Goal: Task Accomplishment & Management: Manage account settings

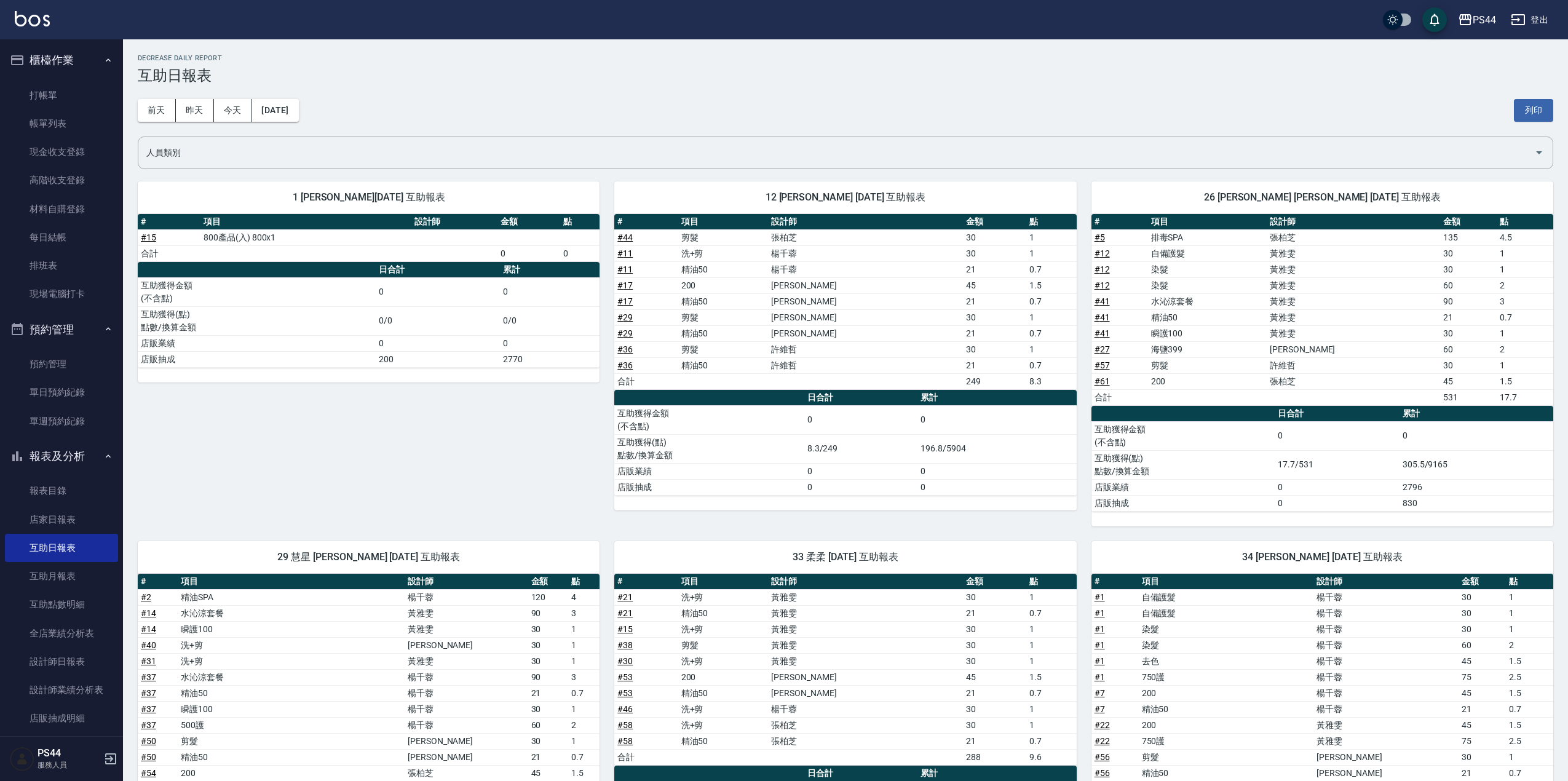
scroll to position [128, 0]
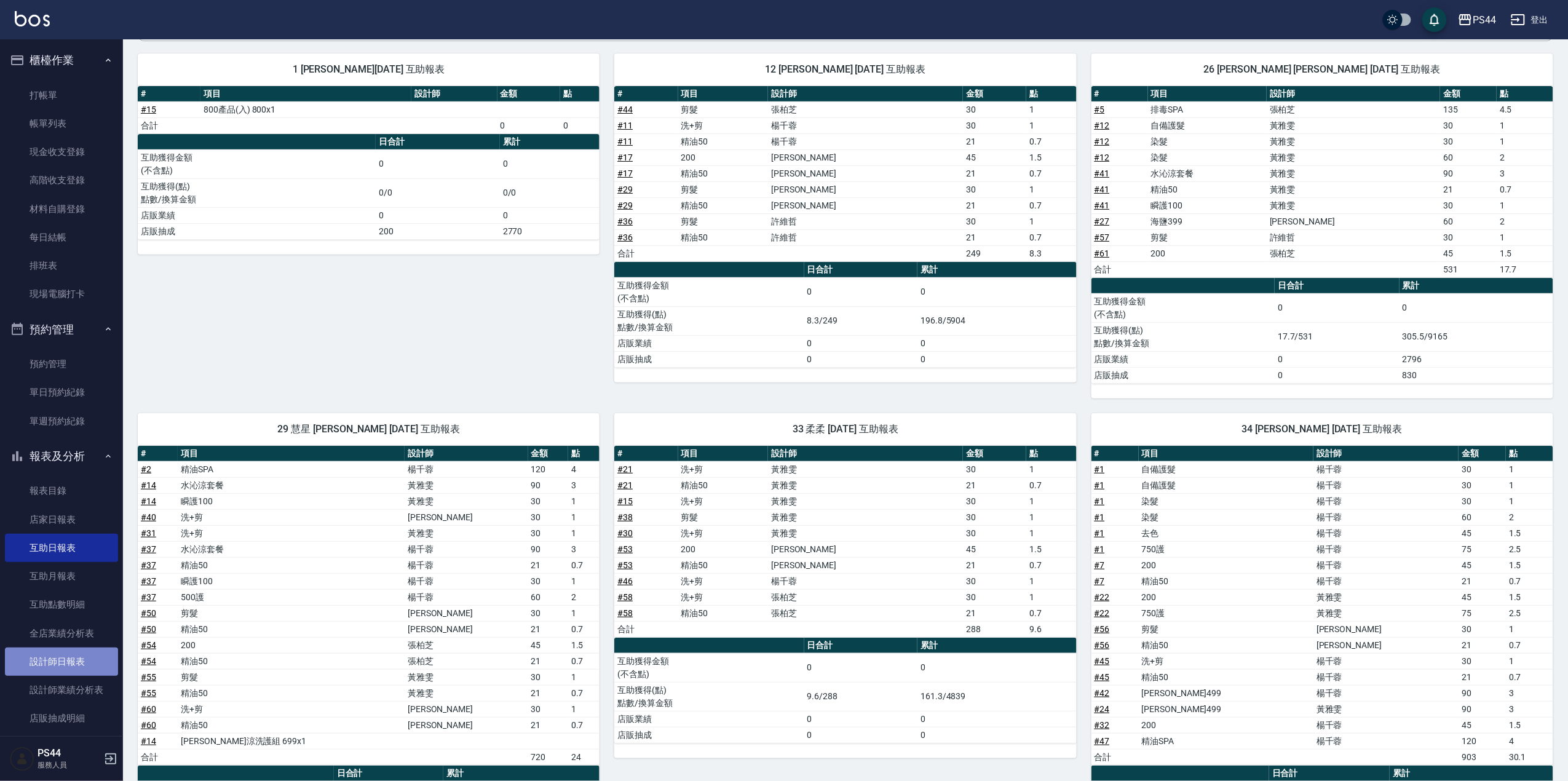
click at [79, 664] on link "設計師日報表" at bounding box center [61, 661] width 113 height 28
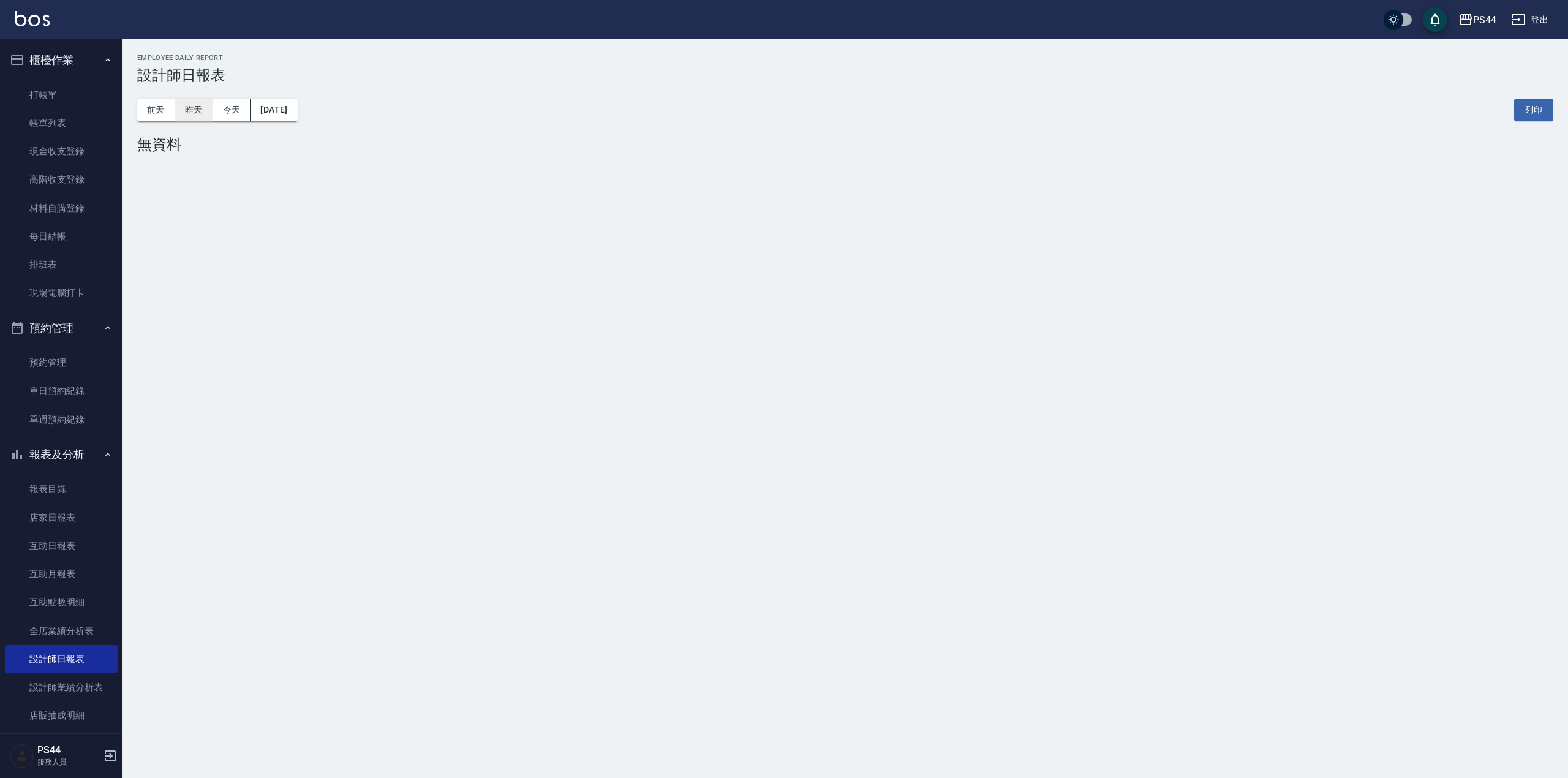
click at [190, 111] on button "昨天" at bounding box center [194, 109] width 38 height 23
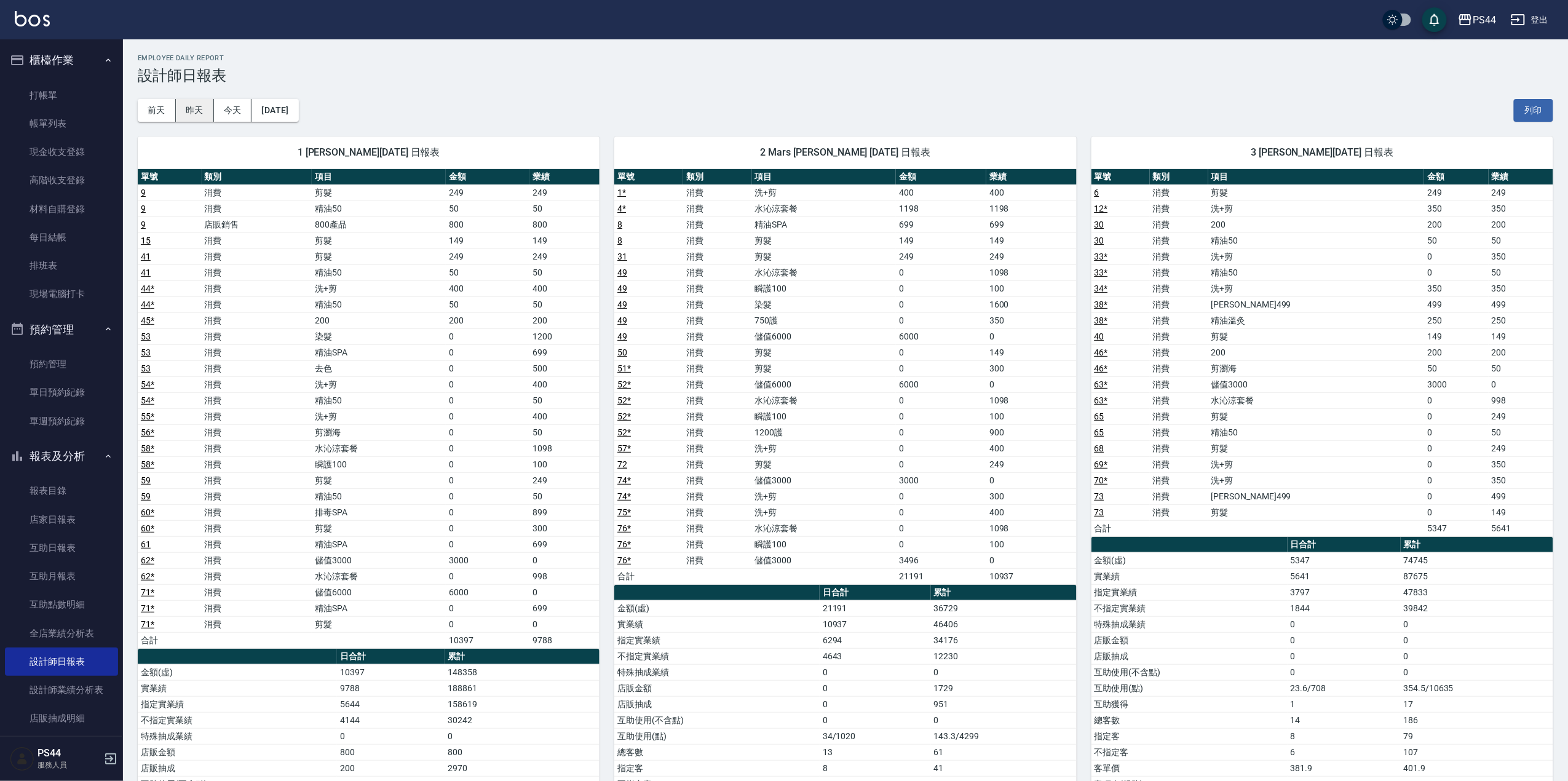
click at [199, 109] on button "昨天" at bounding box center [194, 110] width 38 height 23
click at [190, 115] on button "昨天" at bounding box center [194, 110] width 38 height 23
click at [148, 613] on link "71 *" at bounding box center [148, 608] width 14 height 10
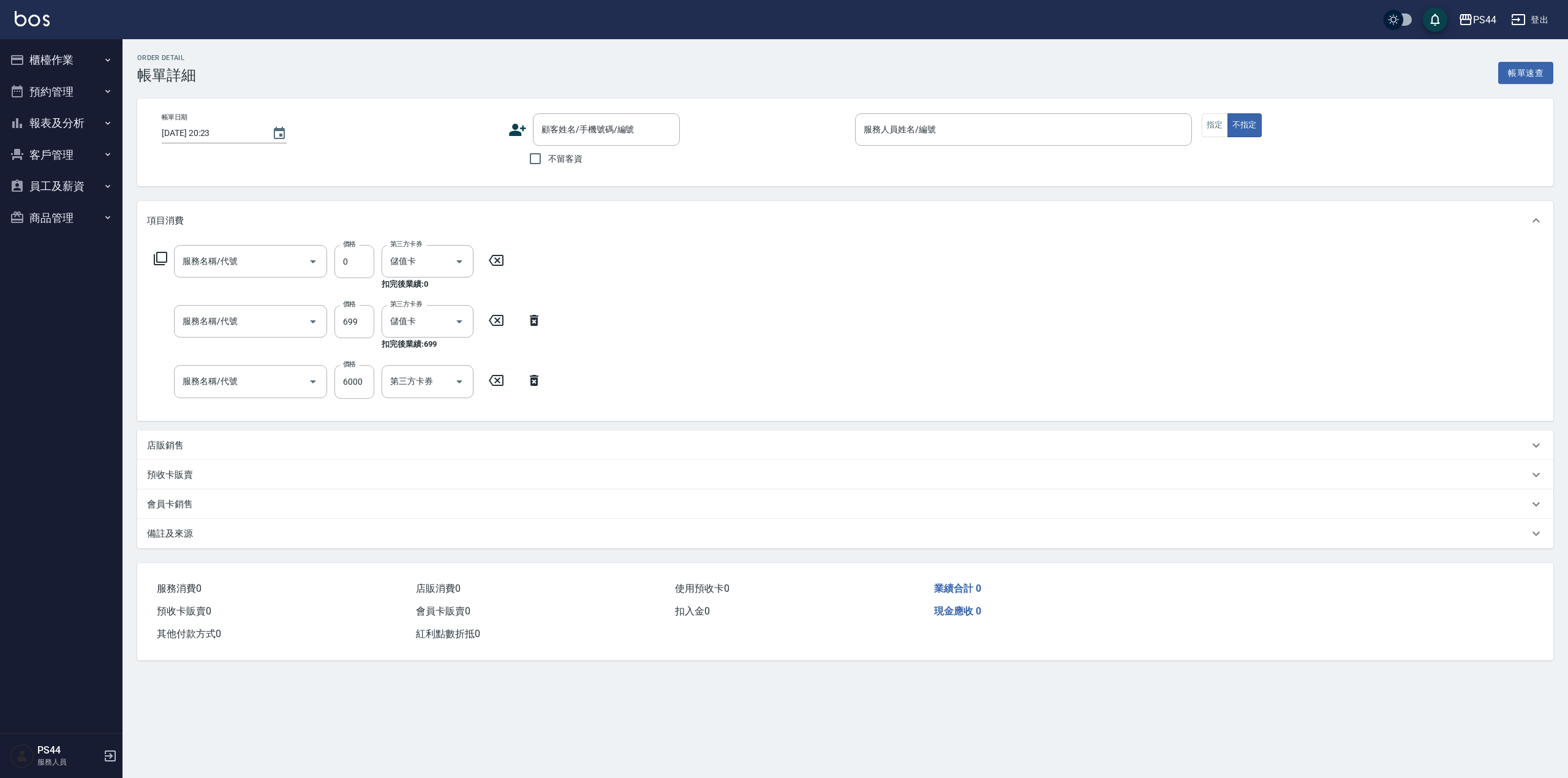
type input "2025/08/16 22:29"
type input "[PERSON_NAME]-1"
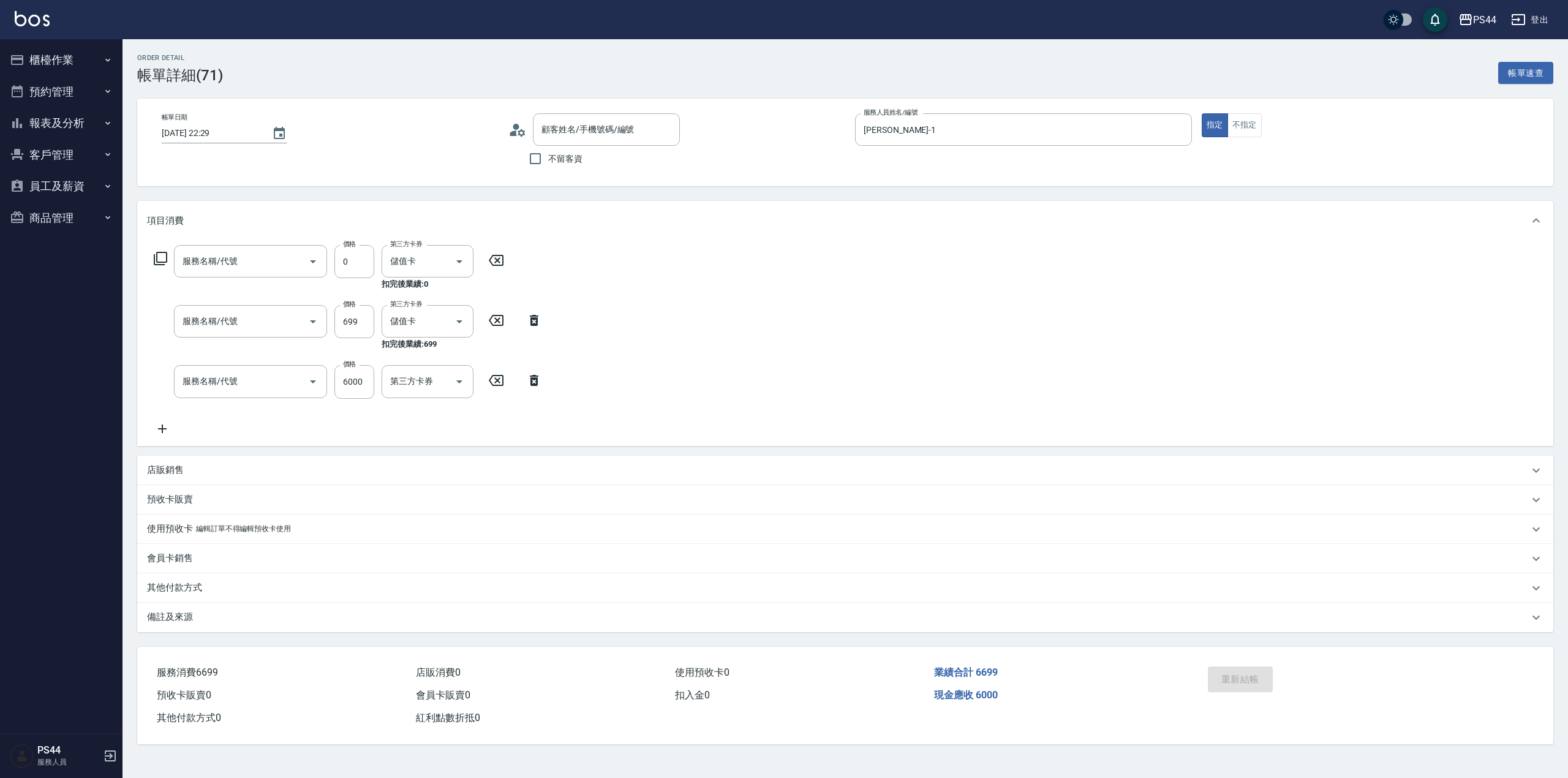
type input "剪髮(303)"
type input "精油SPA(0699)"
type input "儲值6000(902)"
type input "新客人 姓名未設定/00/null"
click at [38, 51] on button "櫃檯作業" at bounding box center [61, 60] width 113 height 32
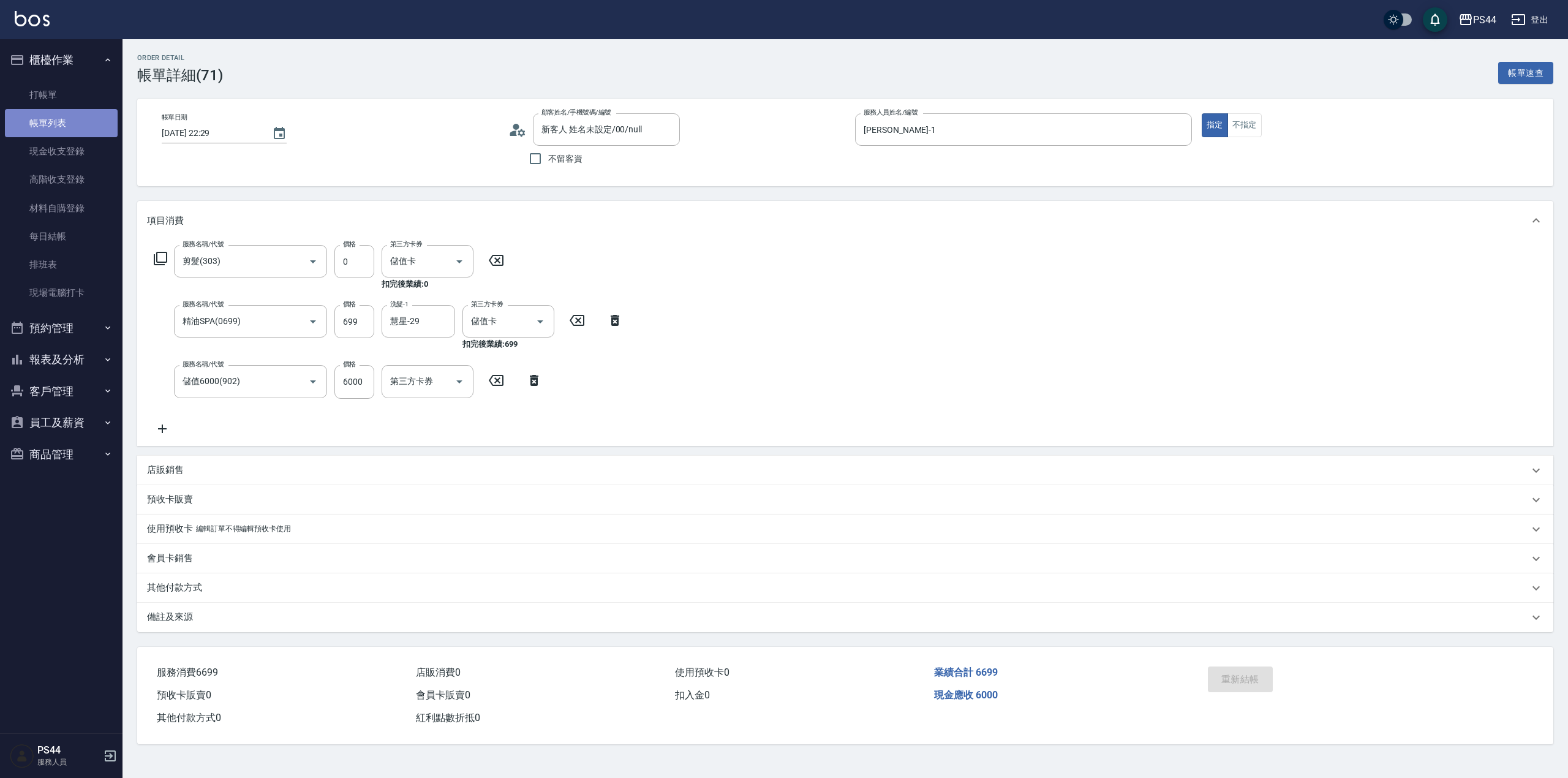
click at [62, 116] on link "帳單列表" at bounding box center [61, 122] width 113 height 28
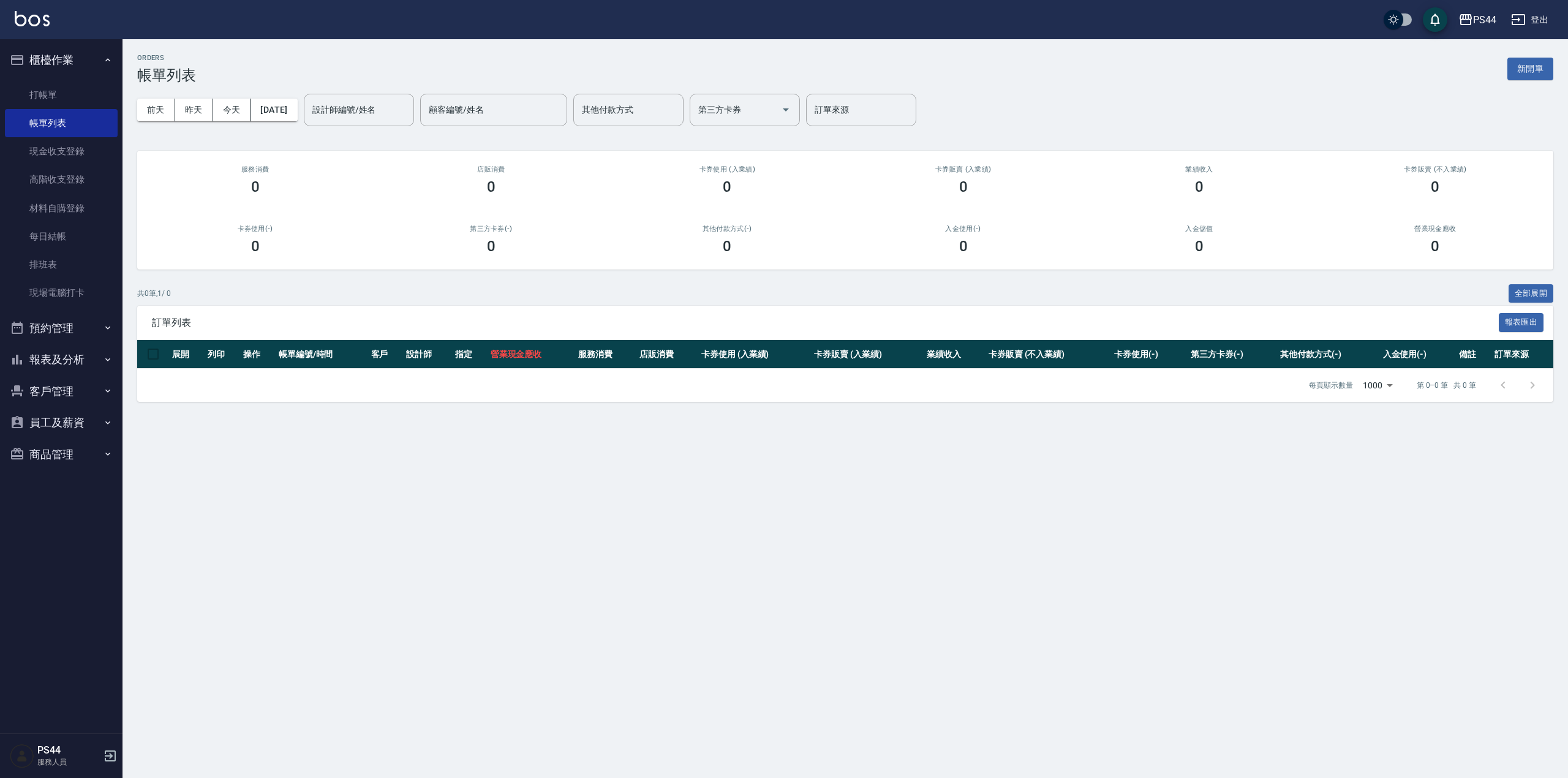
click at [51, 352] on button "報表及分析" at bounding box center [61, 359] width 113 height 32
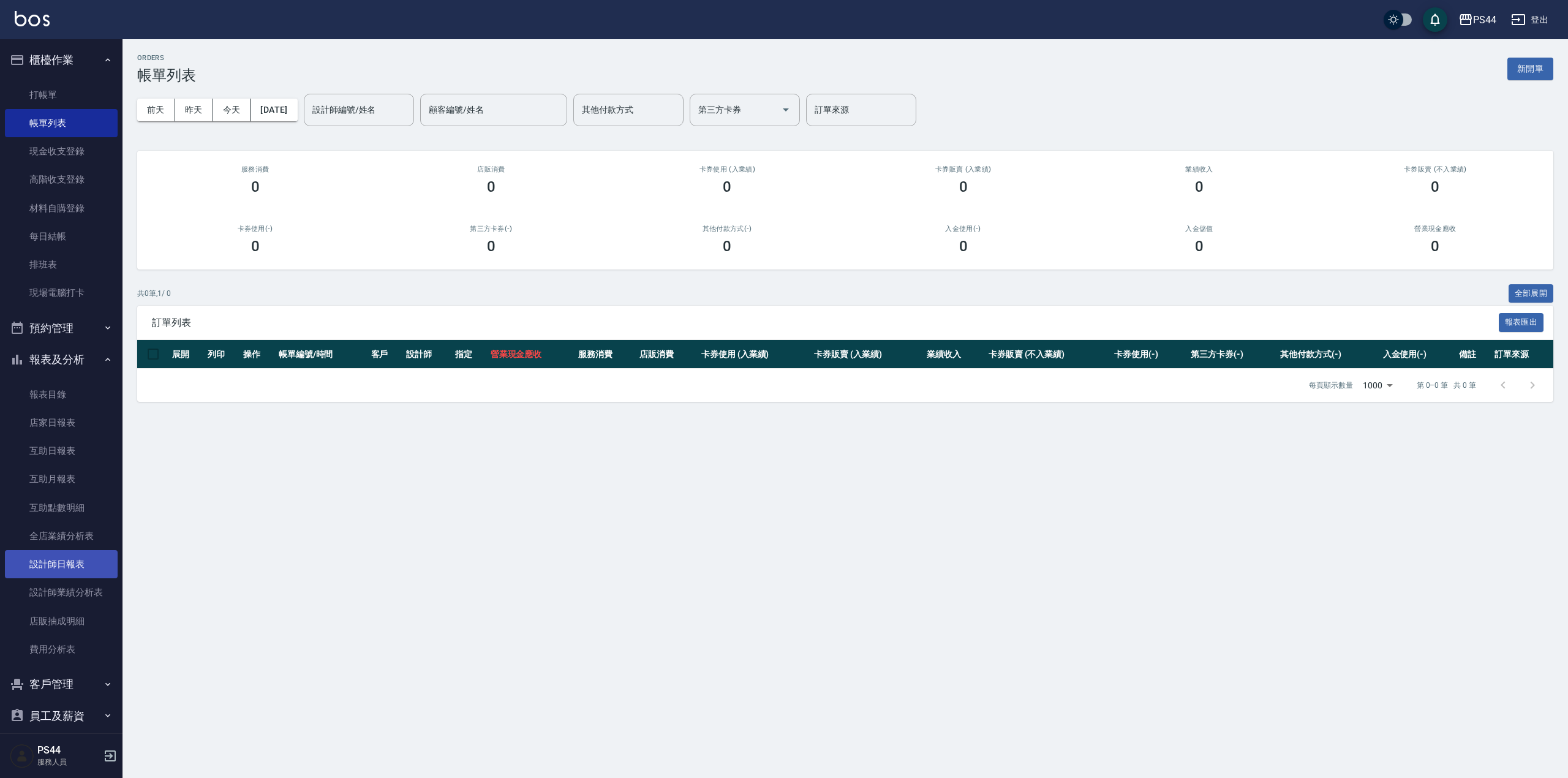
click at [59, 571] on link "設計師日報表" at bounding box center [61, 564] width 113 height 28
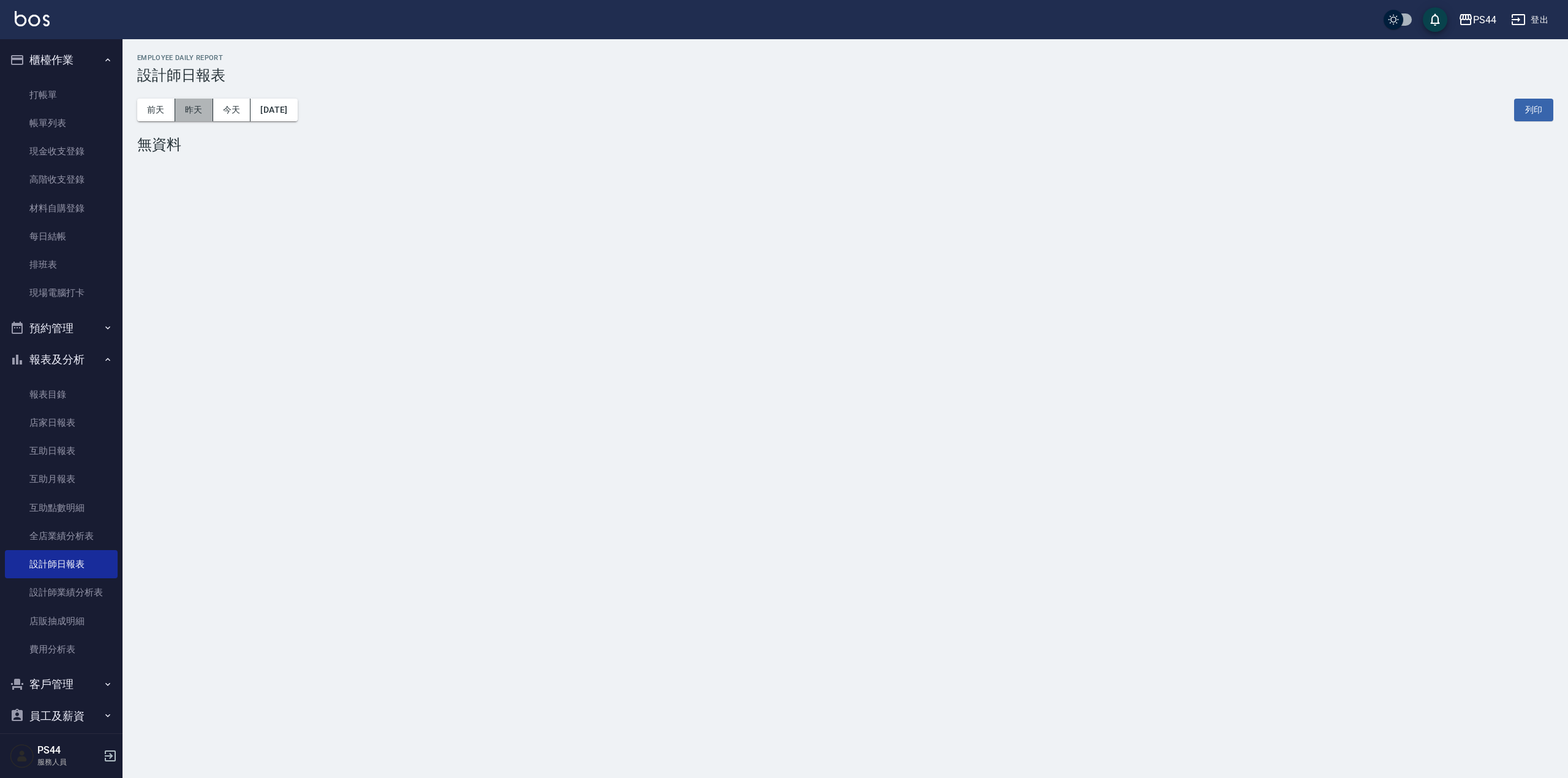
click at [191, 111] on button "昨天" at bounding box center [194, 109] width 38 height 23
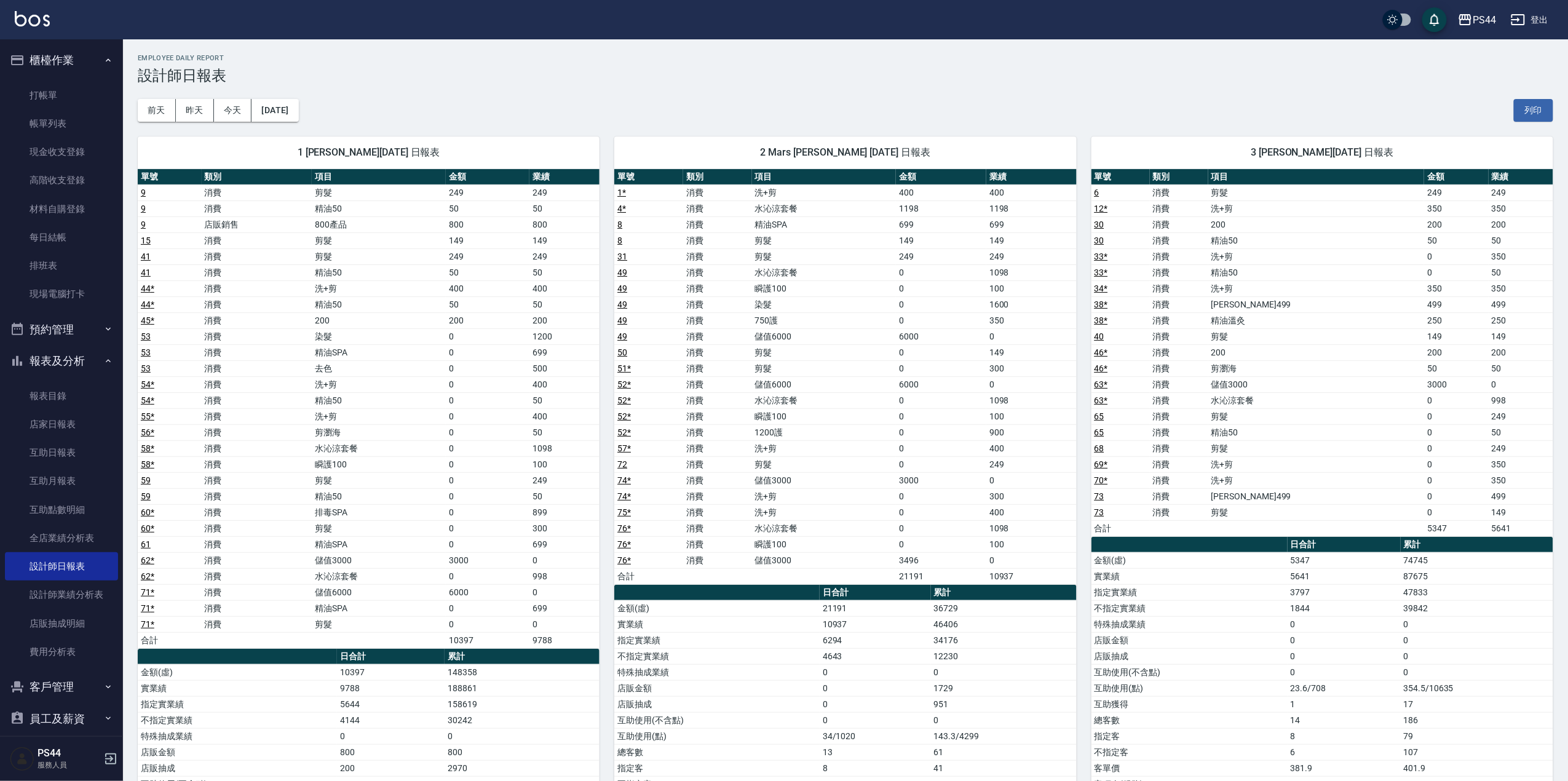
click at [625, 530] on link "76 *" at bounding box center [625, 528] width 14 height 10
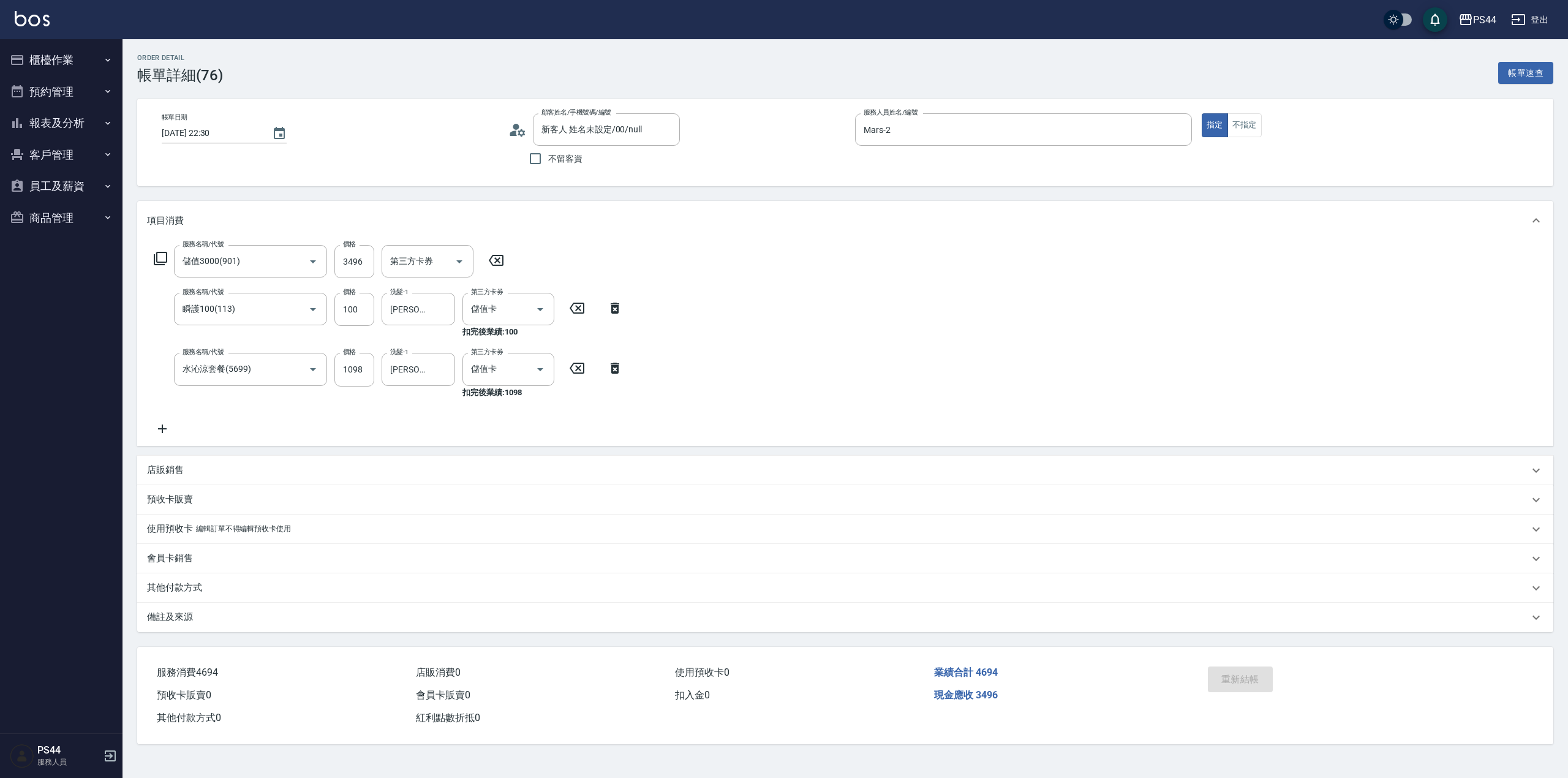
click at [49, 55] on button "櫃檯作業" at bounding box center [61, 60] width 113 height 32
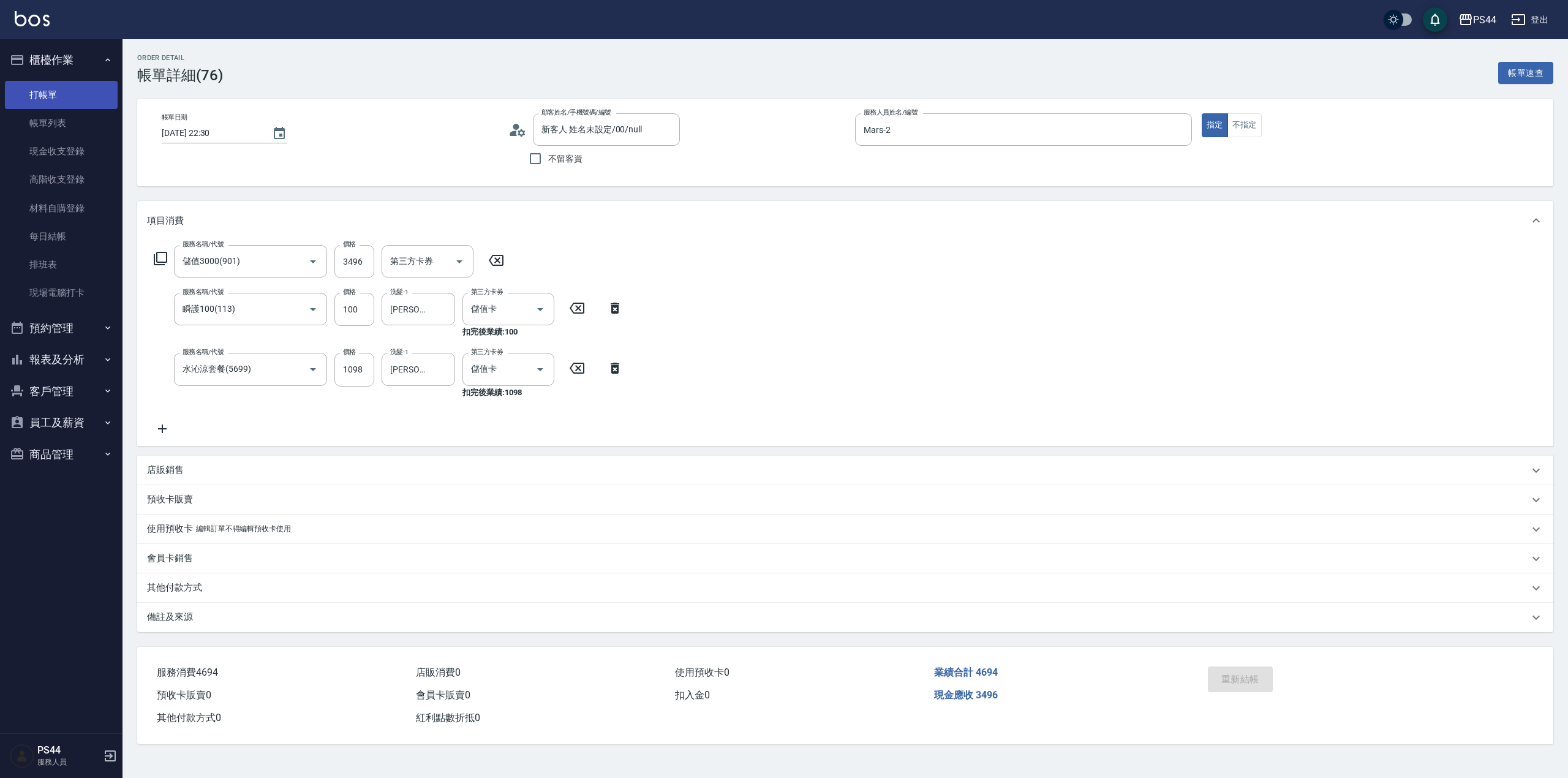
click at [48, 90] on link "打帳單" at bounding box center [61, 94] width 113 height 28
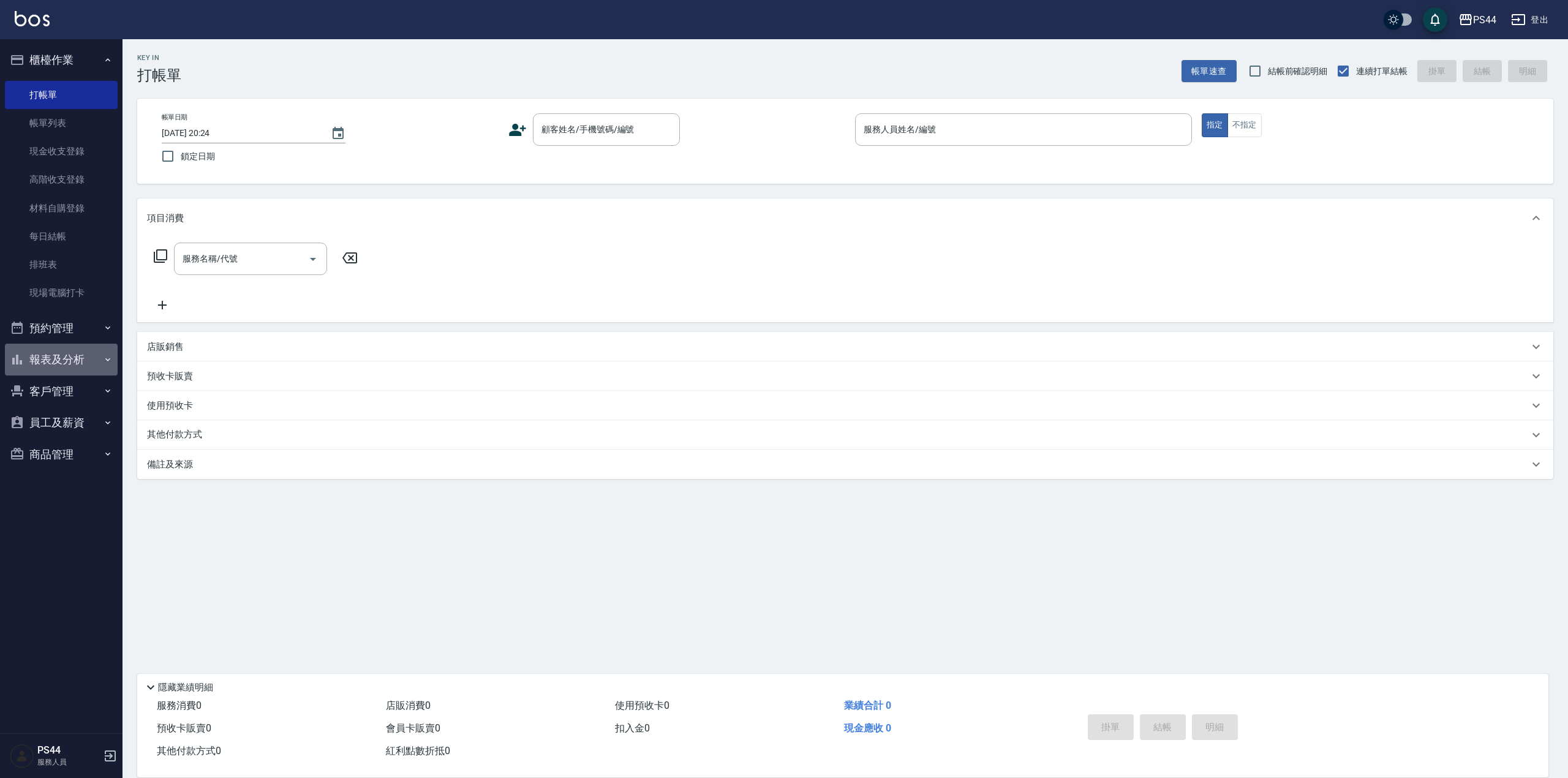
drag, startPoint x: 52, startPoint y: 358, endPoint x: 66, endPoint y: 422, distance: 65.5
click at [50, 358] on button "報表及分析" at bounding box center [61, 359] width 113 height 32
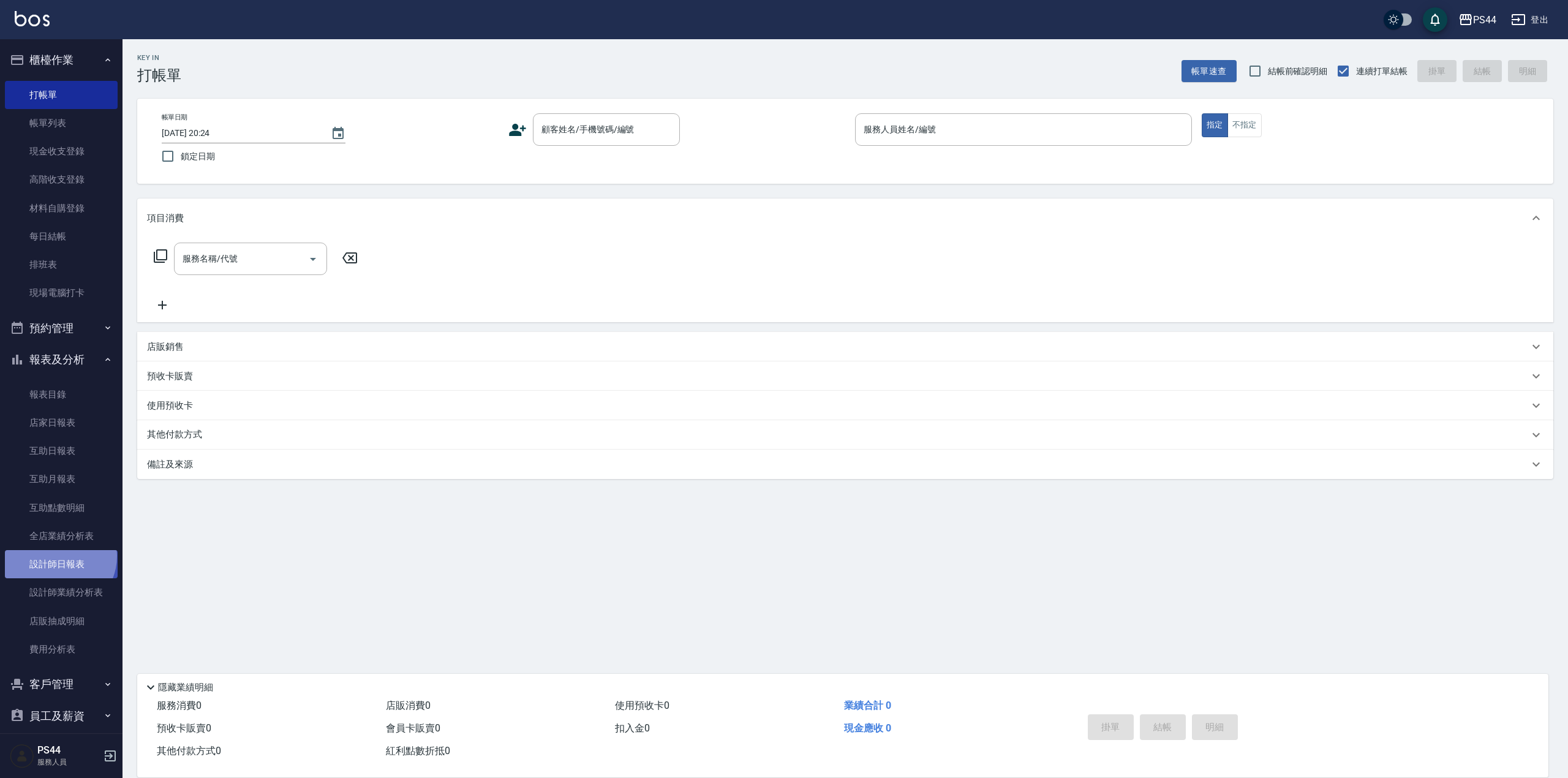
click at [56, 556] on link "設計師日報表" at bounding box center [61, 564] width 113 height 28
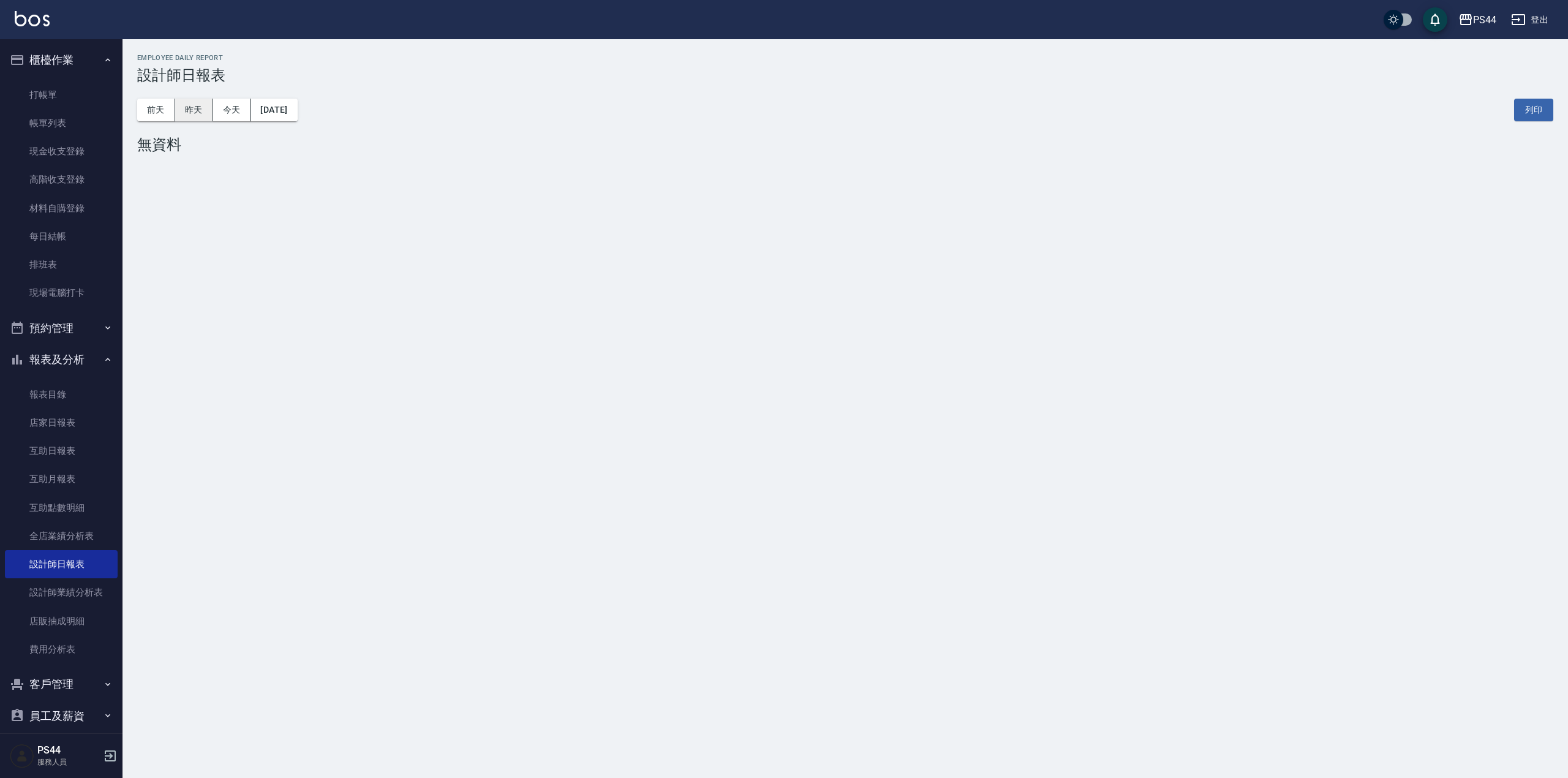
click at [191, 102] on button "昨天" at bounding box center [194, 109] width 38 height 23
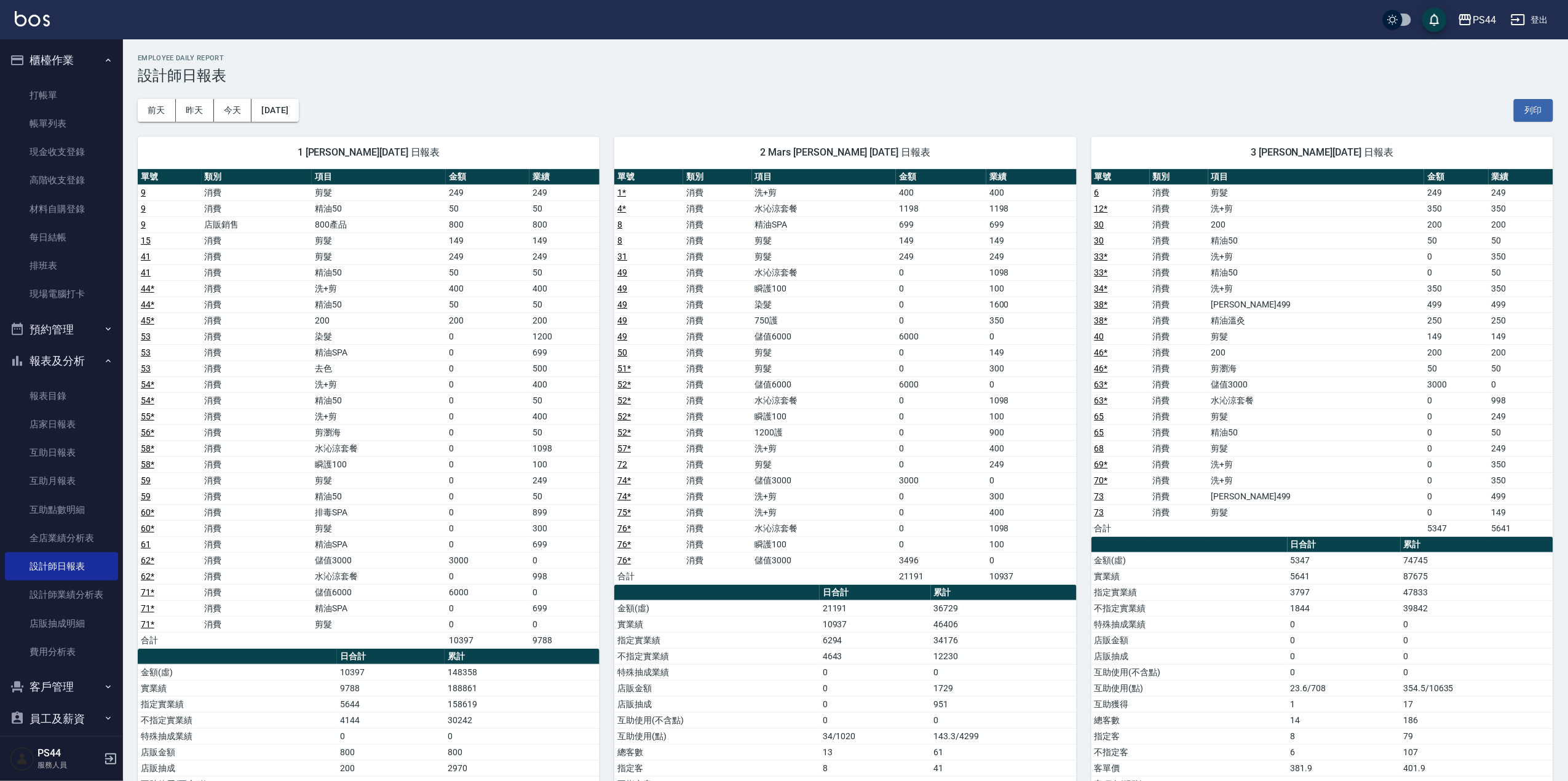
click at [146, 350] on link "53" at bounding box center [146, 352] width 10 height 10
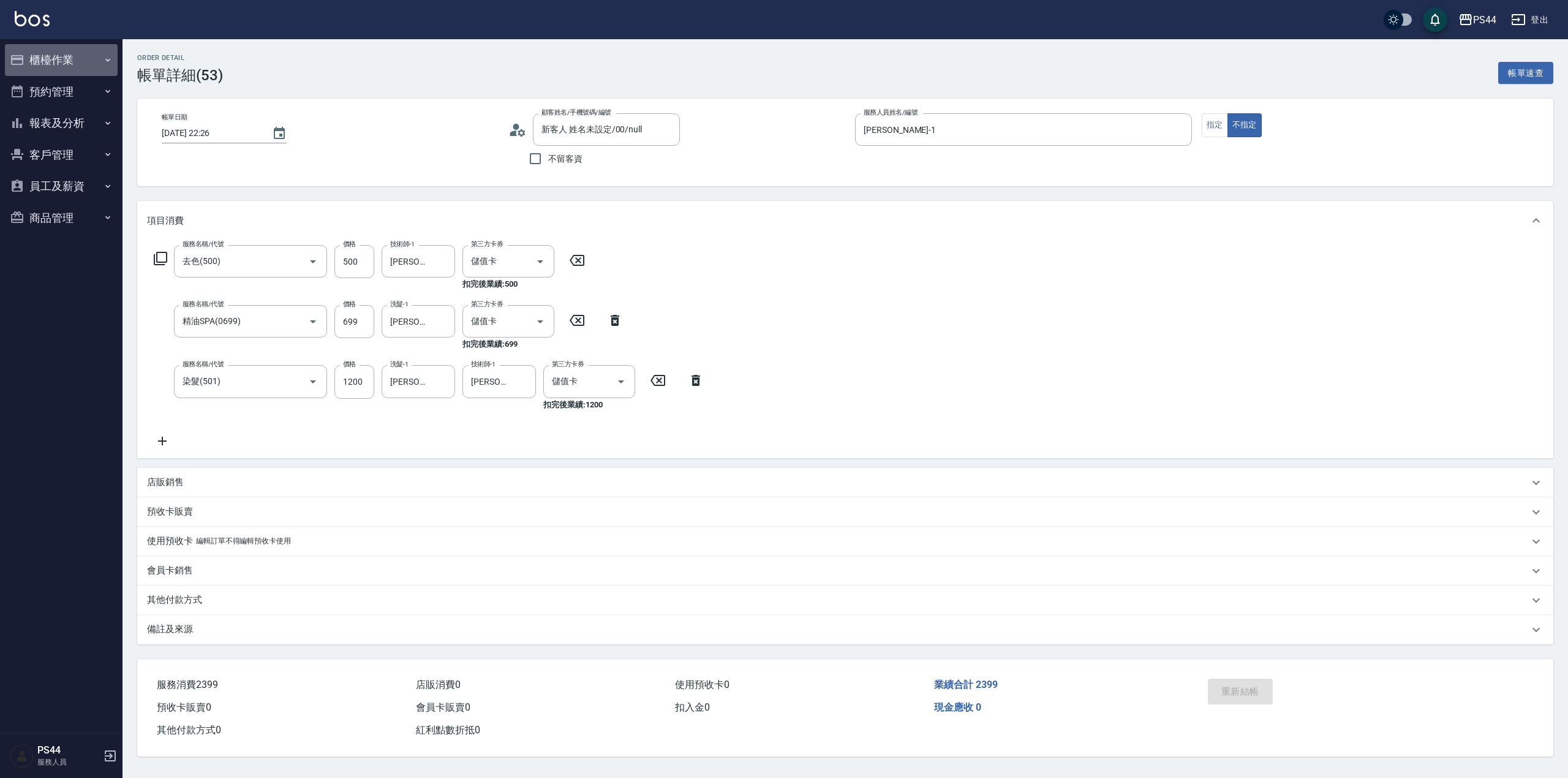
click at [70, 54] on button "櫃檯作業" at bounding box center [61, 60] width 113 height 32
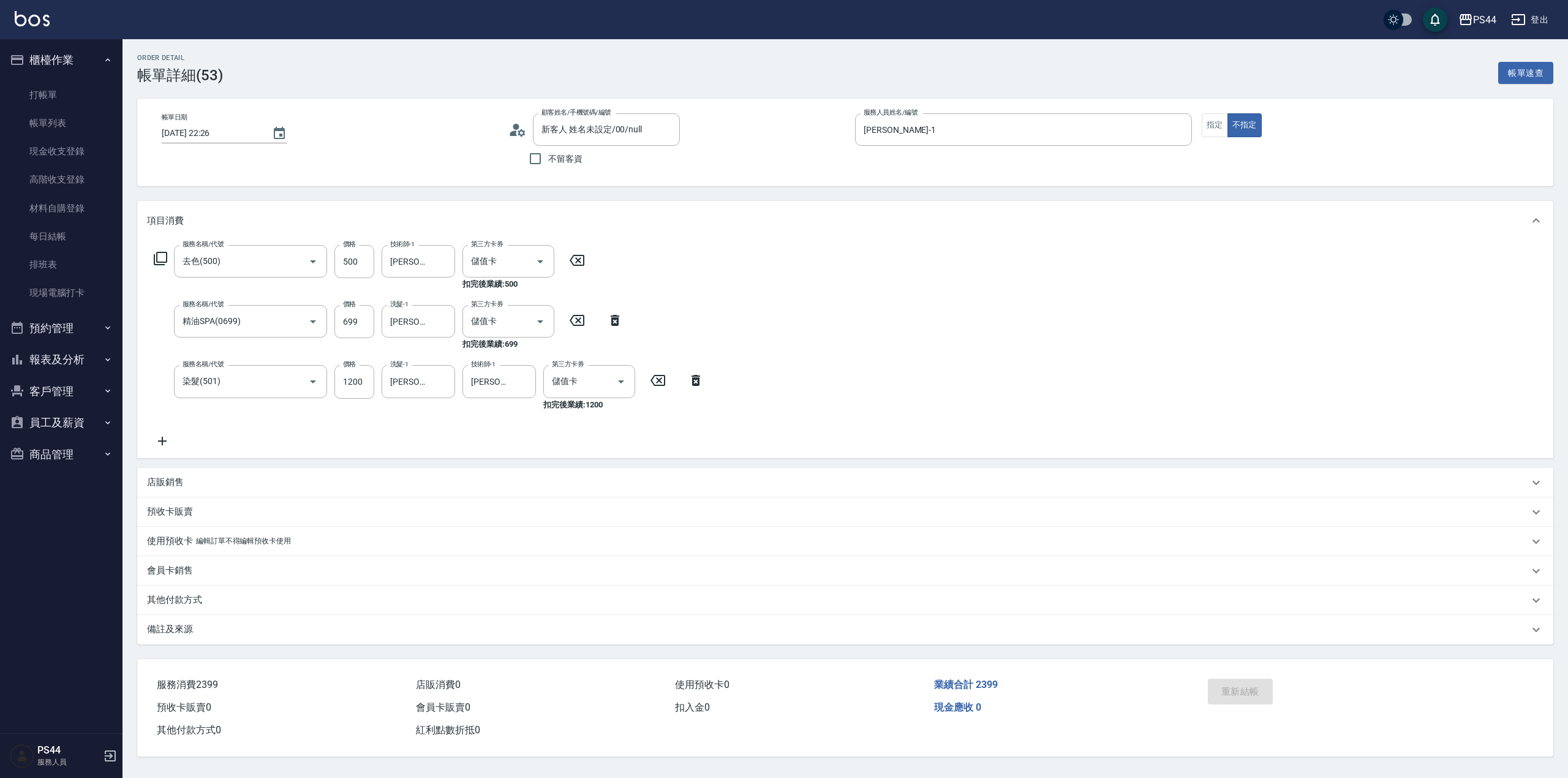
click at [49, 349] on button "報表及分析" at bounding box center [61, 359] width 113 height 32
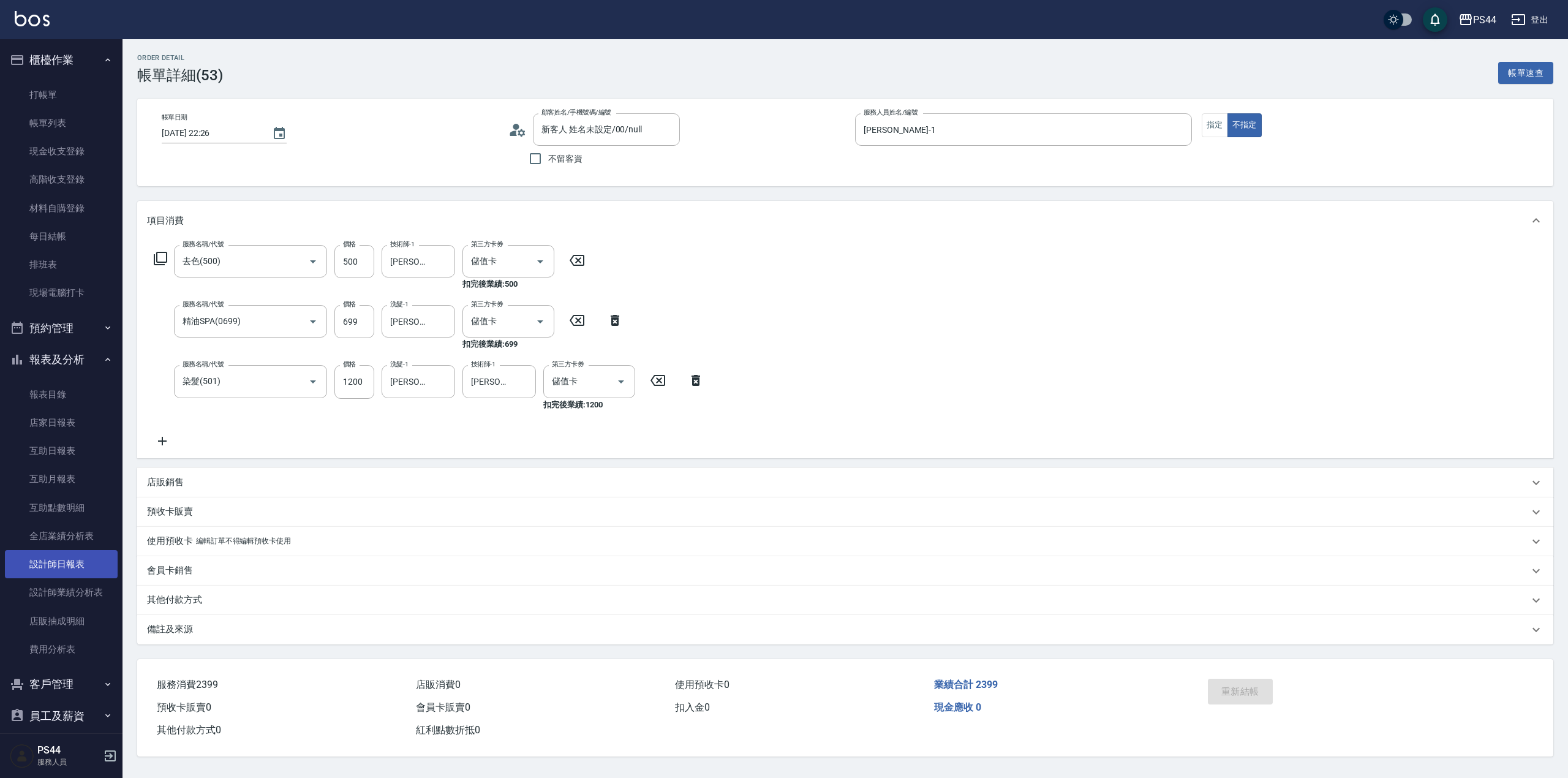
click at [62, 562] on link "設計師日報表" at bounding box center [61, 564] width 113 height 28
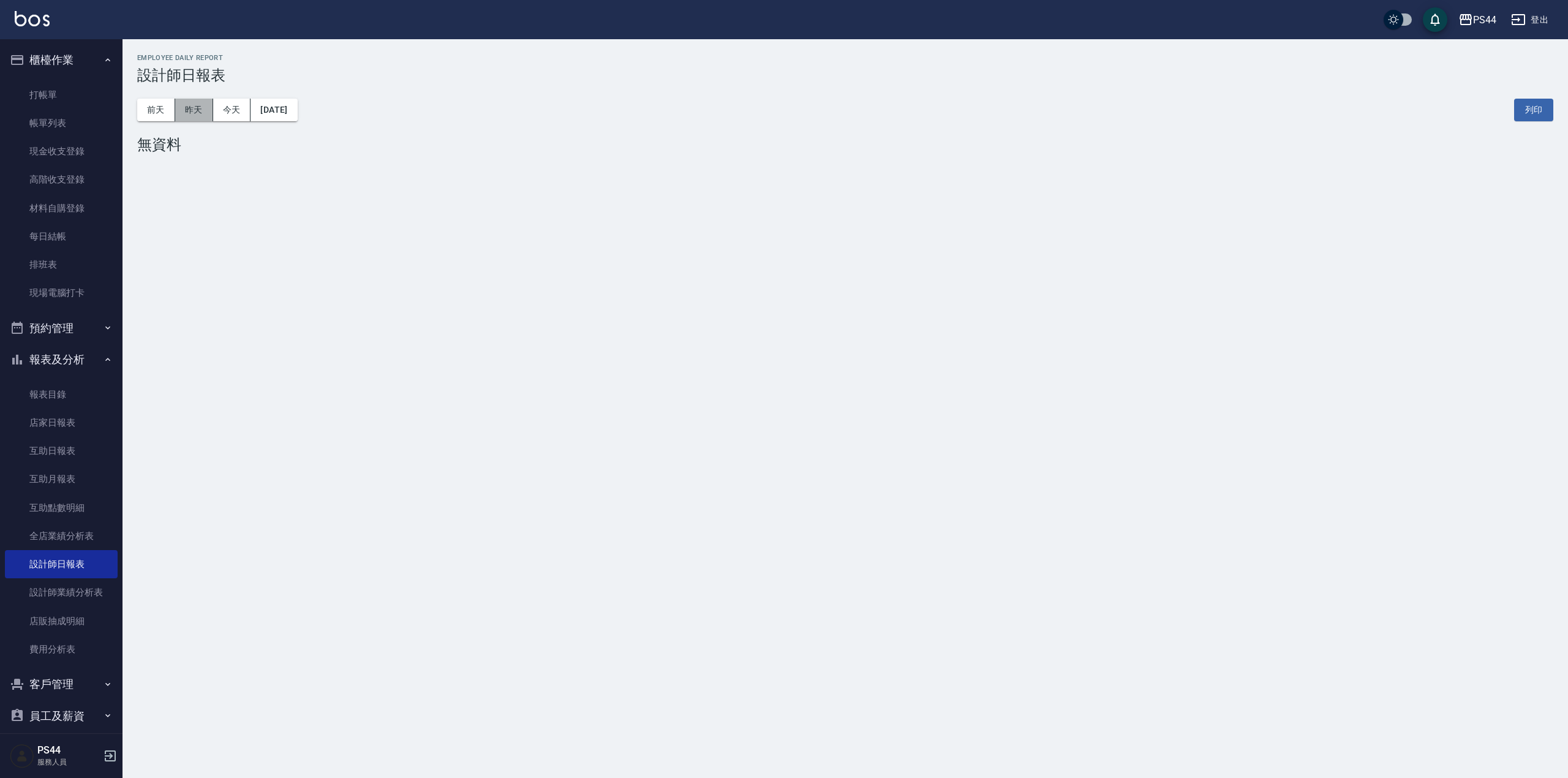
click at [194, 114] on button "昨天" at bounding box center [194, 109] width 38 height 23
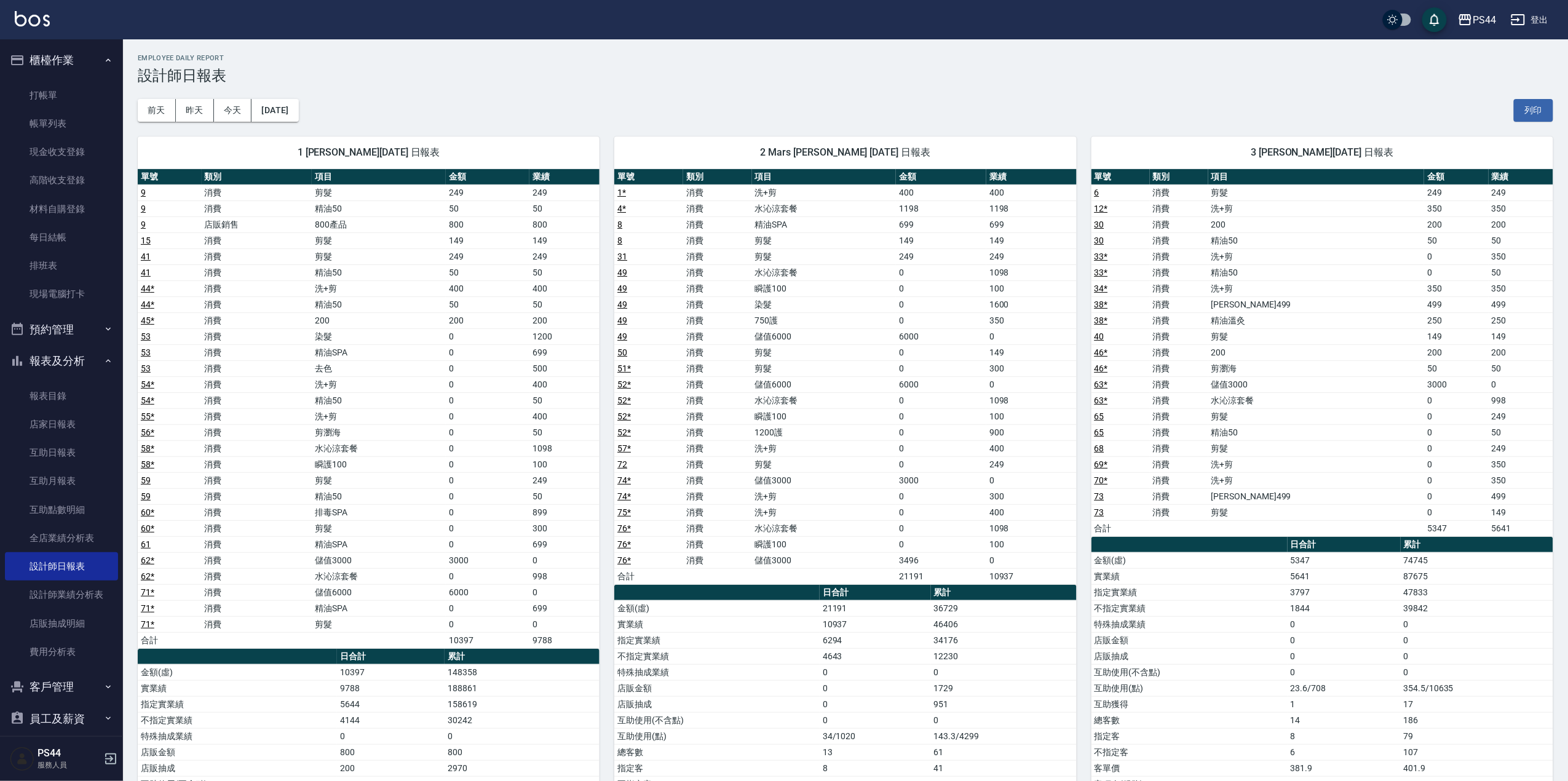
click at [150, 517] on link "60 *" at bounding box center [148, 512] width 14 height 10
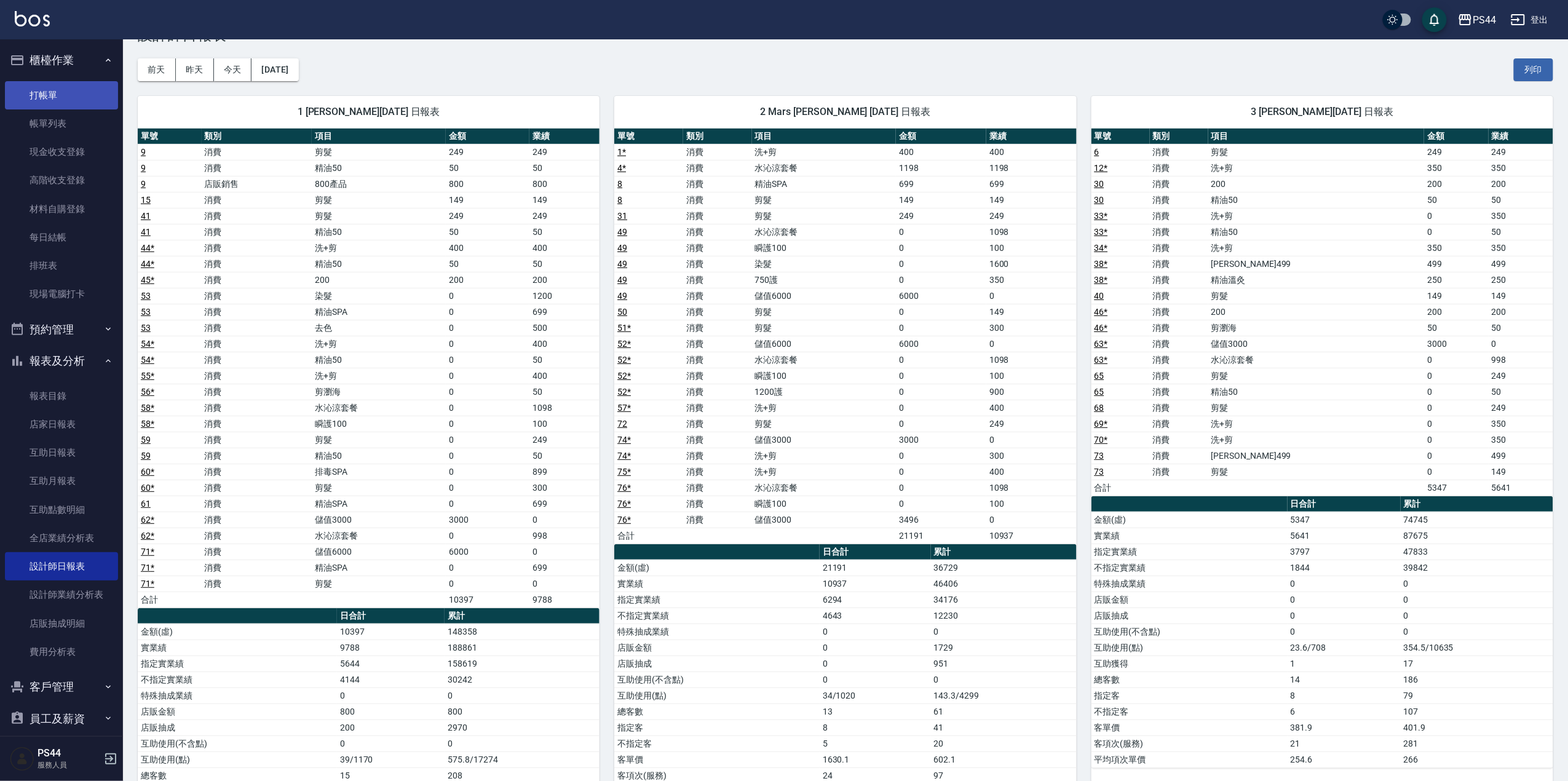
scroll to position [82, 0]
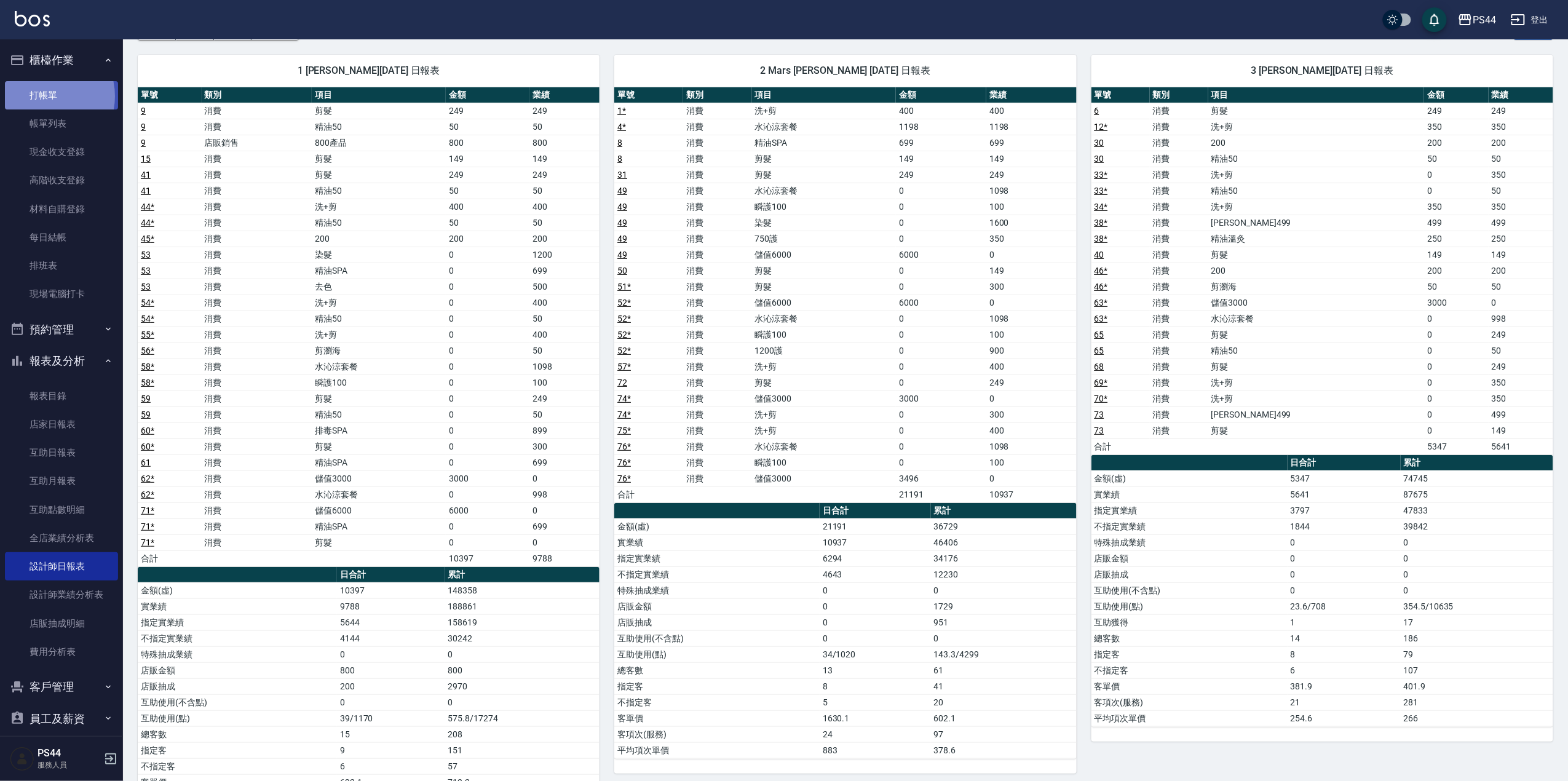
click at [40, 96] on link "打帳單" at bounding box center [61, 95] width 113 height 28
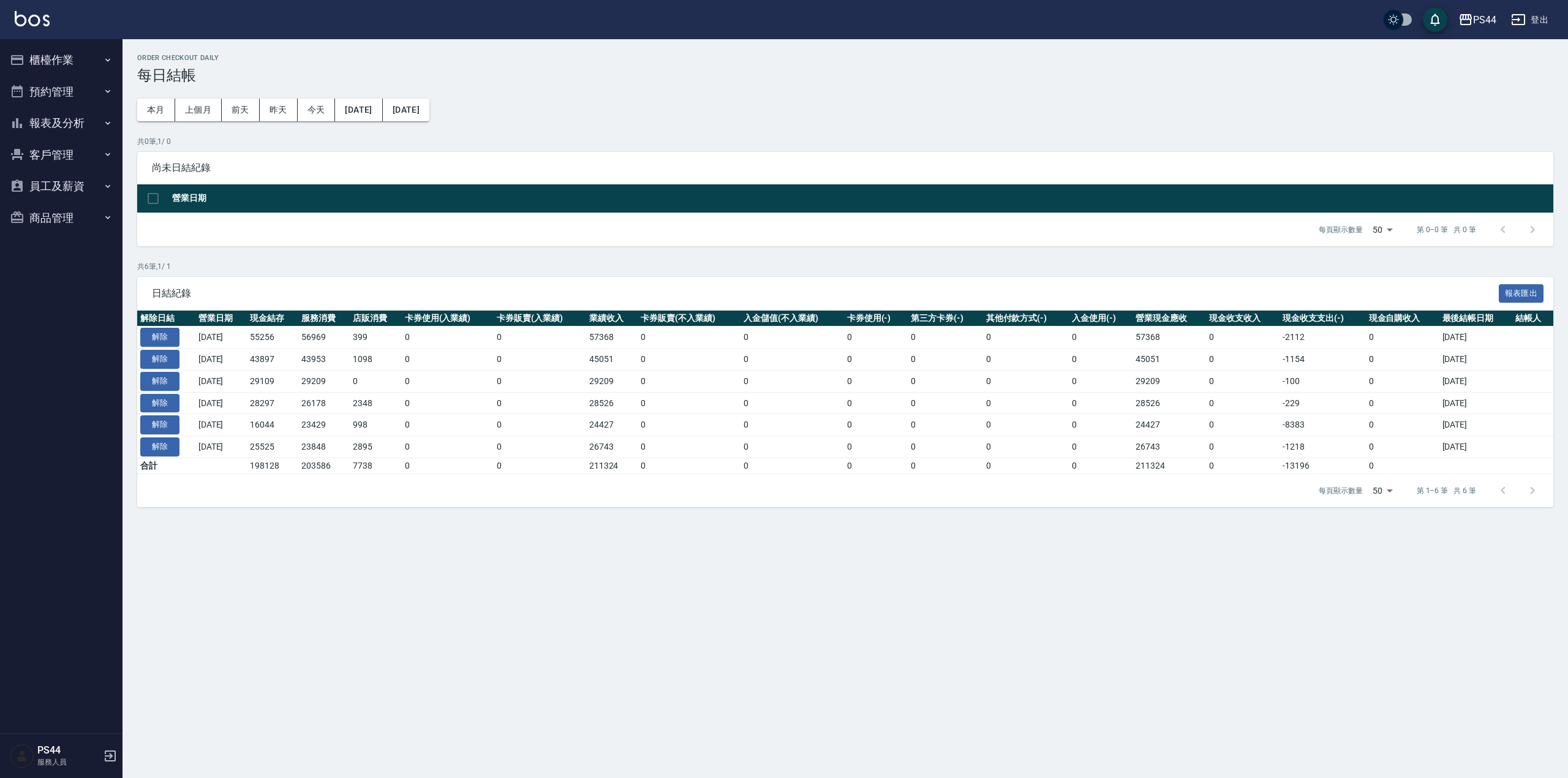
click at [39, 26] on link at bounding box center [31, 20] width 35 height 18
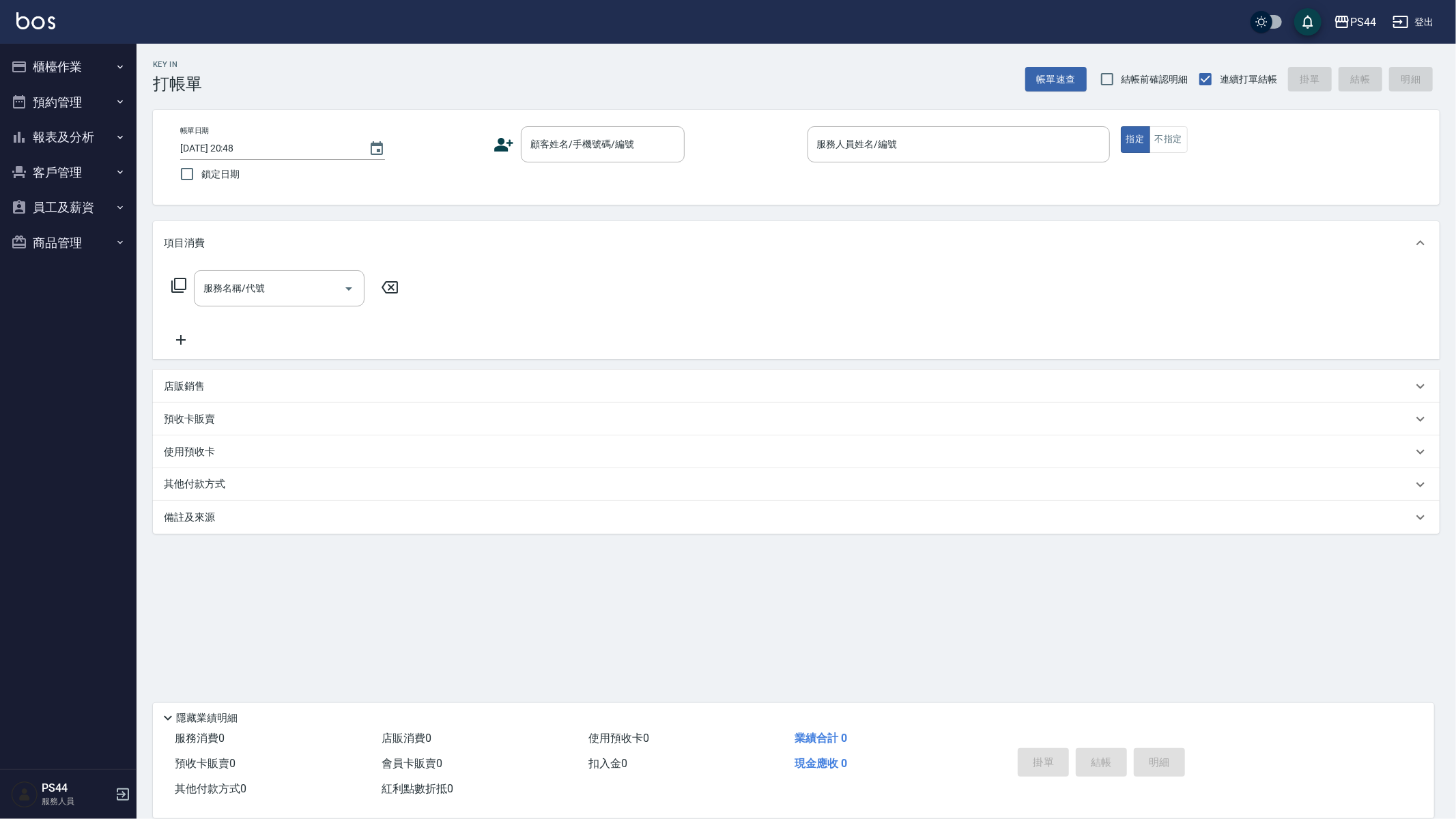
click at [734, 71] on div "Key In 打帳單 帳單速查 結帳前確認明細 連續打單結帳 掛單 結帳 明細" at bounding box center [788, 68] width 1303 height 50
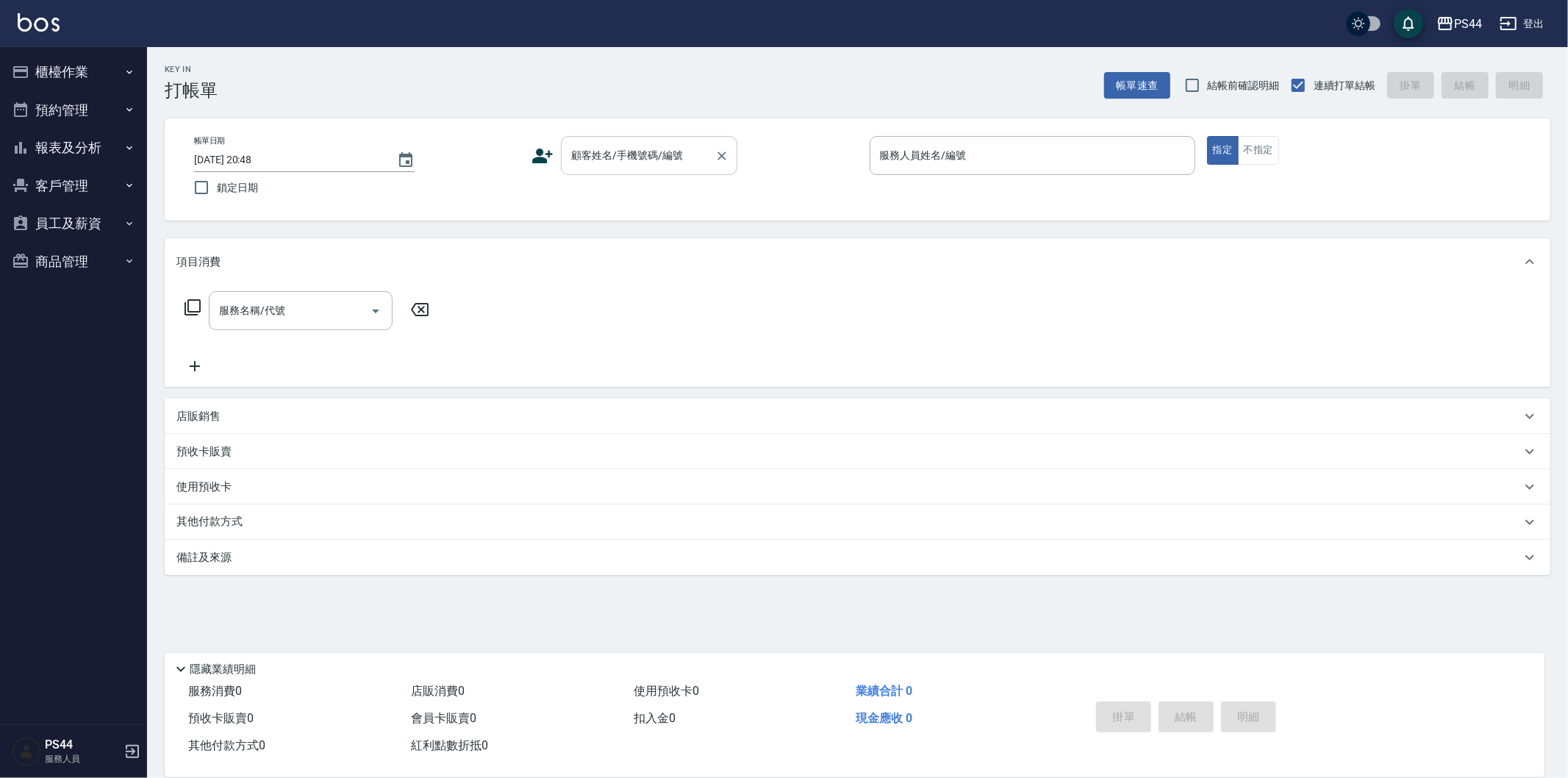
click at [685, 155] on input "顧客姓名/手機號碼/編號" at bounding box center [638, 155] width 141 height 25
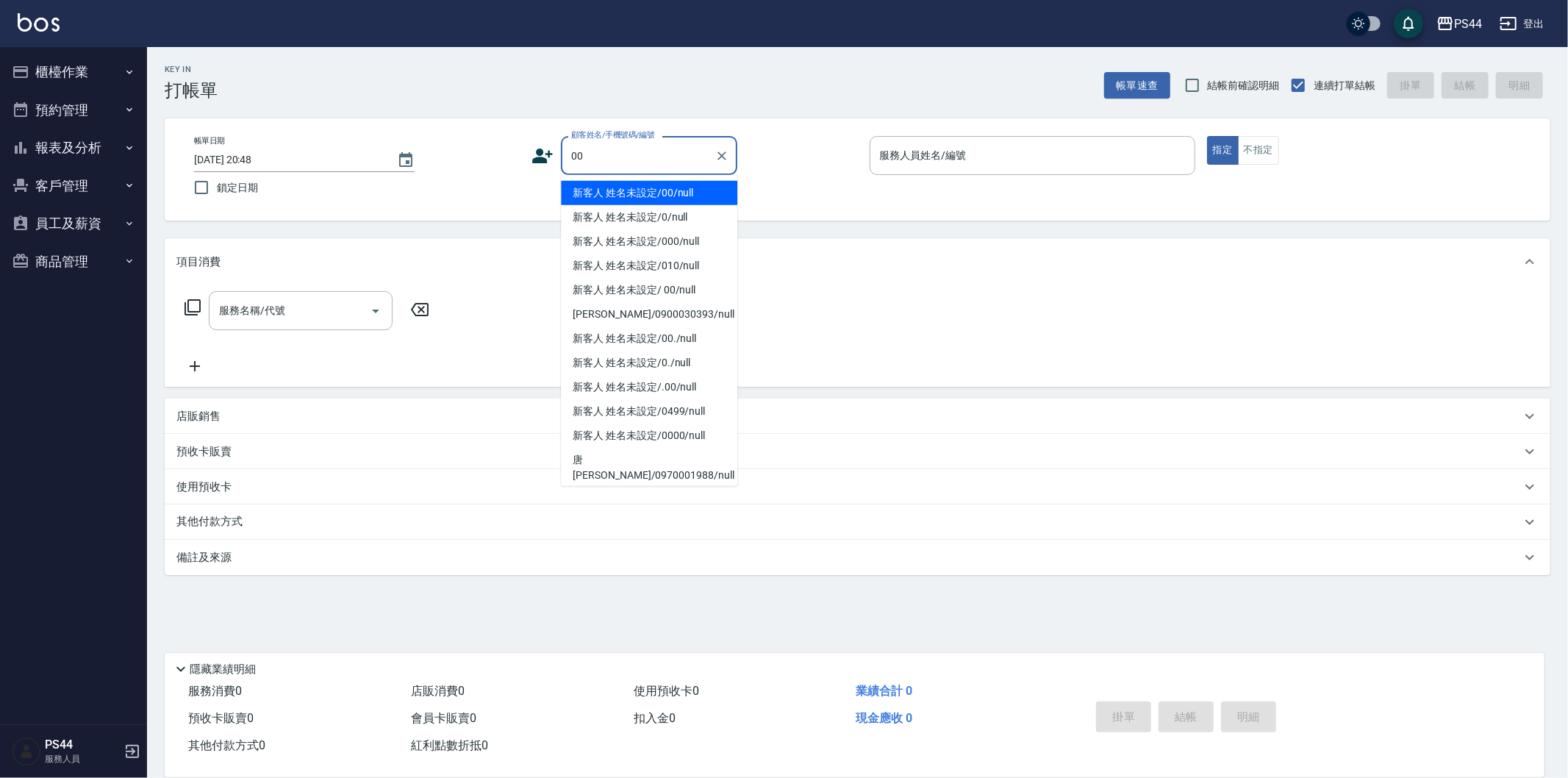
type input "新客人 姓名未設定/00/null"
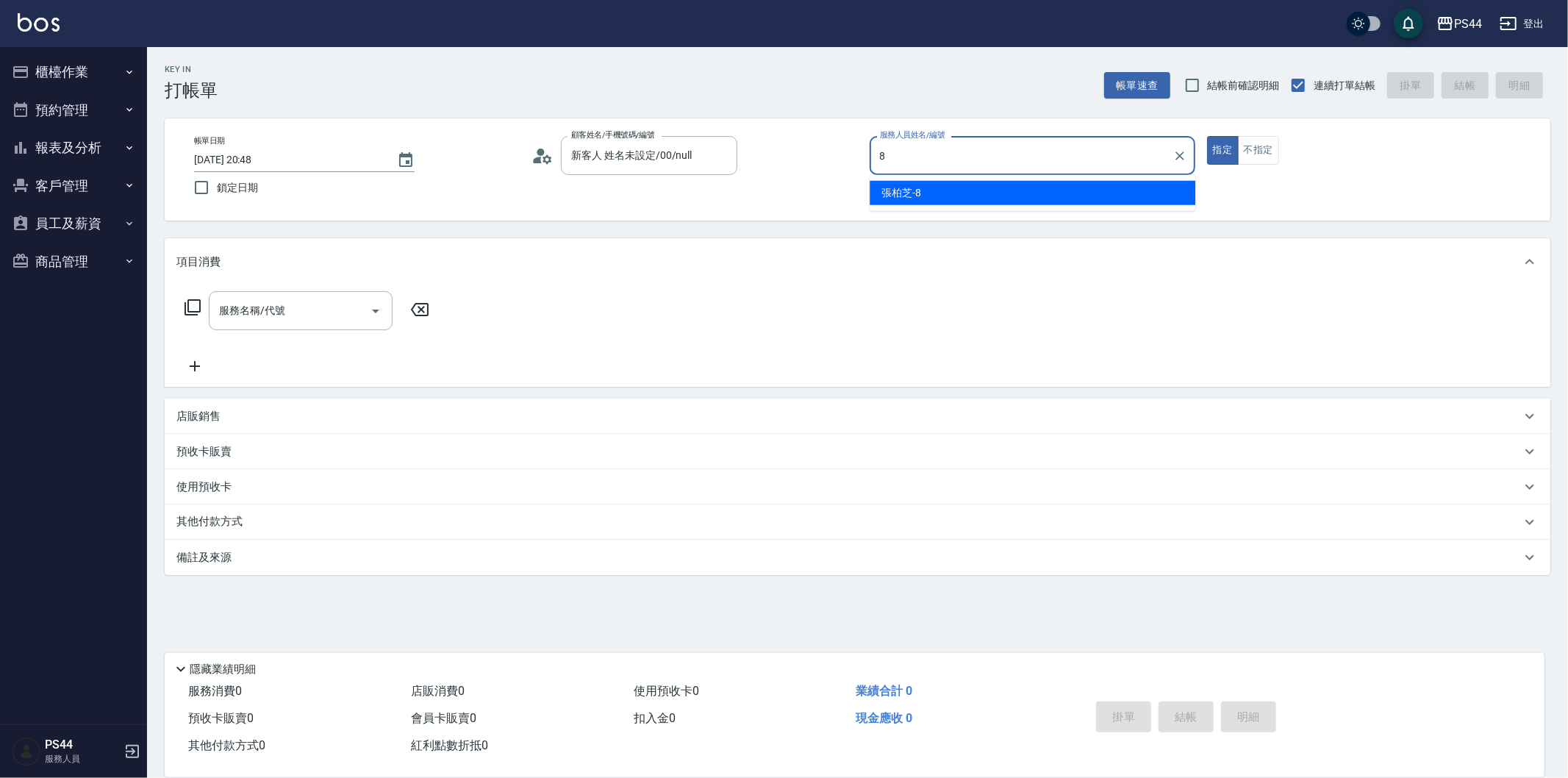
type input "[PERSON_NAME]-8"
type button "true"
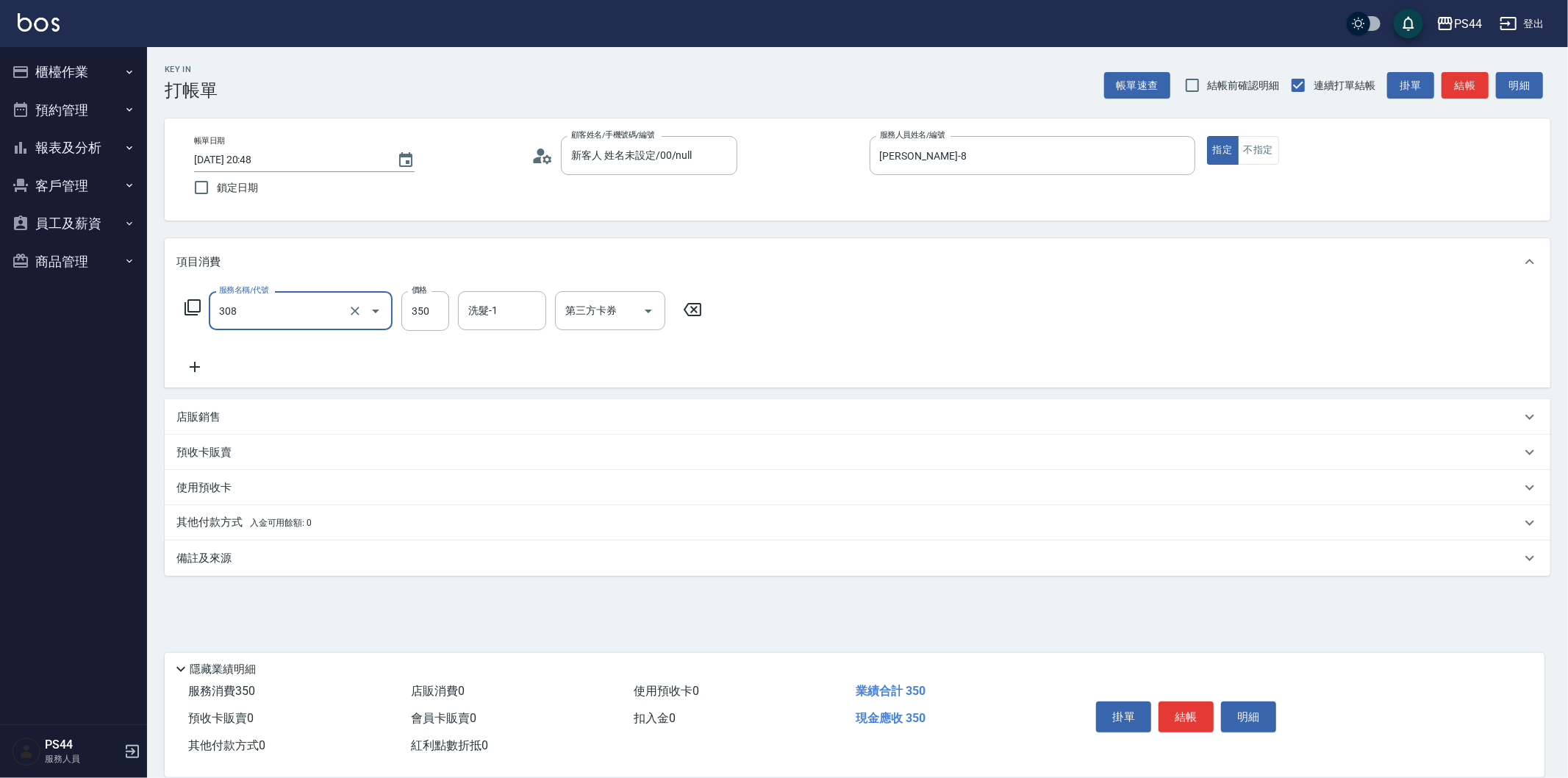
type input "洗+剪(308)"
type input "[PERSON_NAME]-12"
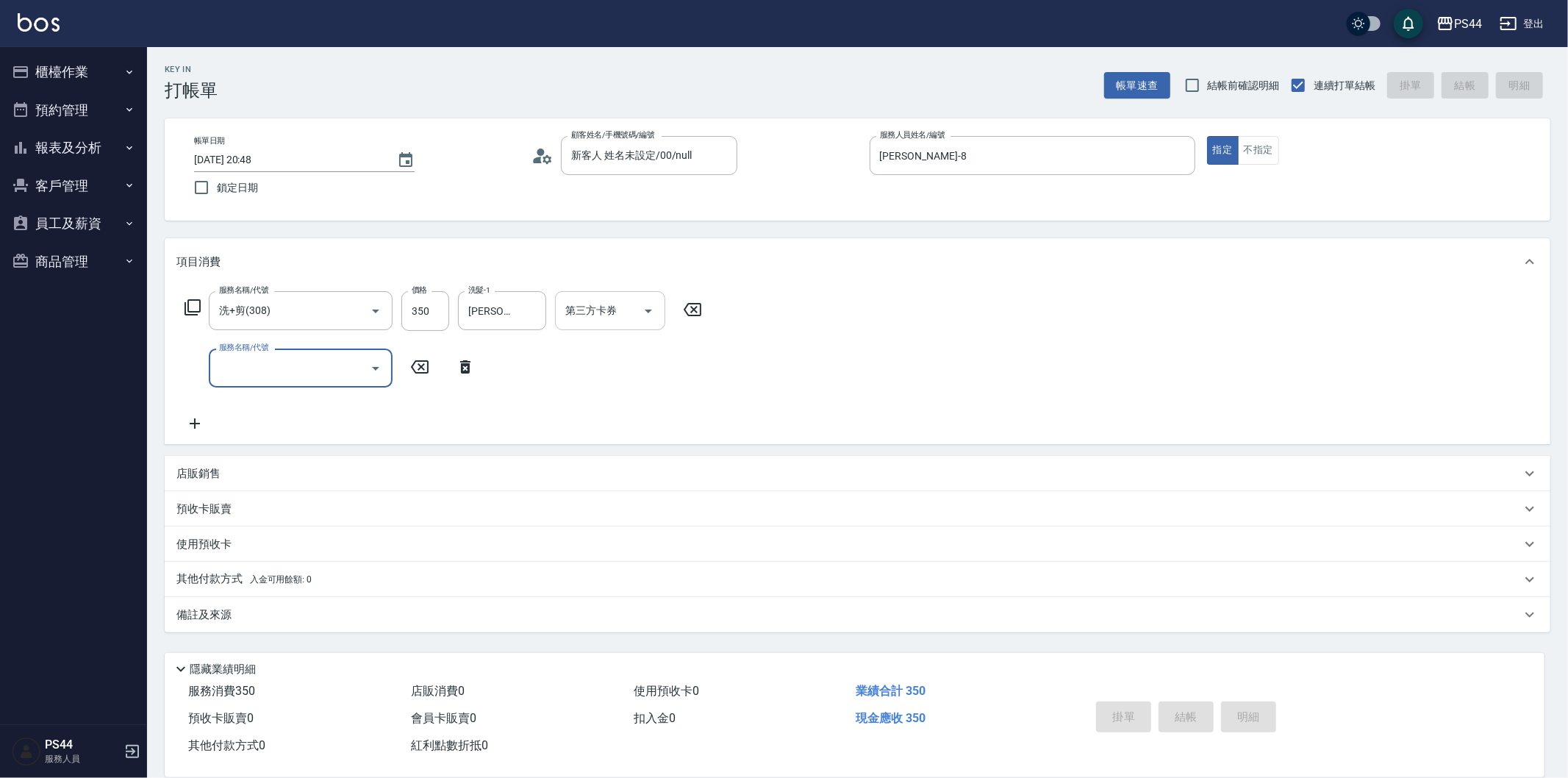
click at [592, 313] on input "第三方卡券" at bounding box center [599, 310] width 75 height 25
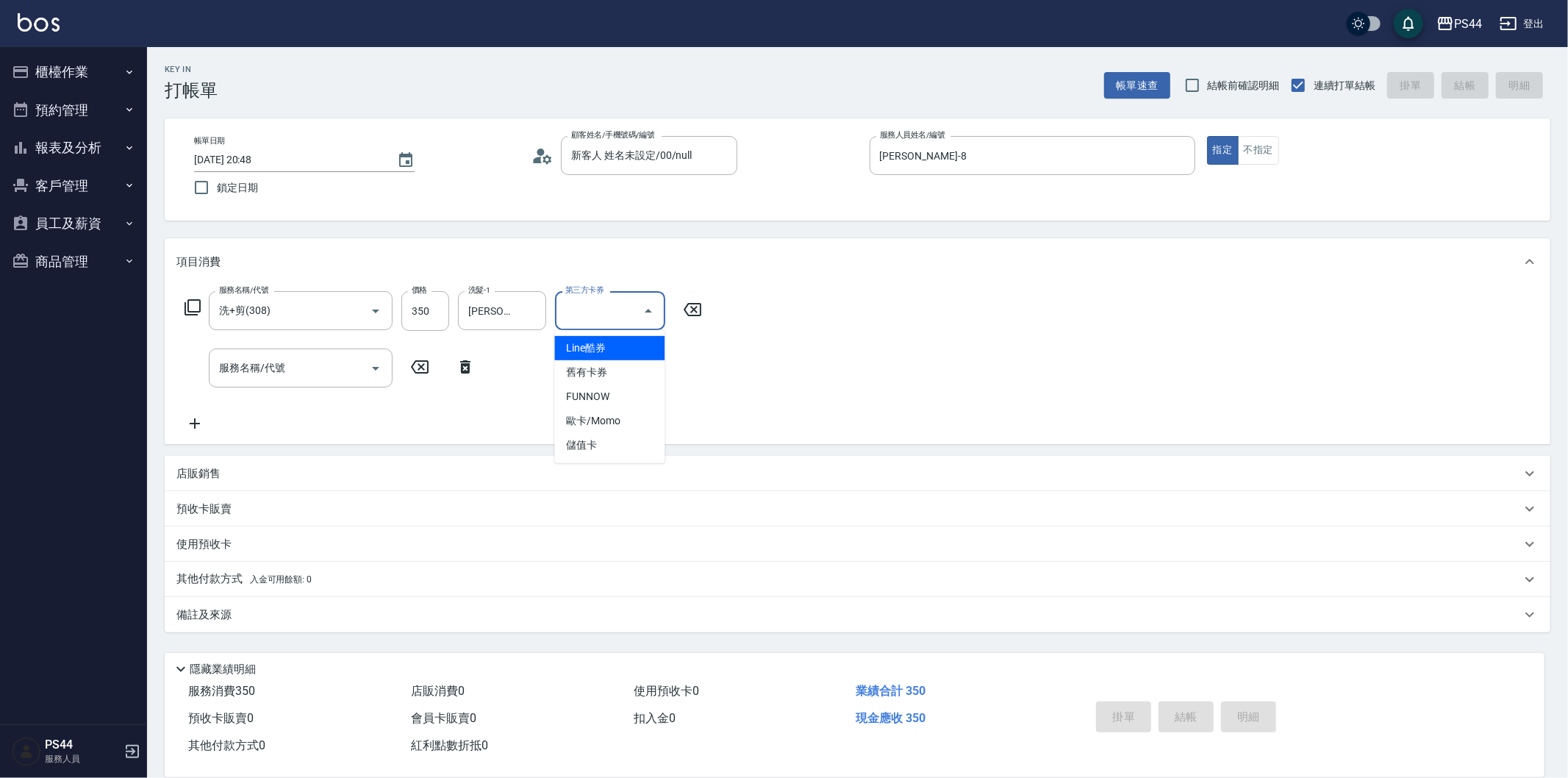
type input "[DATE] 21:23"
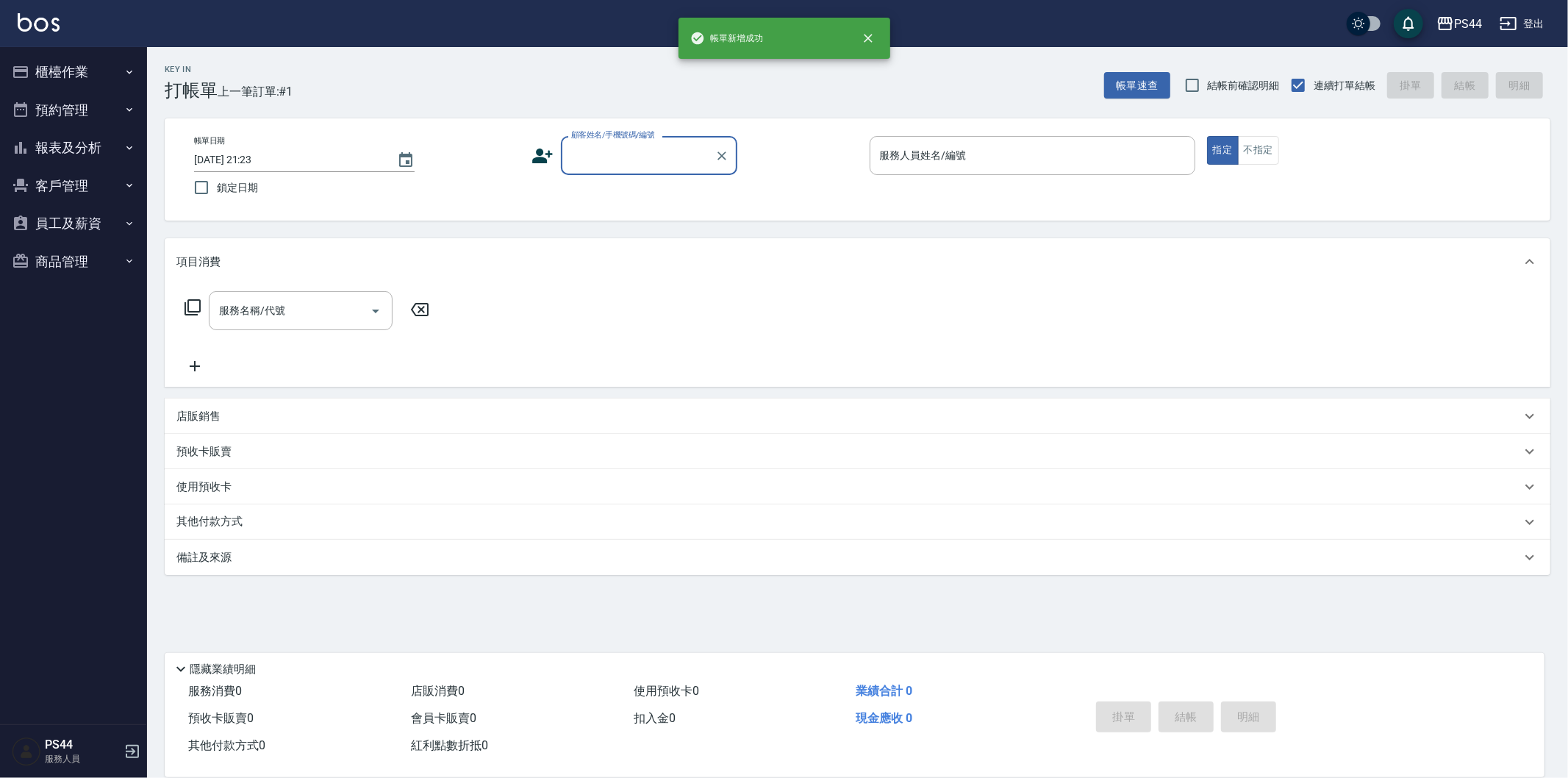
drag, startPoint x: 61, startPoint y: 71, endPoint x: 67, endPoint y: 80, distance: 10.8
click at [57, 74] on button "櫃檯作業" at bounding box center [73, 71] width 136 height 39
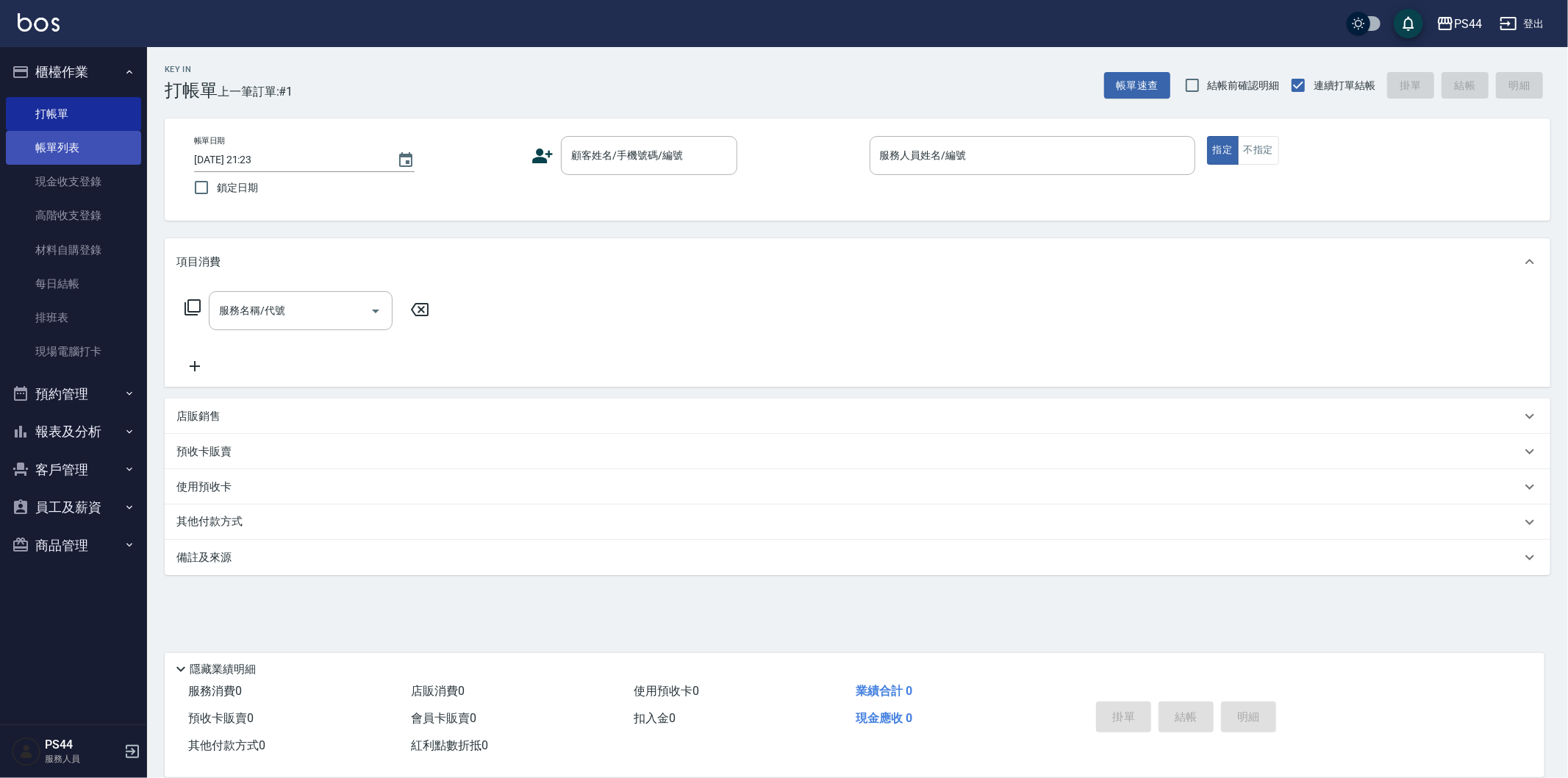
click at [96, 145] on link "帳單列表" at bounding box center [73, 147] width 136 height 34
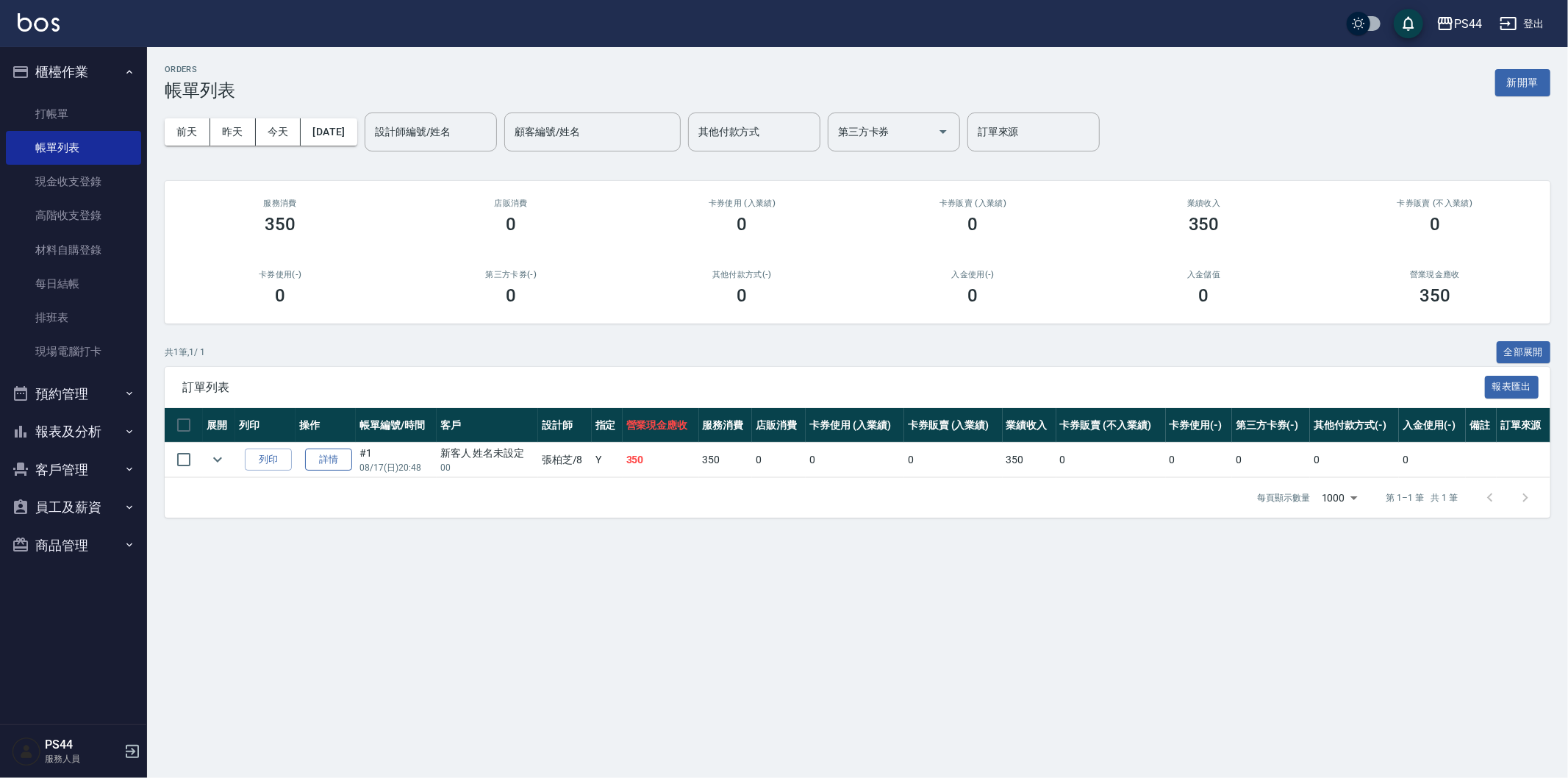
click at [327, 465] on link "詳情" at bounding box center [328, 460] width 47 height 23
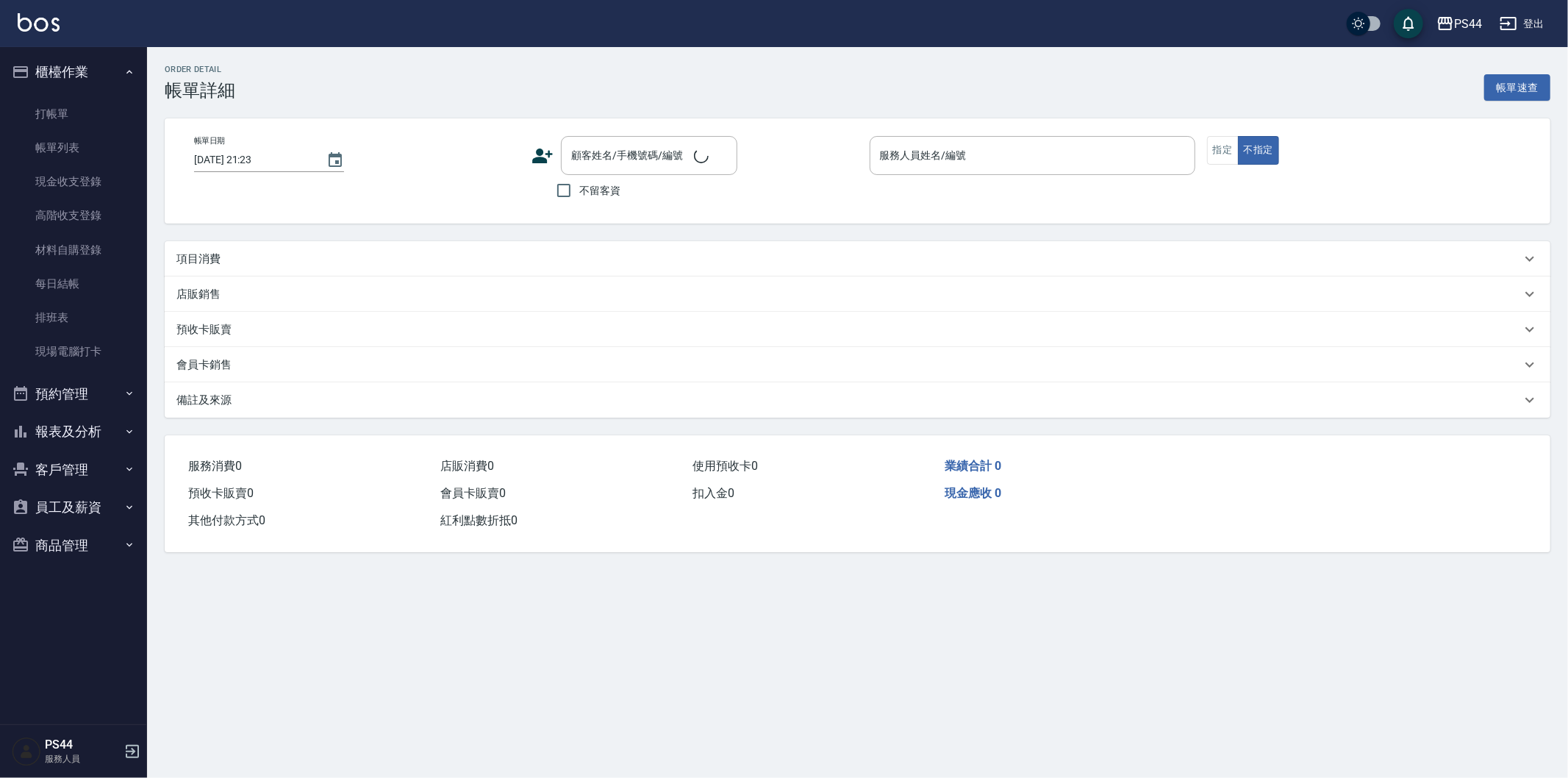
type input "[DATE] 20:48"
type input "[PERSON_NAME]-8"
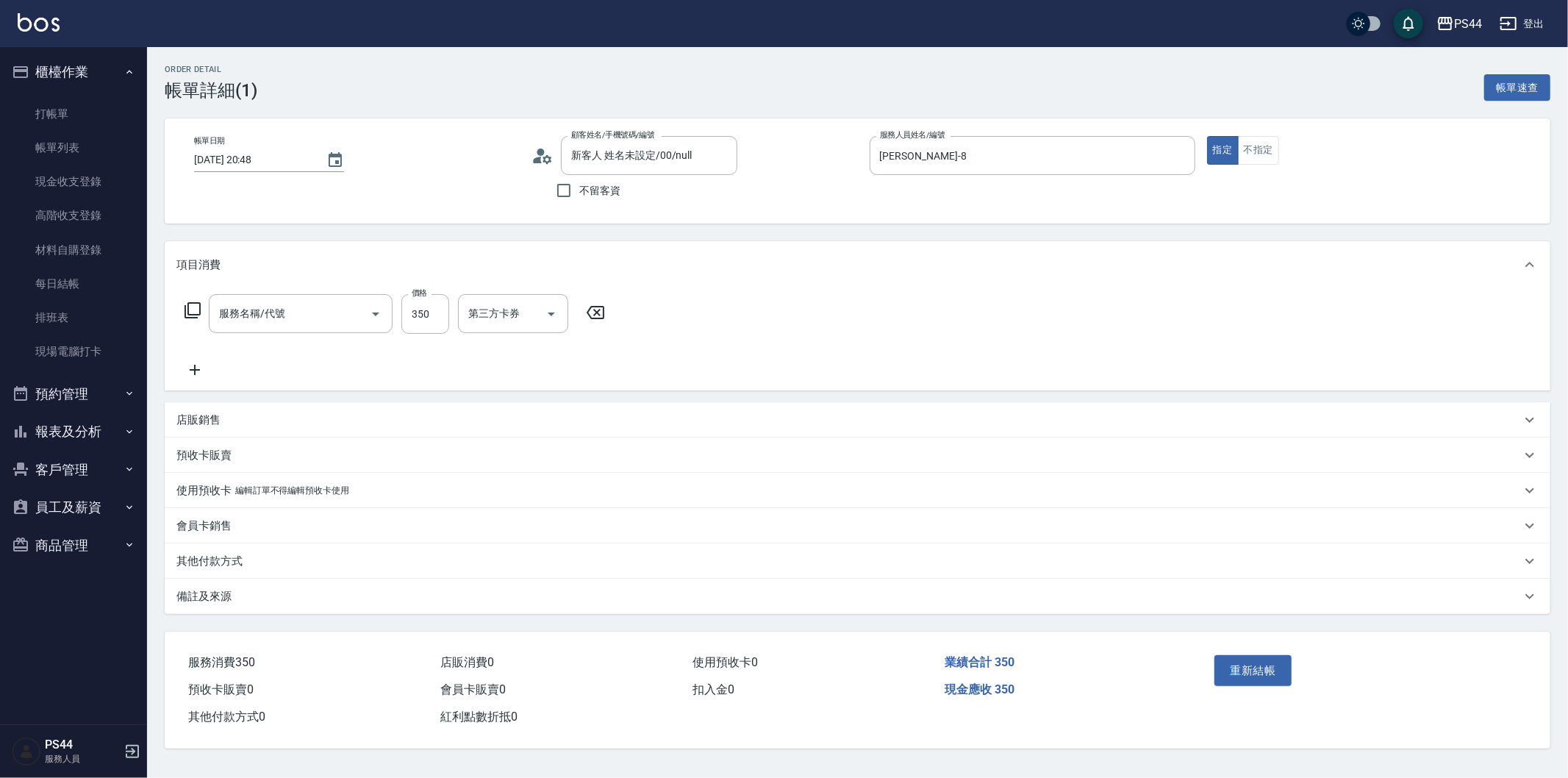
type input "新客人 姓名未設定/00/null"
type input "洗+剪(308)"
click at [595, 317] on input "第三方卡券" at bounding box center [599, 313] width 75 height 25
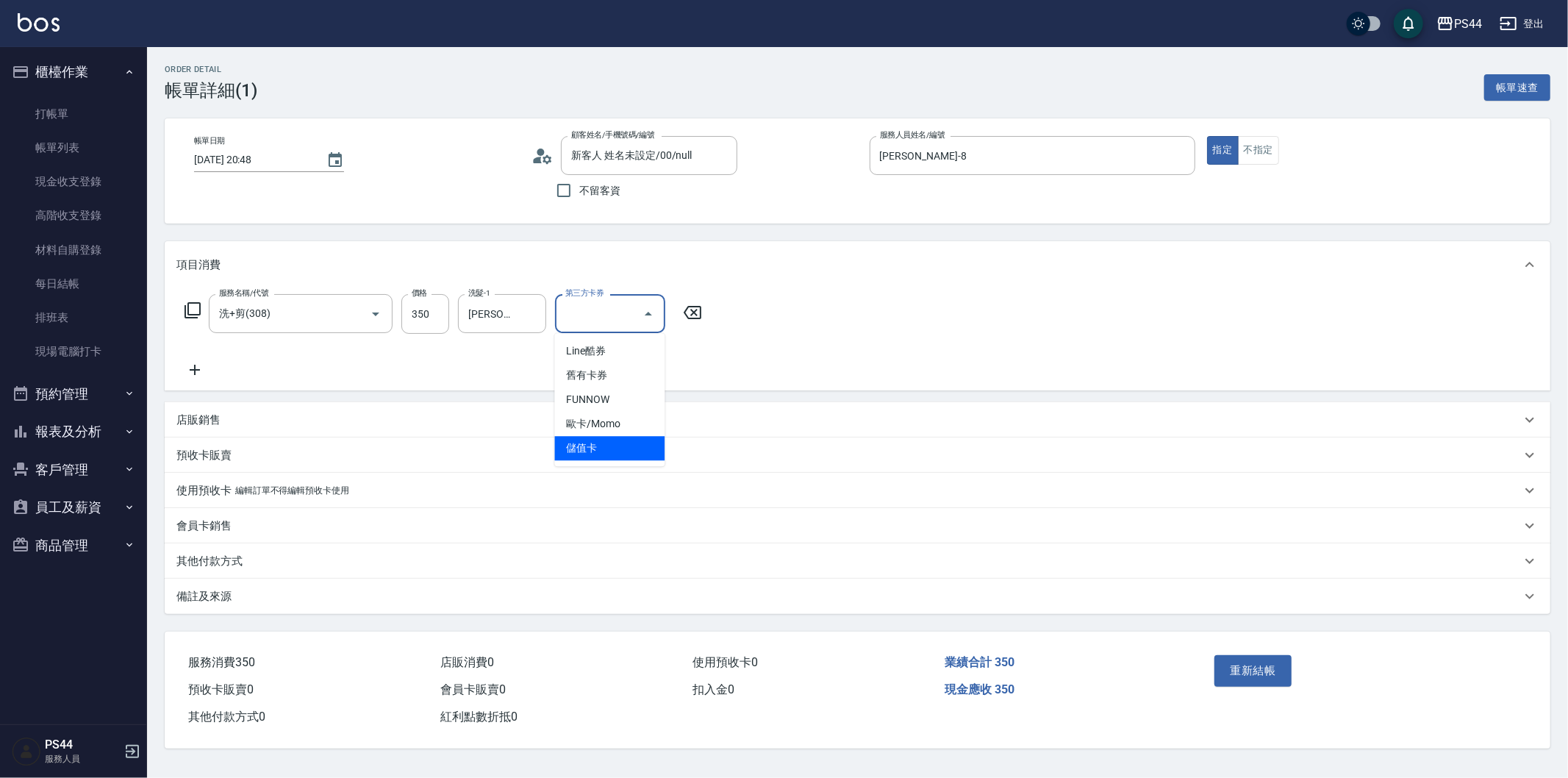
click at [618, 453] on span "儲值卡" at bounding box center [609, 449] width 110 height 25
type input "儲值卡"
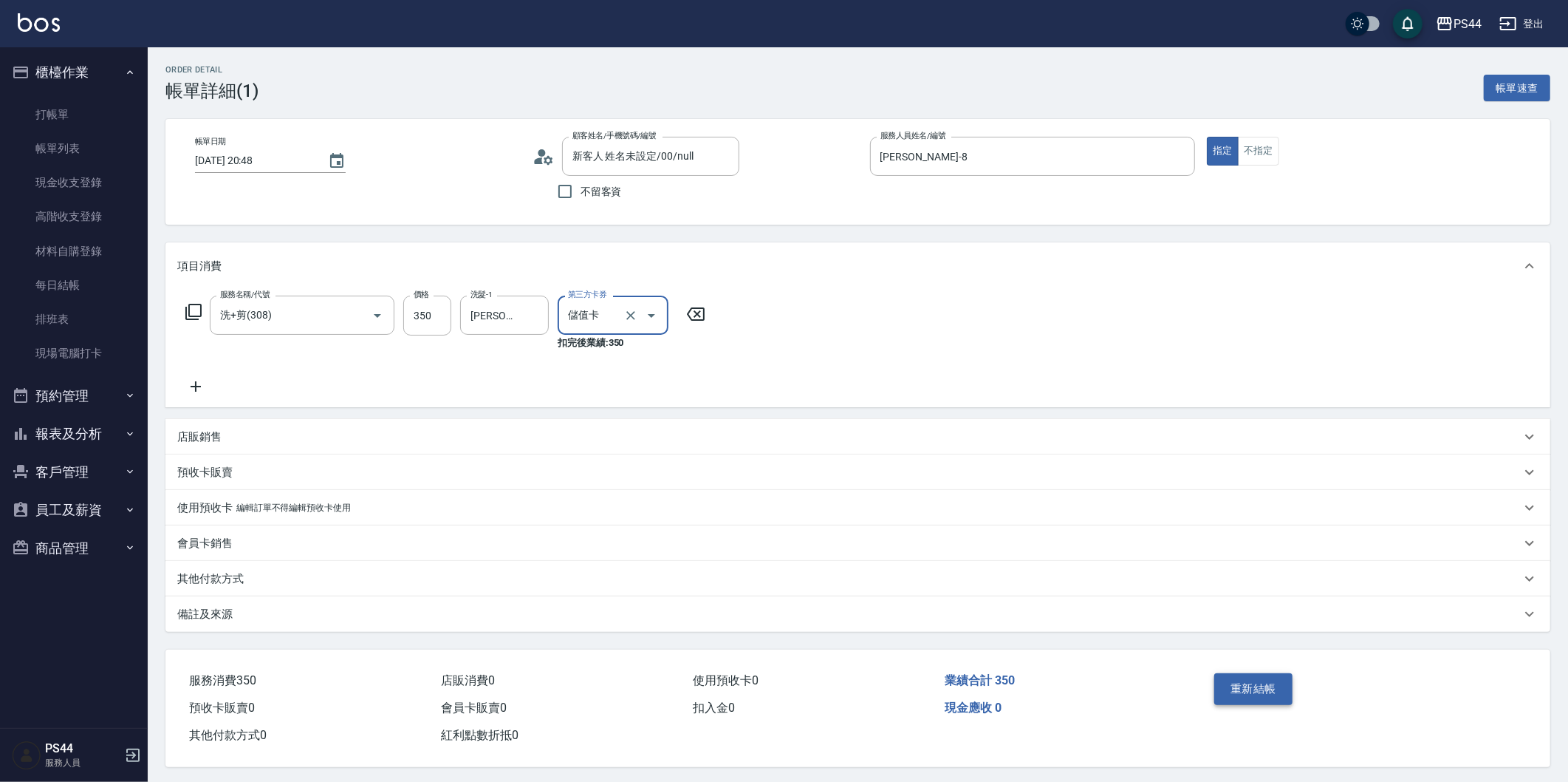
click at [1249, 689] on button "重新結帳" at bounding box center [1253, 689] width 78 height 31
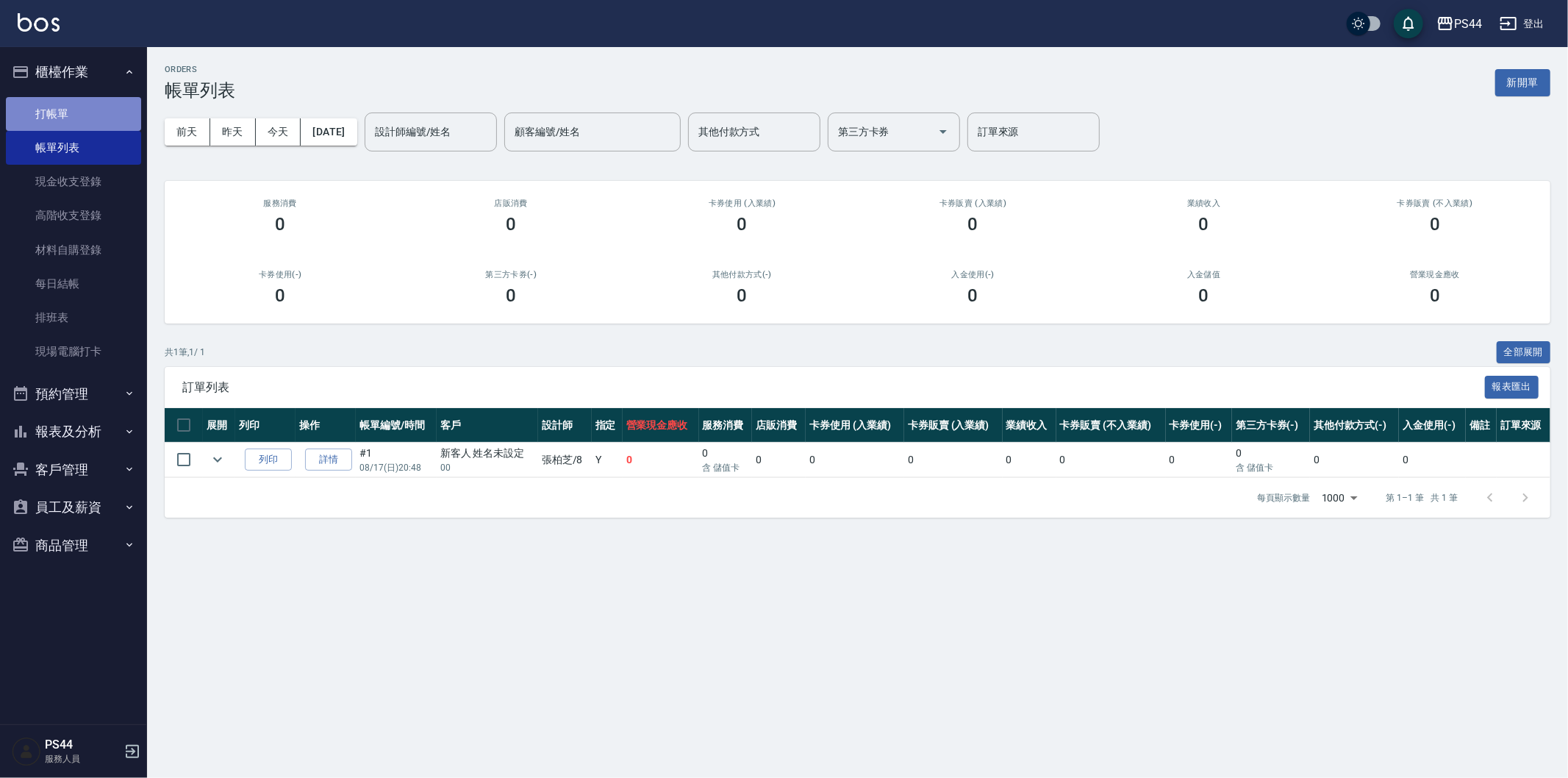
click at [72, 112] on link "打帳單" at bounding box center [73, 113] width 136 height 34
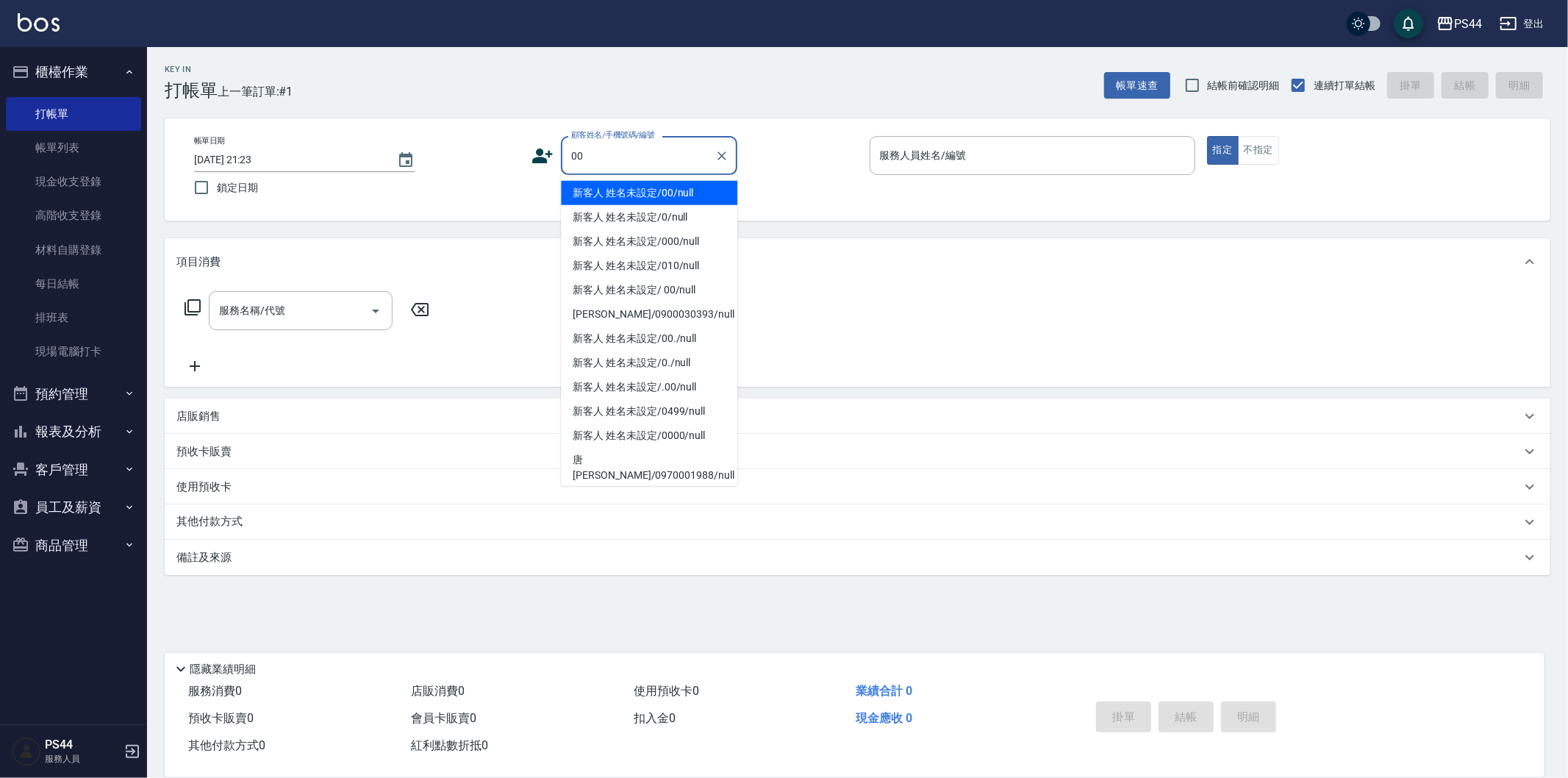
type input "新客人 姓名未設定/00/null"
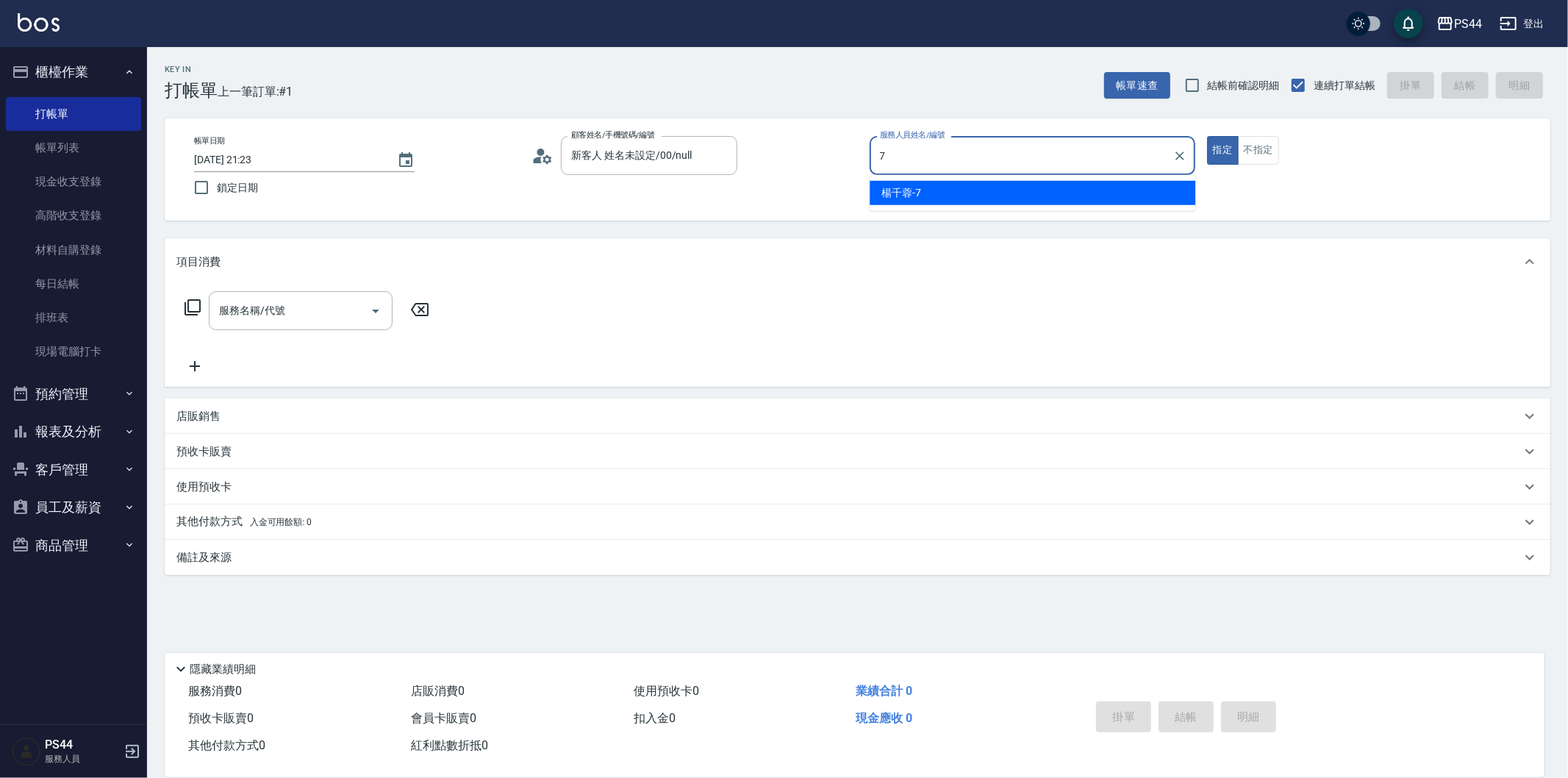
type input "[PERSON_NAME]-7"
type button "true"
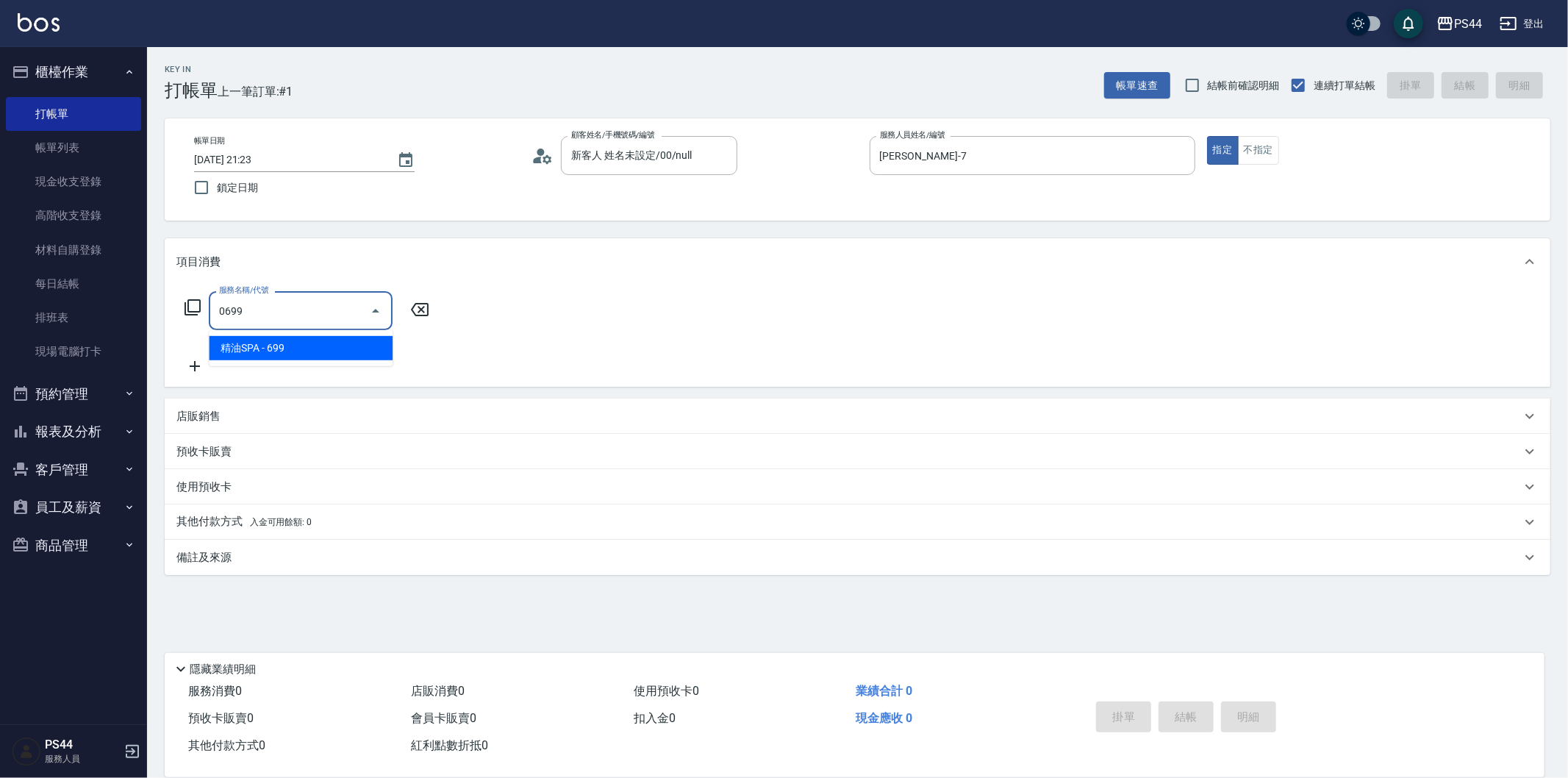
type input "精油SPA(0699)"
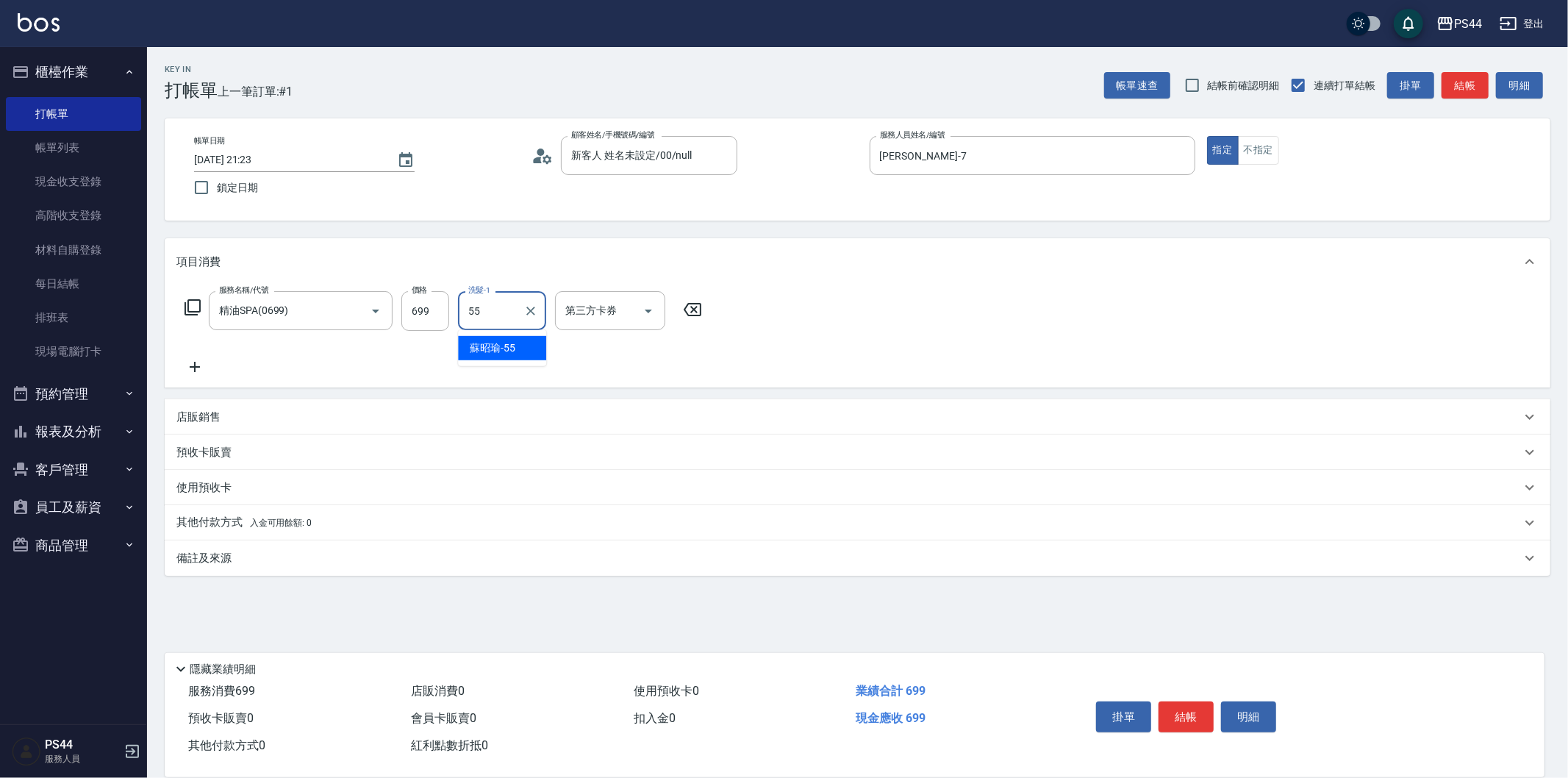
type input "[PERSON_NAME]-55"
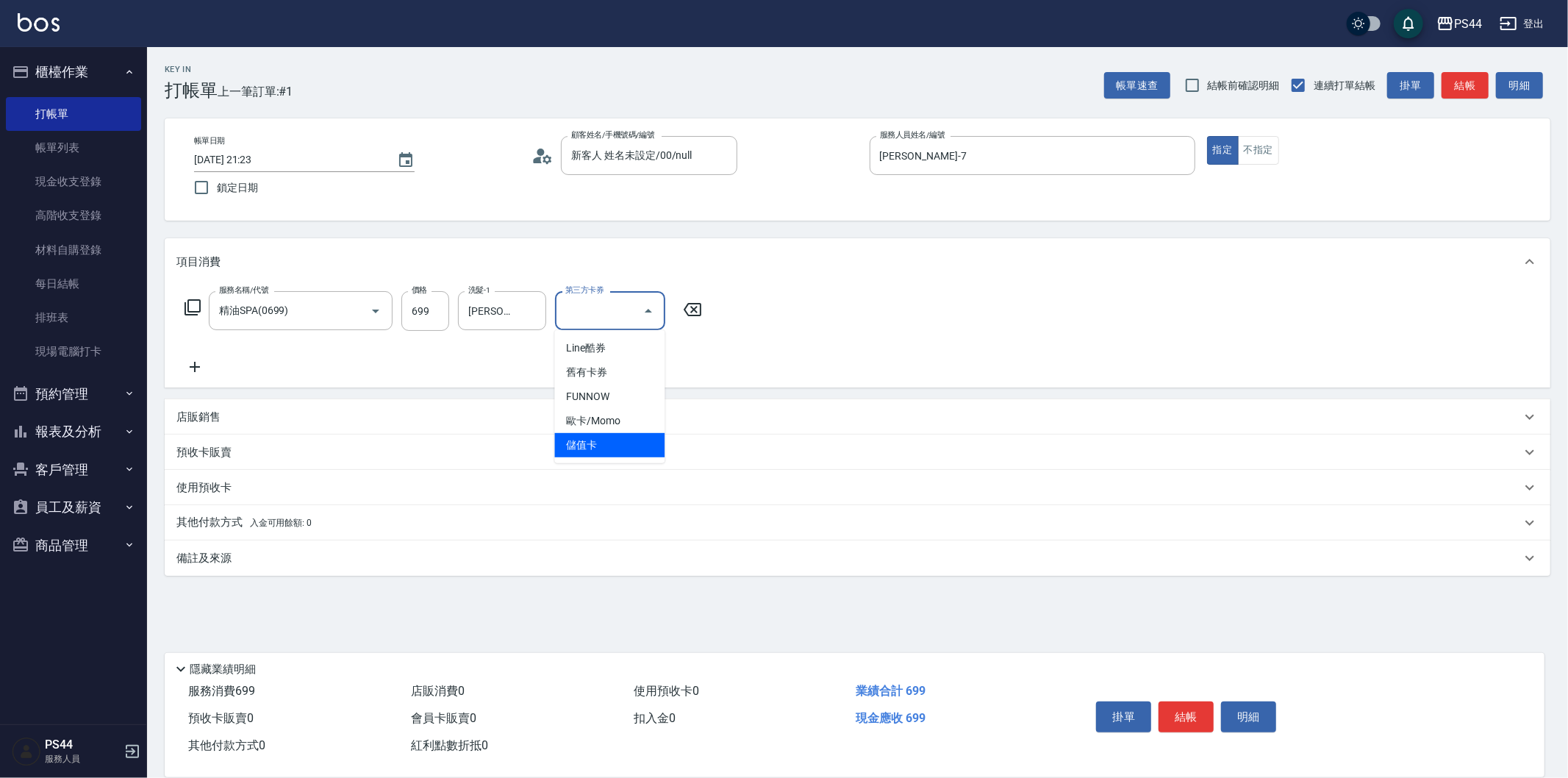
type input "儲值卡"
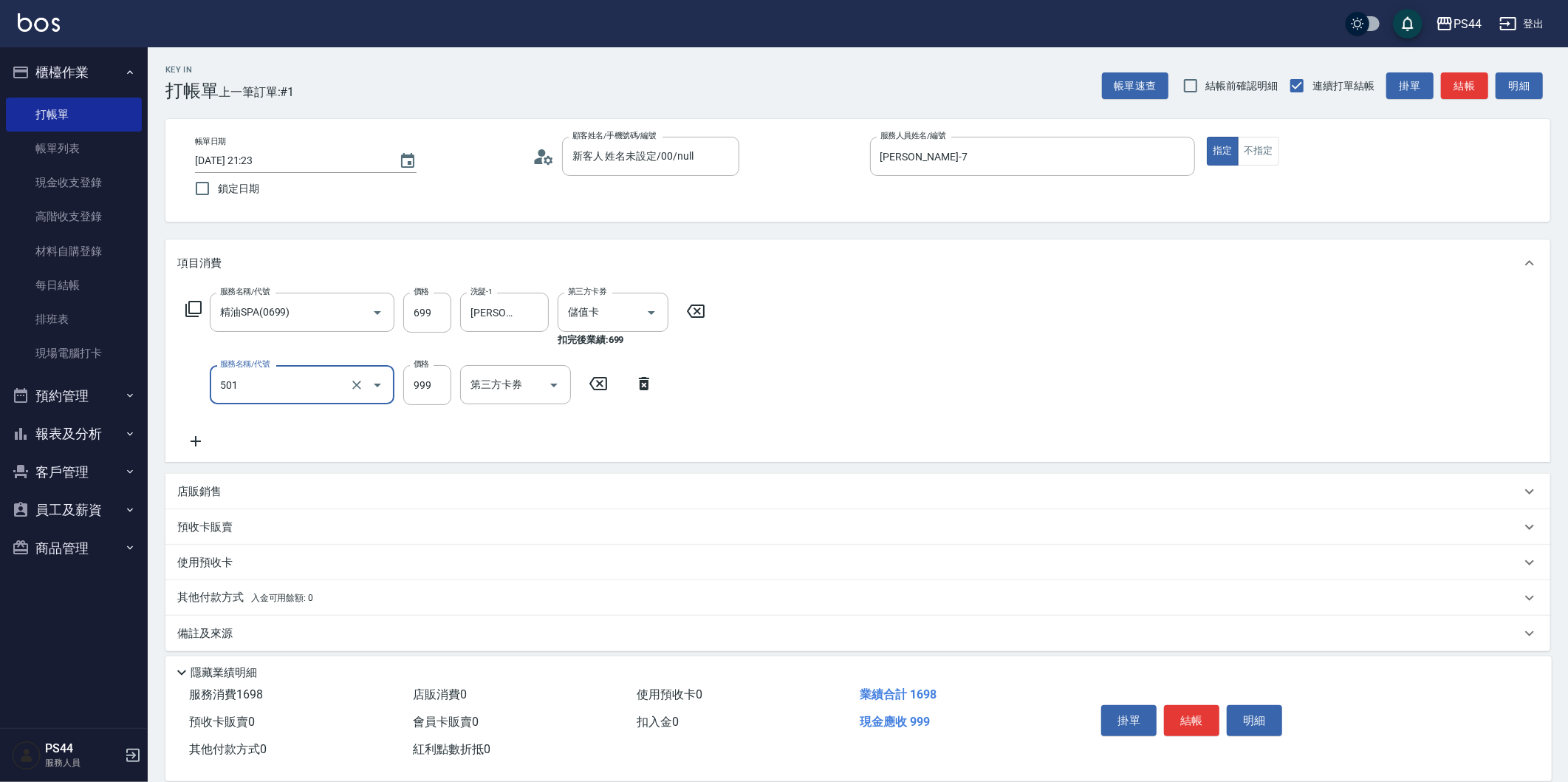
type input "染髮(501)"
type input "1600"
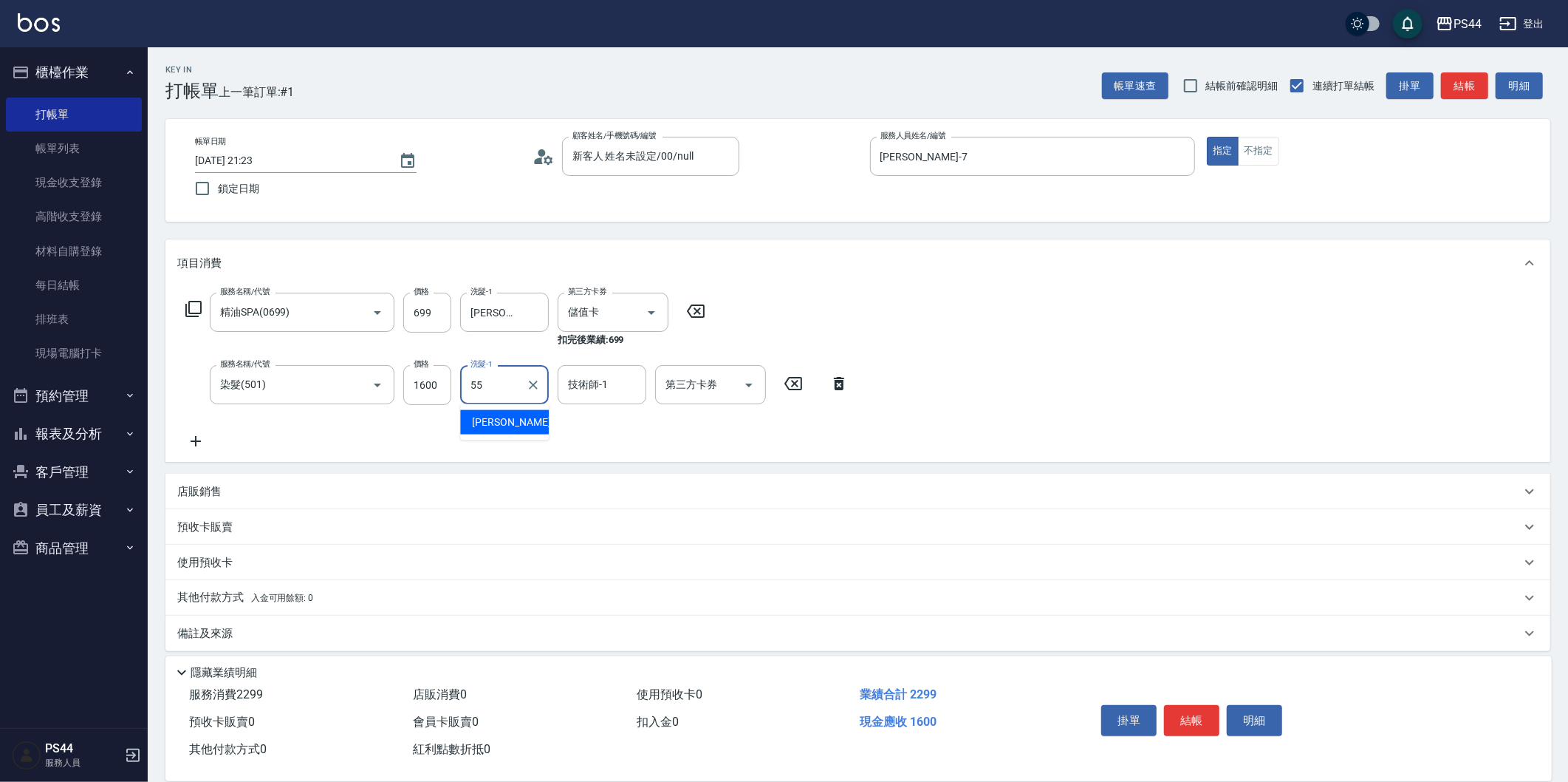
type input "[PERSON_NAME]-55"
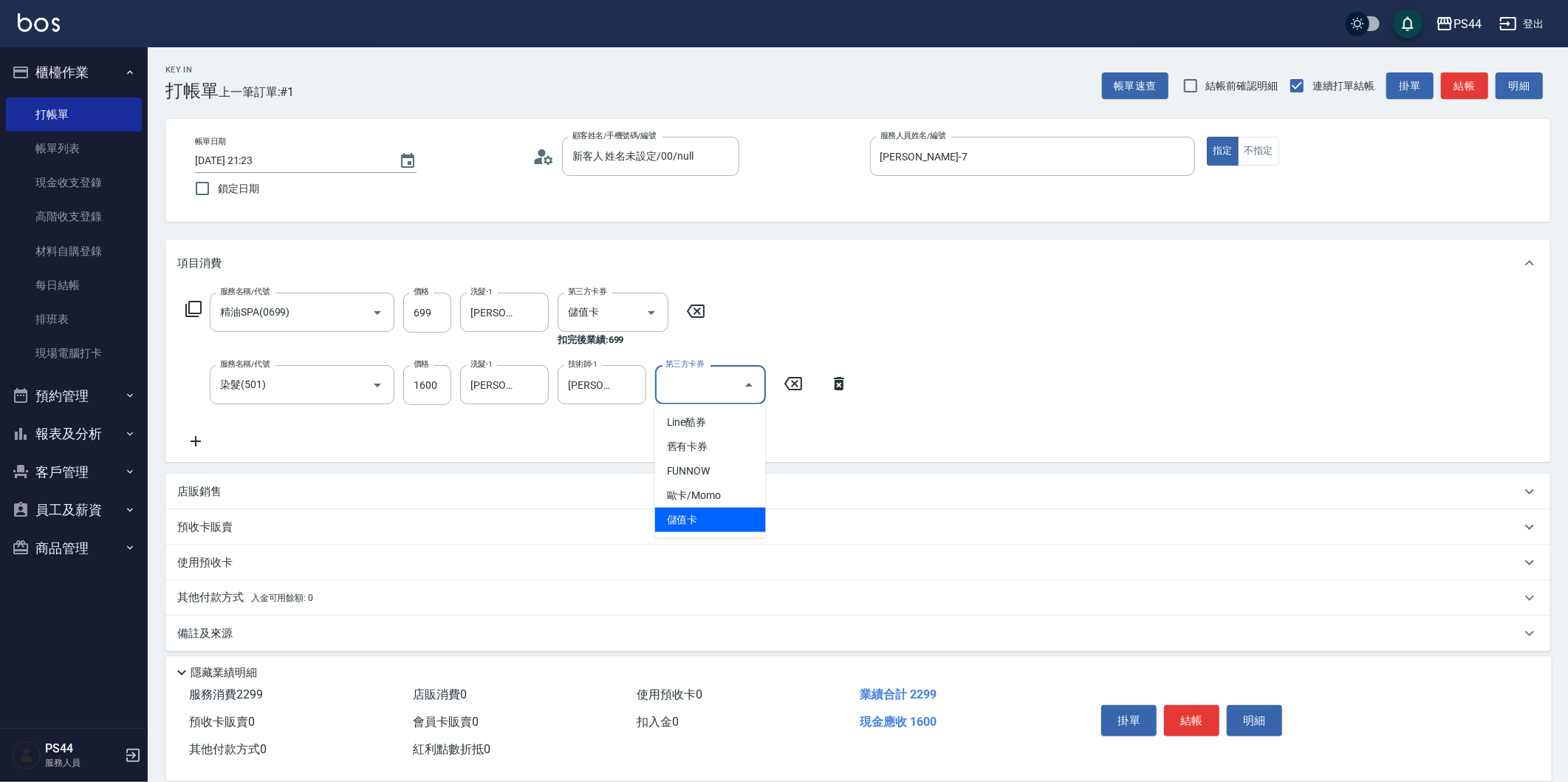
type input "儲值卡"
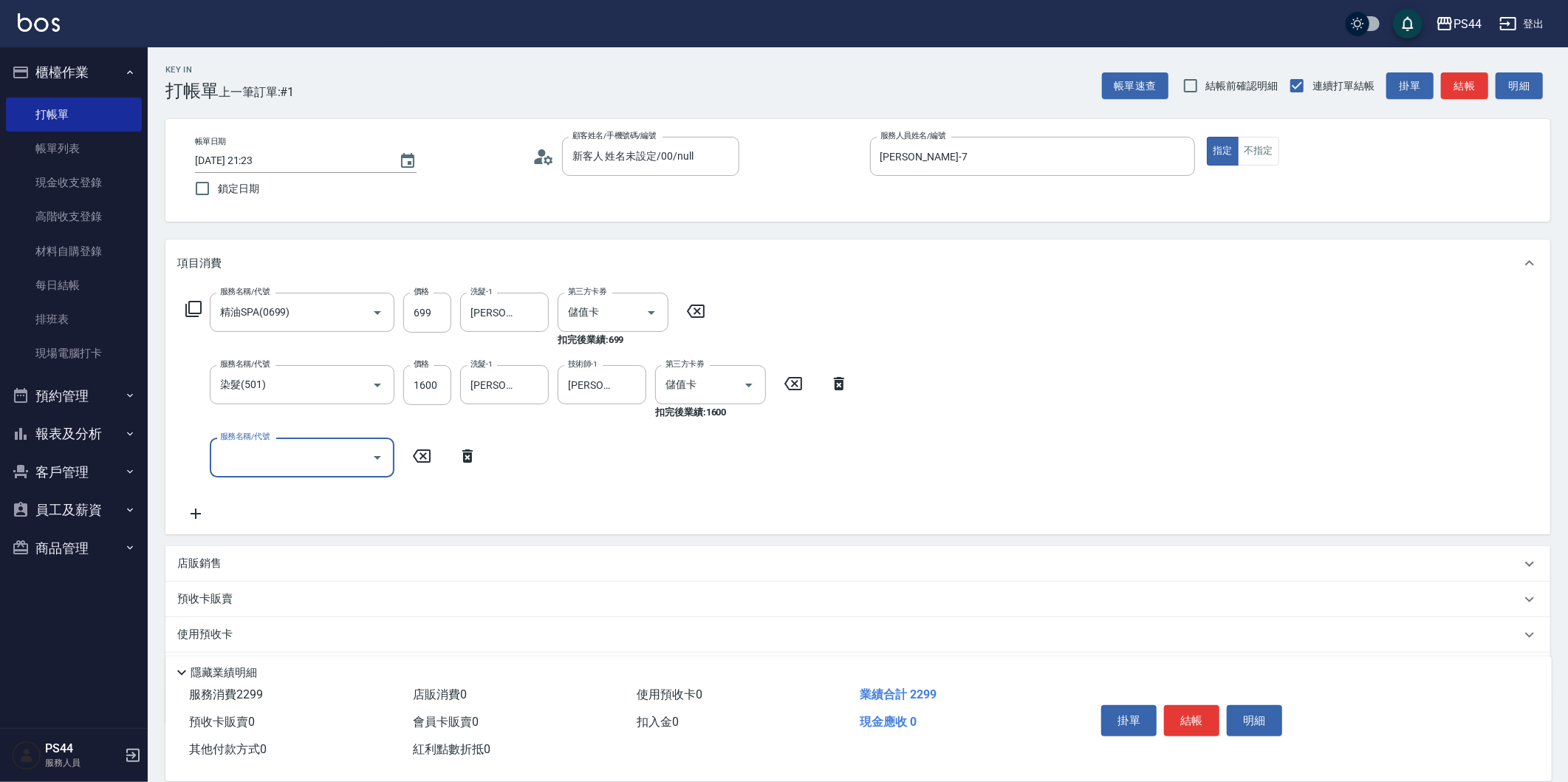
type input "1"
type input "自備護髮(400)"
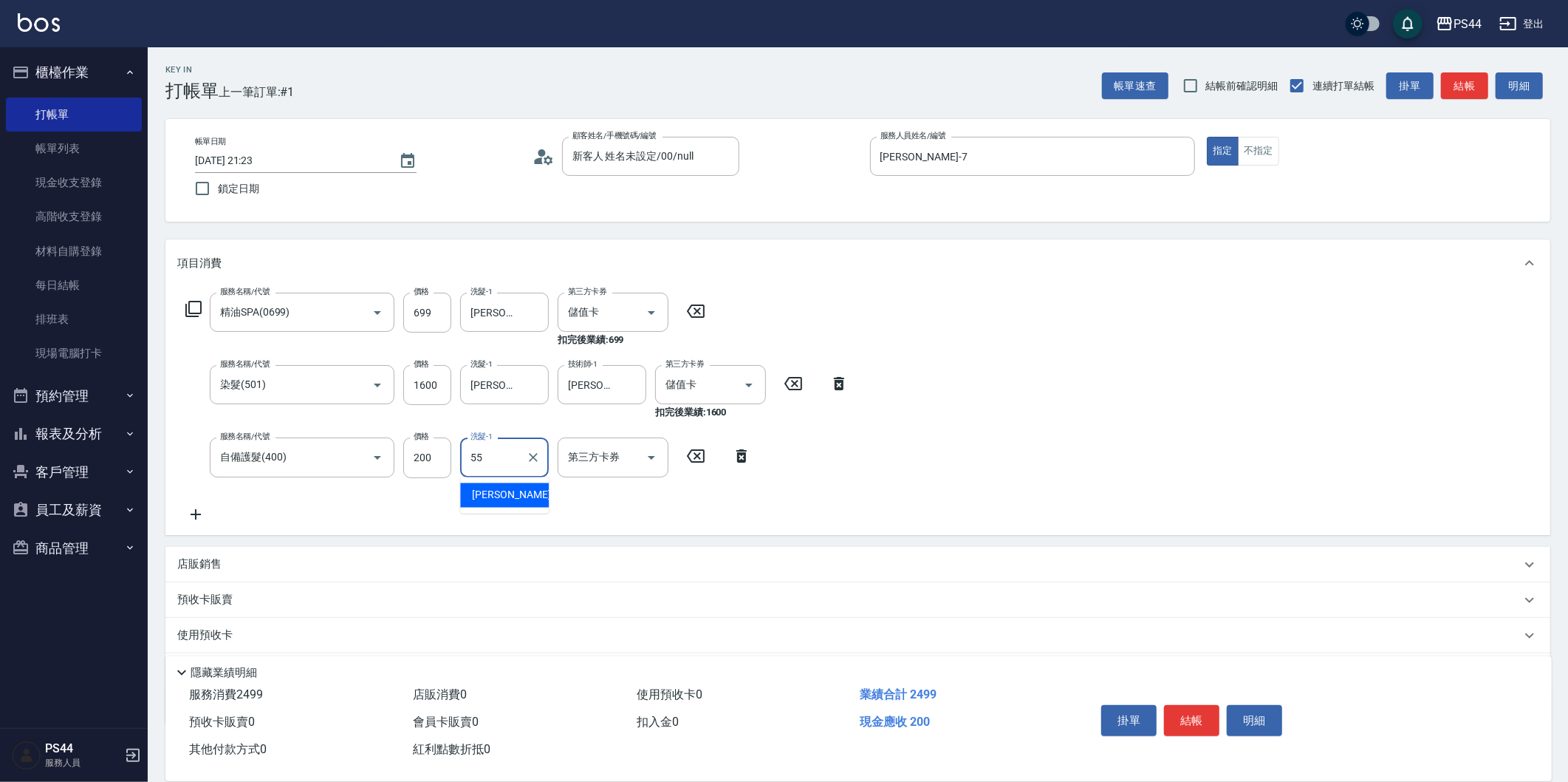
type input "[PERSON_NAME]-55"
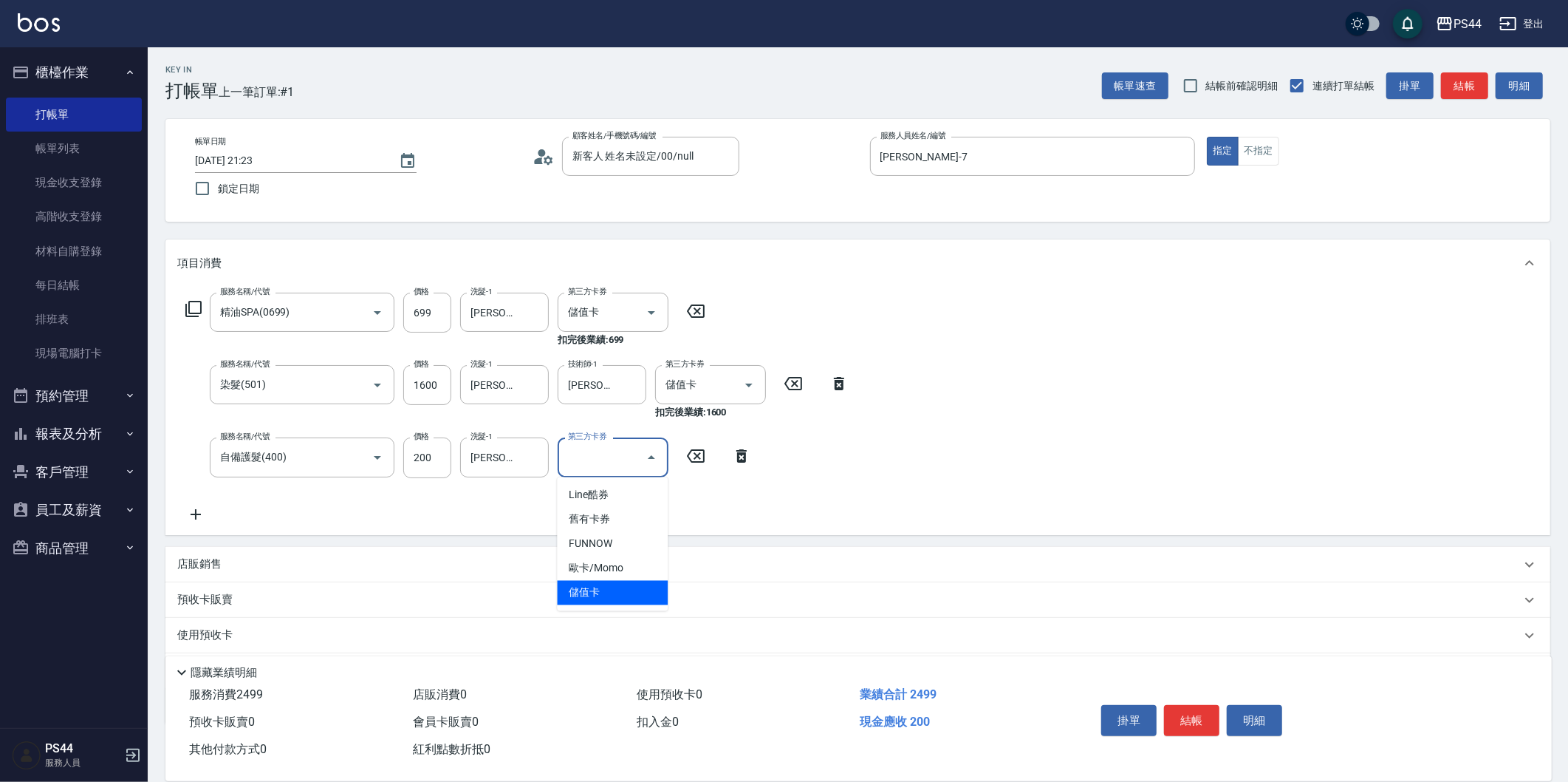
type input "儲值卡"
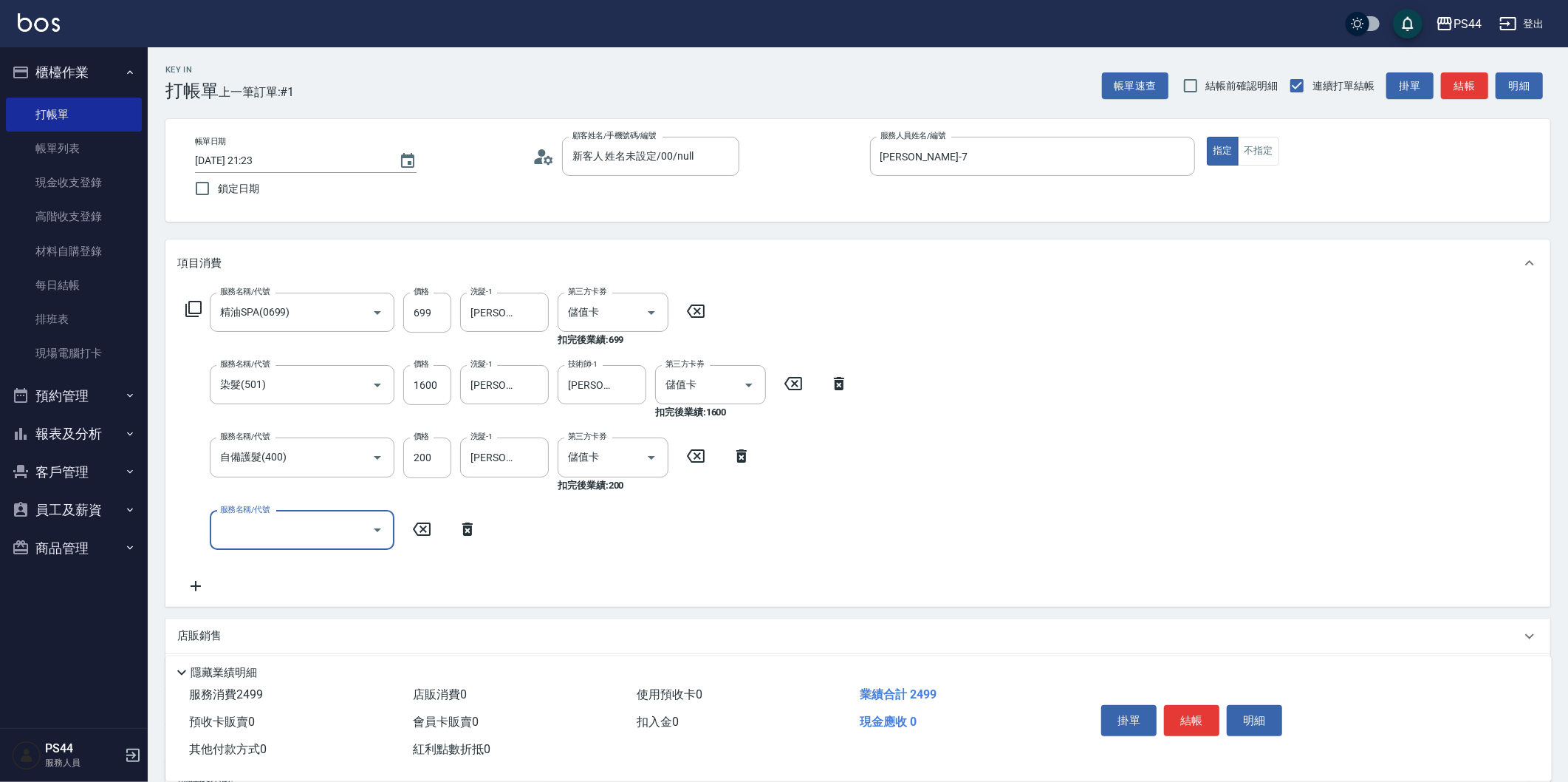
type input "3"
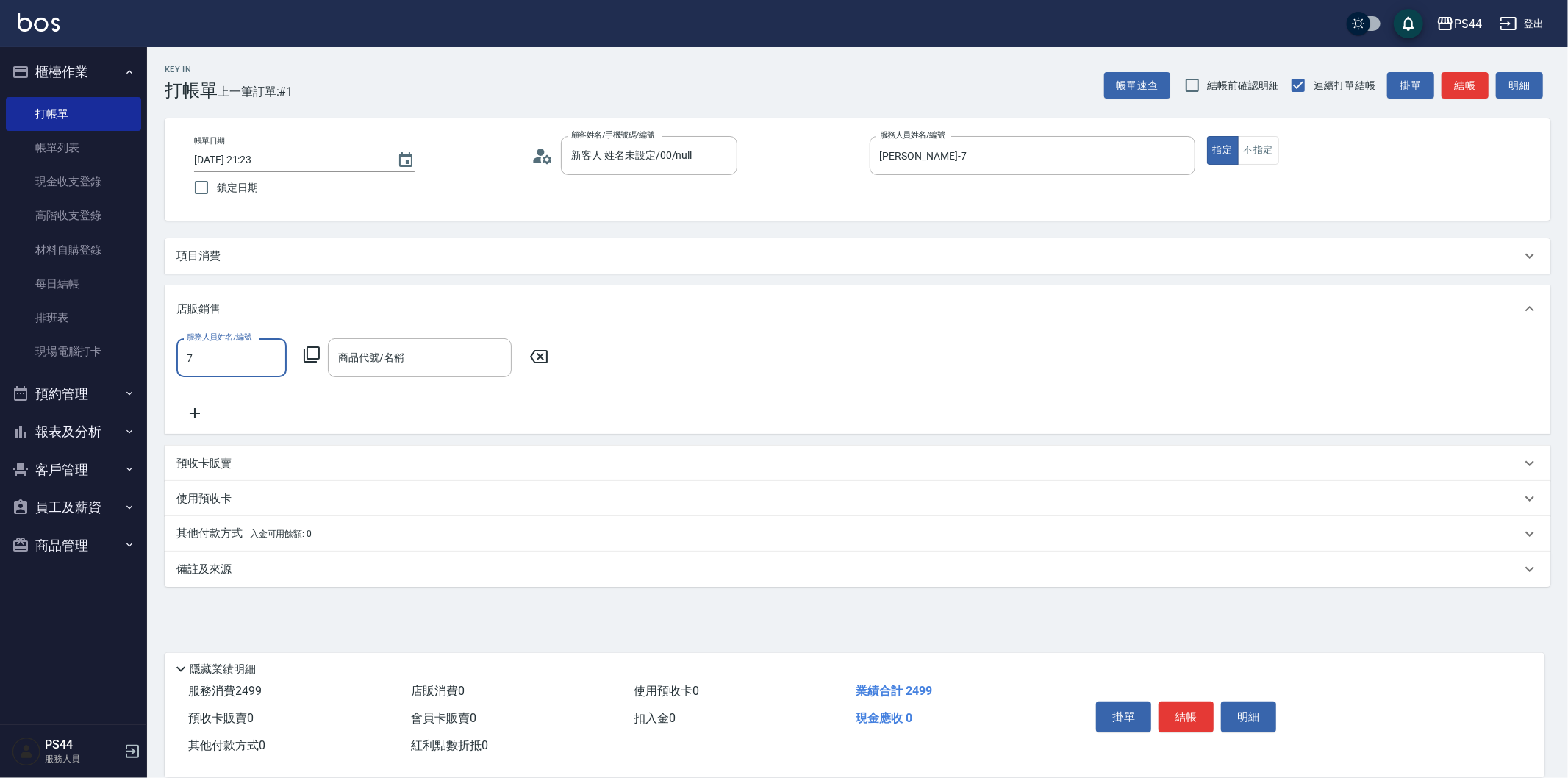
type input "[PERSON_NAME]-7"
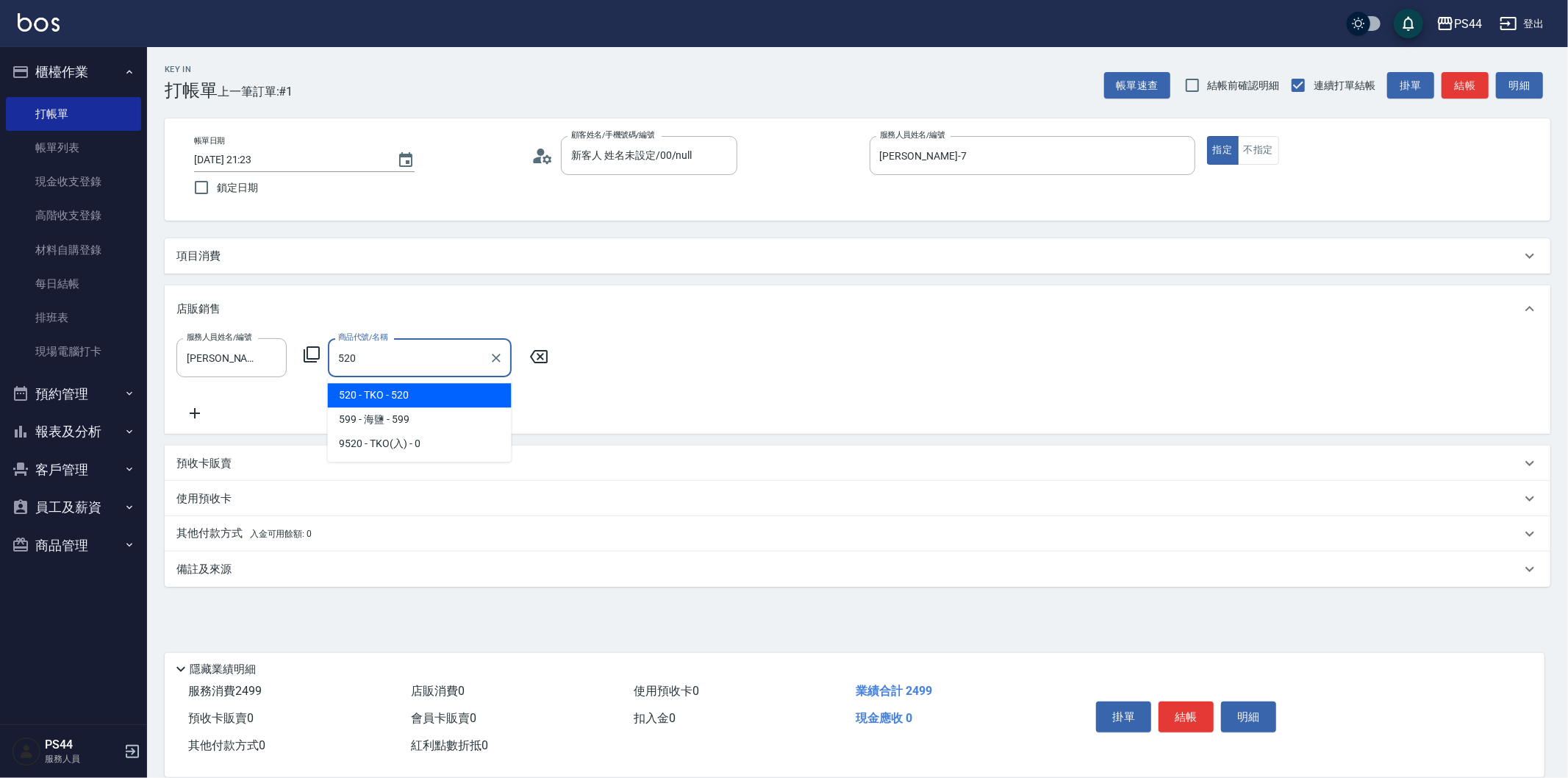
type input "TKO"
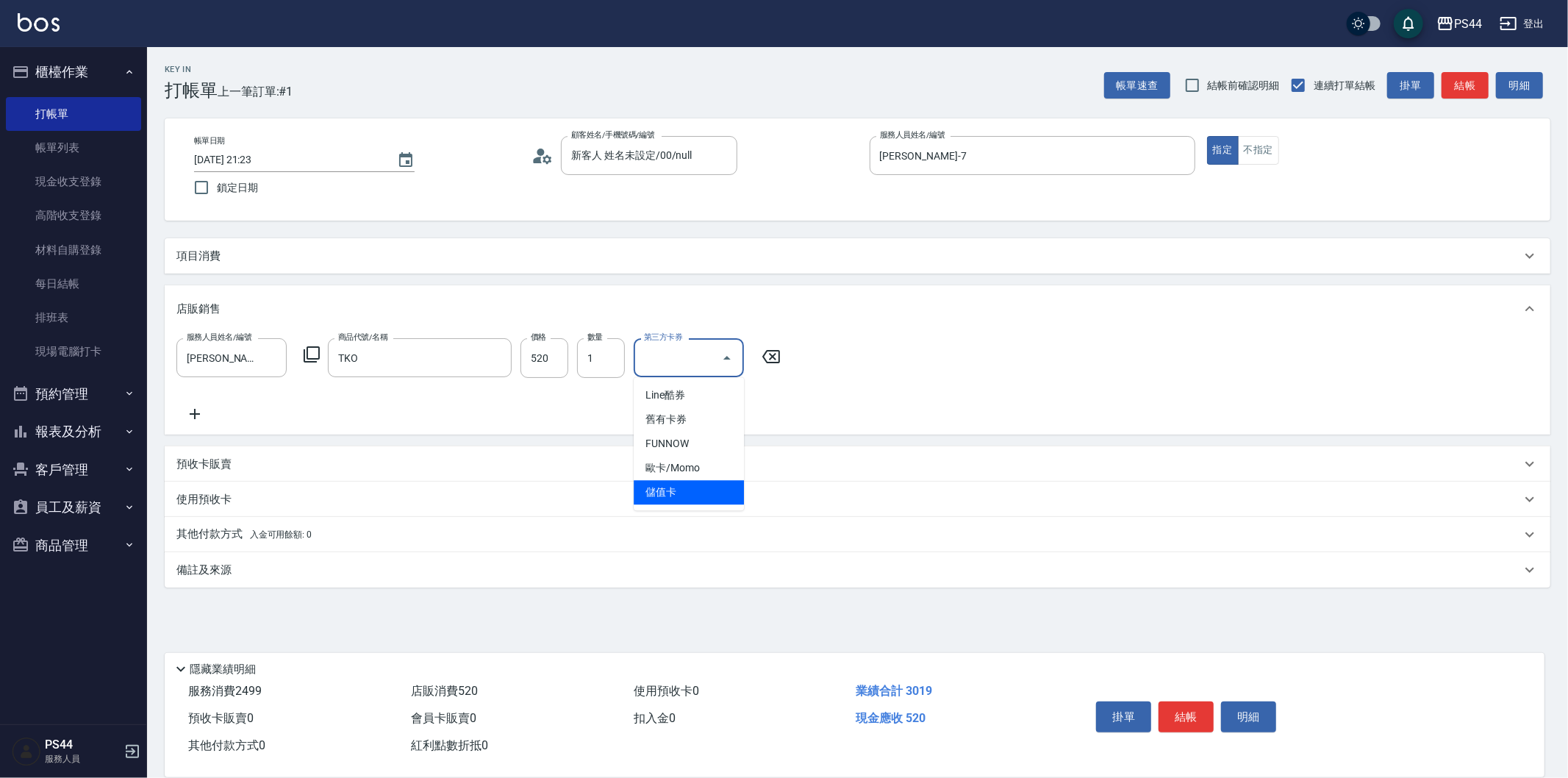
type input "儲值卡"
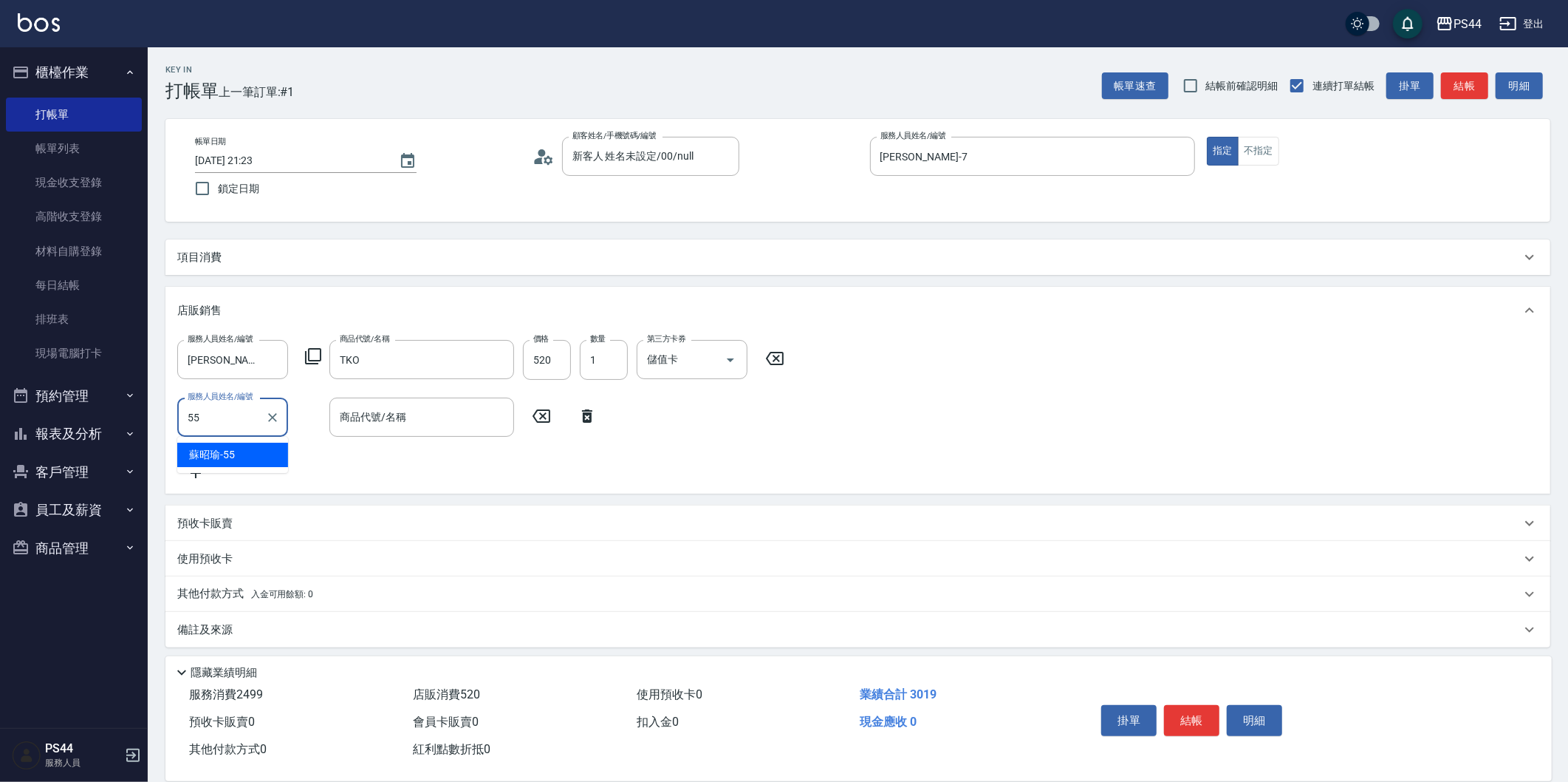
type input "[PERSON_NAME]-55"
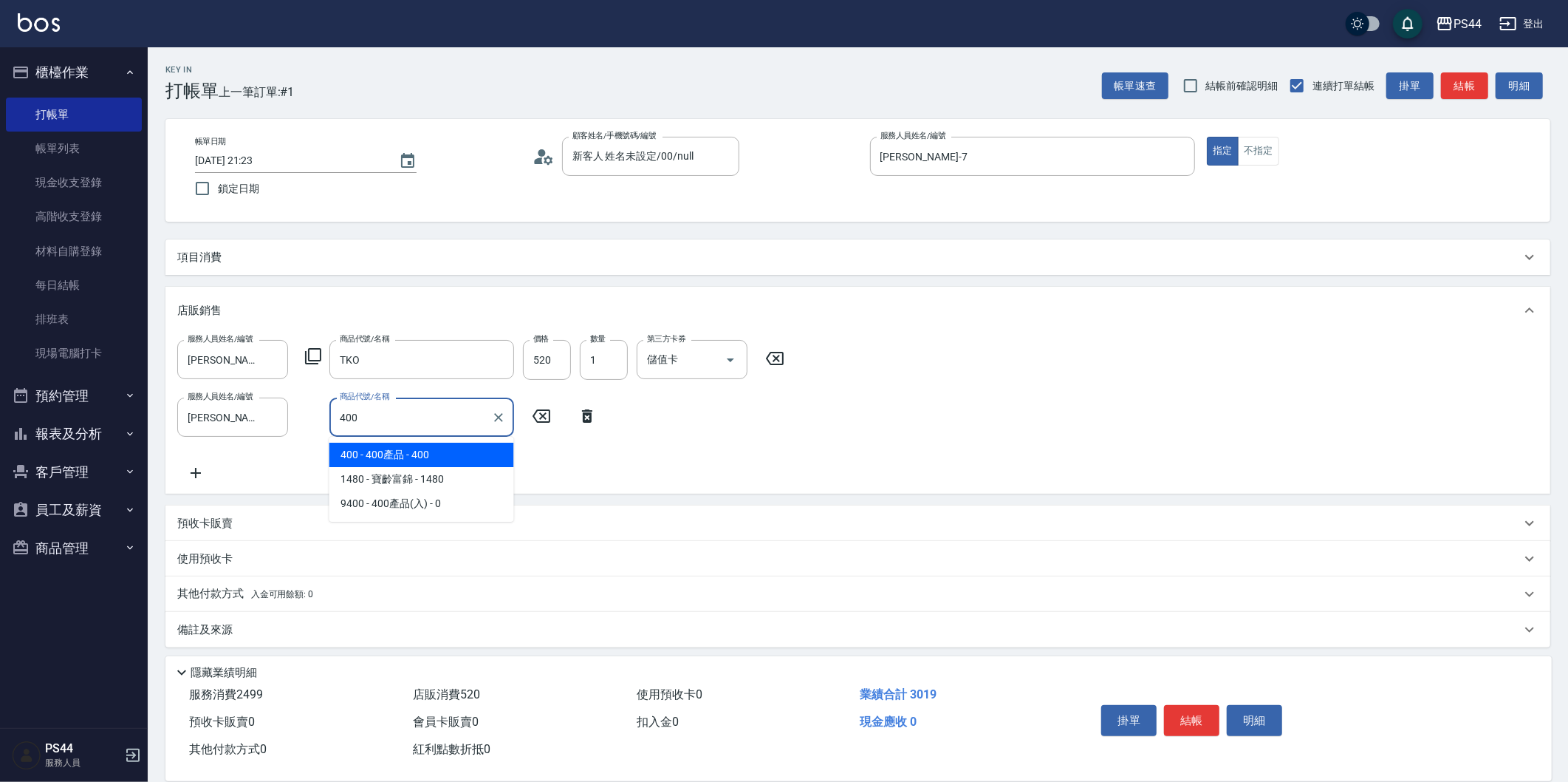
type input "400產品"
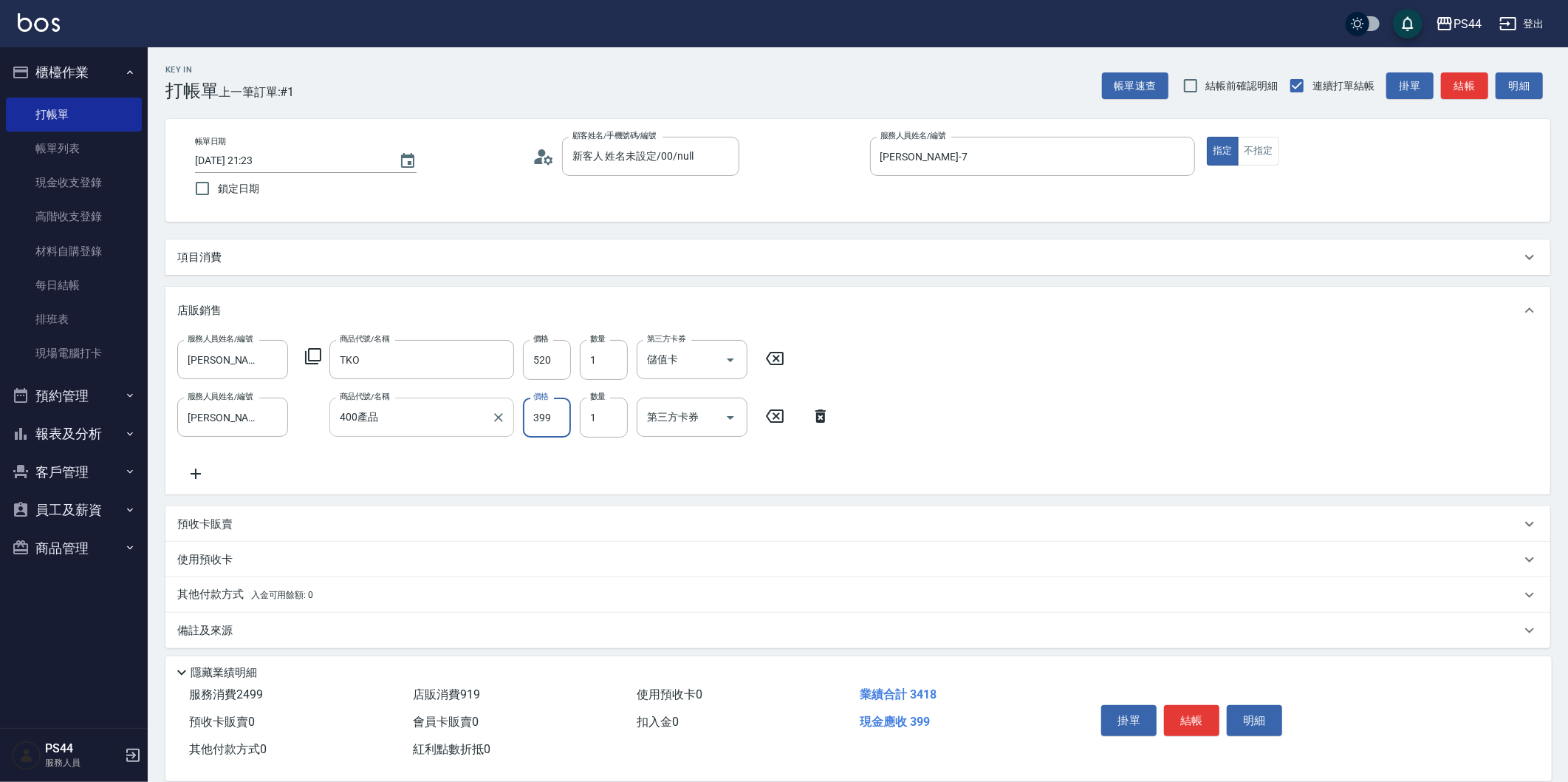
type input "399"
type input "儲值卡"
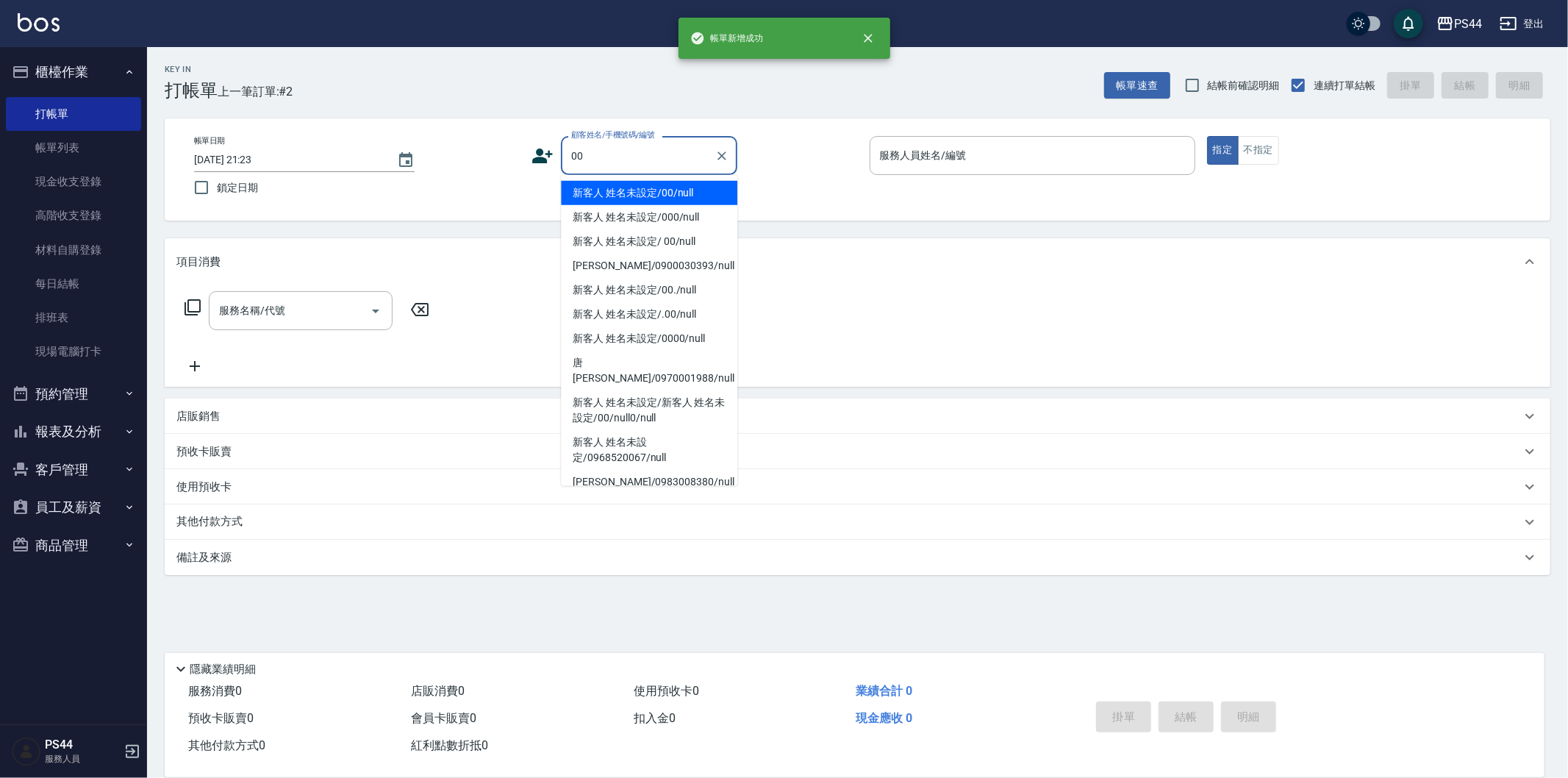
type input "新客人 姓名未設定/00/null"
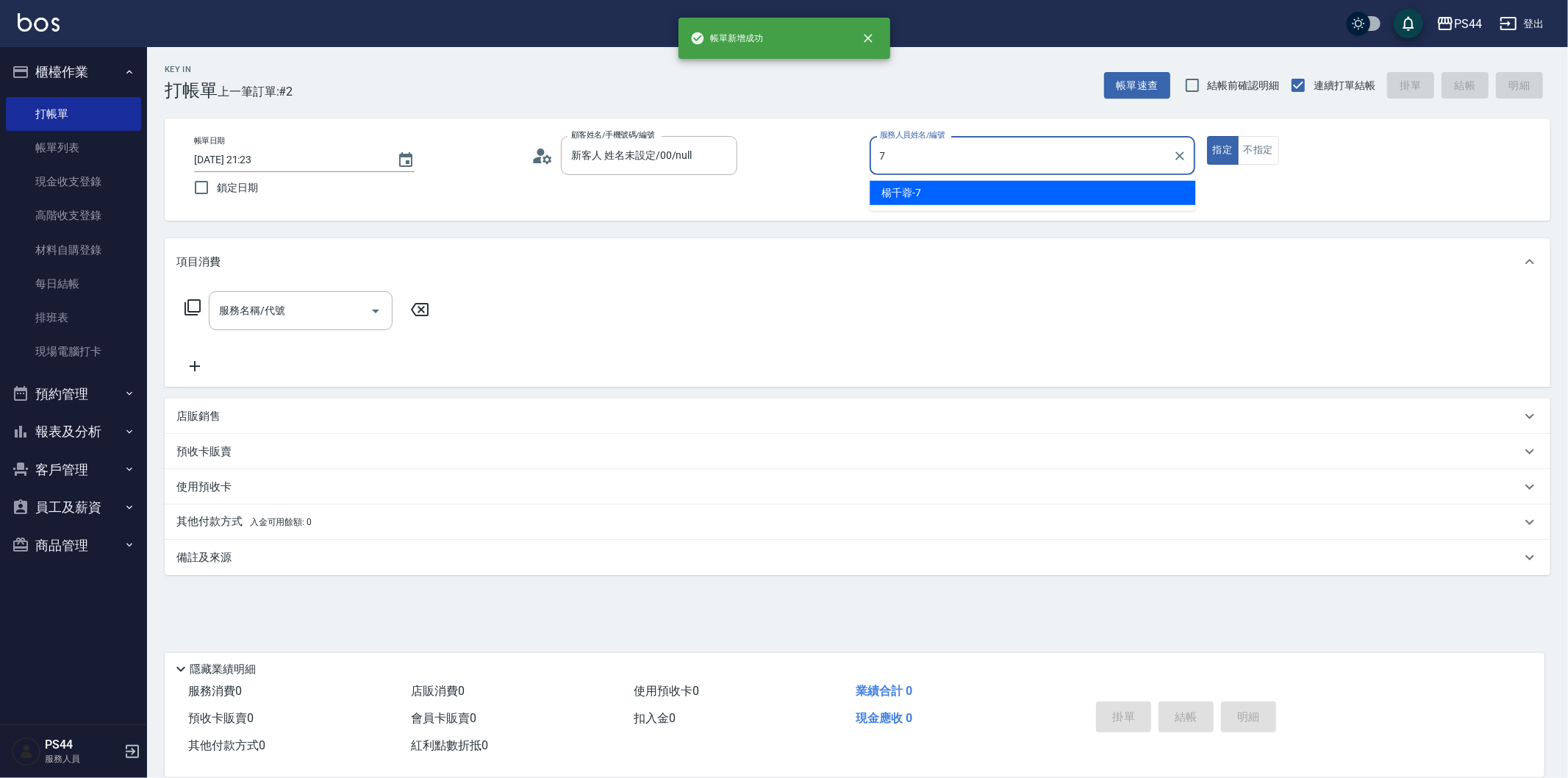
type input "[PERSON_NAME]-7"
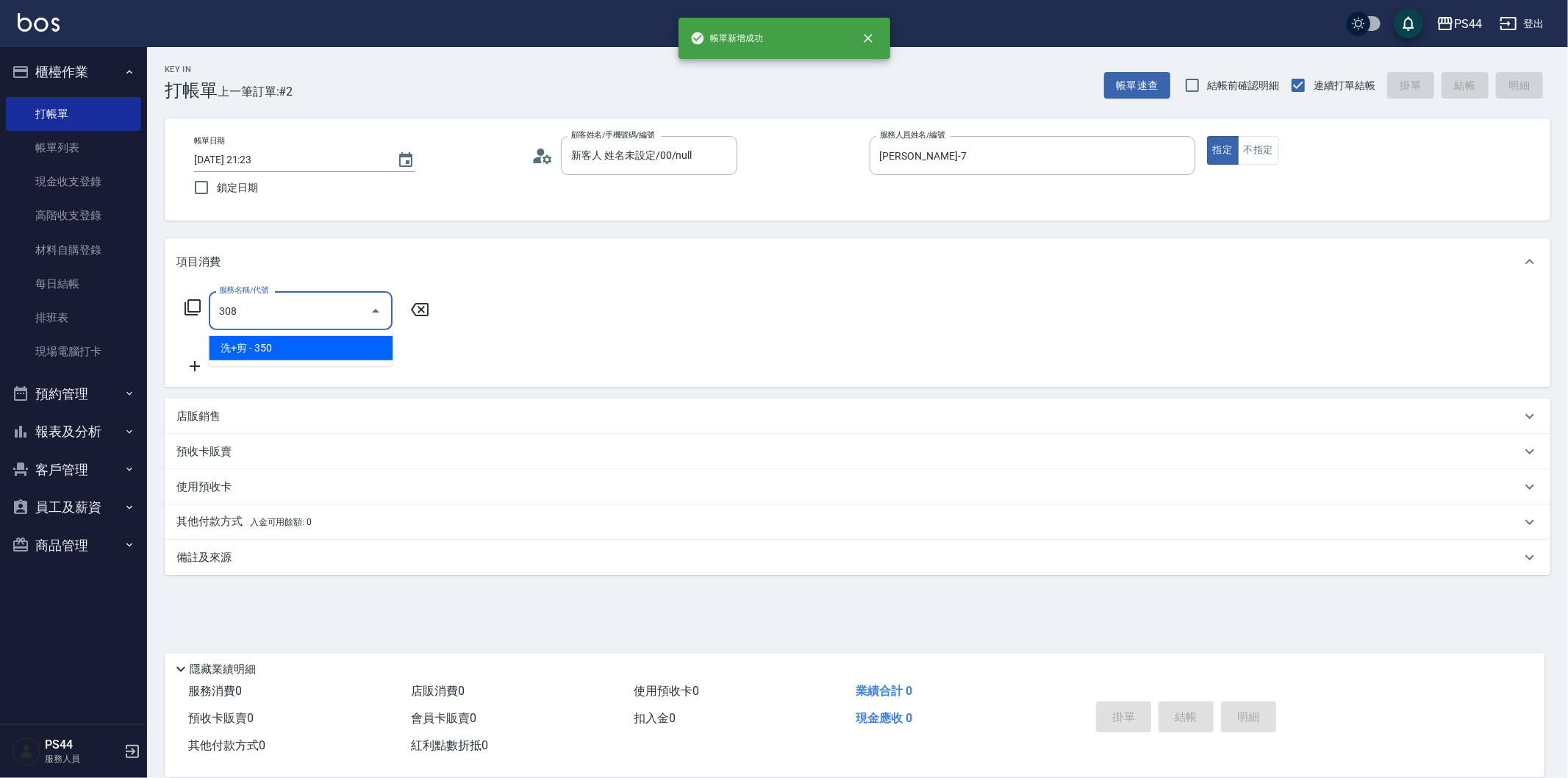
type input "洗+剪(308)"
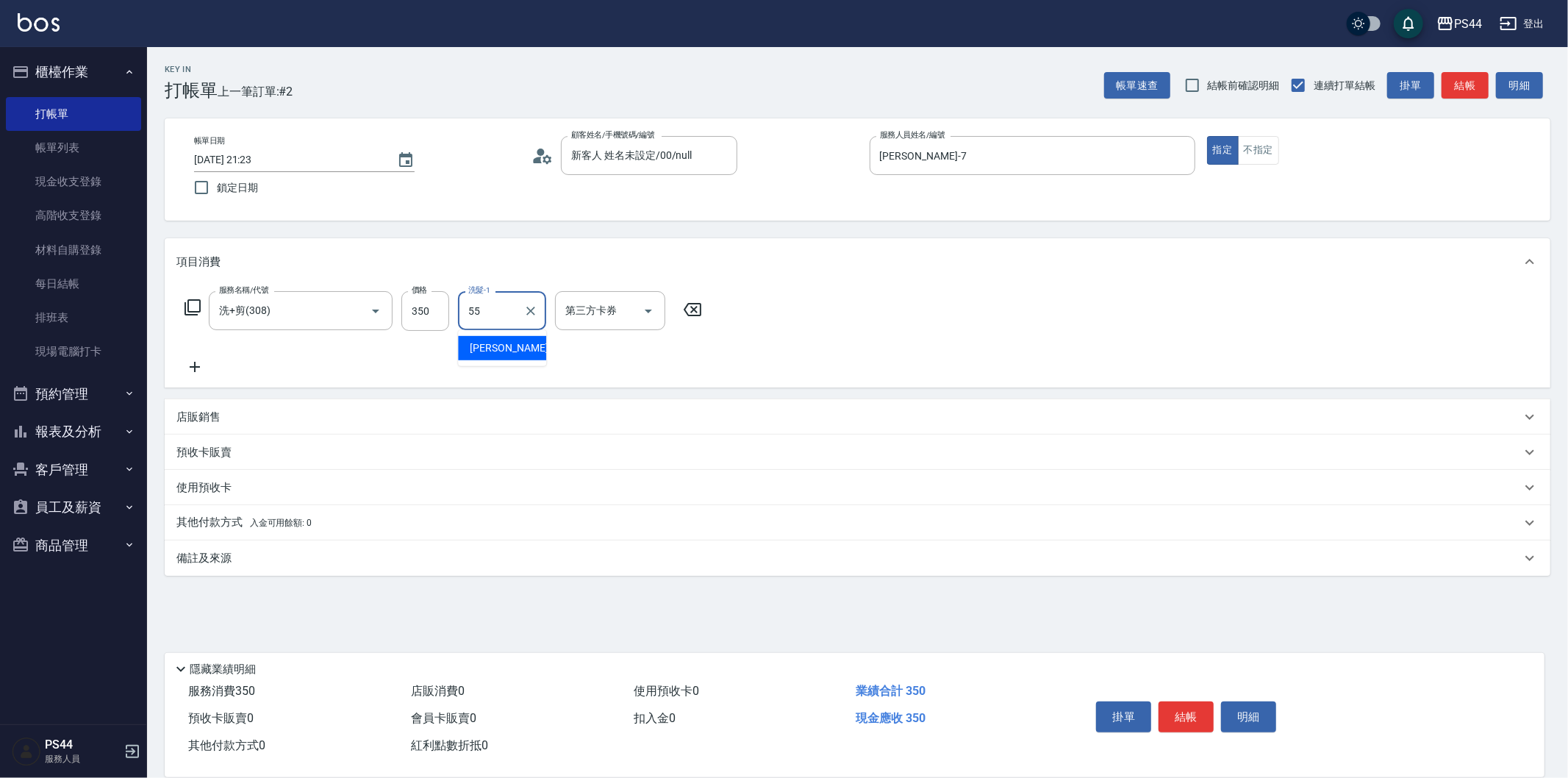
type input "[PERSON_NAME]-55"
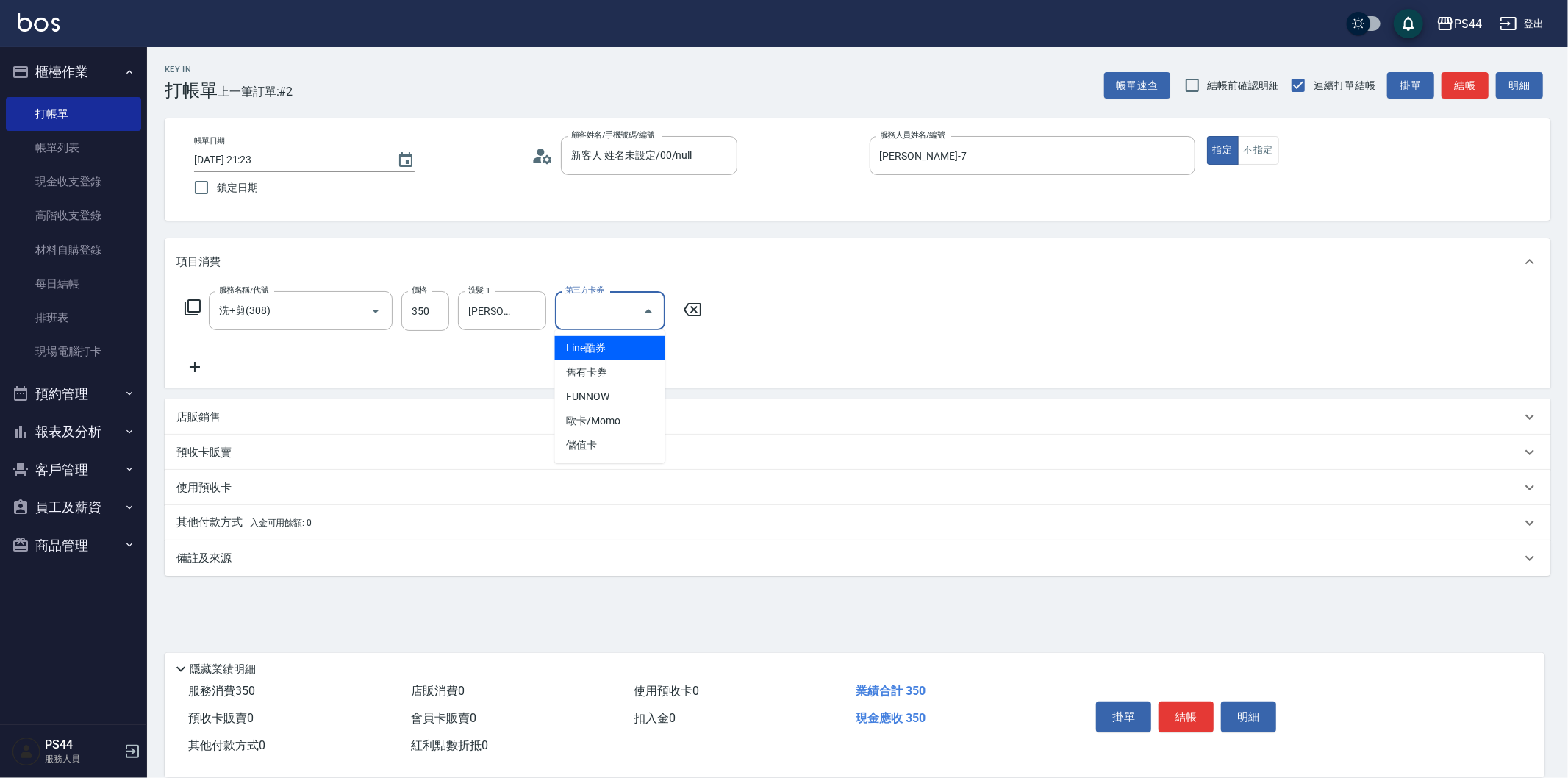
type input "儲值卡"
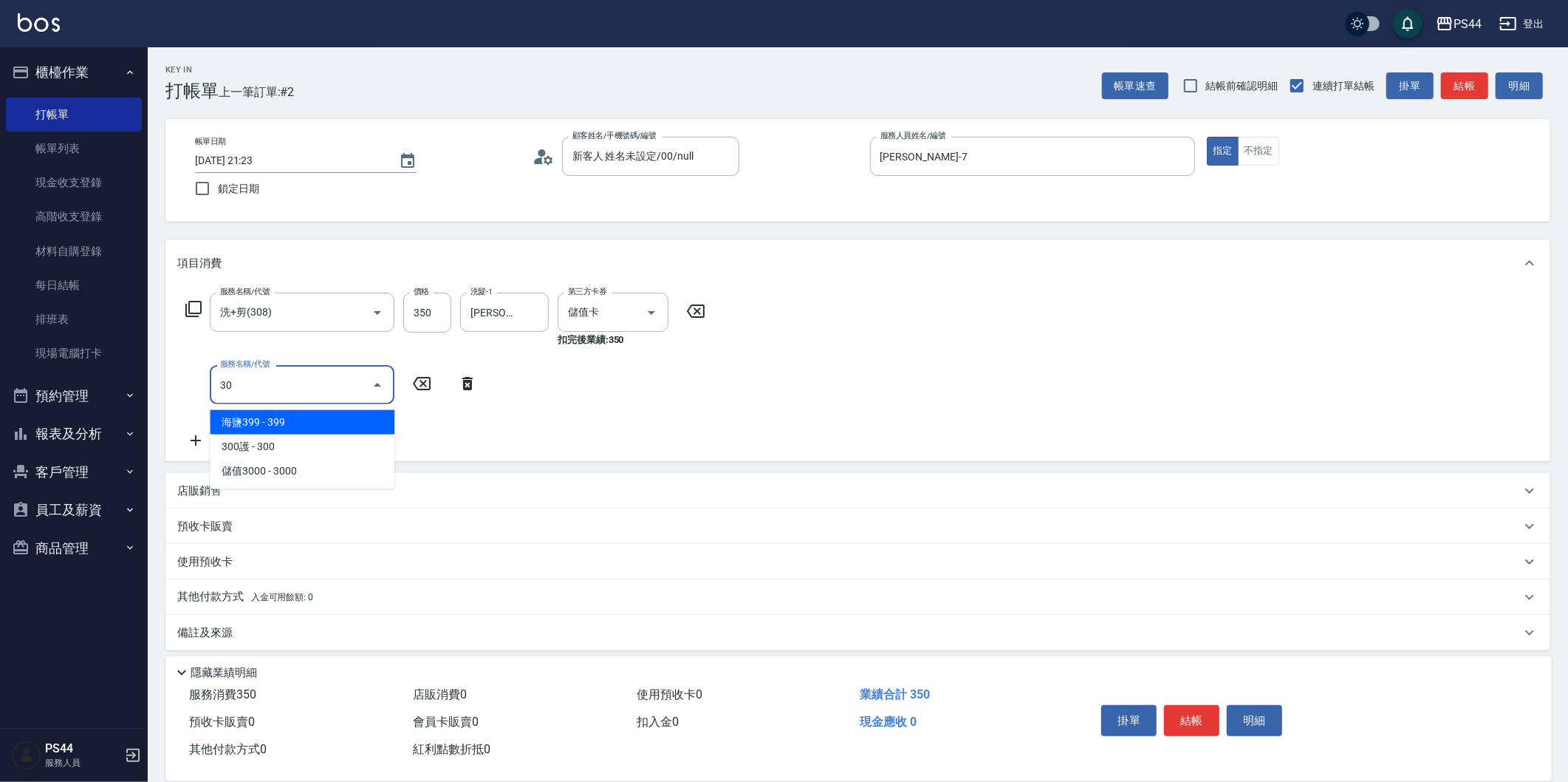
type input "300"
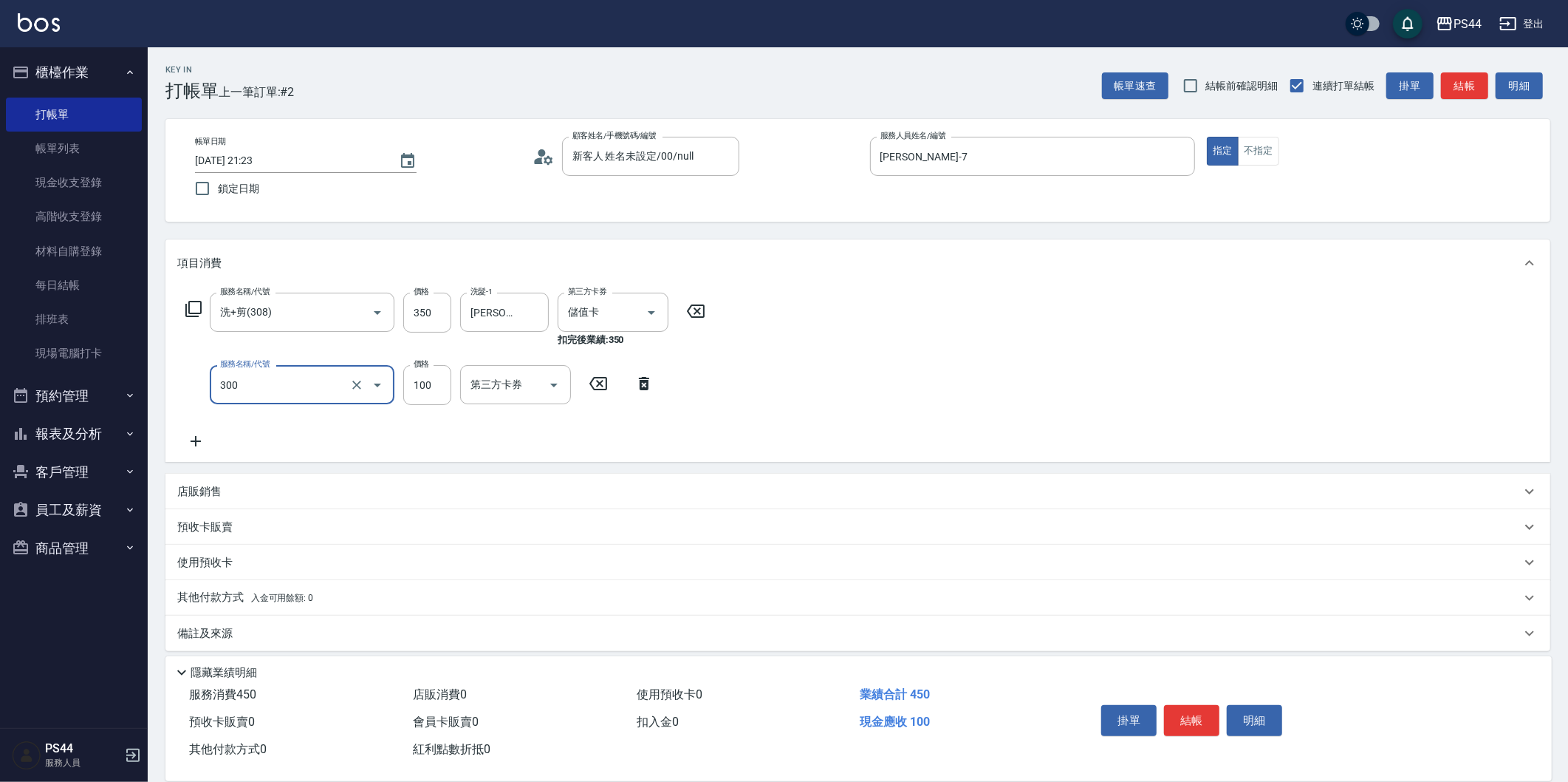
click at [364, 377] on div at bounding box center [367, 384] width 41 height 39
click at [357, 378] on icon "Clear" at bounding box center [357, 385] width 15 height 15
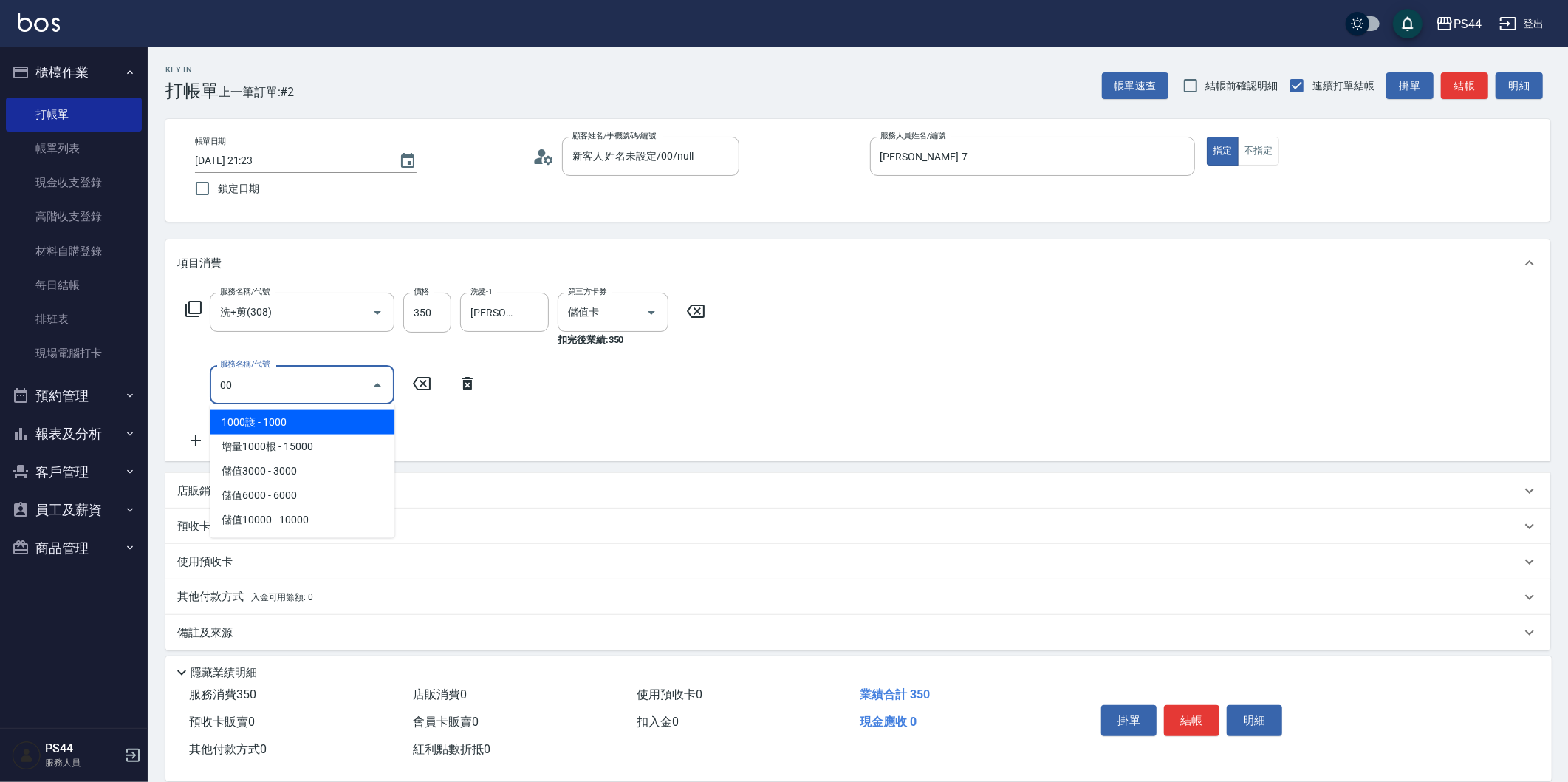
type input "0"
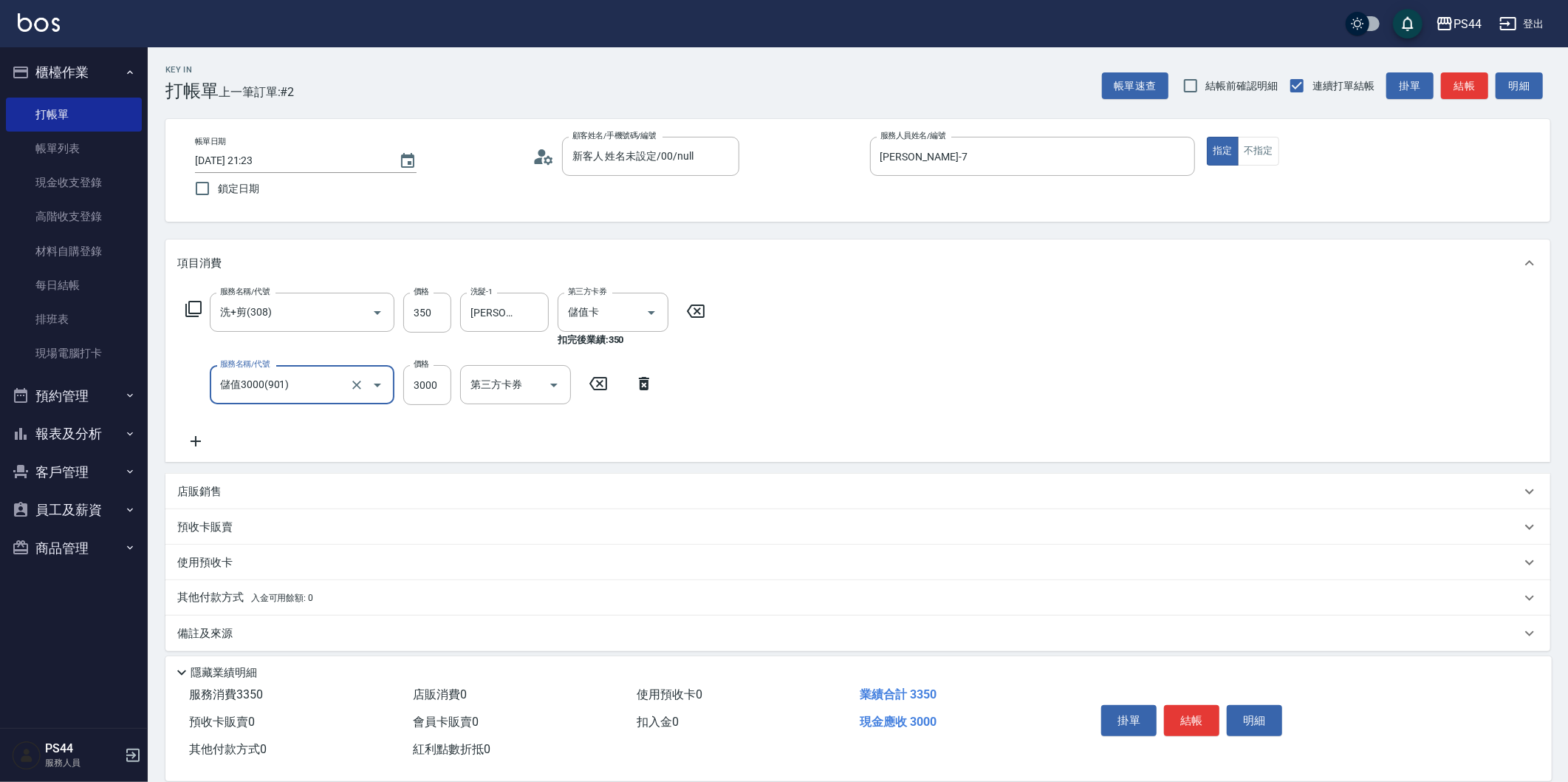
type input "儲值3000(901)"
type input "2000"
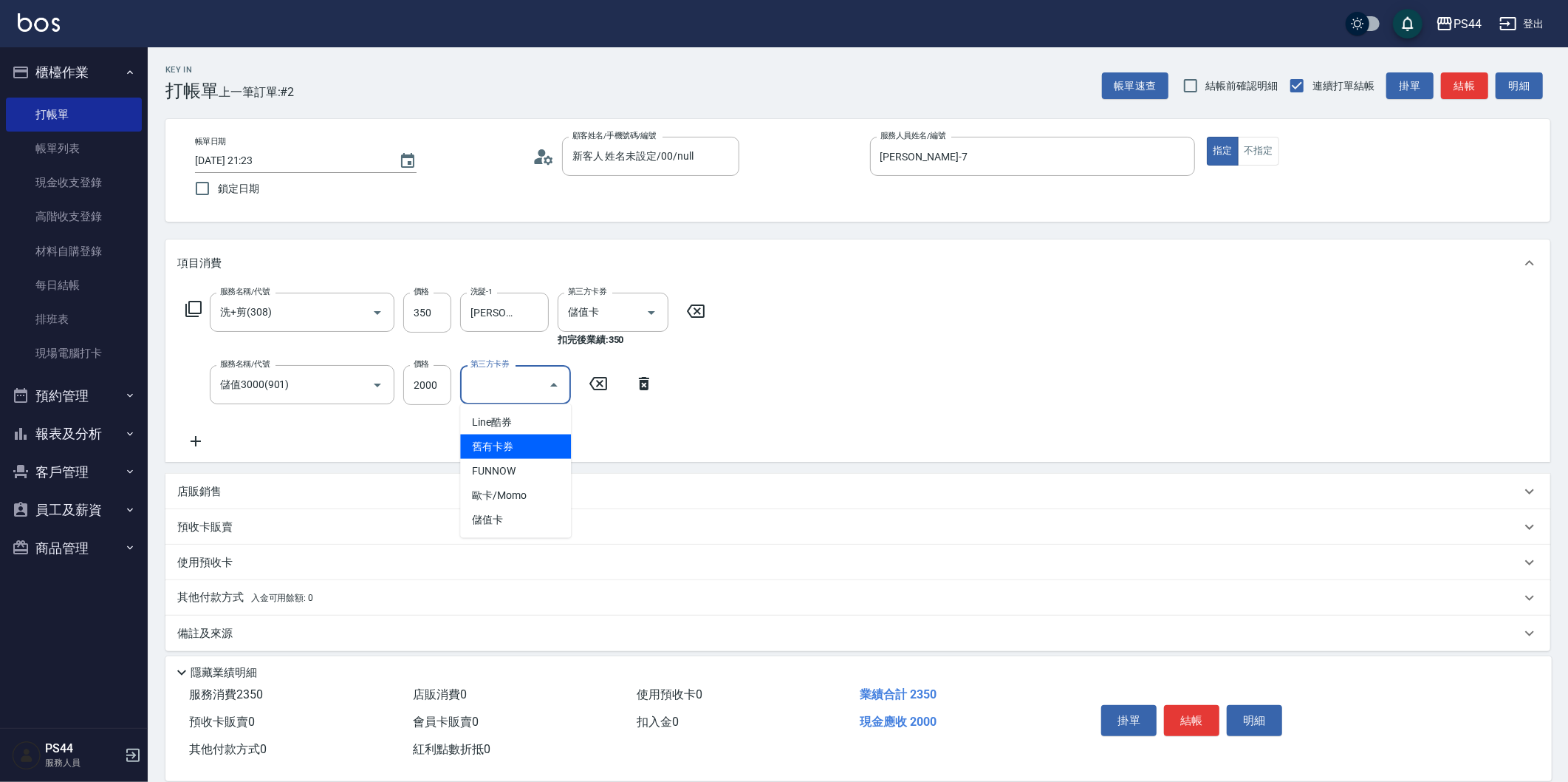
click at [1006, 338] on div "服務名稱/代號 洗+剪(308) 服務名稱/代號 價格 350 價格 洗髮-1 [PERSON_NAME]-55 洗髮-1 第三方卡券 儲值卡 第三方卡券 扣…" at bounding box center [857, 374] width 1385 height 175
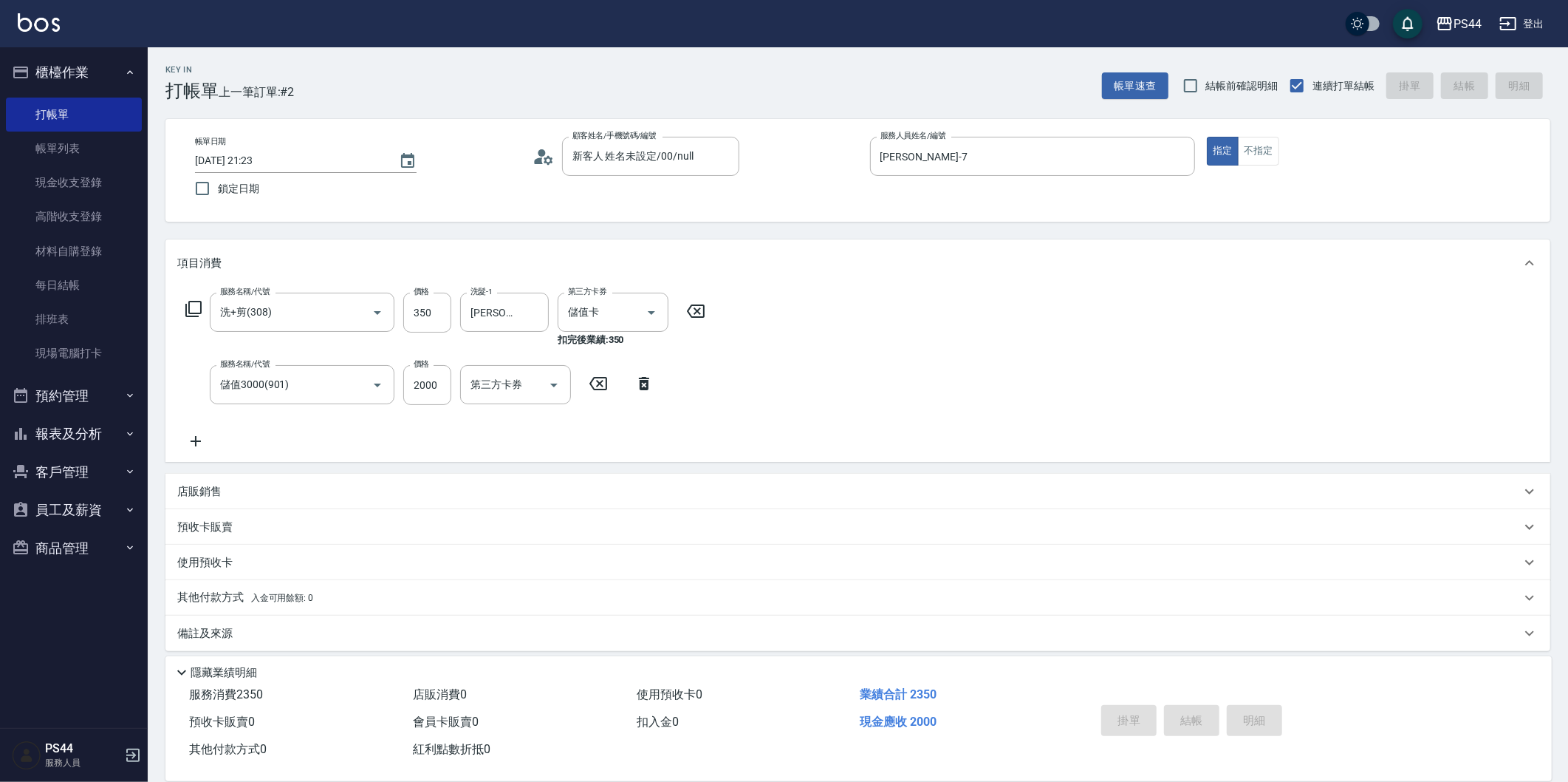
type input "[DATE] 21:24"
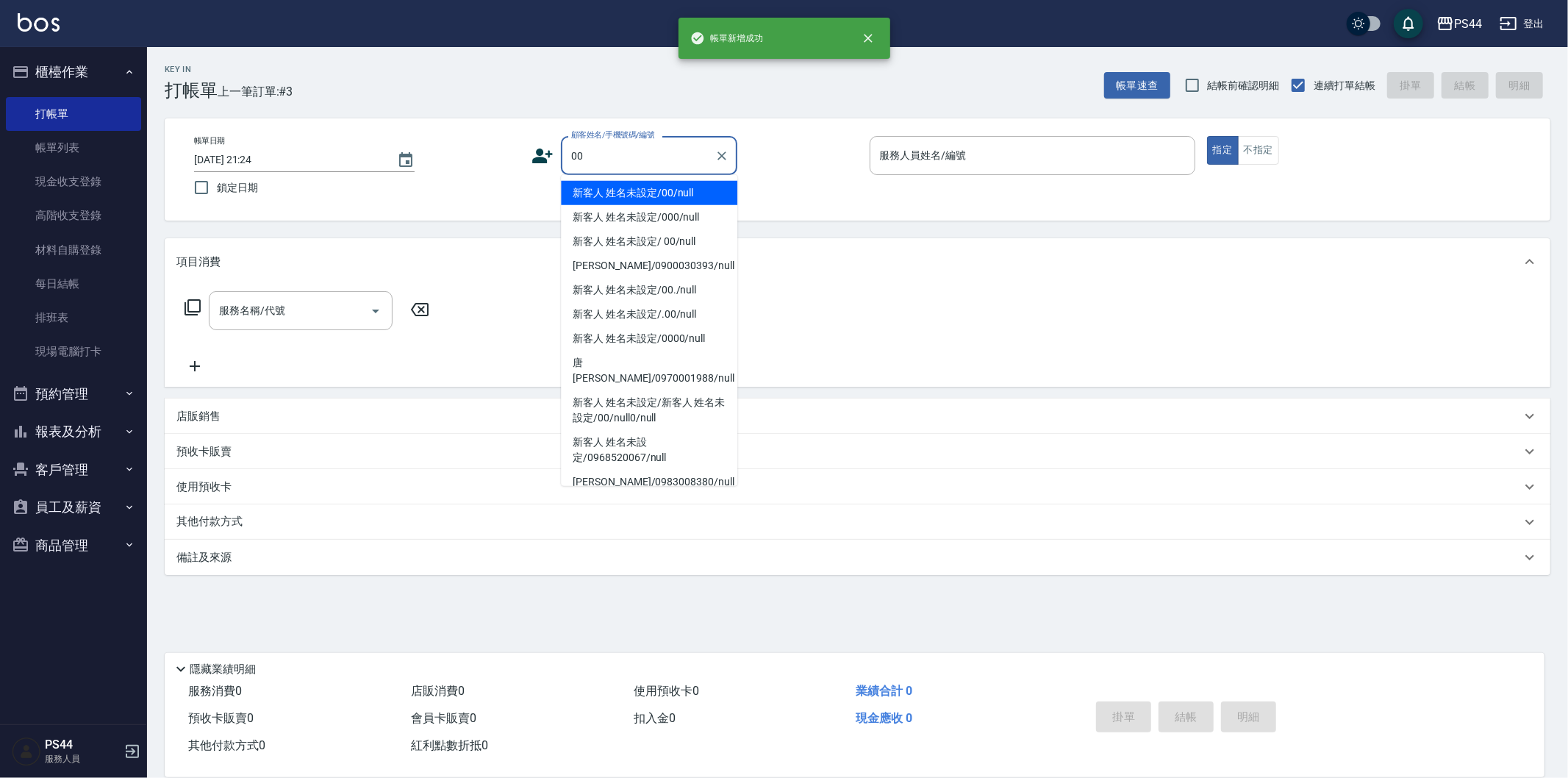
type input "新客人 姓名未設定/00/null"
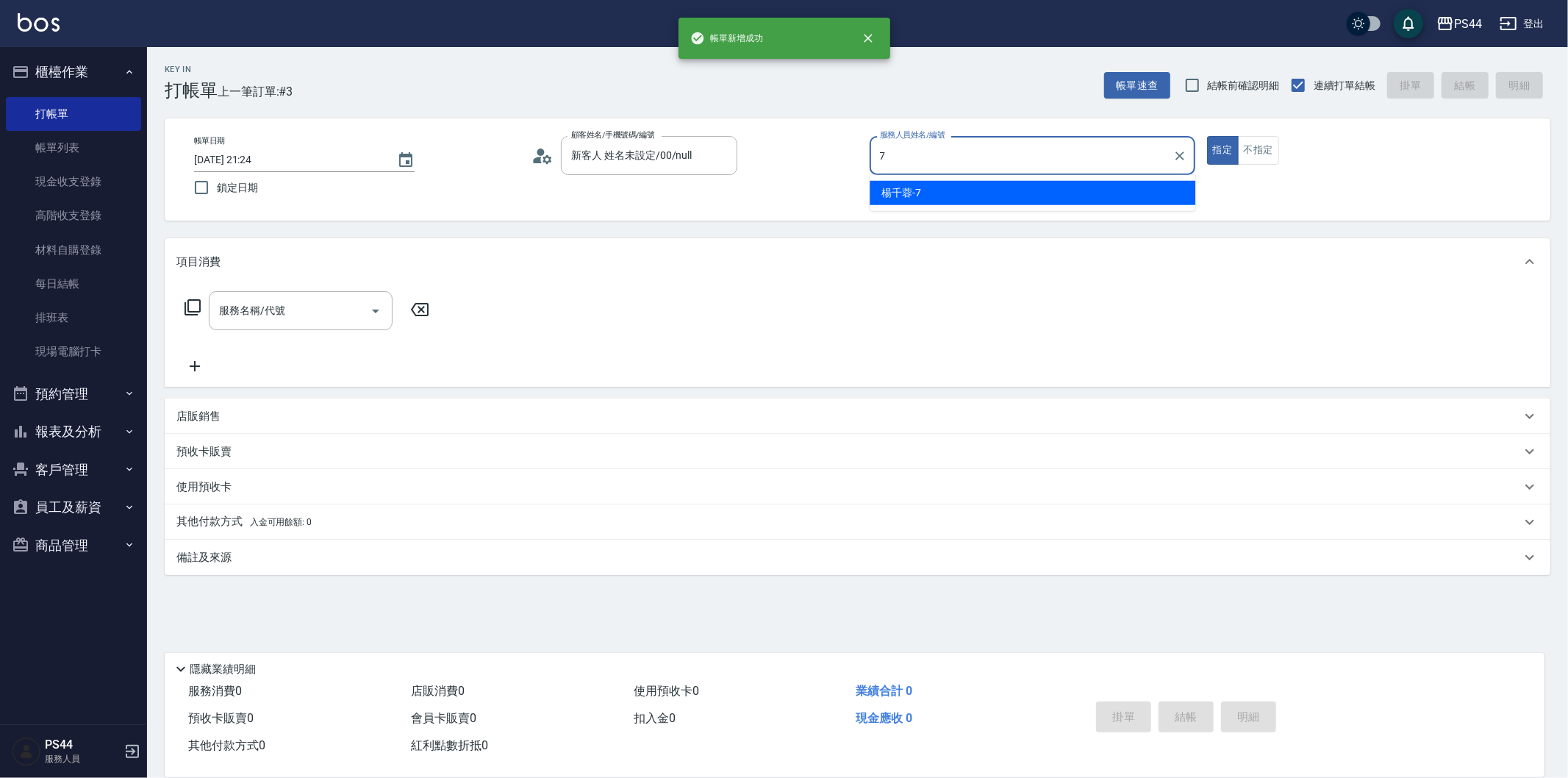
type input "楊千蓉-7"
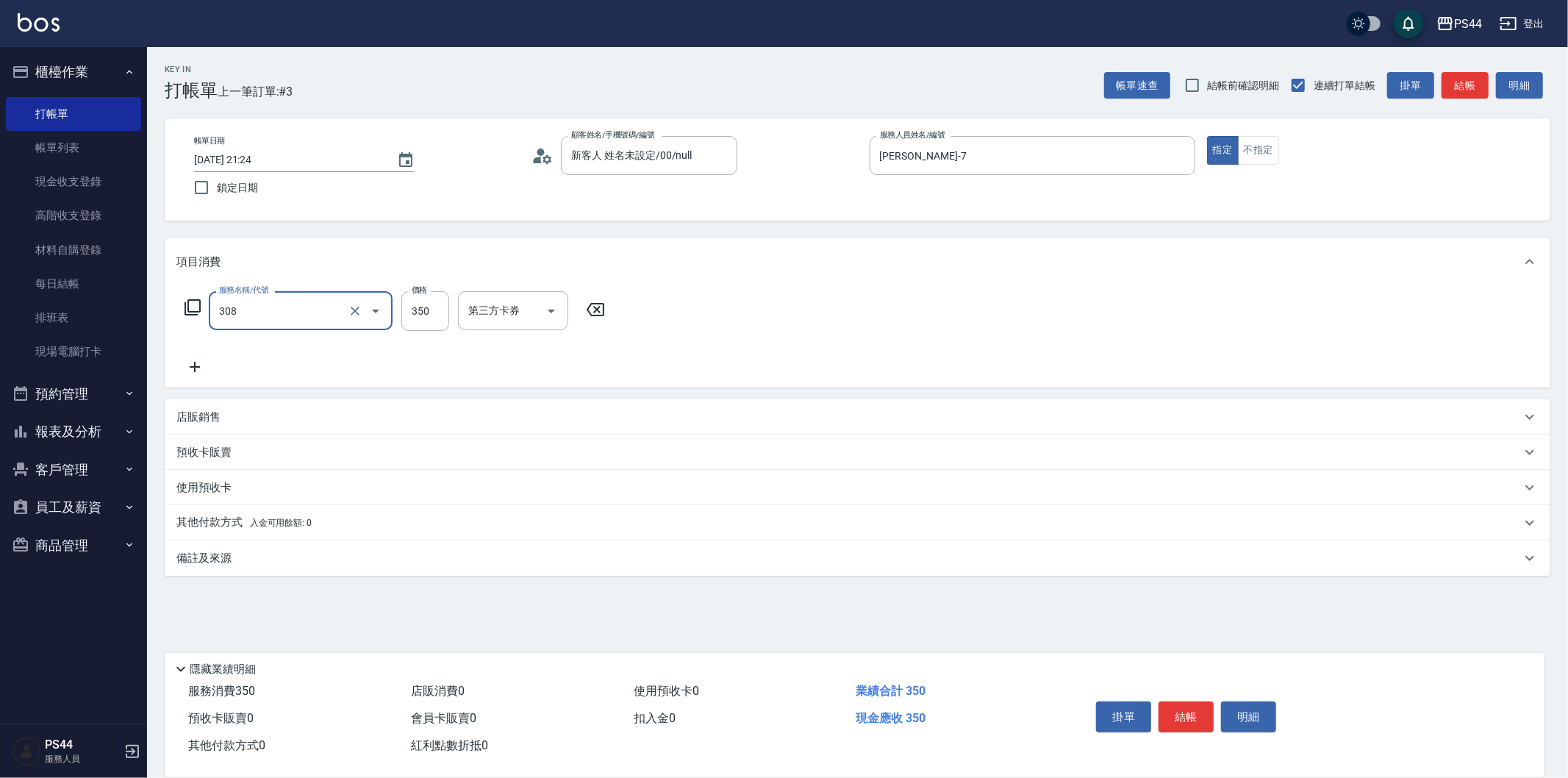
type input "洗+剪(308)"
type input "蘇昭瑜-55"
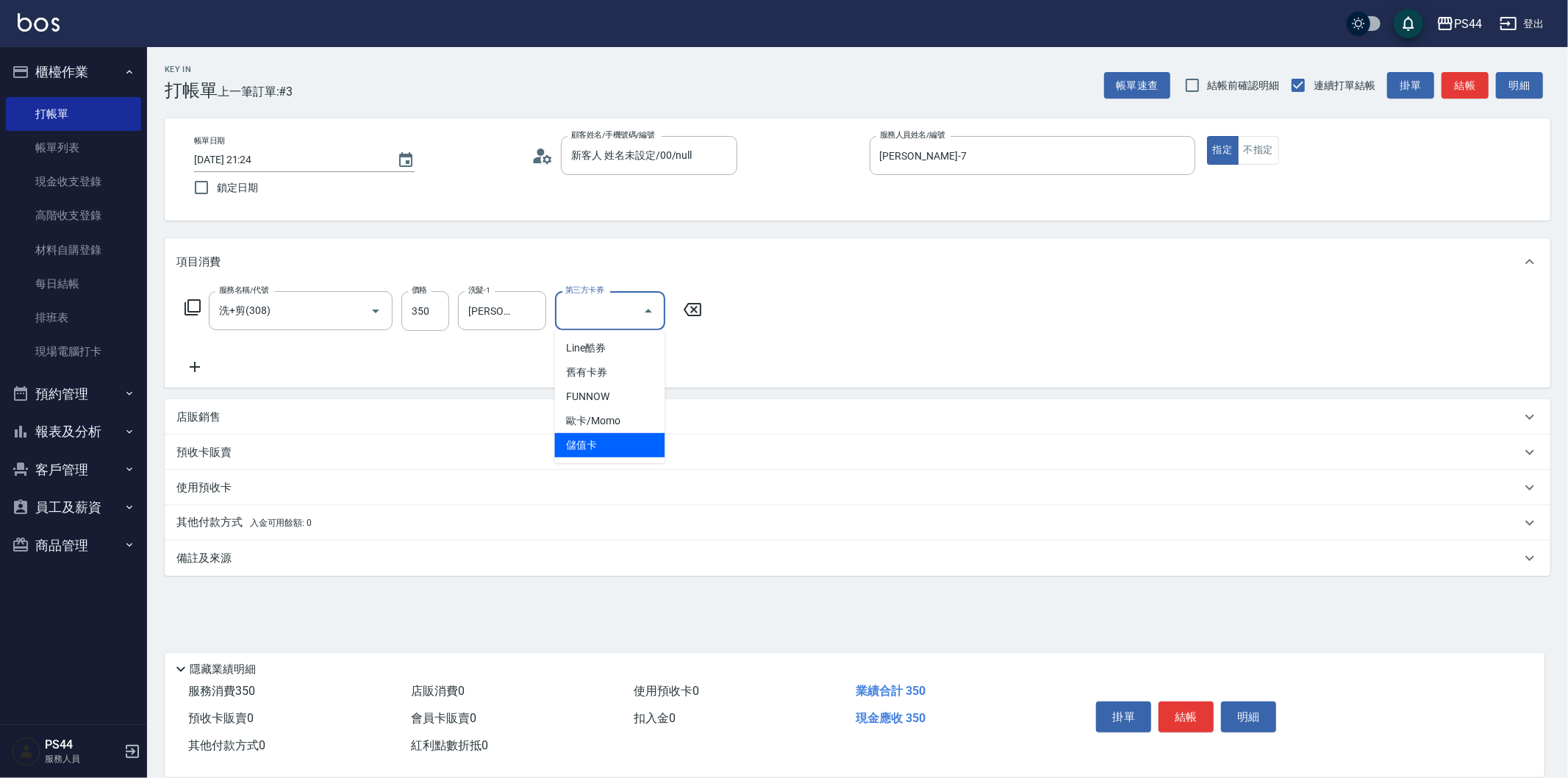
type input "儲值卡"
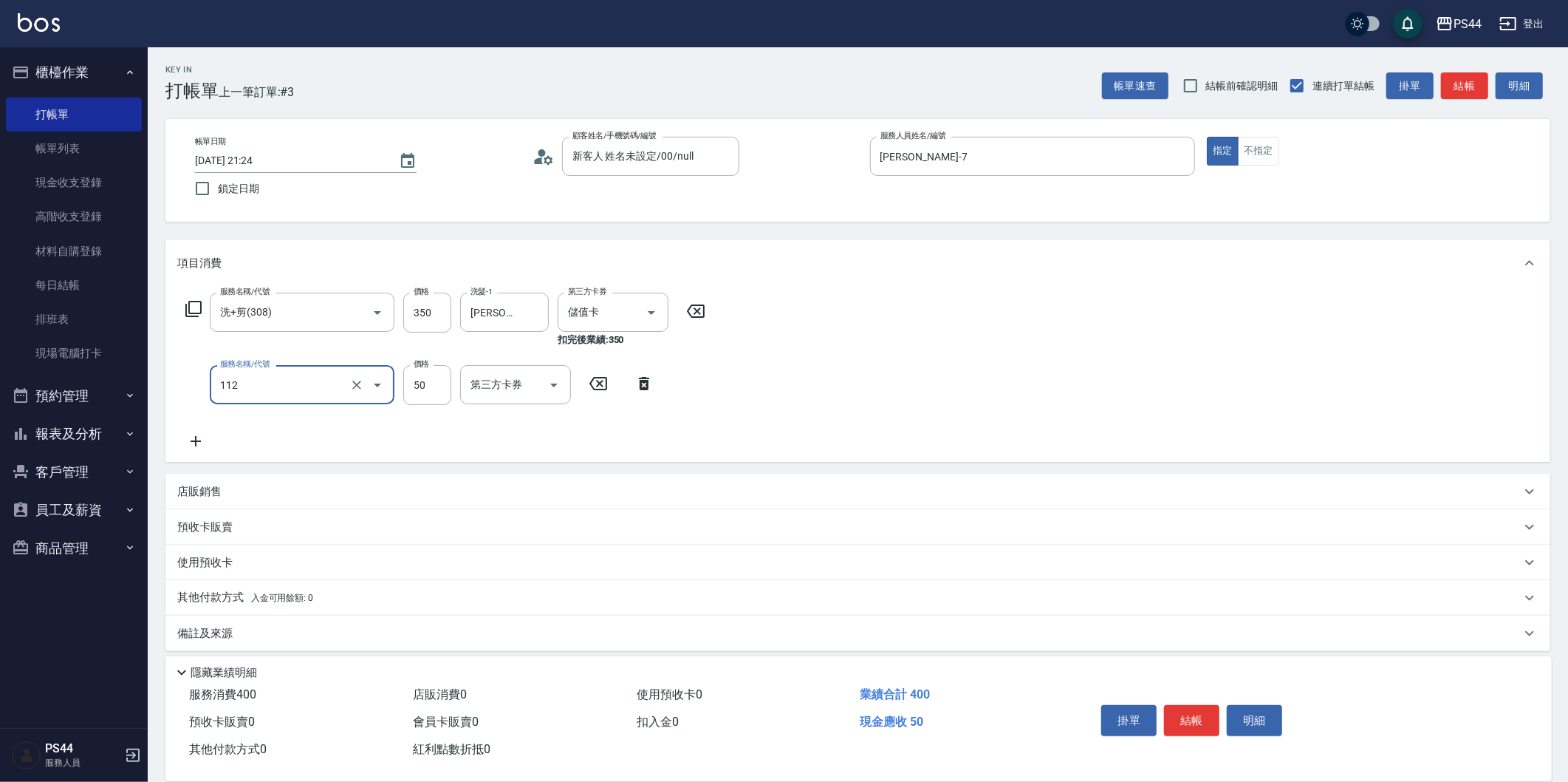
type input "精油50(112)"
type input "蘇昭瑜-55"
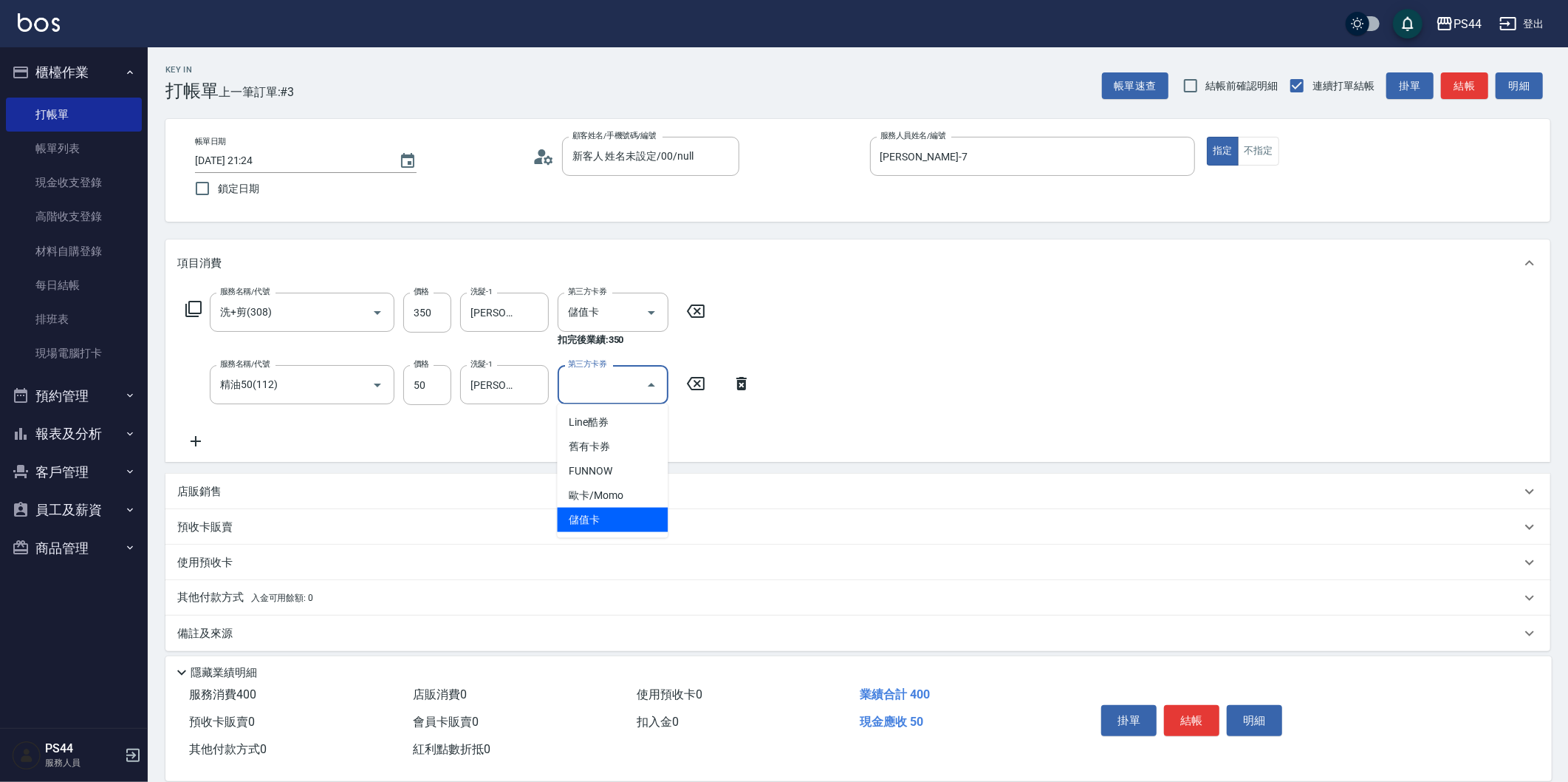
type input "儲值卡"
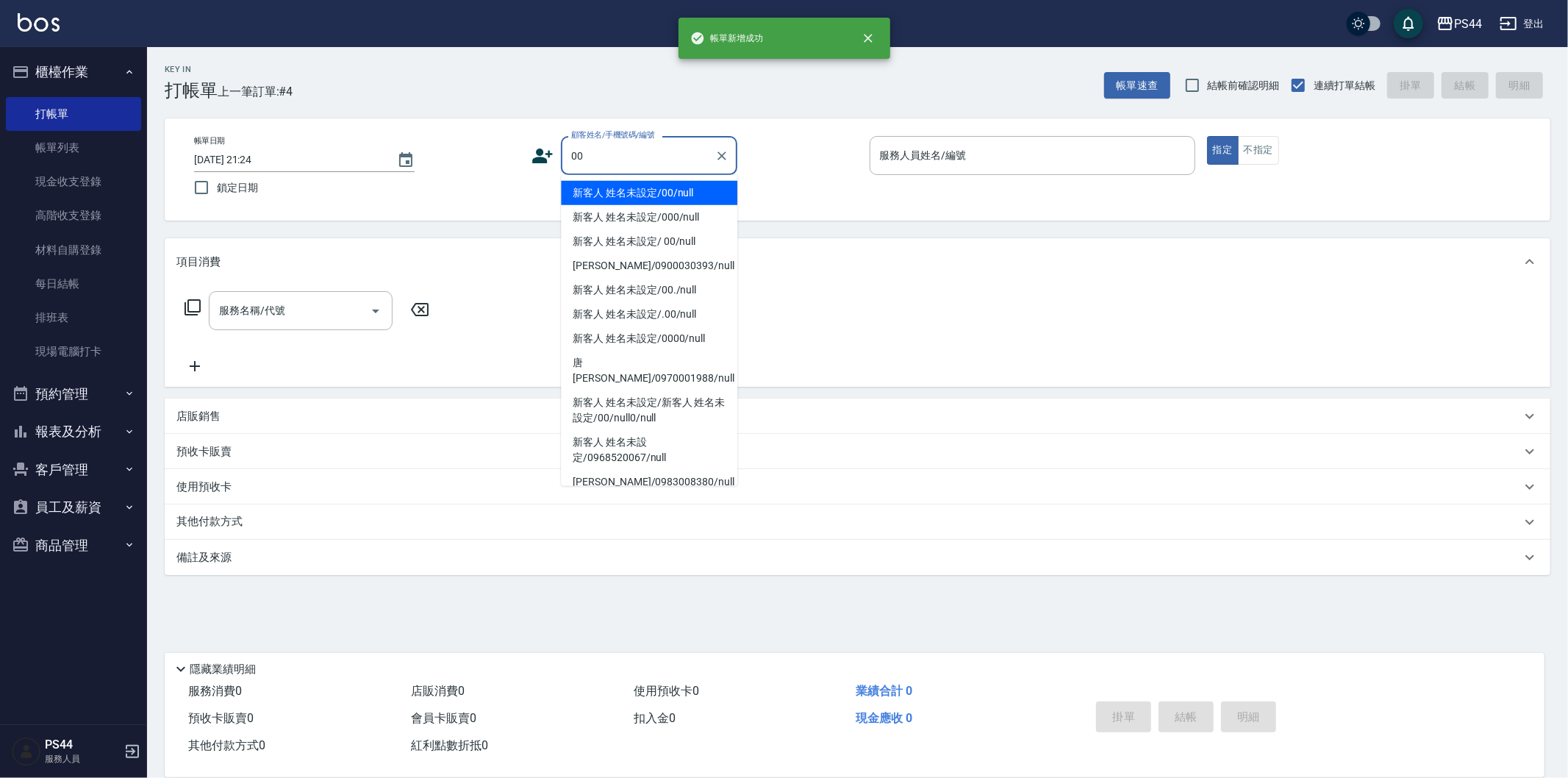
type input "新客人 姓名未設定/00/null"
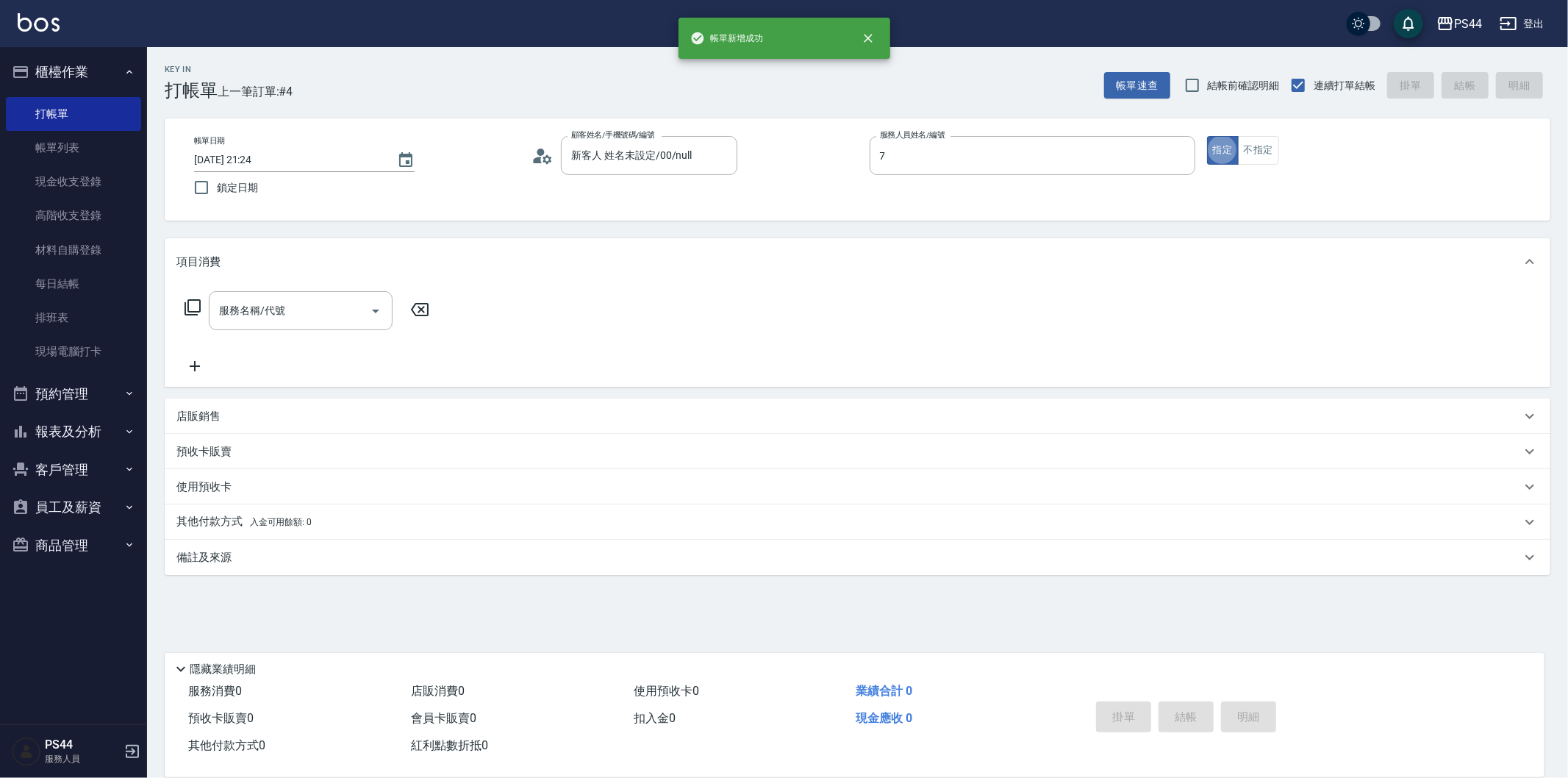
type input "楊千蓉-7"
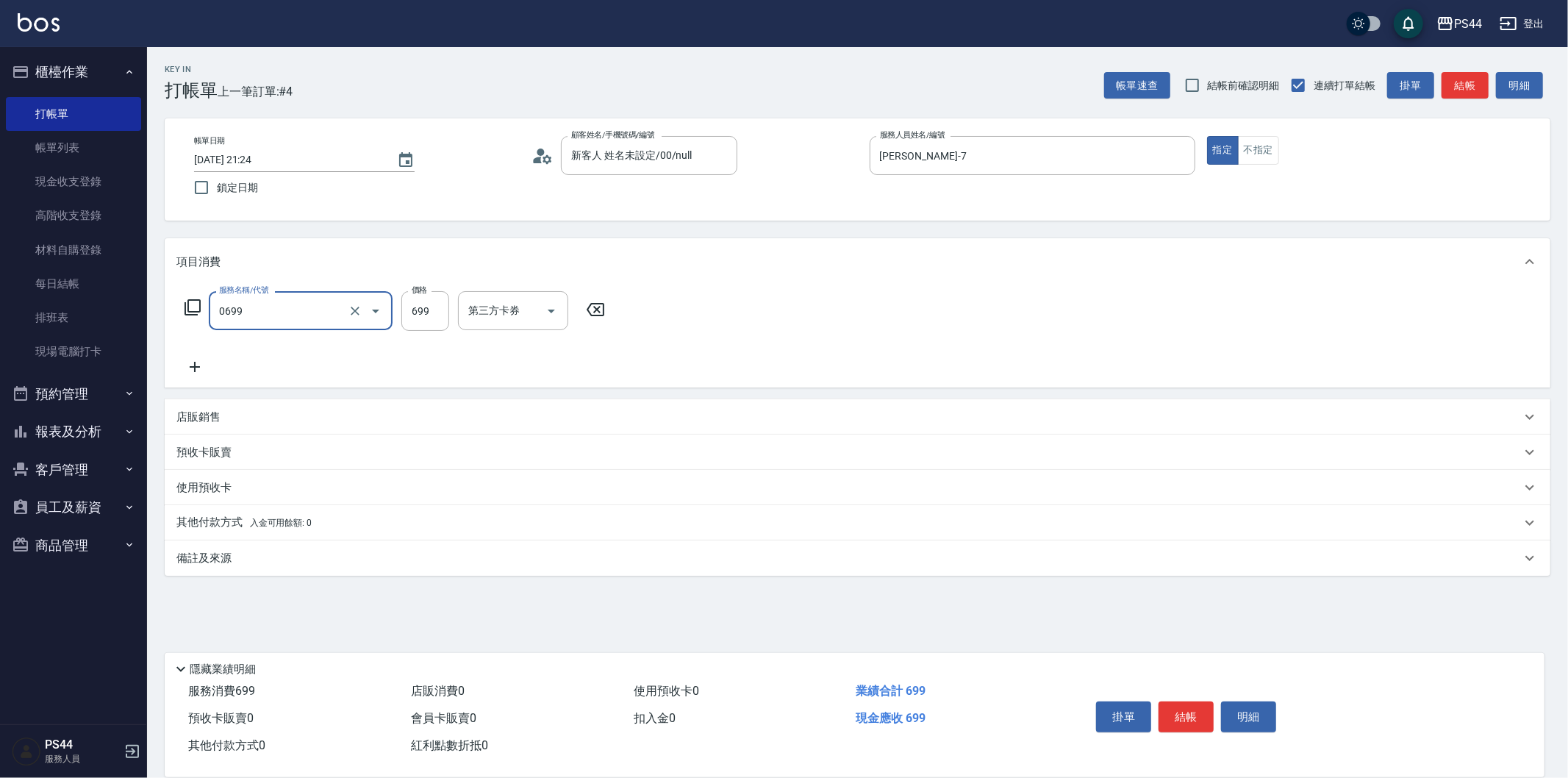
type input "精油SPA(0699)"
type input "699"
type input "蘇昭瑜-55"
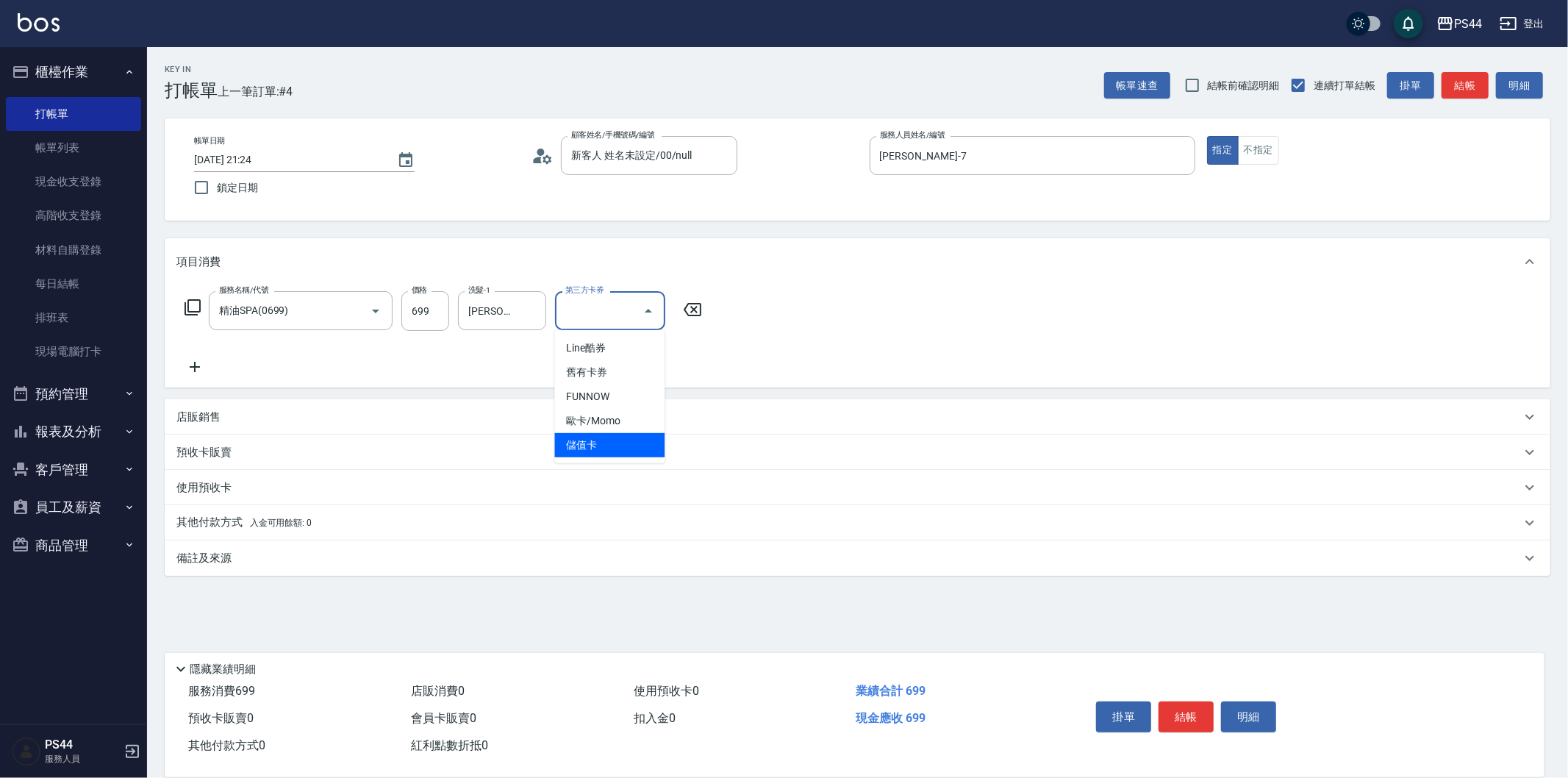
type input "儲值卡"
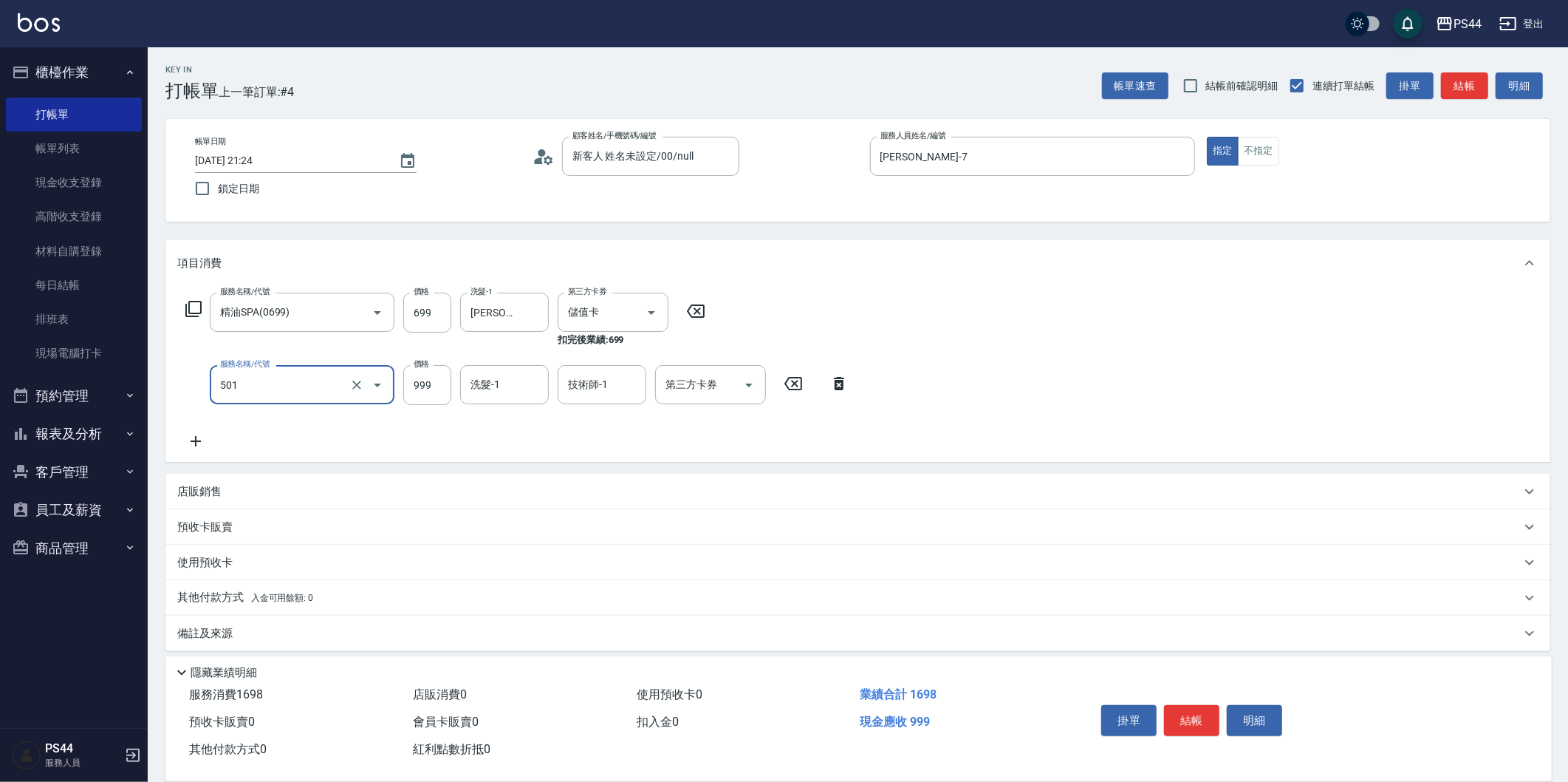
type input "染髮(501)"
type input "1200"
type input "蘇昭瑜-55"
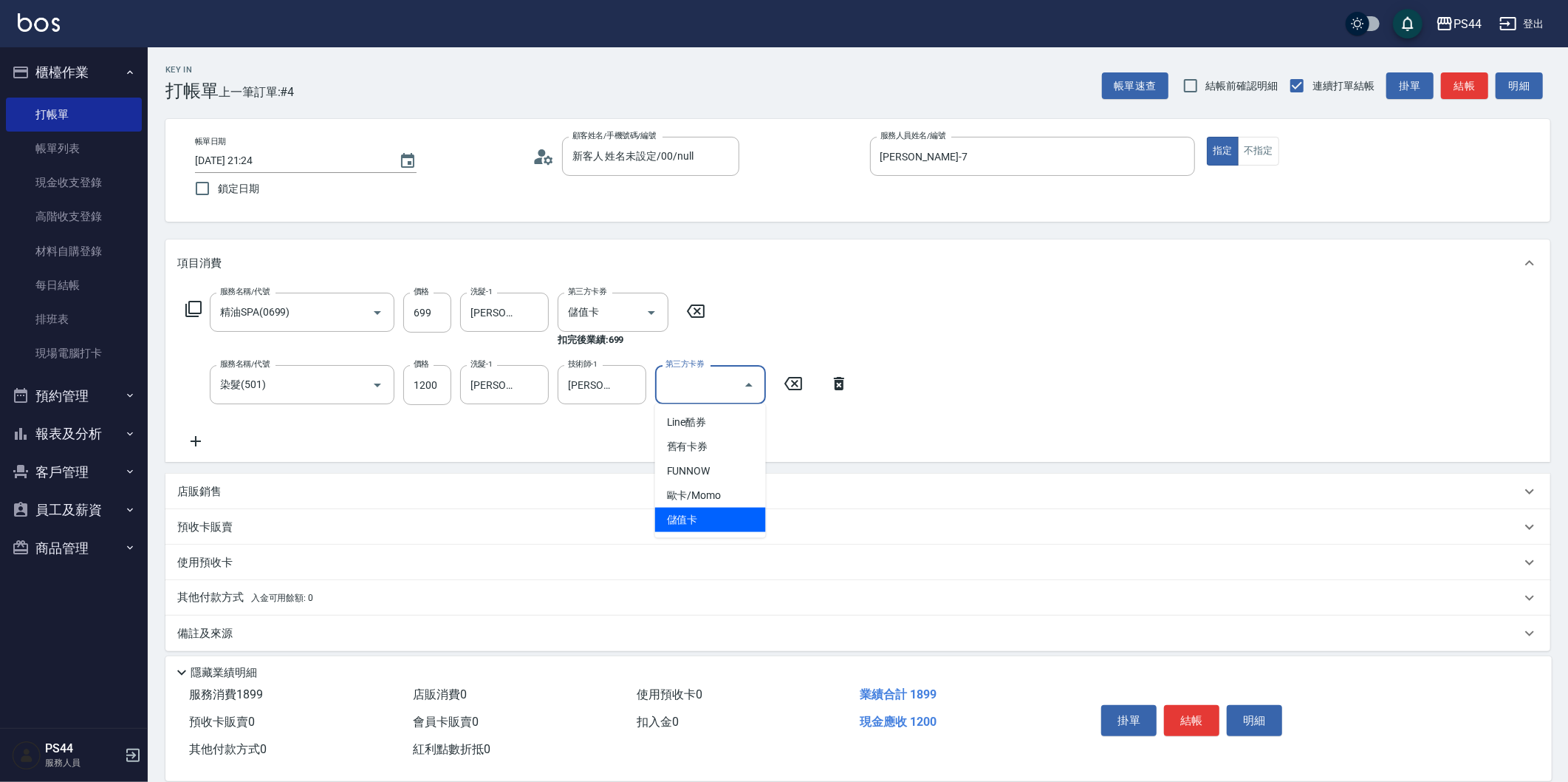
type input "儲值卡"
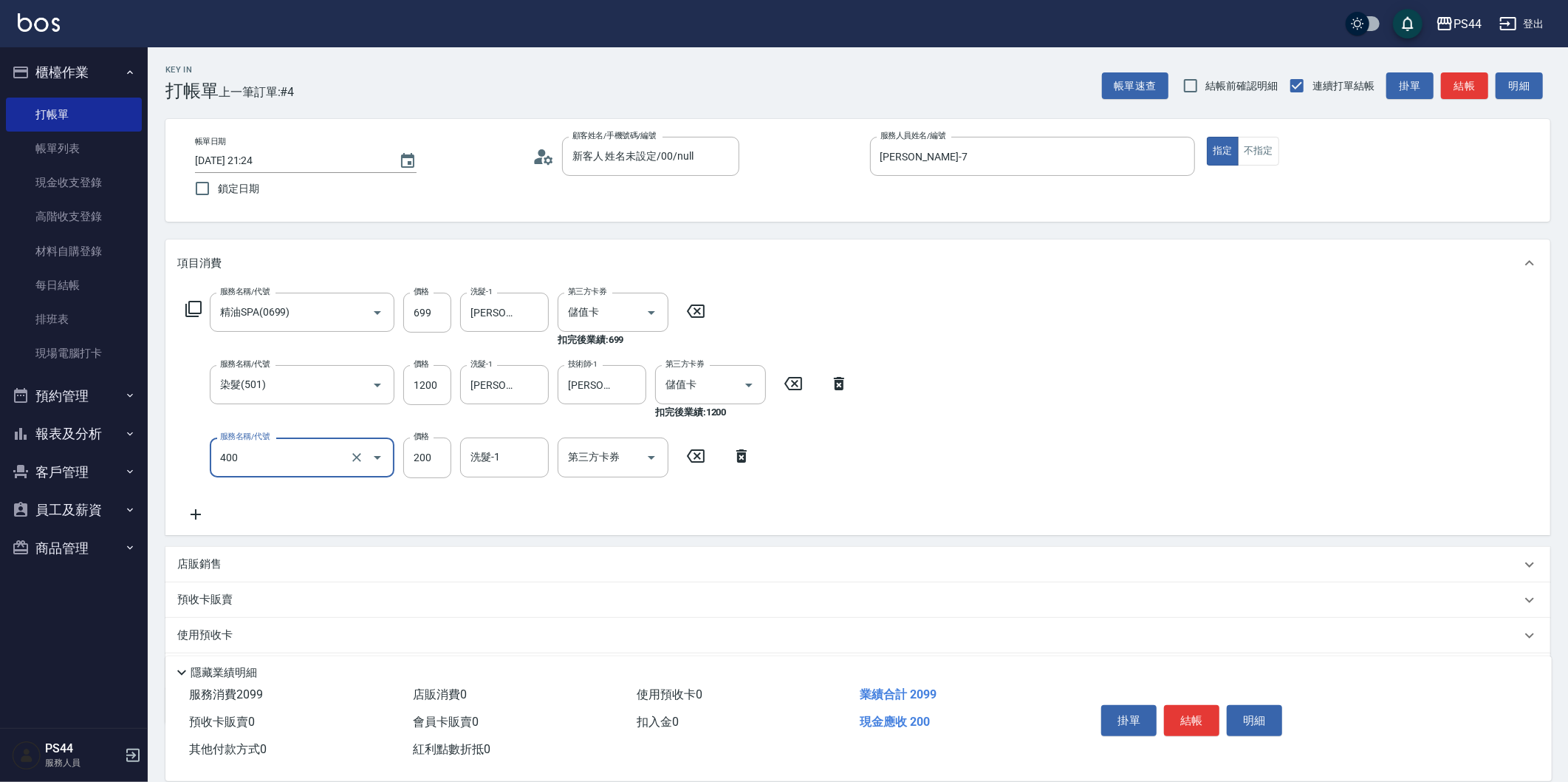
type input "自備護髮(400)"
type input "蘇昭瑜-55"
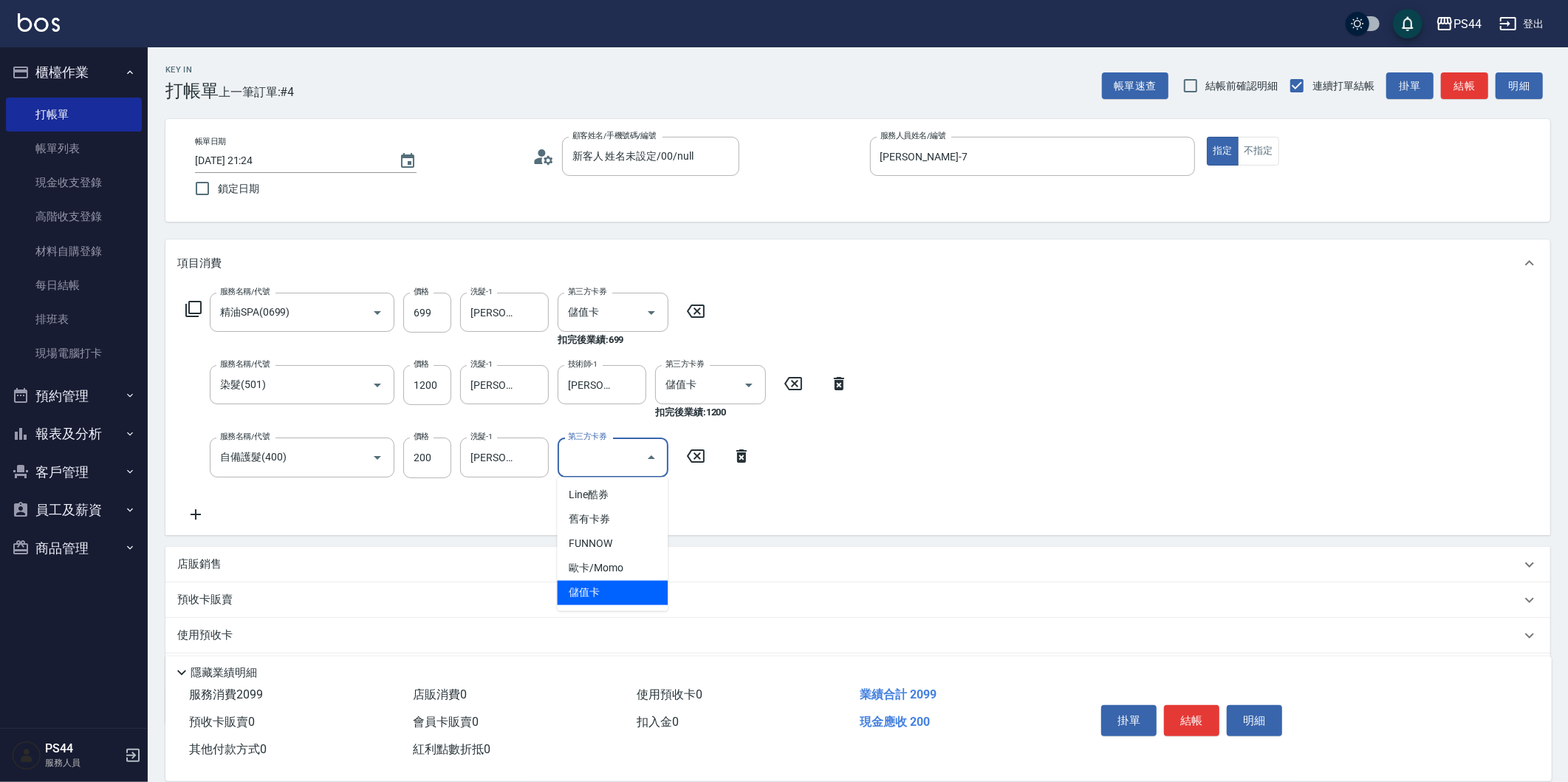
type input "儲值卡"
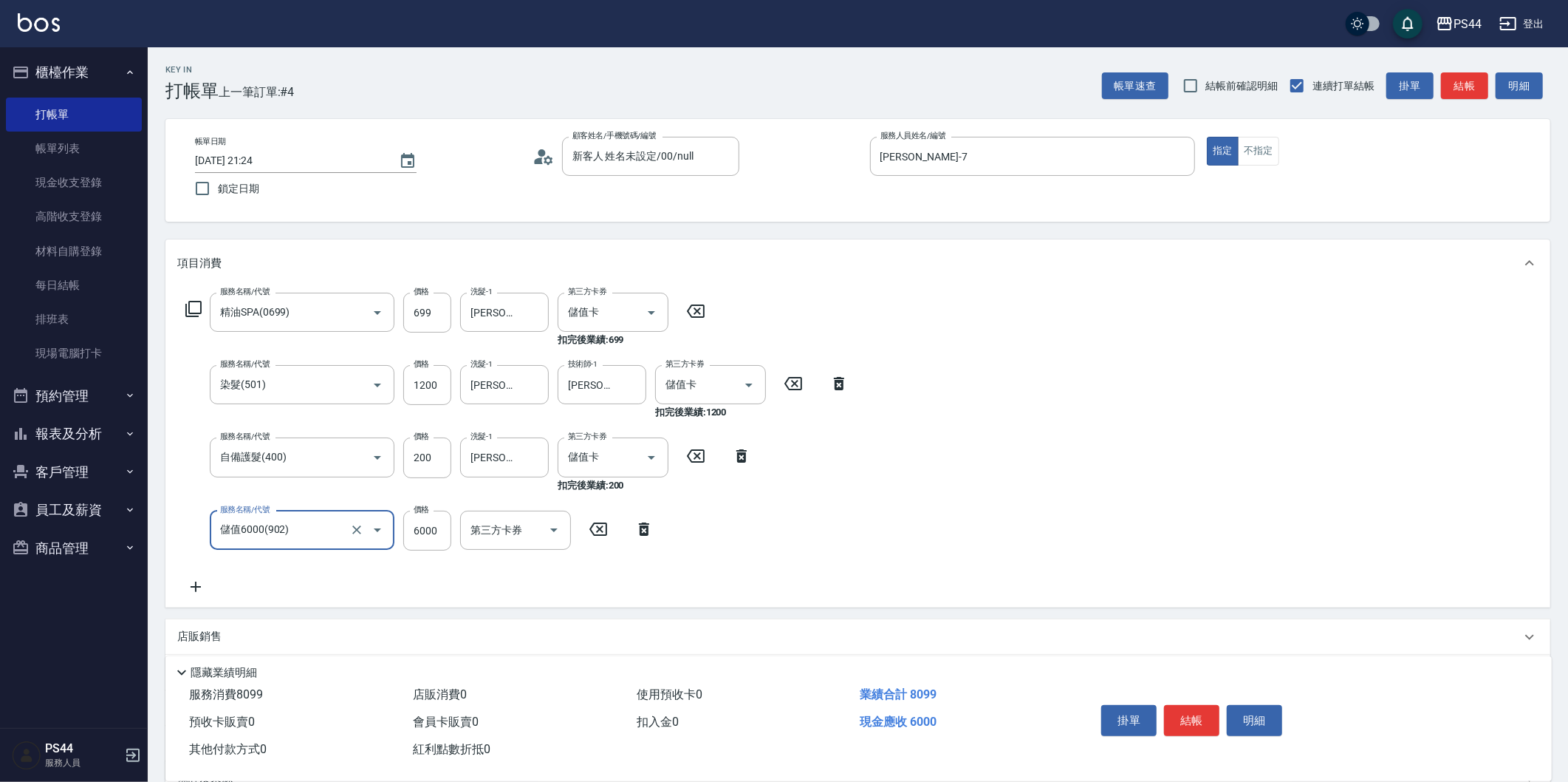
type input "儲值6000(902)"
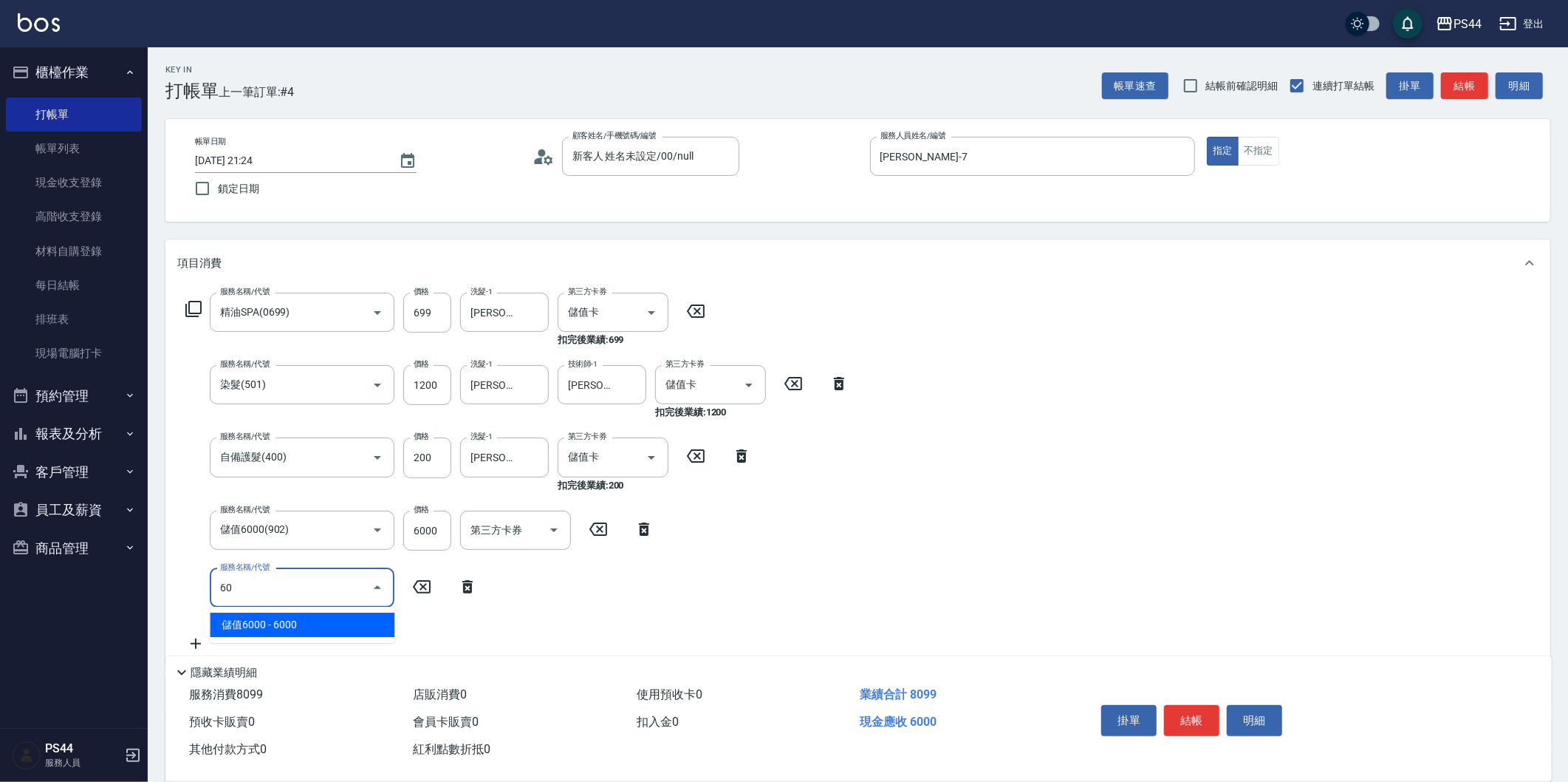
type input "6"
type input "儲值3000(901)"
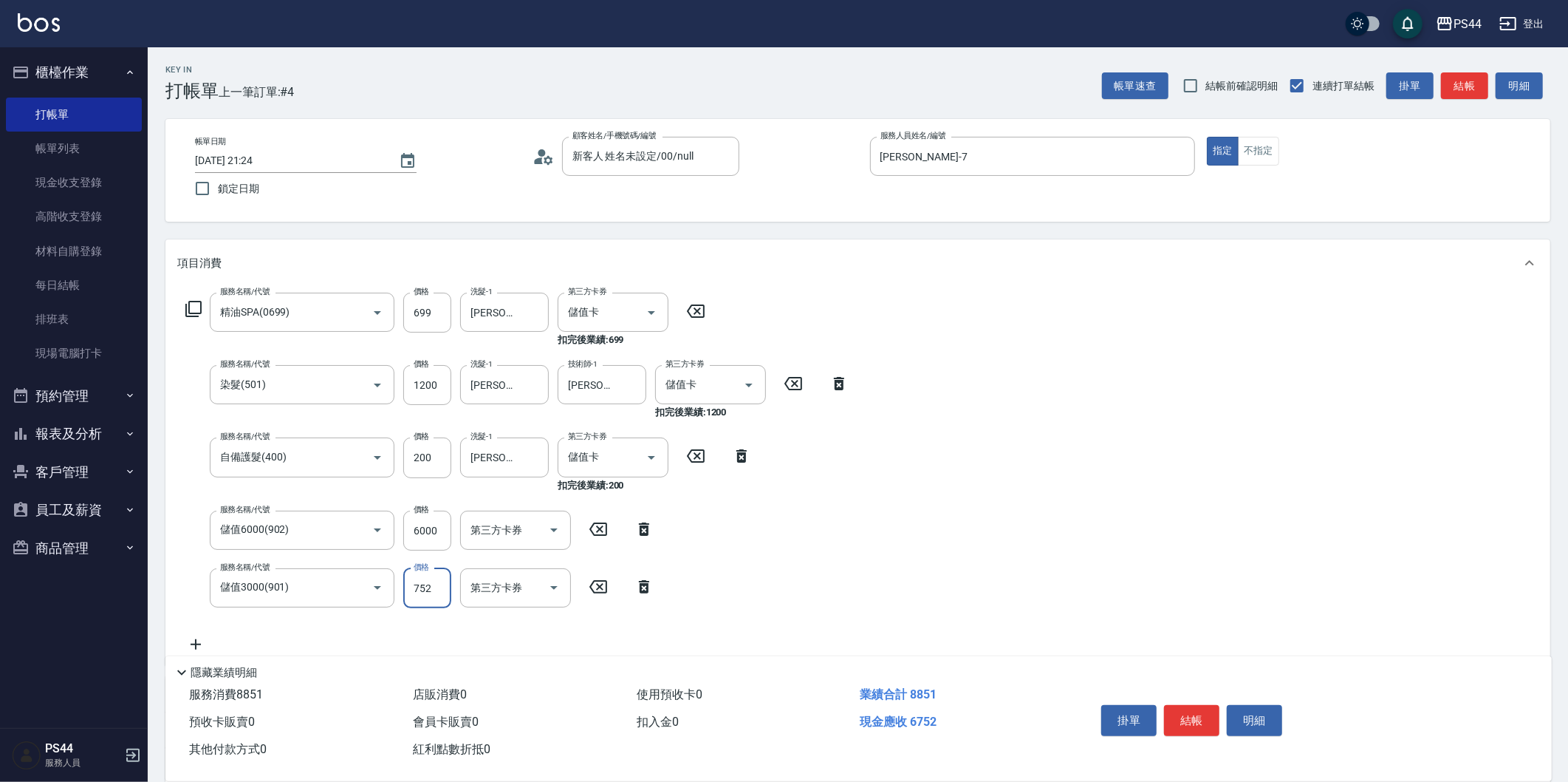
type input "752"
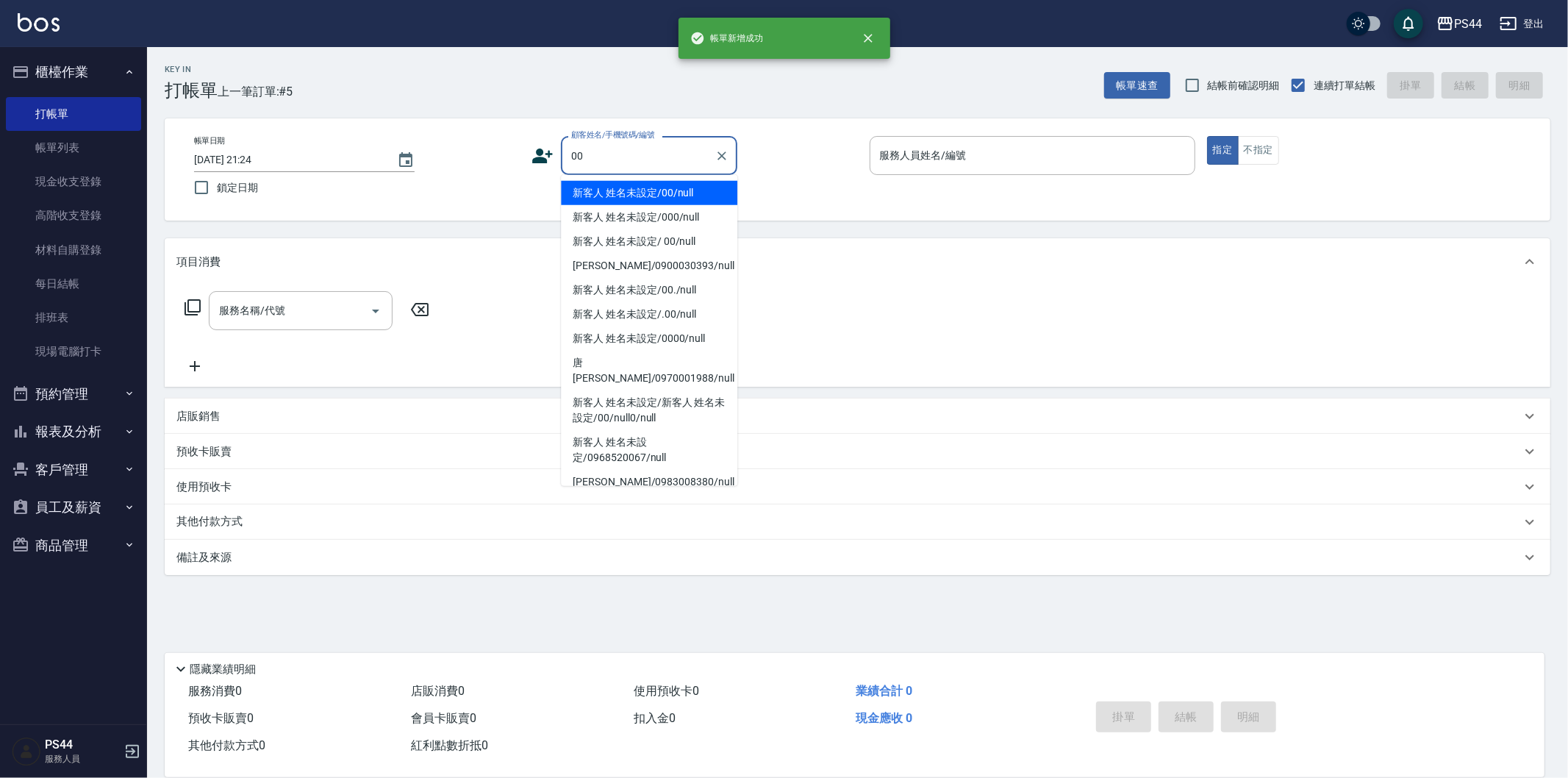
type input "新客人 姓名未設定/00/null"
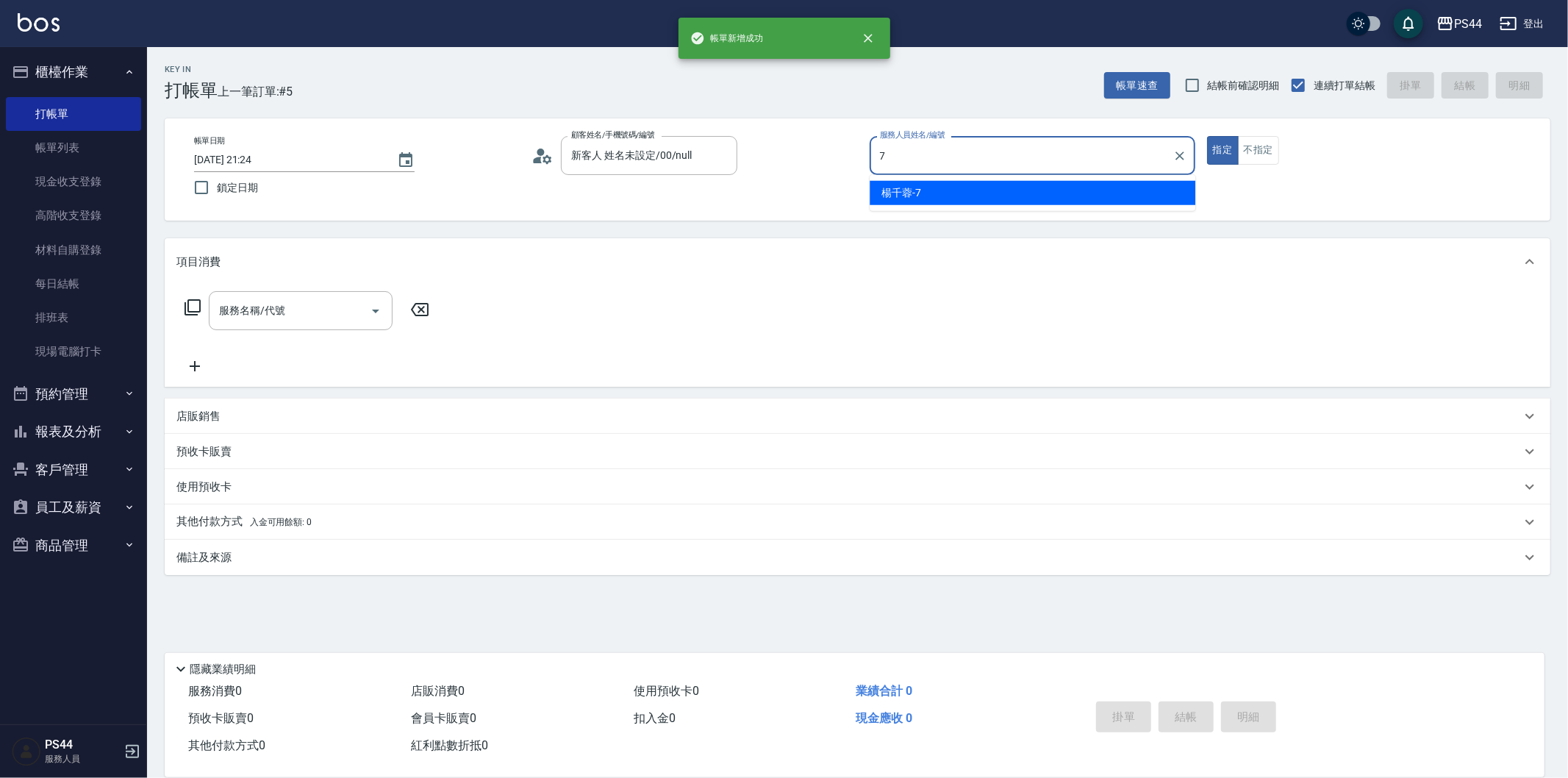
type input "楊千蓉-7"
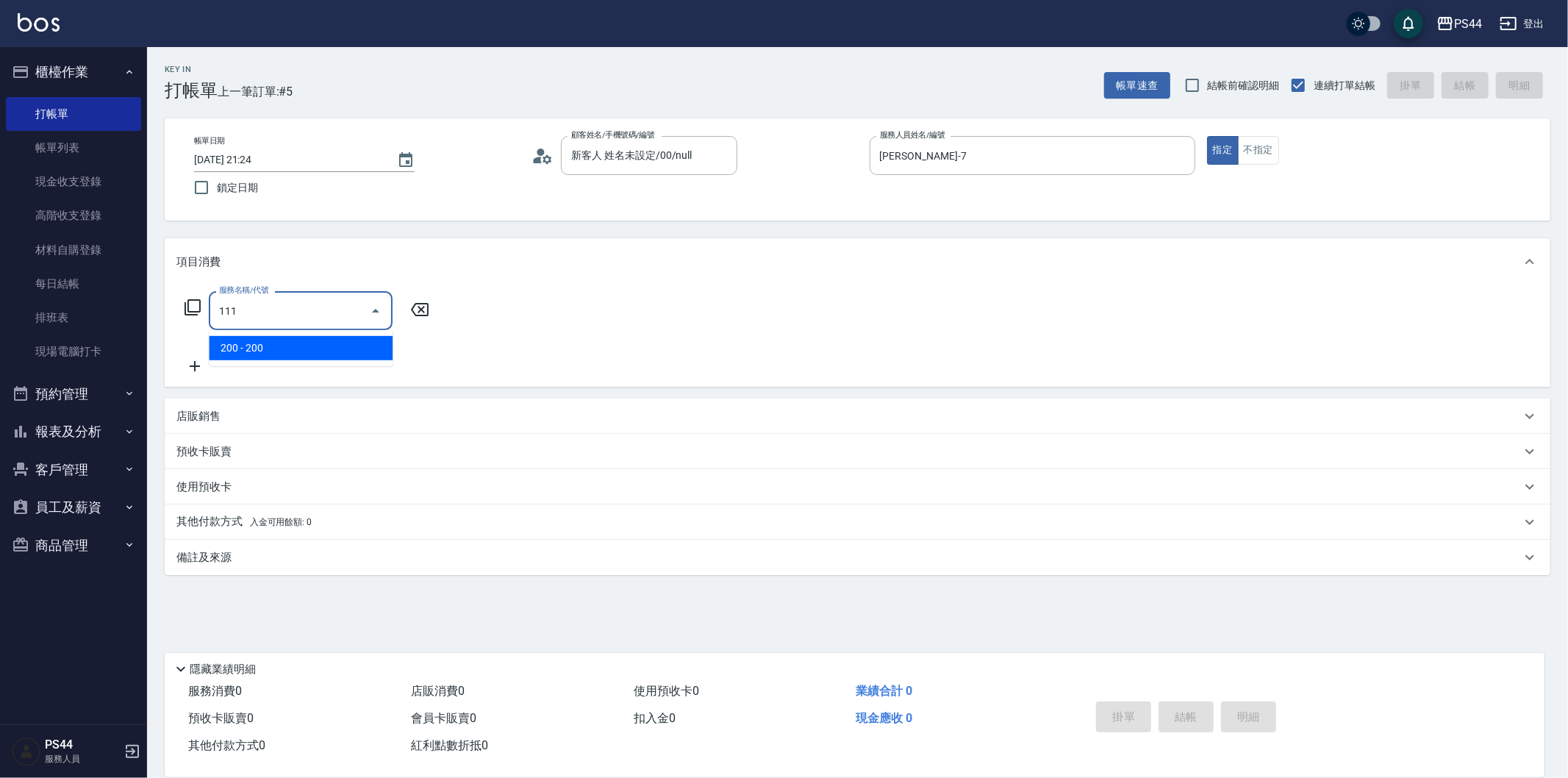
type input "200(111)"
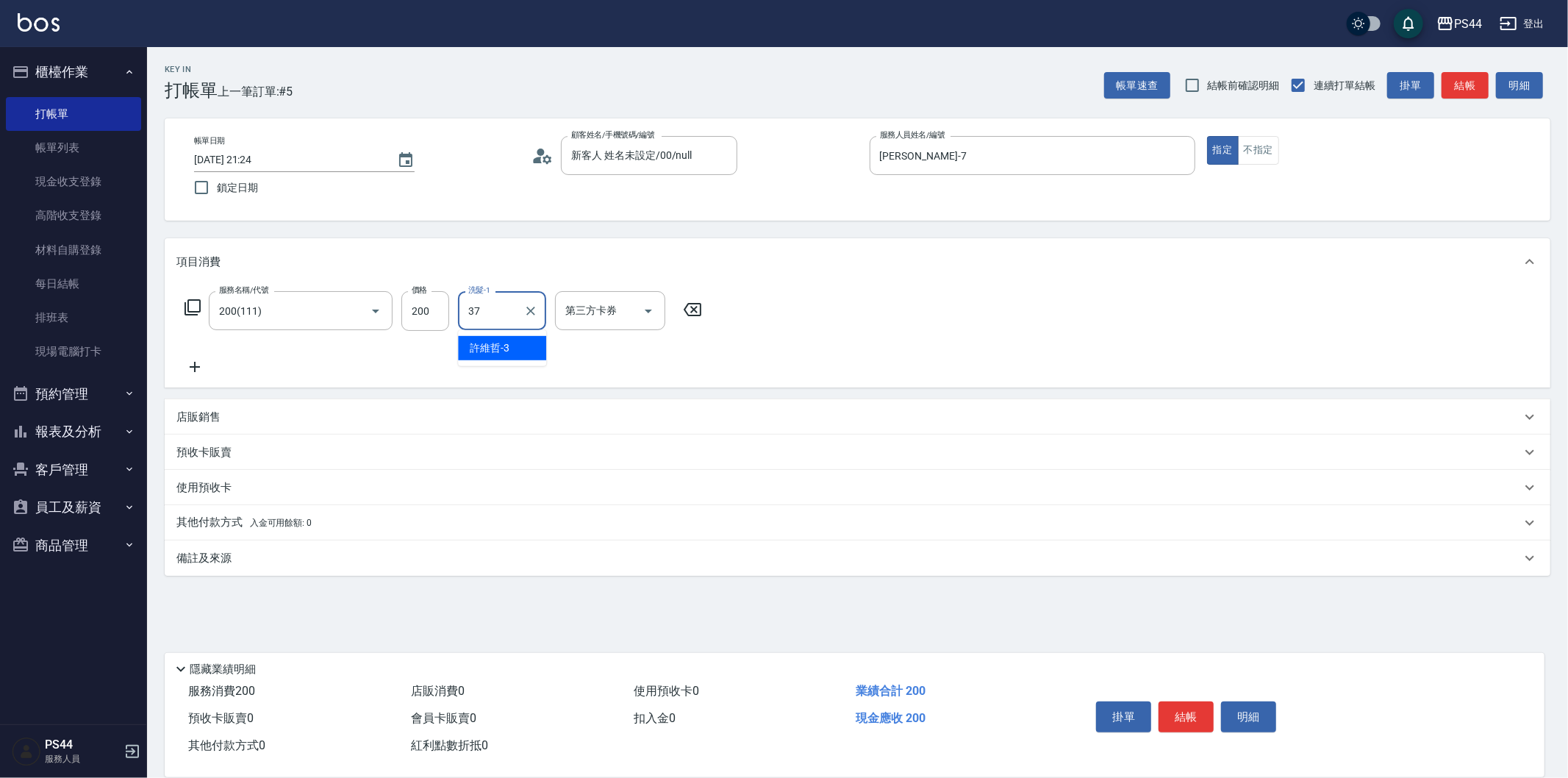
type input "王姵眙-37"
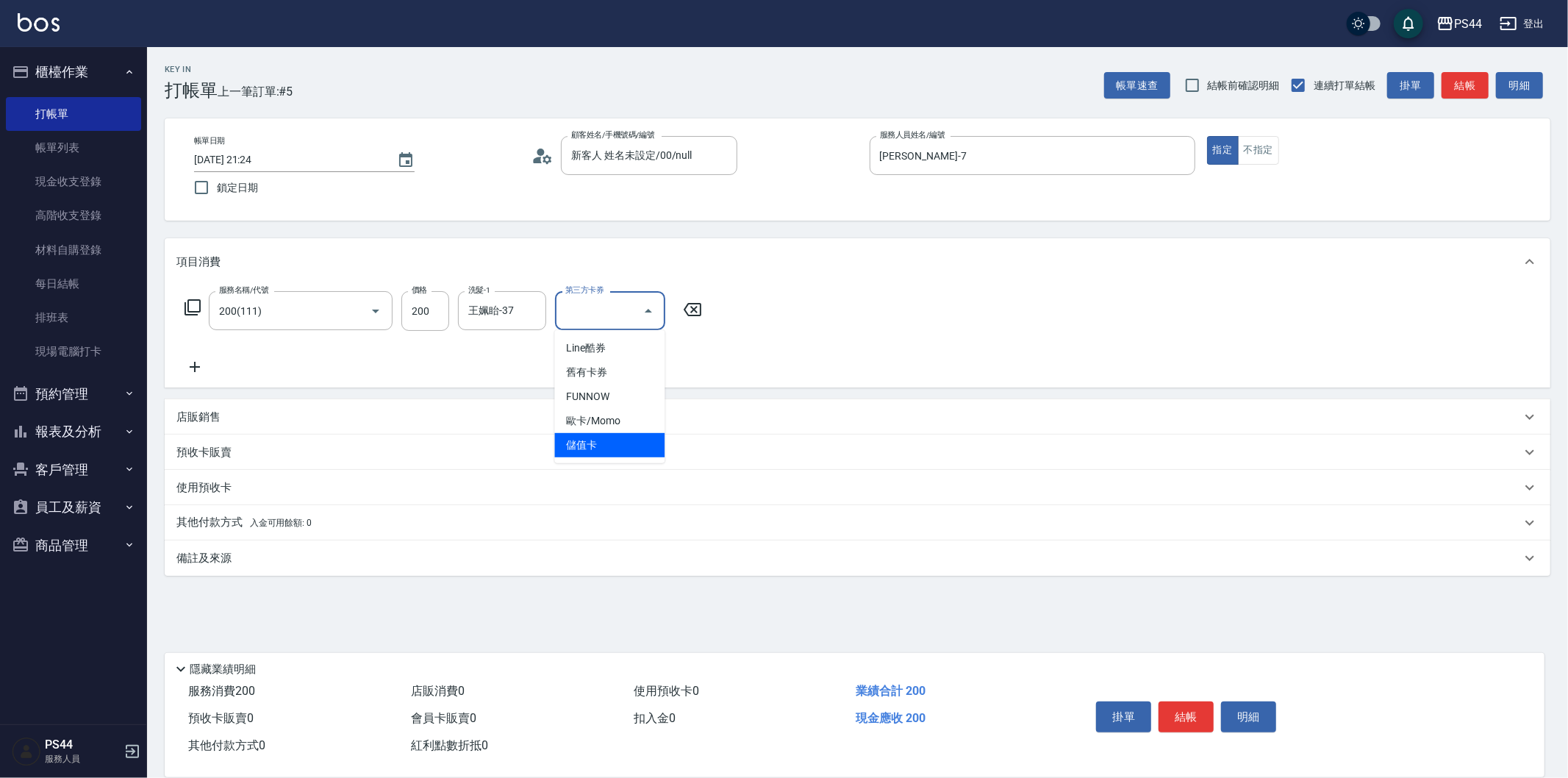
type input "儲值卡"
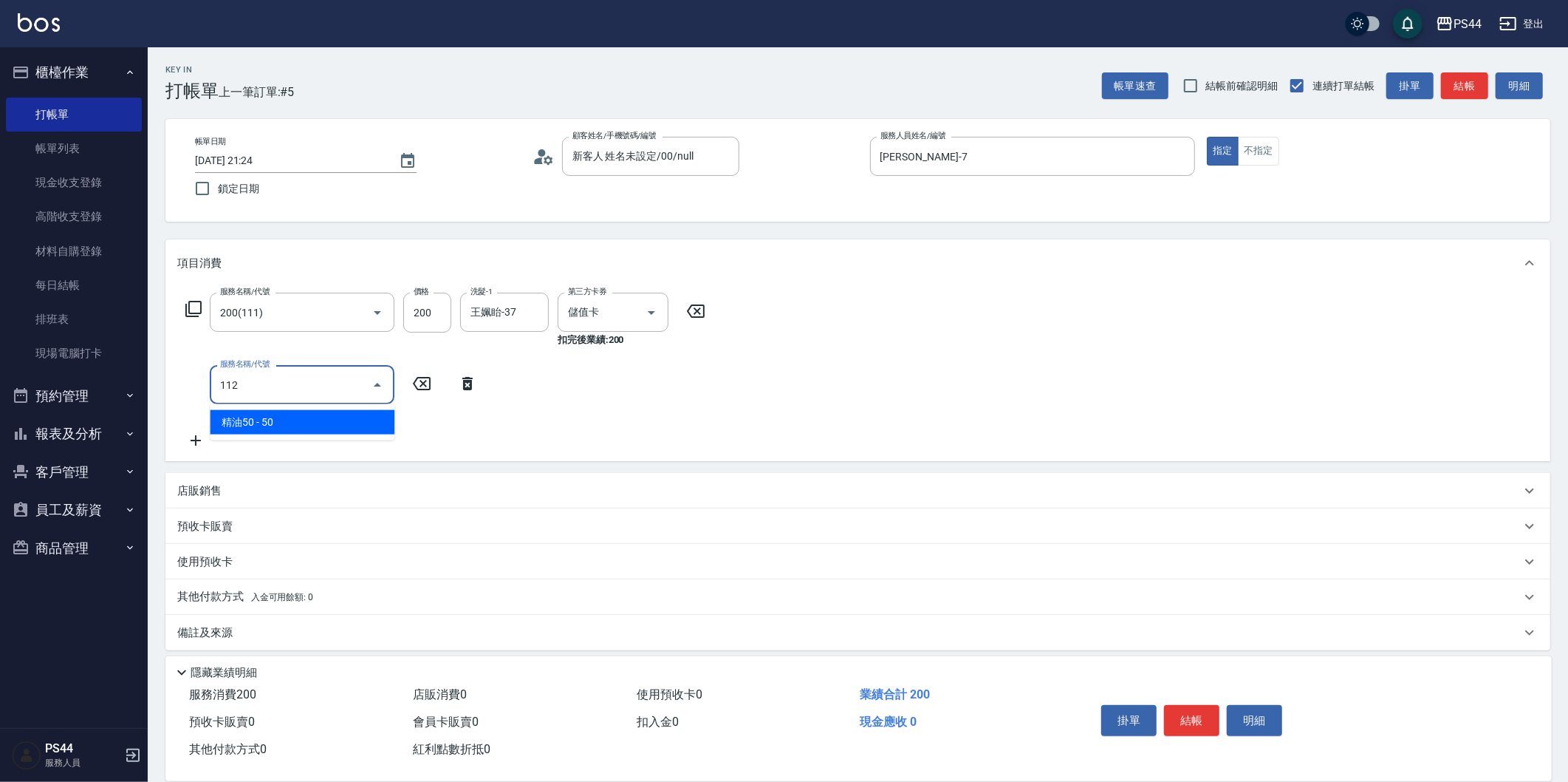
type input "精油50(112)"
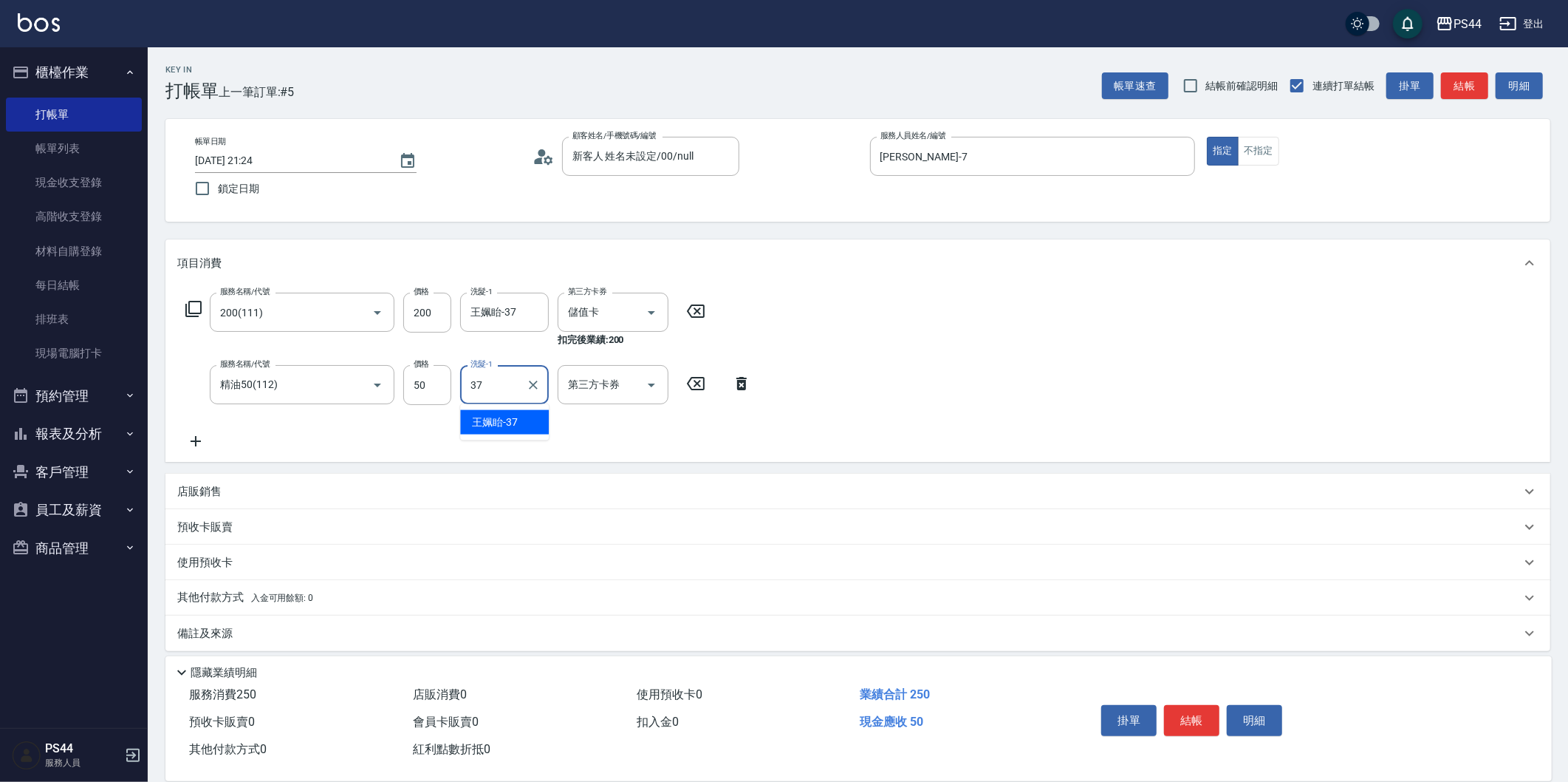
type input "王姵眙-37"
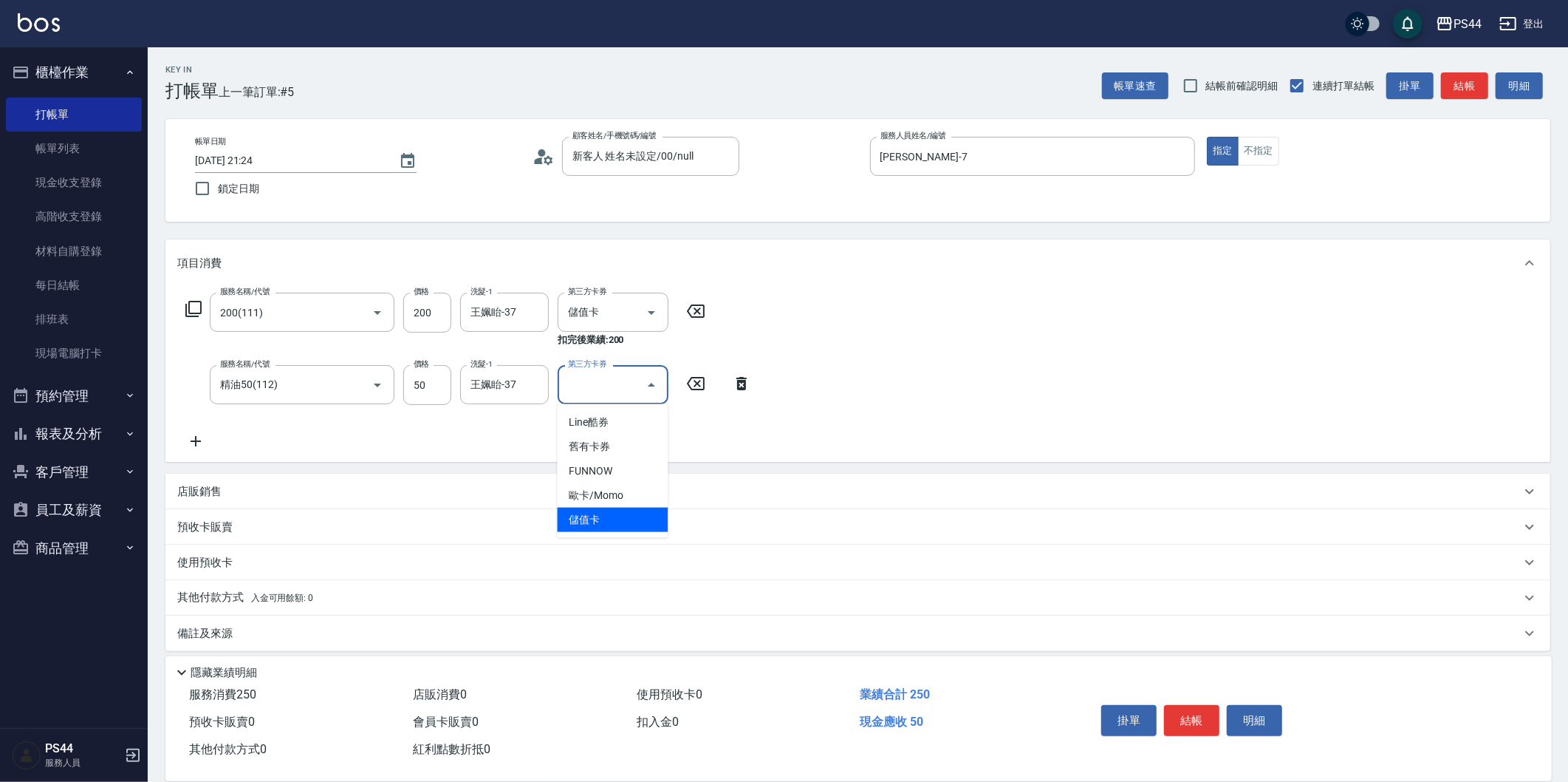
type input "儲值卡"
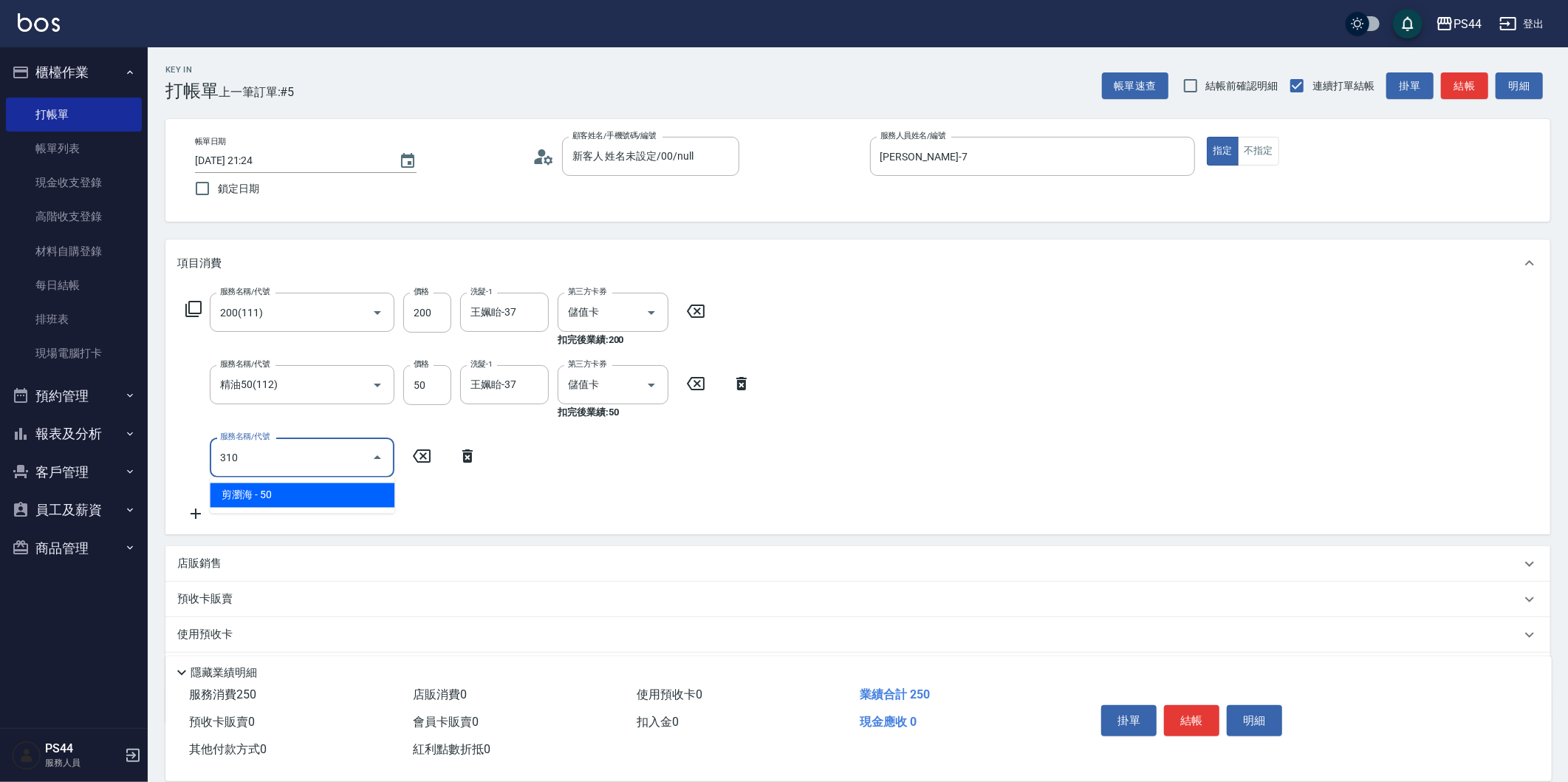
type input "剪瀏海(310)"
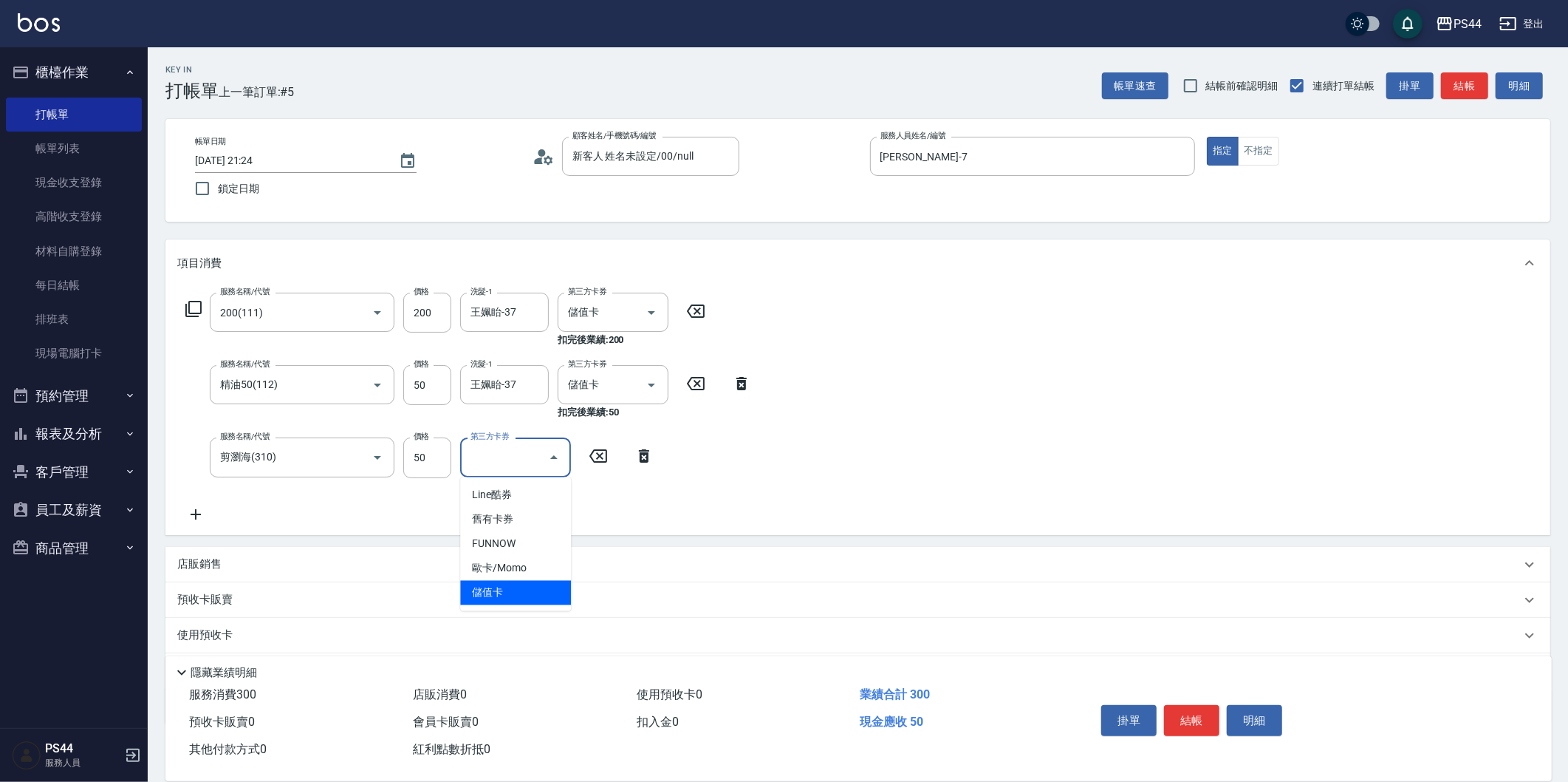
type input "儲值卡"
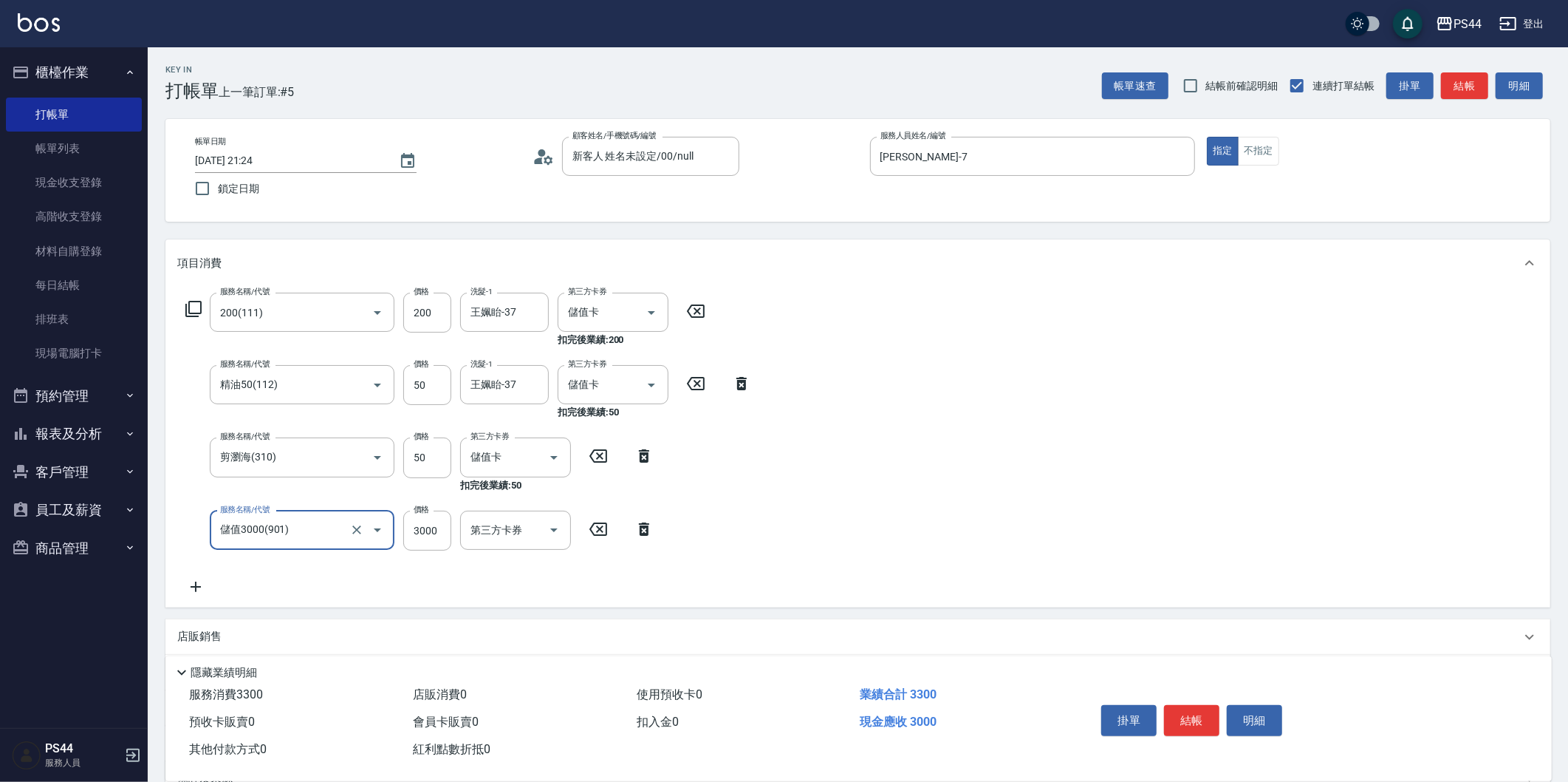
type input "儲值3000(901)"
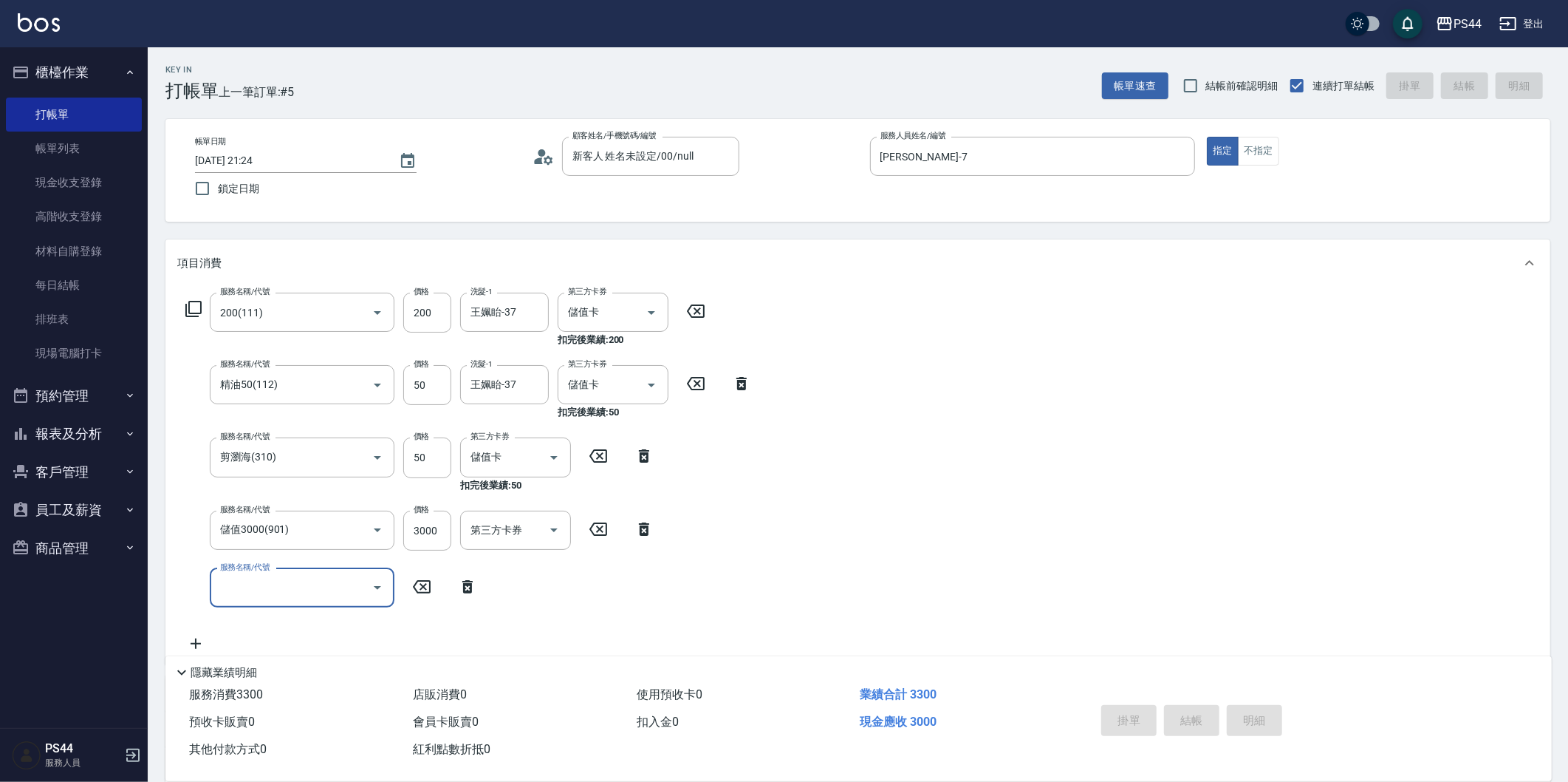
type input "2025/08/17 21:25"
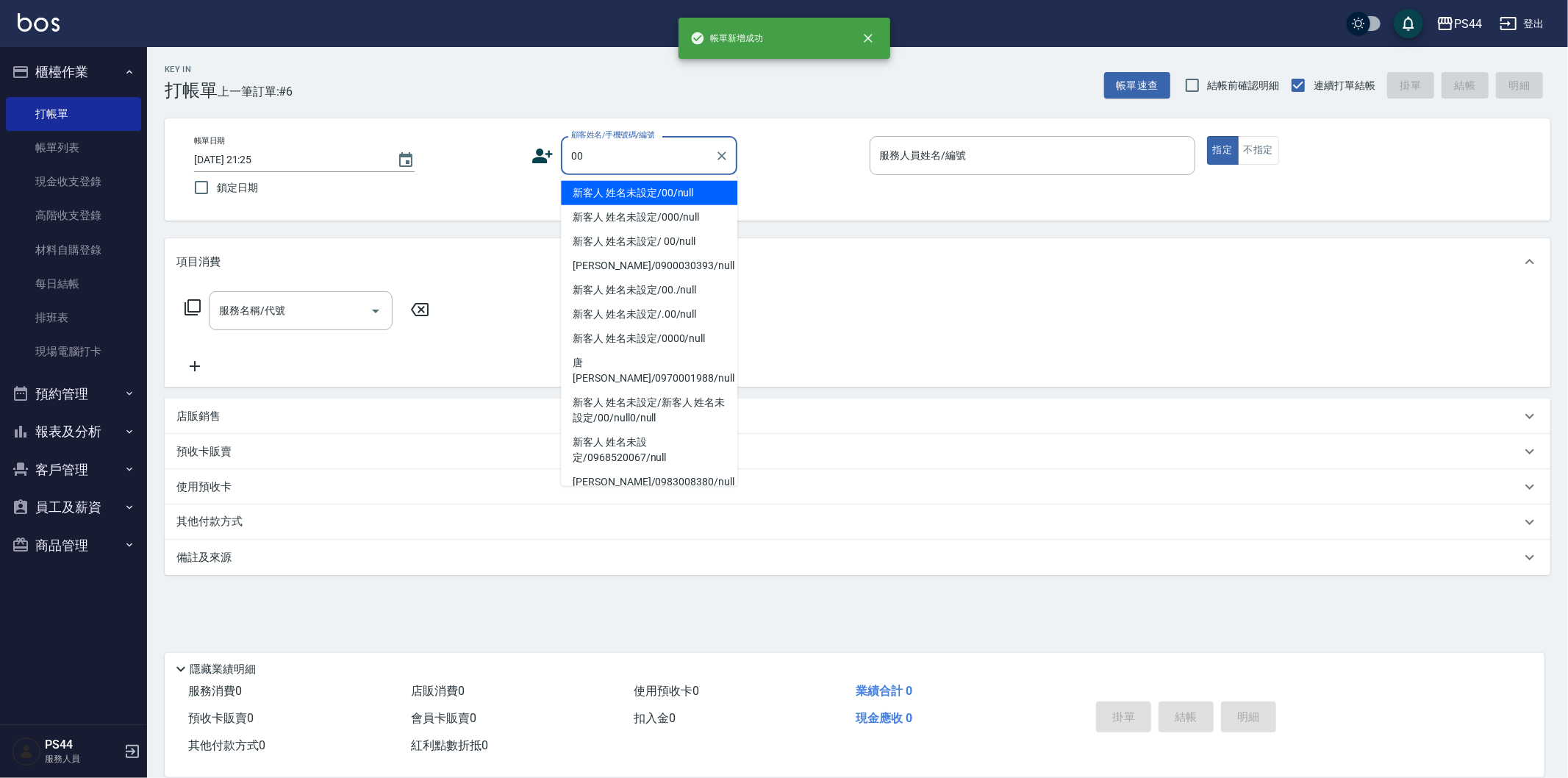
type input "新客人 姓名未設定/00/null"
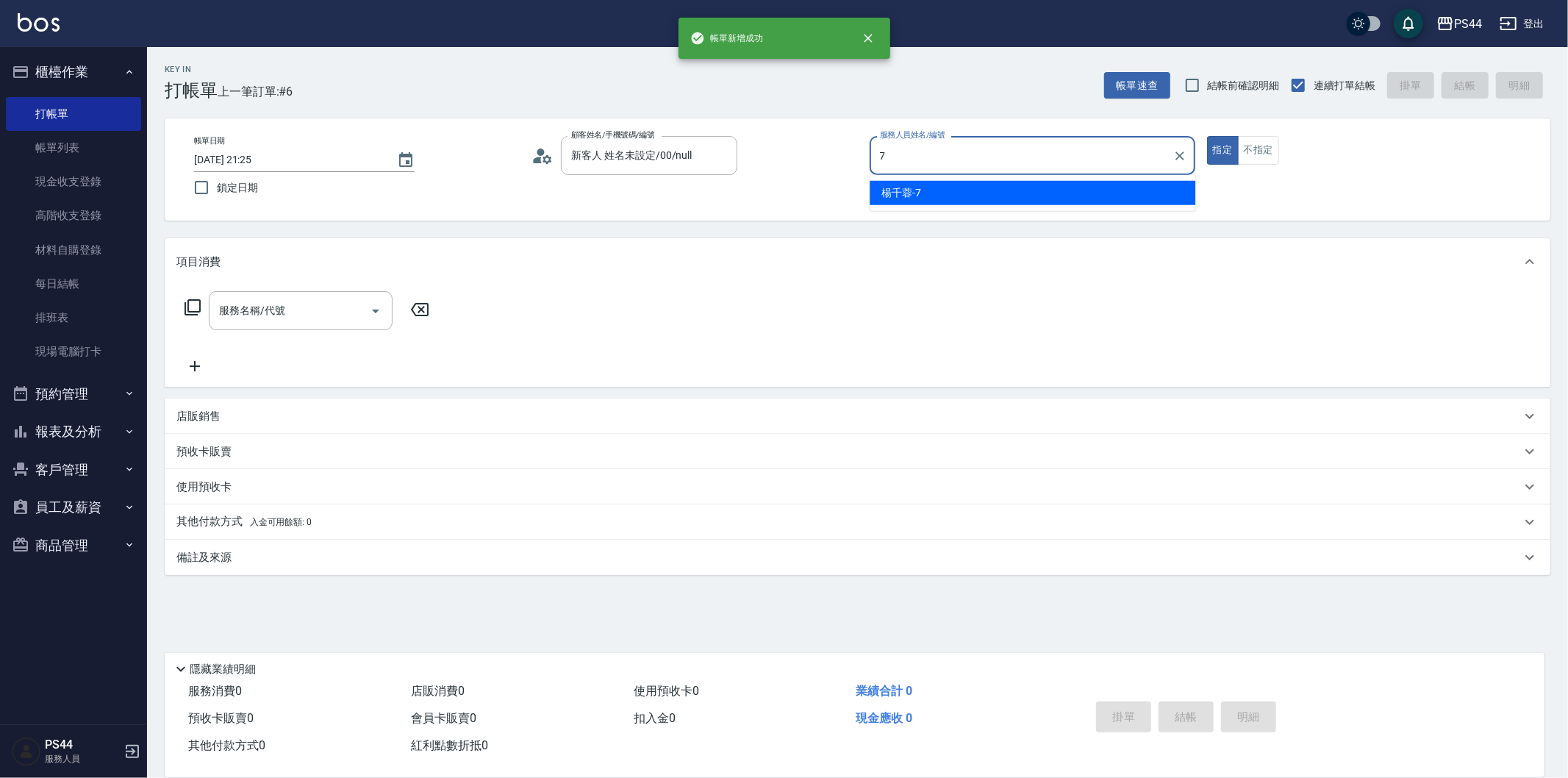
type input "楊千蓉-7"
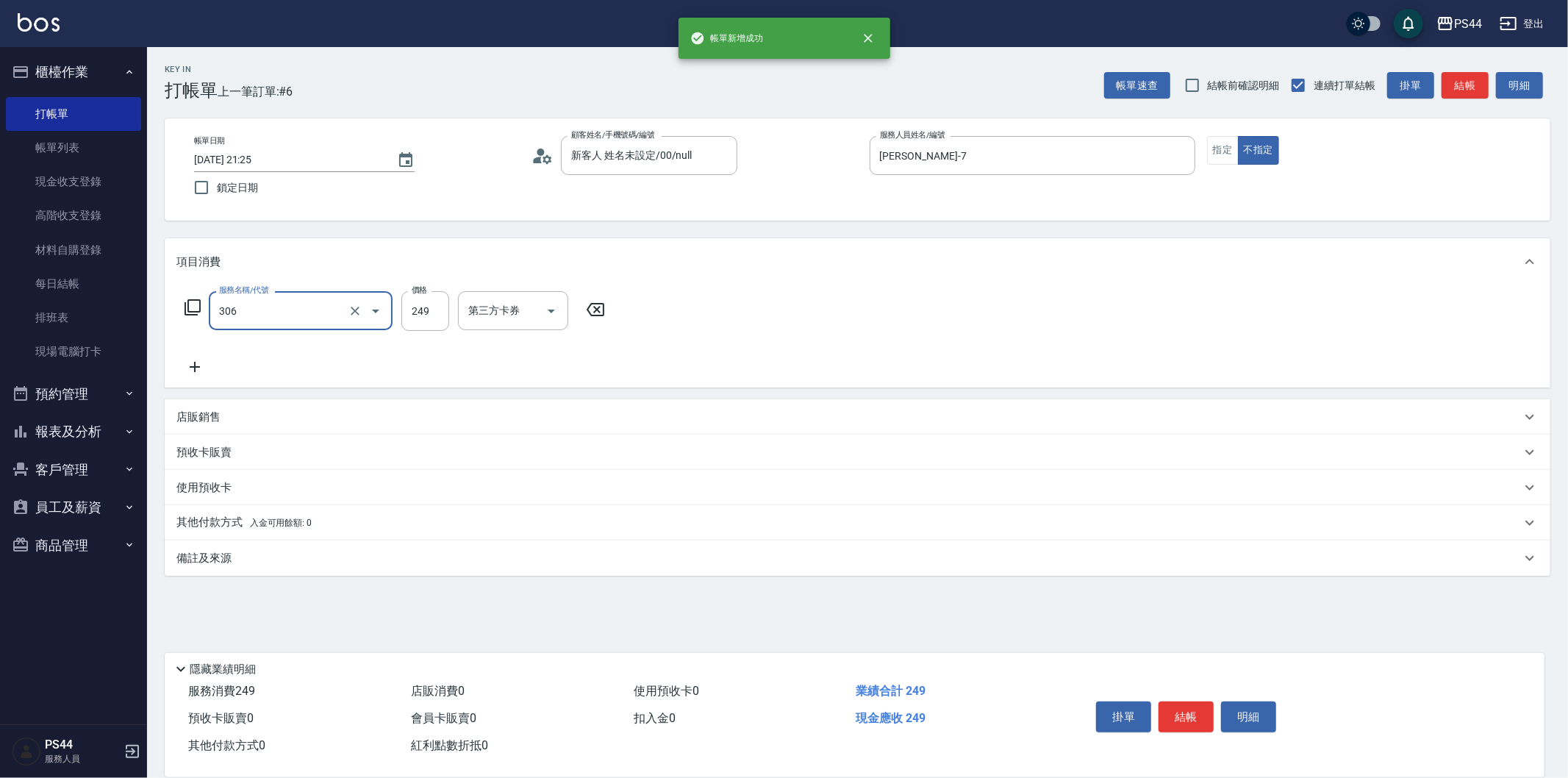
type input "剪髮(306)"
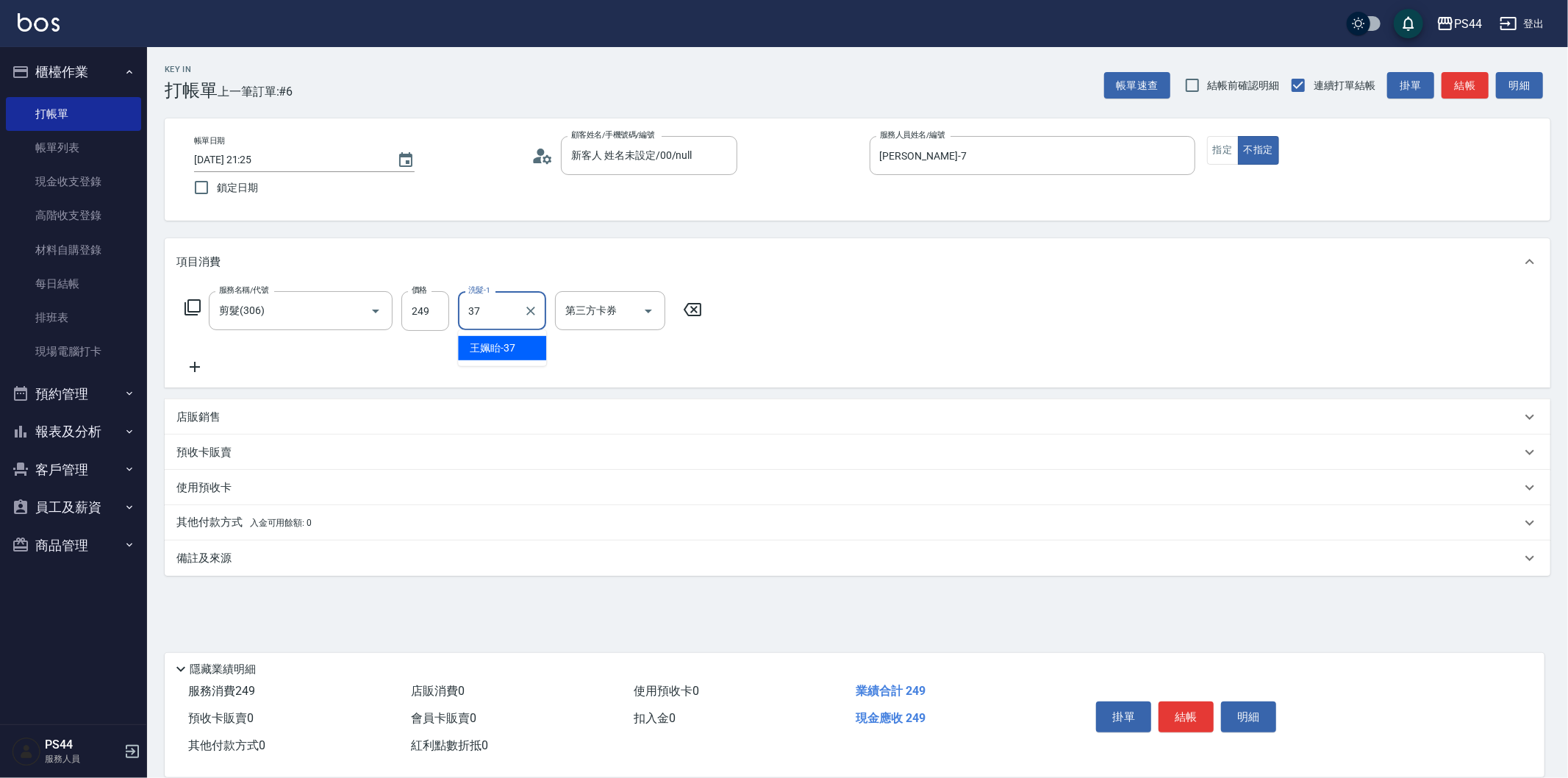
type input "王姵眙-37"
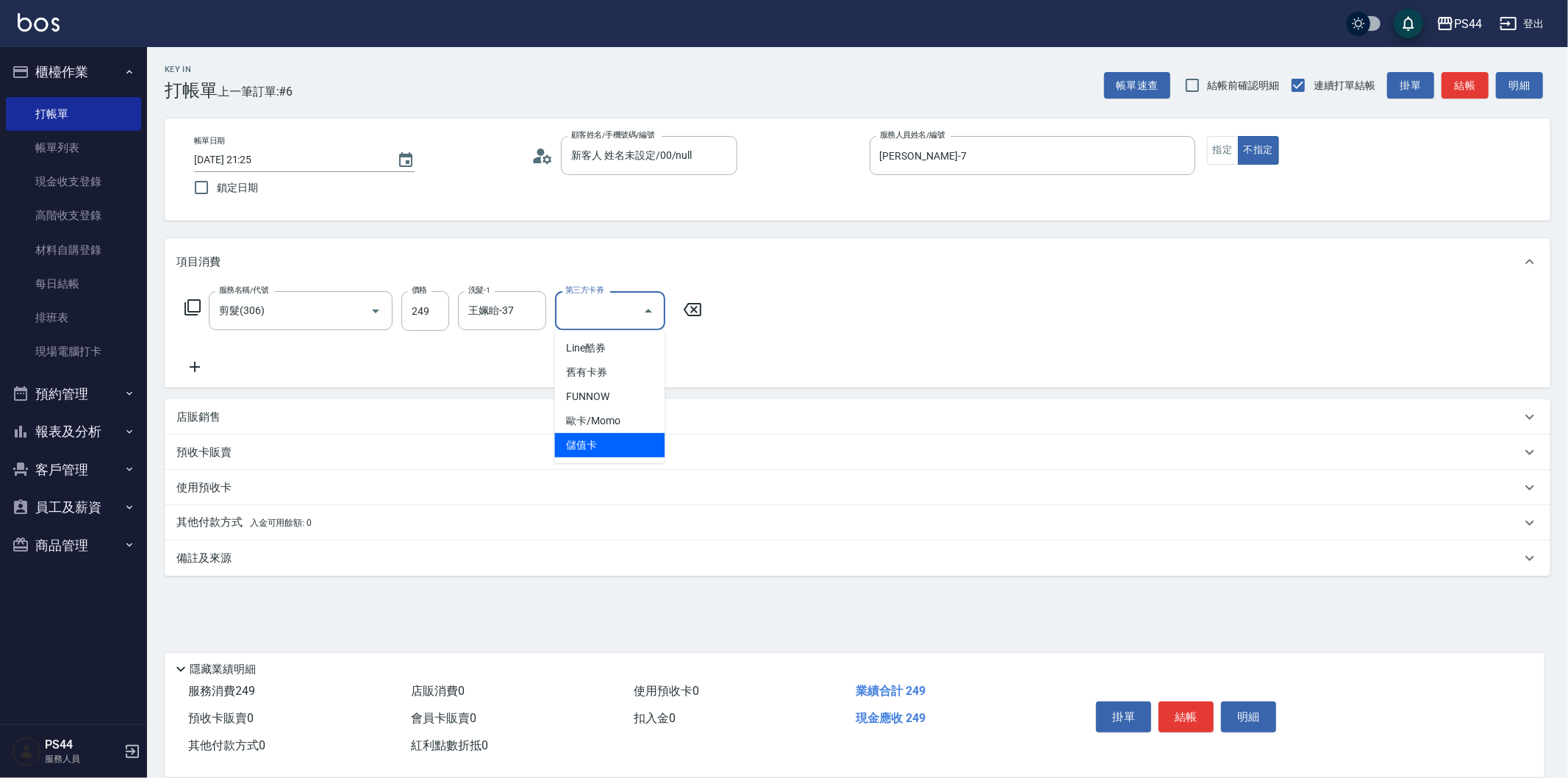
type input "儲值卡"
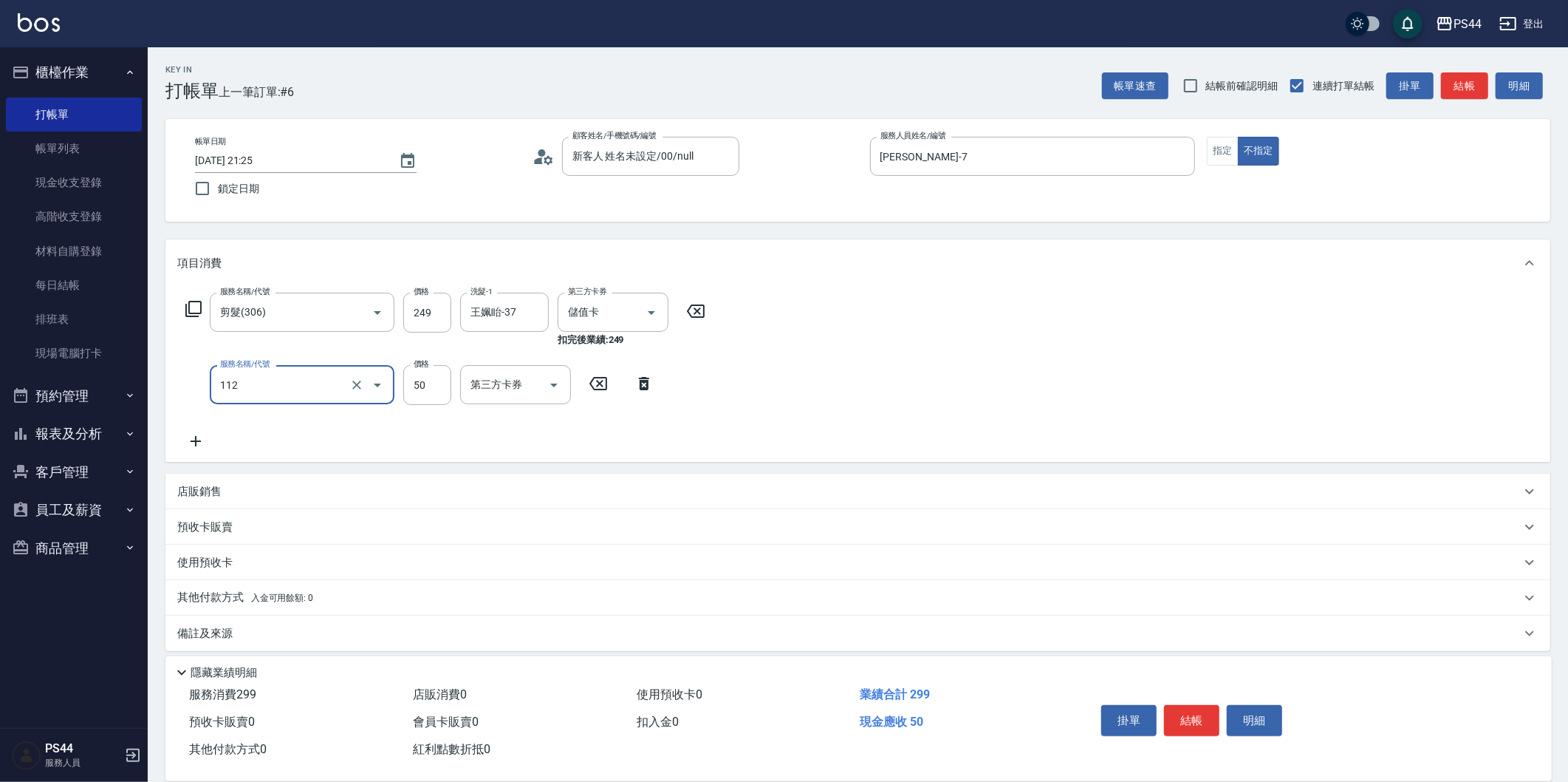
type input "精油50(112)"
type input "王姵眙-37"
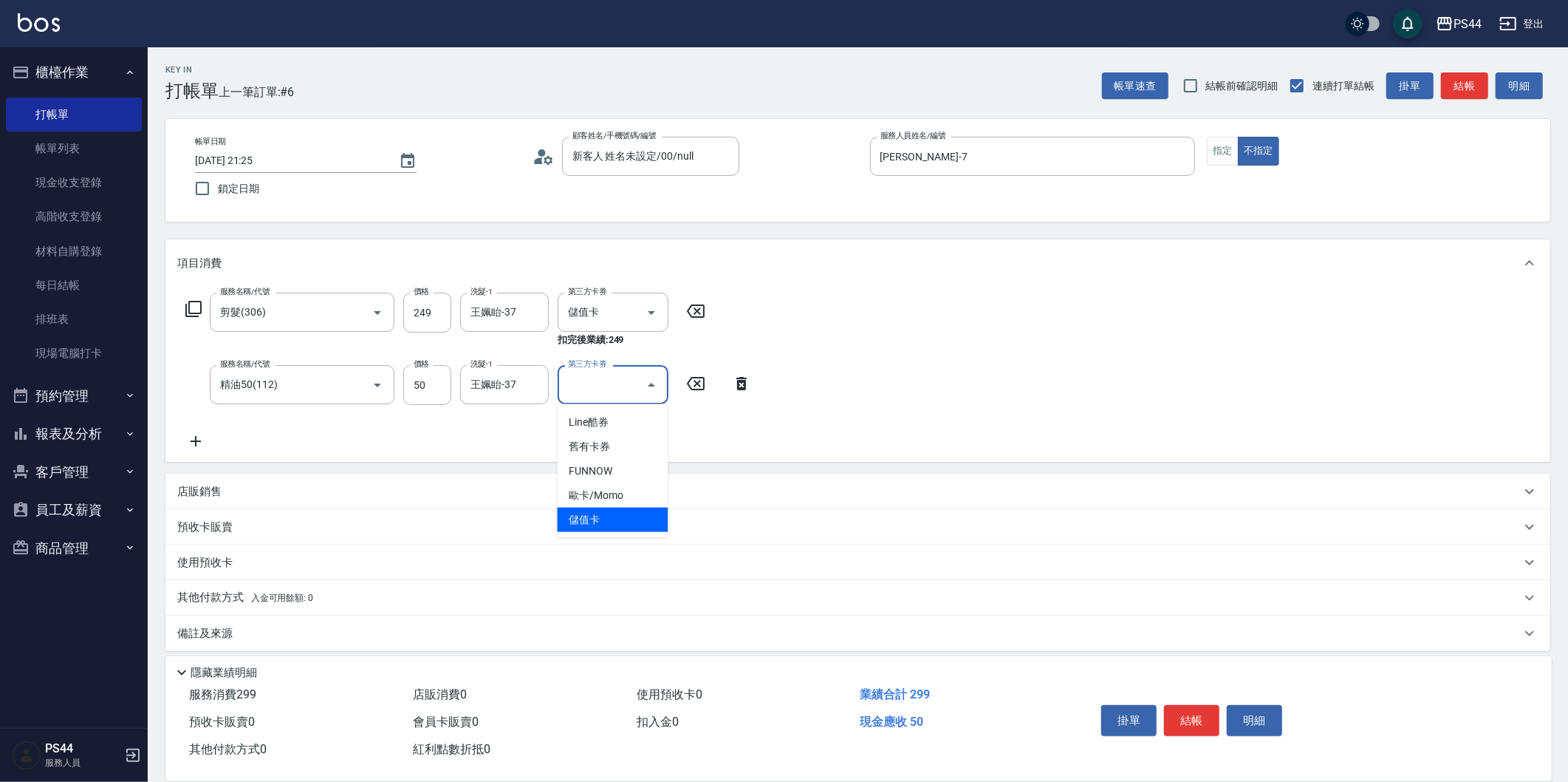
type input "儲值卡"
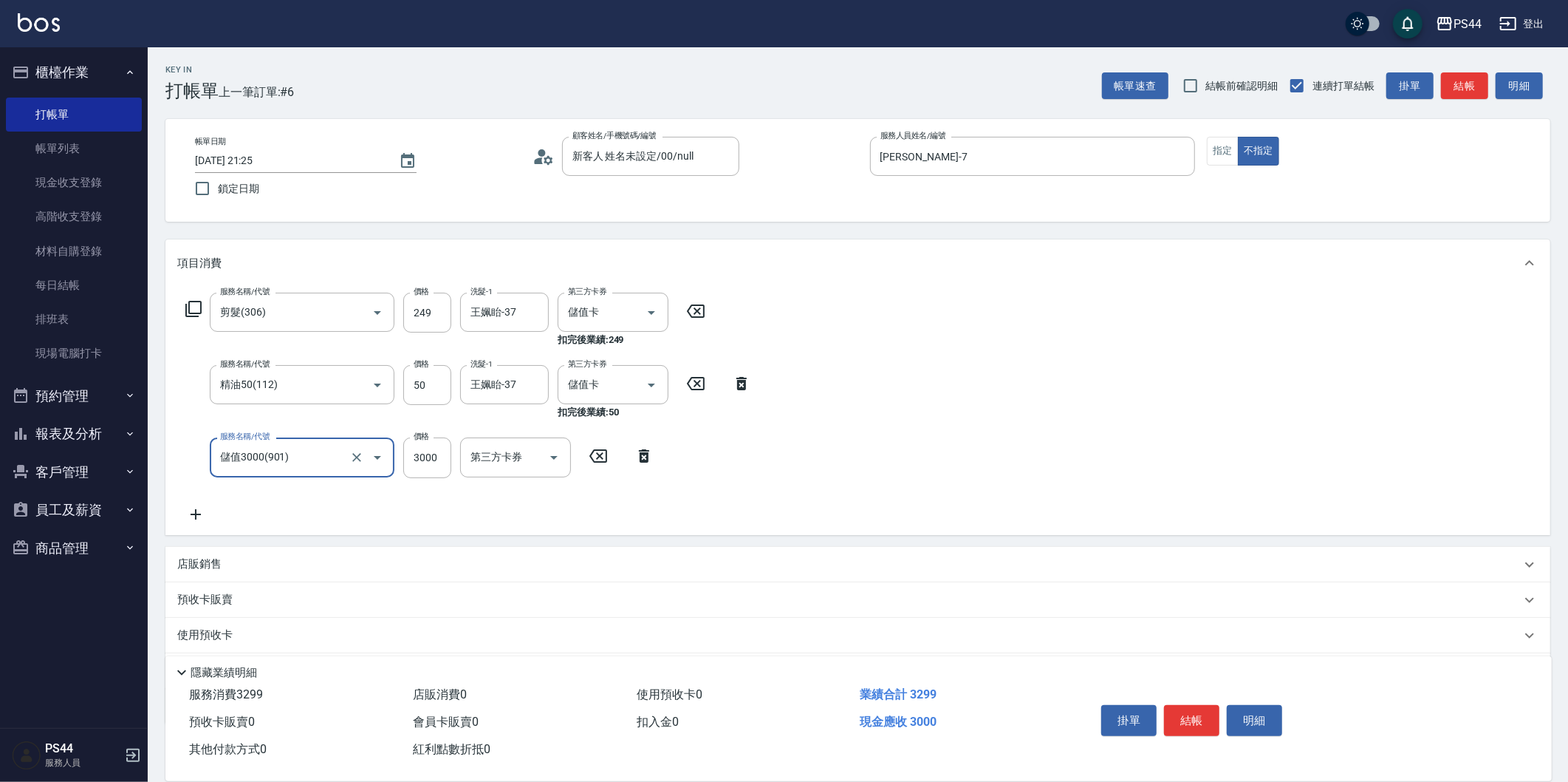
type input "儲值3000(901)"
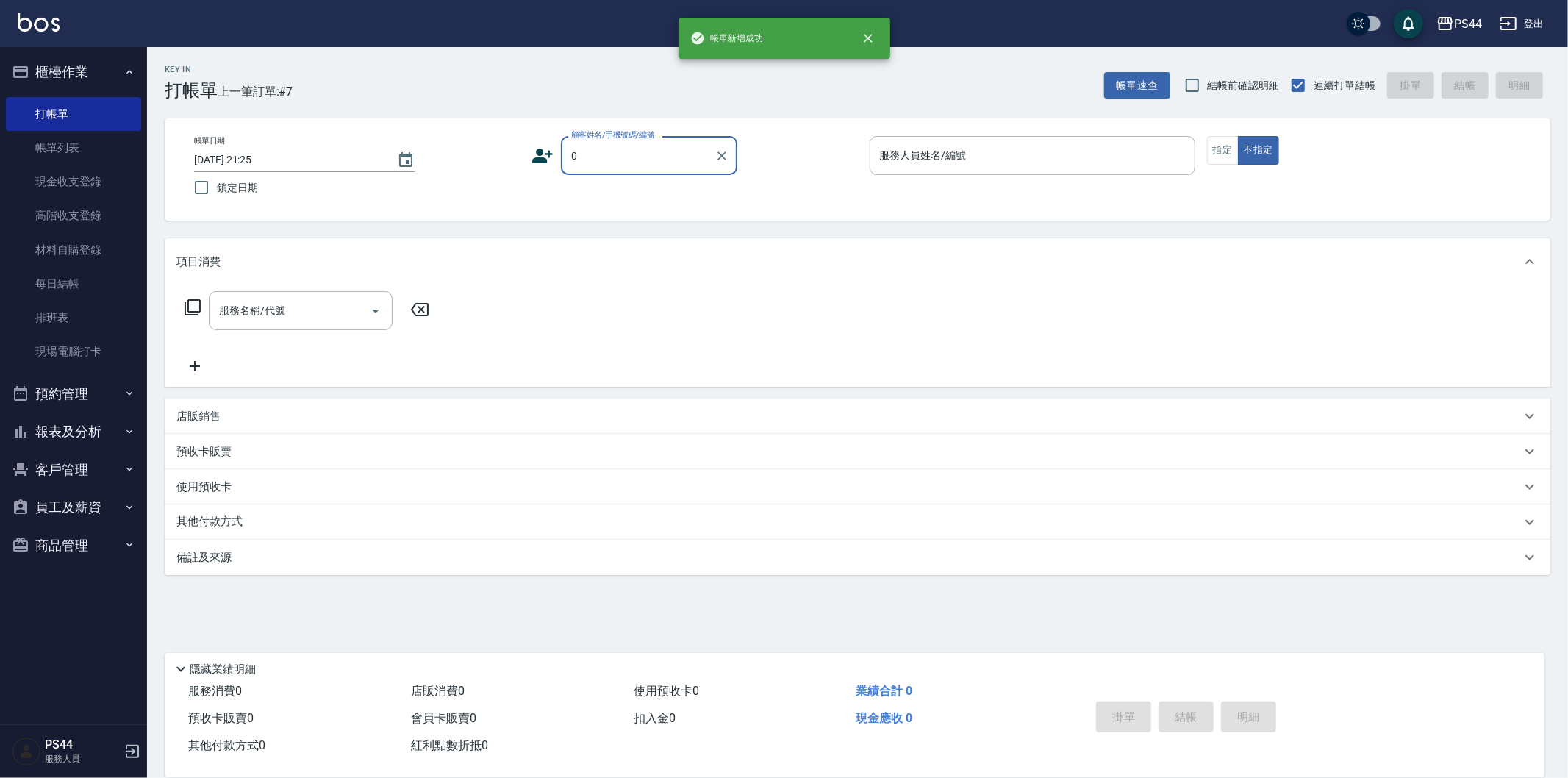
type input "新客人 姓名未設定/00/null"
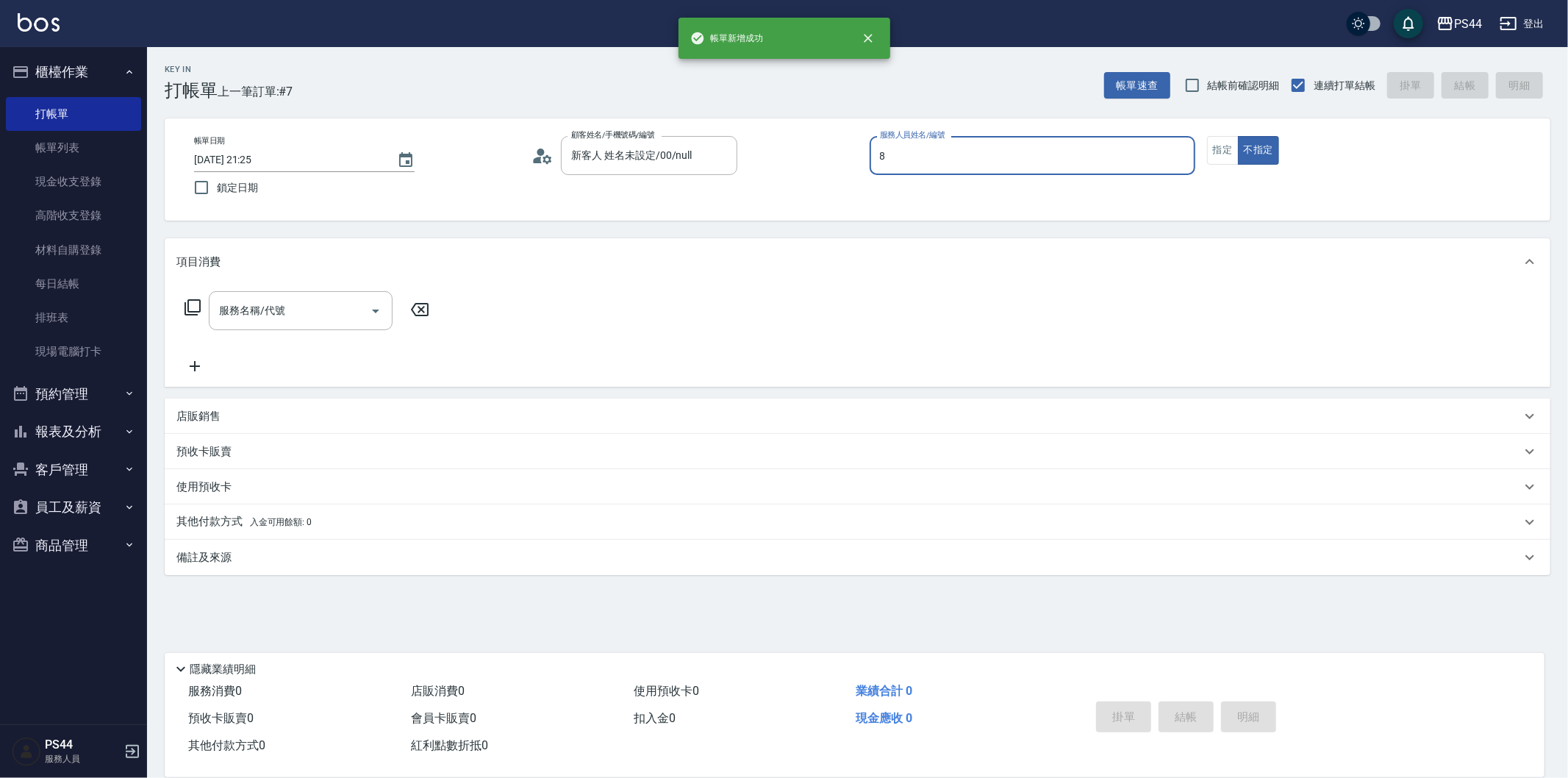
type input "張柏芝-8"
type button "false"
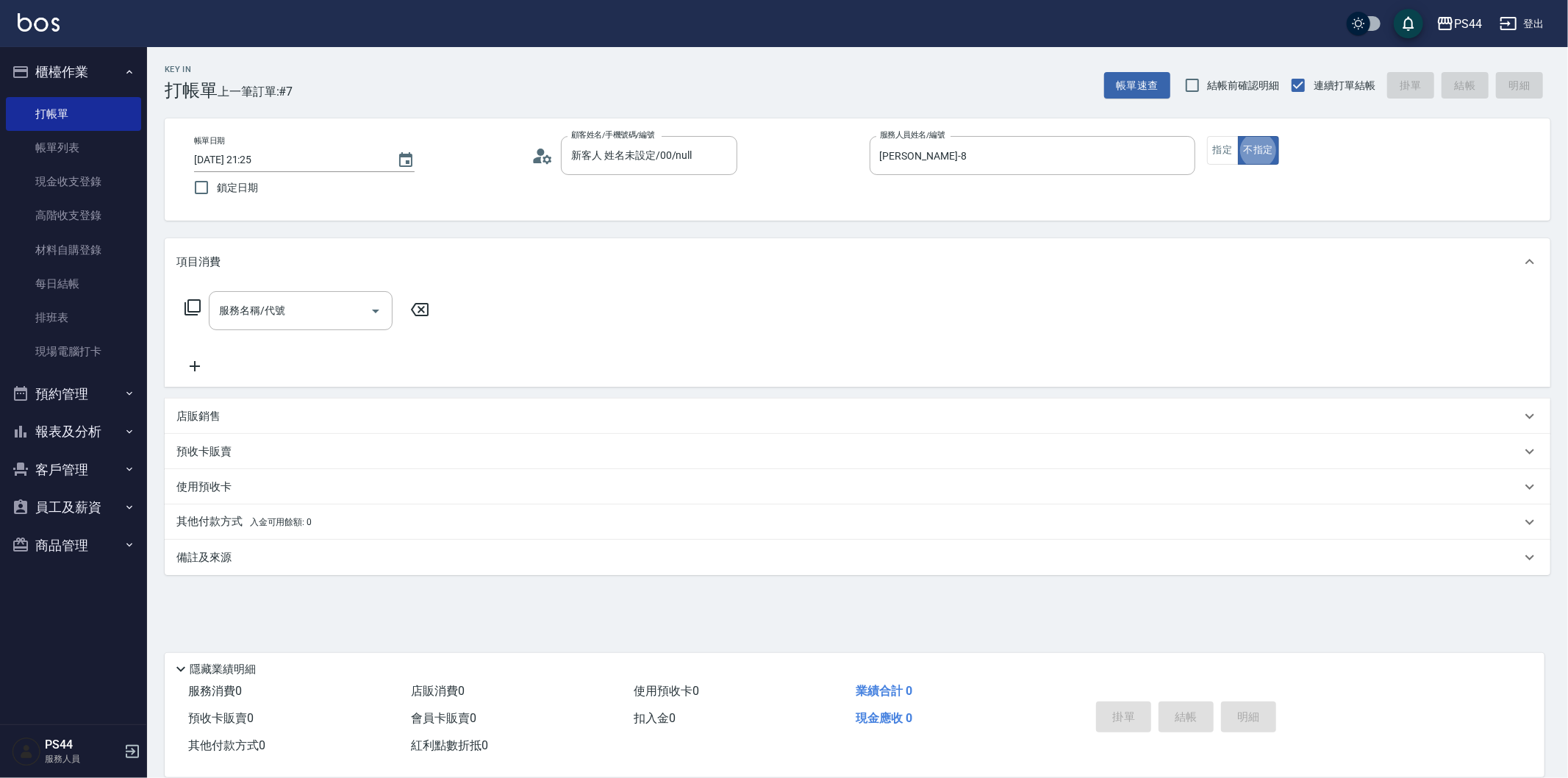
type input "新客人 姓名未設定/0/null"
type input "200(111)"
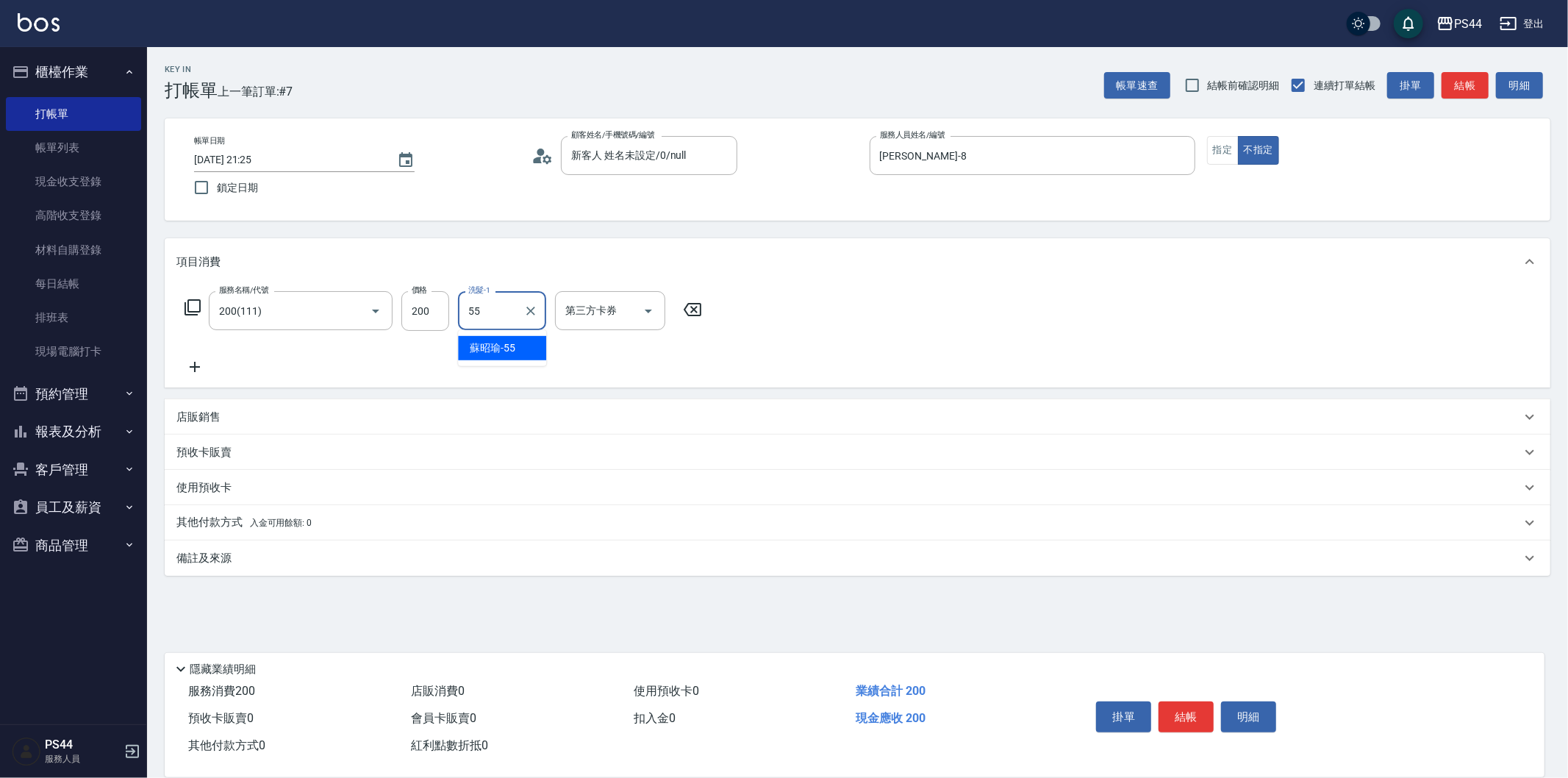
type input "蘇昭瑜-55"
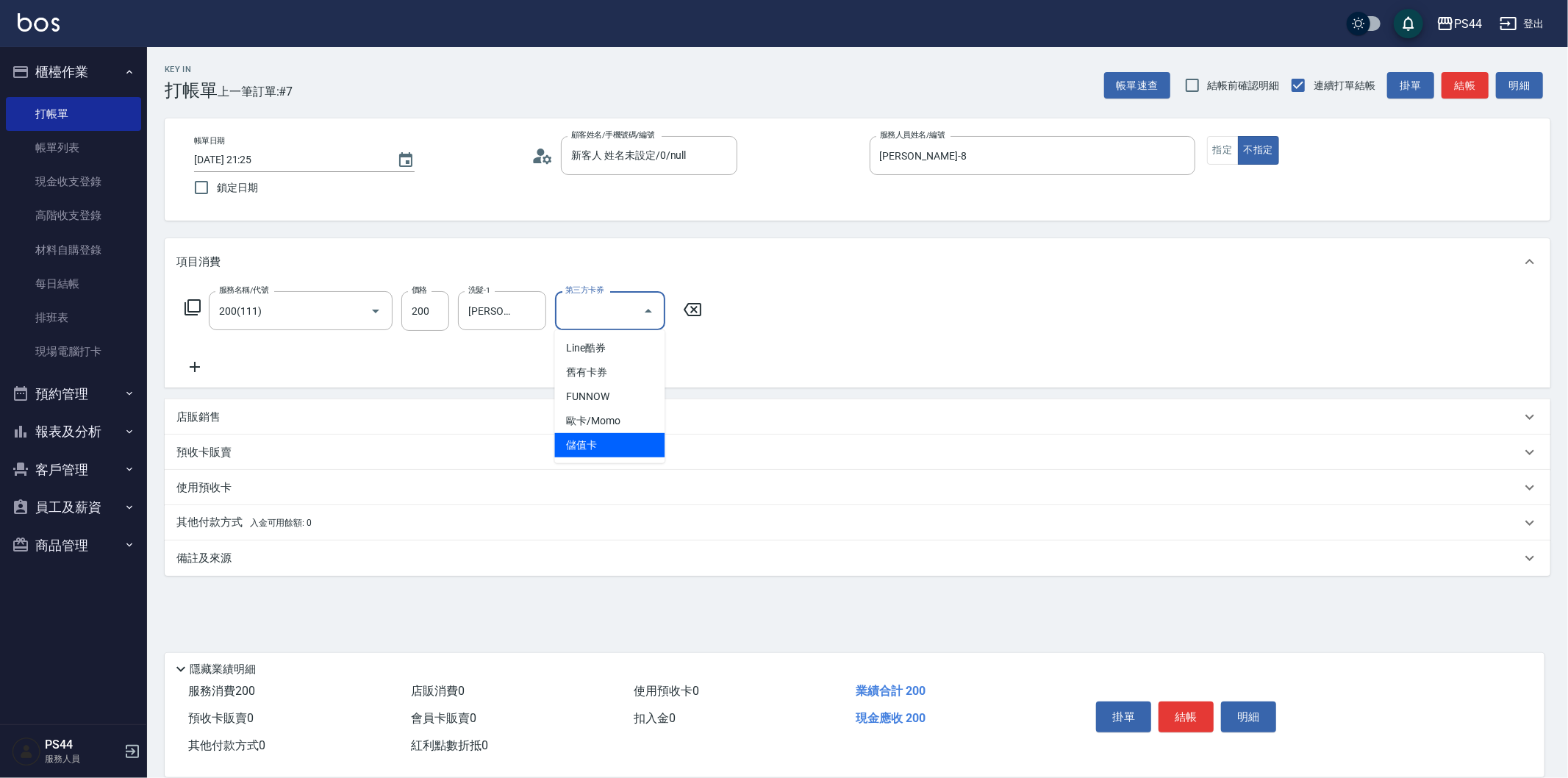
type input "儲值卡"
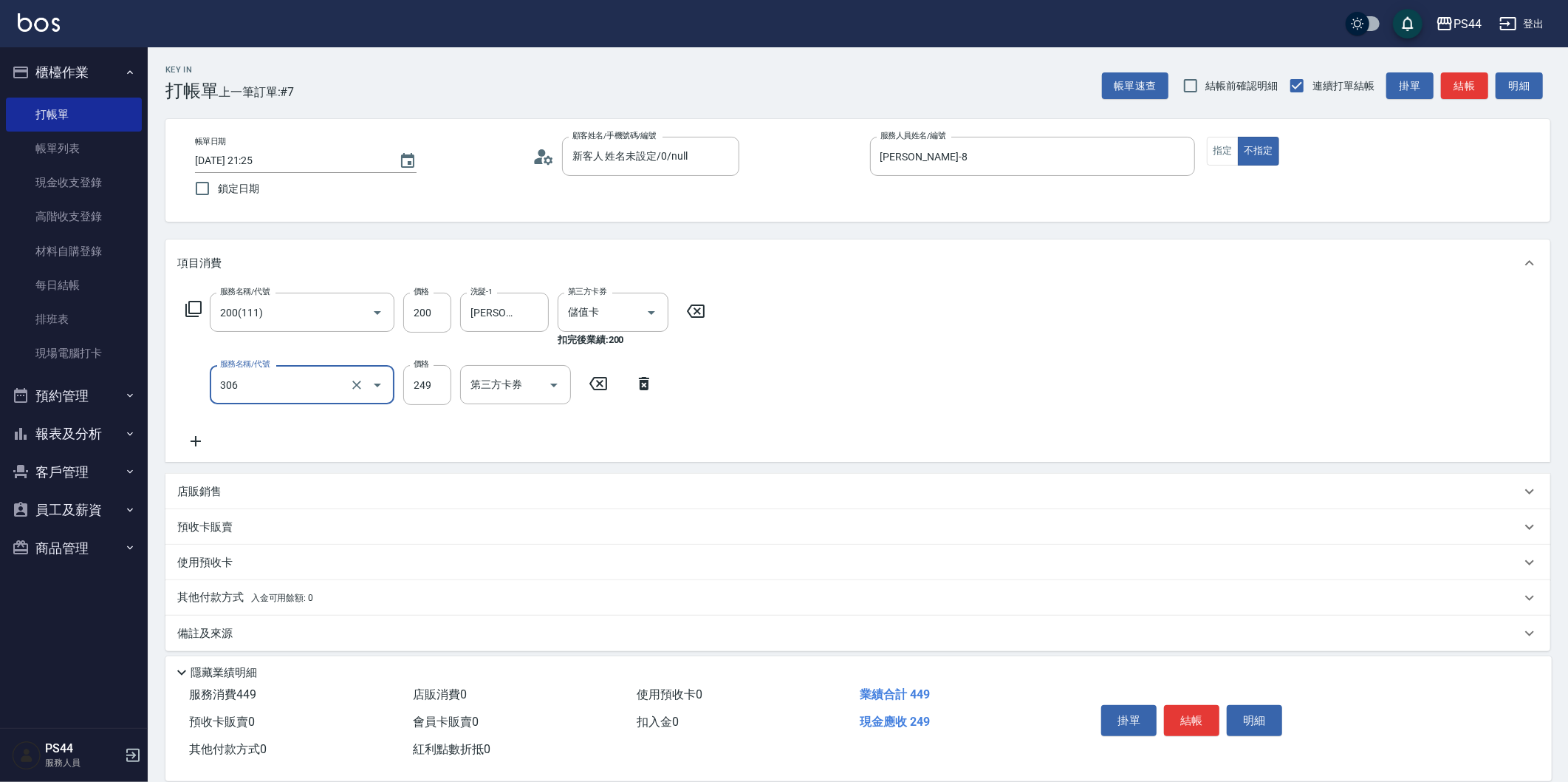
type input "剪髮(306)"
type input "蘇昭瑜-55"
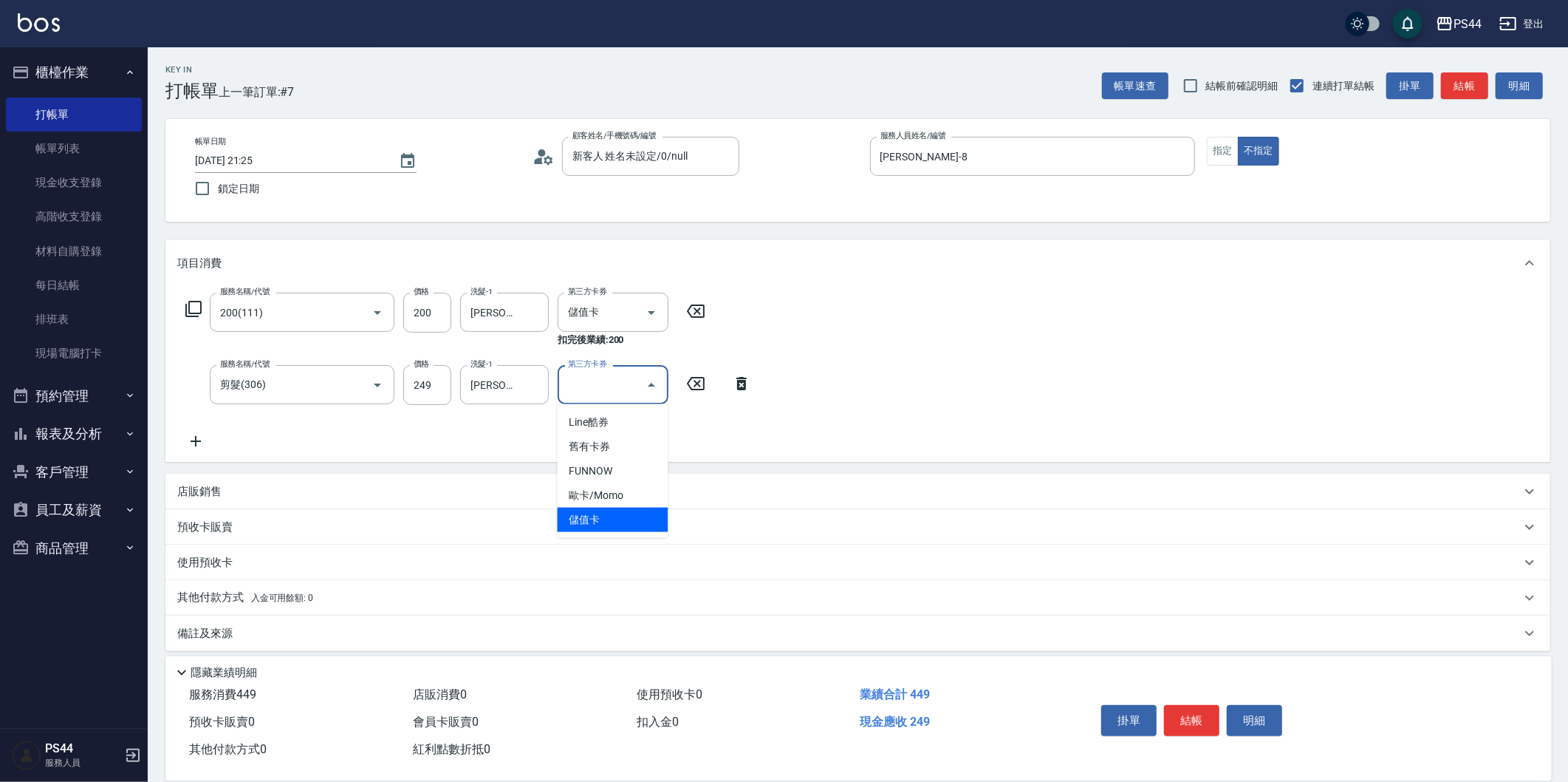
type input "儲值卡"
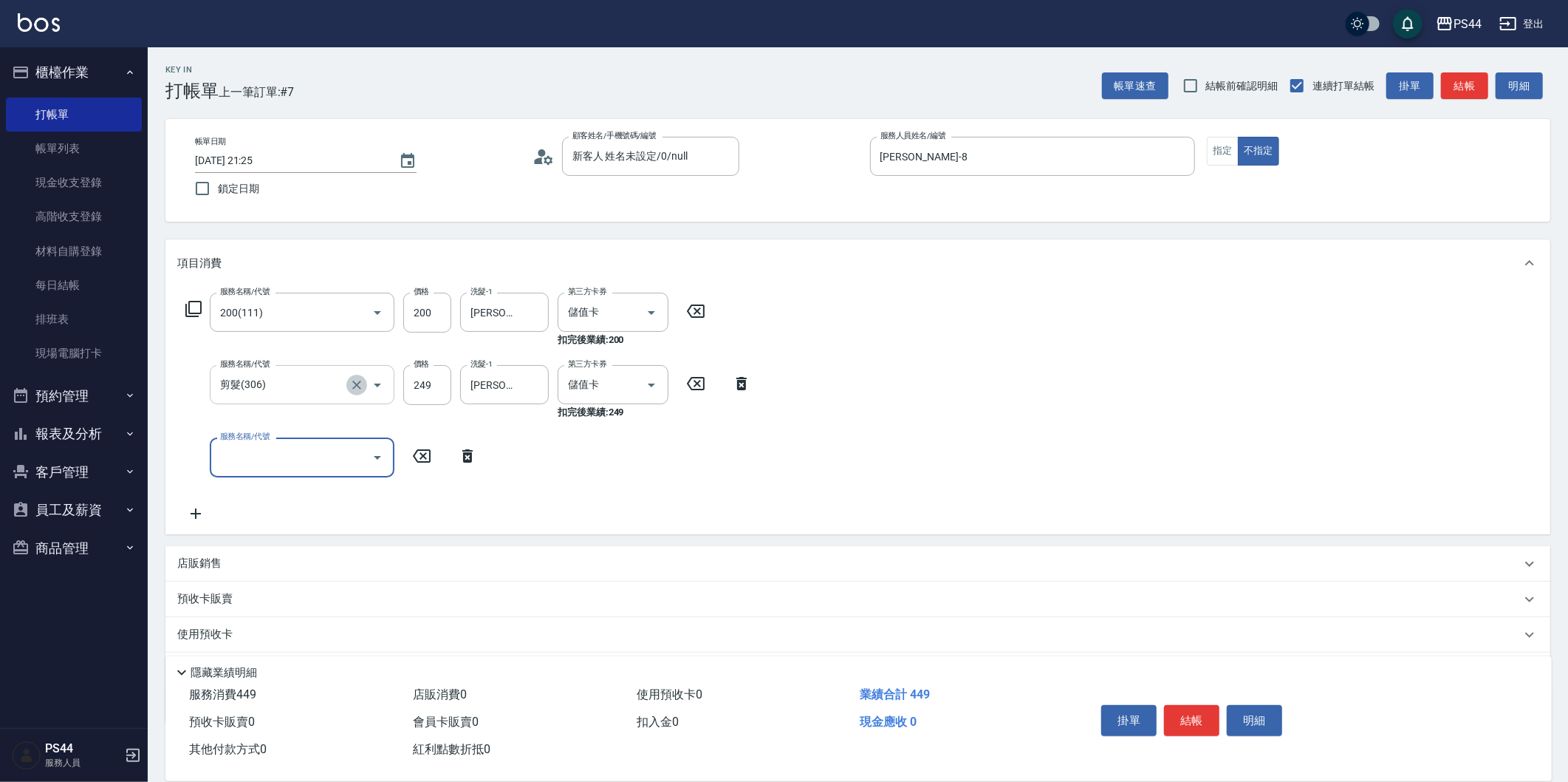
click at [362, 391] on icon "Clear" at bounding box center [357, 385] width 15 height 15
type input "剪髮(306)"
click at [359, 382] on icon "Clear" at bounding box center [357, 385] width 15 height 15
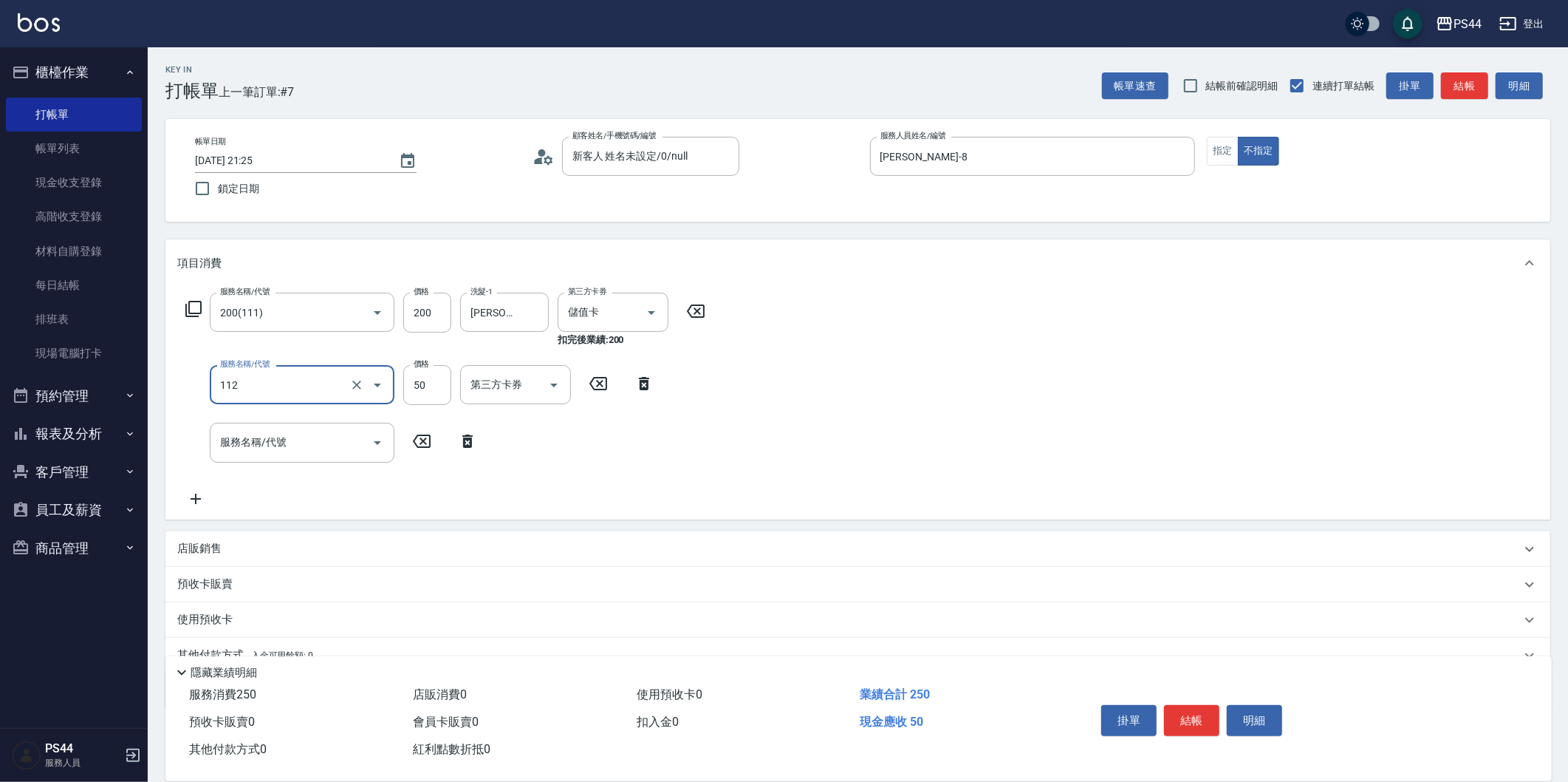
type input "精油50(112)"
type input "蘇昭瑜-55"
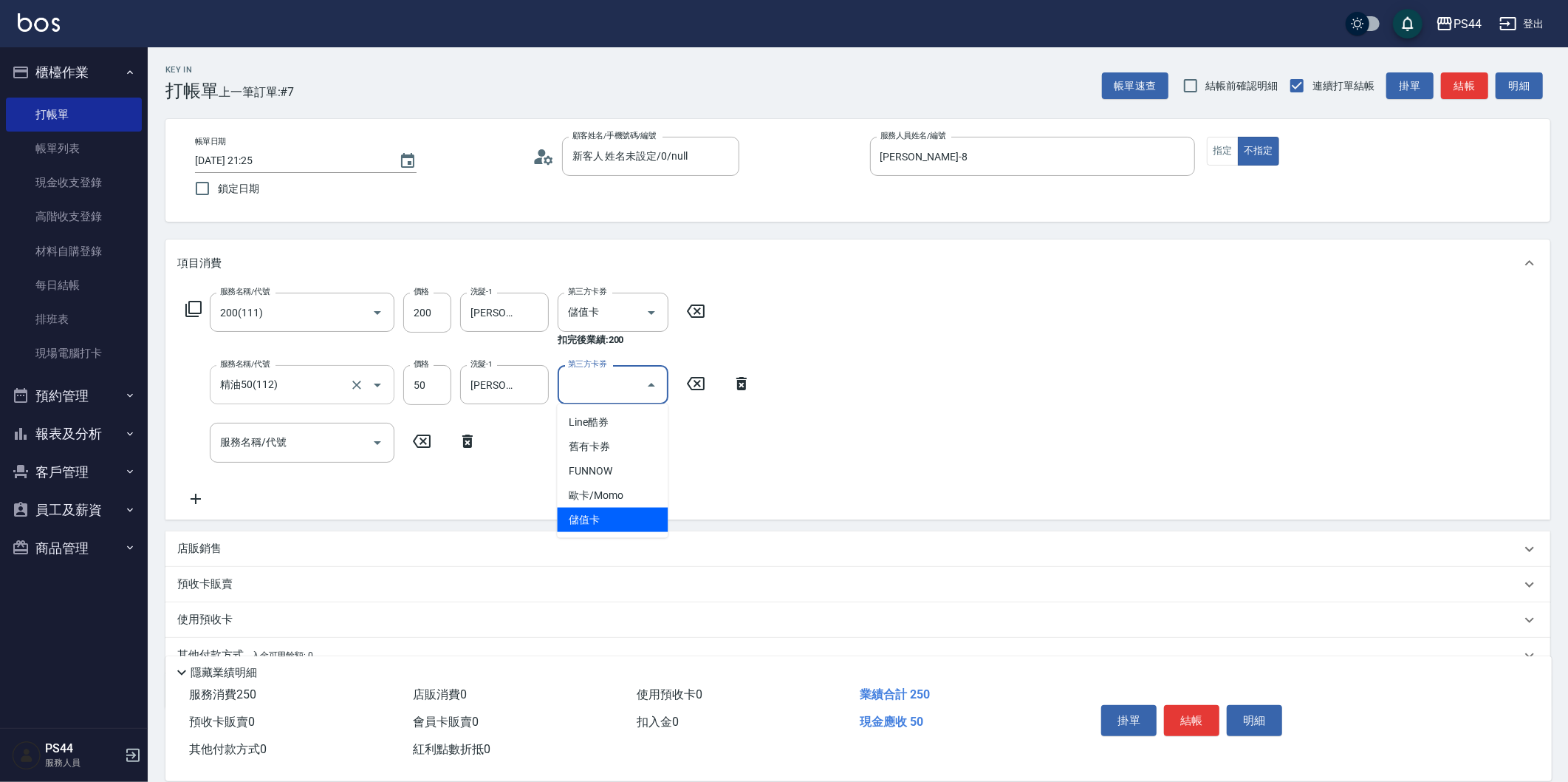
type input "儲值卡"
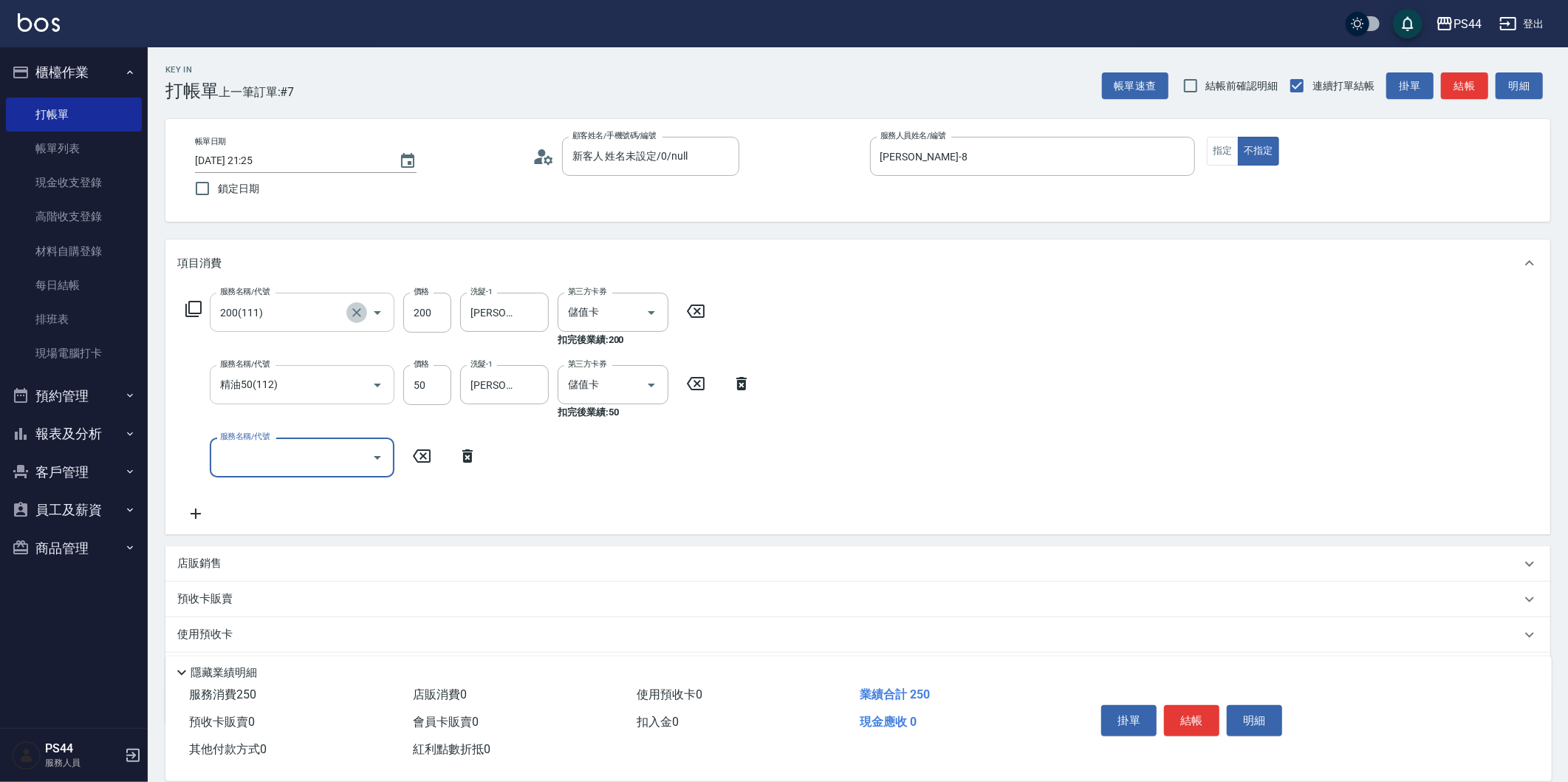
click at [352, 310] on icon "Clear" at bounding box center [357, 313] width 15 height 15
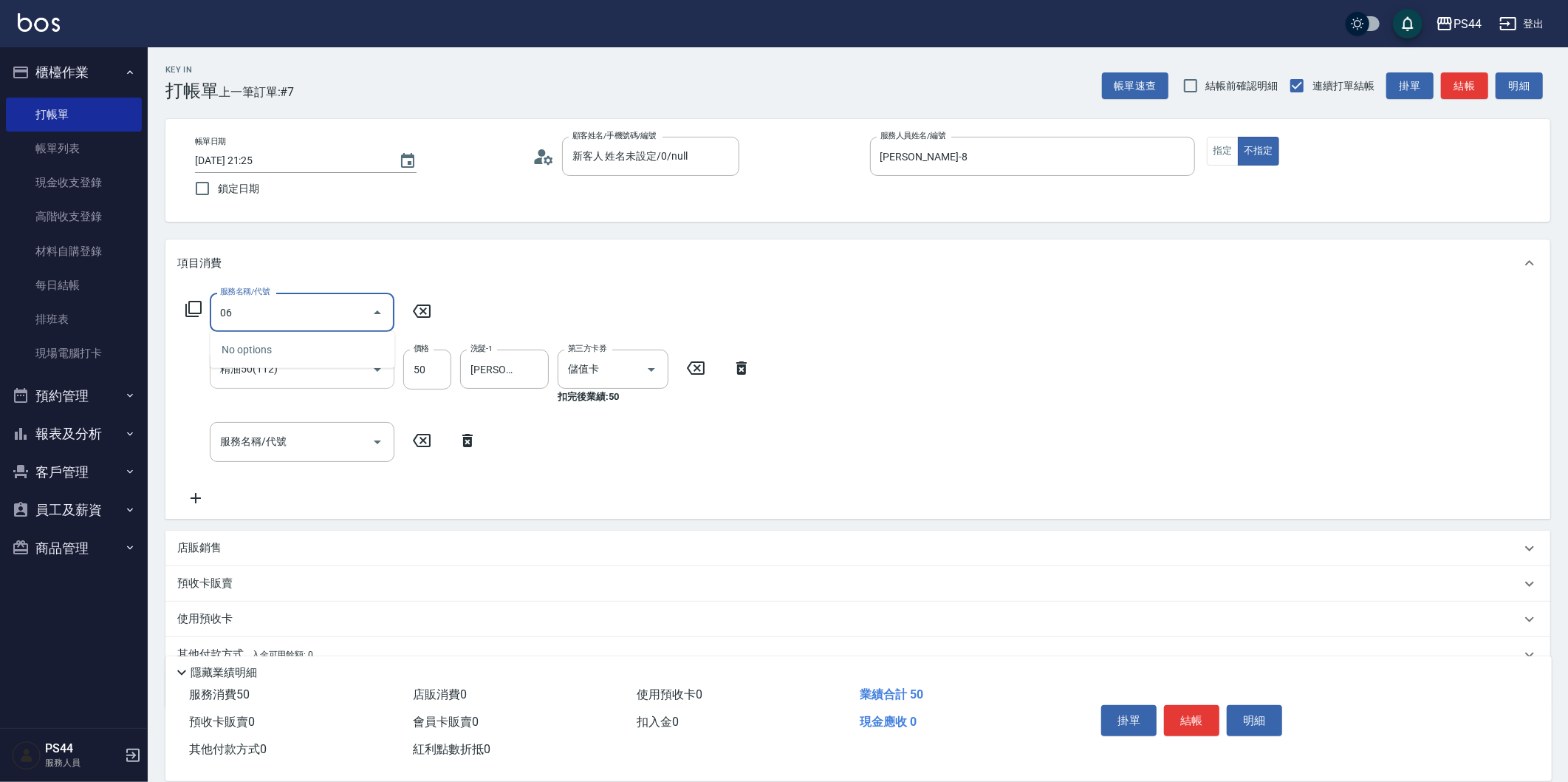
type input "0"
type input "剪髮(306)"
click at [514, 324] on div "洗髮-1" at bounding box center [504, 311] width 88 height 39
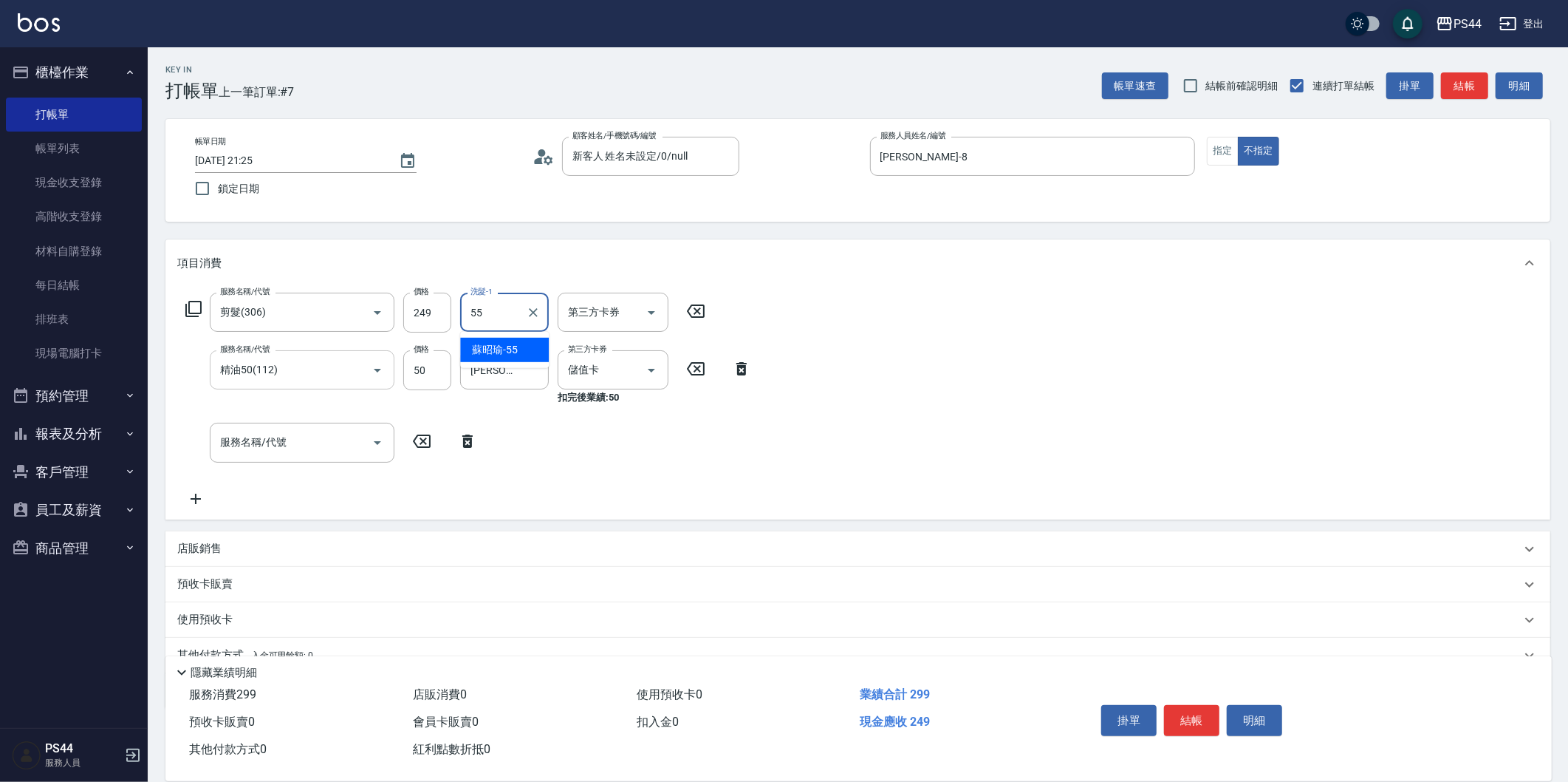
type input "蘇昭瑜-55"
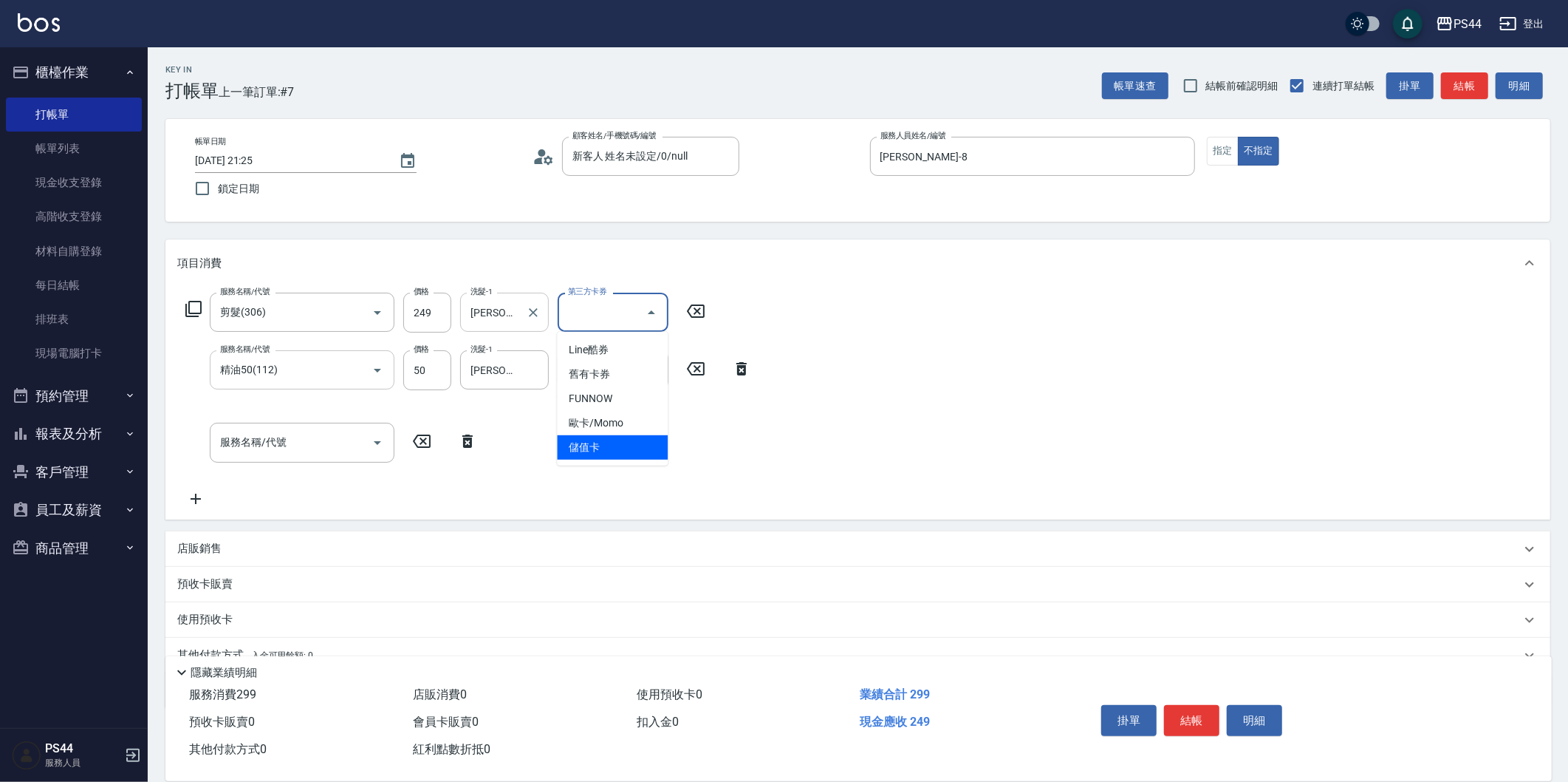
type input "儲值卡"
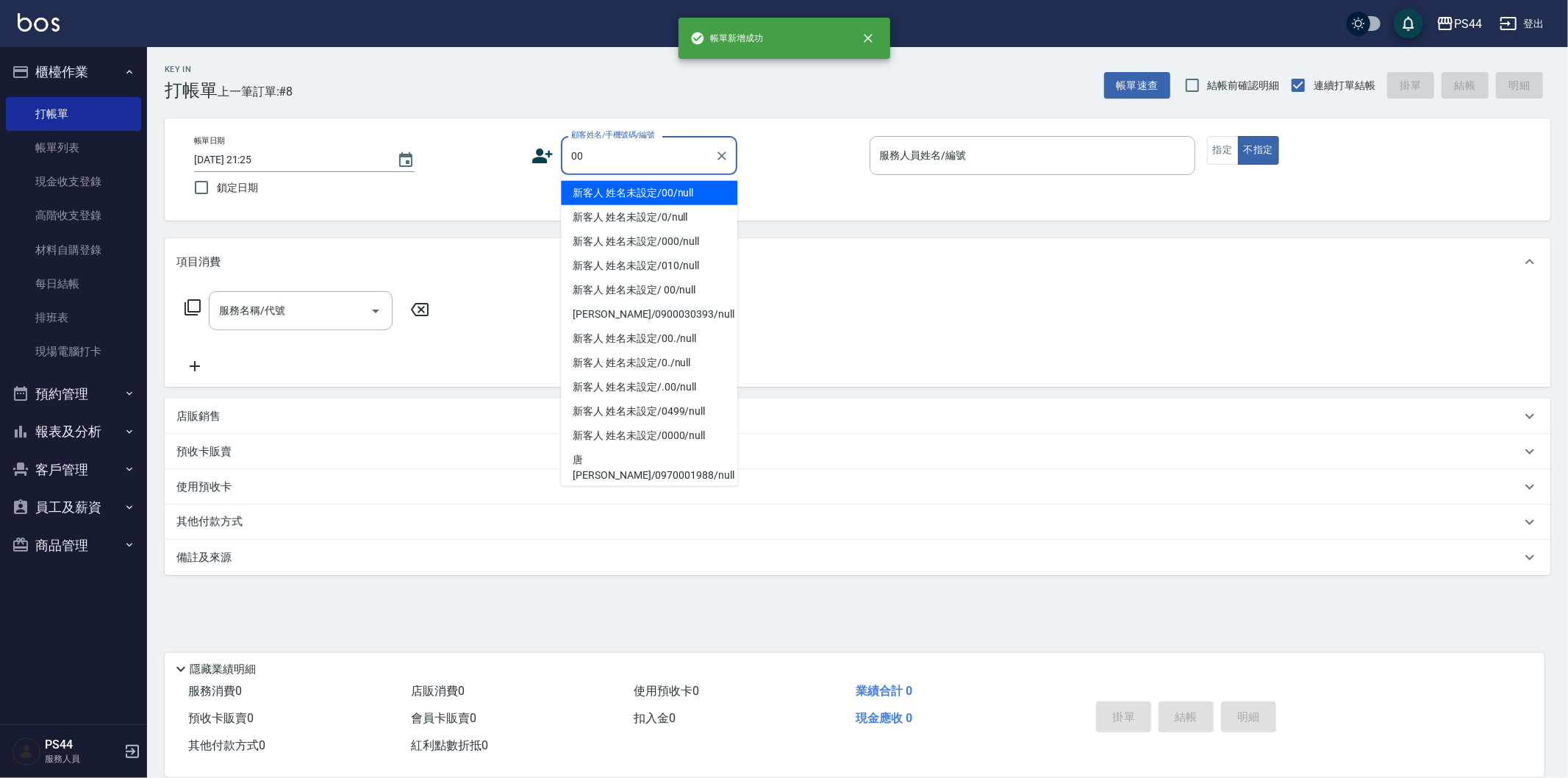
type input "新客人 姓名未設定/00/null"
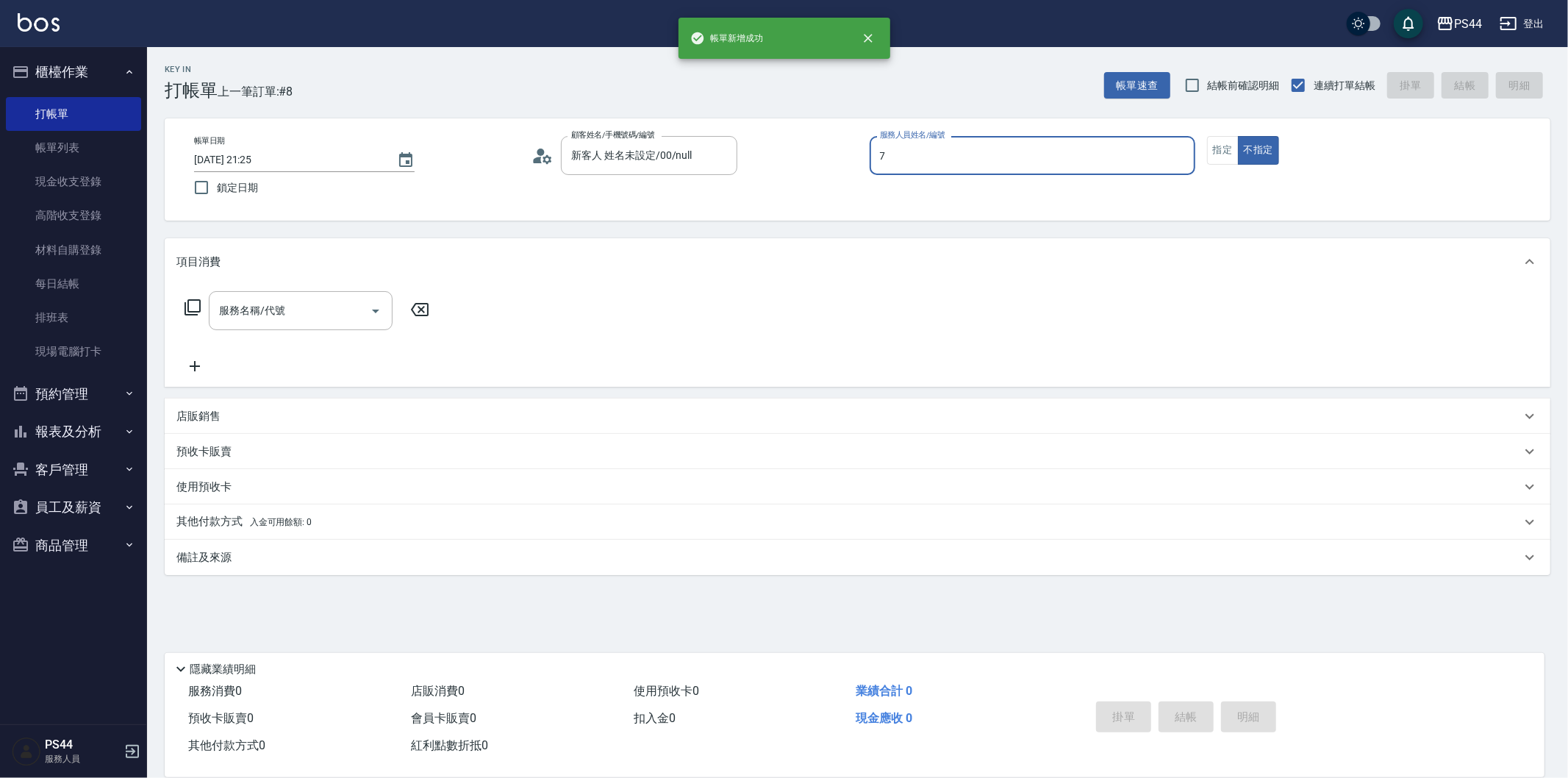
type input "楊千蓉-7"
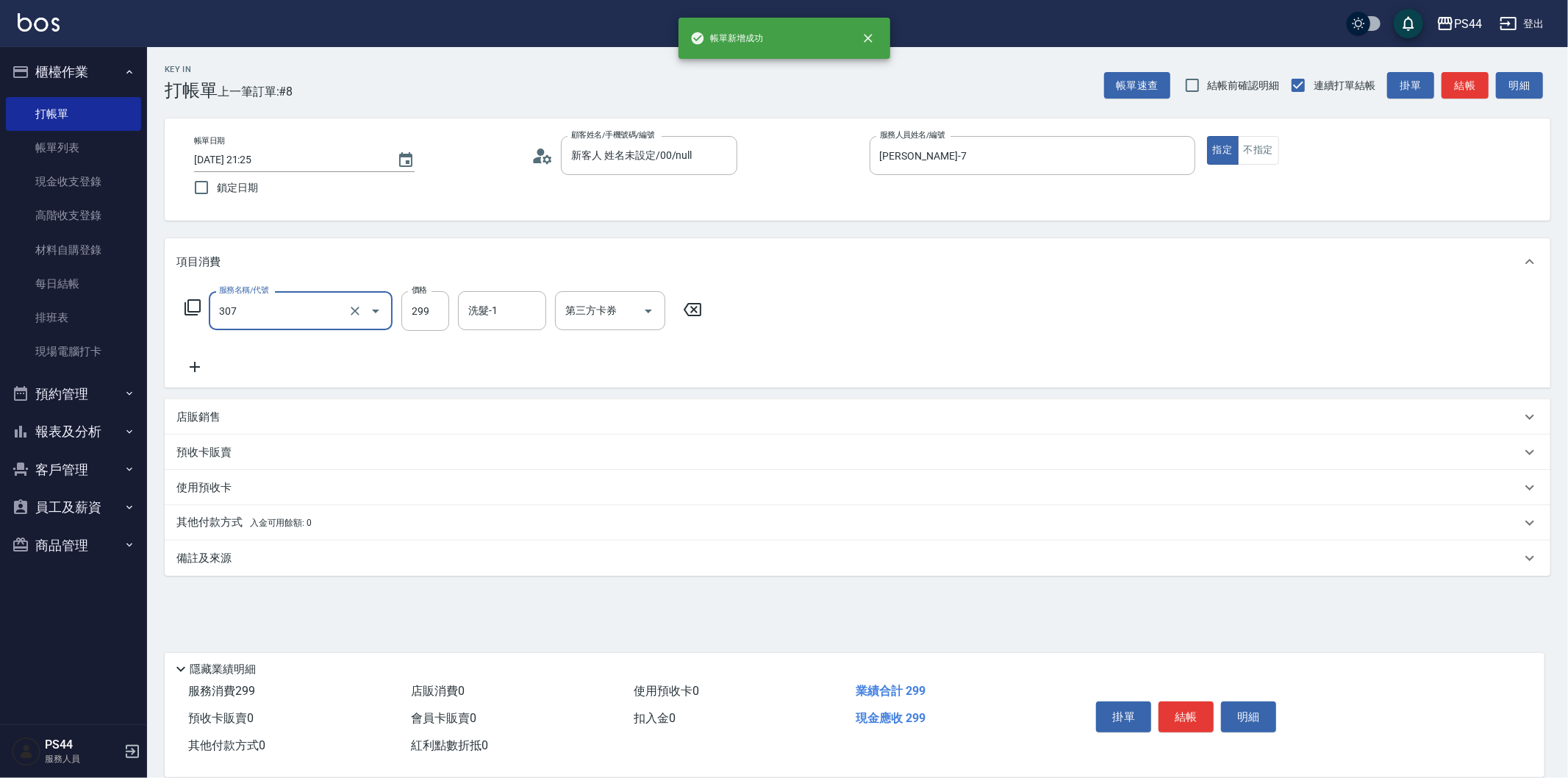
type input "剪髮(307)"
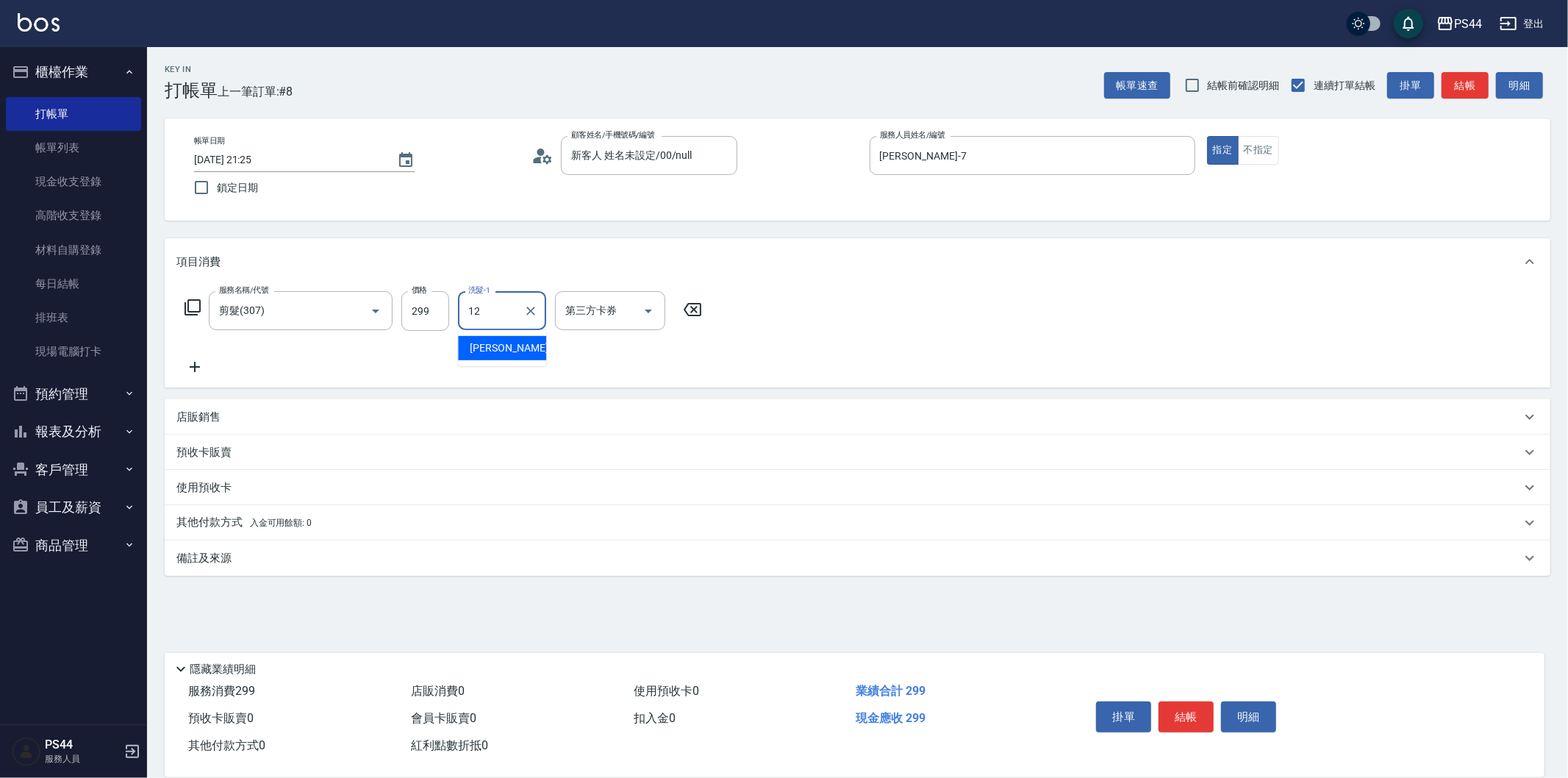
type input "黃奕程-12"
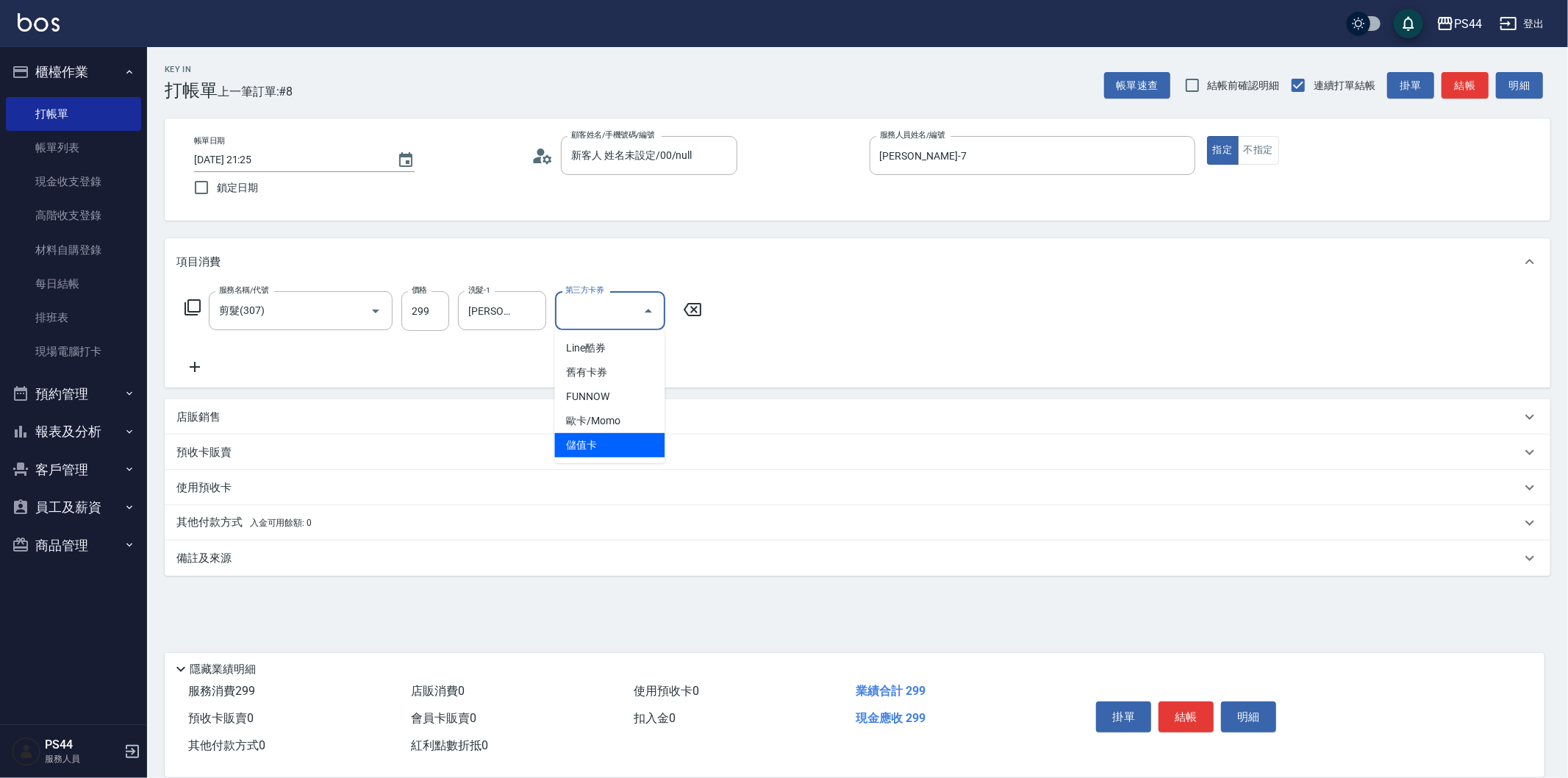
type input "儲值卡"
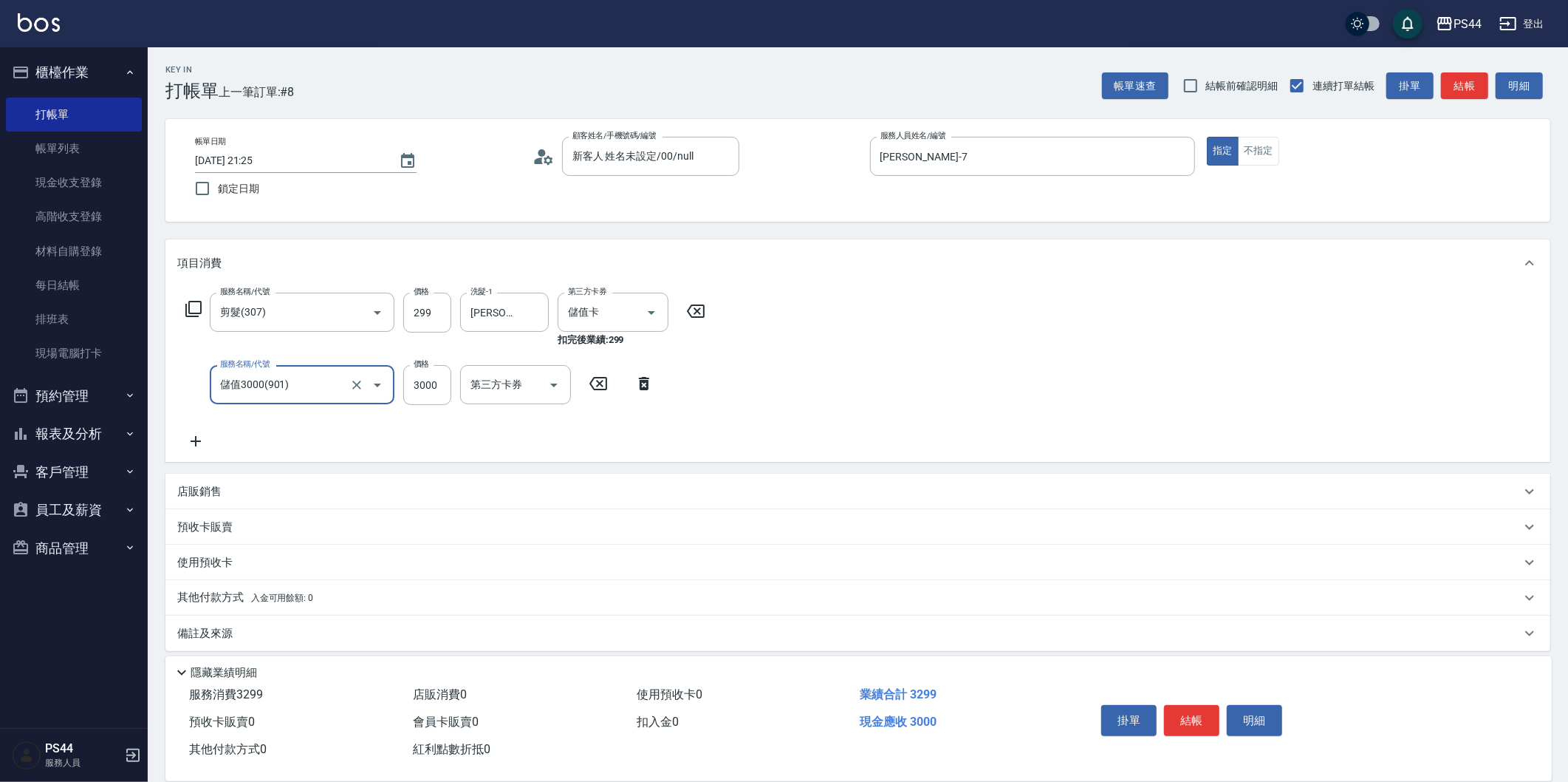
type input "儲值3000(901)"
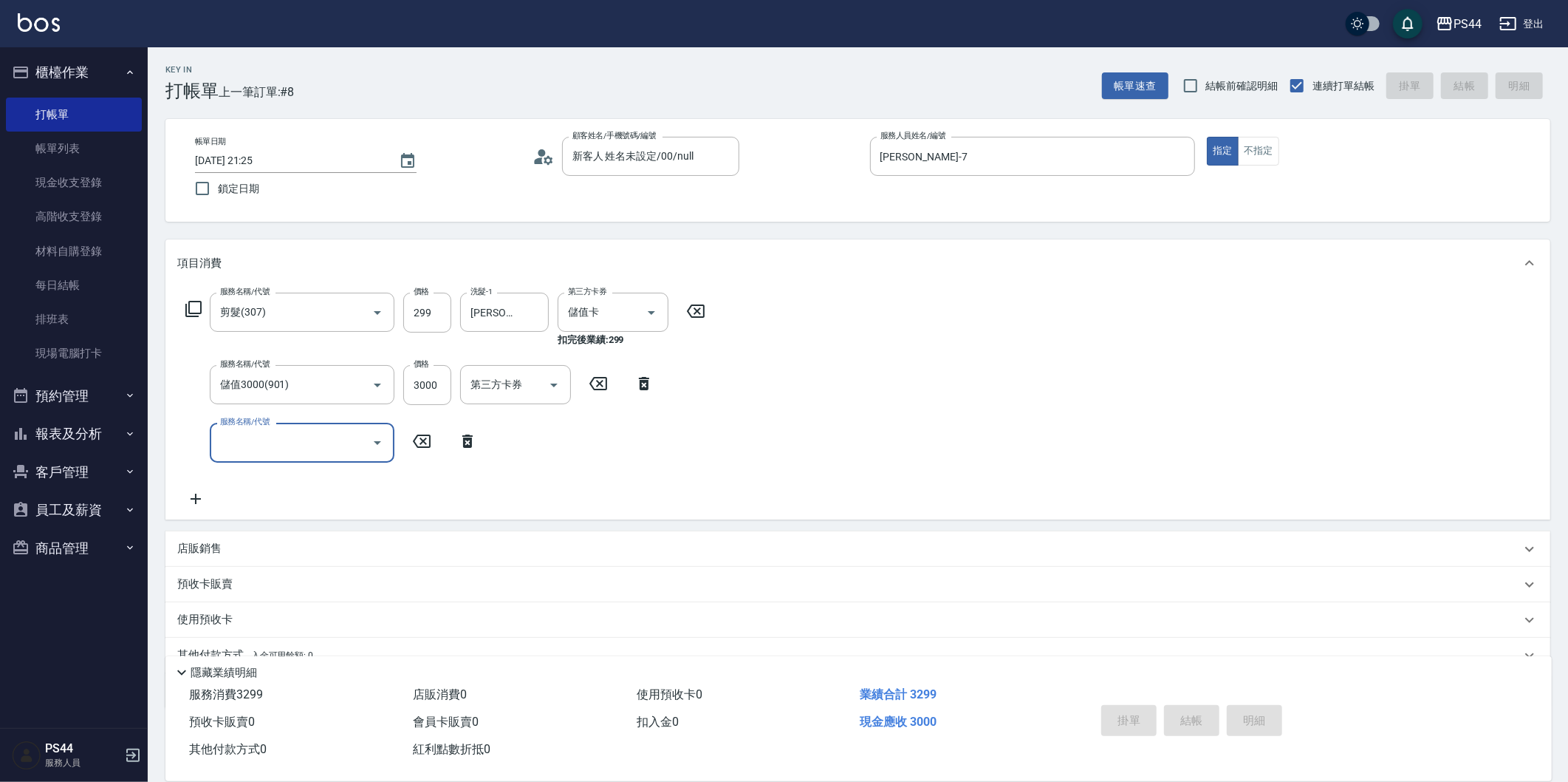
type input "2025/08/17 21:26"
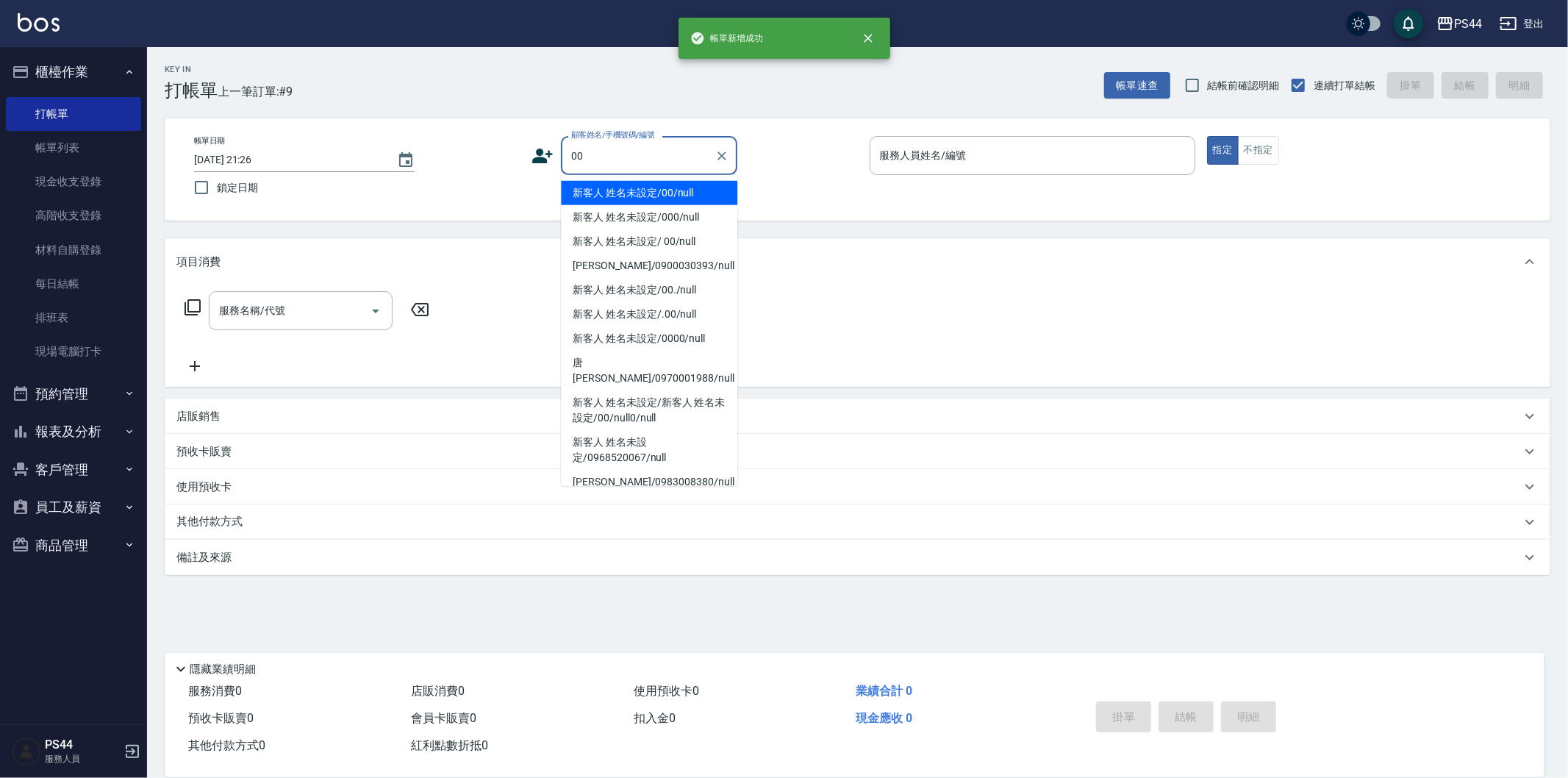
type input "新客人 姓名未設定/00/null"
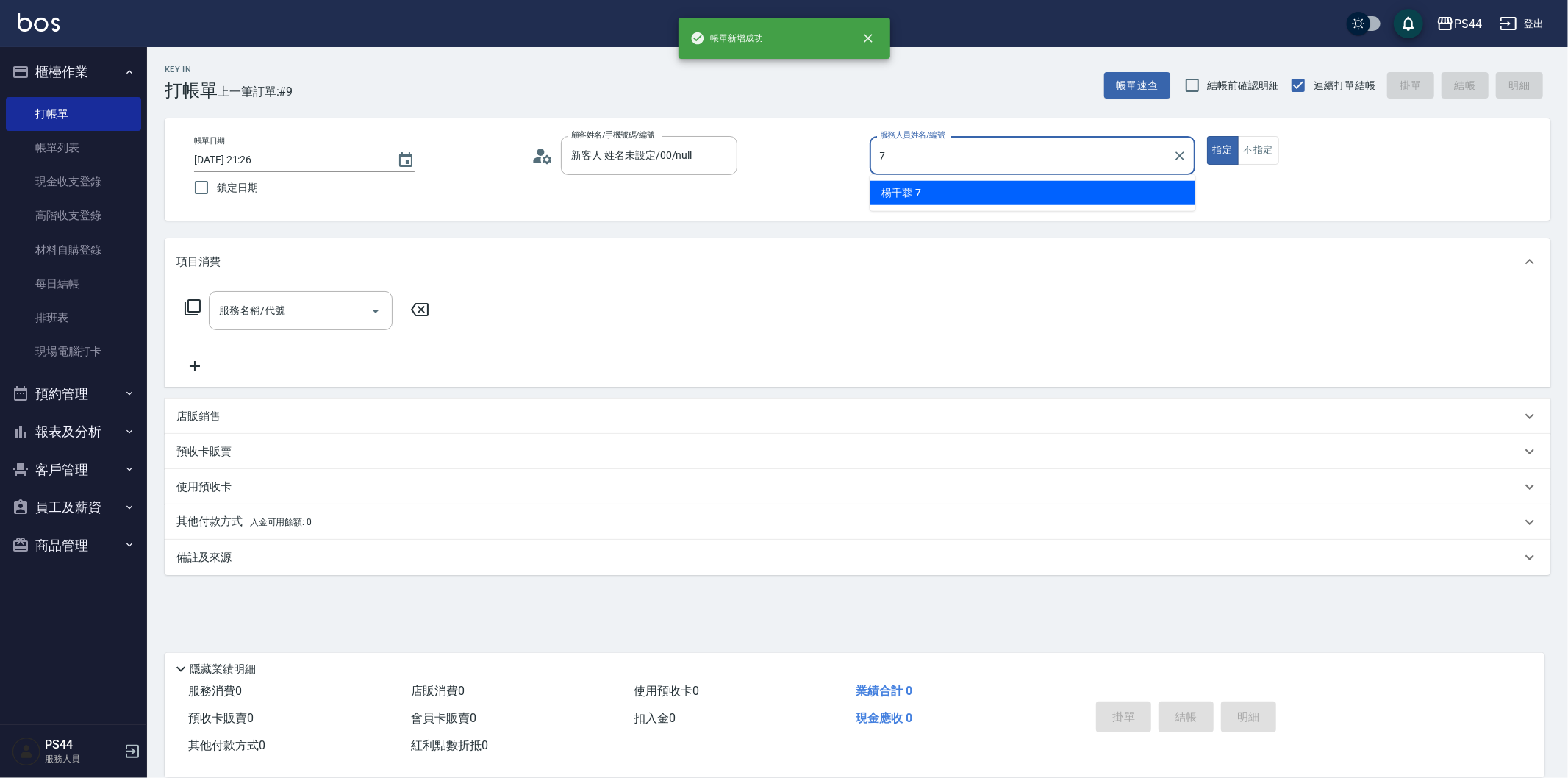
type input "楊千蓉-7"
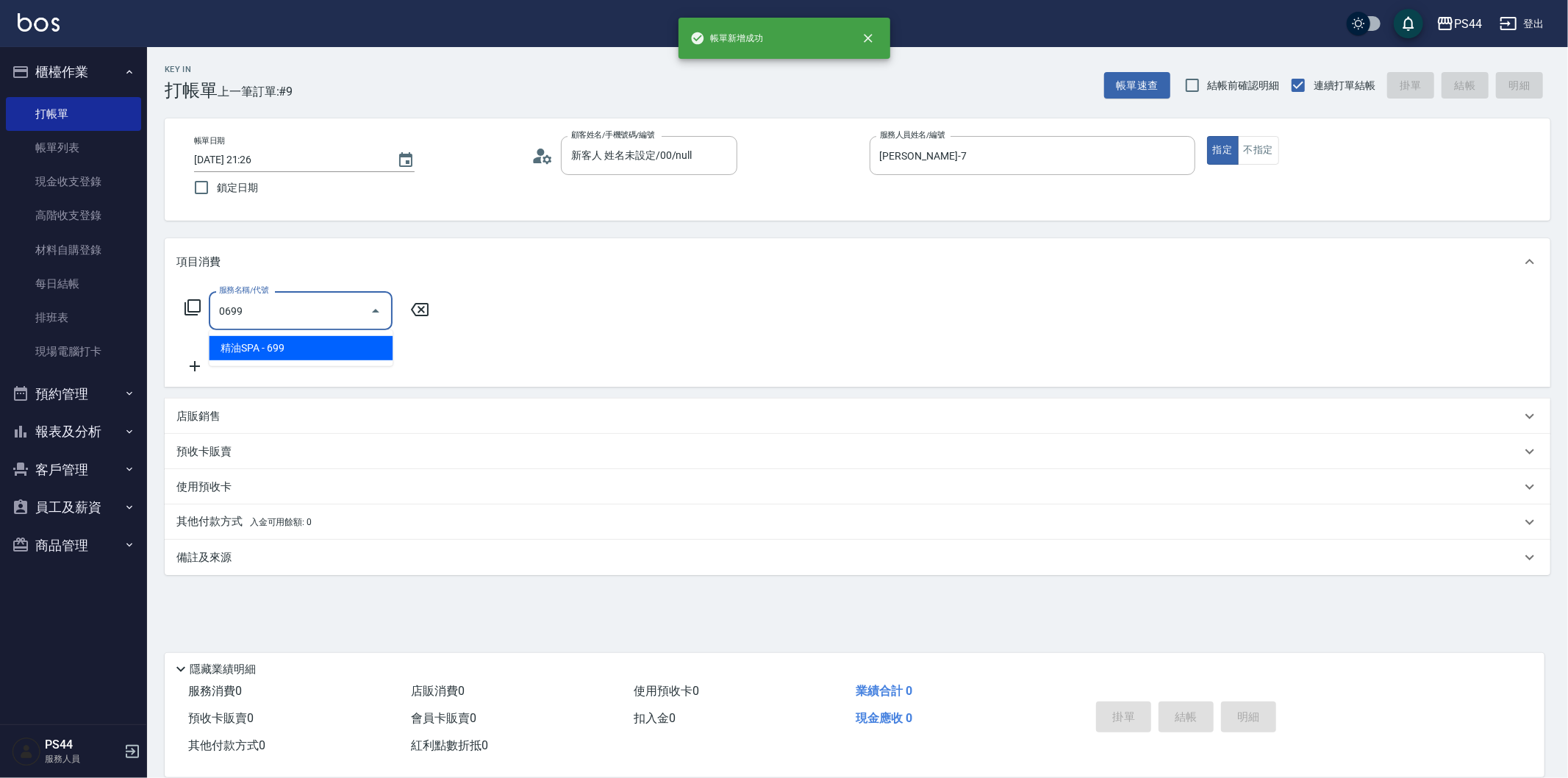
type input "精油SPA(0699)"
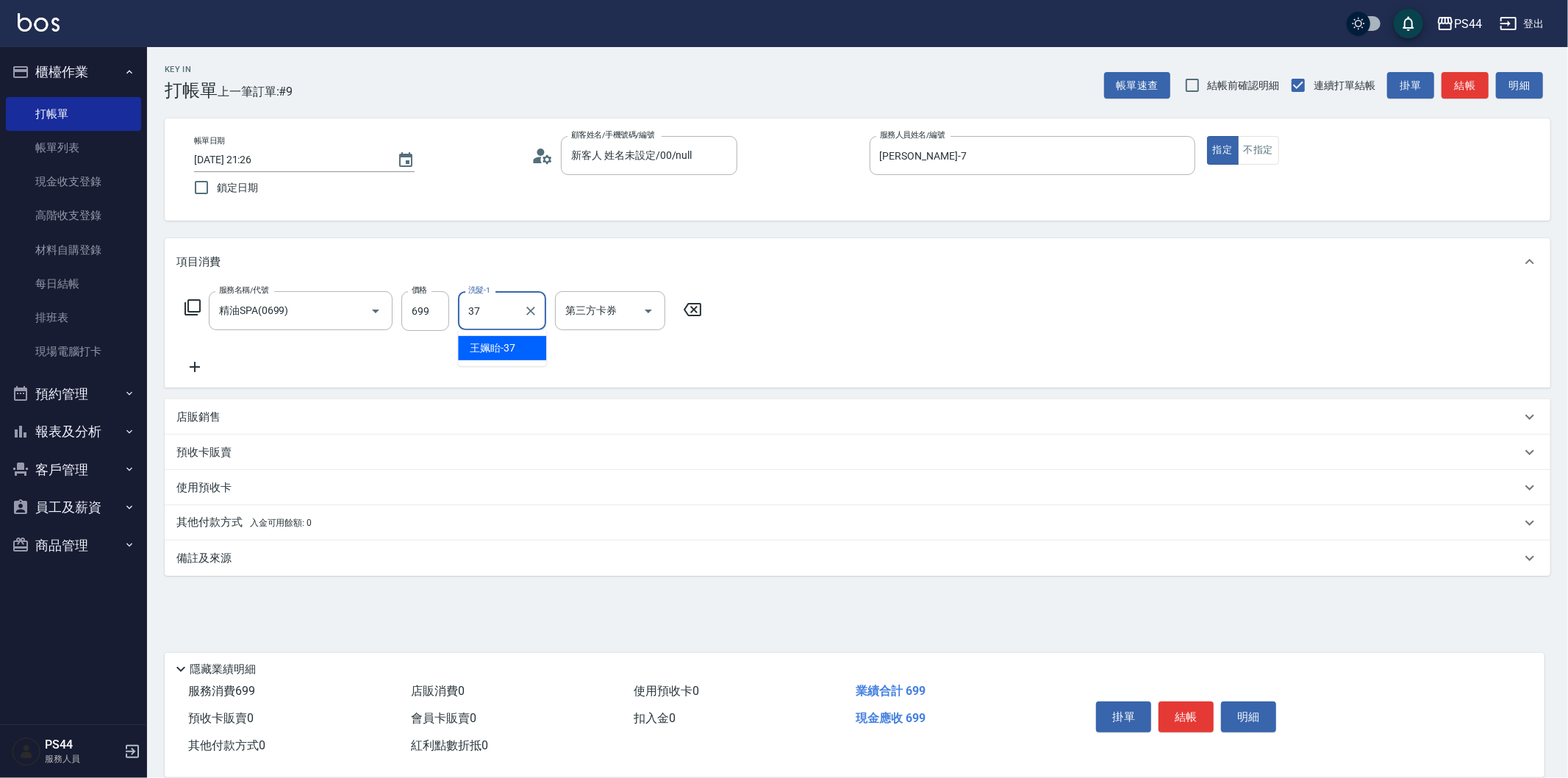
type input "王姵眙-37"
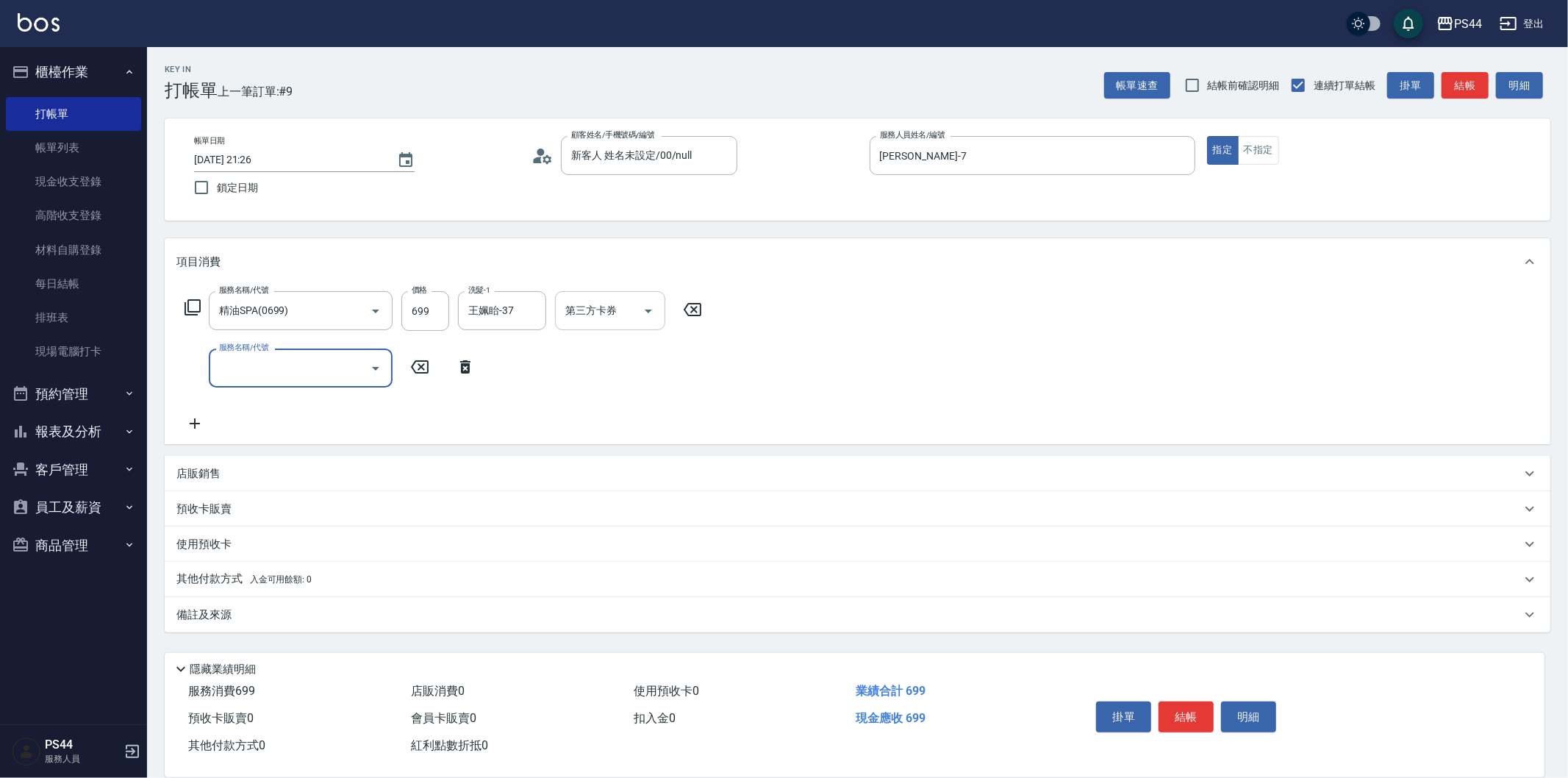
click at [631, 313] on input "第三方卡券" at bounding box center [599, 310] width 75 height 25
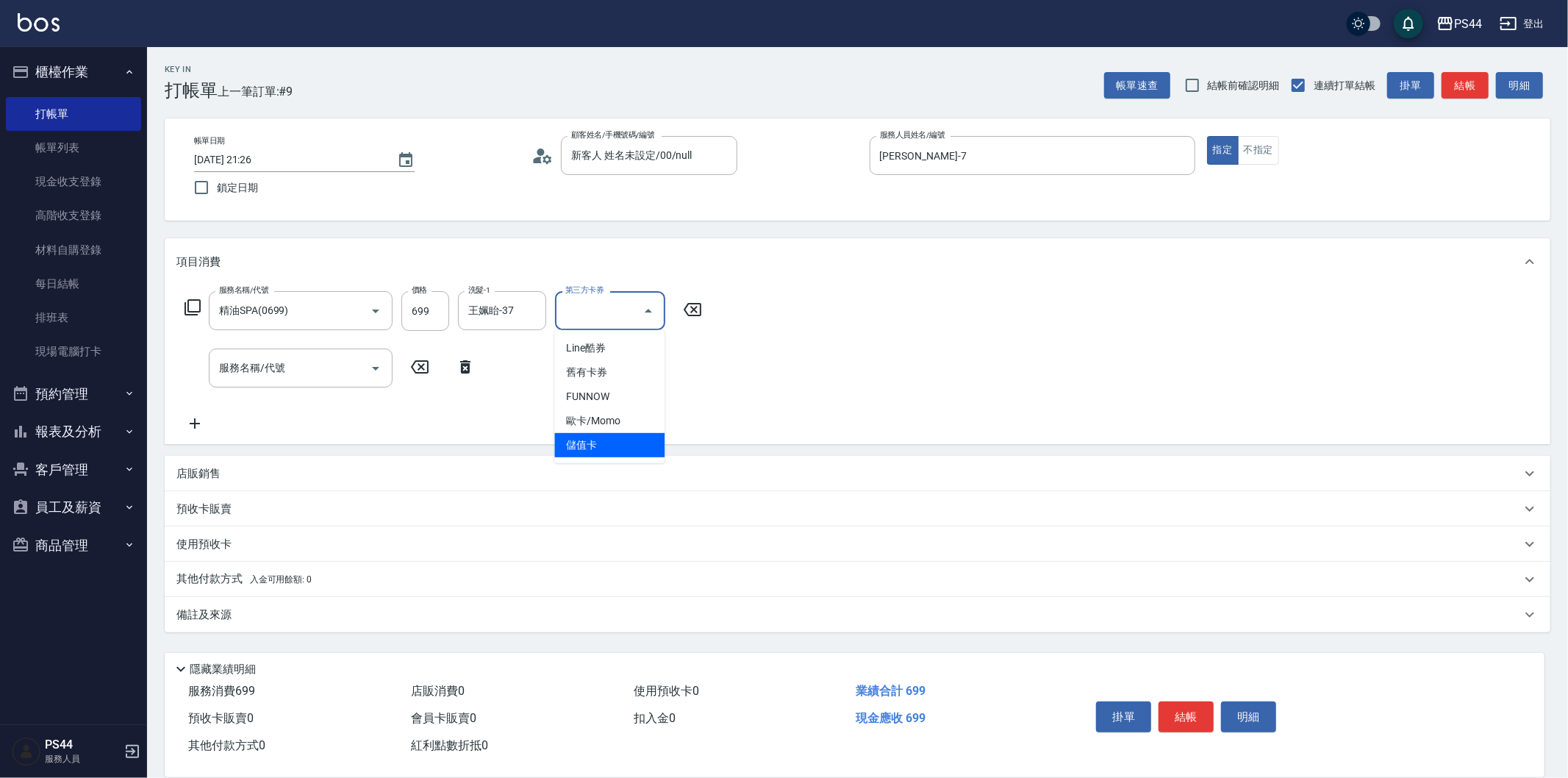
type input "儲值卡"
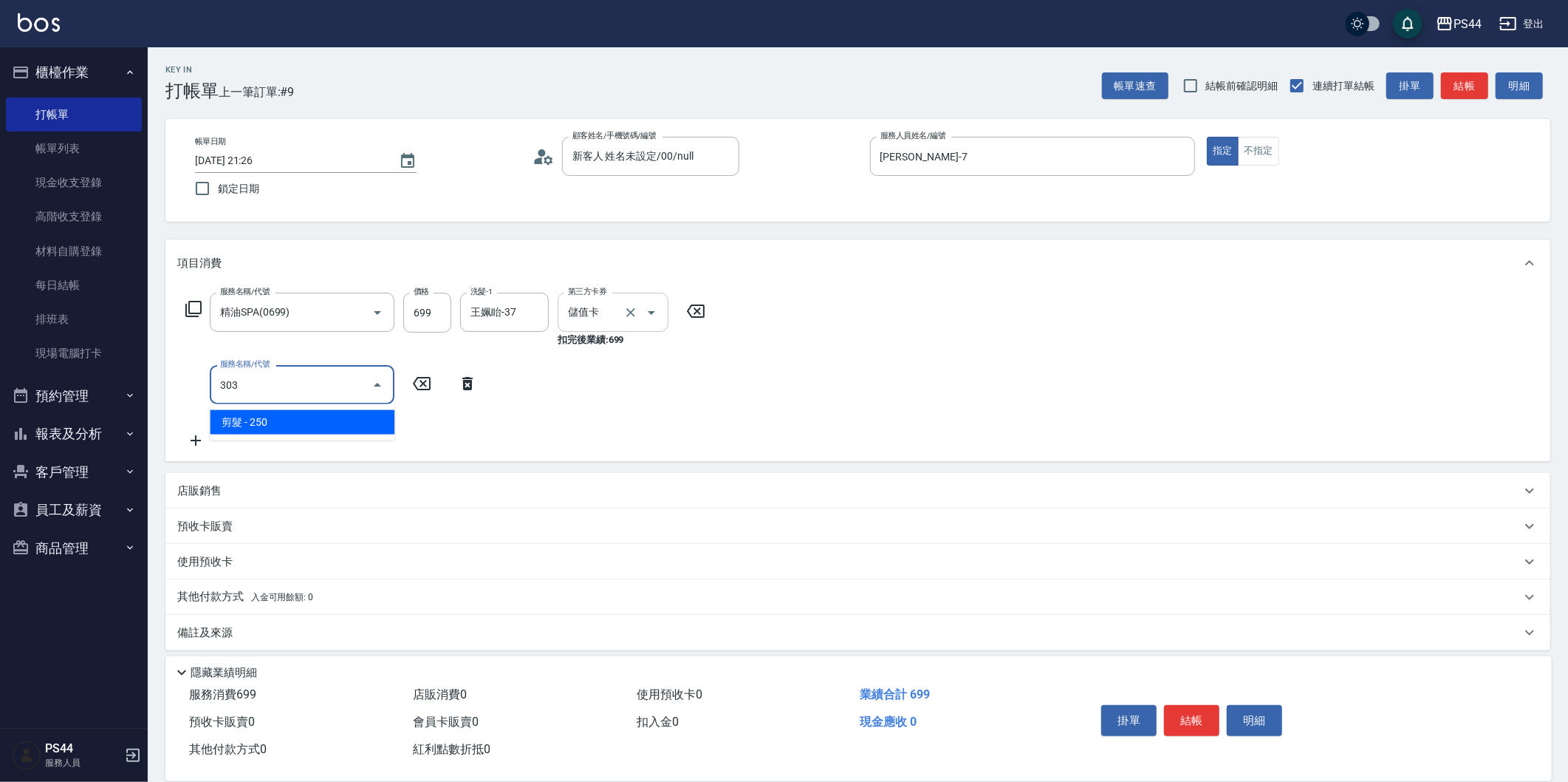
type input "剪髮(303)"
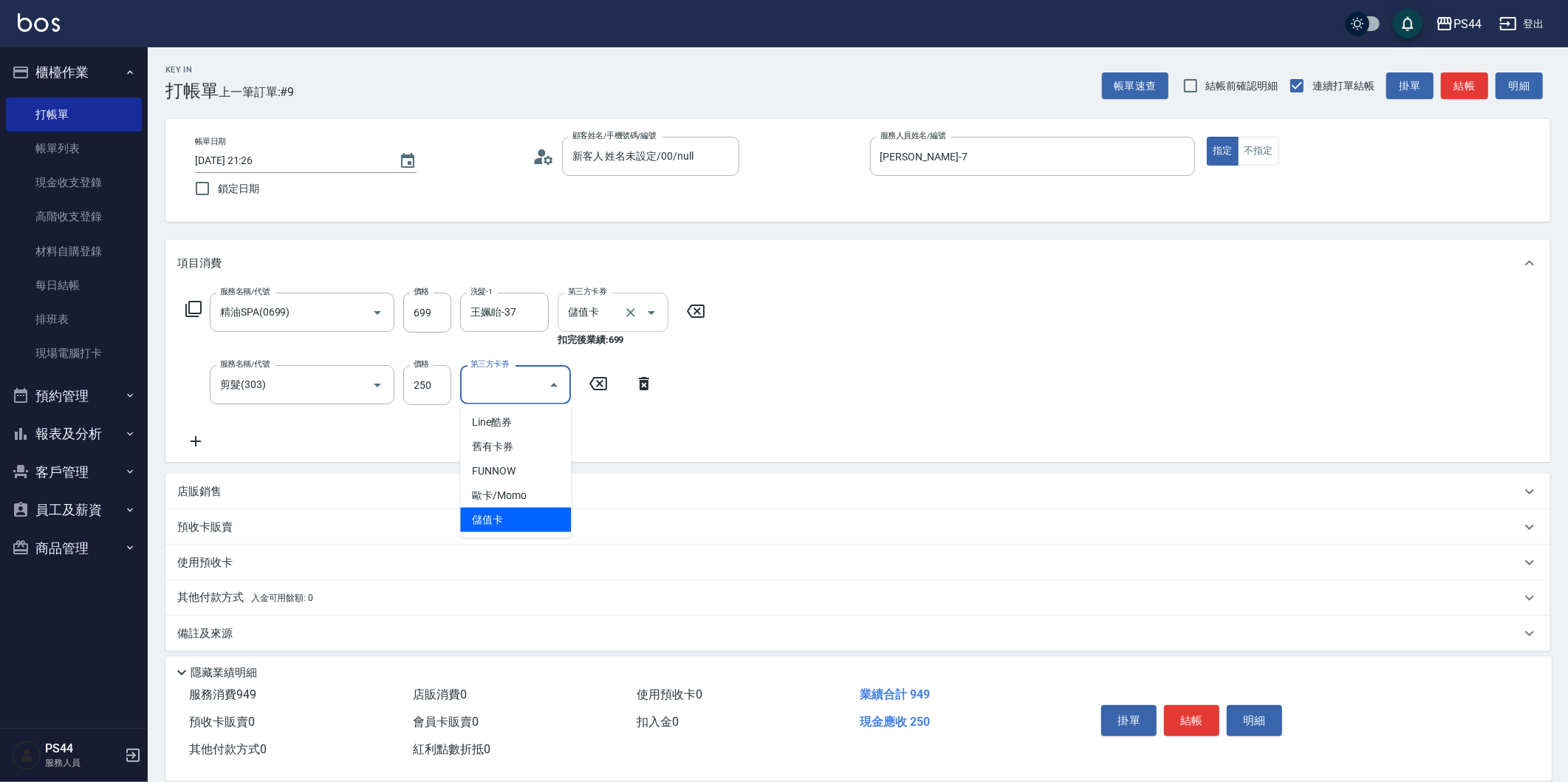
type input "儲值卡"
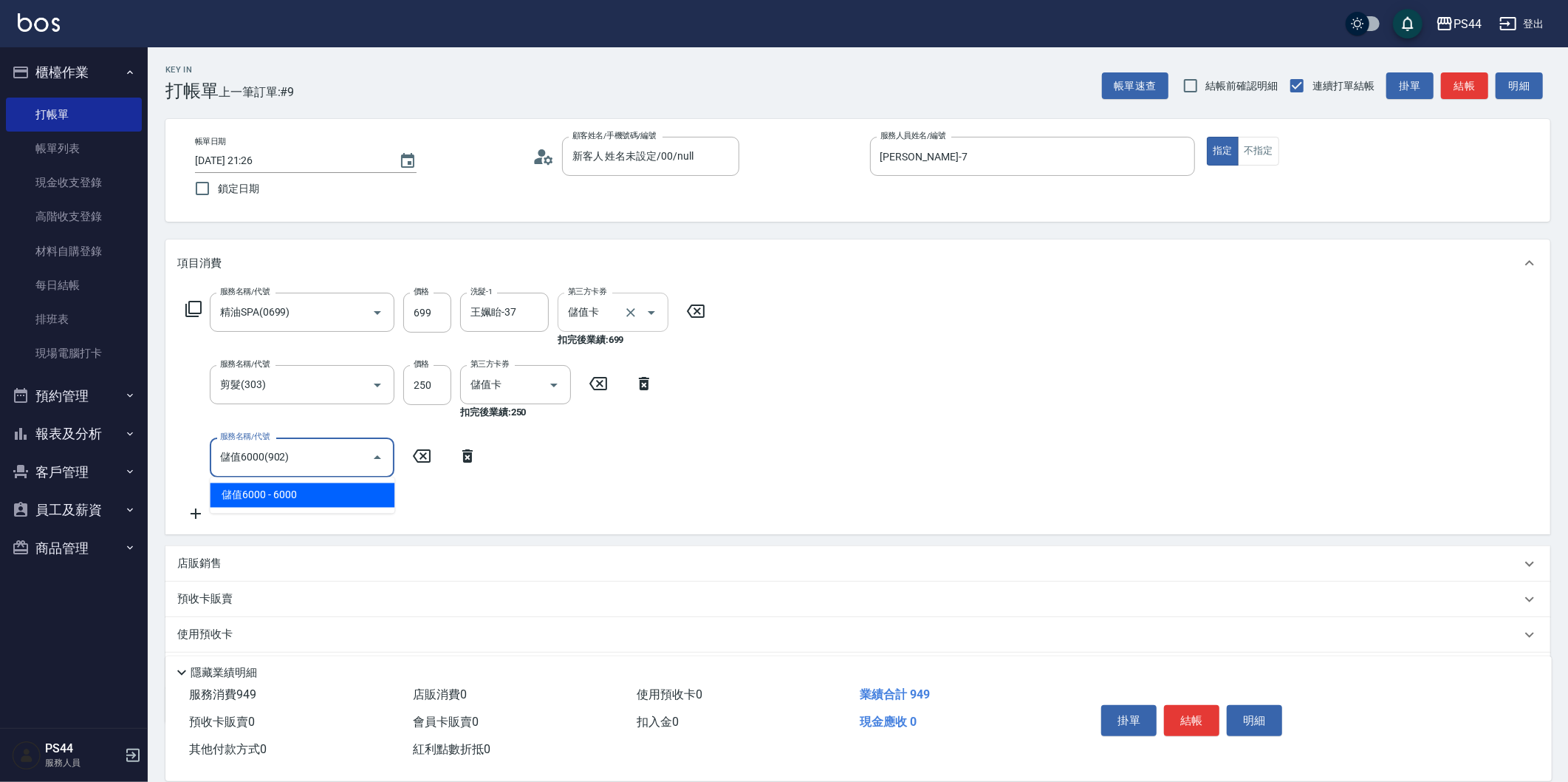
type input "儲值6000(902)"
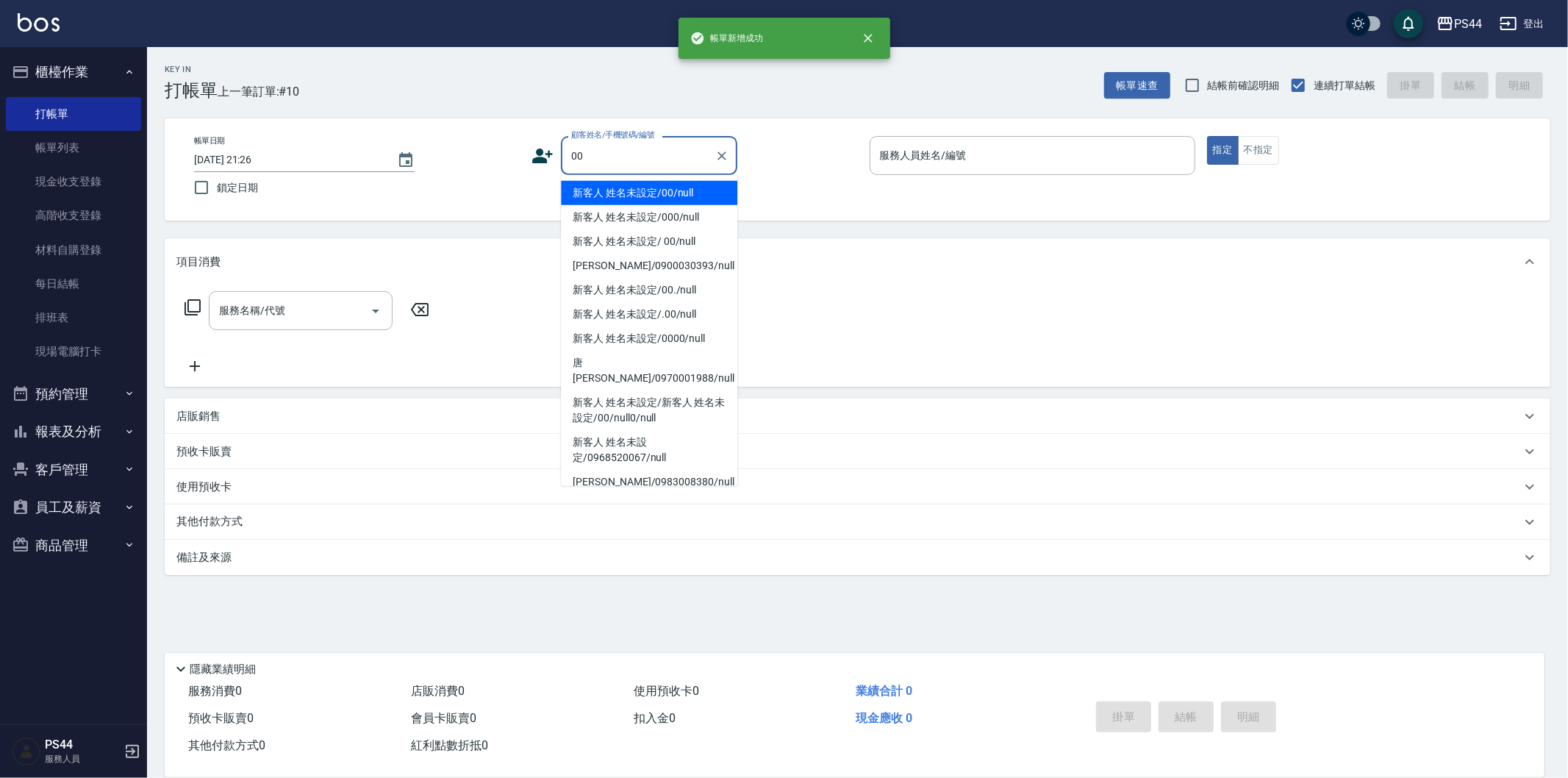
type input "新客人 姓名未設定/00/null"
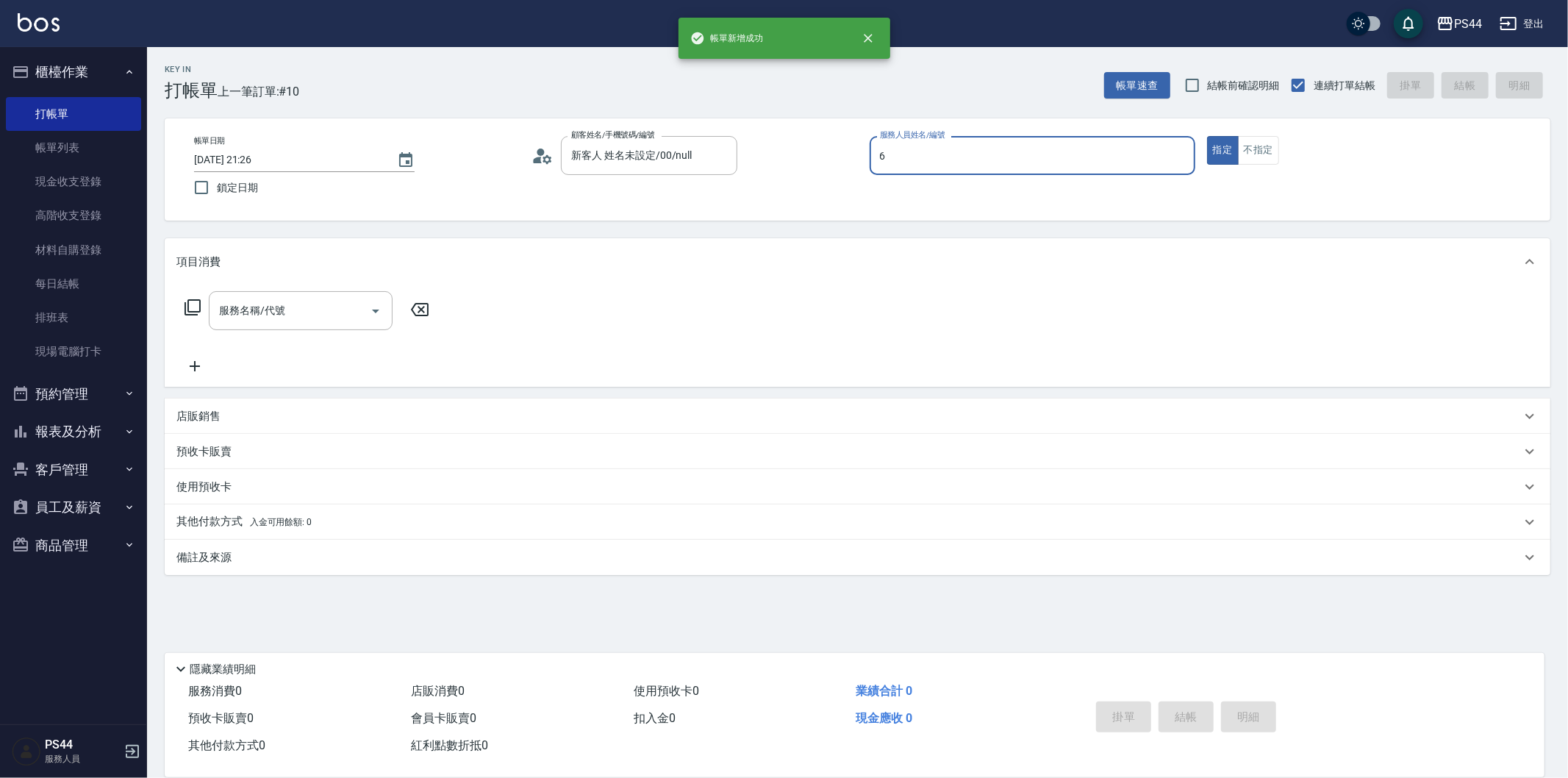
type input "kAYDEN-6"
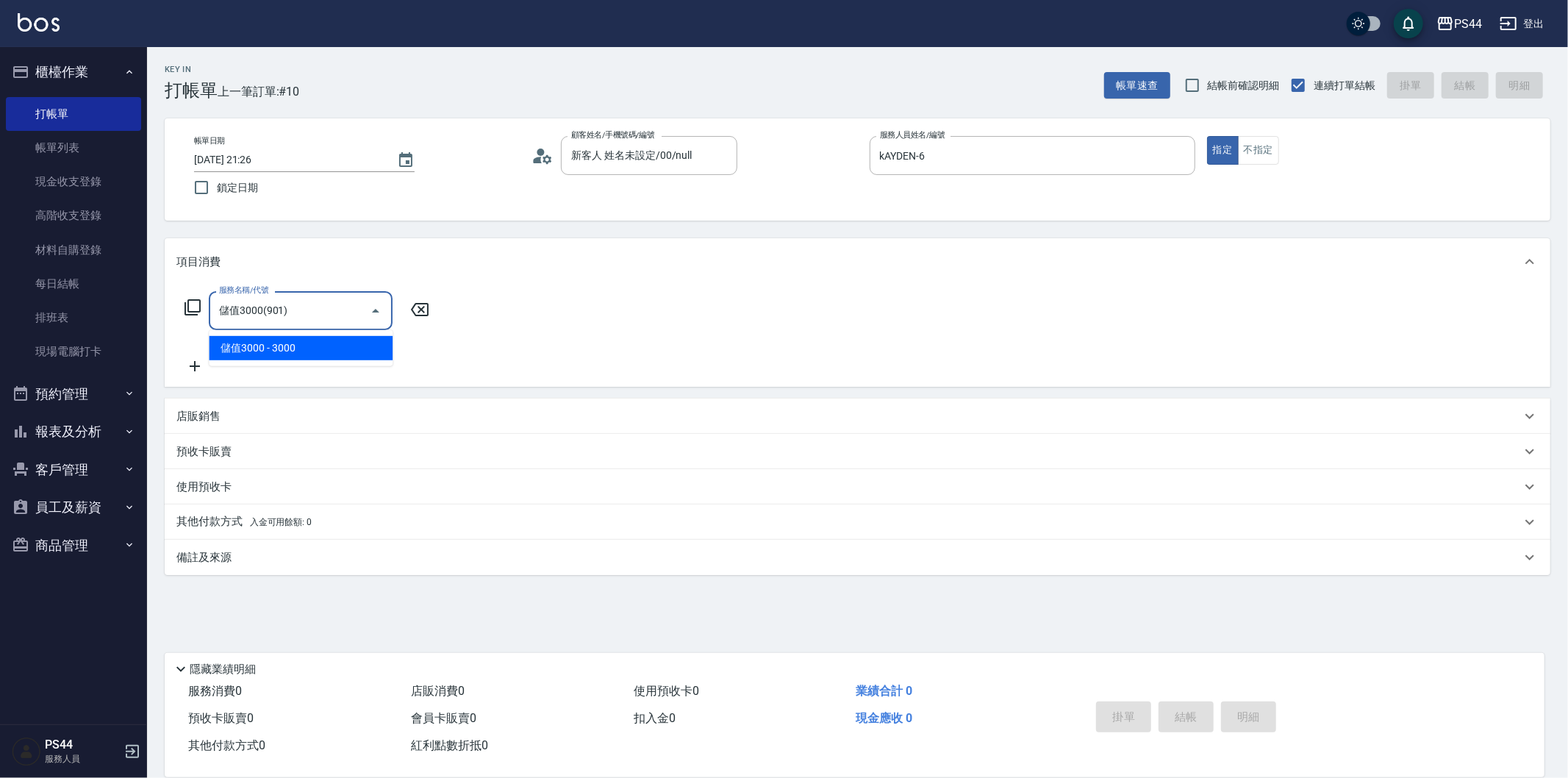
type input "儲值3000(901)"
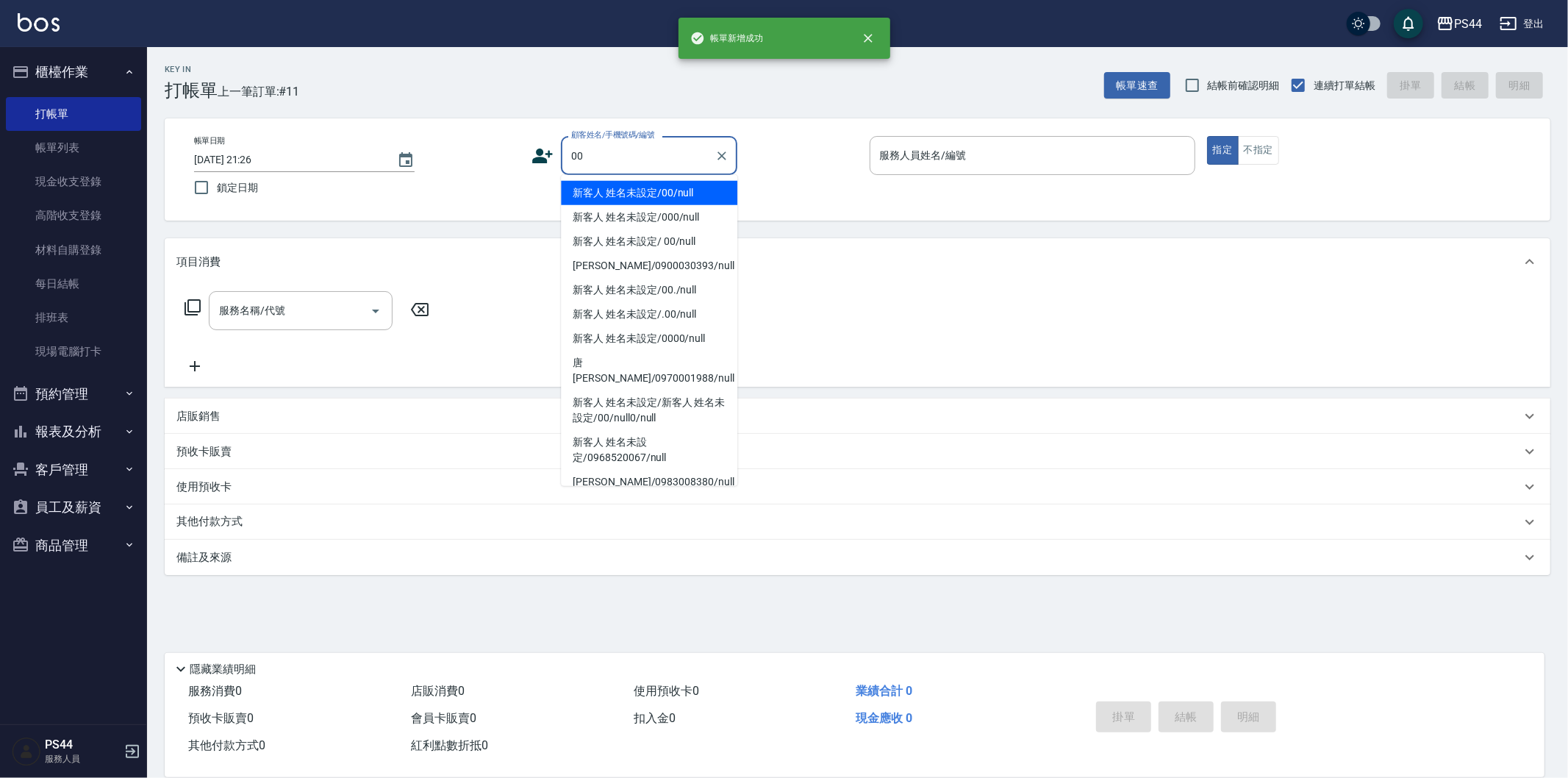
type input "新客人 姓名未設定/00/null"
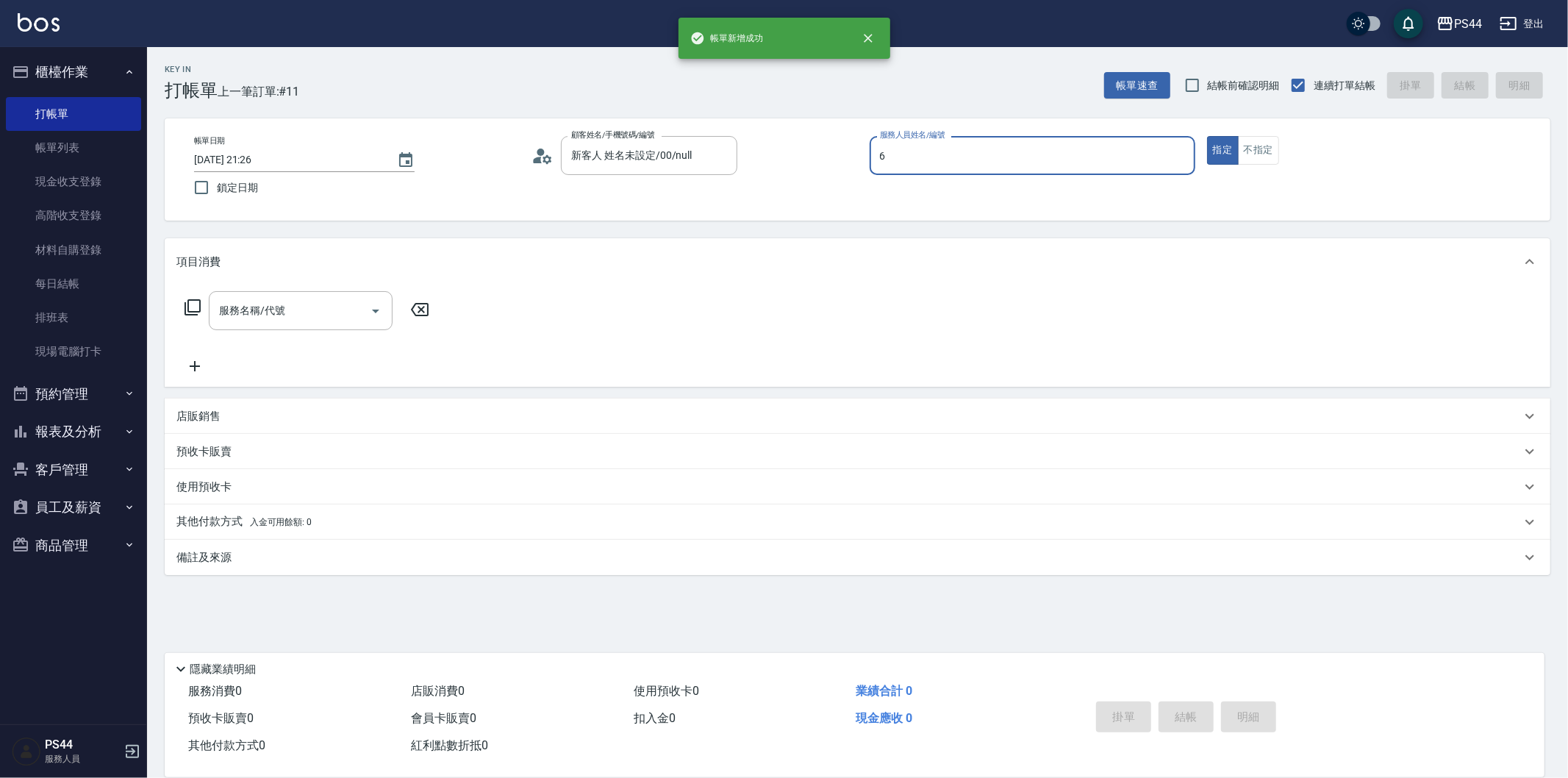
type input "kAYDEN-6"
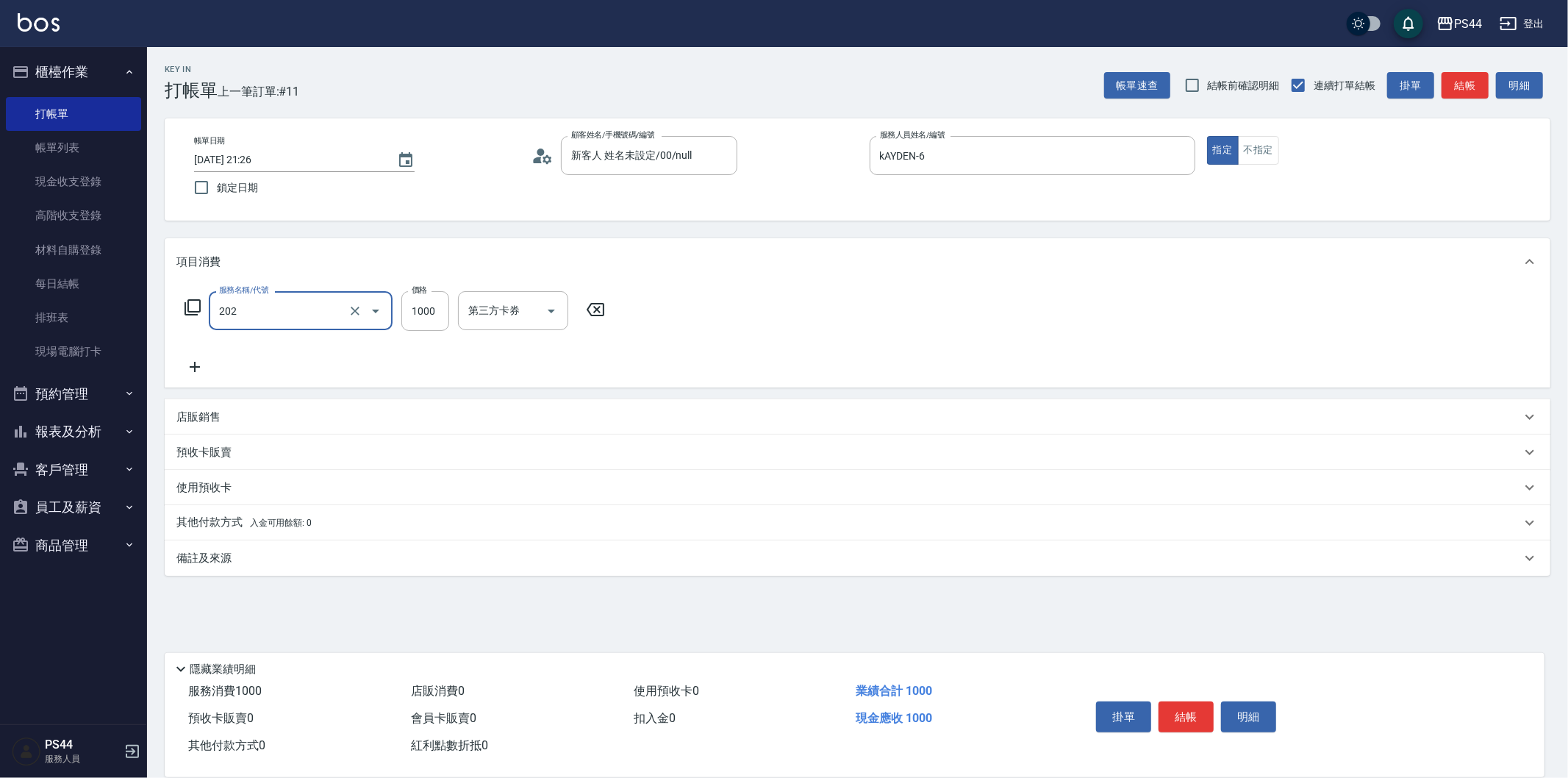
type input "燙髮(202)"
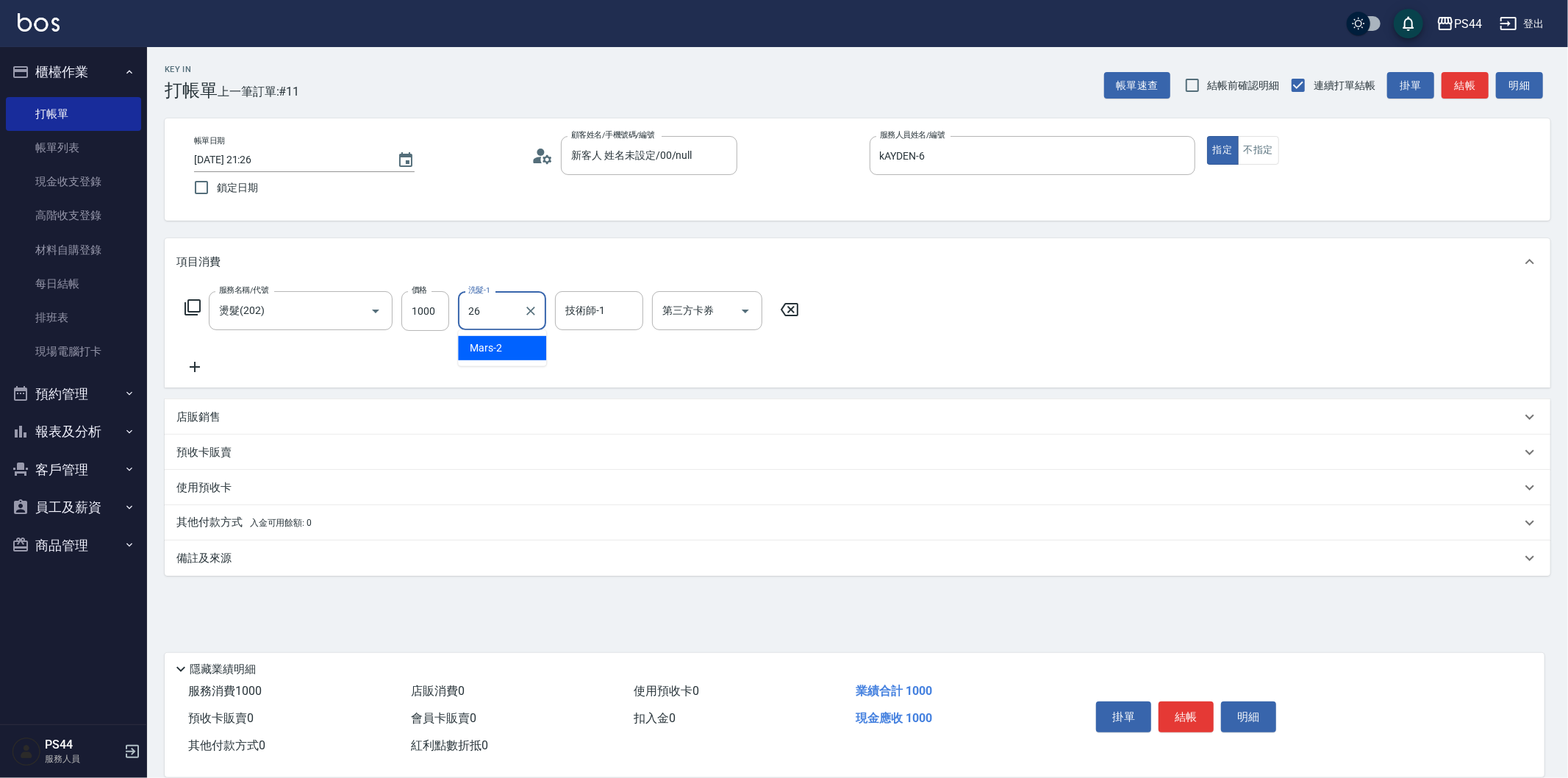
type input "[PERSON_NAME]-26"
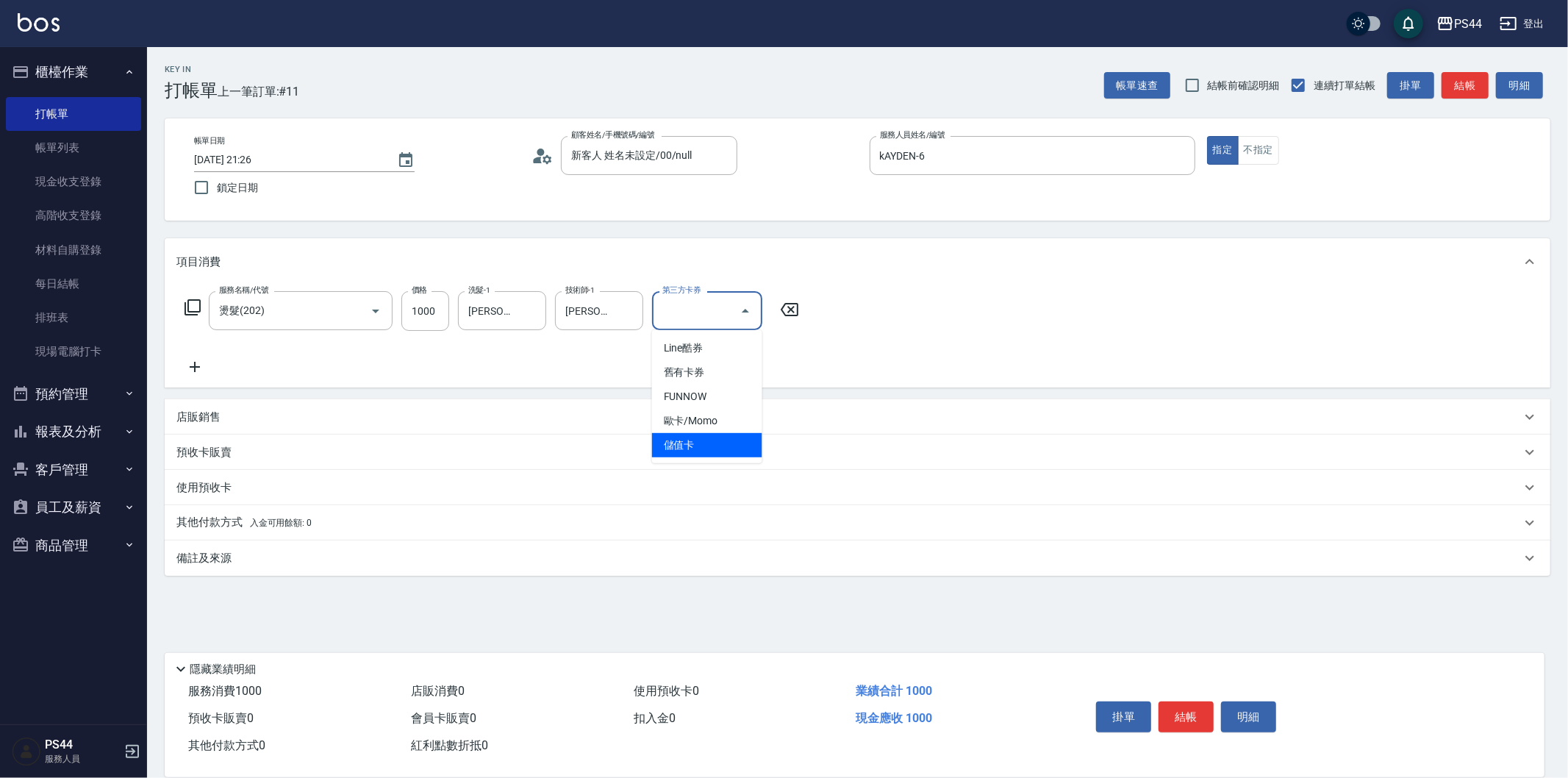
type input "儲值卡"
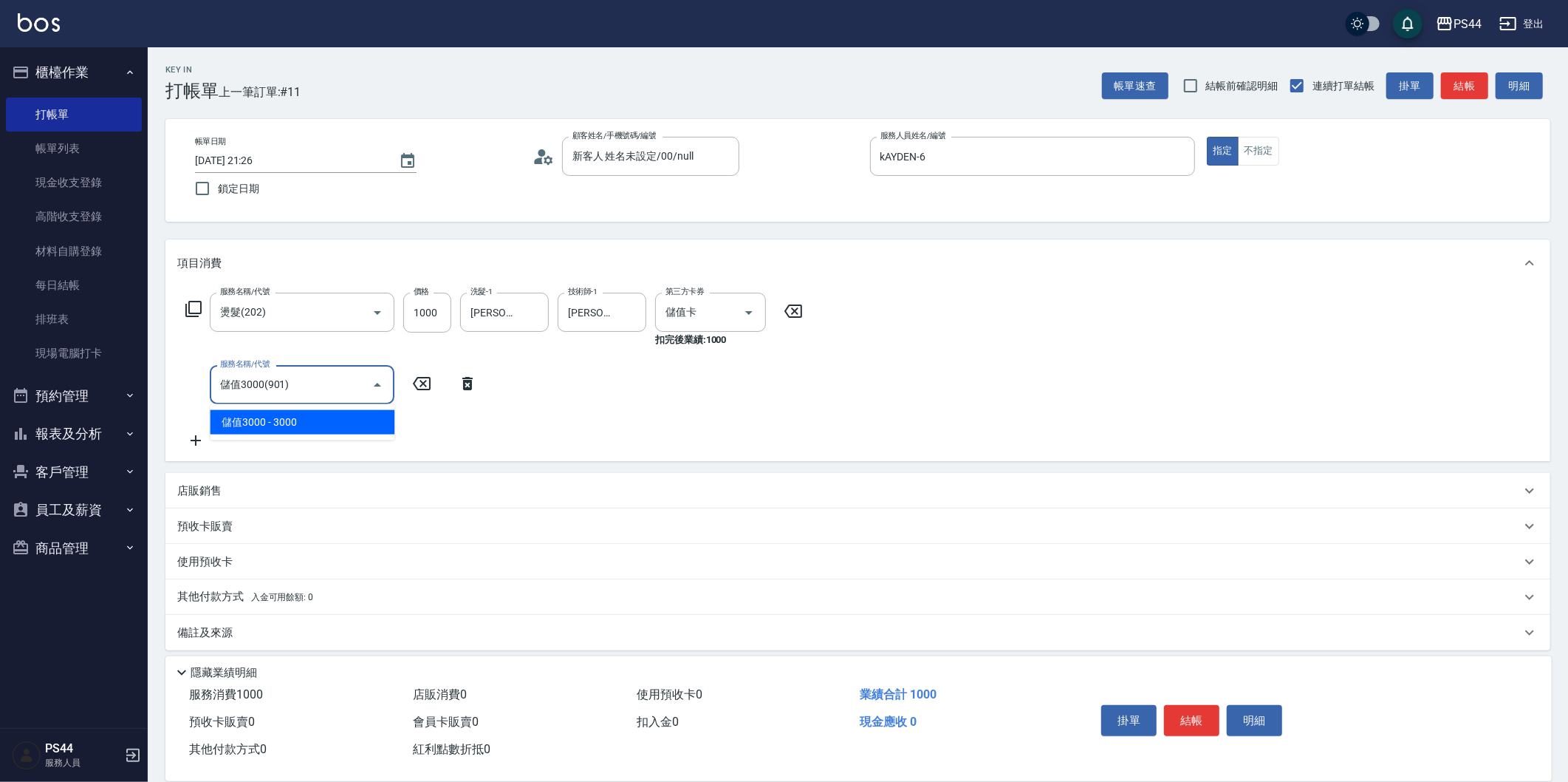
type input "儲值3000(901)"
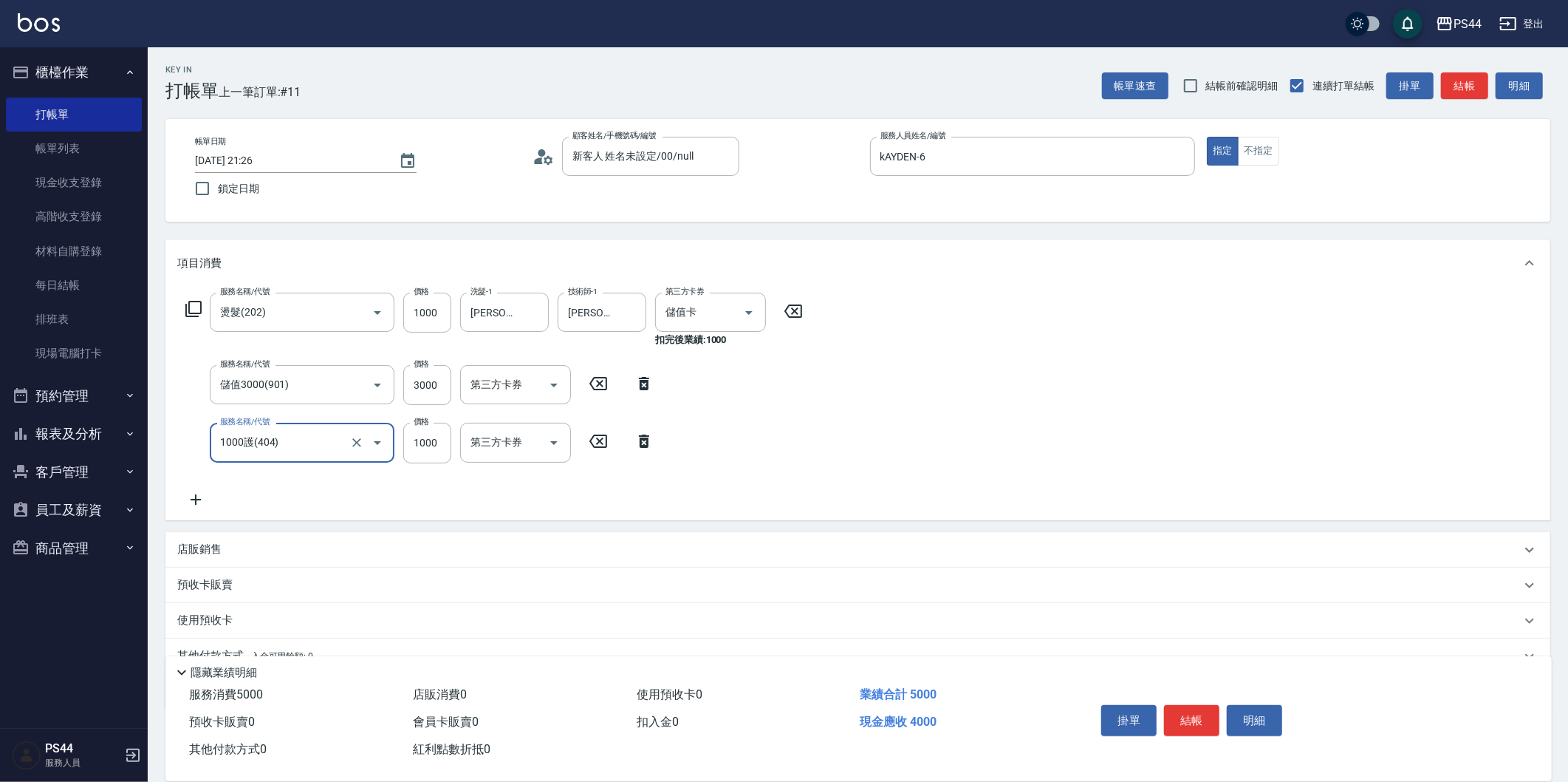
type input "1000護(404)"
type input "[PERSON_NAME]-26"
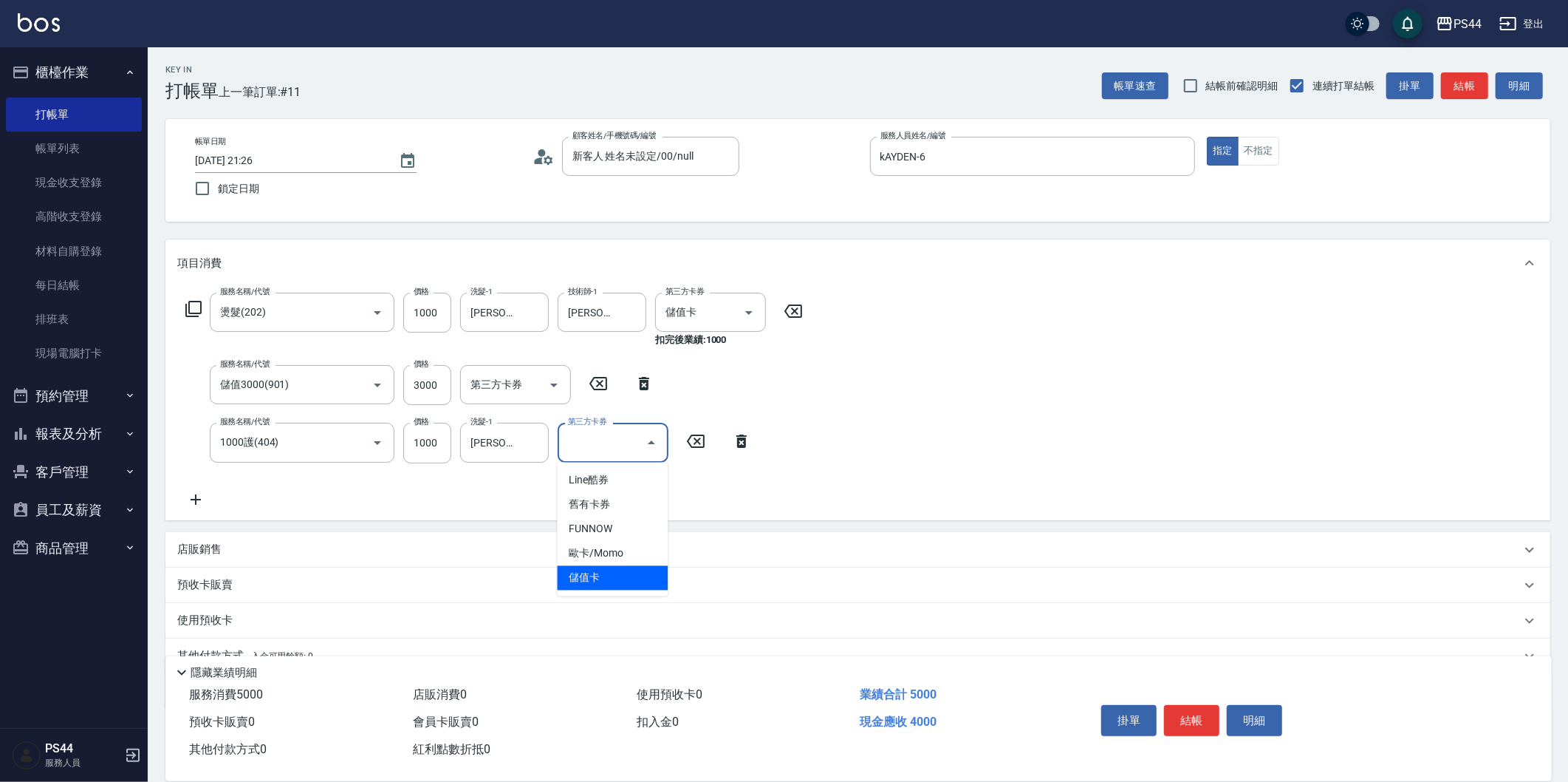
type input "儲值卡"
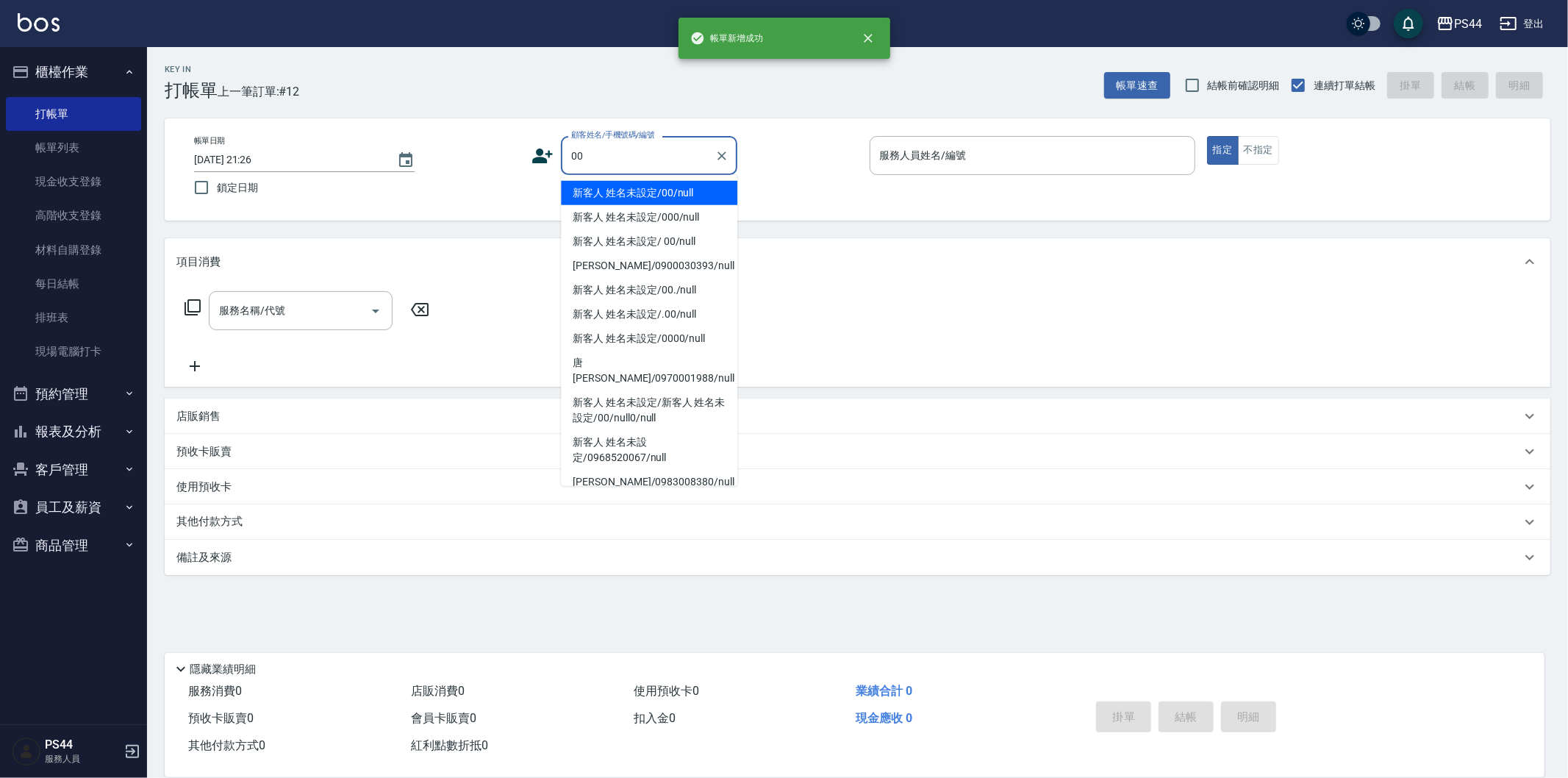
type input "新客人 姓名未設定/00/null"
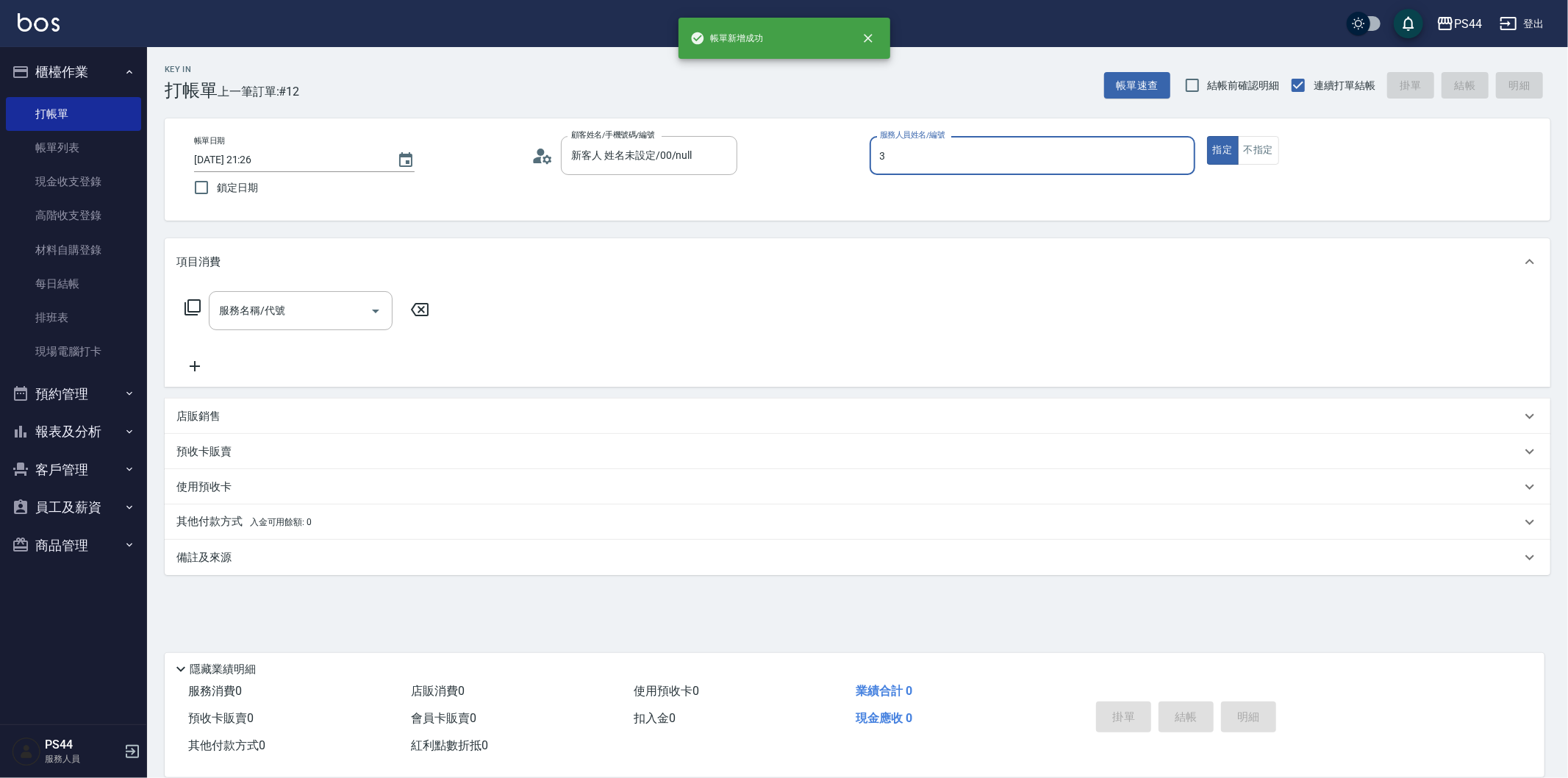
type input "[PERSON_NAME]-3"
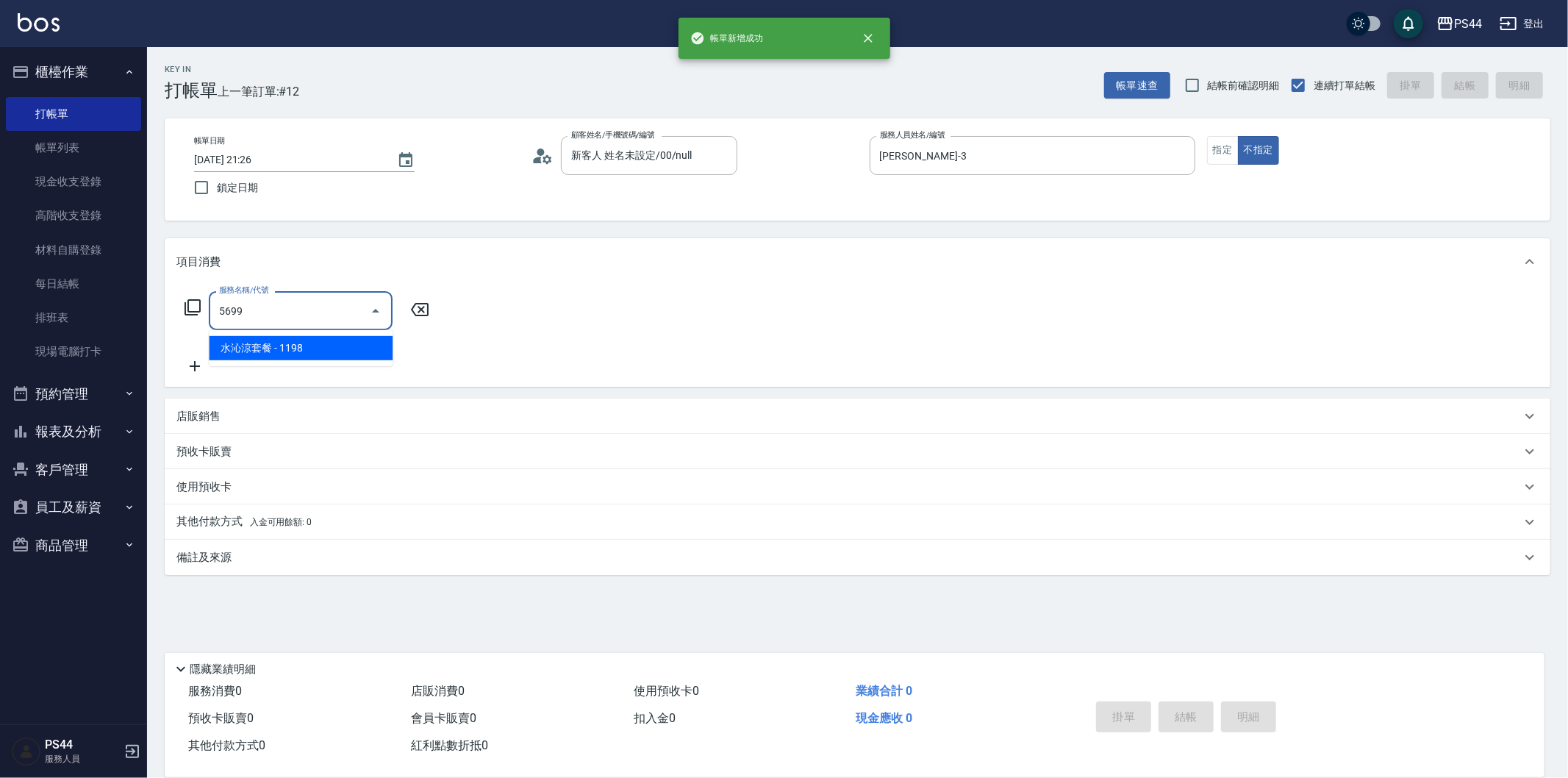
type input "水沁涼套餐(5699)"
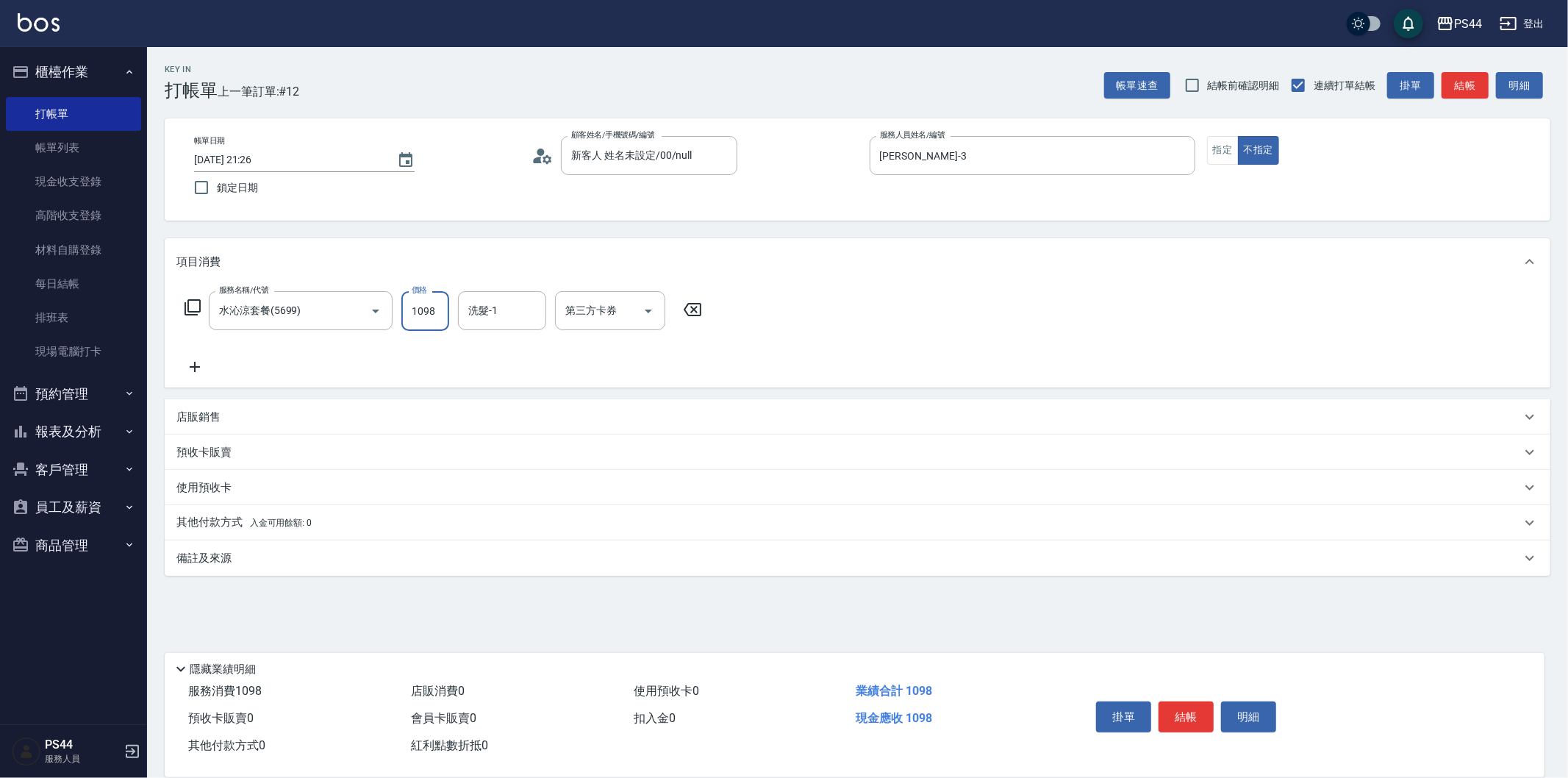
type input "1098"
type input "邱美月-34"
type input "儲值卡"
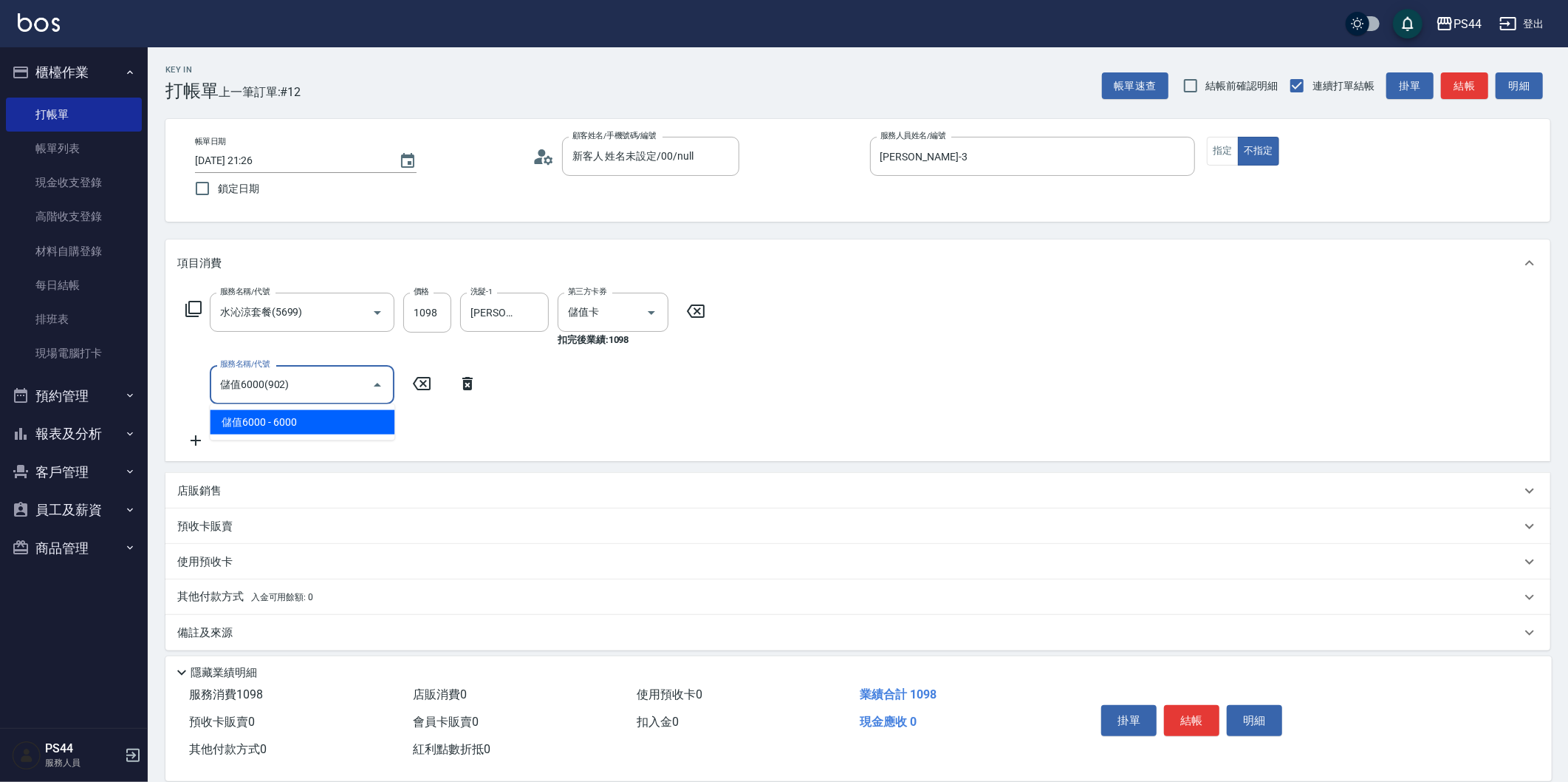
type input "儲值6000(902)"
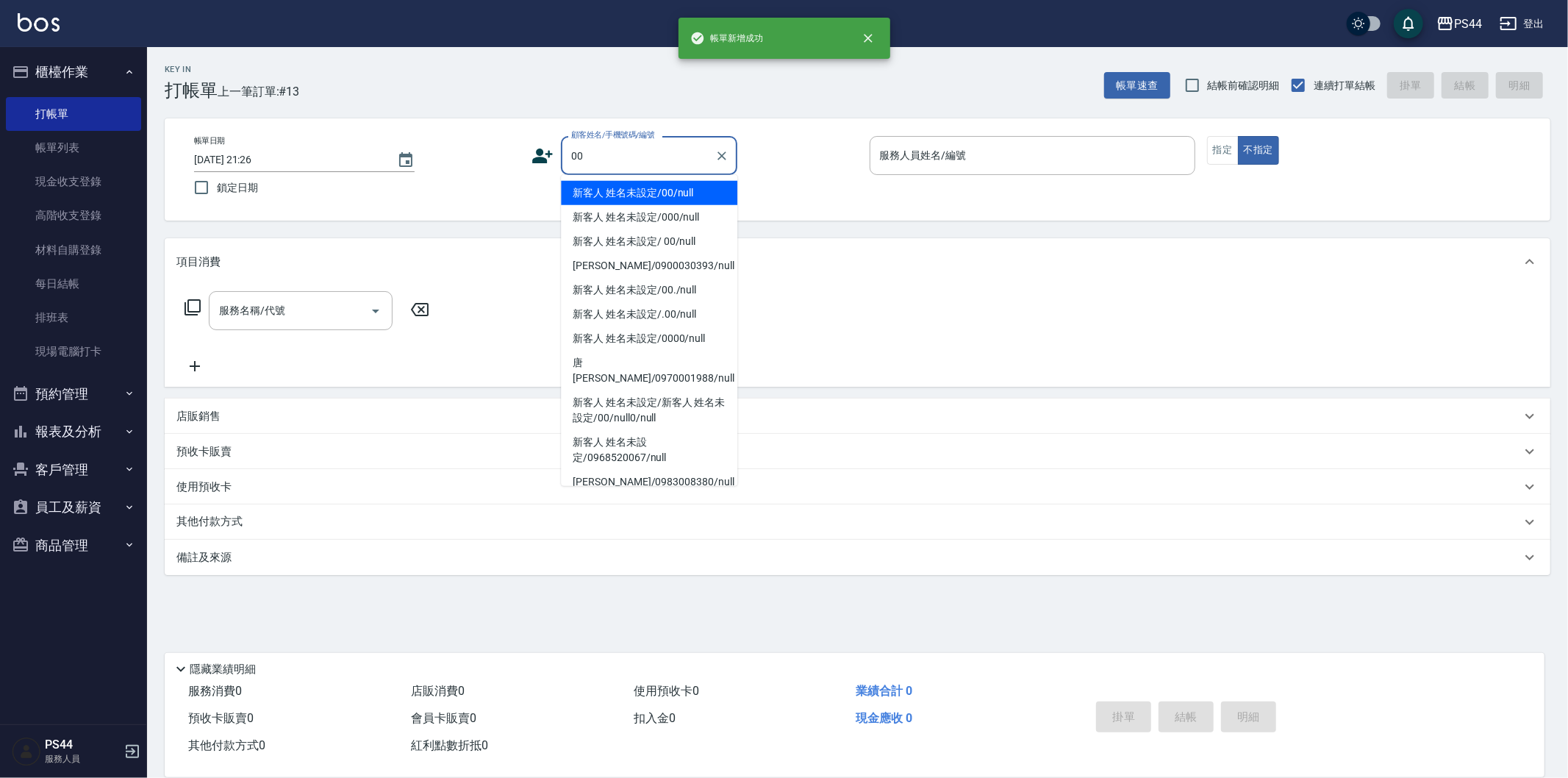
type input "新客人 姓名未設定/00/null"
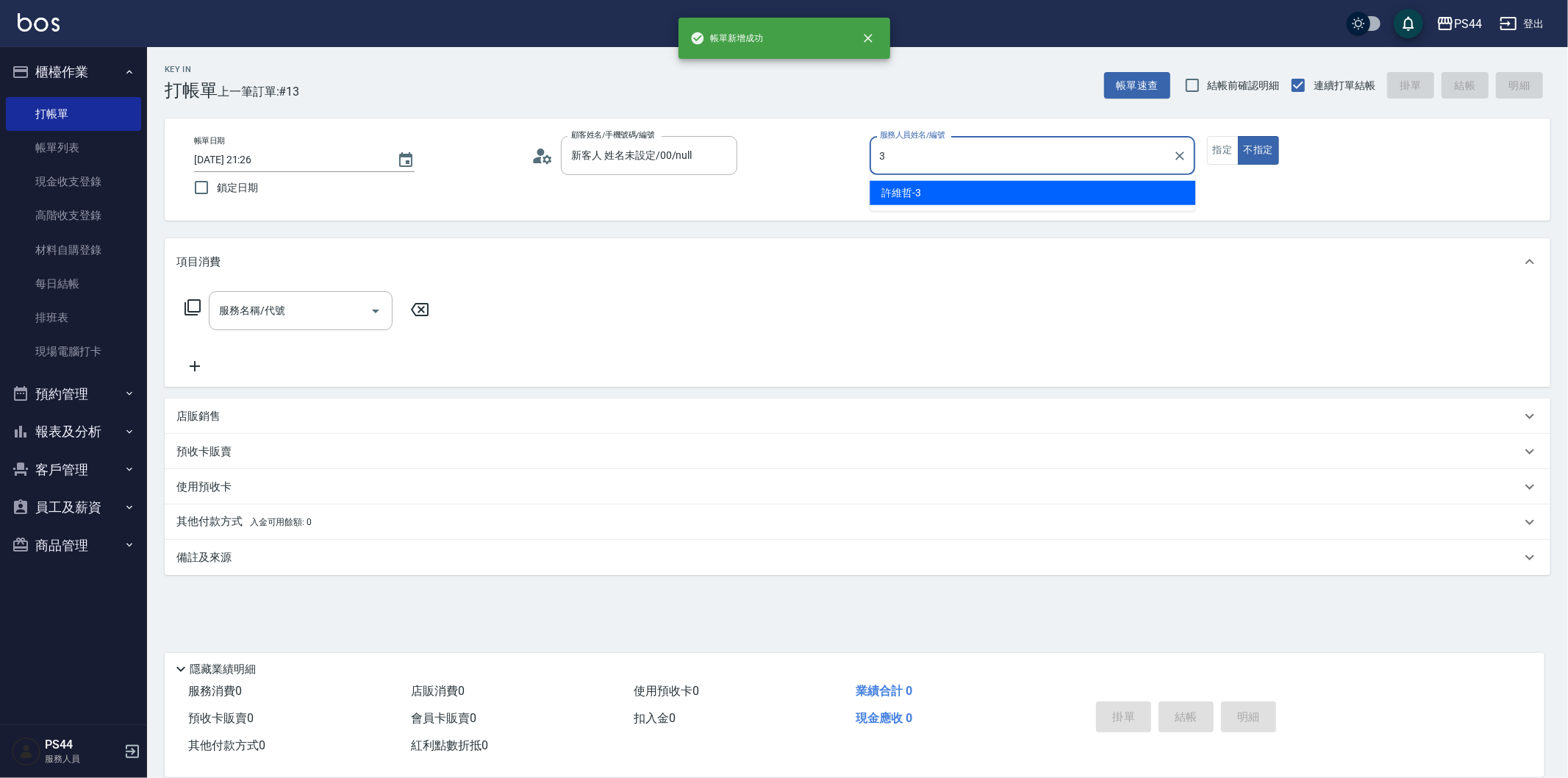
type input "[PERSON_NAME]-3"
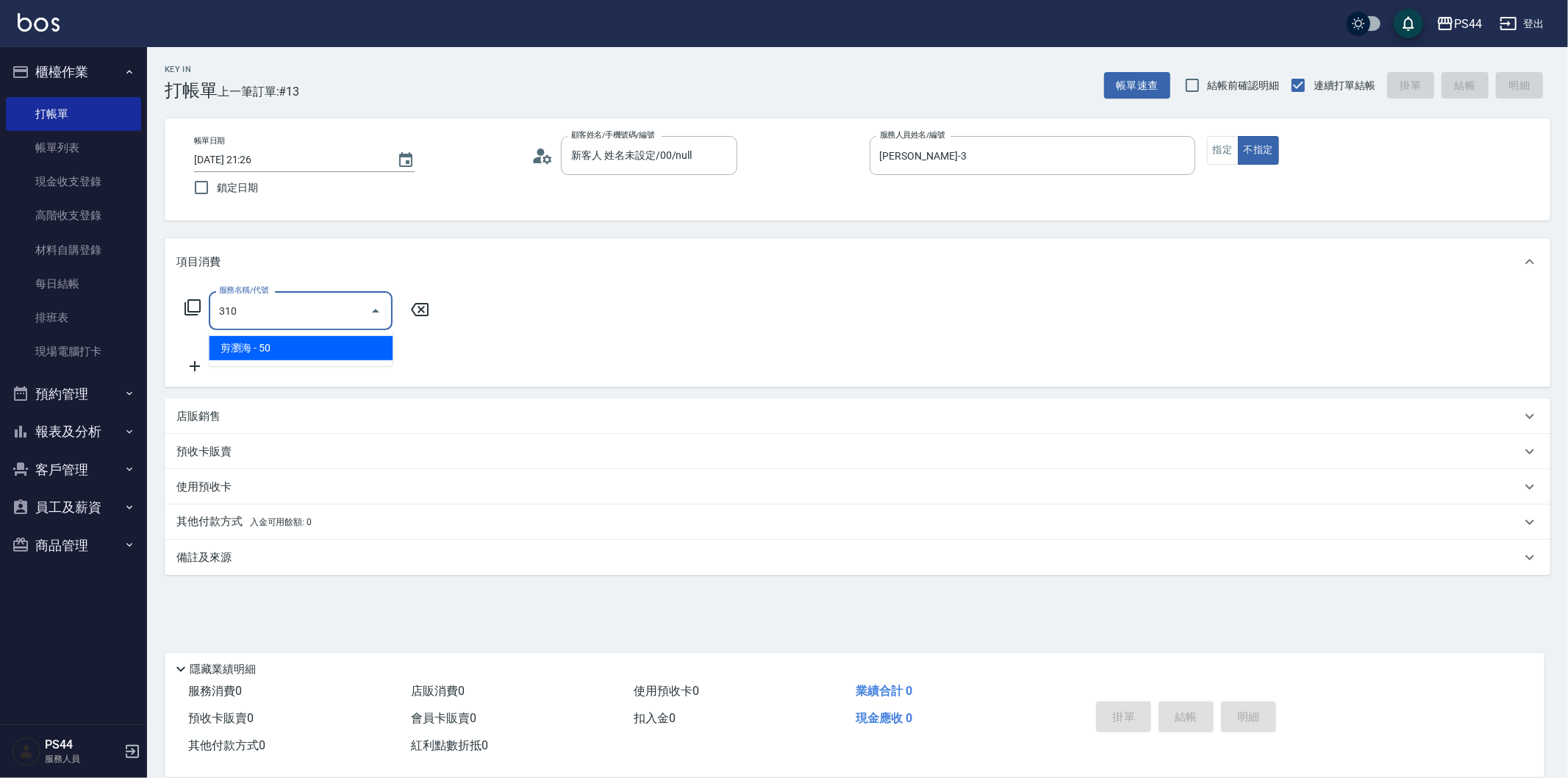
type input "剪瀏海(310)"
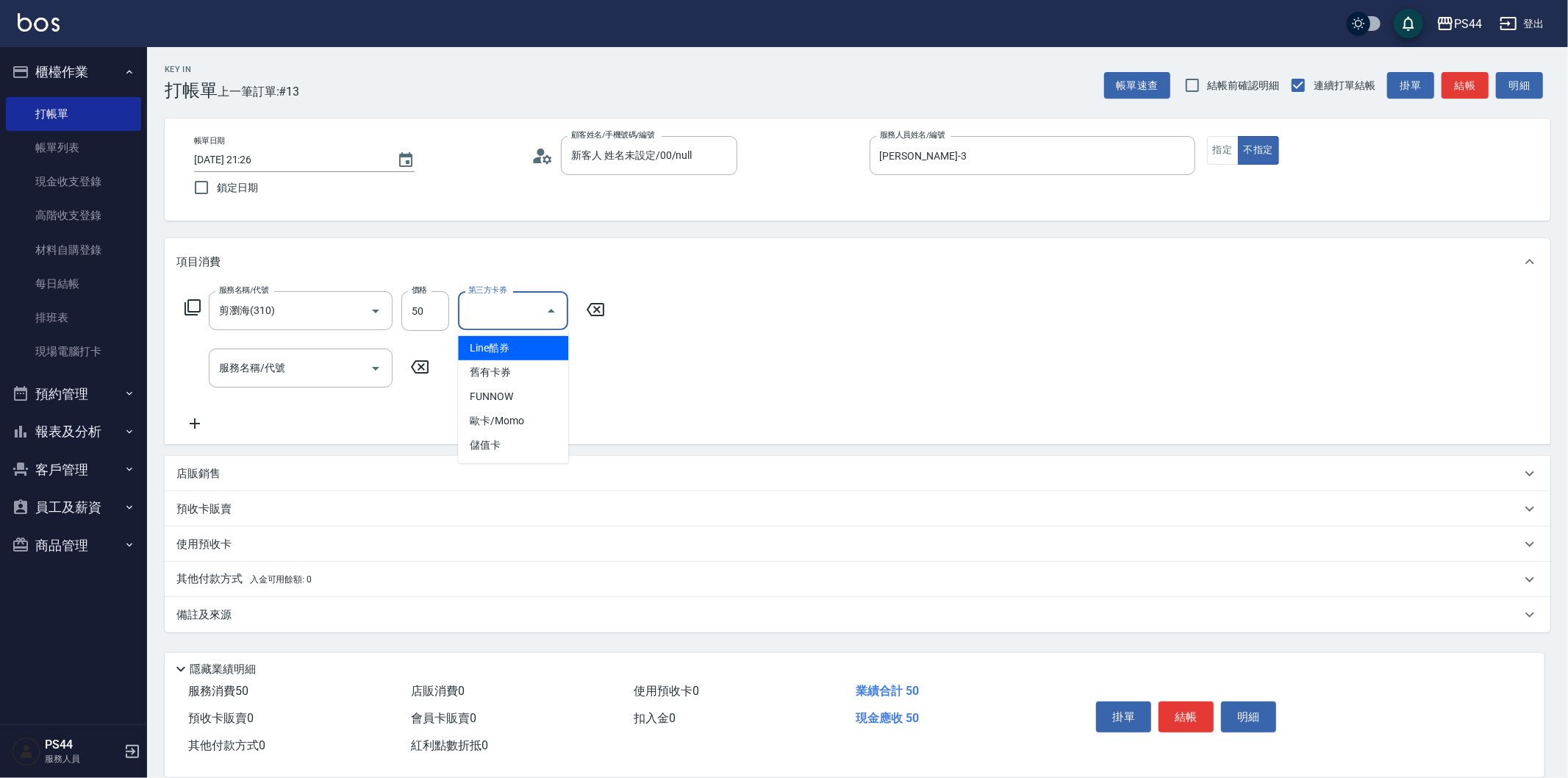
drag, startPoint x: 501, startPoint y: 304, endPoint x: 556, endPoint y: 279, distance: 60.4
click at [501, 303] on input "第三方卡券" at bounding box center [502, 310] width 75 height 25
type input "儲值卡"
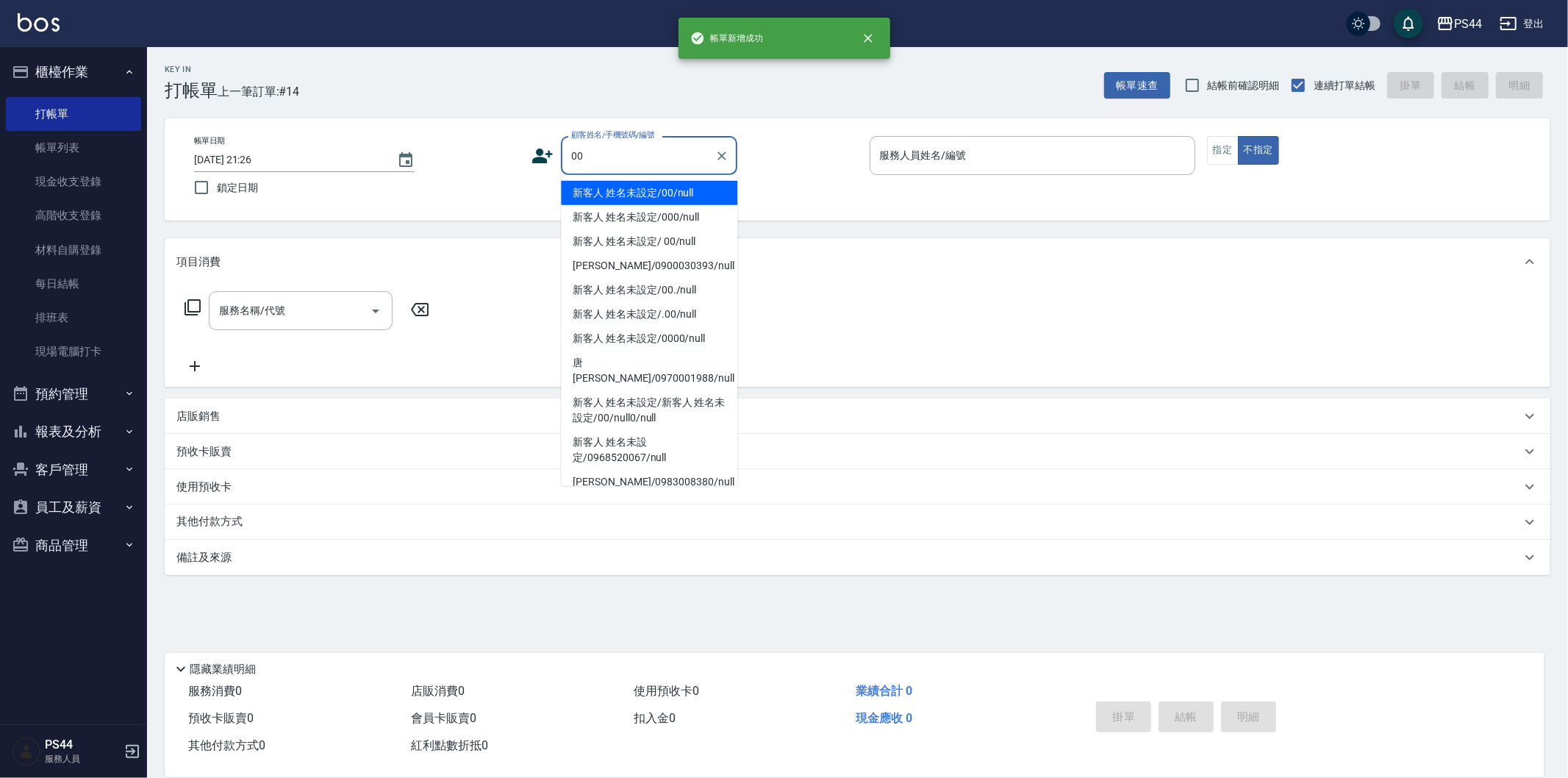
type input "新客人 姓名未設定/00/null"
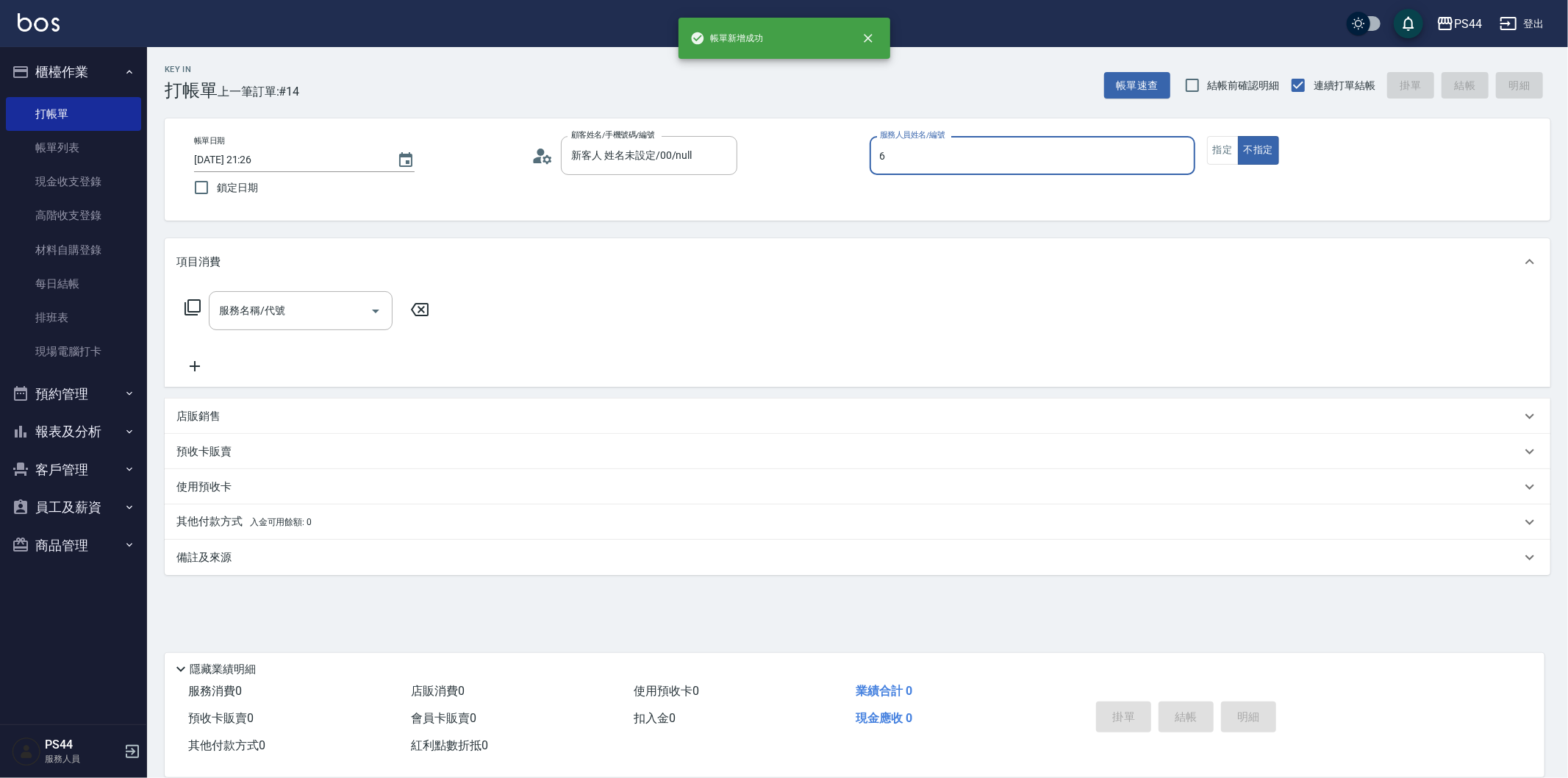
type input "kAYDEN-6"
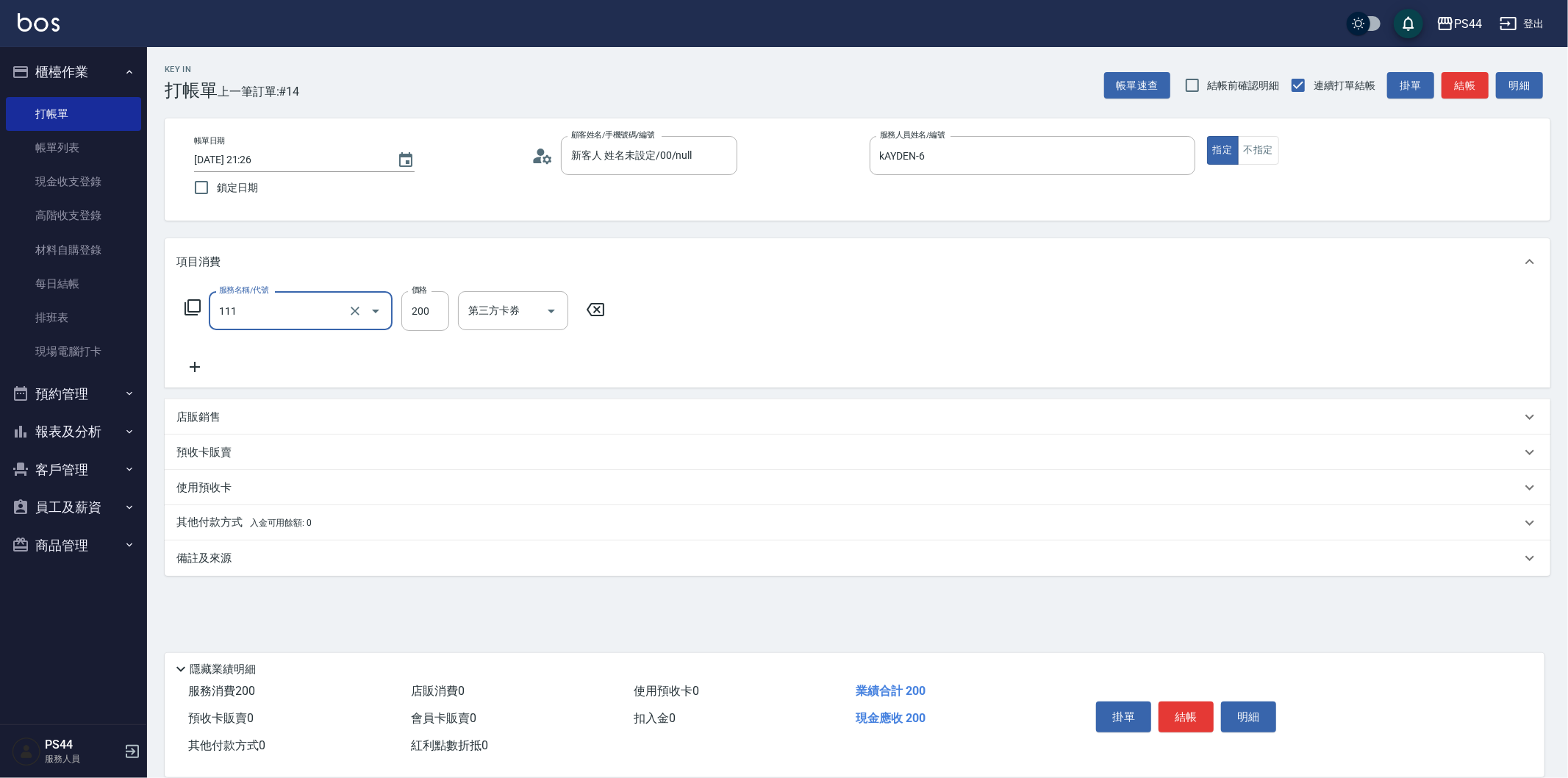
type input "200(111)"
type input "慧星-29"
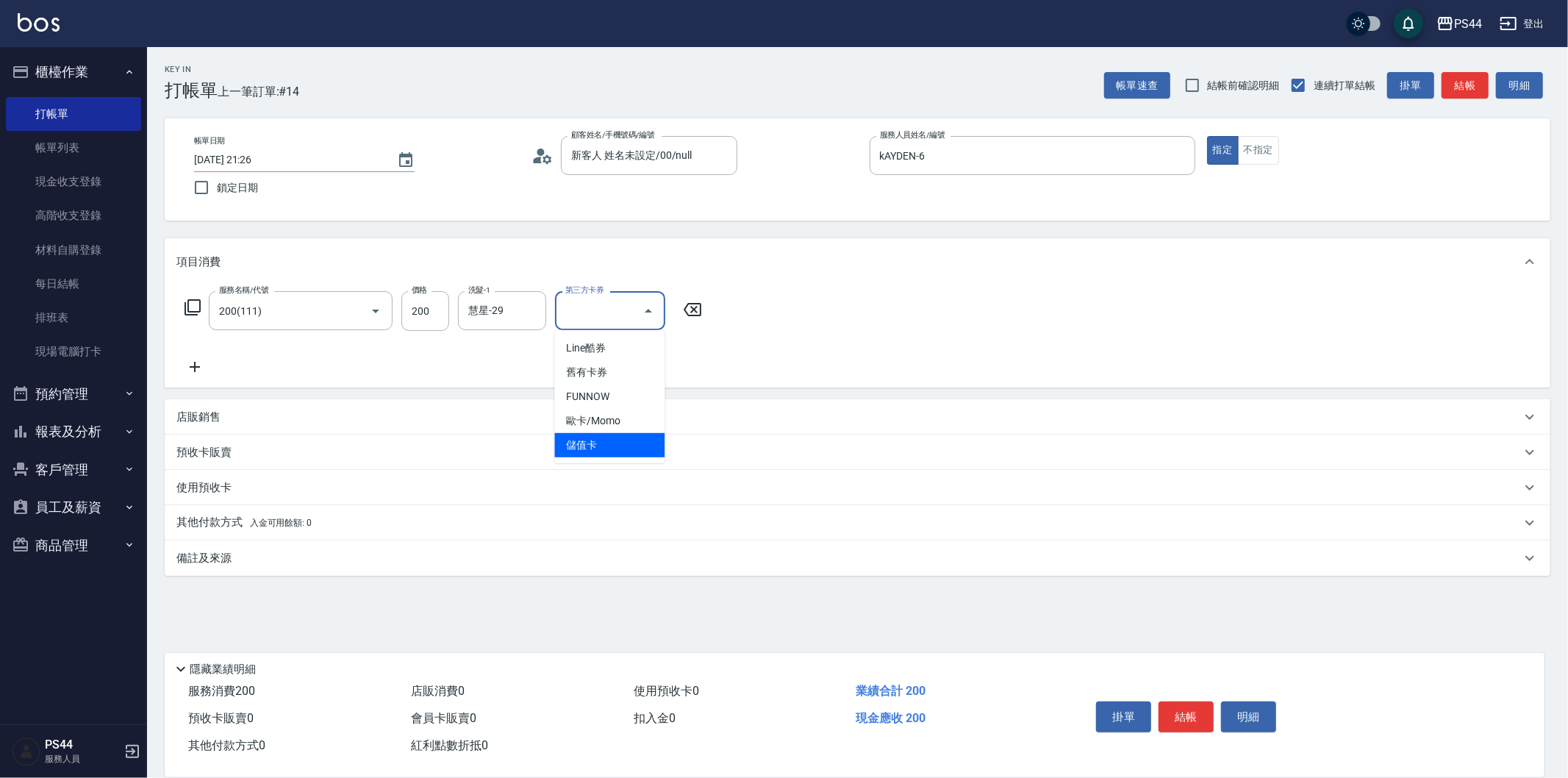
type input "儲值卡"
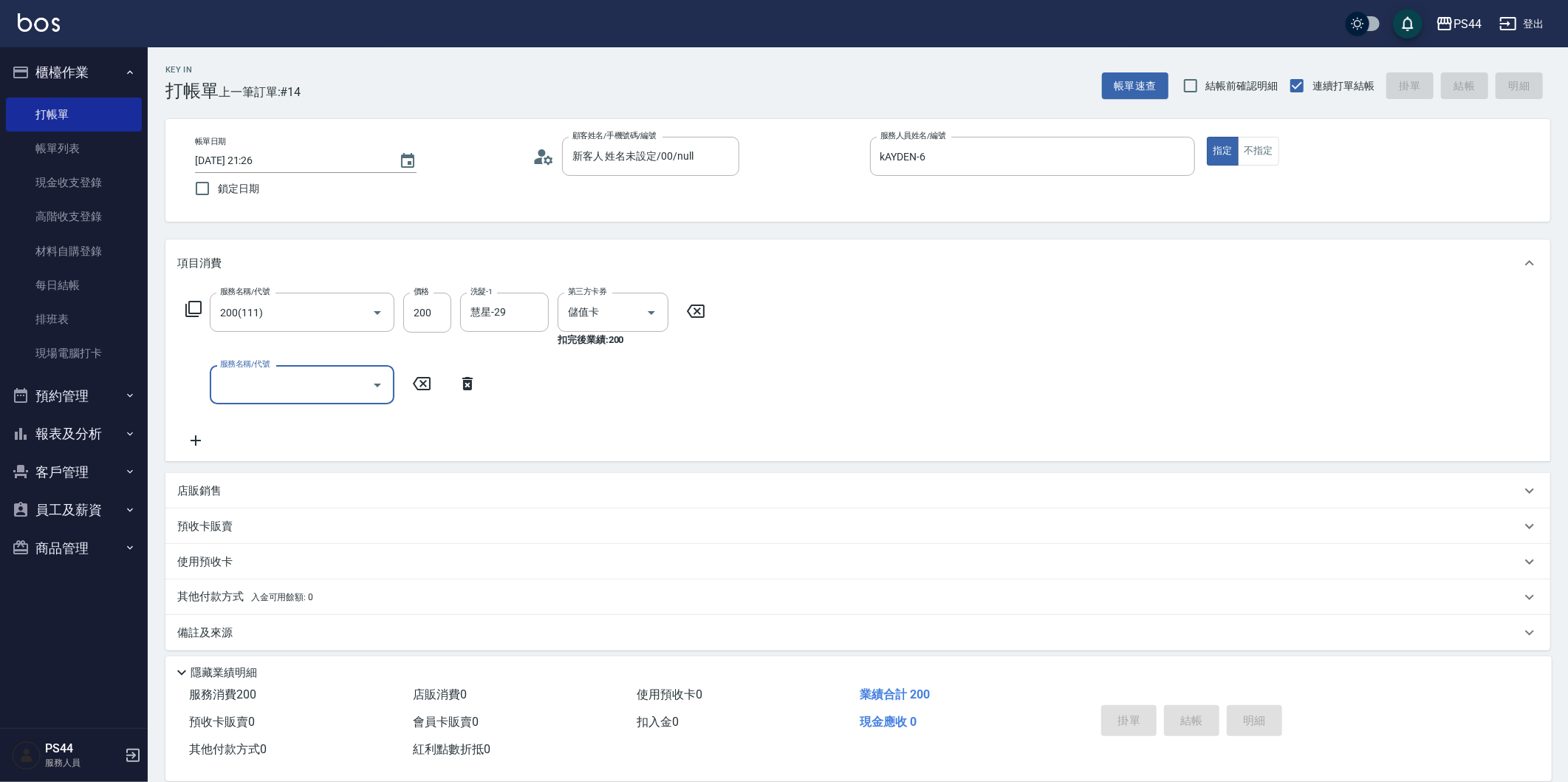
type input "2025/08/17 21:27"
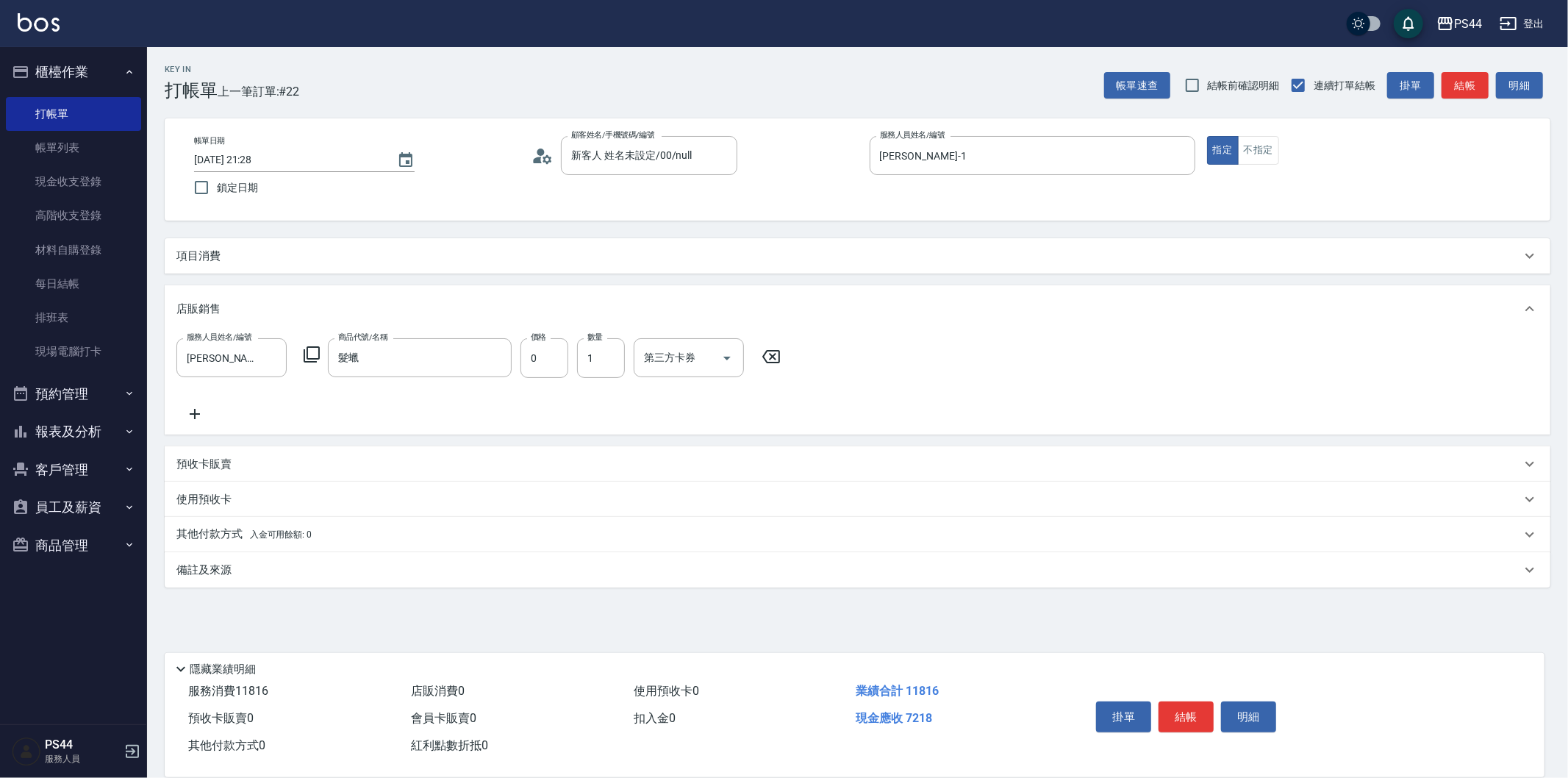
click at [416, 334] on div "服務人員姓名/編號 黃雅雯-1 服務人員姓名/編號 商品代號/名稱 髮蠟 商品代號/名稱 價格 0 價格 數量 1 數量 第三方卡券 第三方卡券" at bounding box center [857, 384] width 1386 height 102
drag, startPoint x: 445, startPoint y: 353, endPoint x: 454, endPoint y: 352, distance: 9.1
click at [450, 353] on input "髮蠟" at bounding box center [408, 357] width 149 height 25
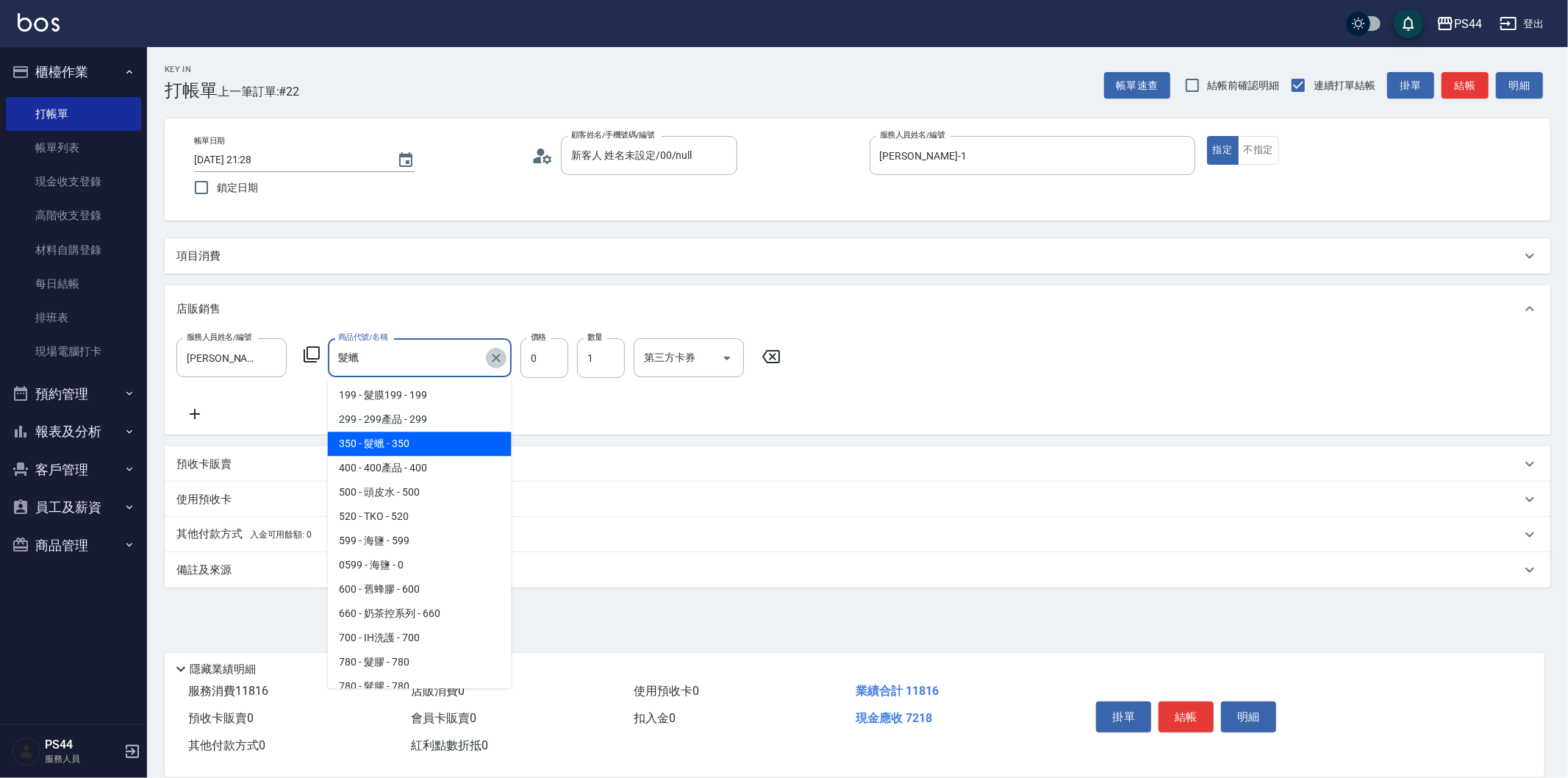
click at [497, 357] on icon "Clear" at bounding box center [496, 357] width 9 height 9
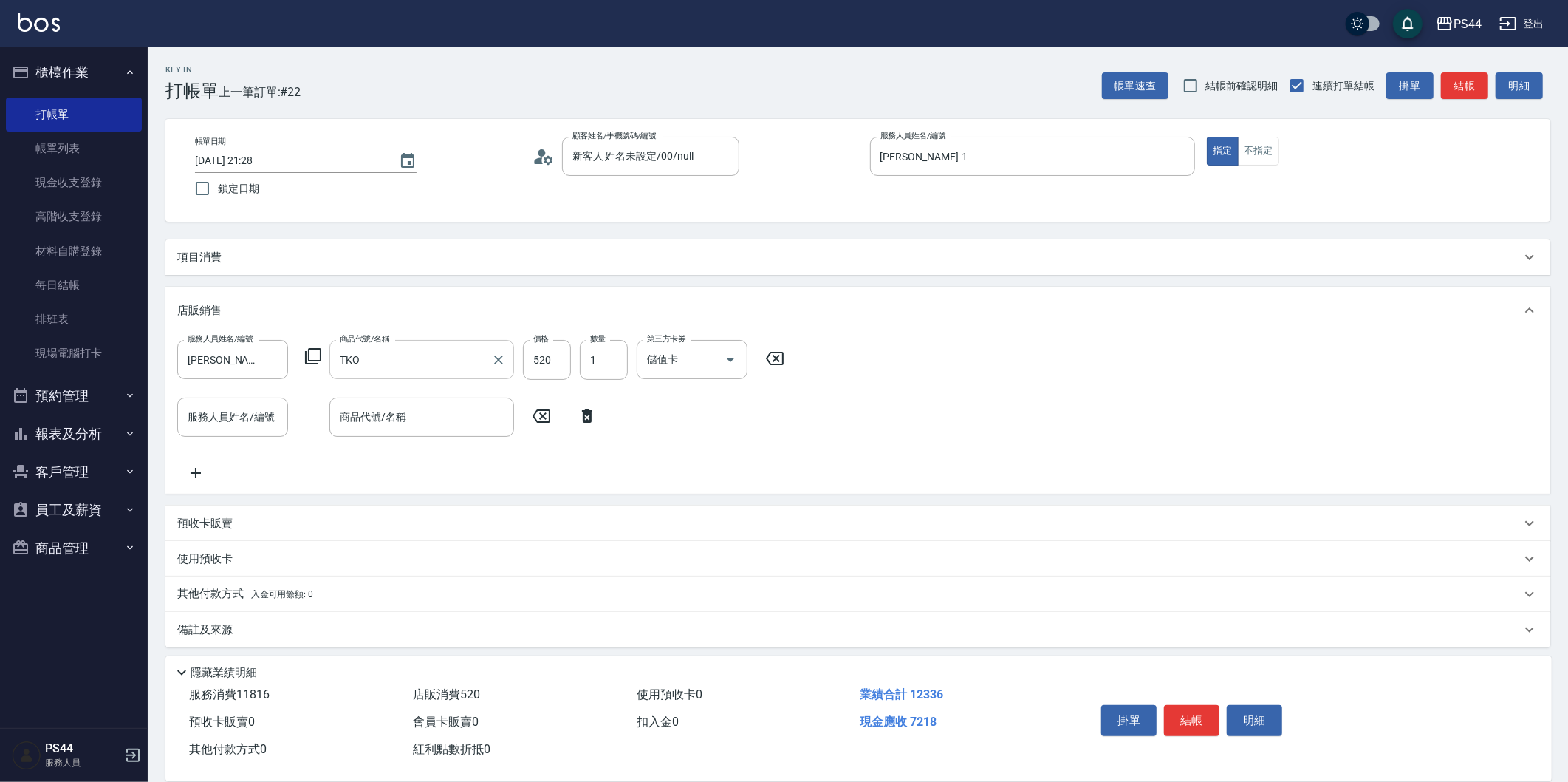
click at [257, 225] on div "Key In 打帳單 上一筆訂單:#22 帳單速查 結帳前確認明細 連續打單結帳 掛單 結帳 明細 帳單日期 2025/08/17 21:28 鎖定日期 顧客…" at bounding box center [857, 417] width 1420 height 741
click at [248, 245] on div "項目消費" at bounding box center [857, 257] width 1385 height 36
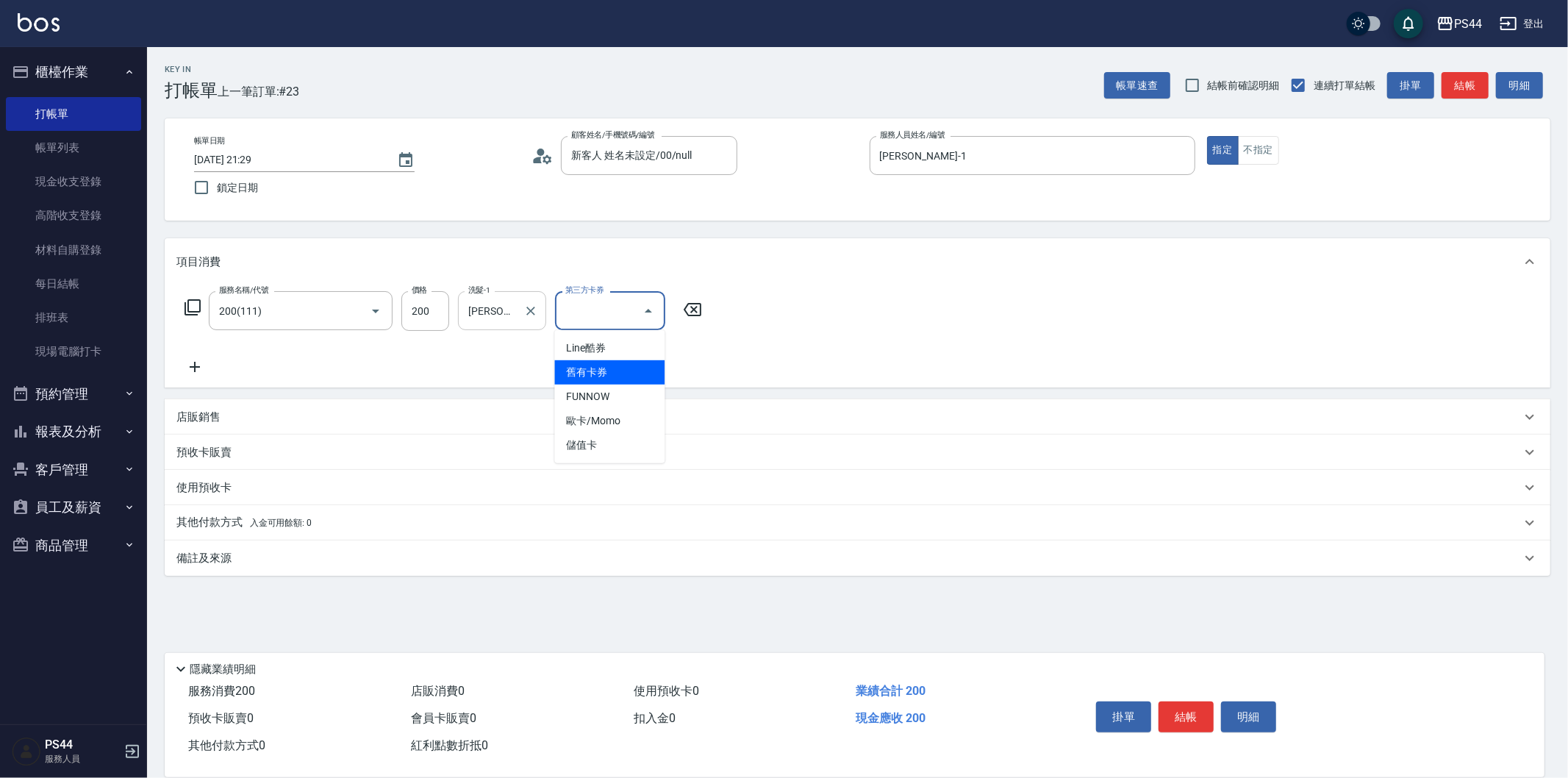
click at [525, 304] on icon "Clear" at bounding box center [531, 311] width 15 height 15
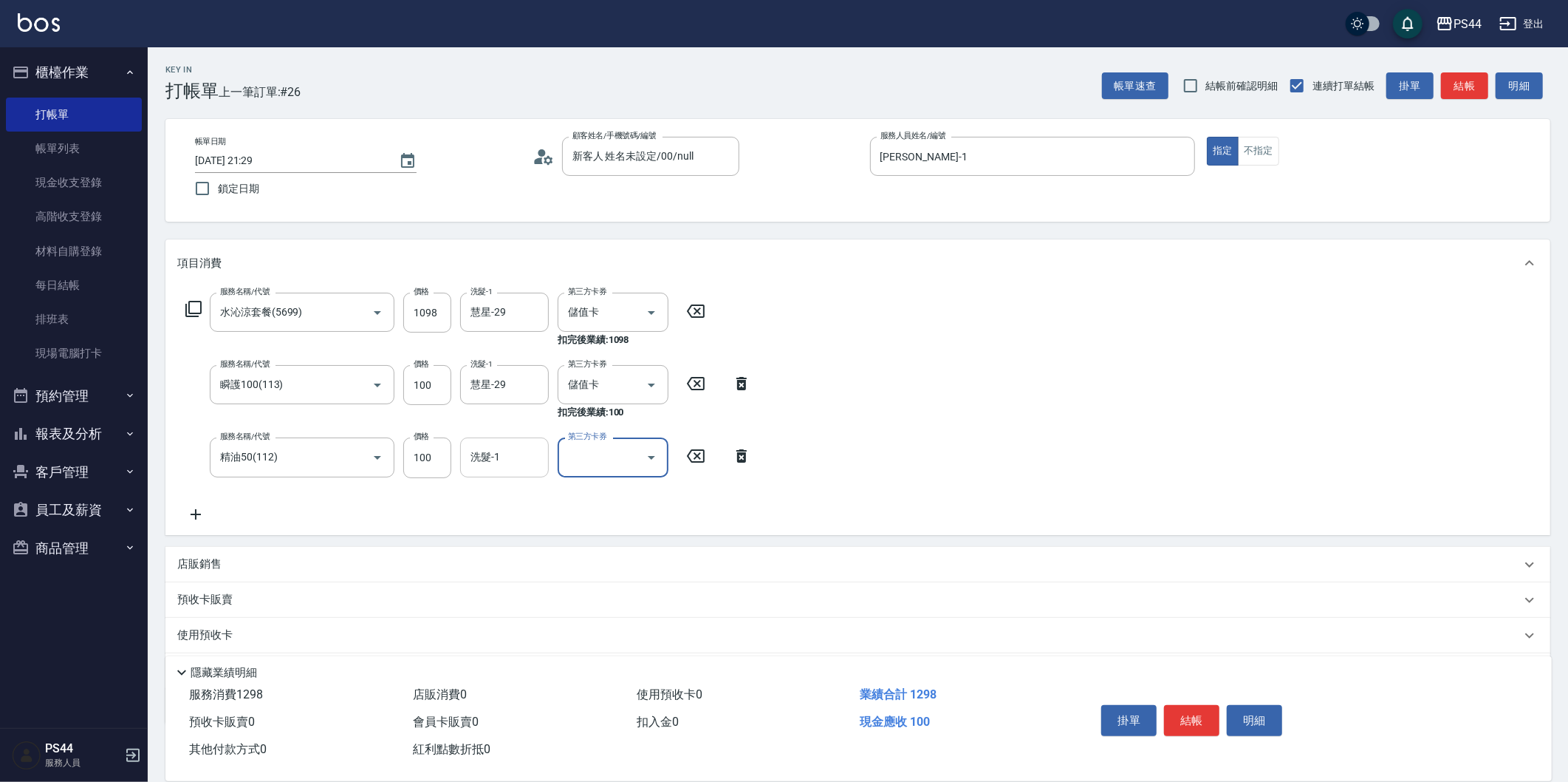
click at [519, 444] on div "洗髮-1" at bounding box center [504, 457] width 88 height 39
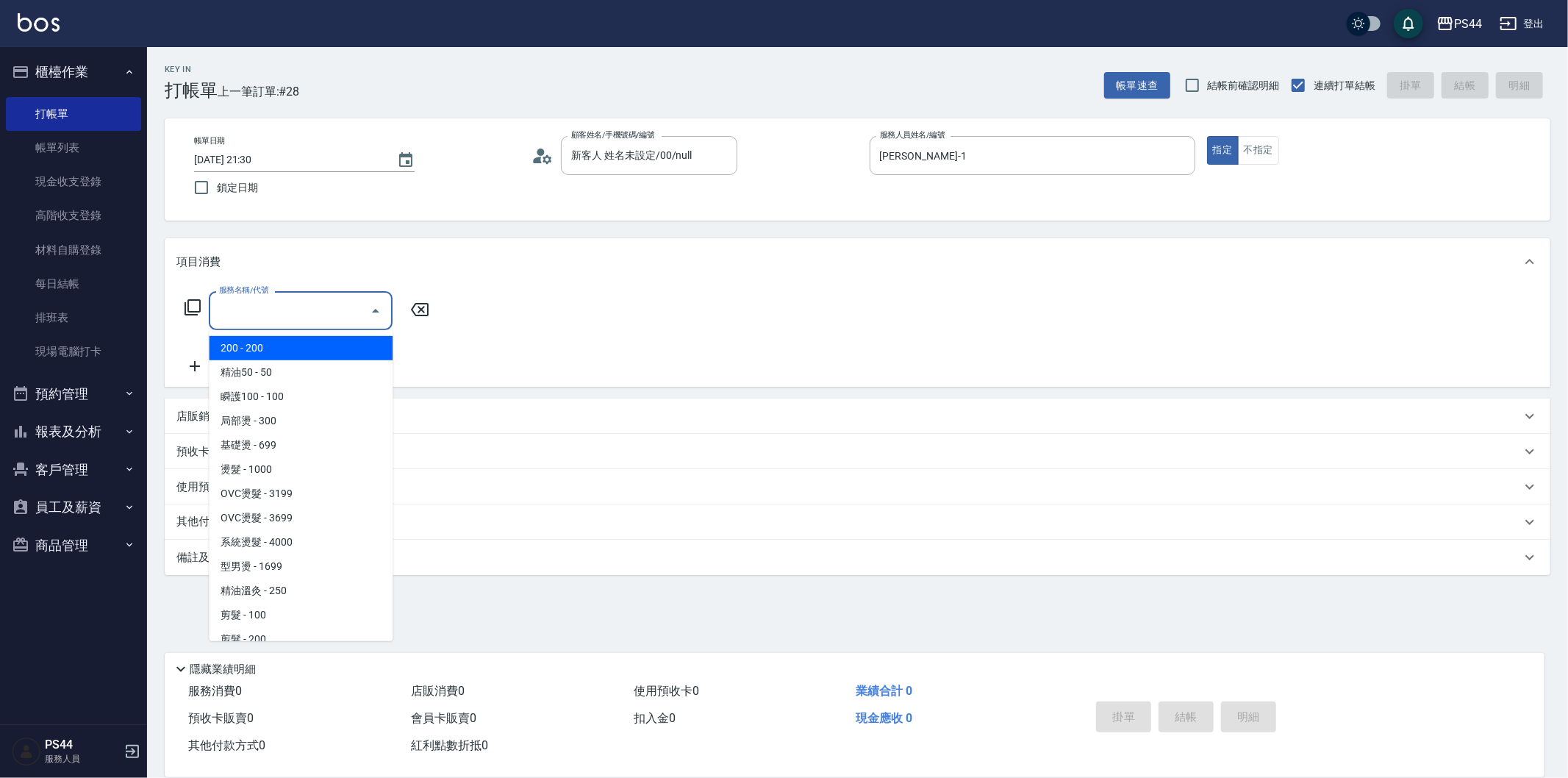
click at [303, 302] on input "服務名稱/代號" at bounding box center [289, 310] width 149 height 25
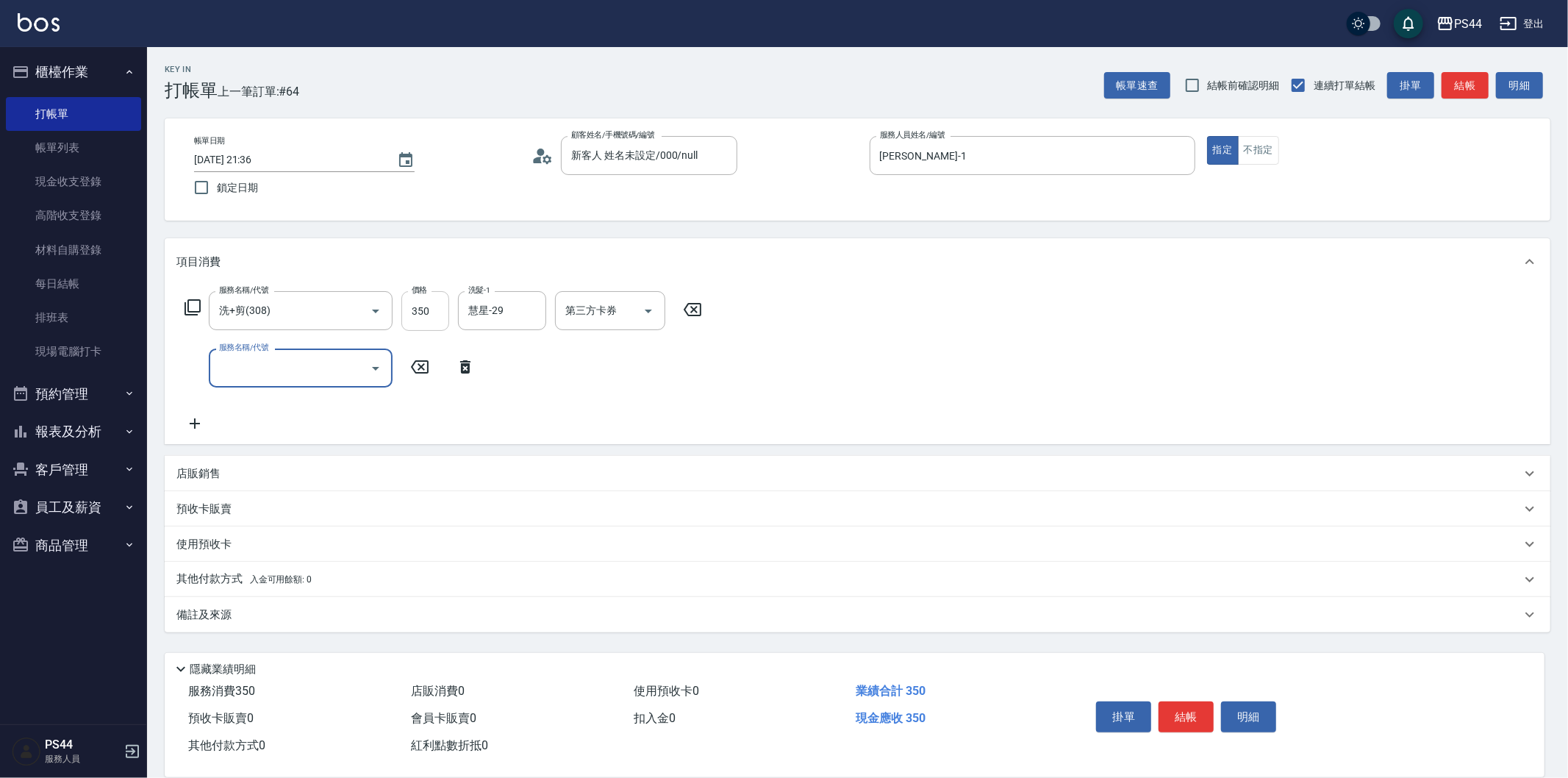
click at [435, 314] on input "350" at bounding box center [425, 311] width 48 height 39
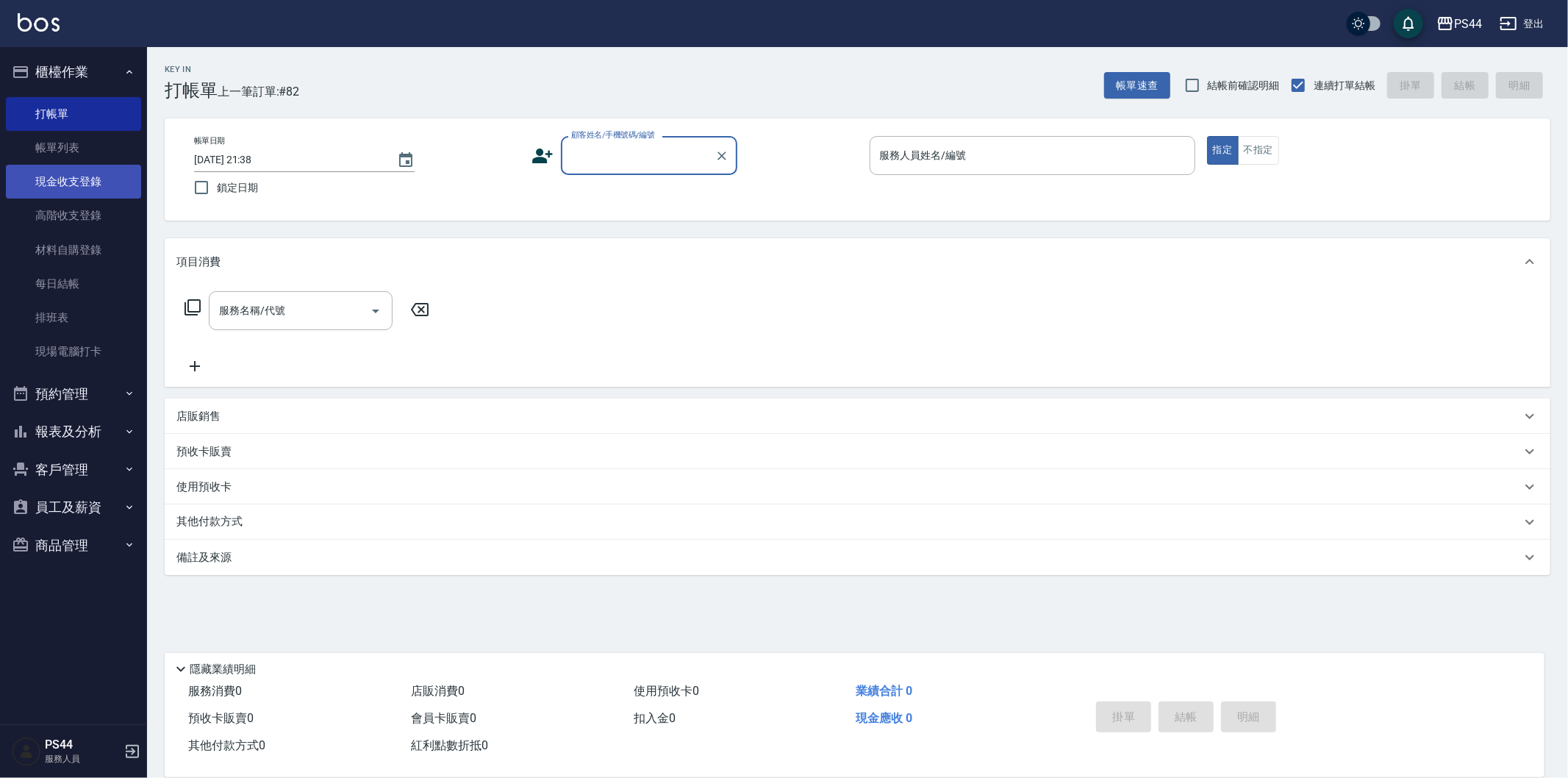
click at [44, 191] on link "現金收支登錄" at bounding box center [73, 181] width 136 height 34
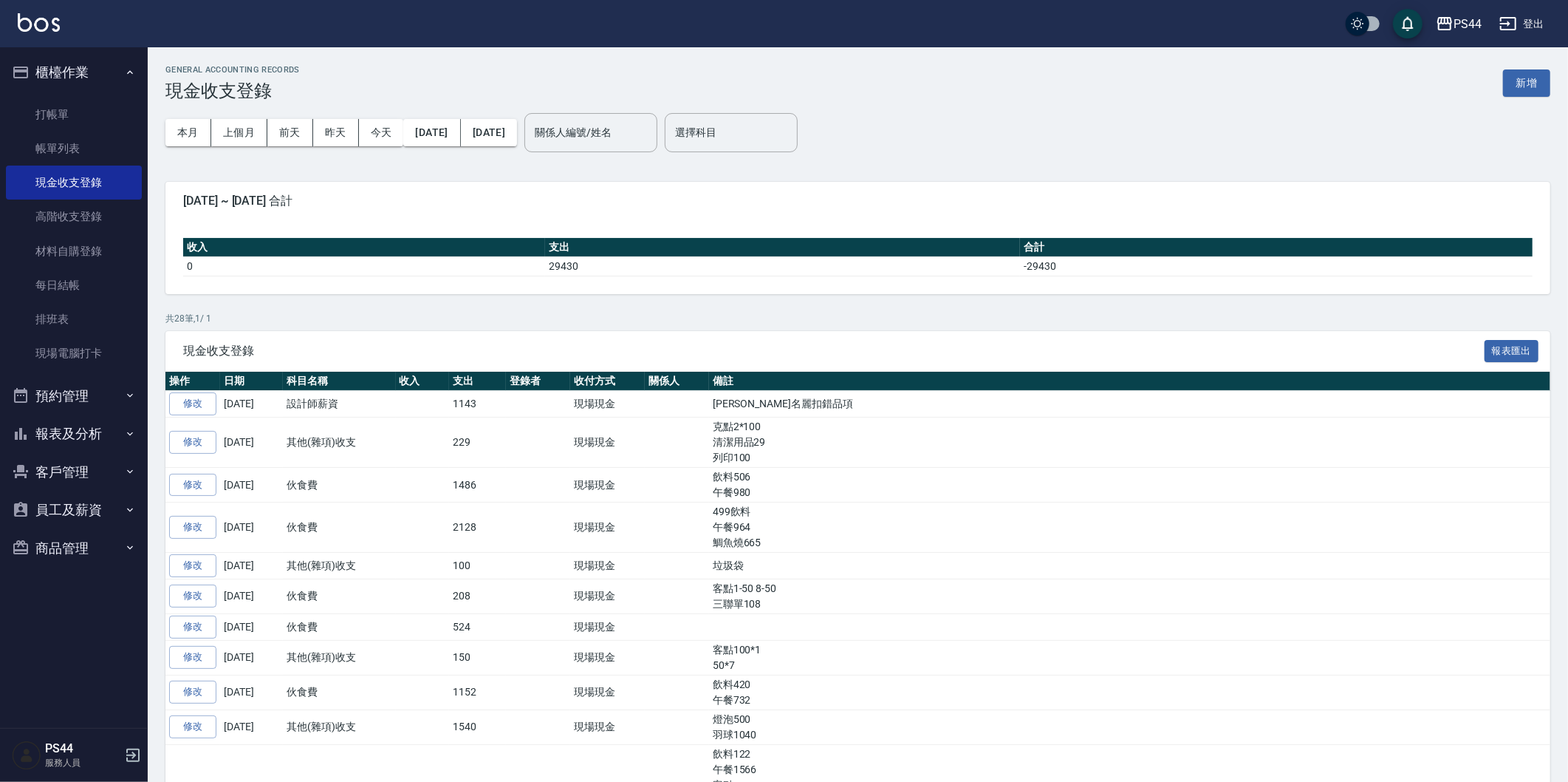
drag, startPoint x: 1536, startPoint y: 86, endPoint x: 1523, endPoint y: 89, distance: 13.3
click at [1535, 86] on button "新增" at bounding box center [1526, 83] width 47 height 27
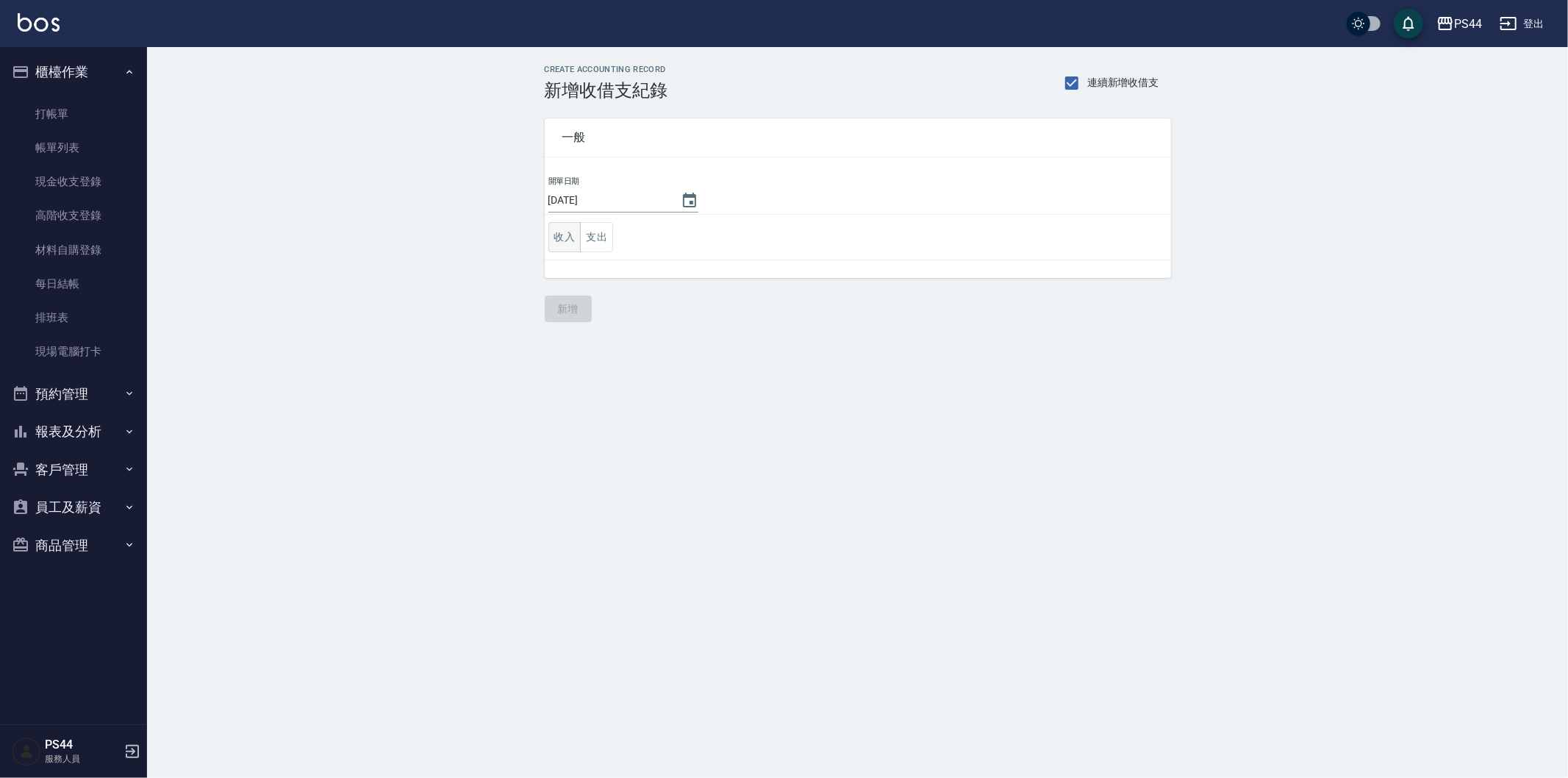
click at [577, 228] on button "收入" at bounding box center [565, 237] width 33 height 30
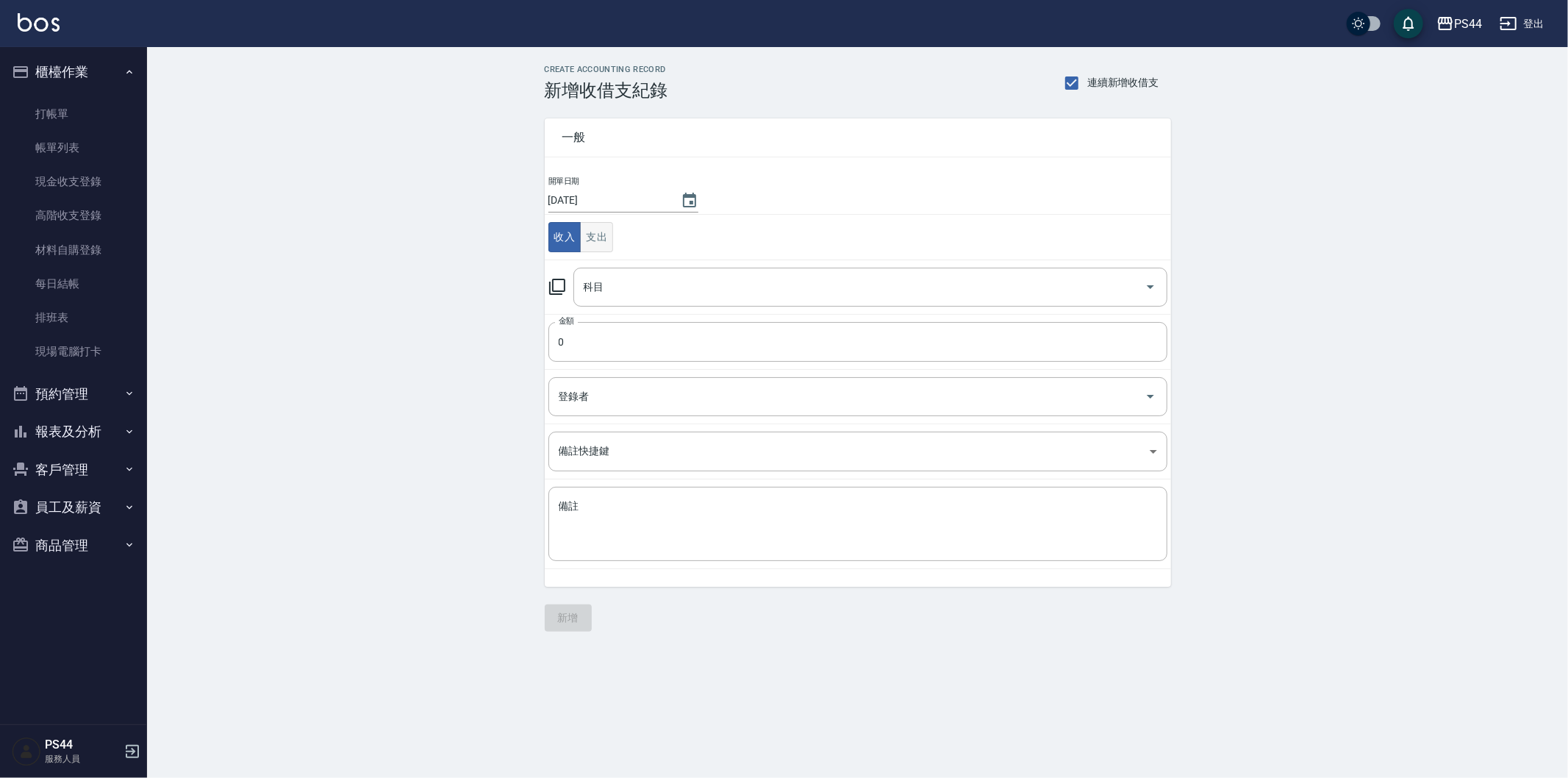
click at [595, 228] on button "支出" at bounding box center [596, 237] width 33 height 30
click at [638, 276] on input "科目" at bounding box center [859, 287] width 559 height 25
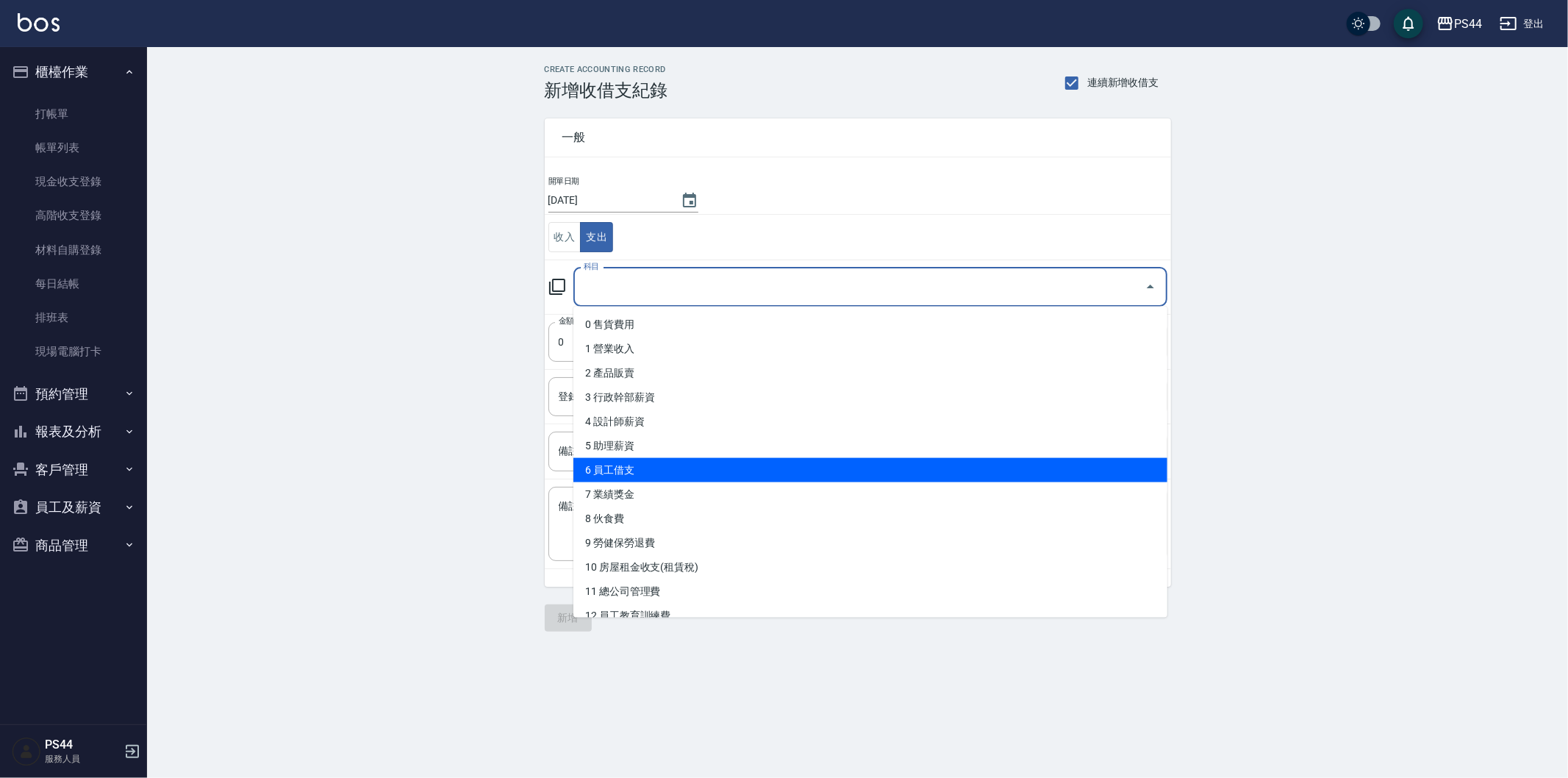
click at [723, 463] on li "6 員工借支" at bounding box center [870, 471] width 594 height 25
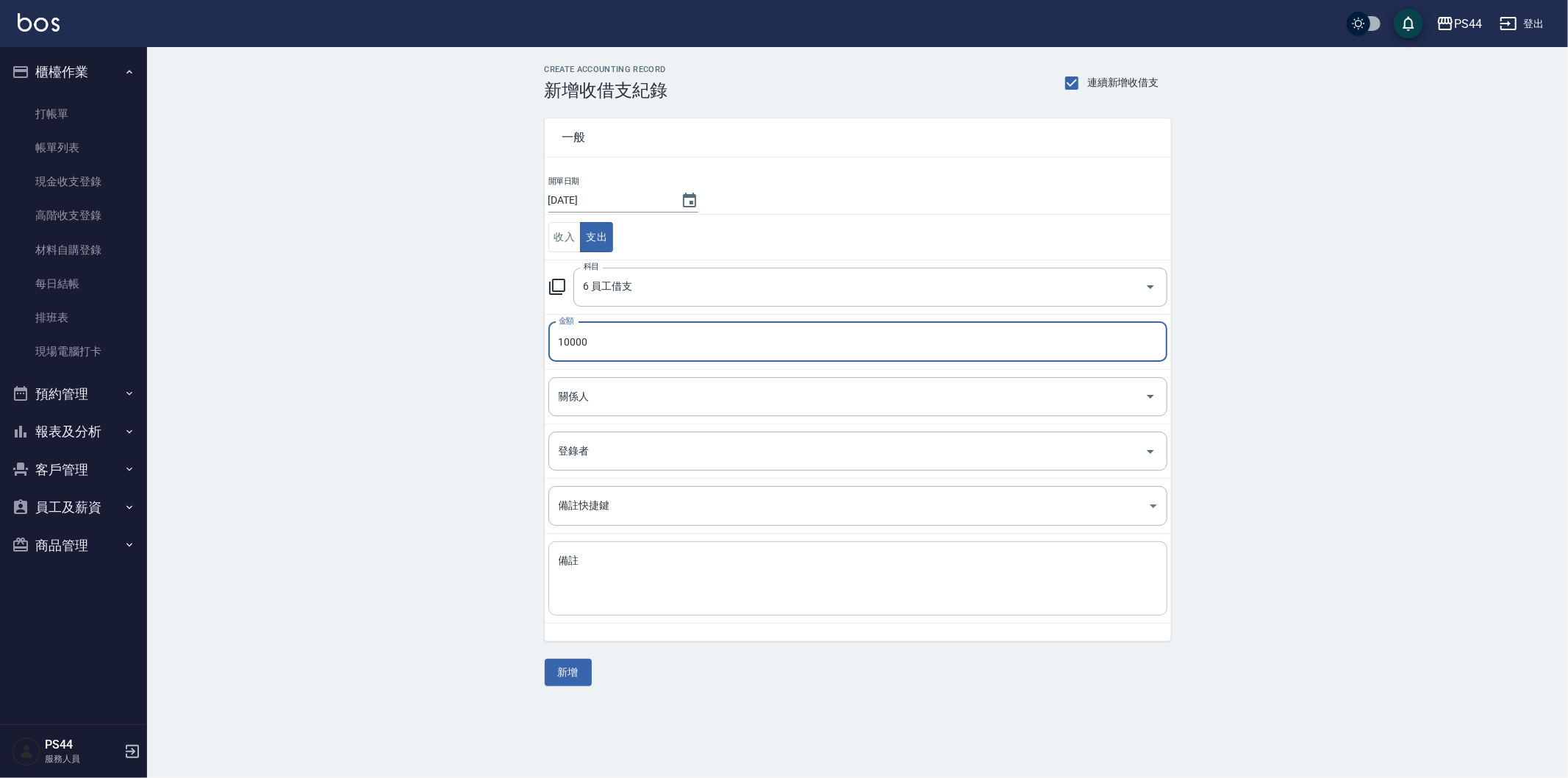
click at [752, 560] on textarea "備註" at bounding box center [858, 578] width 598 height 50
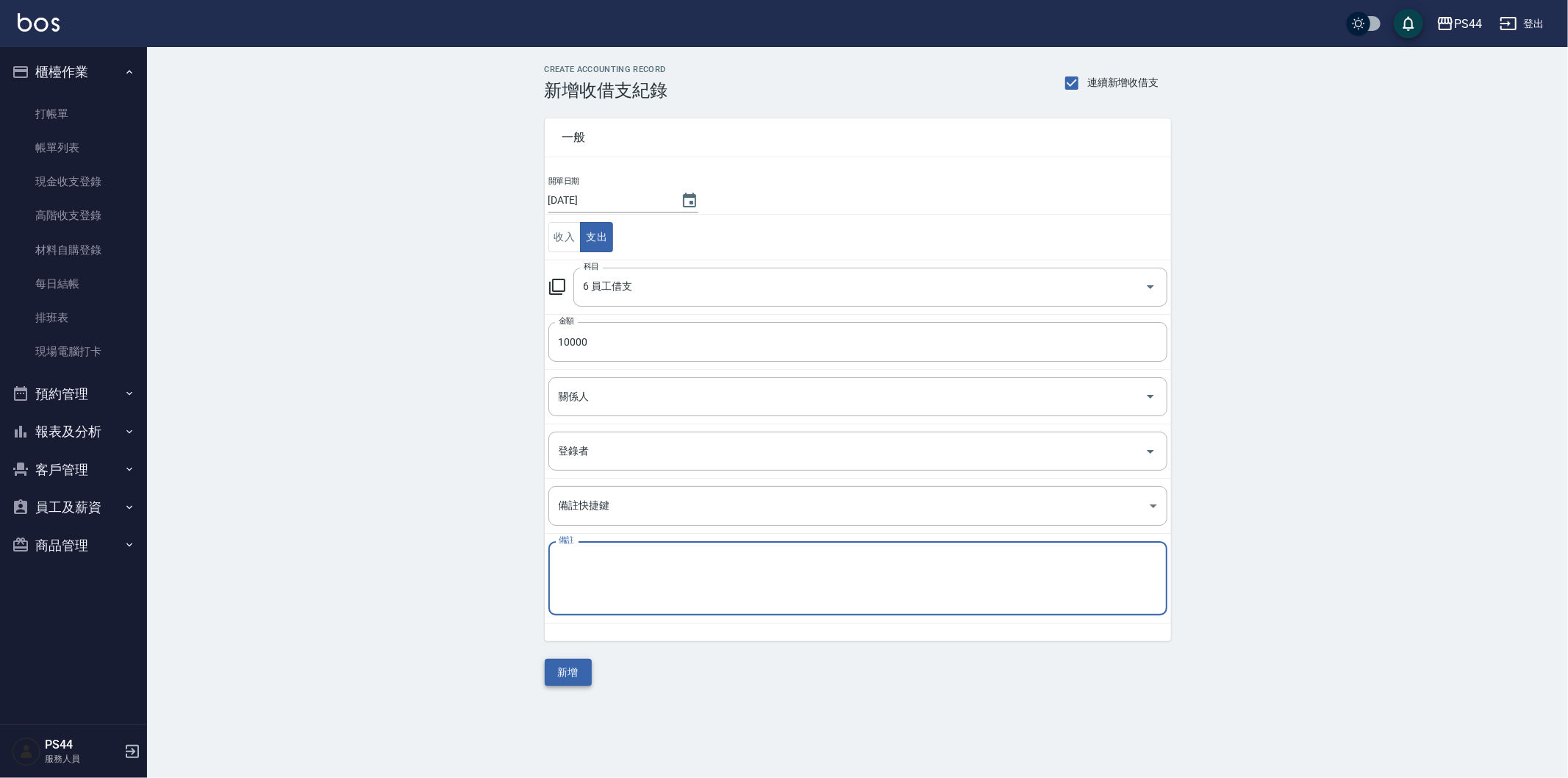
click at [566, 676] on button "新增" at bounding box center [568, 672] width 47 height 27
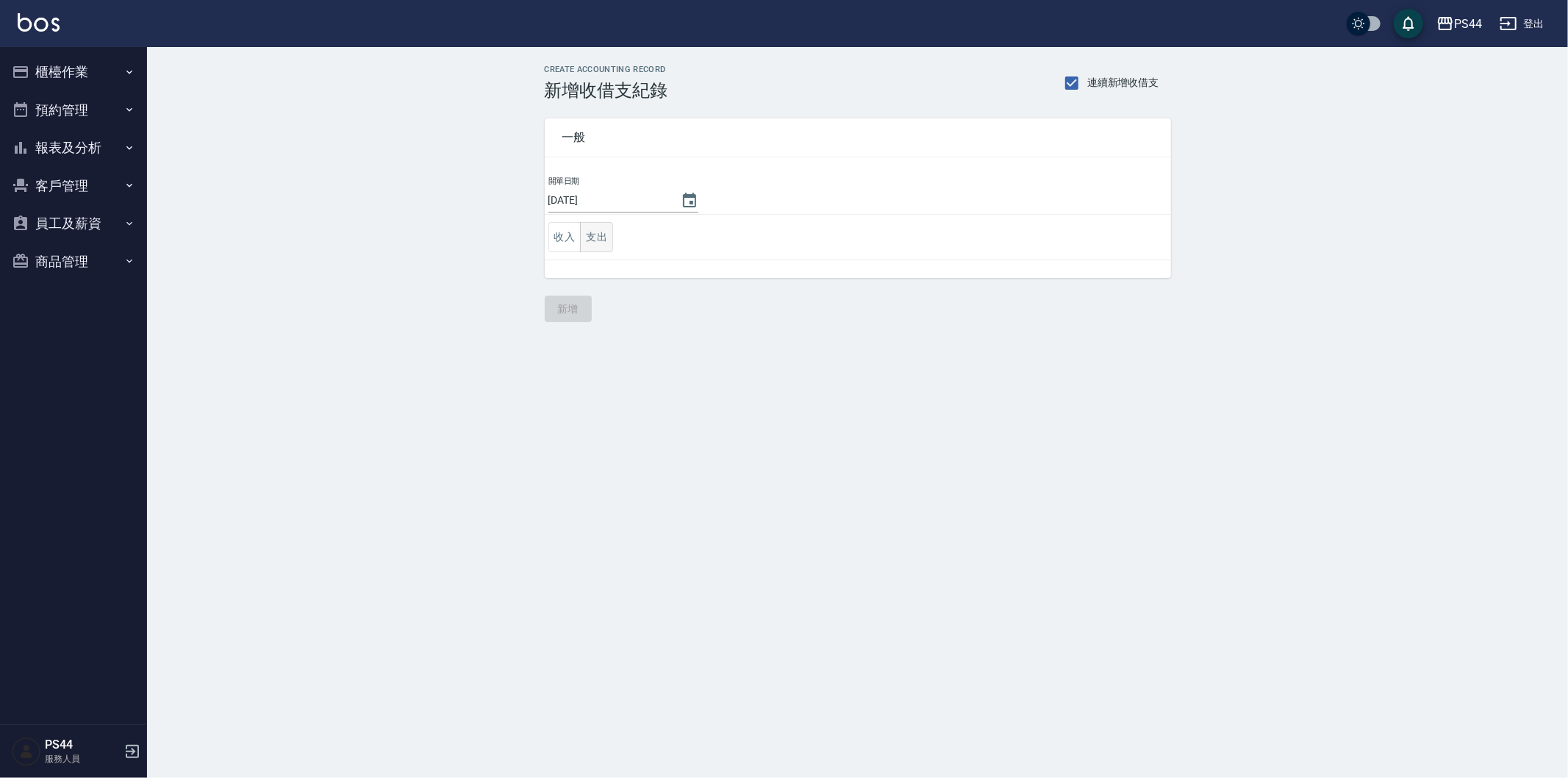
click at [596, 243] on button "支出" at bounding box center [596, 237] width 33 height 30
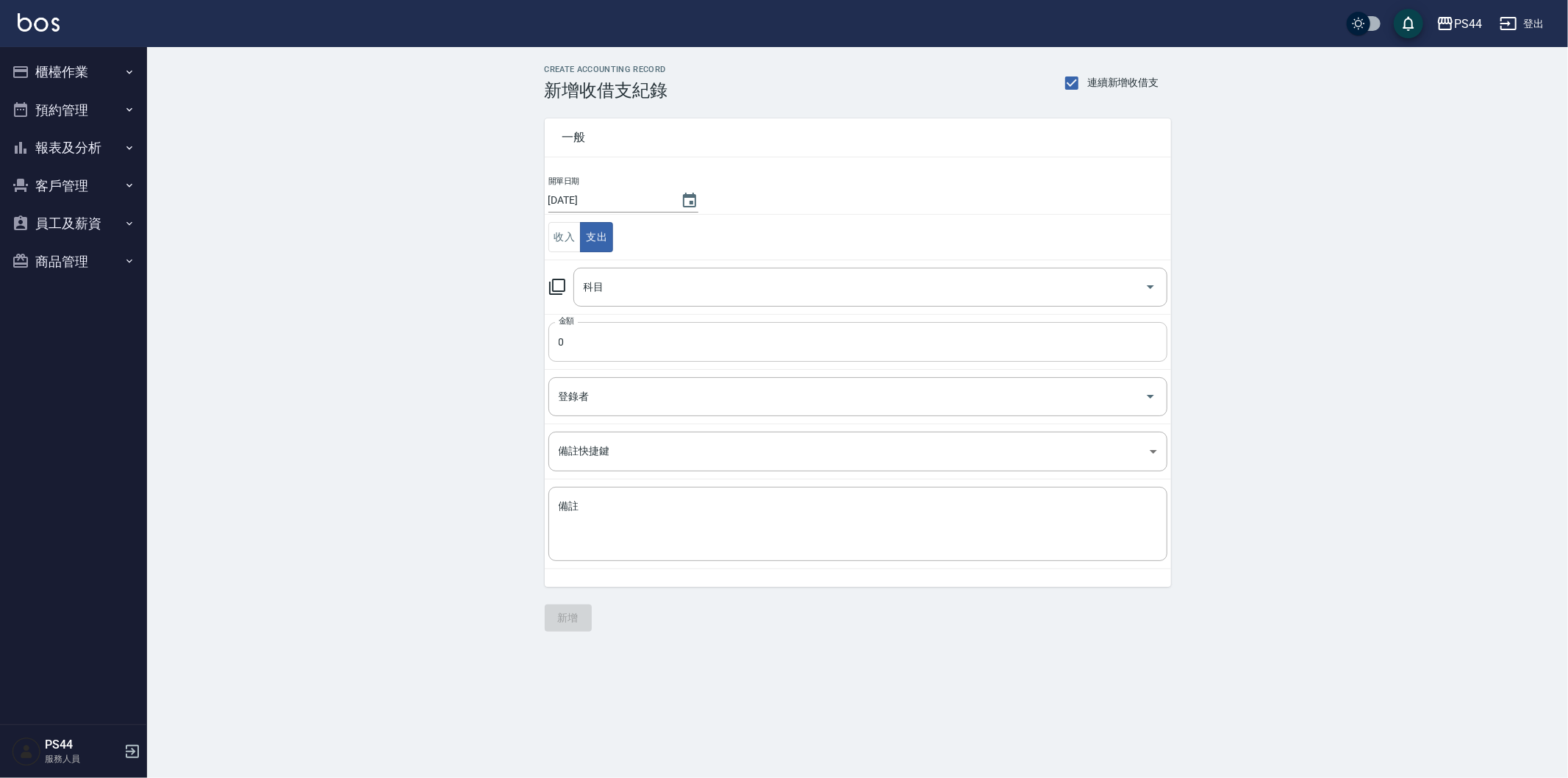
click at [618, 348] on input "0" at bounding box center [858, 342] width 619 height 39
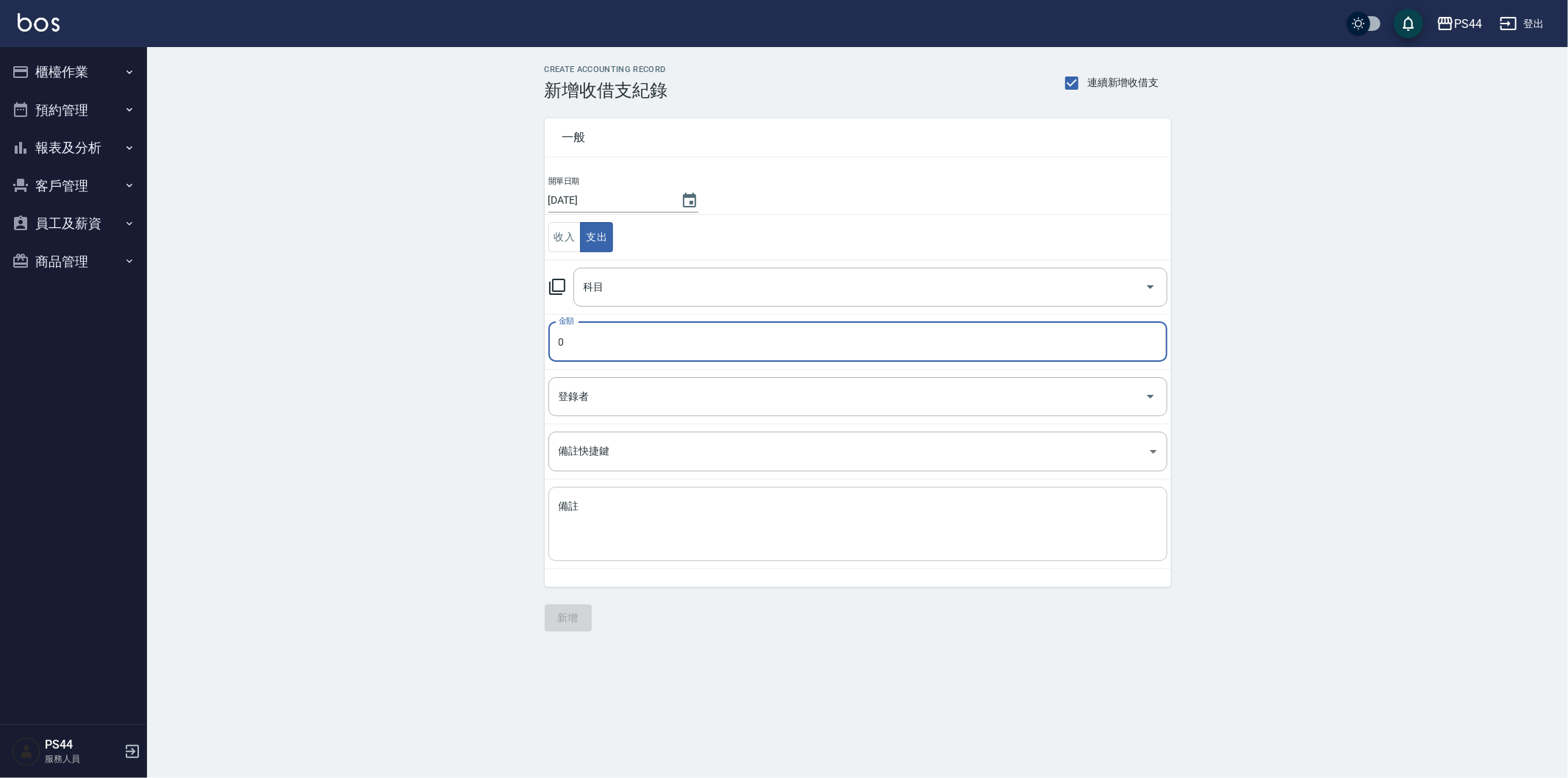
drag, startPoint x: 856, startPoint y: 553, endPoint x: 897, endPoint y: 495, distance: 71.0
click at [856, 552] on div "x 備註" at bounding box center [858, 523] width 619 height 74
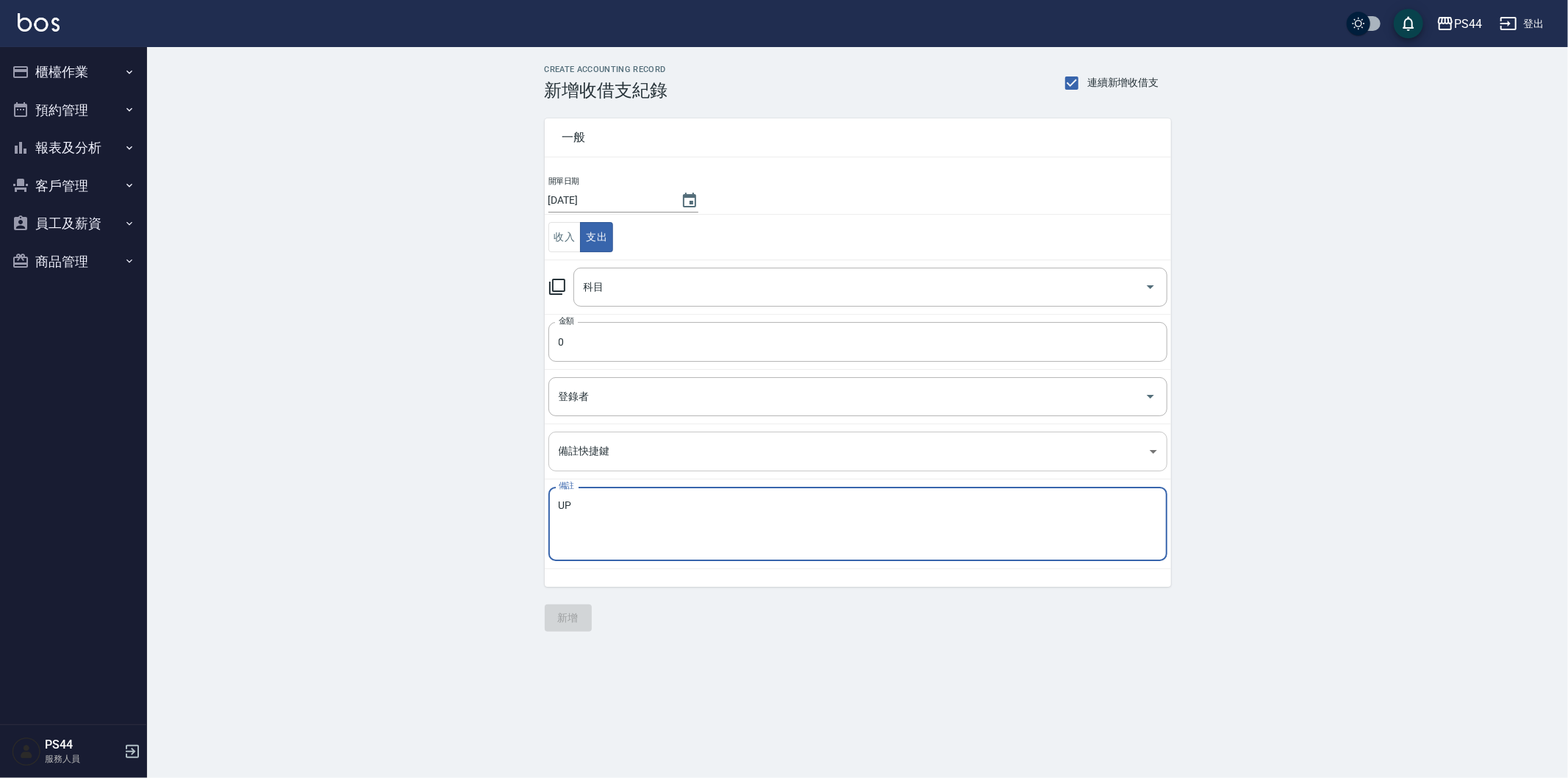
type textarea "U"
type textarea "j"
type textarea "飲料456 中餐741 客點1-100 8-50 2-50"
click at [782, 332] on input "0" at bounding box center [858, 342] width 619 height 39
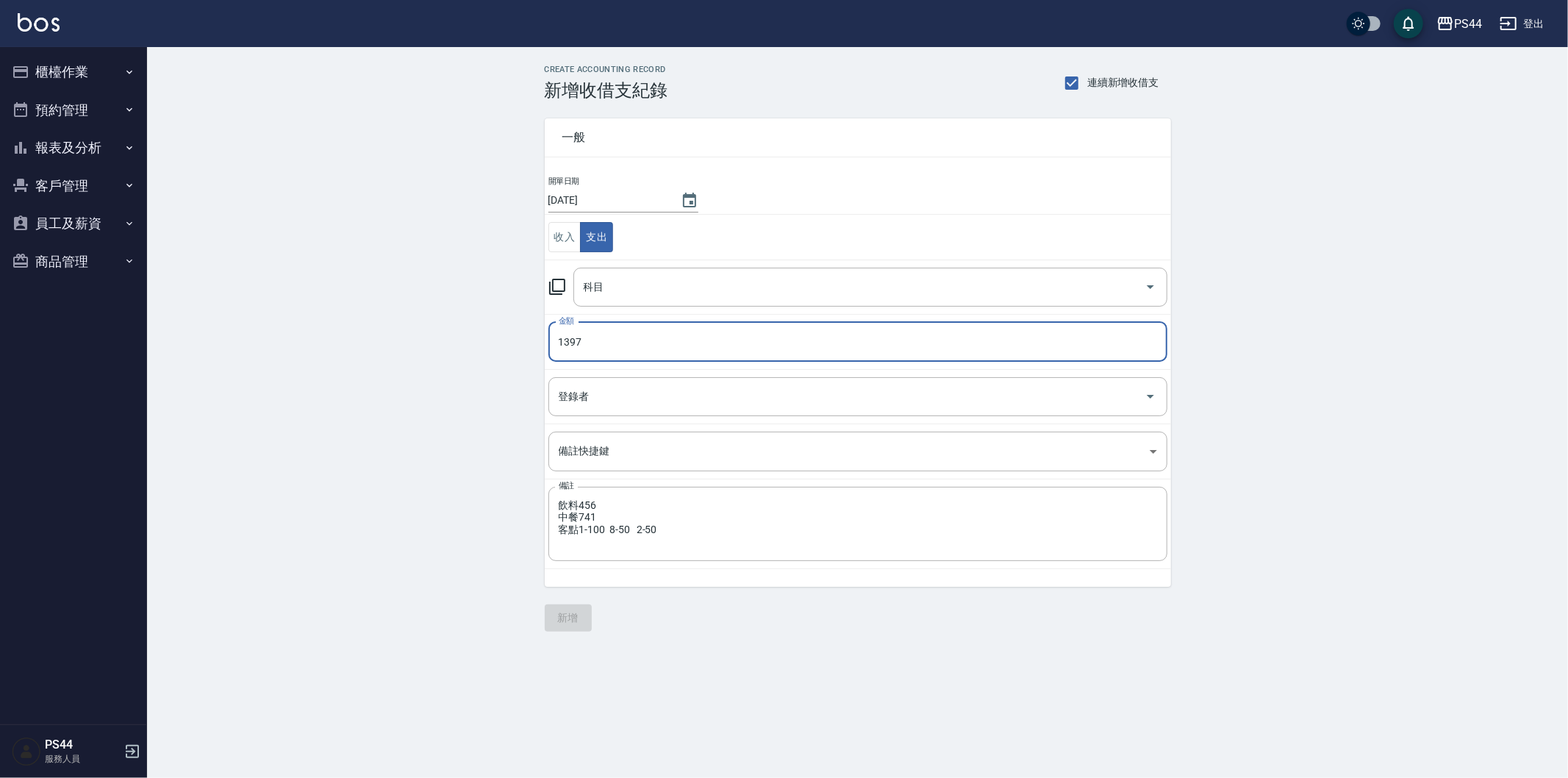
type input "1397"
click at [757, 625] on div "一般 開單日期 2025/08/17 收入 支出 科目 科目 金額 1397 金額 登錄者 登錄者 備註快捷鍵 ​ 備註快捷鍵 備註 飲料456 中餐741 …" at bounding box center [858, 366] width 626 height 531
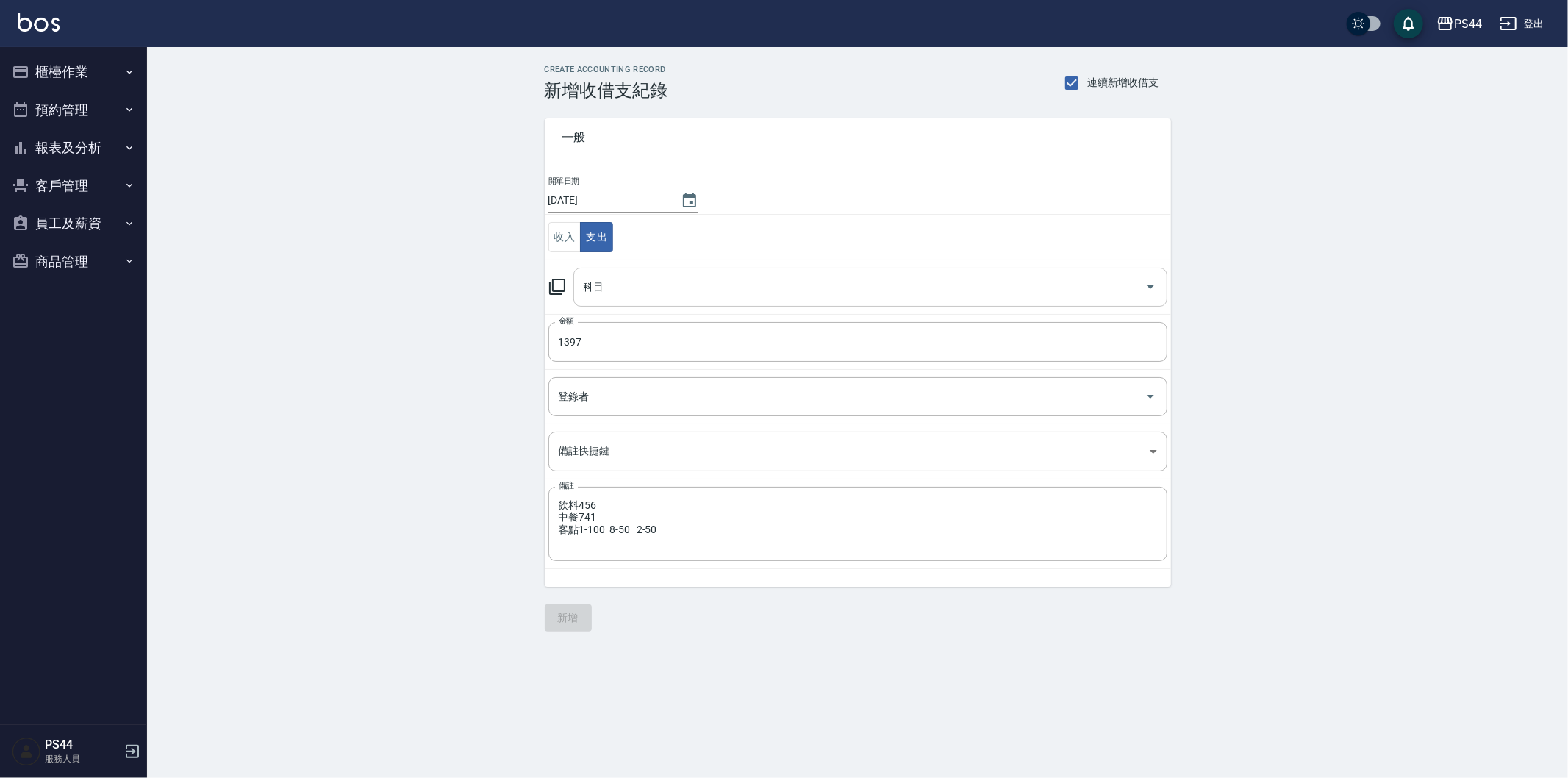
click at [743, 297] on input "科目" at bounding box center [859, 287] width 559 height 25
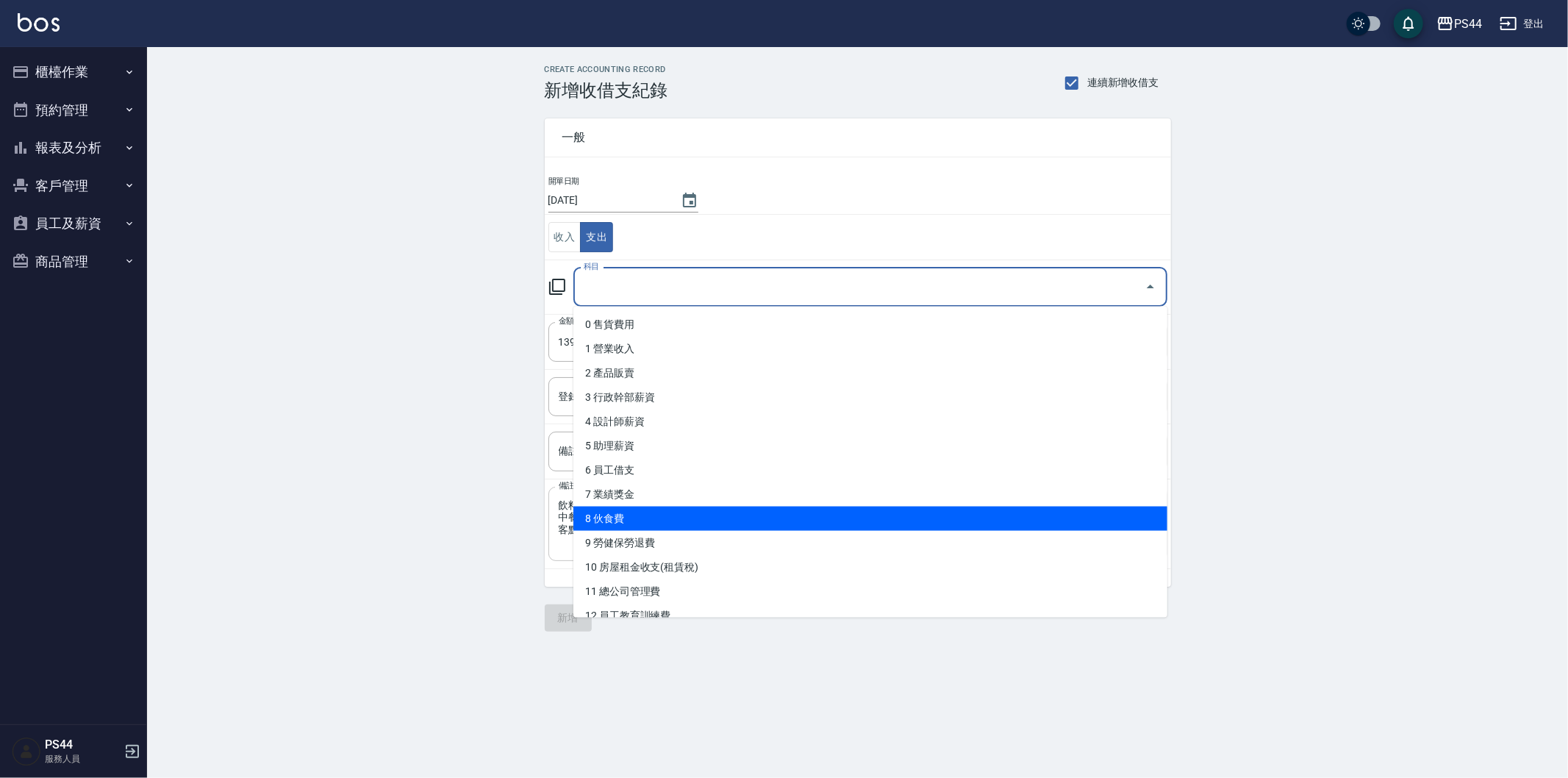
drag, startPoint x: 791, startPoint y: 514, endPoint x: 752, endPoint y: 541, distance: 47.4
click at [792, 513] on li "8 伙食費" at bounding box center [870, 519] width 594 height 25
type input "8 伙食費"
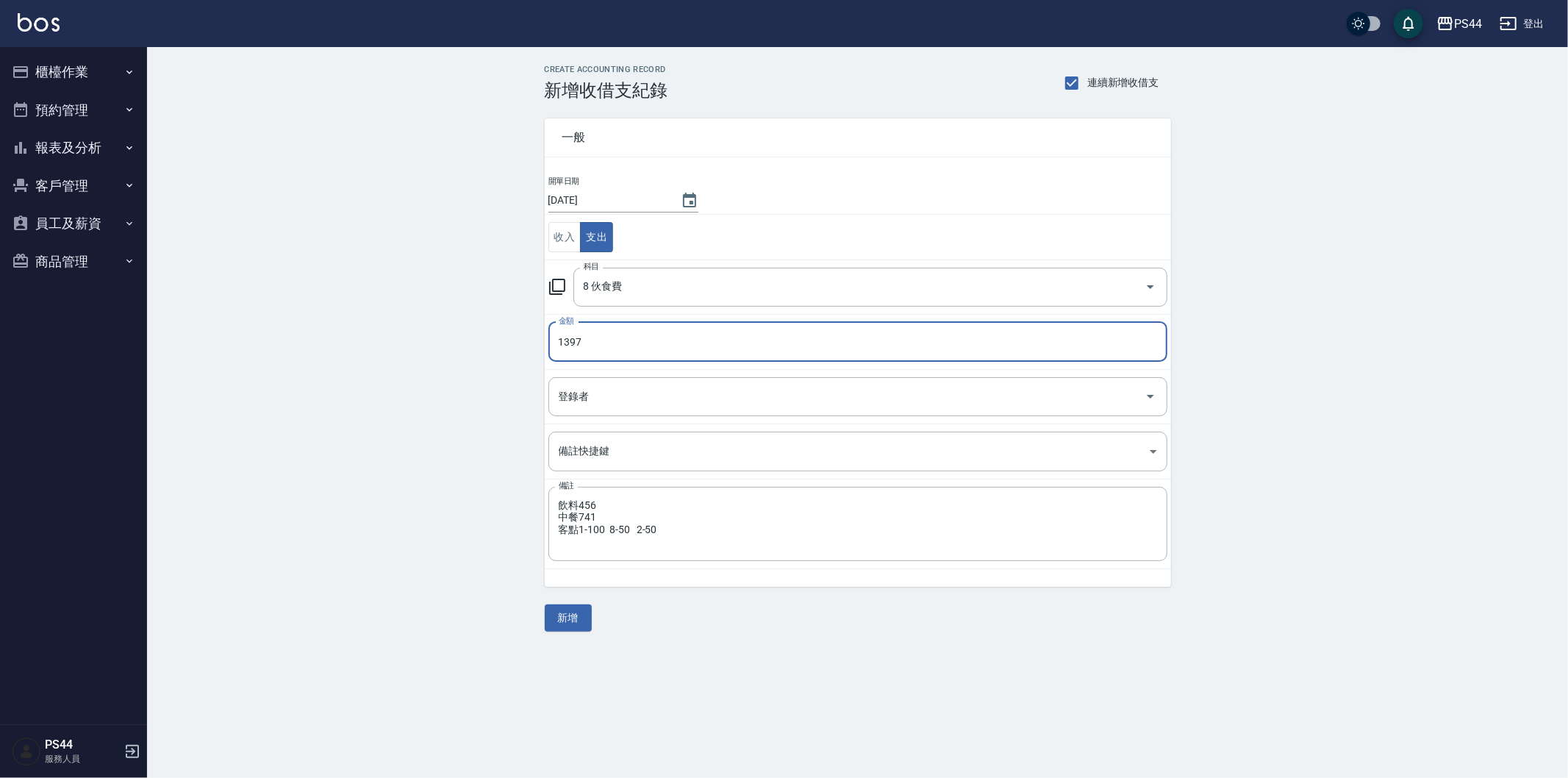
click at [571, 619] on button "新增" at bounding box center [568, 618] width 47 height 27
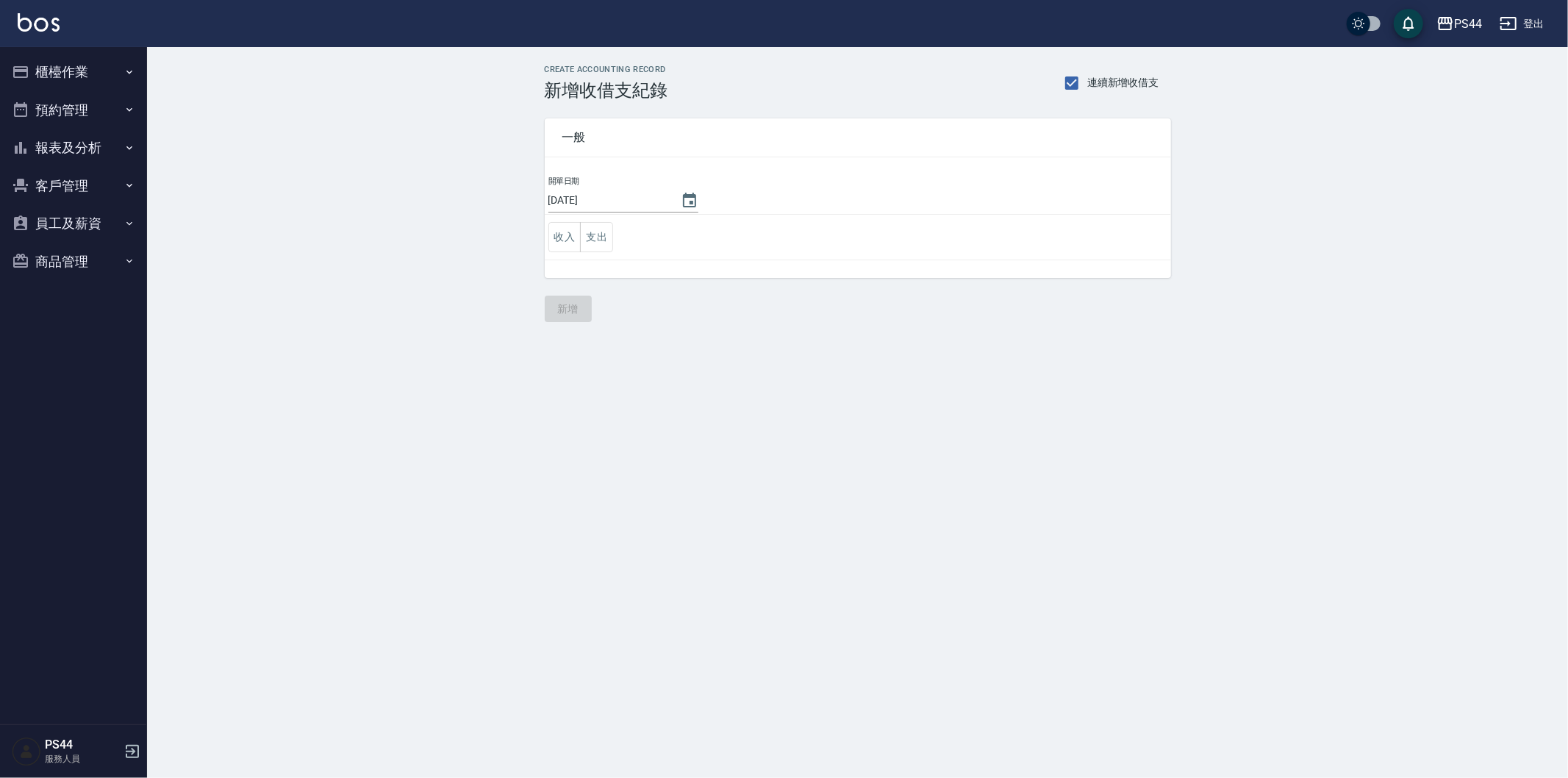
click at [80, 68] on button "櫃檯作業" at bounding box center [73, 71] width 136 height 39
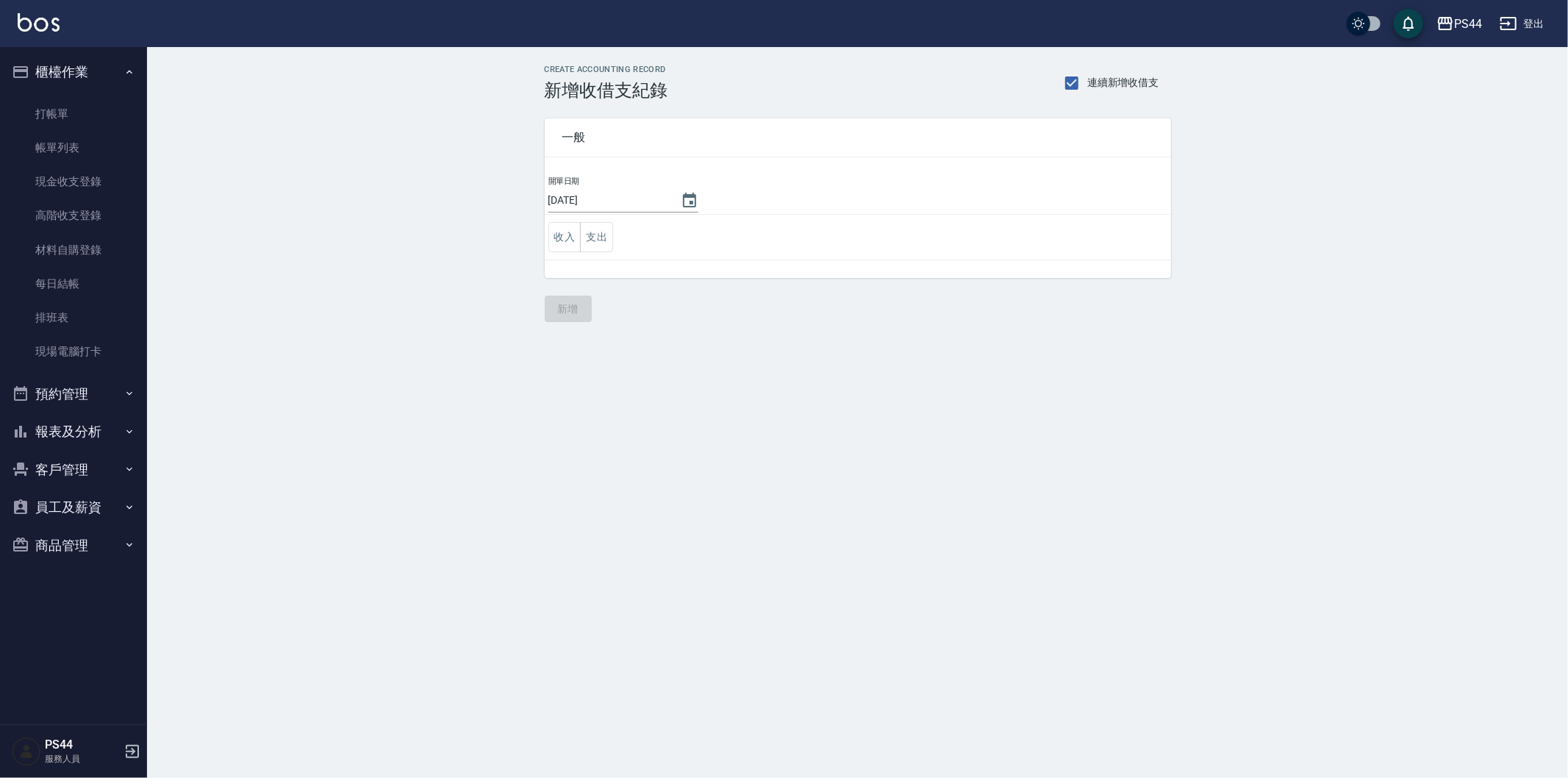
click at [114, 408] on button "預約管理" at bounding box center [73, 394] width 136 height 39
click at [92, 548] on button "報表及分析" at bounding box center [73, 546] width 136 height 39
click at [108, 629] on link "店家日報表" at bounding box center [73, 621] width 136 height 34
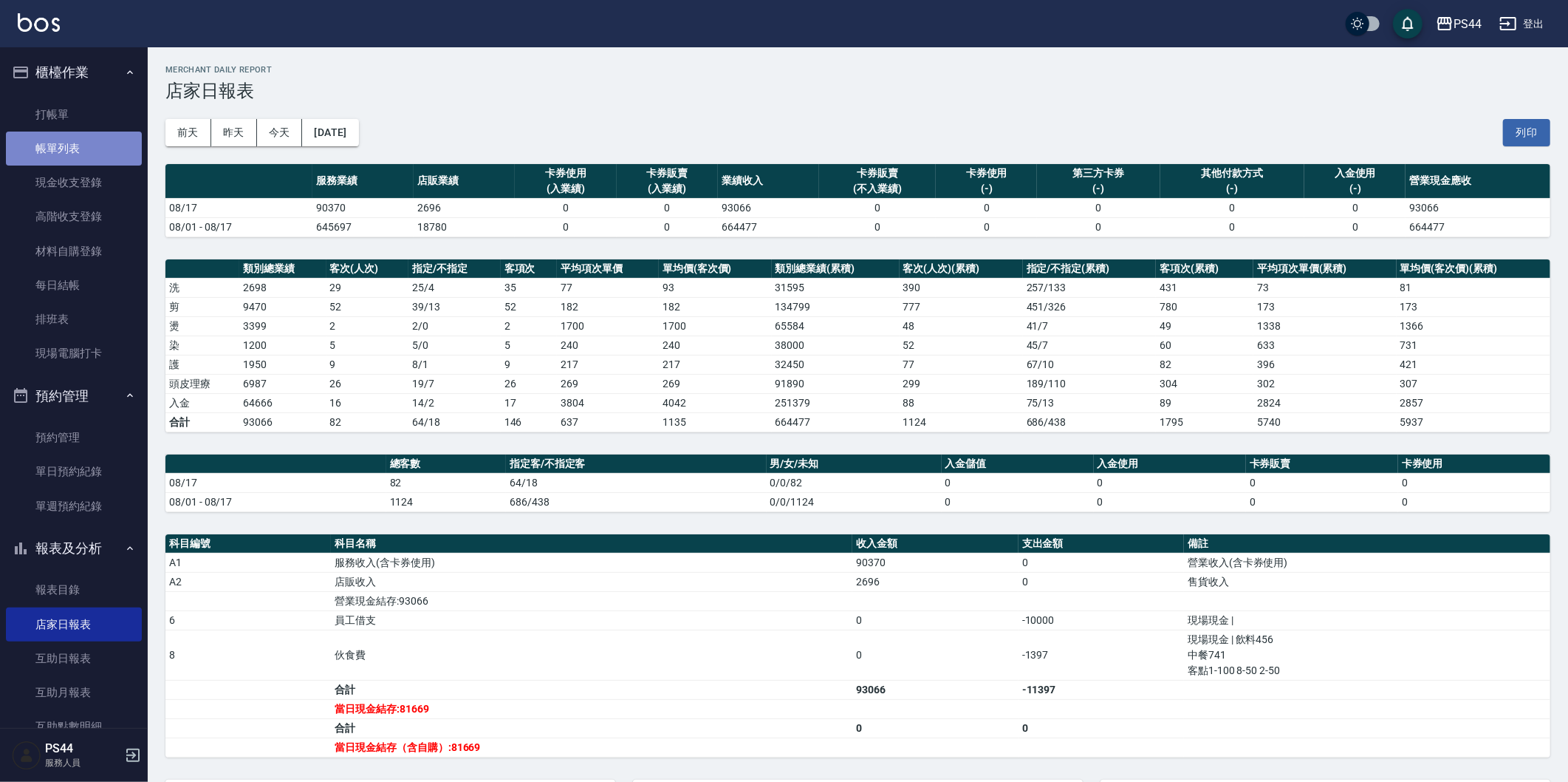
click at [127, 137] on link "帳單列表" at bounding box center [73, 148] width 136 height 34
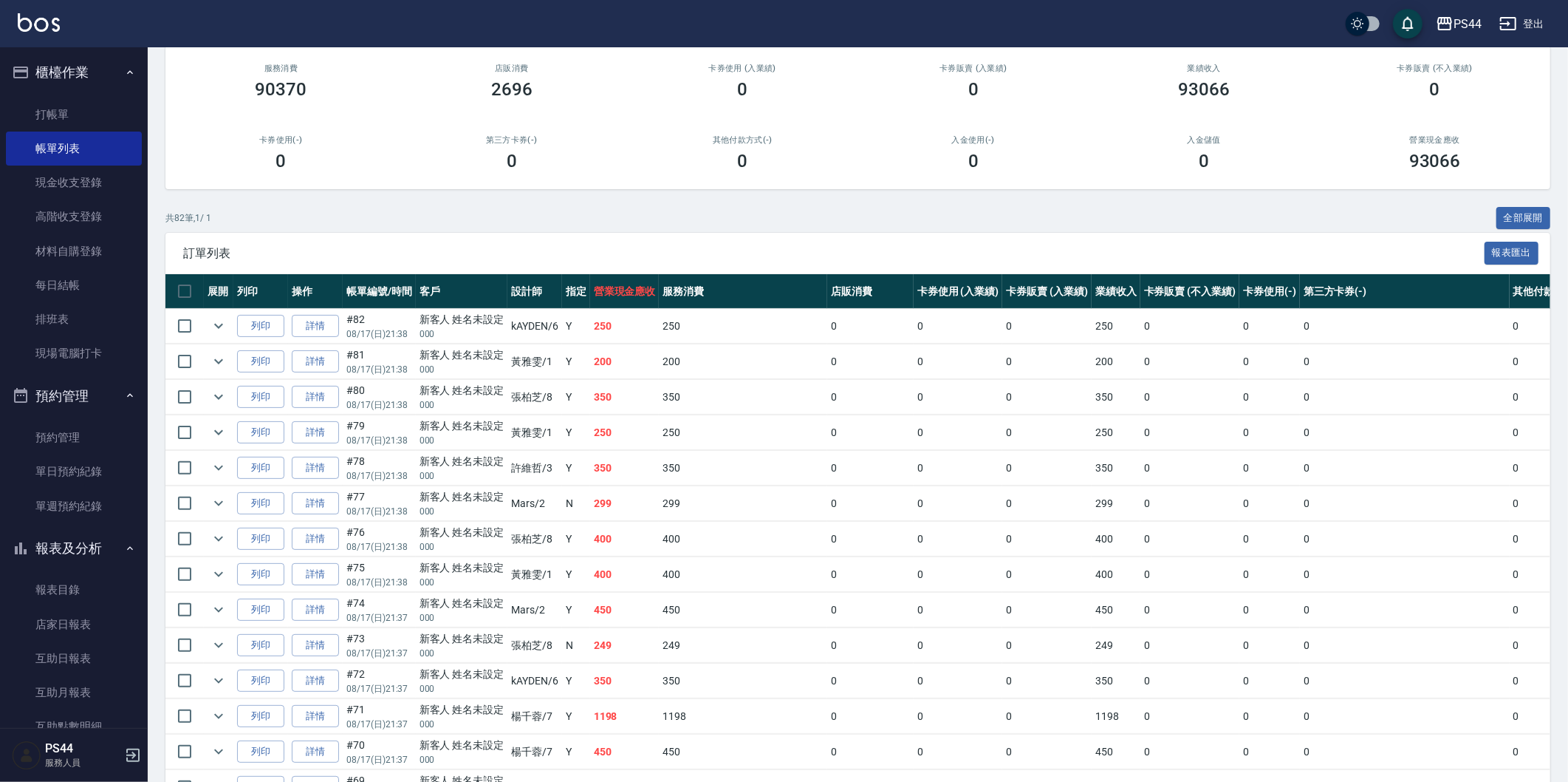
scroll to position [107, 0]
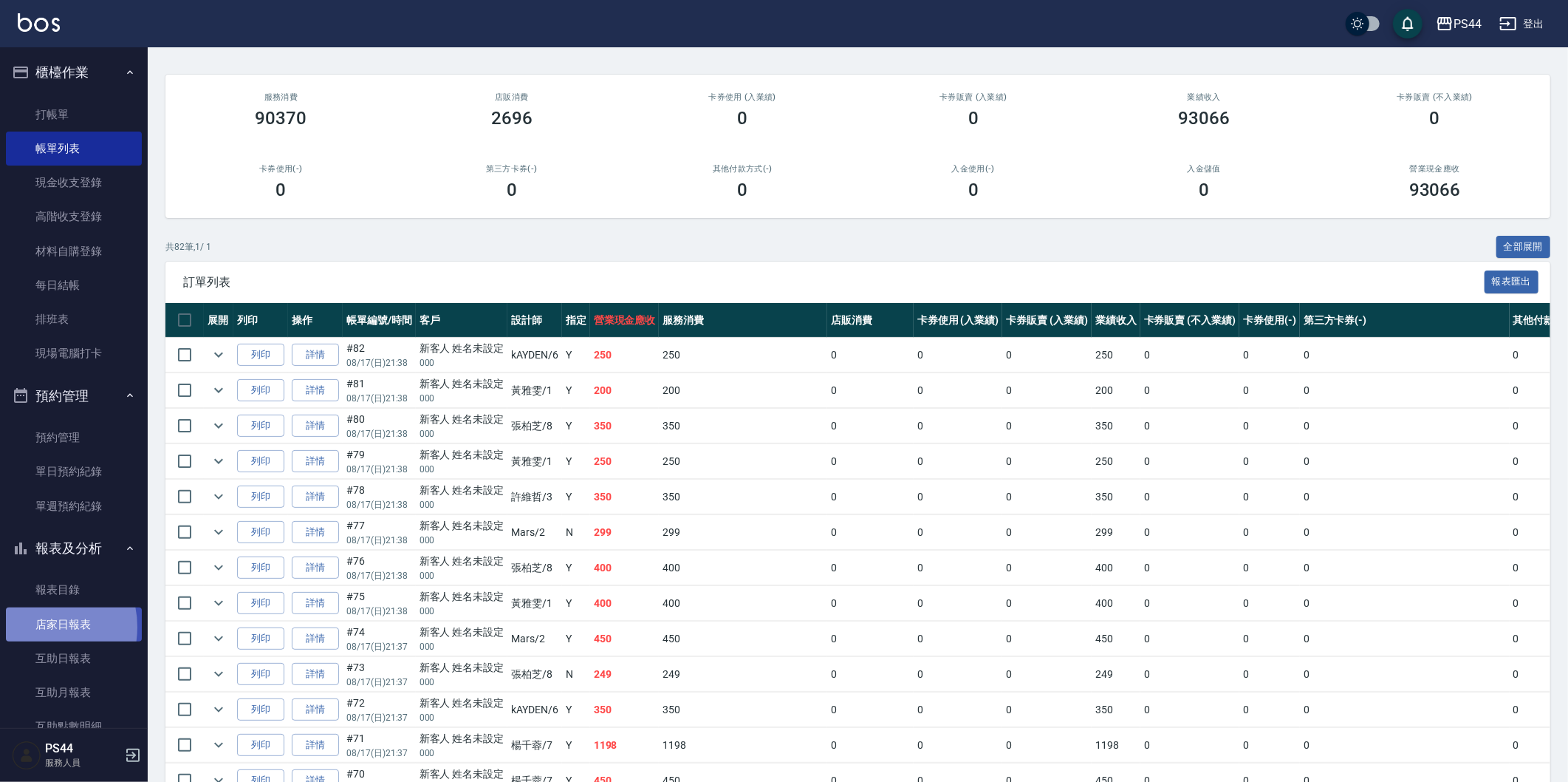
click at [31, 627] on link "店家日報表" at bounding box center [73, 624] width 136 height 34
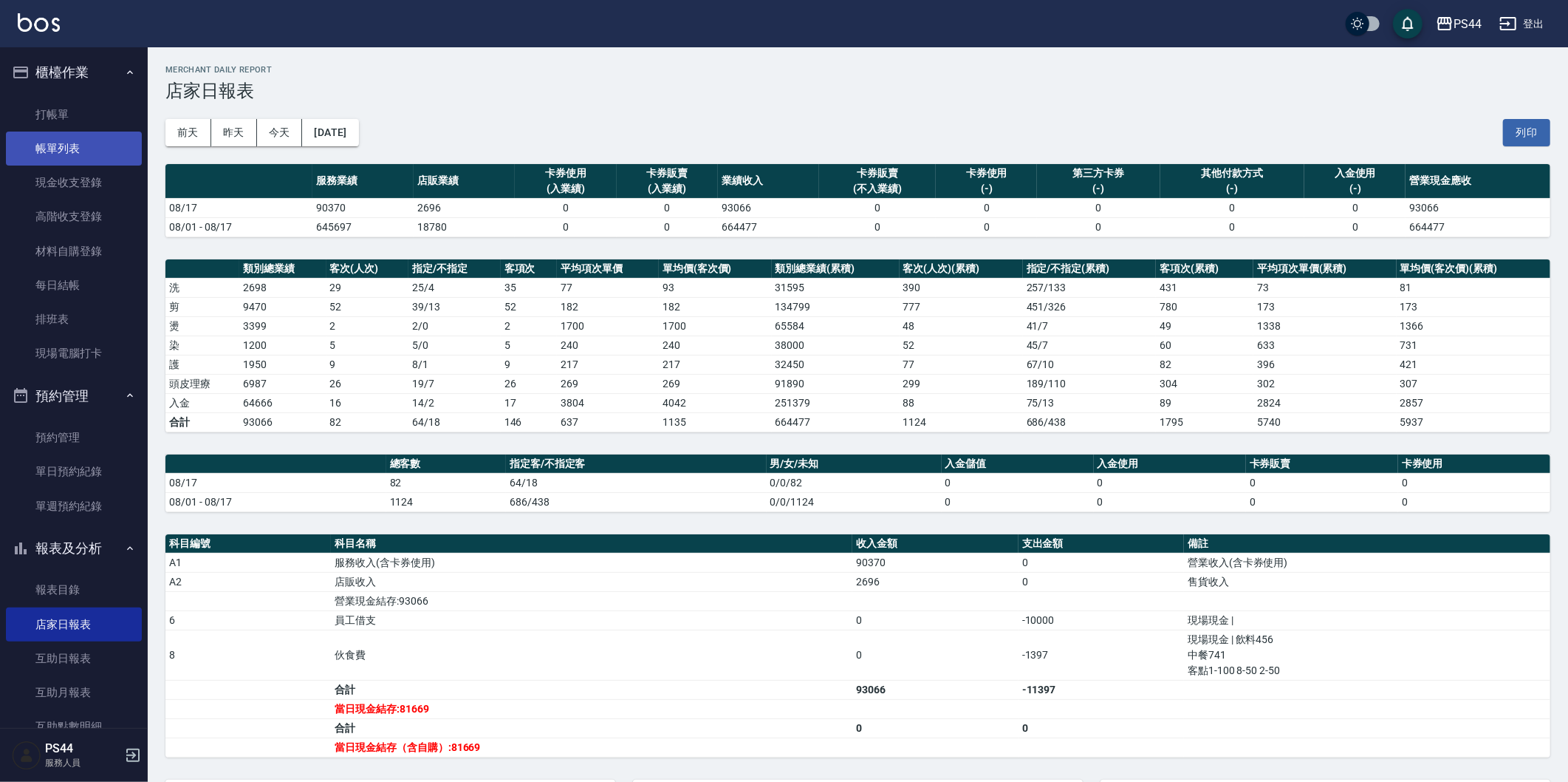
click at [38, 159] on link "帳單列表" at bounding box center [73, 148] width 136 height 34
click at [63, 151] on link "帳單列表" at bounding box center [73, 148] width 136 height 34
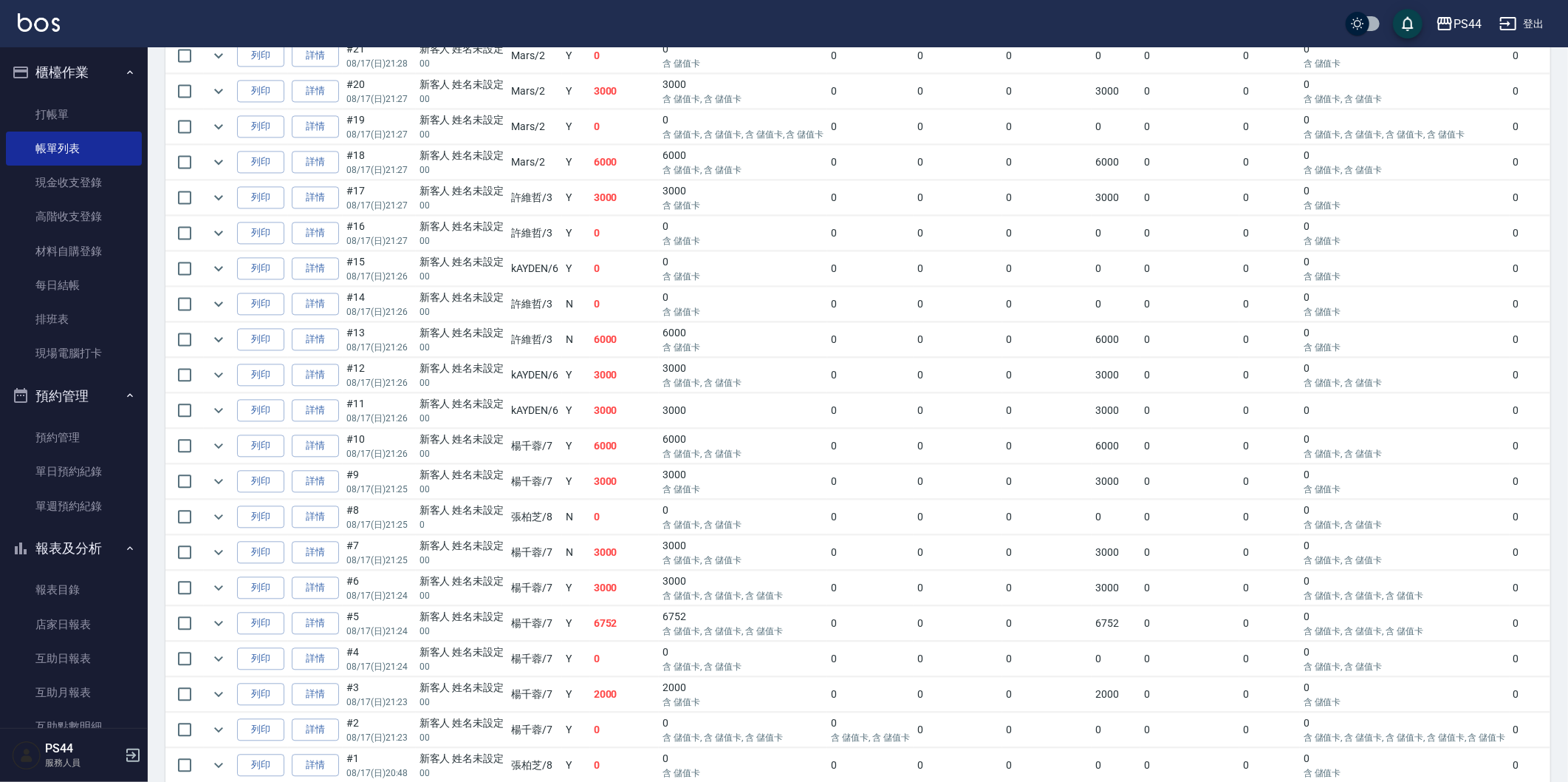
scroll to position [2653, 0]
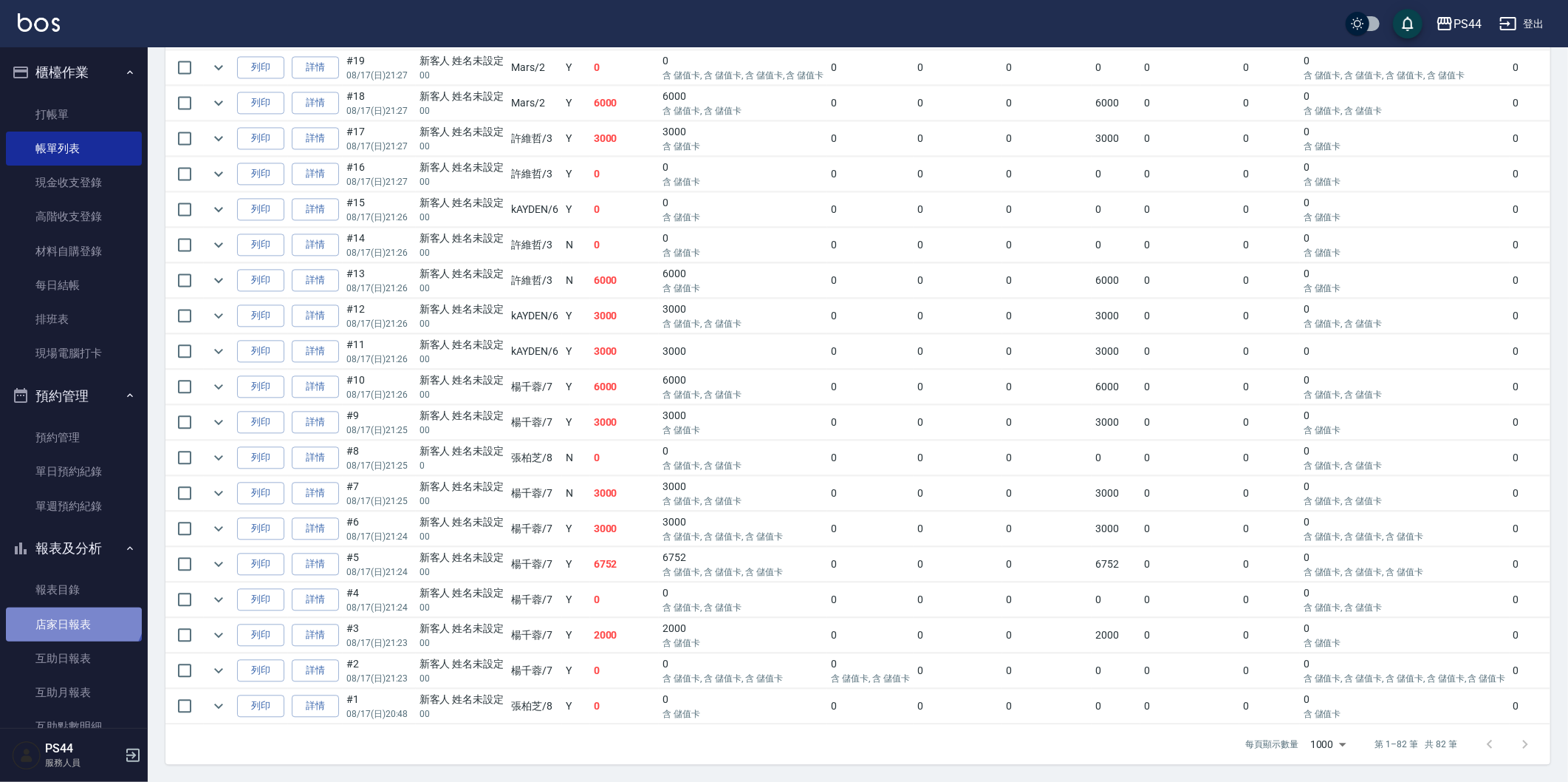
drag, startPoint x: 72, startPoint y: 608, endPoint x: 74, endPoint y: 617, distance: 9.2
click at [72, 609] on link "店家日報表" at bounding box center [73, 624] width 136 height 34
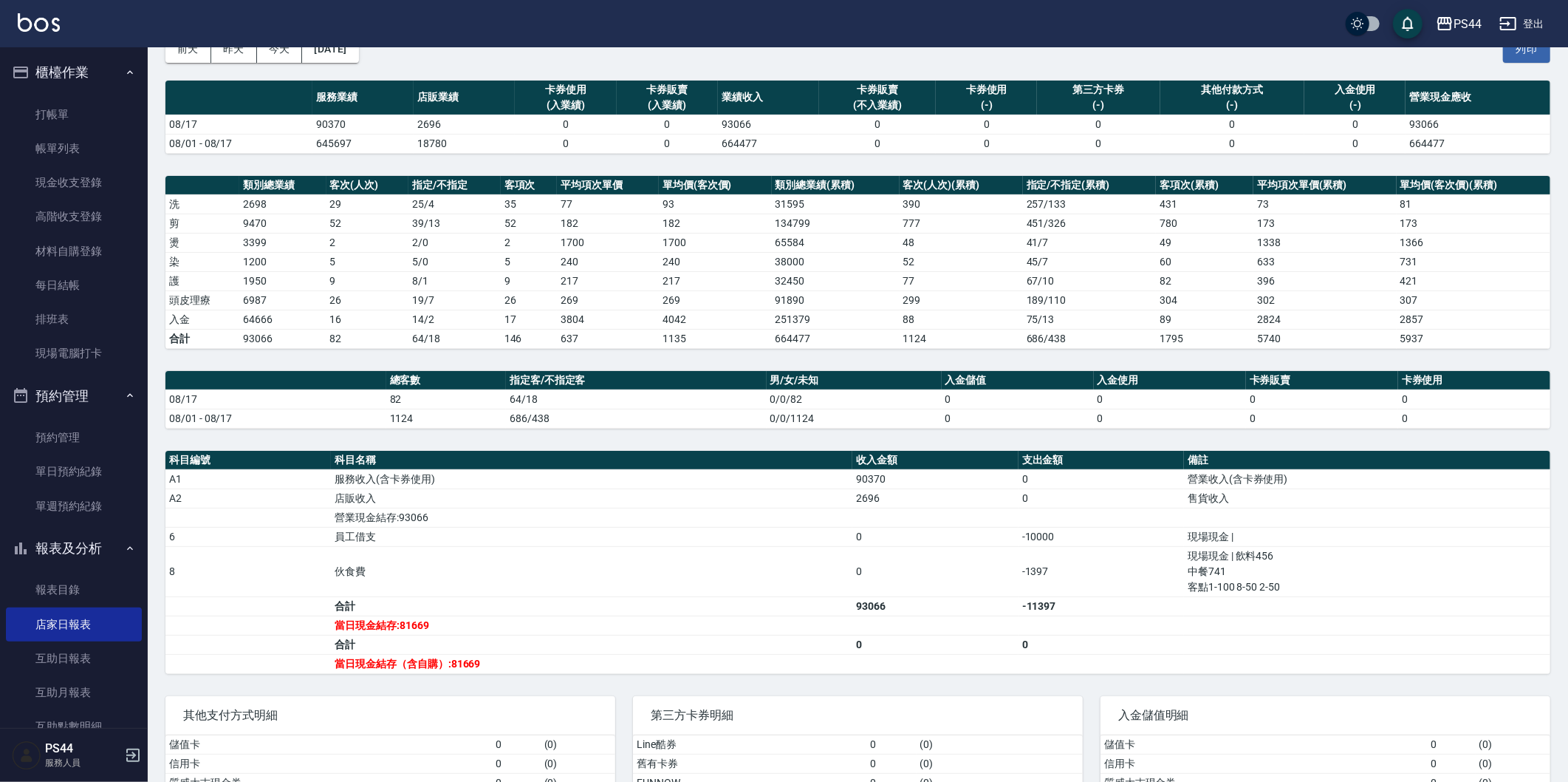
scroll to position [170, 0]
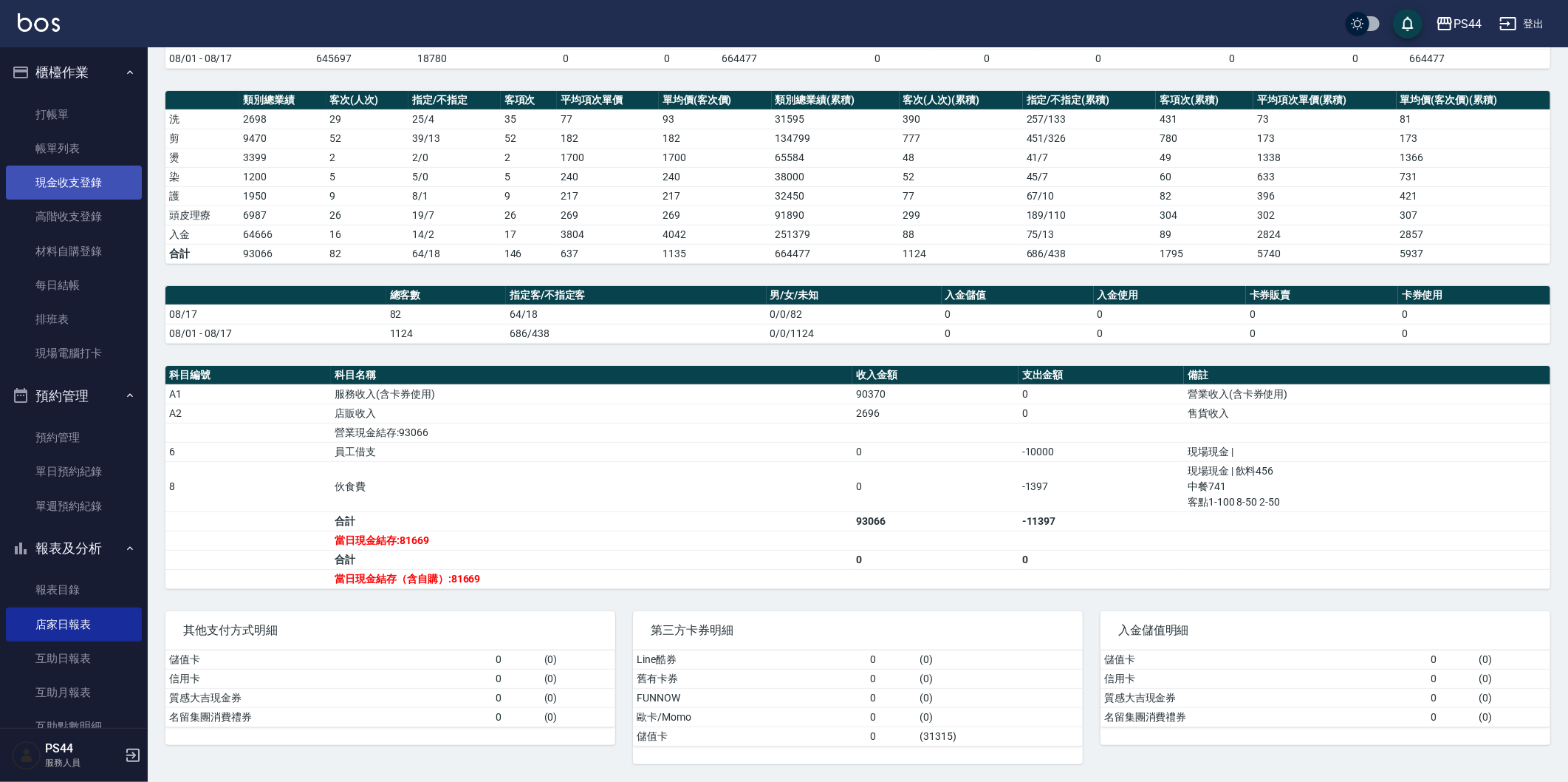
click at [87, 187] on link "現金收支登錄" at bounding box center [73, 182] width 136 height 34
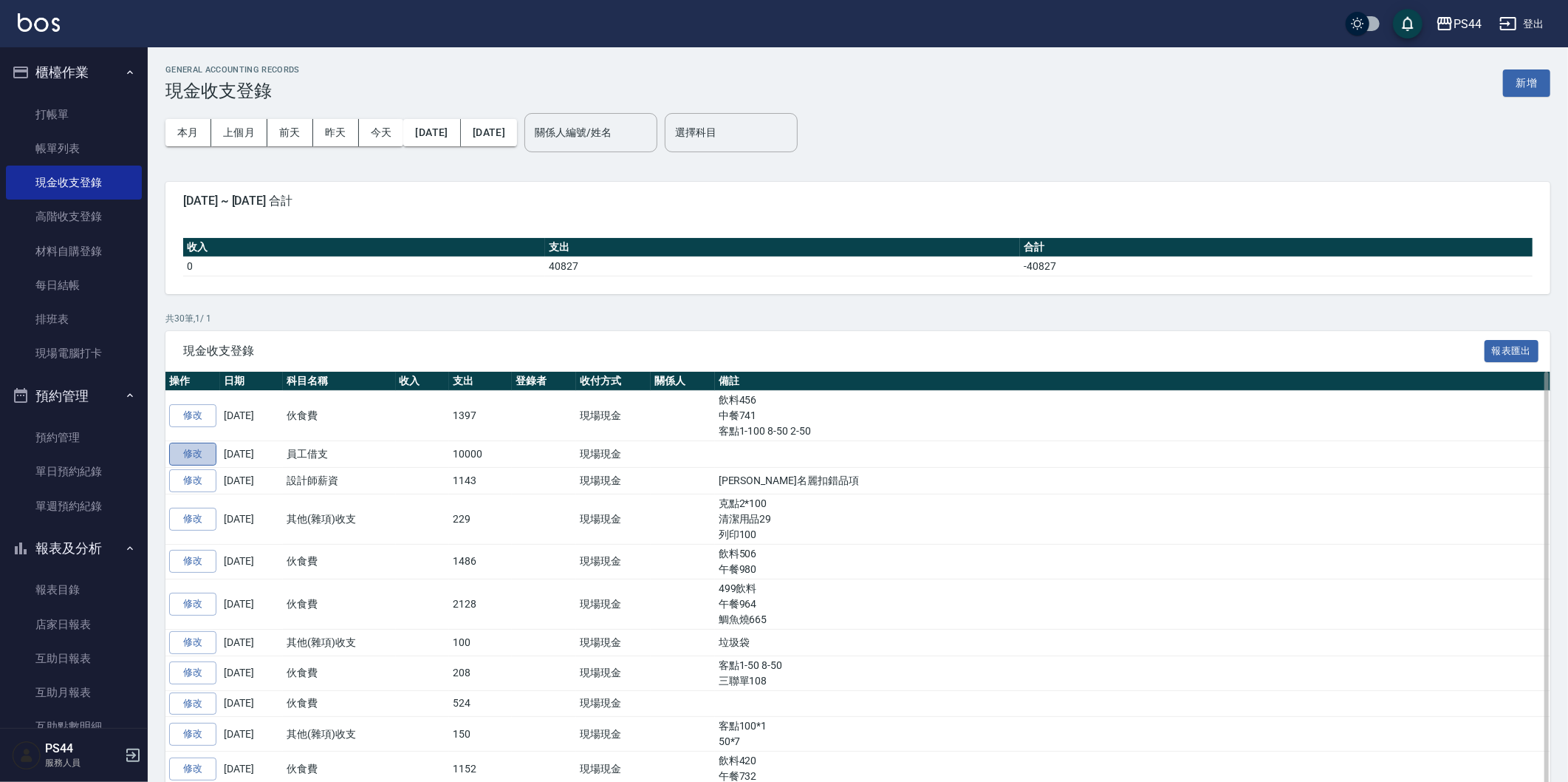
click at [212, 453] on link "修改" at bounding box center [192, 454] width 47 height 23
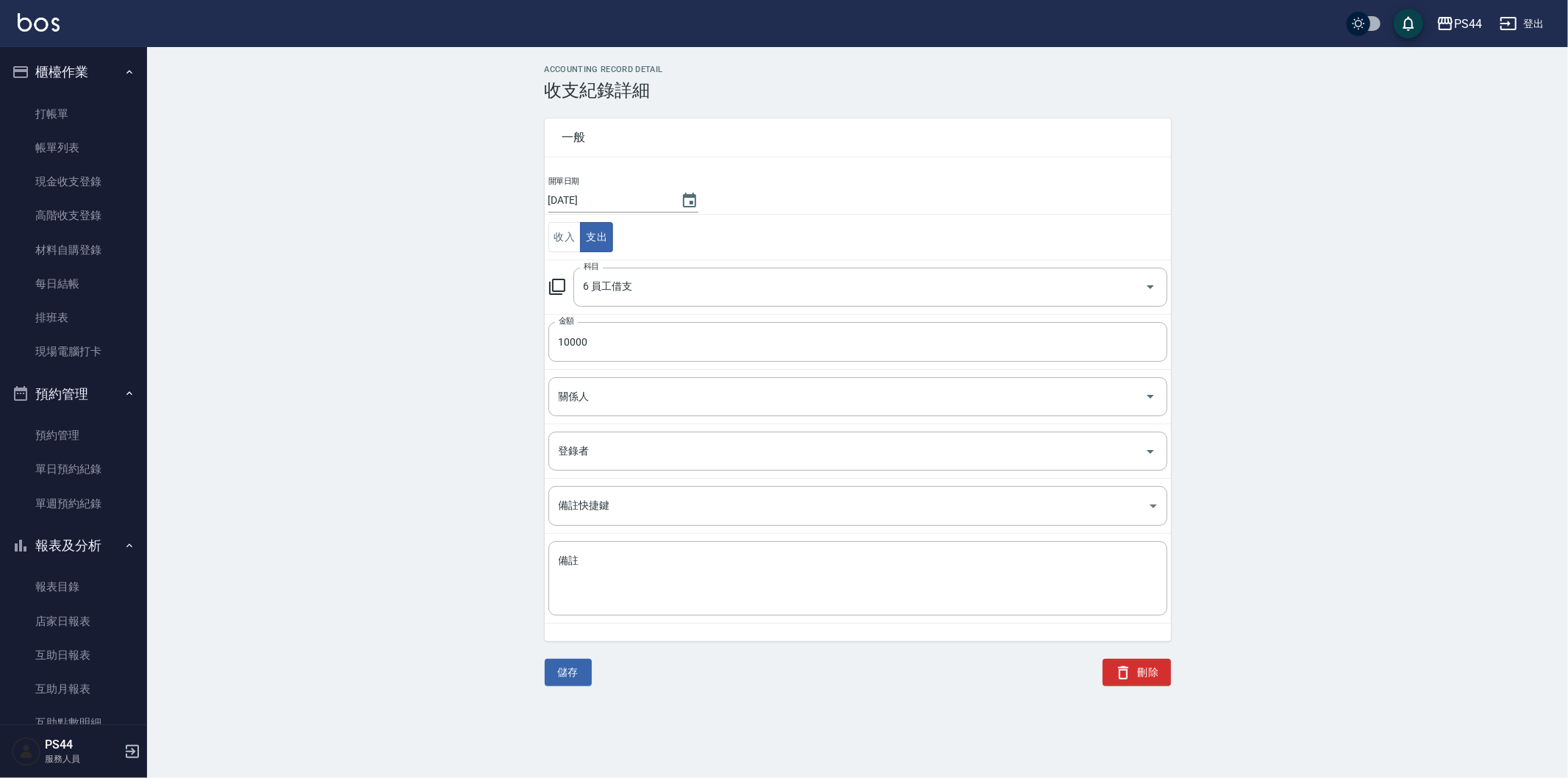
drag, startPoint x: 1137, startPoint y: 671, endPoint x: 1136, endPoint y: 660, distance: 11.0
click at [1138, 670] on button "刪除" at bounding box center [1136, 672] width 68 height 27
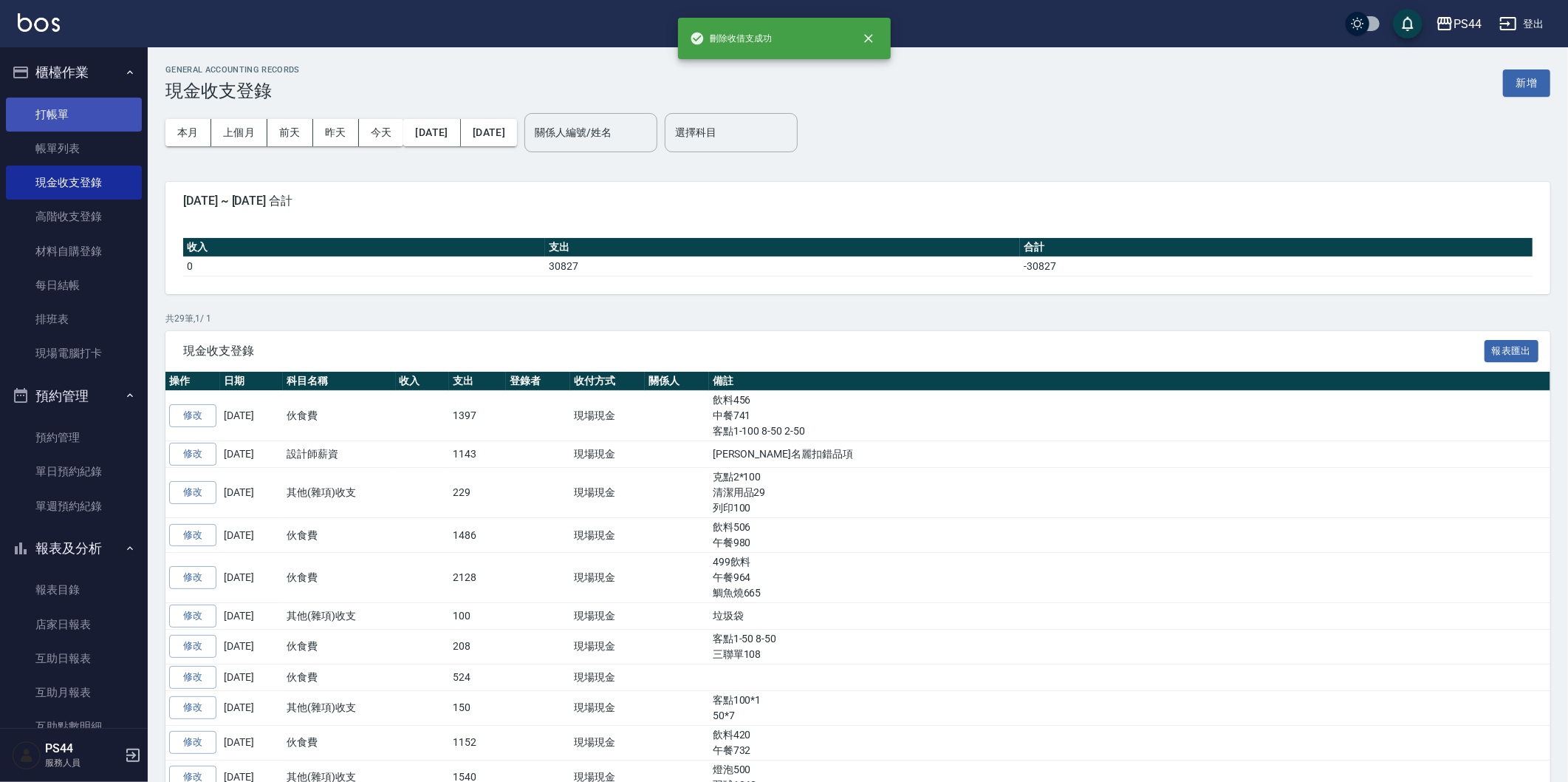
click at [67, 116] on link "打帳單" at bounding box center [73, 114] width 136 height 34
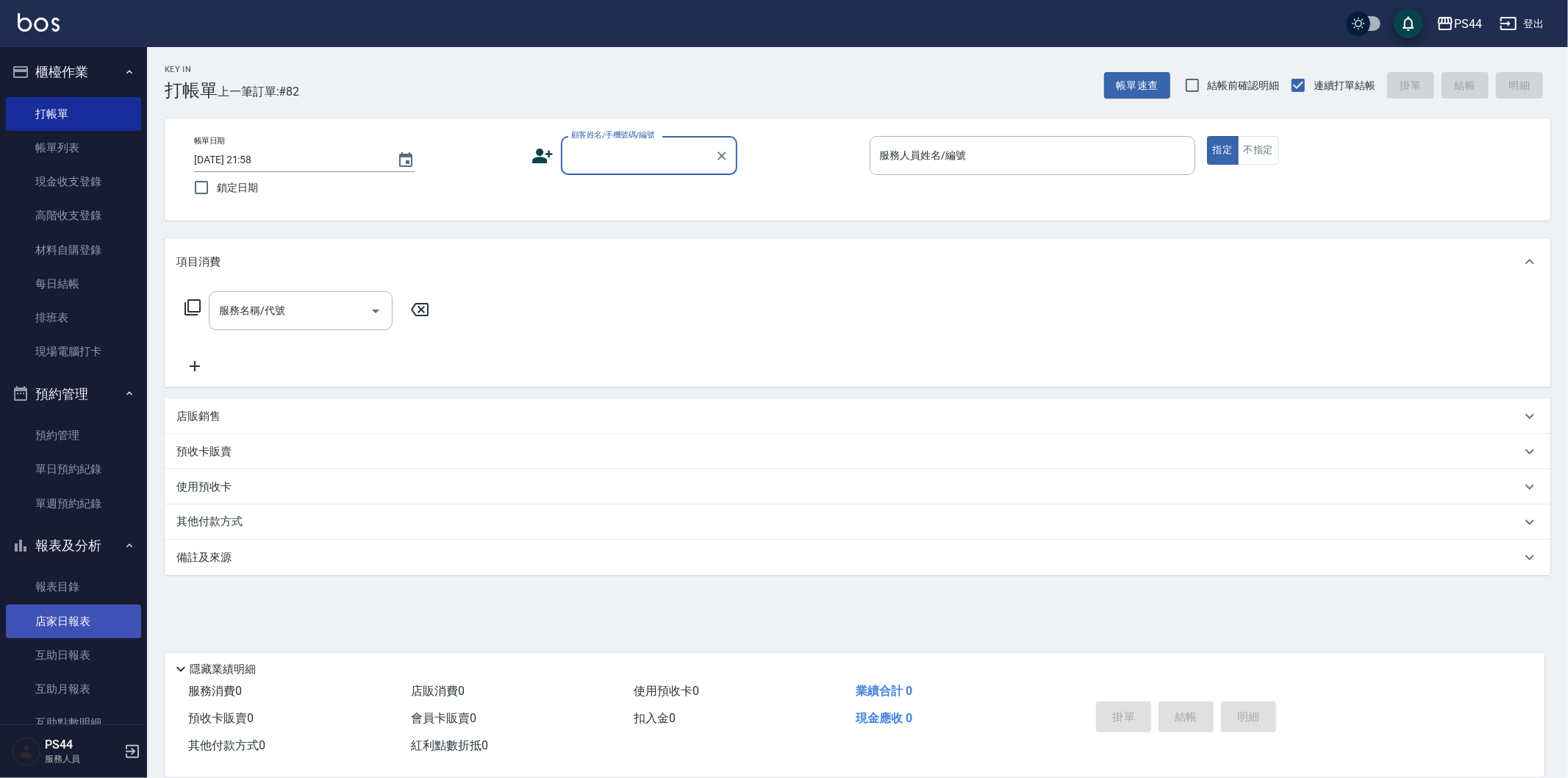
click at [90, 612] on link "店家日報表" at bounding box center [73, 621] width 136 height 34
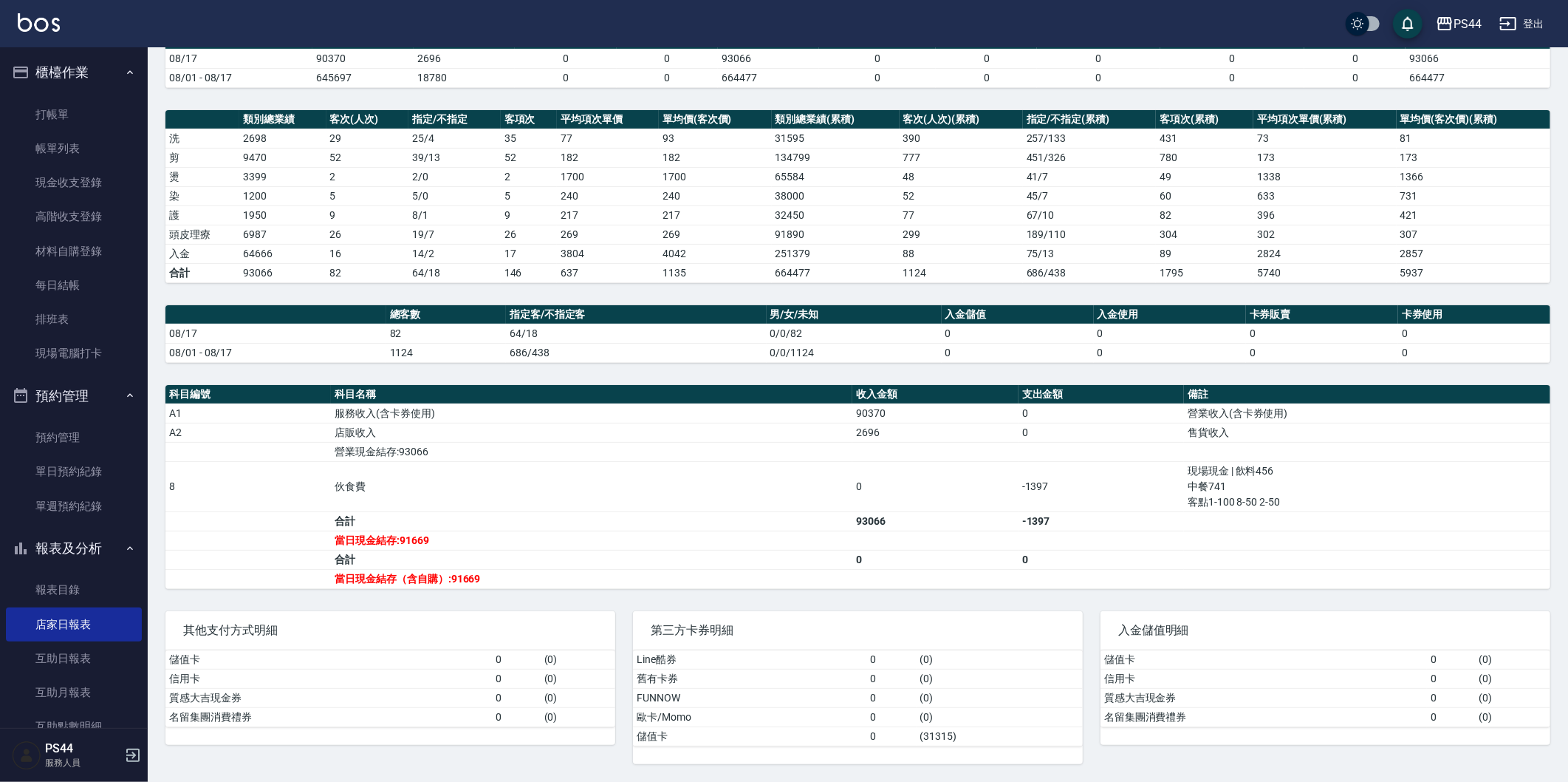
scroll to position [150, 0]
click at [50, 142] on link "帳單列表" at bounding box center [73, 148] width 136 height 34
click at [50, 146] on link "帳單列表" at bounding box center [73, 148] width 136 height 34
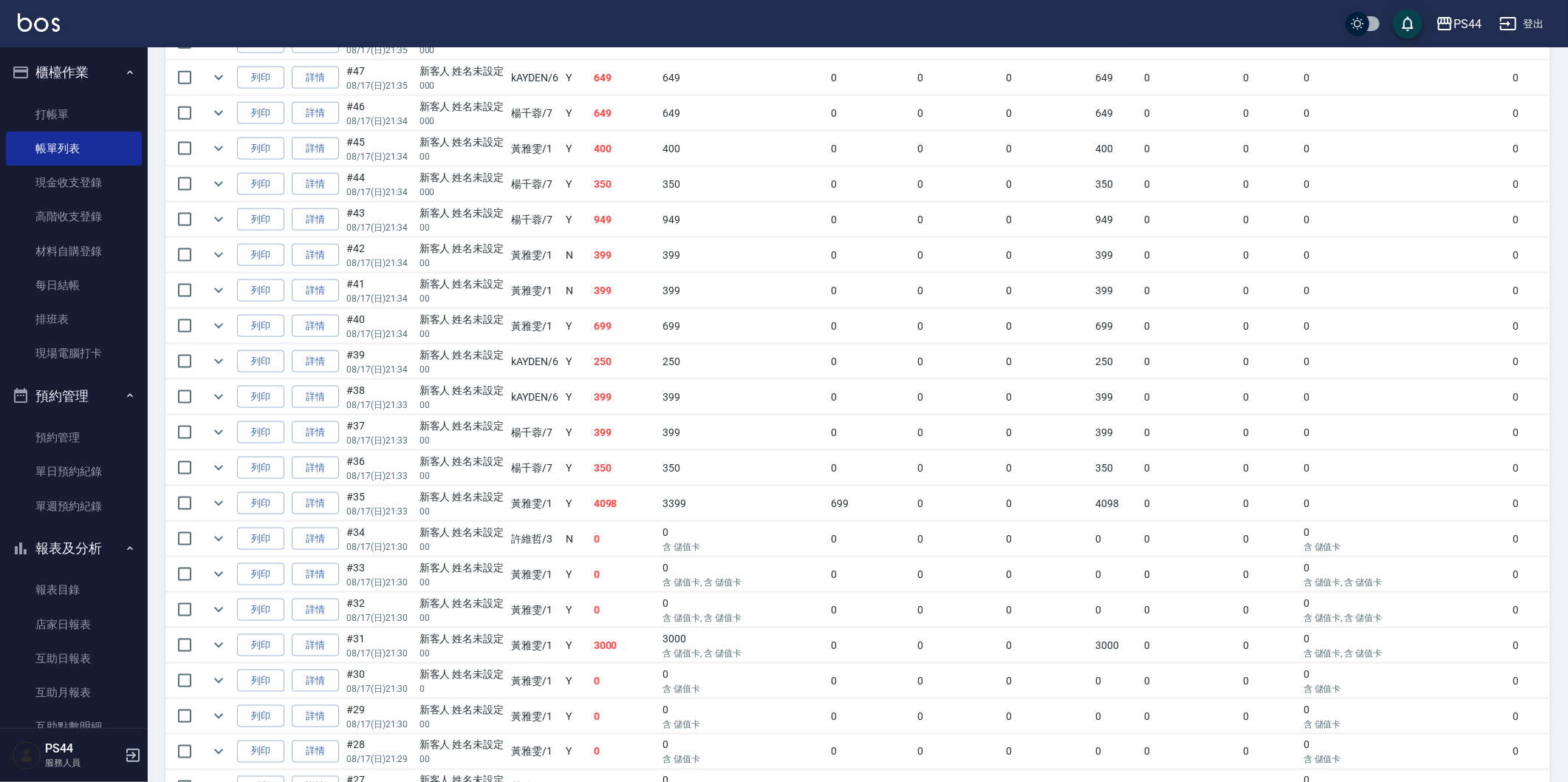
scroll to position [1585, 0]
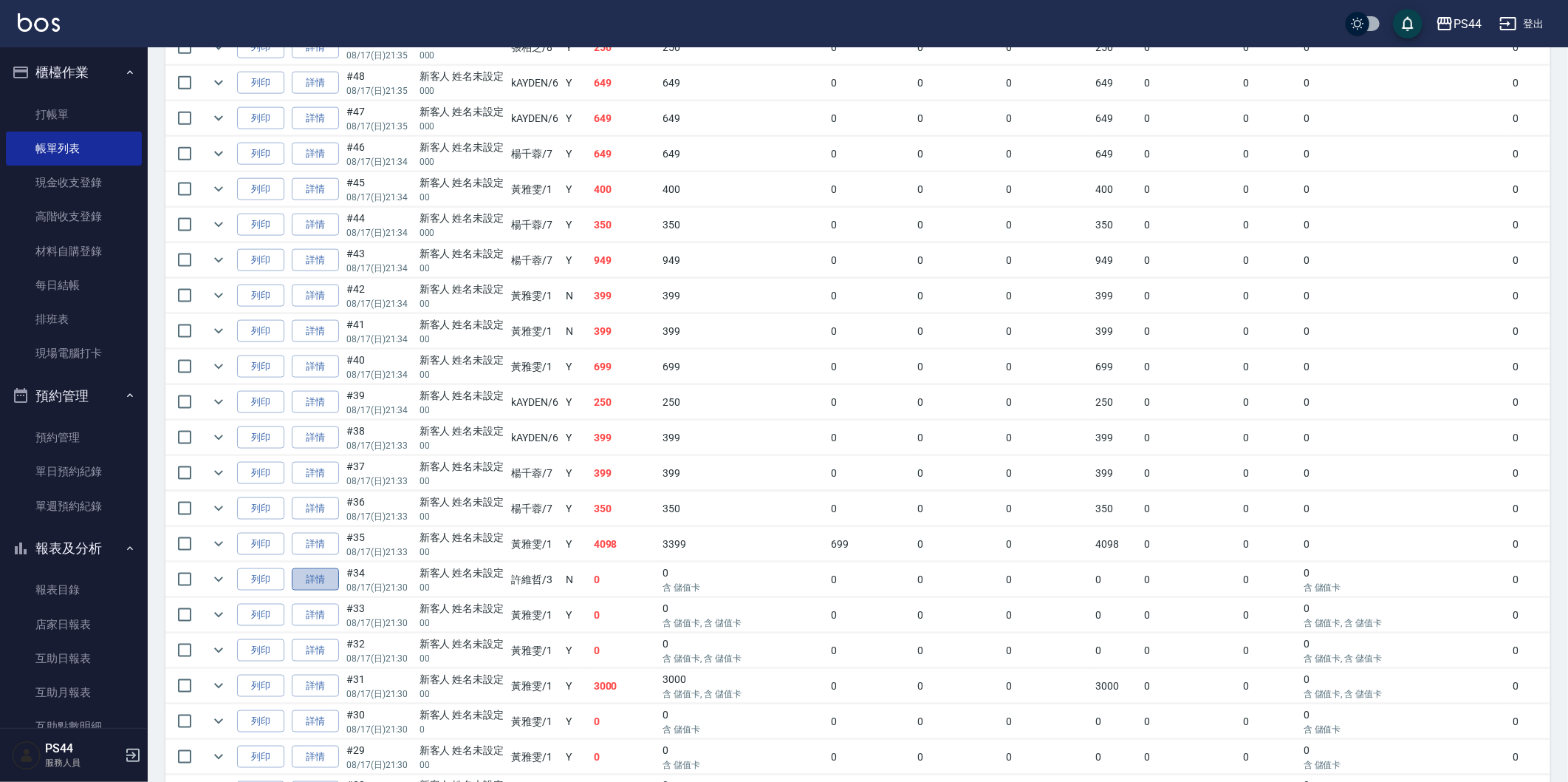
click at [304, 591] on link "詳情" at bounding box center [315, 580] width 47 height 23
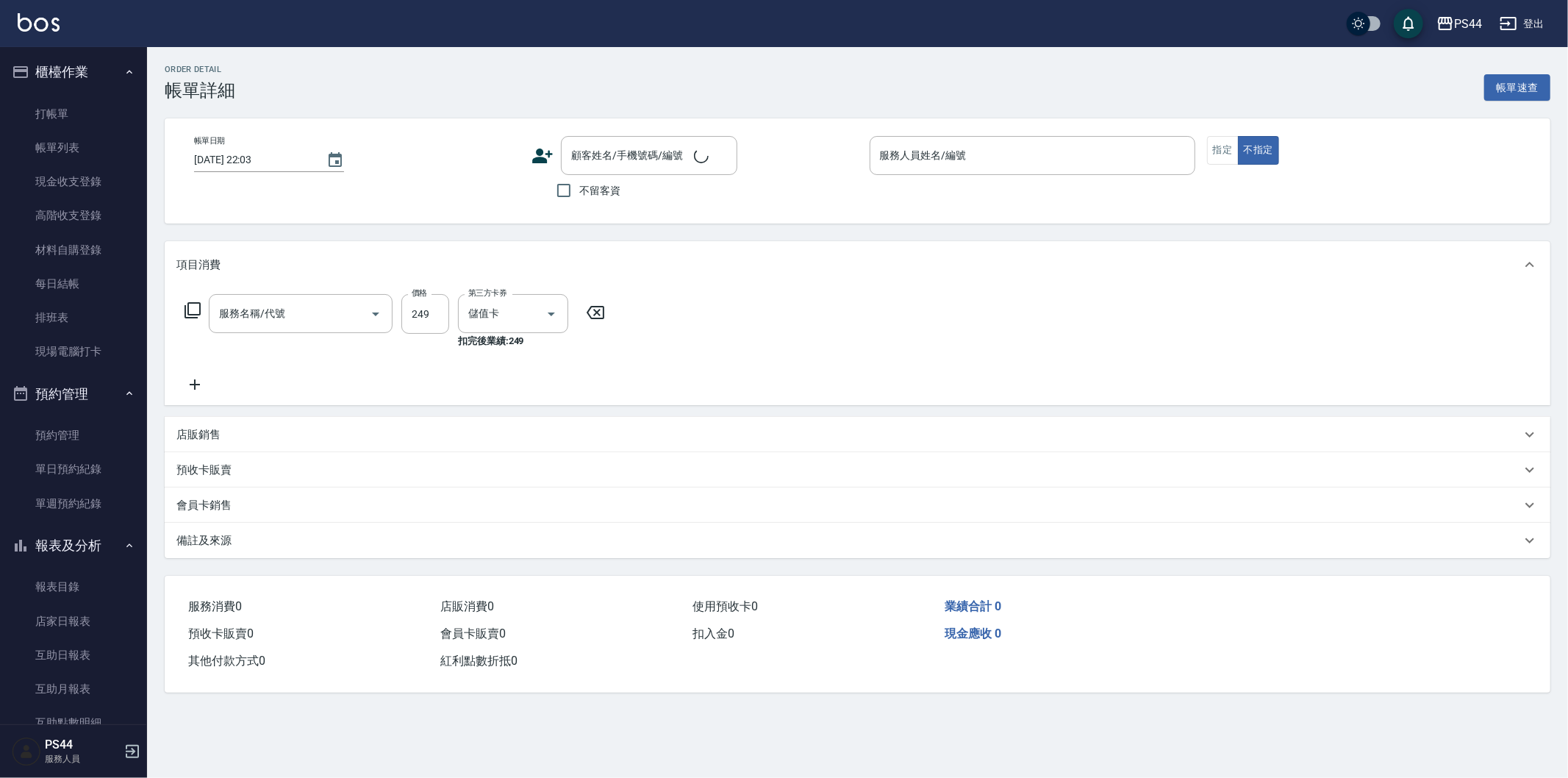
type input "2025/08/17 21:30"
type input "許維哲-3"
type input "剪髮(306)"
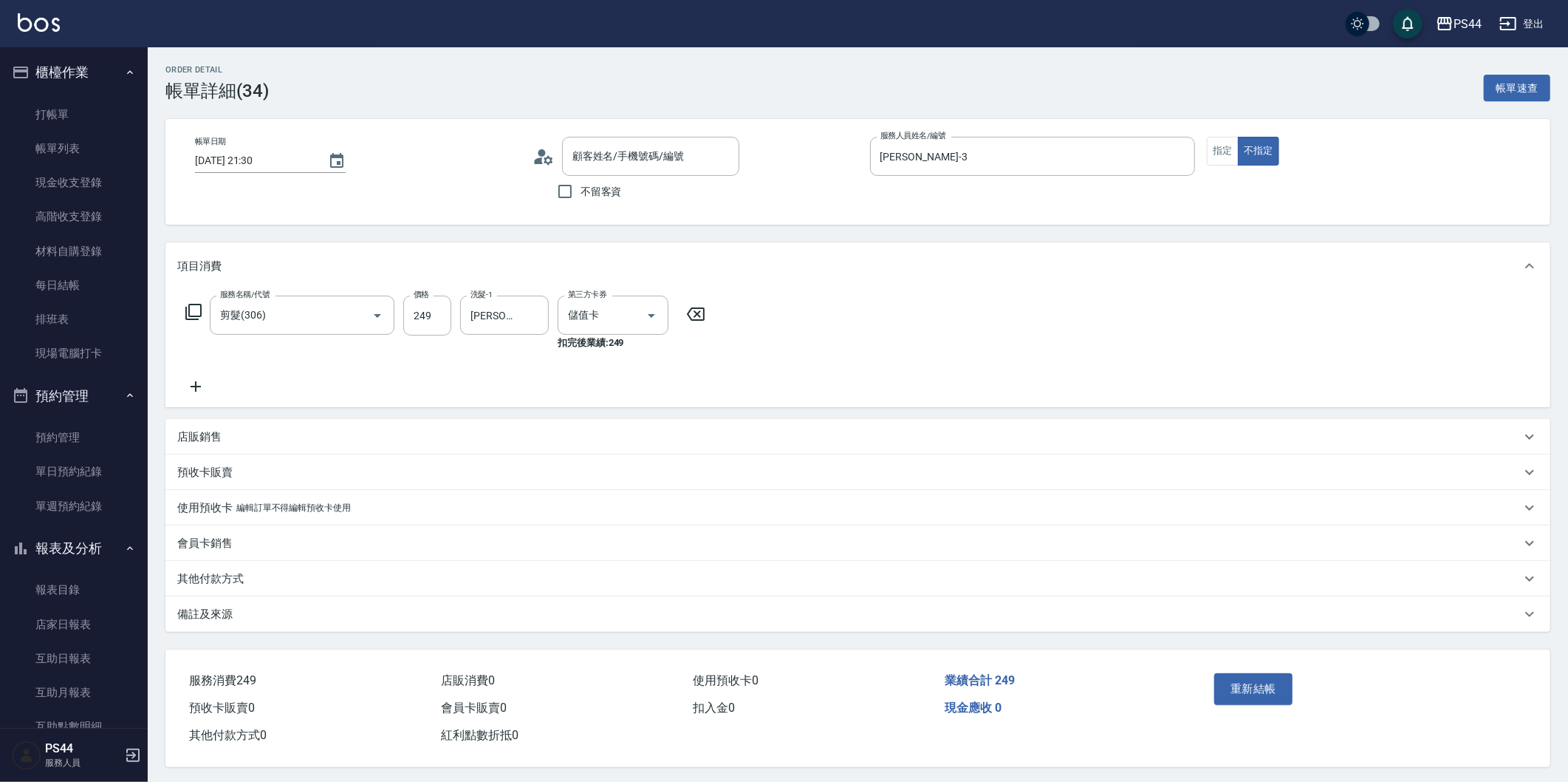
type input "新客人 姓名未設定/00/null"
click at [623, 312] on icon "Clear" at bounding box center [631, 315] width 15 height 15
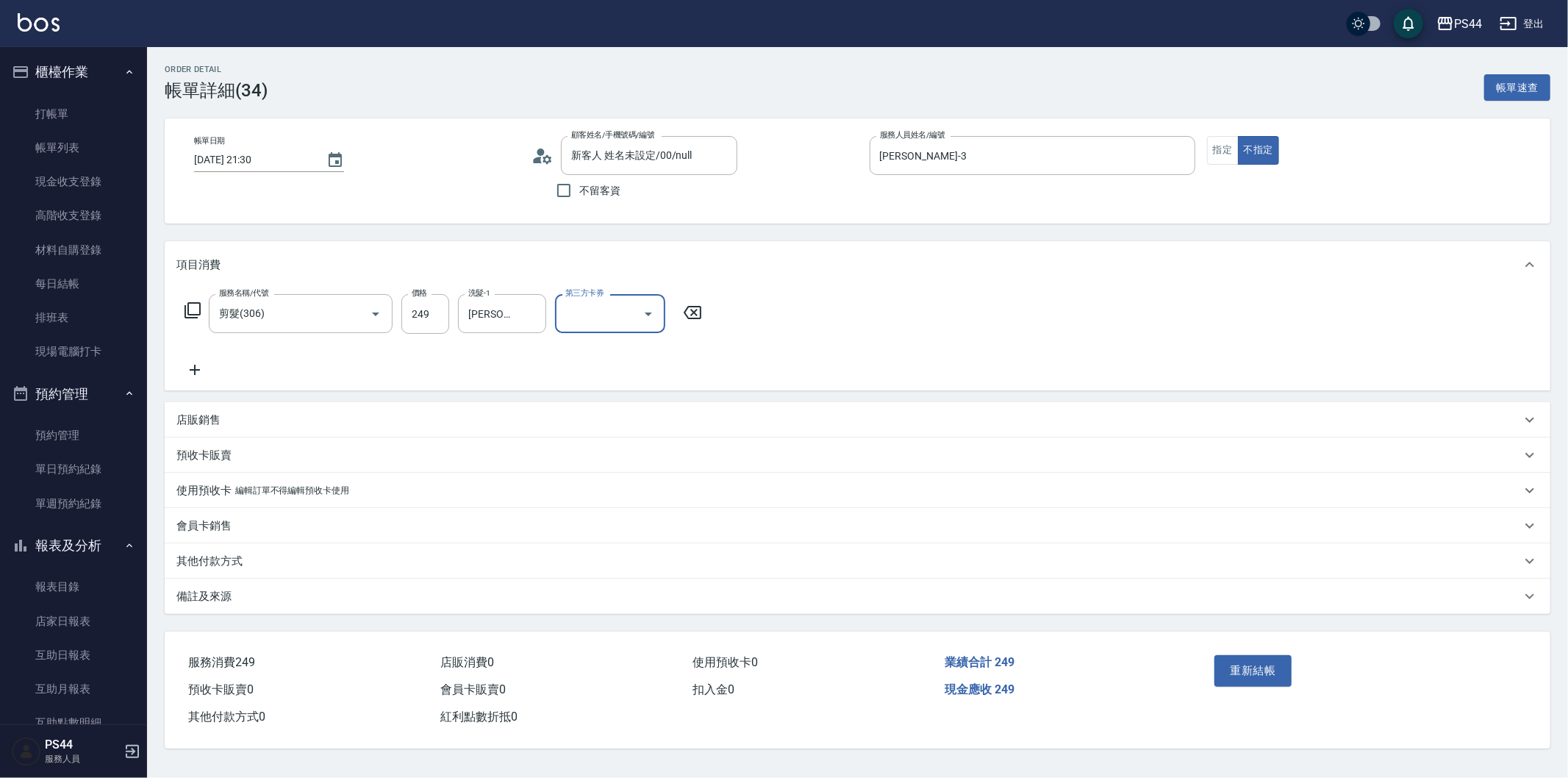
click at [870, 290] on div "服務名稱/代號 剪髮(306) 服務名稱/代號 價格 249 價格 洗髮-1 沛瑀-26 洗髮-1 第三方卡券 第三方卡券" at bounding box center [857, 339] width 1386 height 102
click at [1265, 672] on button "重新結帳" at bounding box center [1253, 670] width 78 height 31
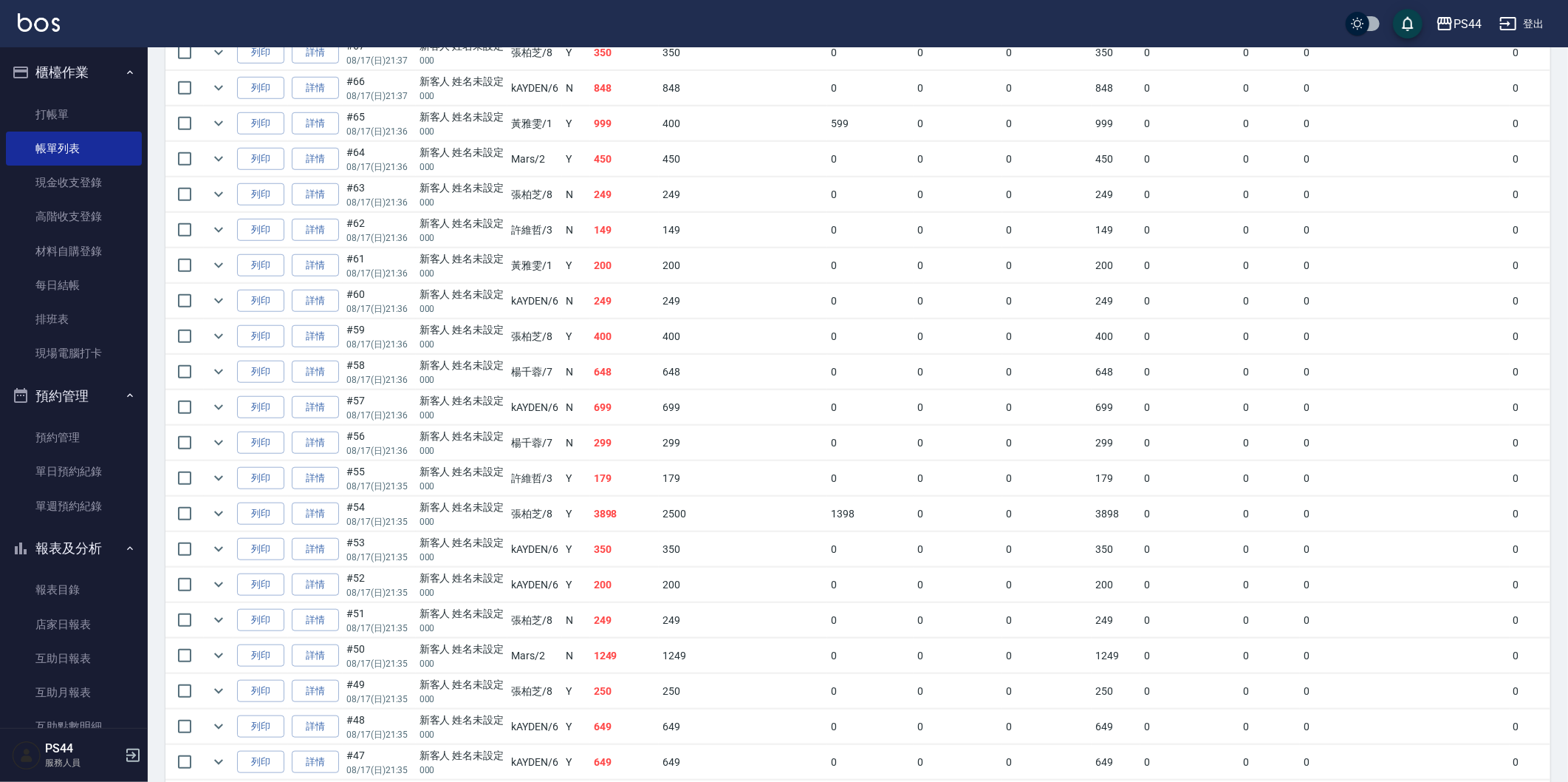
scroll to position [903, 0]
click at [106, 192] on link "現金收支登錄" at bounding box center [73, 182] width 136 height 34
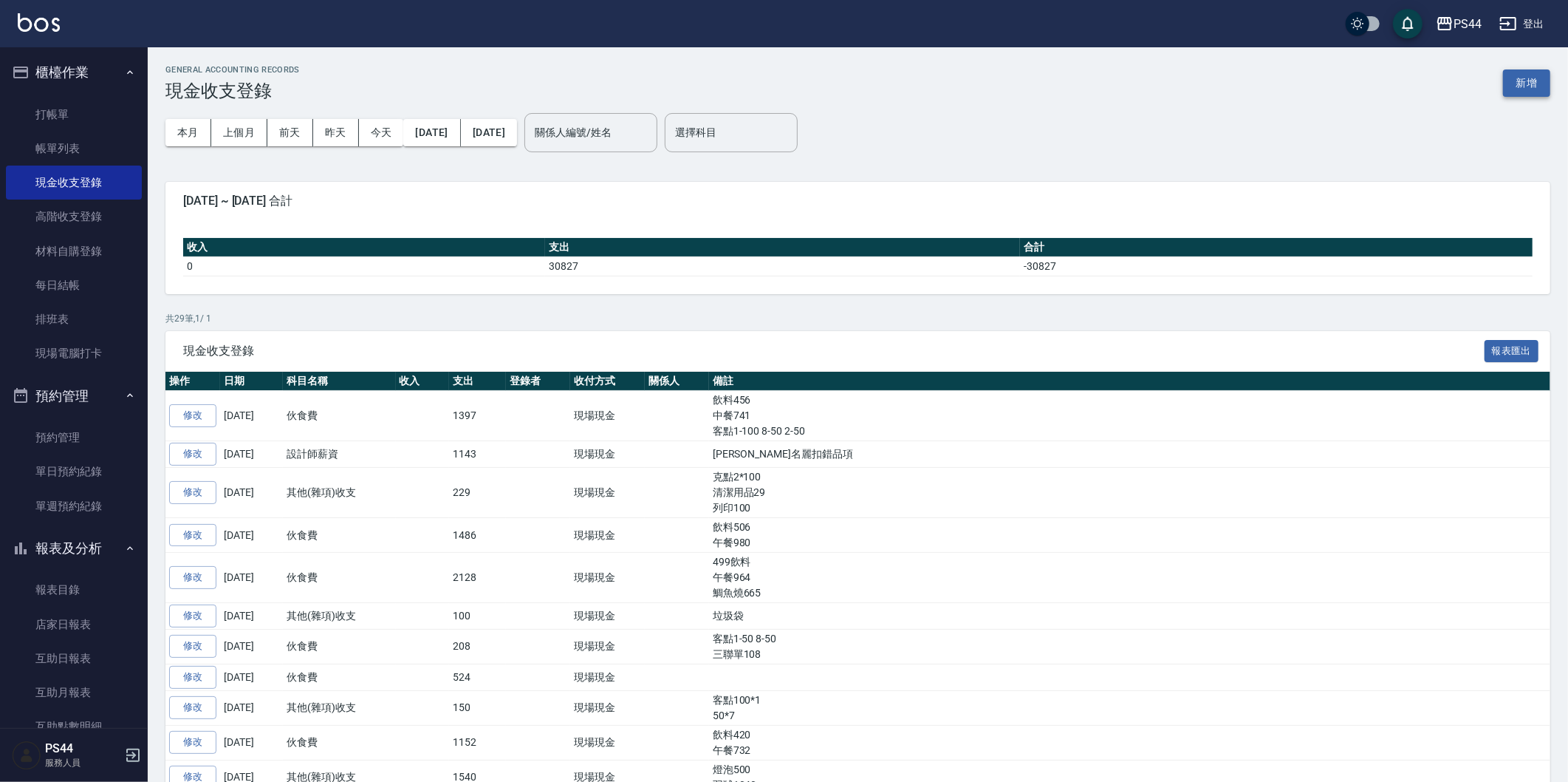
click at [1516, 76] on button "新增" at bounding box center [1526, 83] width 47 height 27
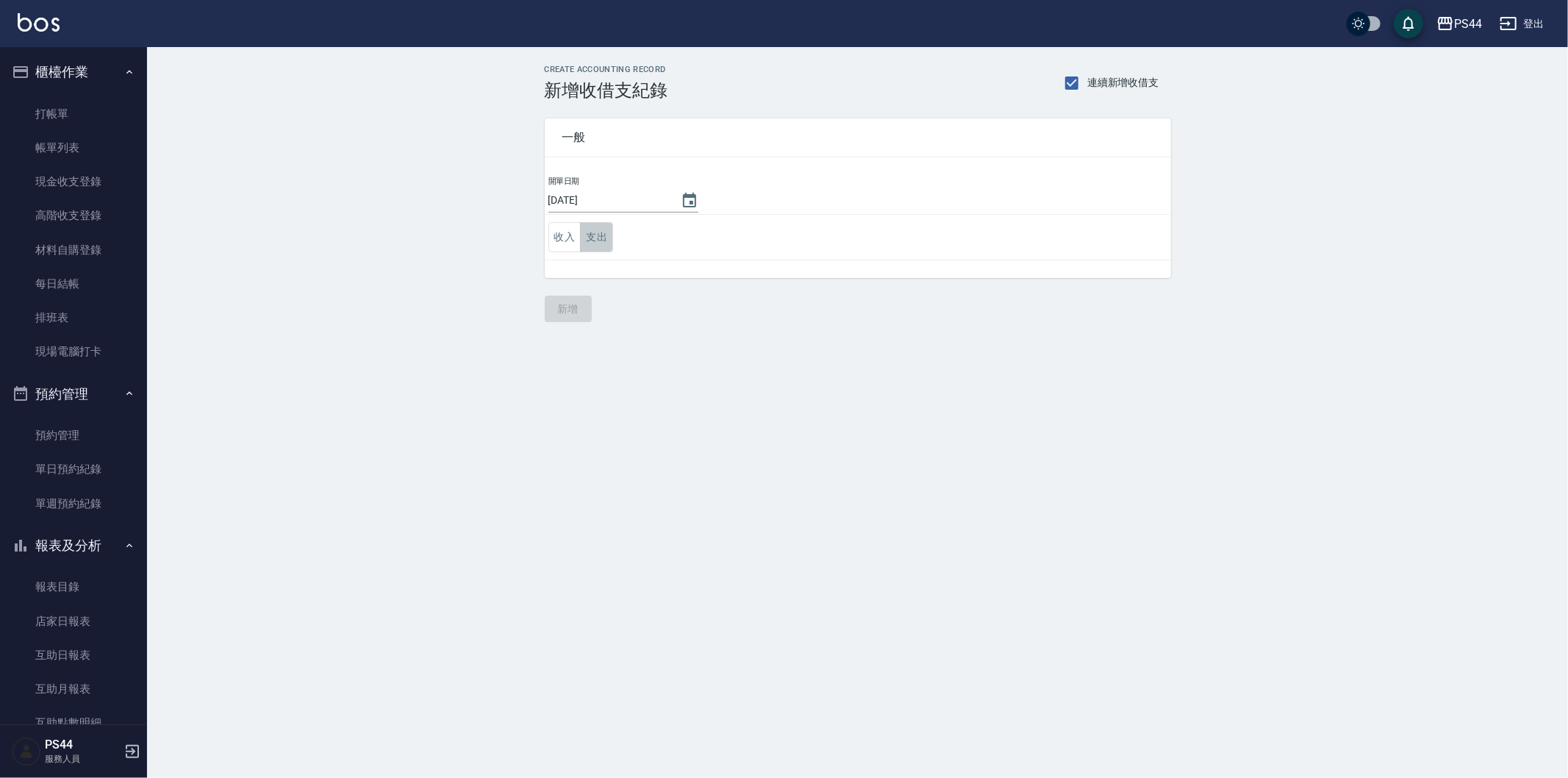
click at [598, 243] on button "支出" at bounding box center [596, 237] width 33 height 30
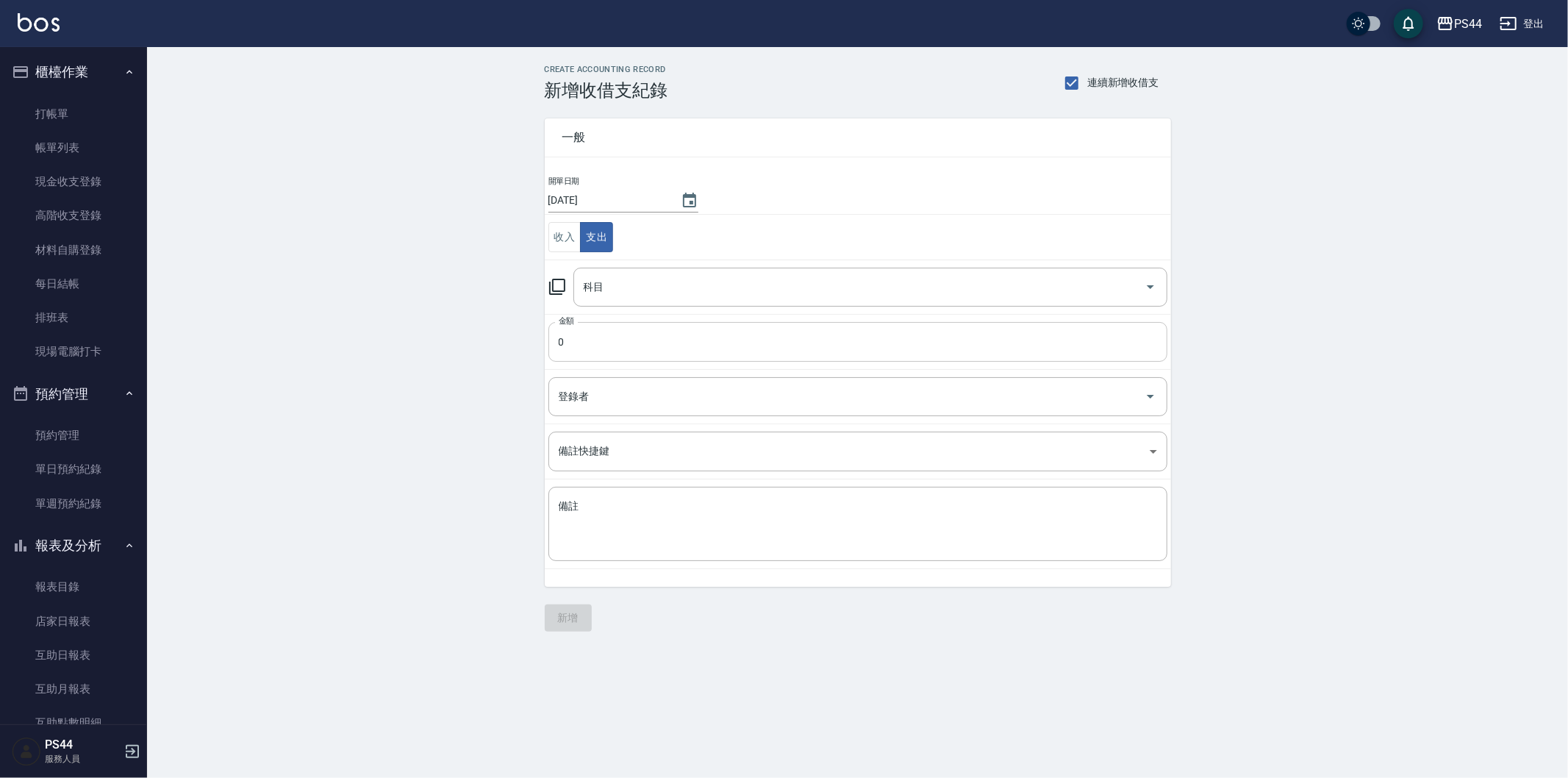
click at [605, 348] on input "0" at bounding box center [858, 342] width 619 height 39
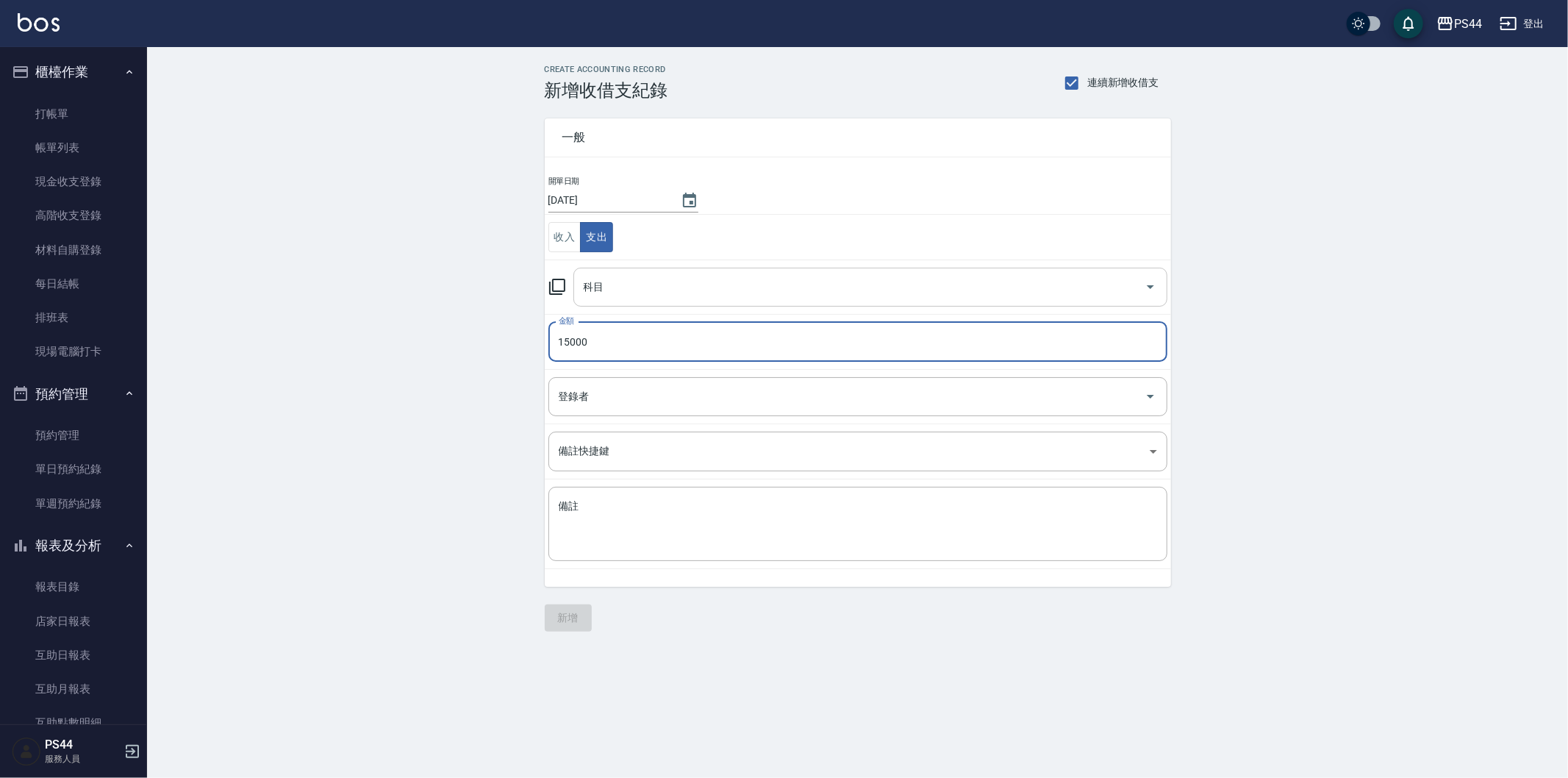
type input "15000"
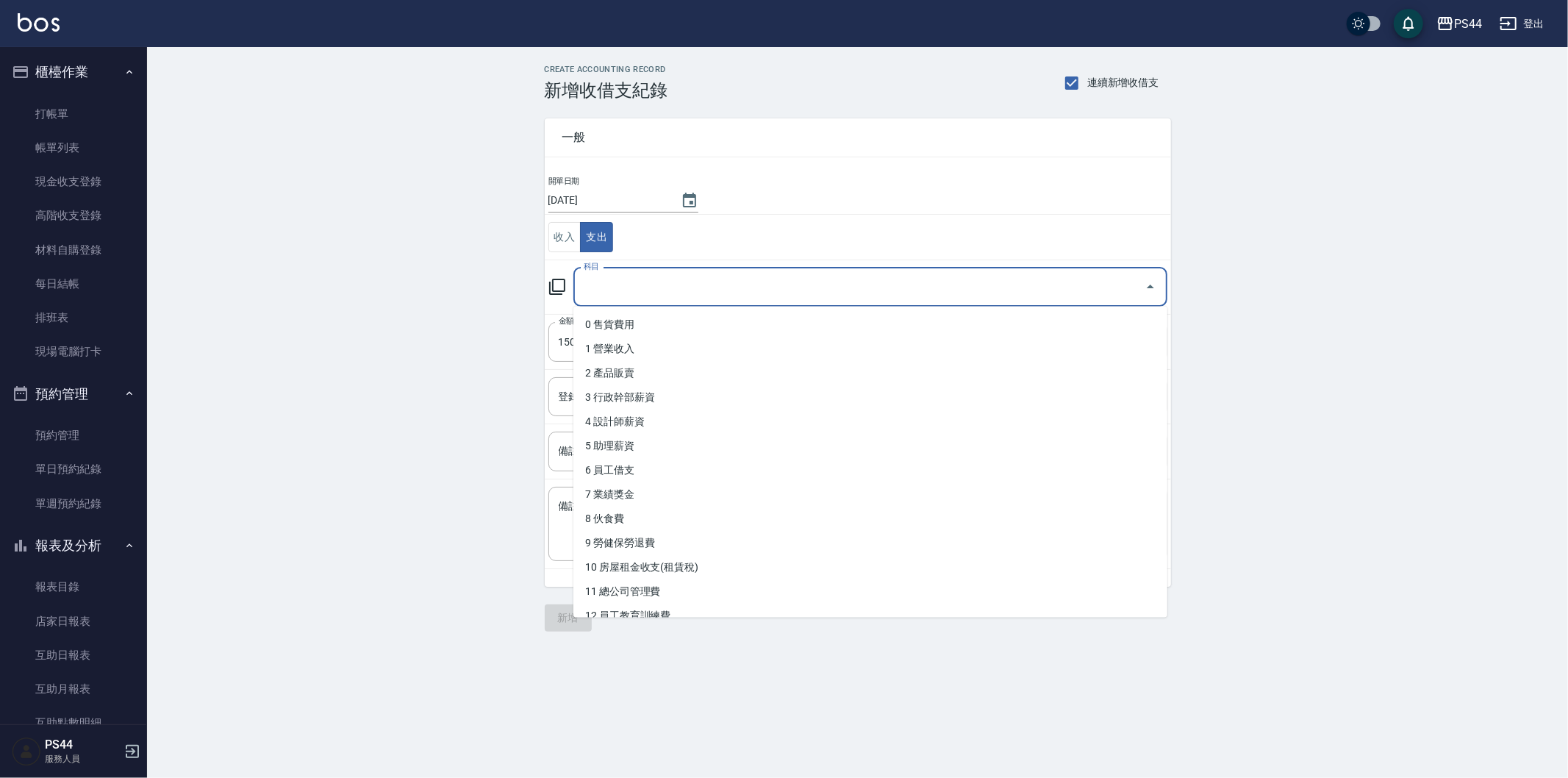
click at [756, 281] on input "科目" at bounding box center [859, 287] width 559 height 25
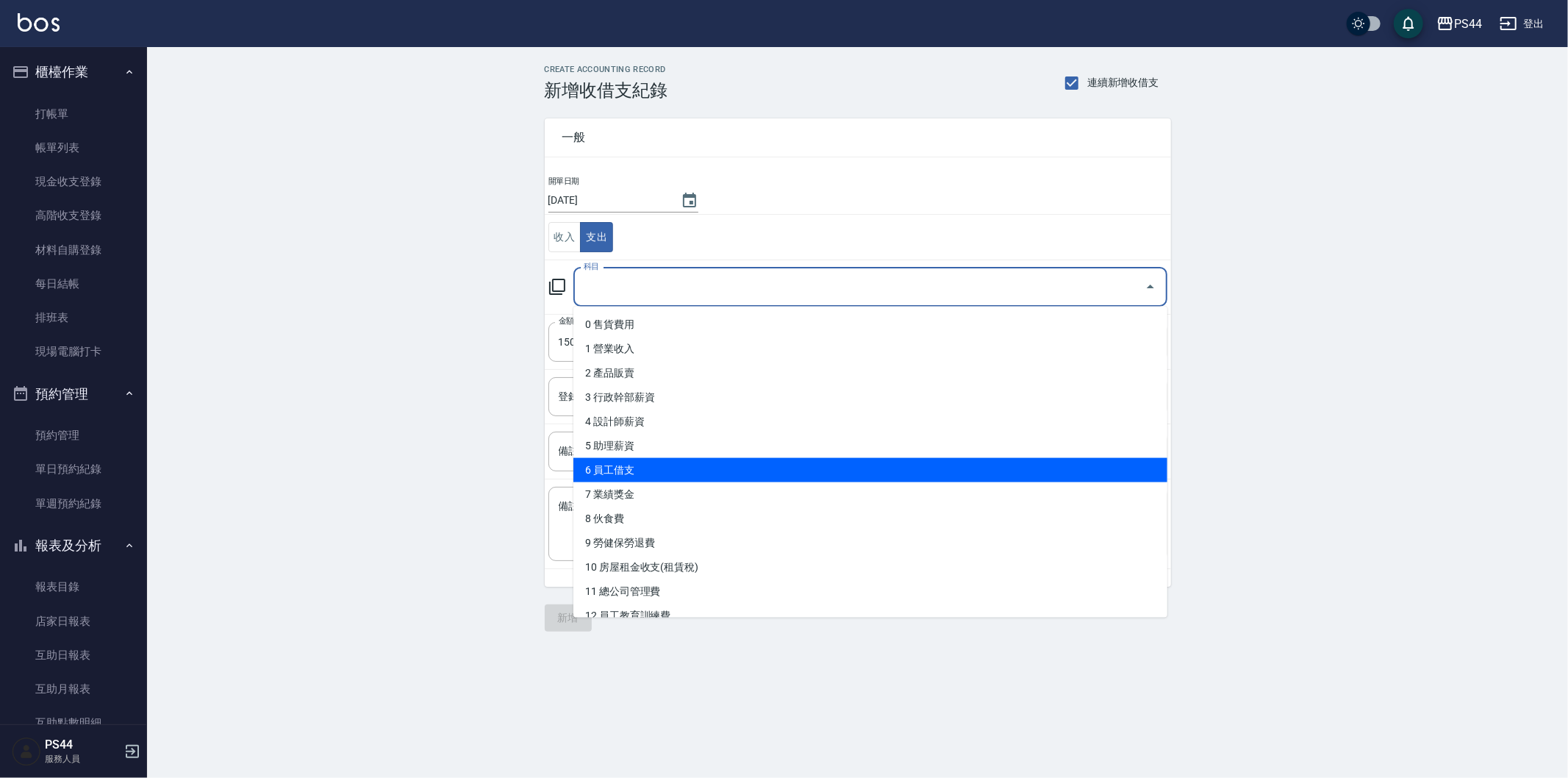
drag, startPoint x: 710, startPoint y: 462, endPoint x: 714, endPoint y: 426, distance: 36.2
click at [710, 462] on li "6 員工借支" at bounding box center [870, 471] width 594 height 25
type input "6 員工借支"
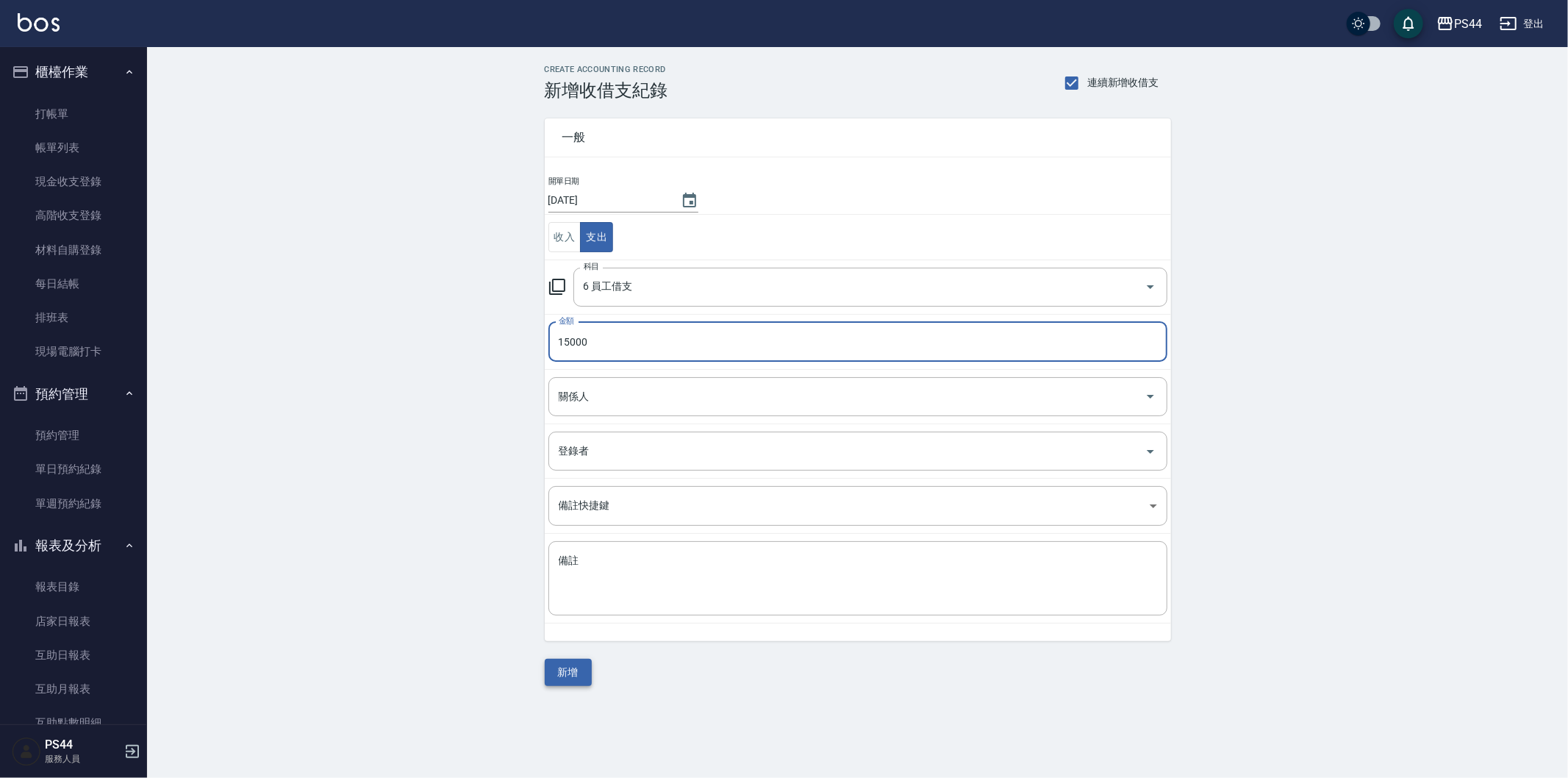
click at [556, 674] on button "新增" at bounding box center [568, 672] width 47 height 27
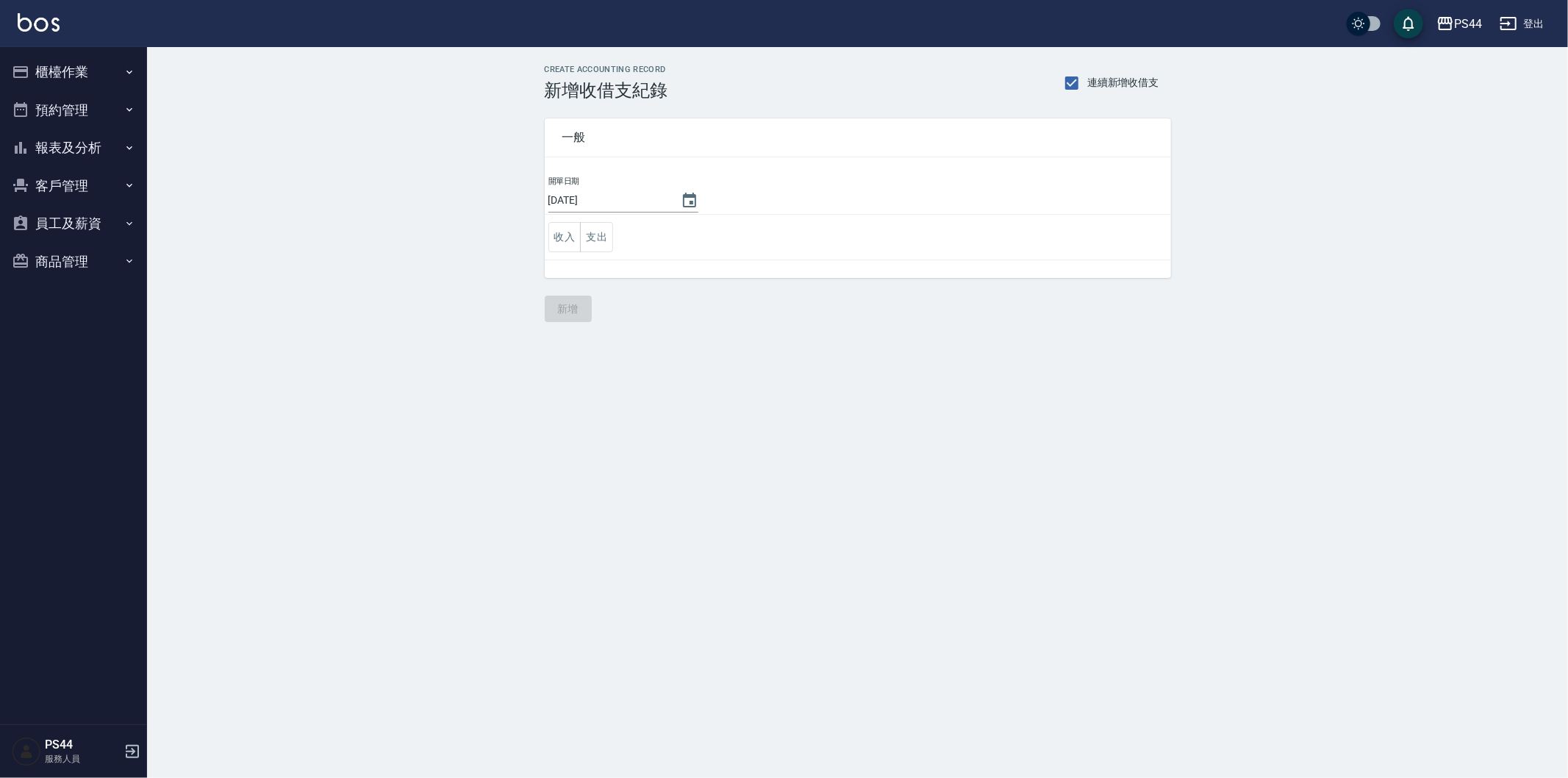
click at [86, 150] on button "報表及分析" at bounding box center [73, 148] width 136 height 39
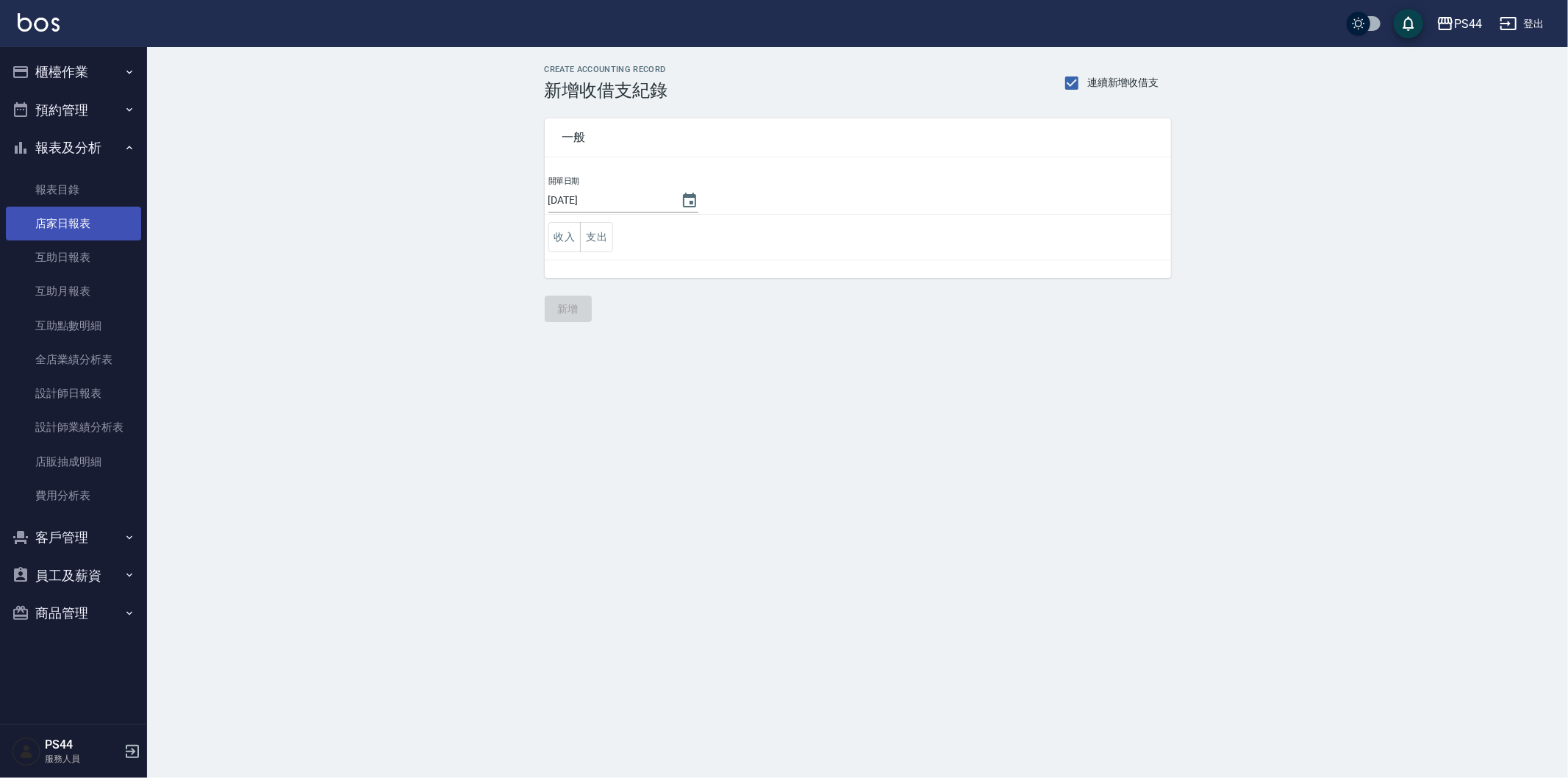
click at [100, 225] on link "店家日報表" at bounding box center [73, 223] width 136 height 34
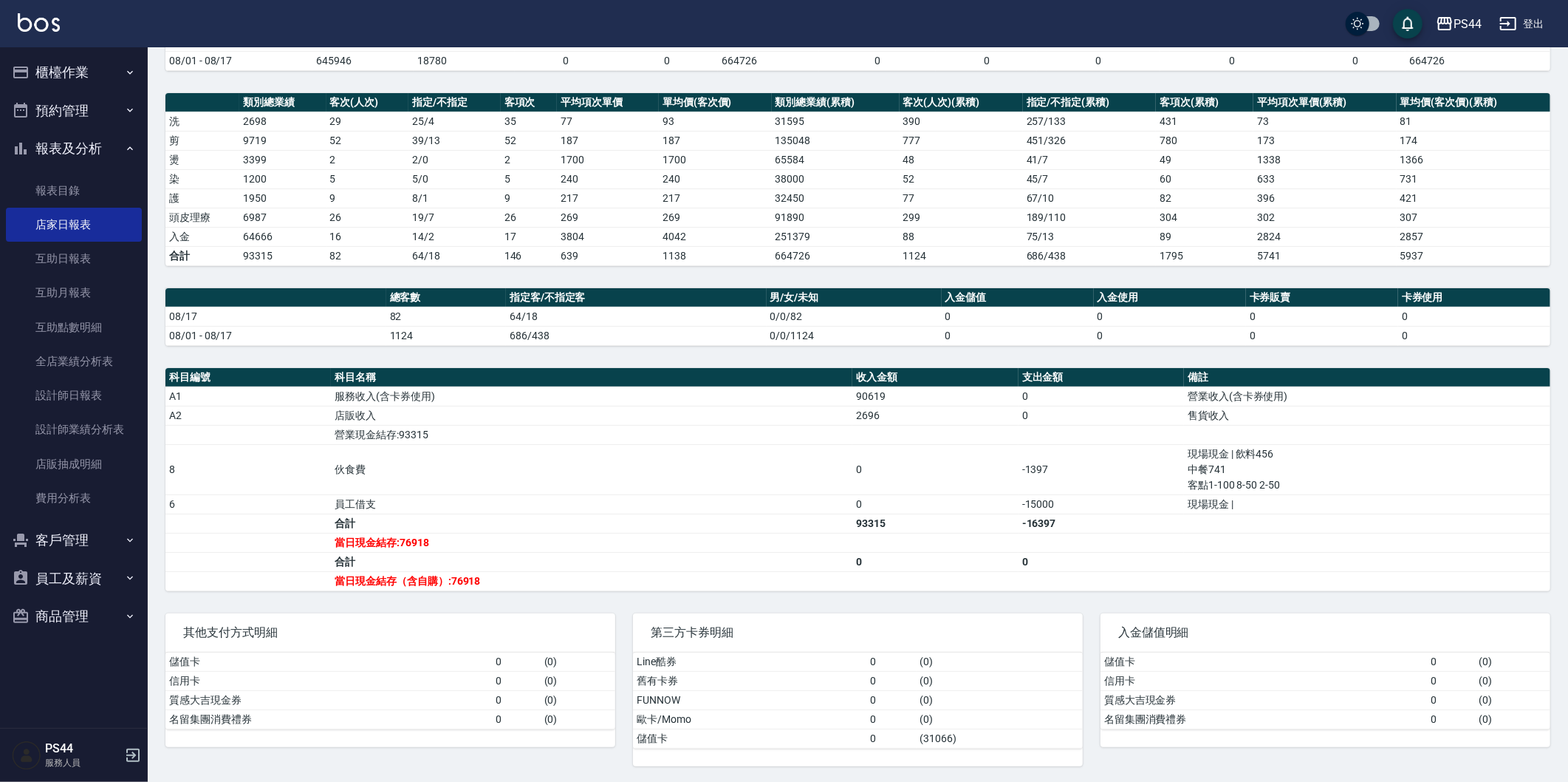
scroll to position [170, 0]
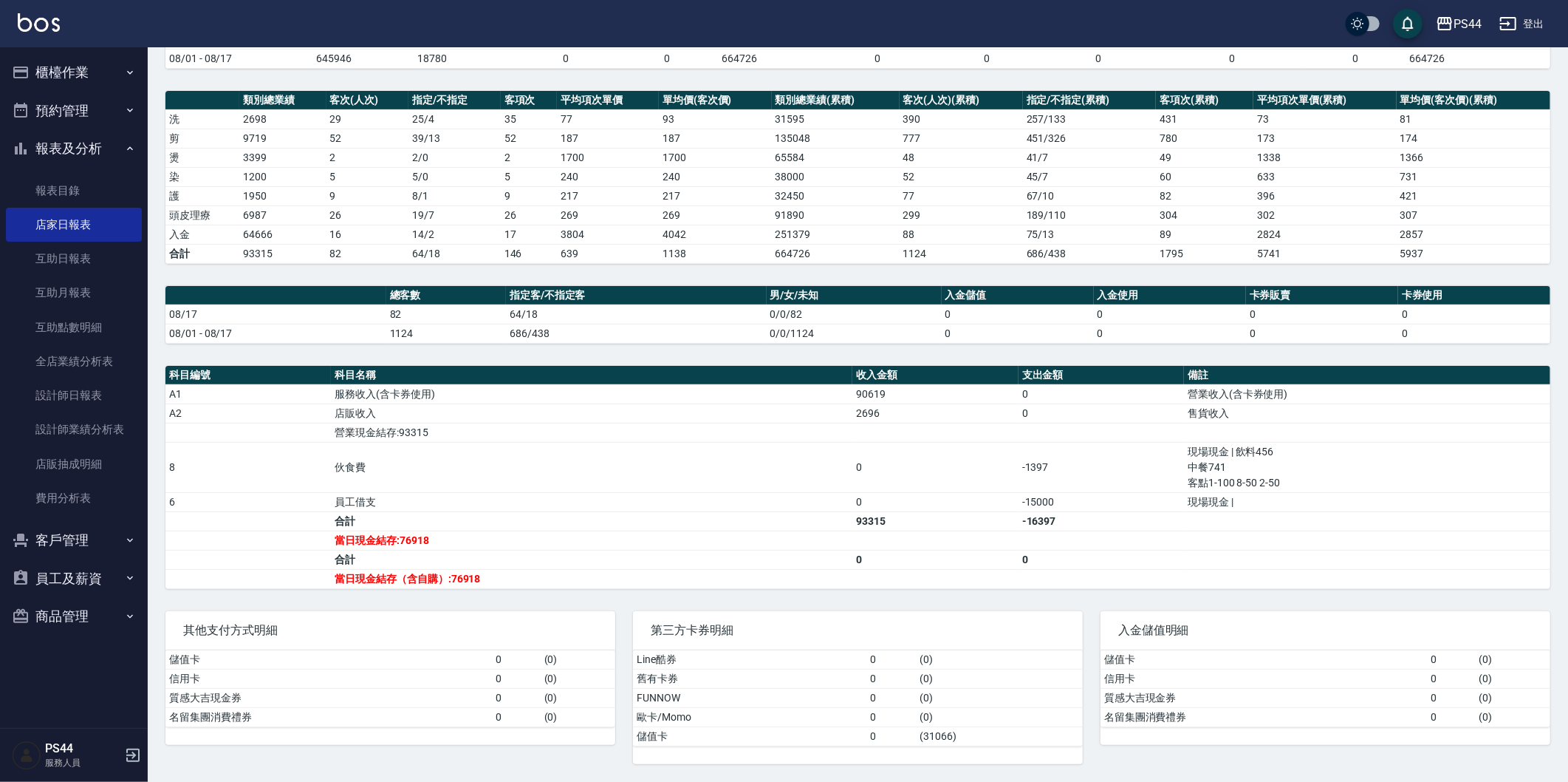
click at [31, 56] on button "櫃檯作業" at bounding box center [73, 72] width 136 height 39
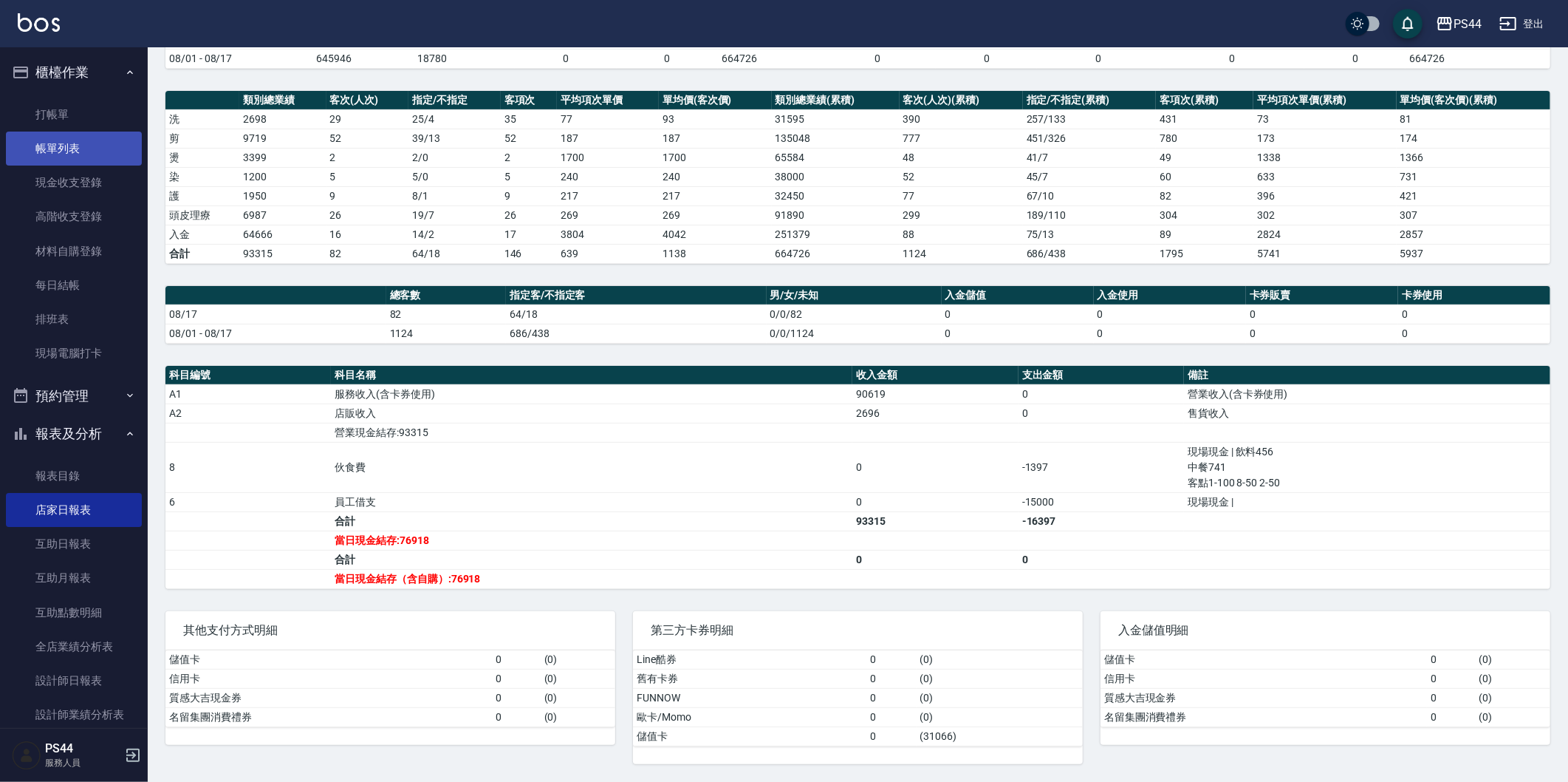
click at [69, 154] on link "帳單列表" at bounding box center [73, 148] width 136 height 34
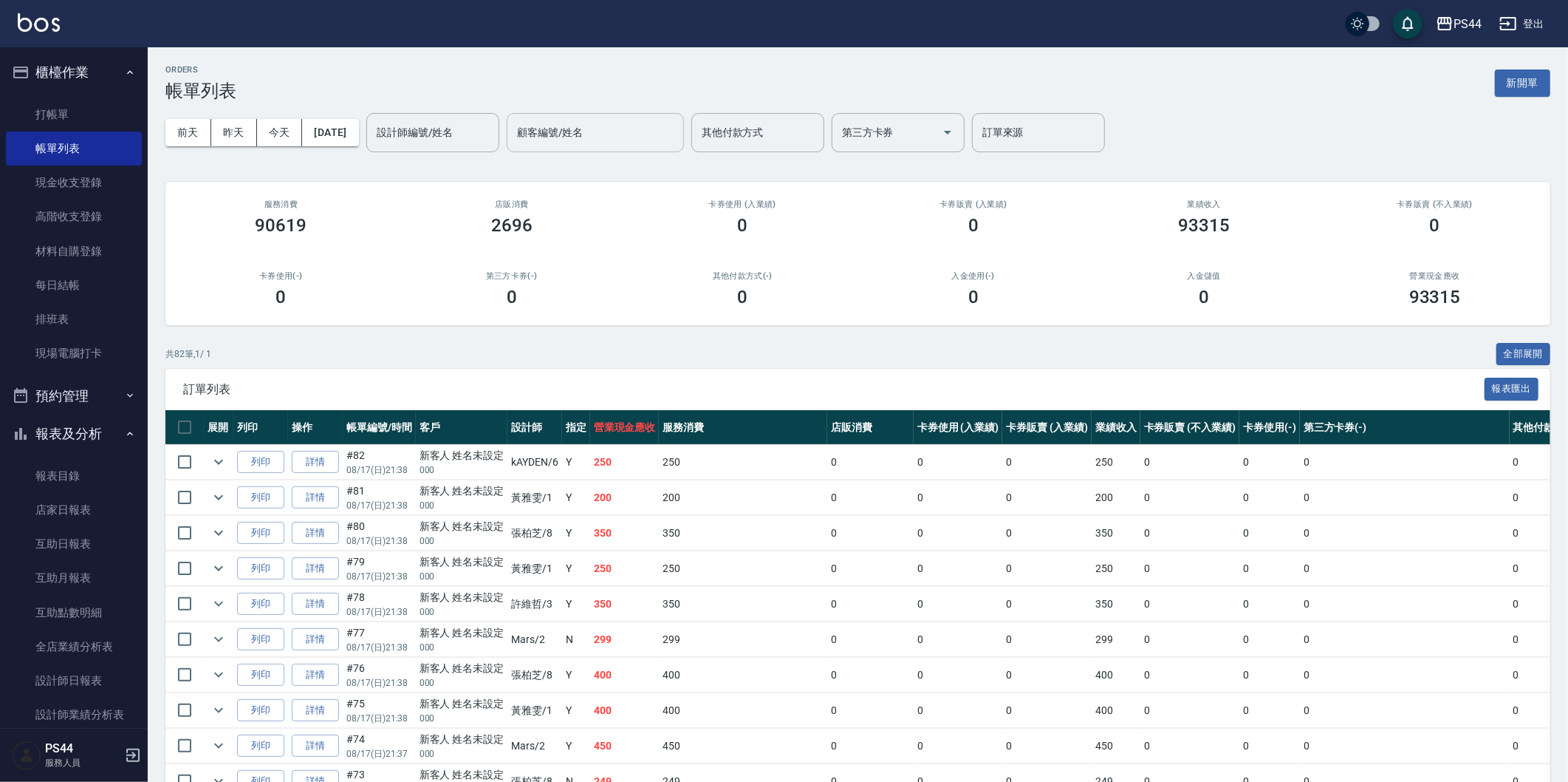
drag, startPoint x: 633, startPoint y: 130, endPoint x: 637, endPoint y: 149, distance: 19.4
click at [634, 131] on input "顧客編號/姓名" at bounding box center [595, 132] width 164 height 26
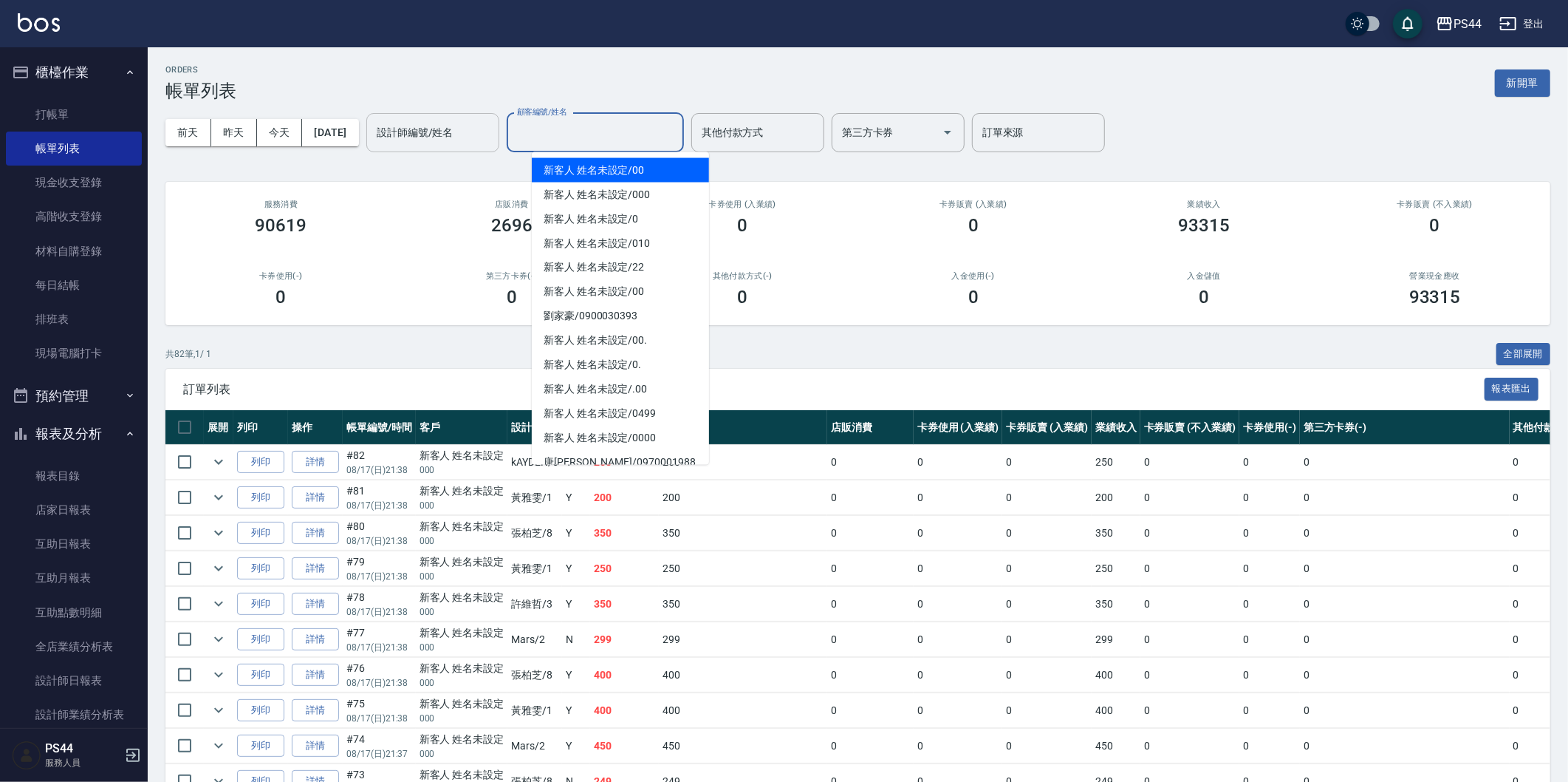
click at [461, 126] on div "設計師編號/姓名 設計師編號/姓名" at bounding box center [432, 132] width 133 height 39
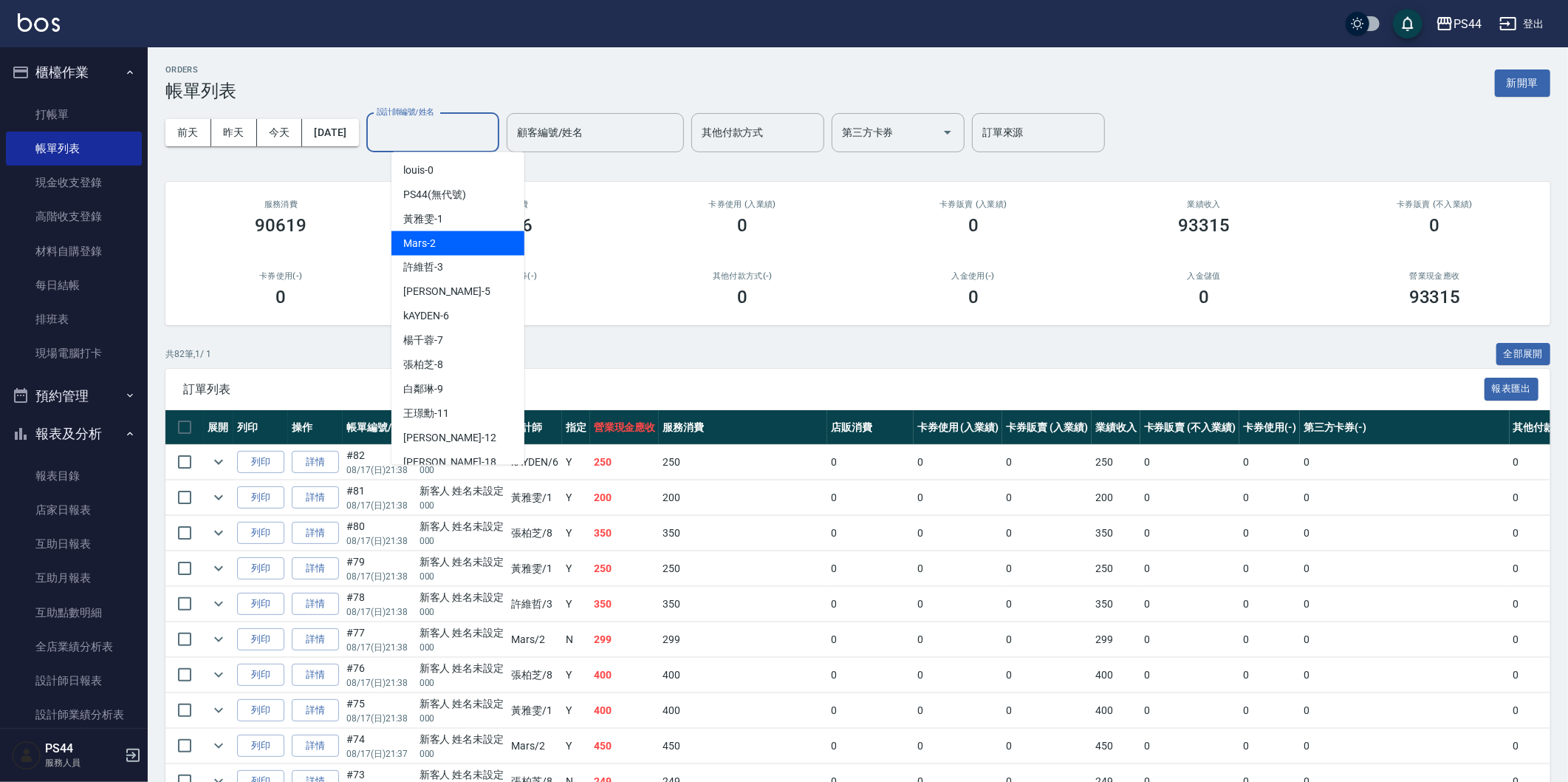
click at [460, 231] on div "Mars -2" at bounding box center [457, 244] width 133 height 25
type input "Mars-2"
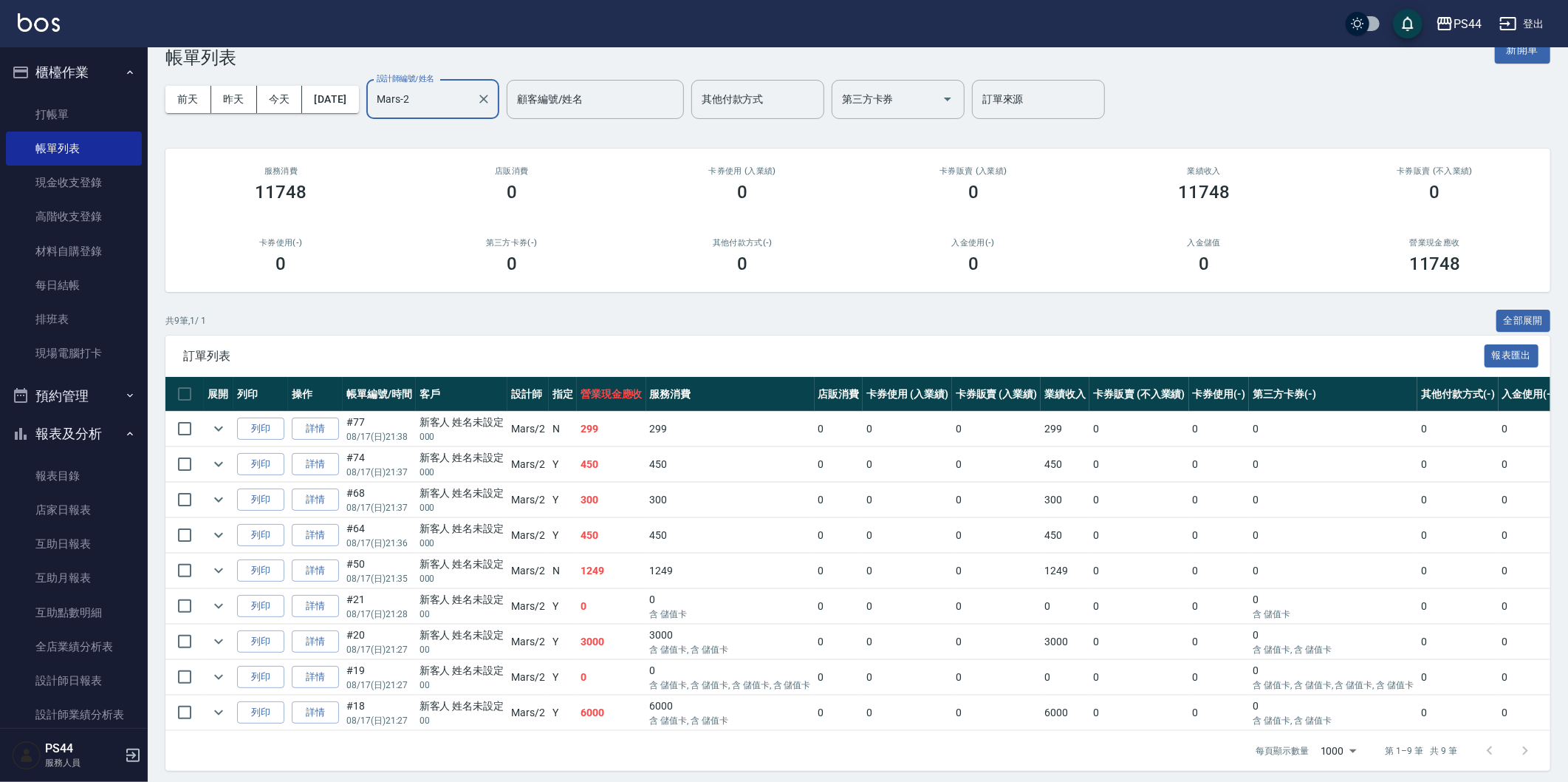
scroll to position [53, 0]
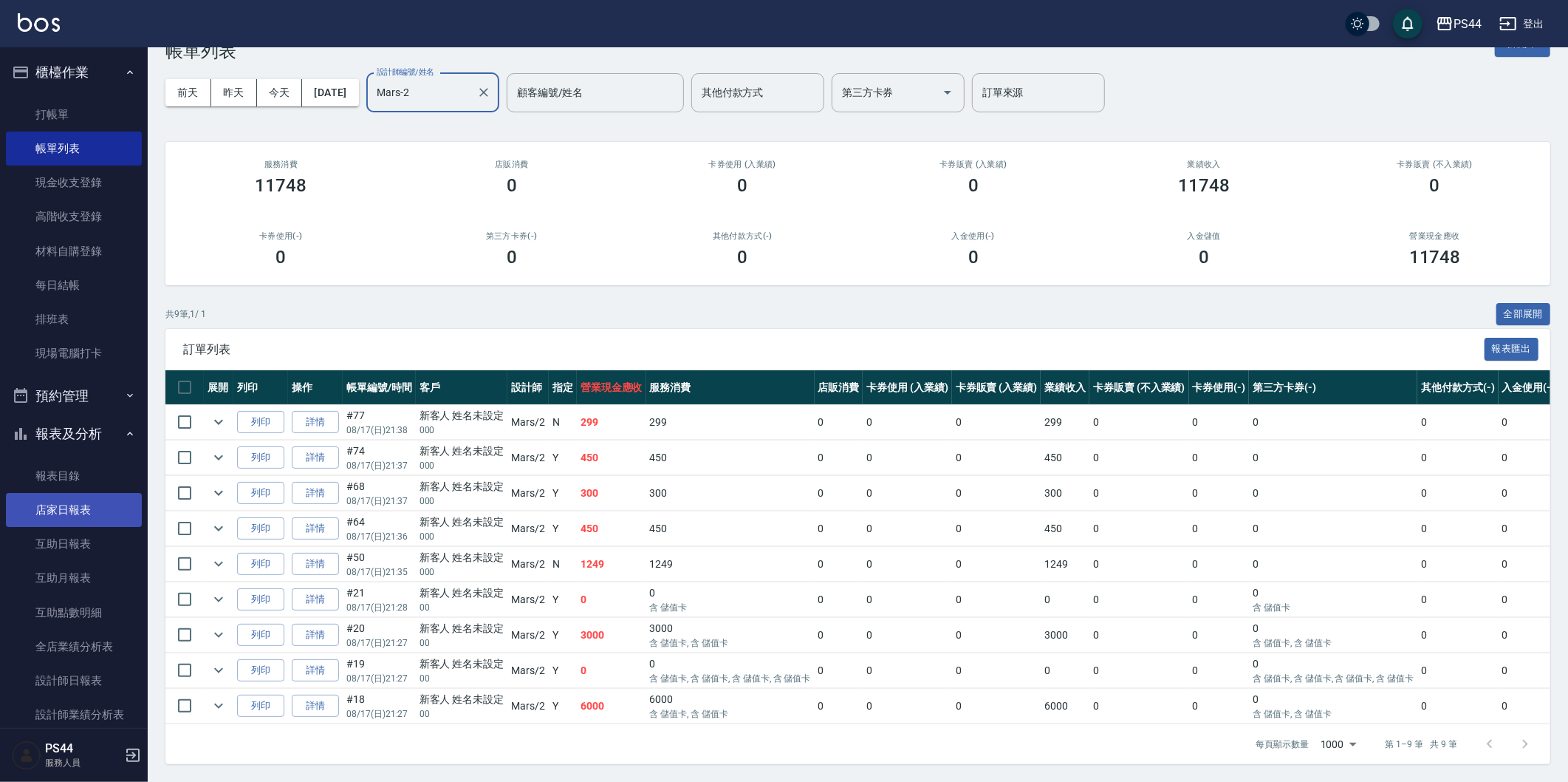
click at [70, 504] on link "店家日報表" at bounding box center [73, 509] width 136 height 34
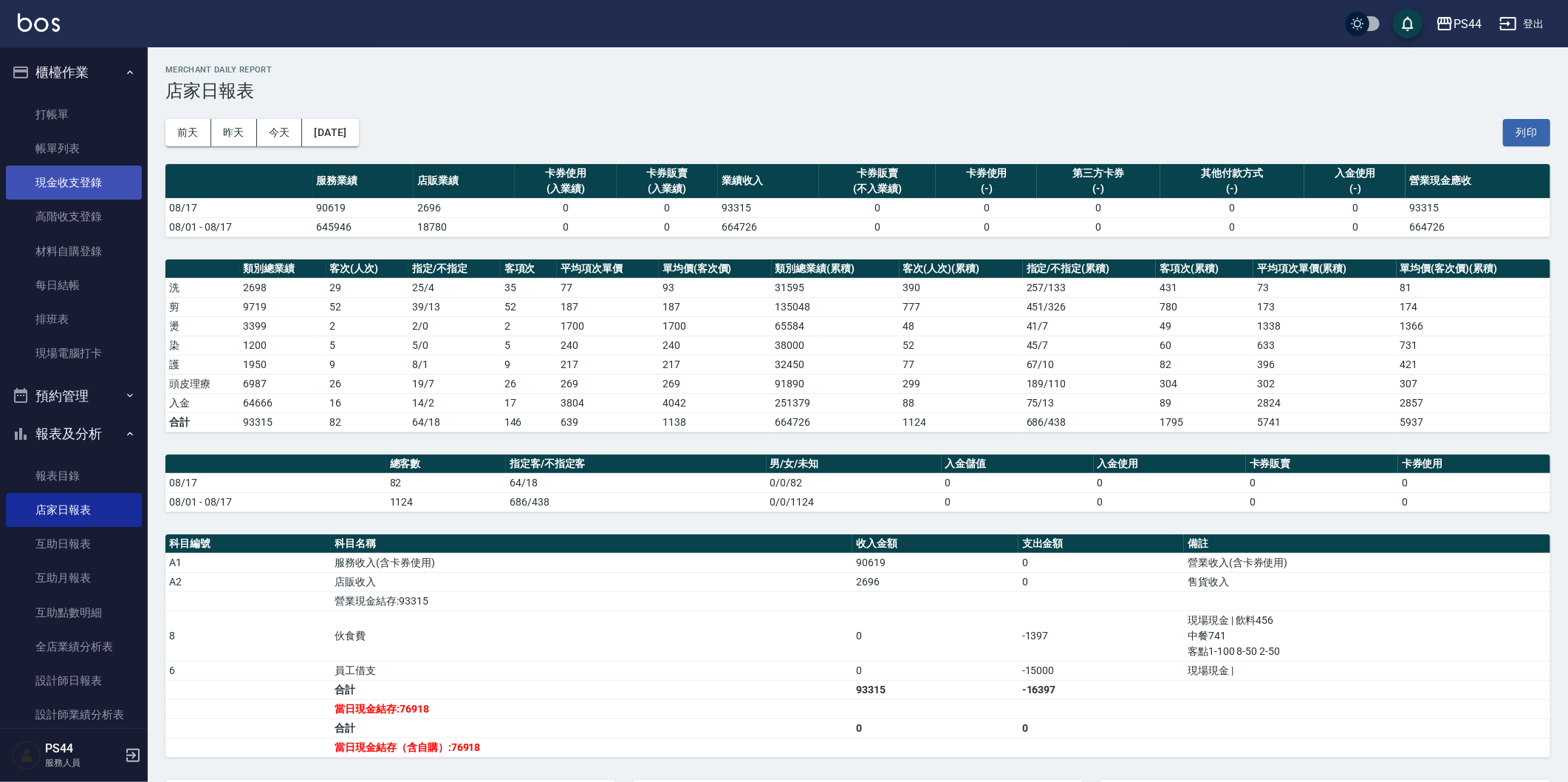
click at [95, 183] on link "現金收支登錄" at bounding box center [73, 182] width 136 height 34
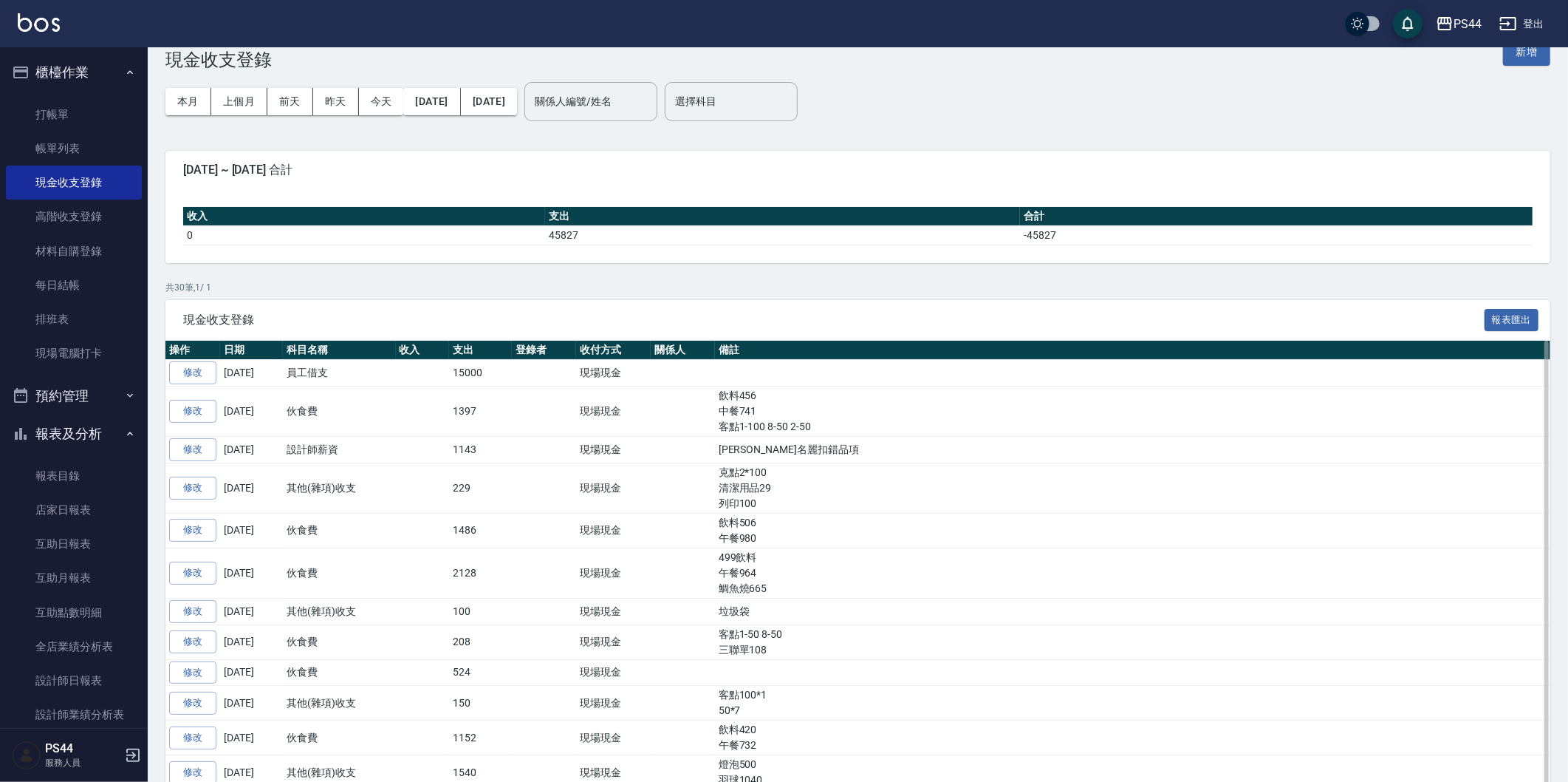
scroll to position [82, 0]
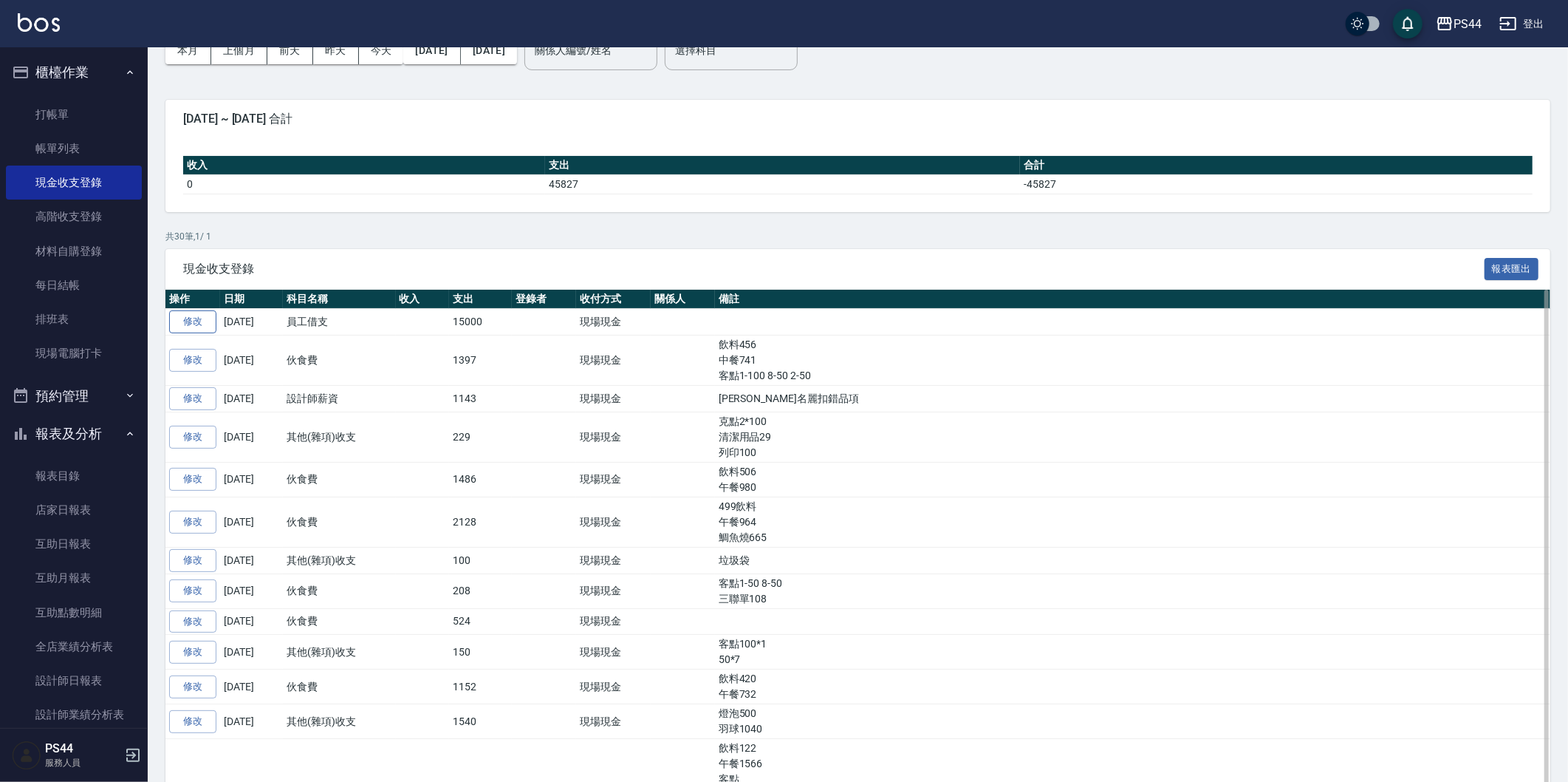
click at [172, 324] on link "修改" at bounding box center [192, 322] width 47 height 23
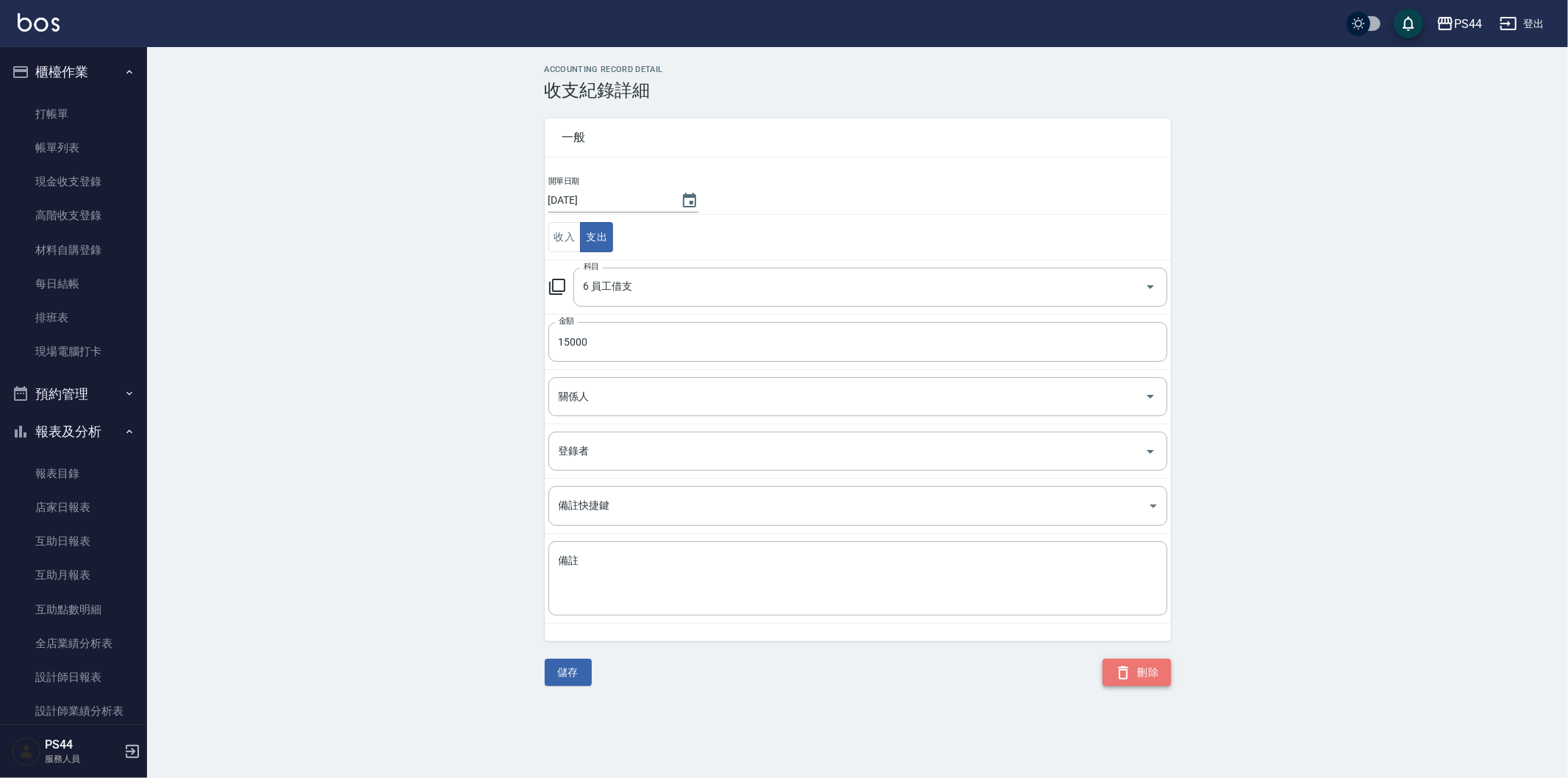
click at [1123, 672] on icon "button" at bounding box center [1123, 672] width 17 height 17
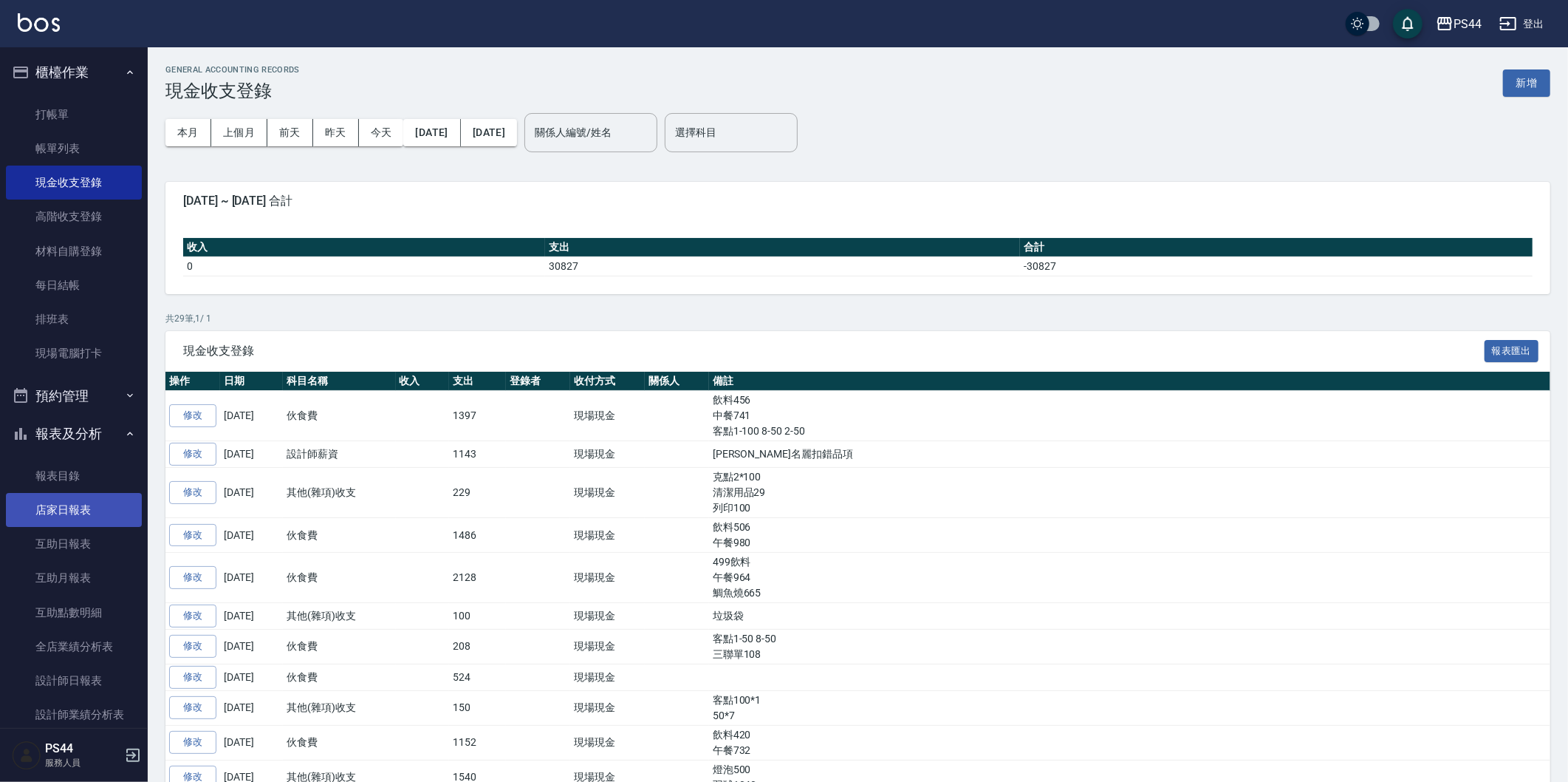
click at [62, 507] on link "店家日報表" at bounding box center [73, 509] width 136 height 34
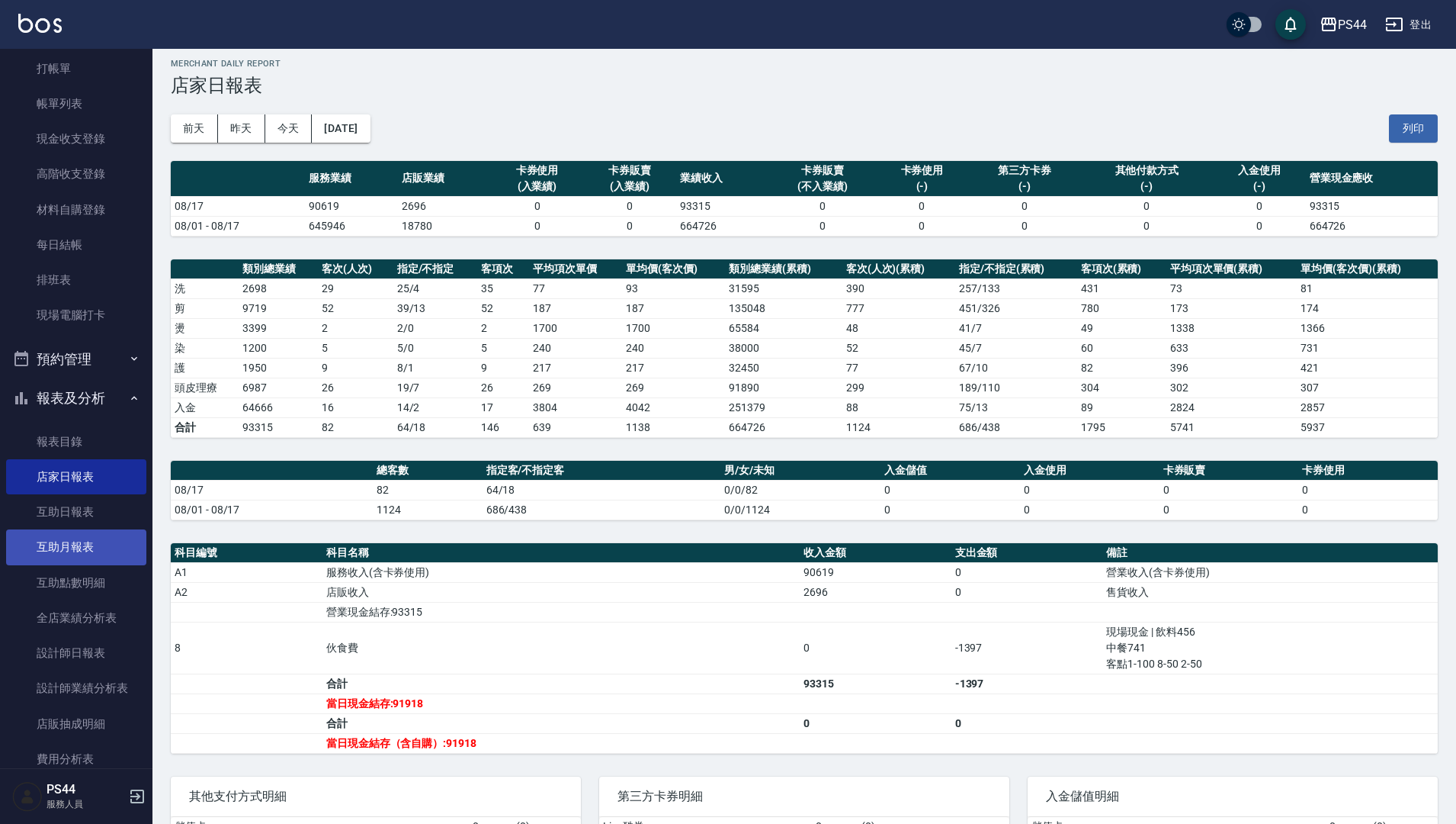
scroll to position [76, 0]
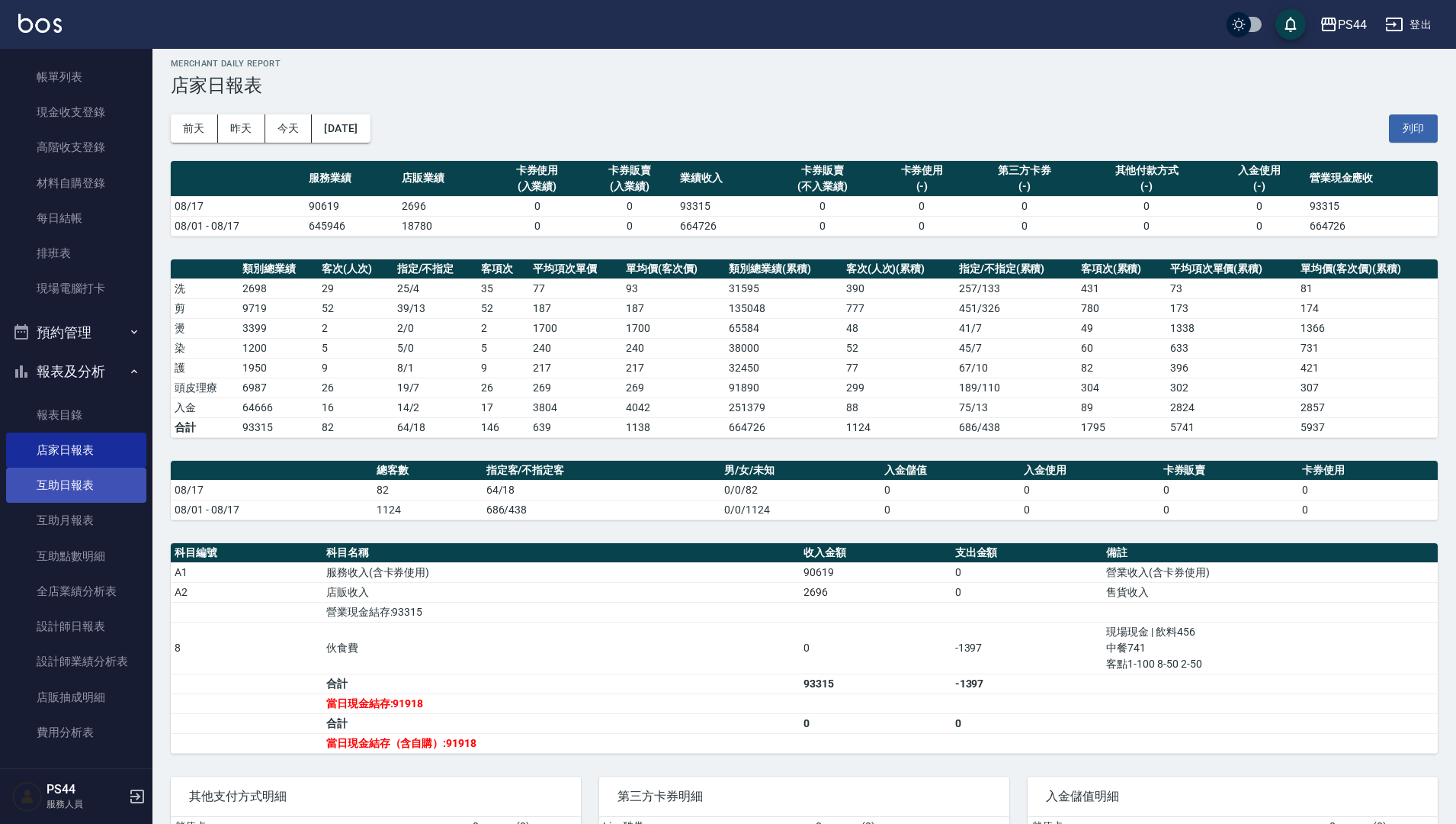
click at [84, 483] on link "互助日報表" at bounding box center [76, 485] width 141 height 35
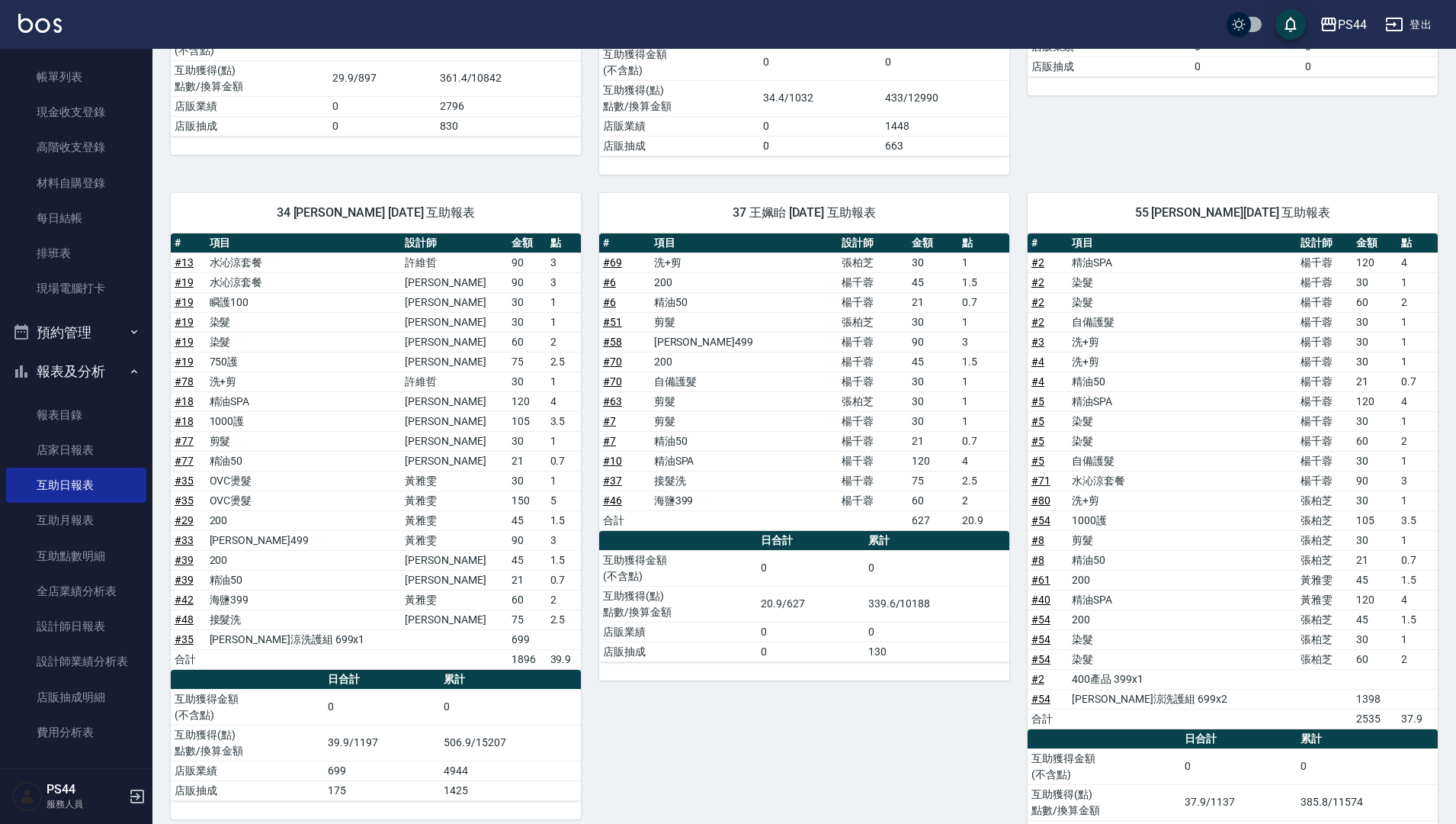
scroll to position [1255, 0]
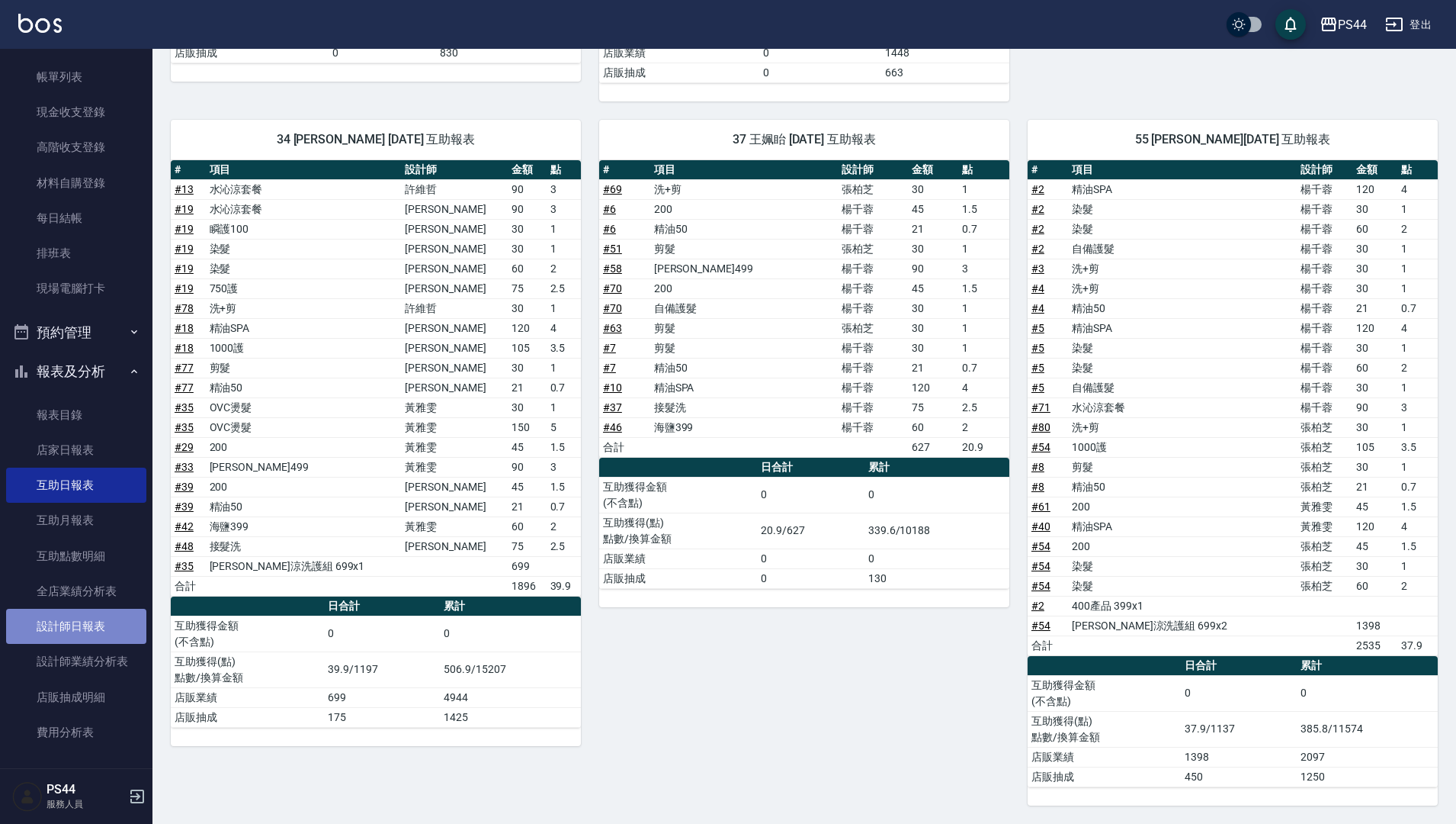
click at [101, 631] on link "設計師日報表" at bounding box center [76, 625] width 141 height 35
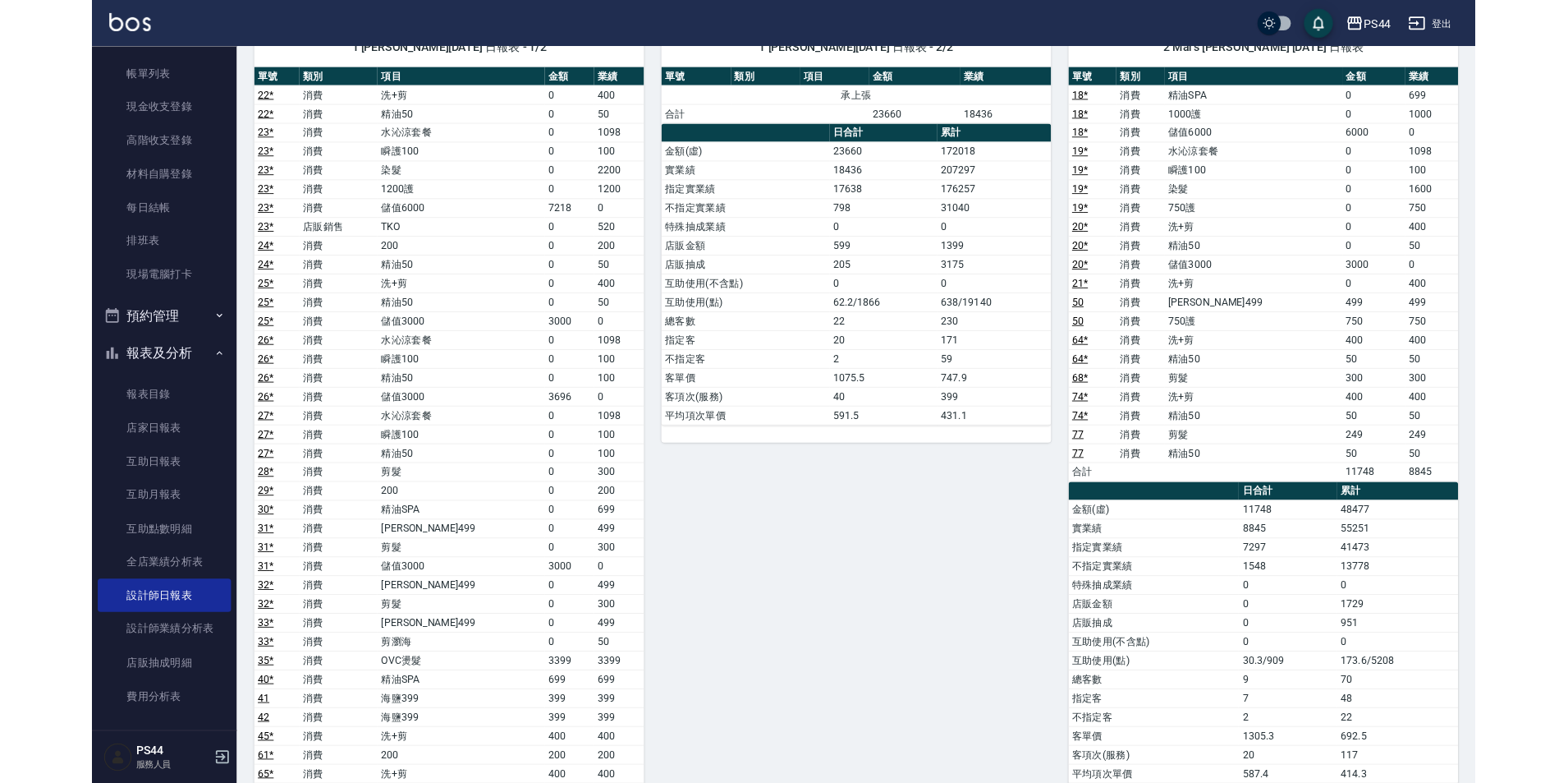
scroll to position [66, 0]
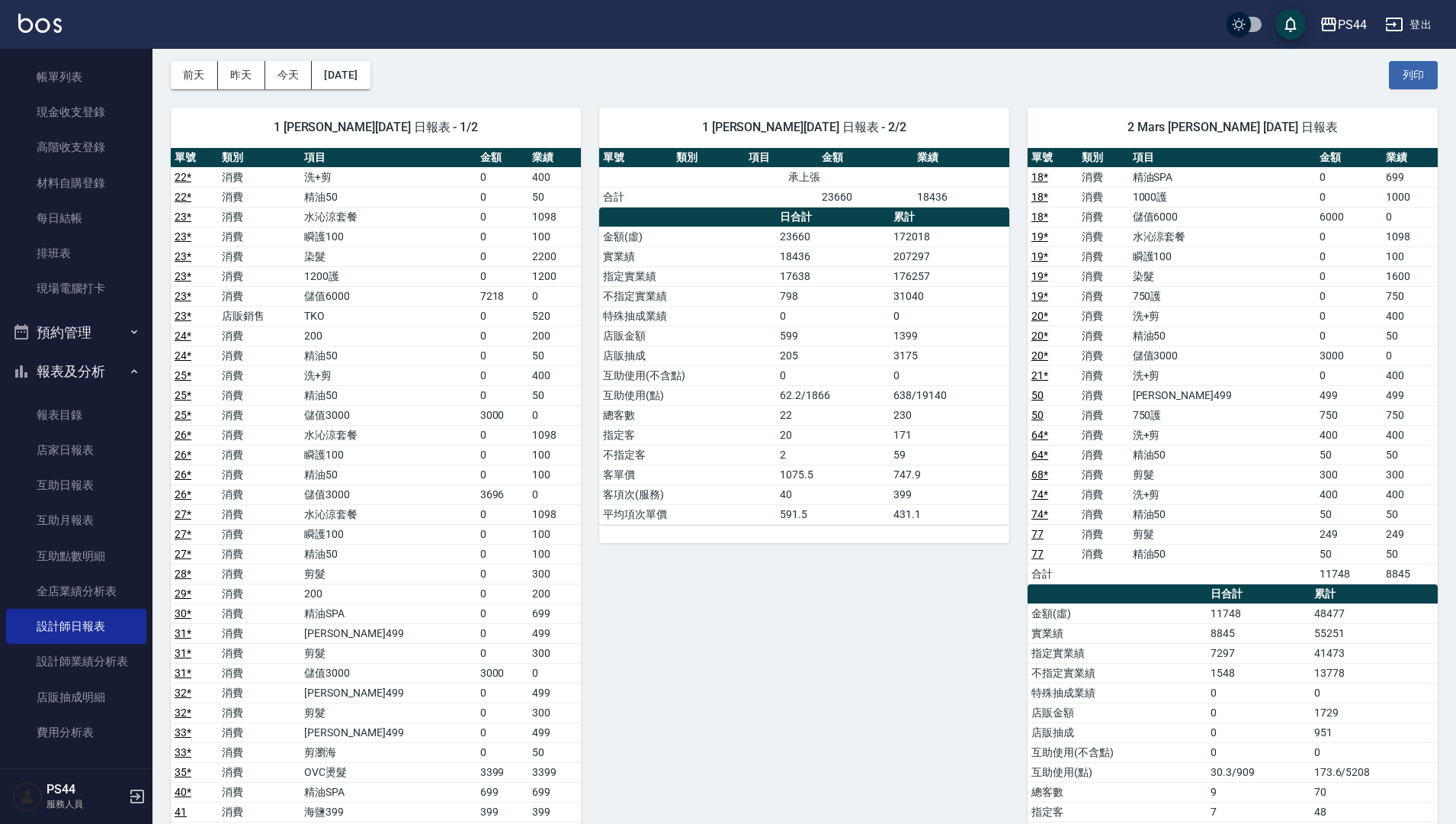
click at [746, 40] on div "PS44 登出" at bounding box center [728, 24] width 1456 height 49
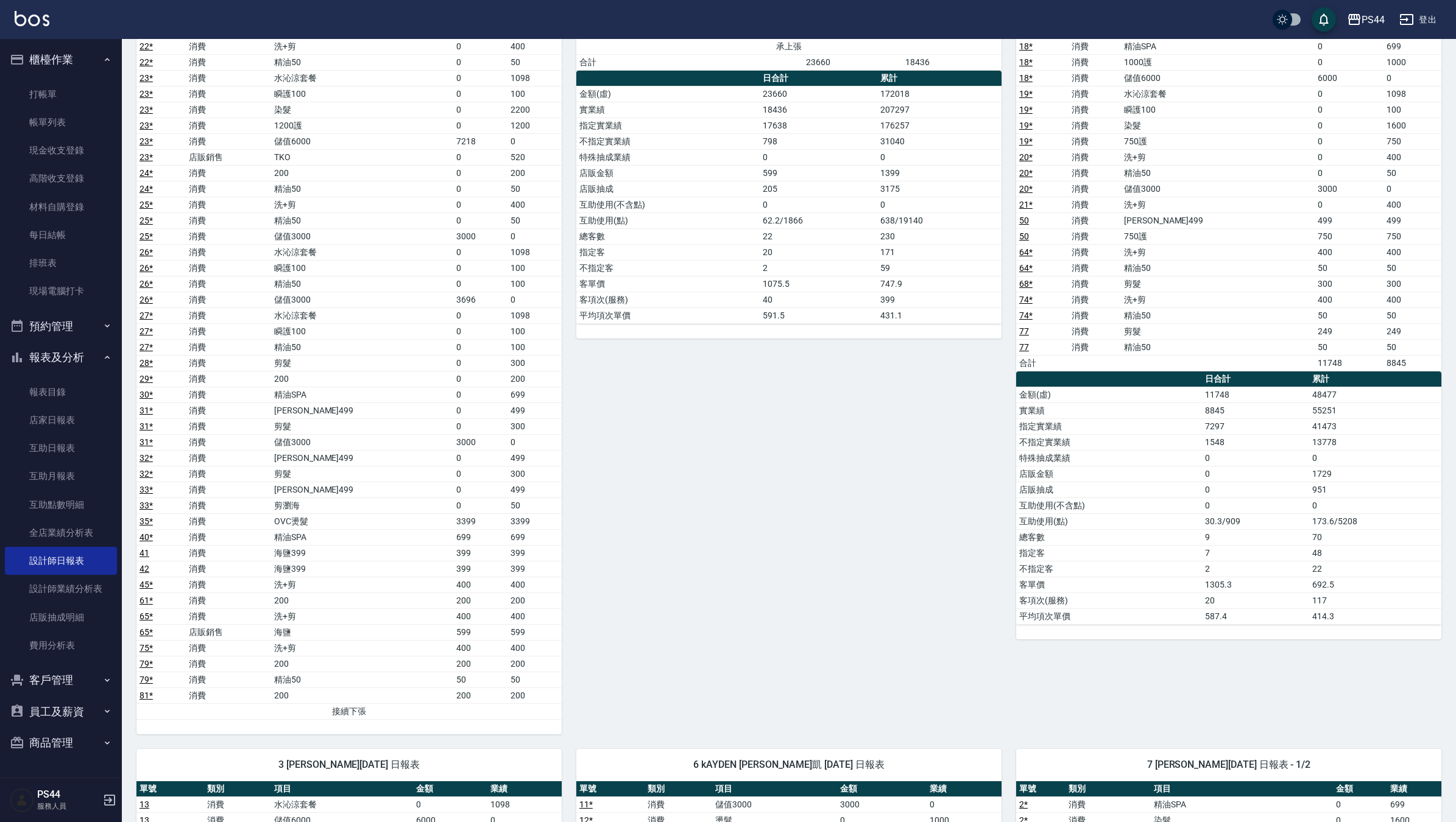
scroll to position [0, 0]
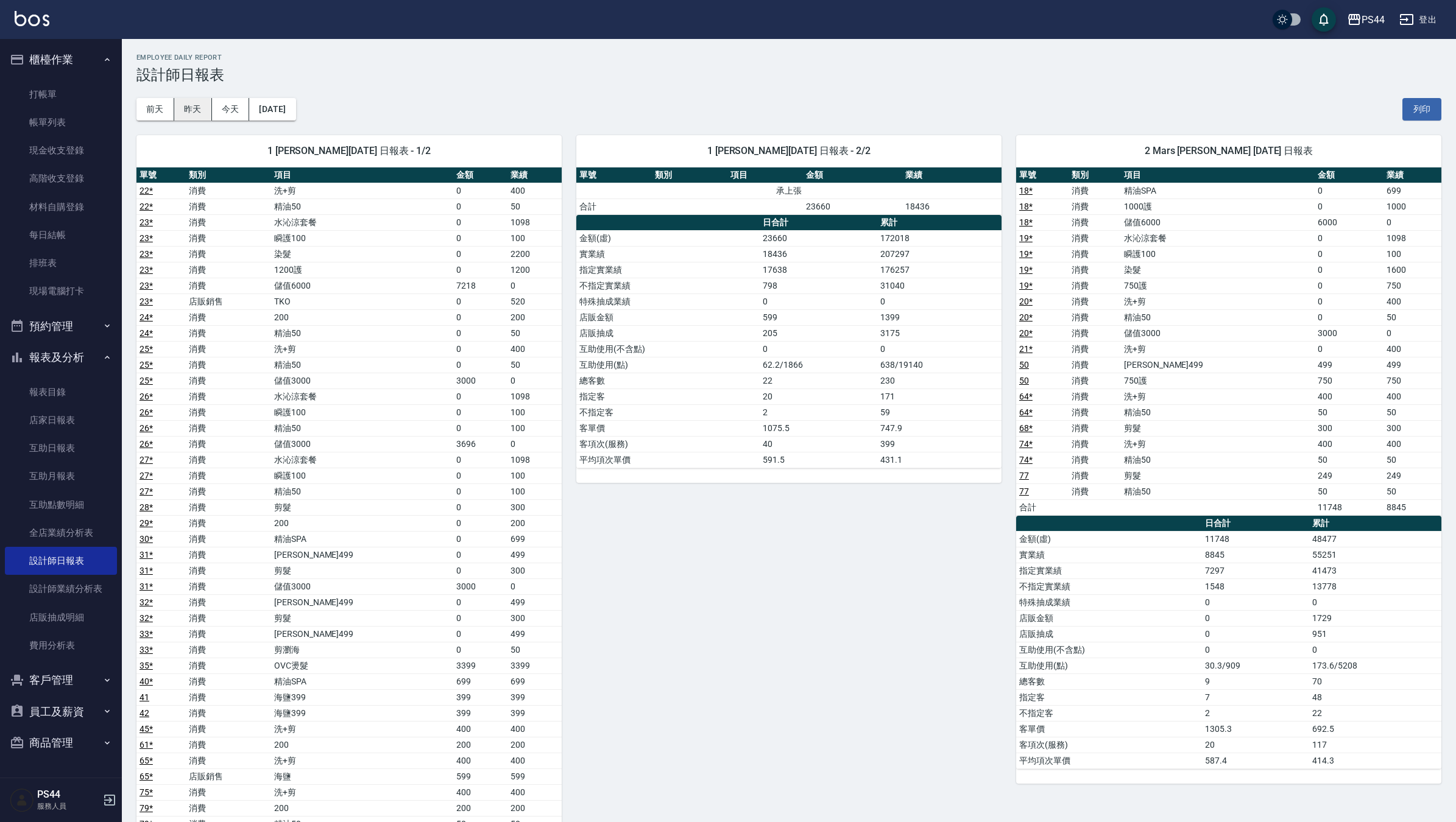
click at [196, 108] on button "昨天" at bounding box center [193, 109] width 37 height 22
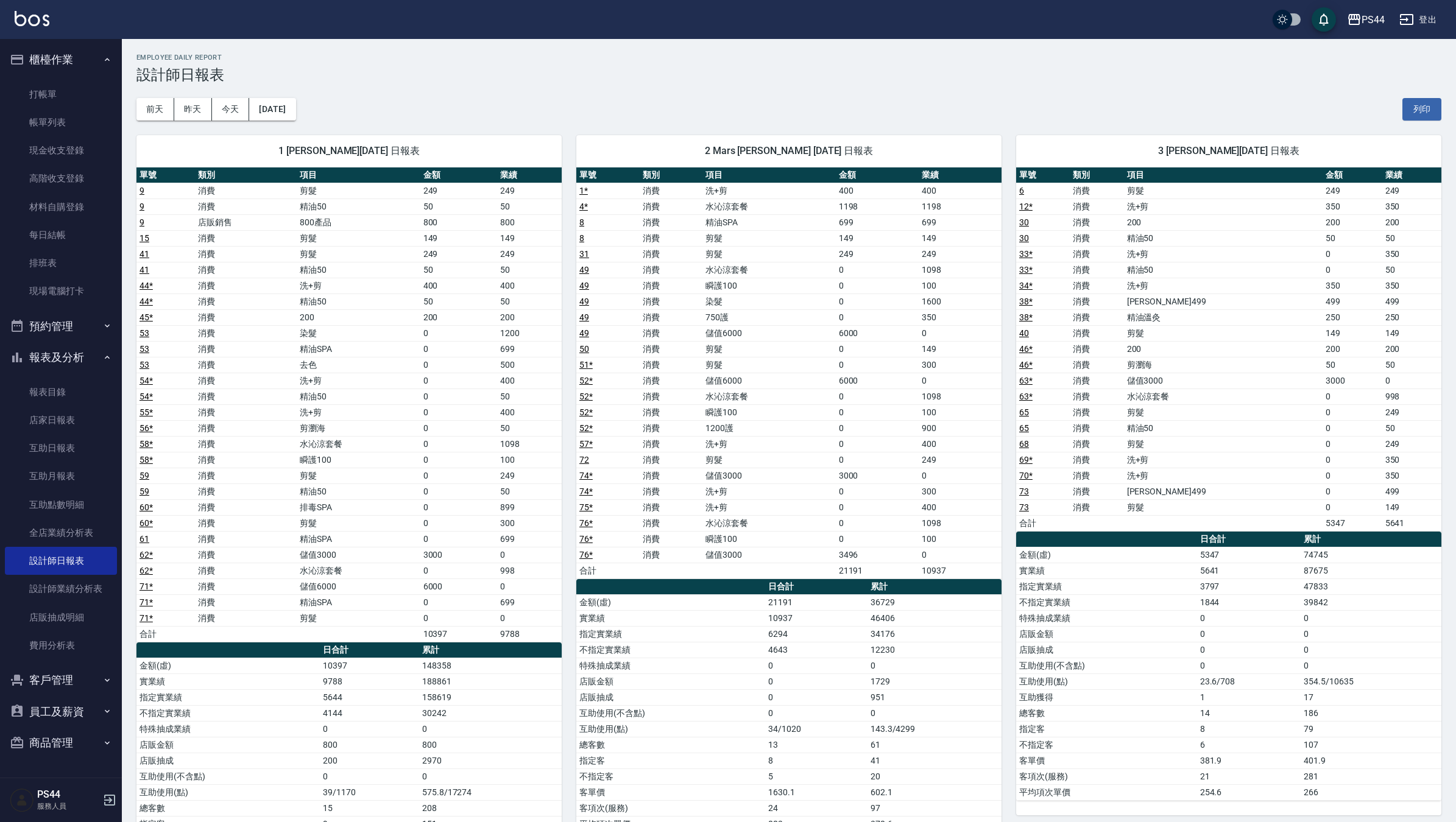
click at [587, 527] on link "76 *" at bounding box center [586, 523] width 14 height 10
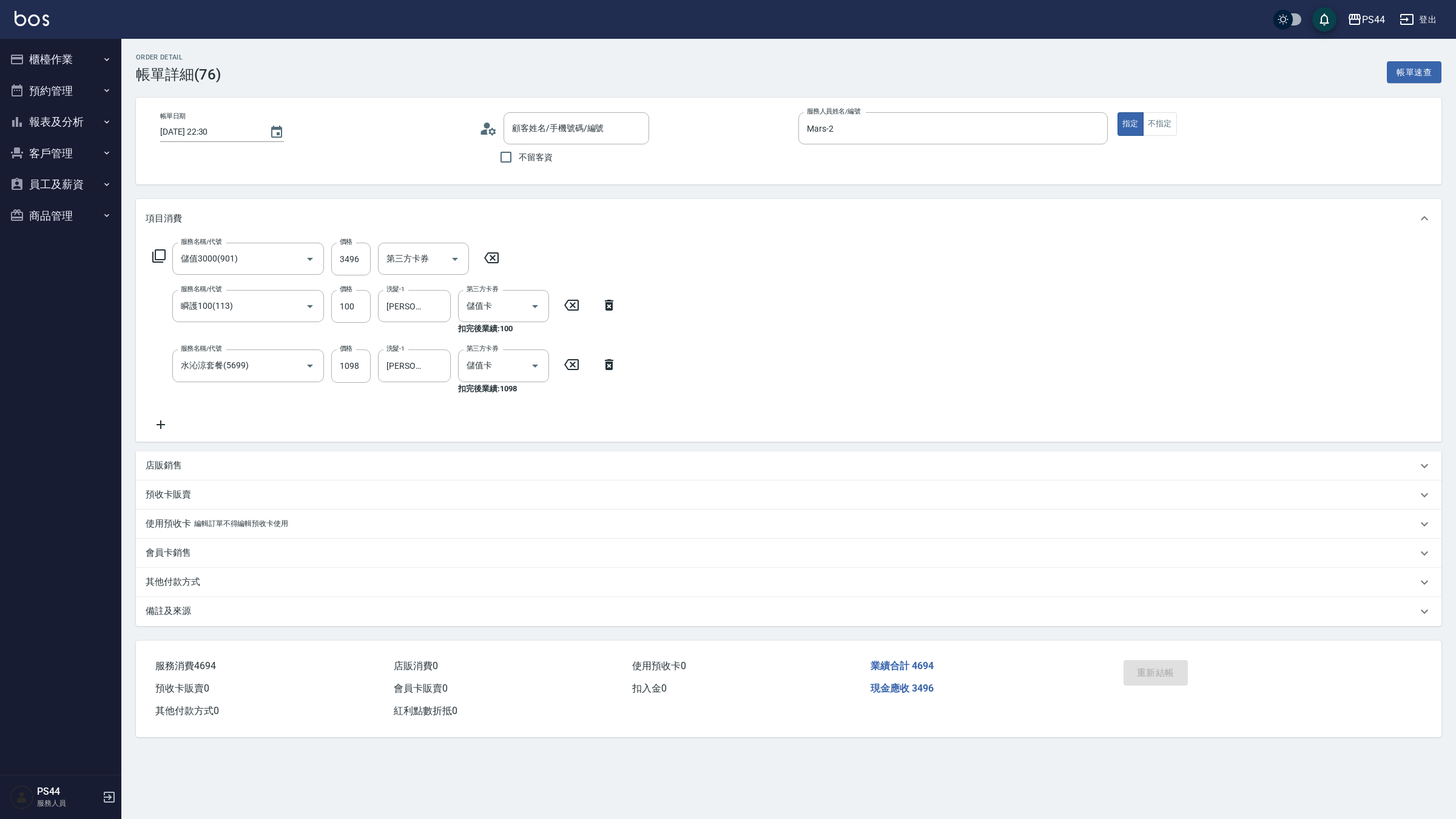
type input "新客人 姓名未設定/00/null"
click at [165, 414] on div "服務名稱/代號 儲值3000(901) 服務名稱/代號 價格 3496 價格 第三方卡券 第三方卡券 服務名稱/代號 瞬護100(113) 服務名稱/代號 價…" at bounding box center [385, 337] width 479 height 188
click at [167, 419] on icon at bounding box center [161, 424] width 31 height 14
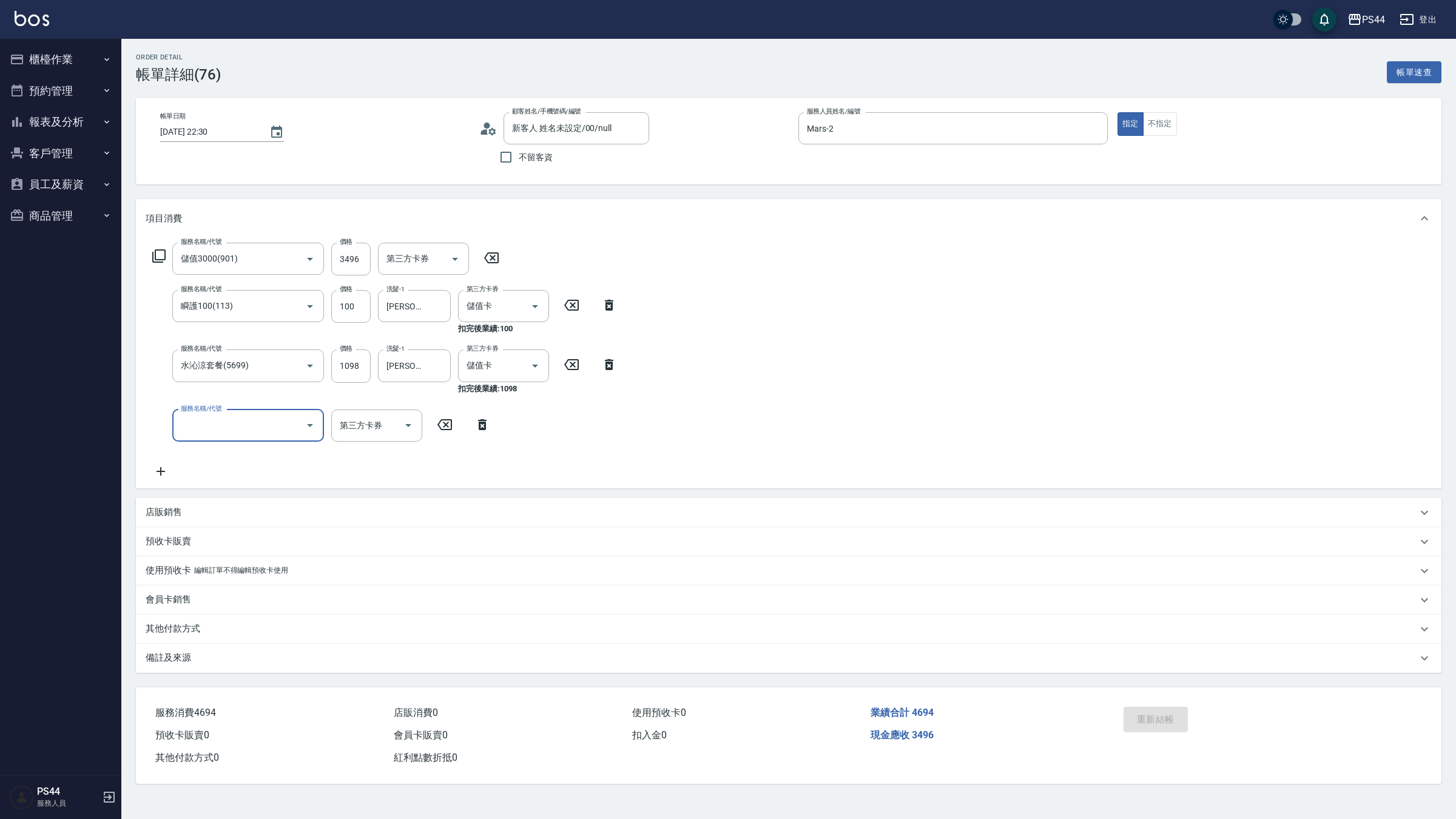
click at [226, 418] on input "服務名稱/代號" at bounding box center [239, 425] width 123 height 21
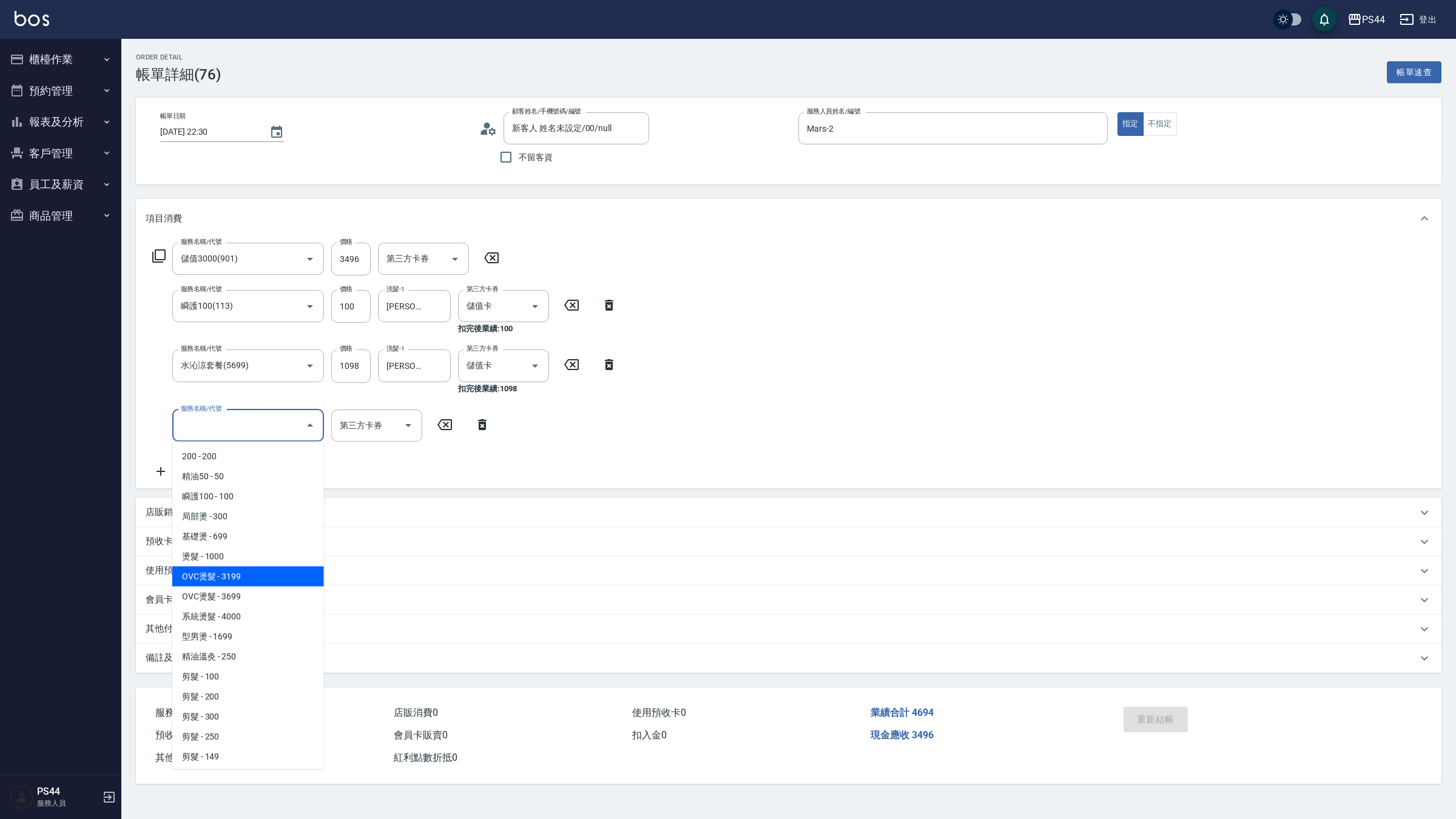
click at [262, 580] on span "OVC燙髮 - 3199" at bounding box center [248, 577] width 152 height 20
type input "OVC燙髮(203)"
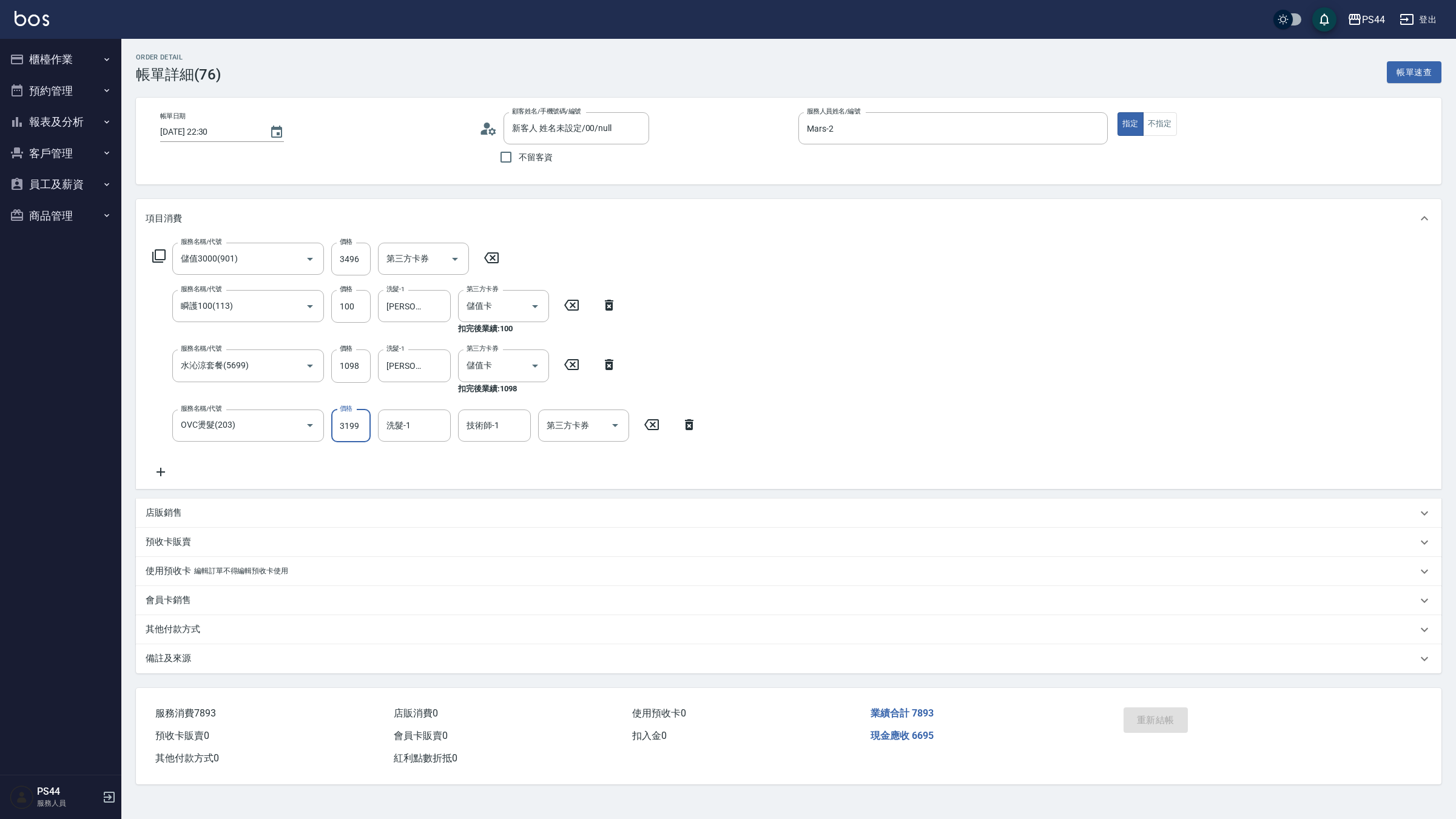
click at [346, 423] on input "3199" at bounding box center [351, 426] width 39 height 33
type input "3399"
type input "蘇昭瑜-55"
click at [615, 430] on icon "Open" at bounding box center [615, 425] width 14 height 14
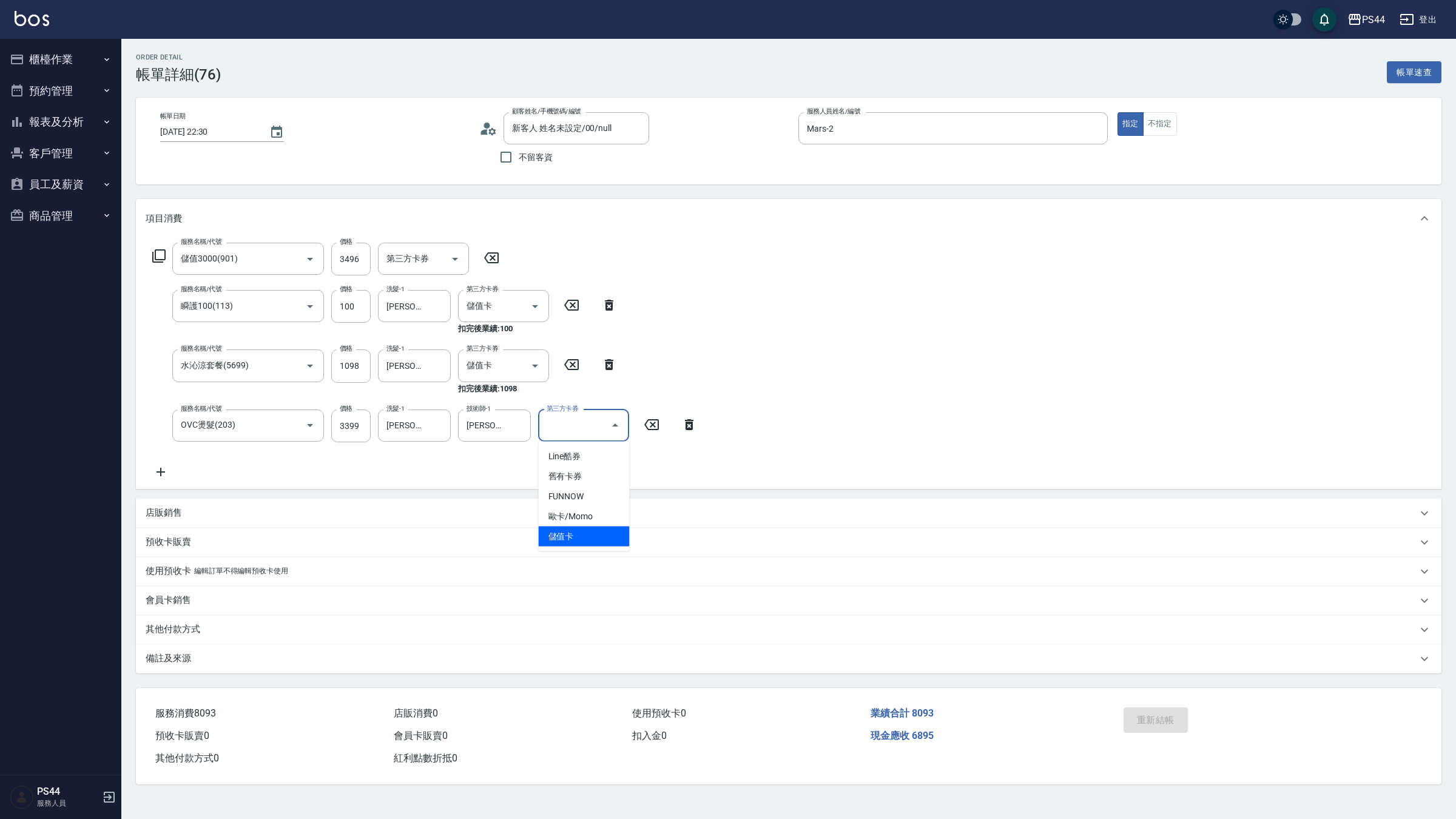
drag, startPoint x: 553, startPoint y: 532, endPoint x: 596, endPoint y: 528, distance: 43.2
click at [555, 532] on span "儲值卡" at bounding box center [584, 537] width 91 height 20
type input "儲值卡"
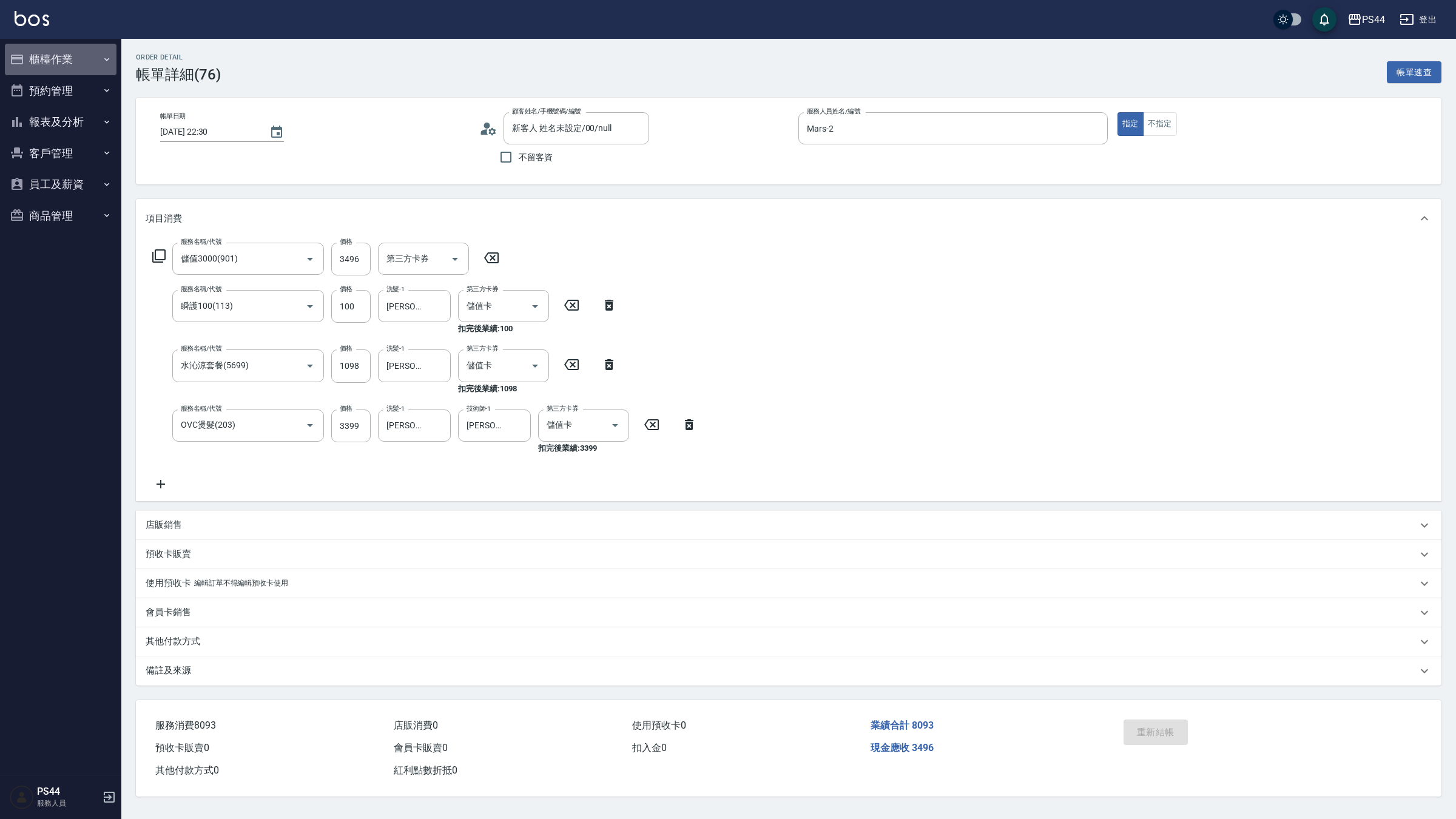
click at [60, 58] on button "櫃檯作業" at bounding box center [60, 59] width 112 height 32
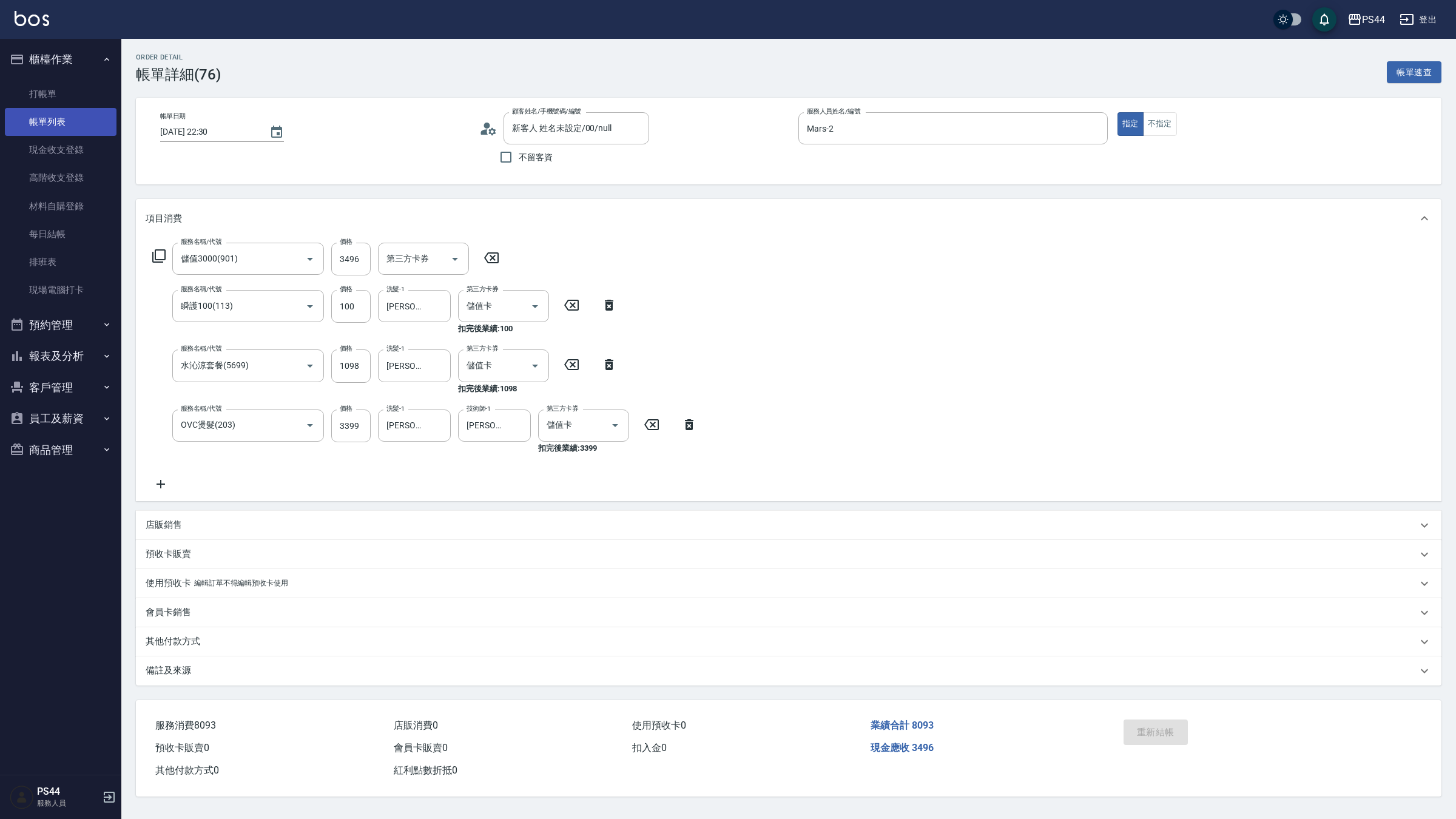
click at [62, 125] on link "帳單列表" at bounding box center [60, 121] width 112 height 28
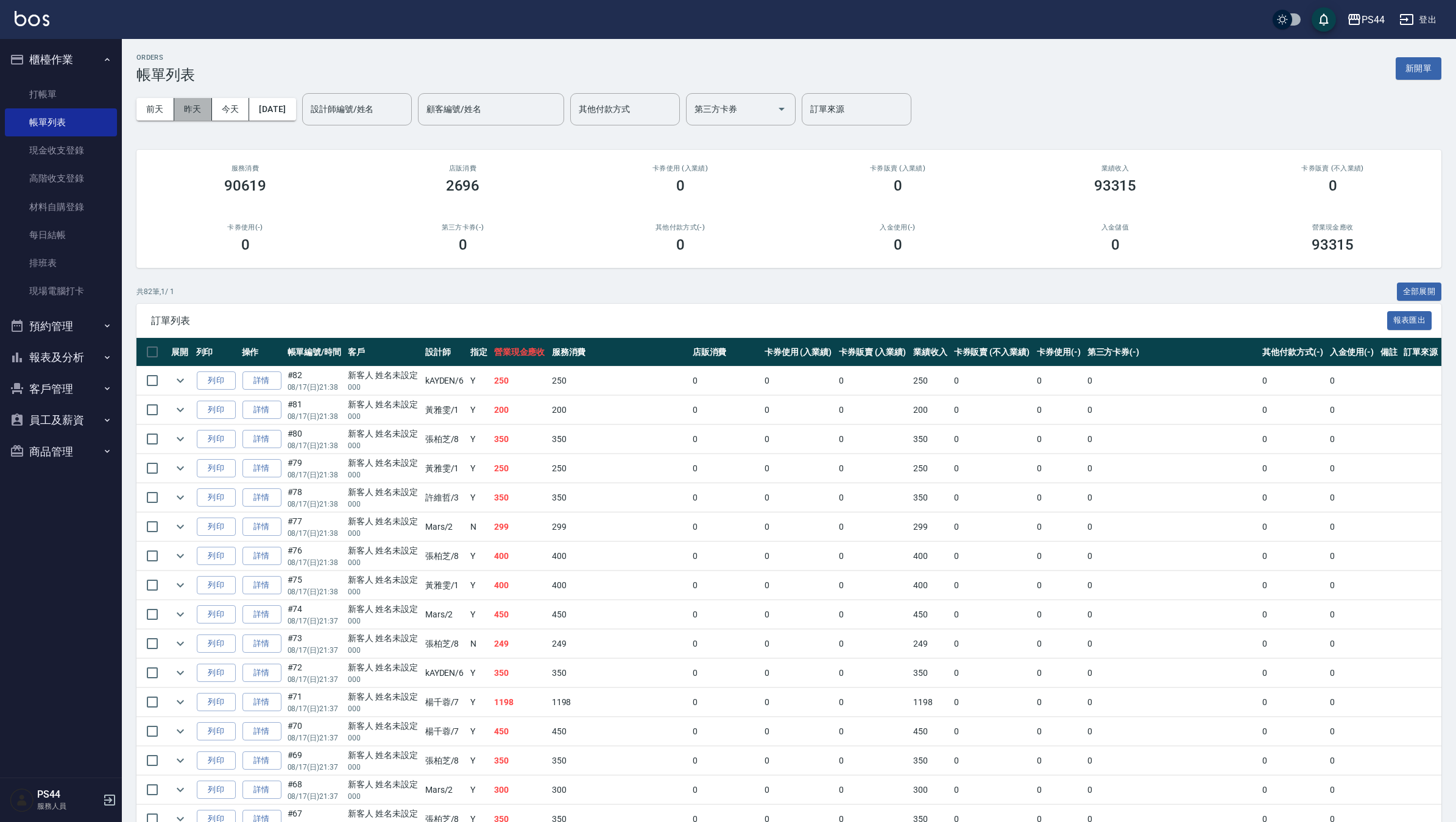
click at [198, 105] on button "昨天" at bounding box center [193, 109] width 37 height 22
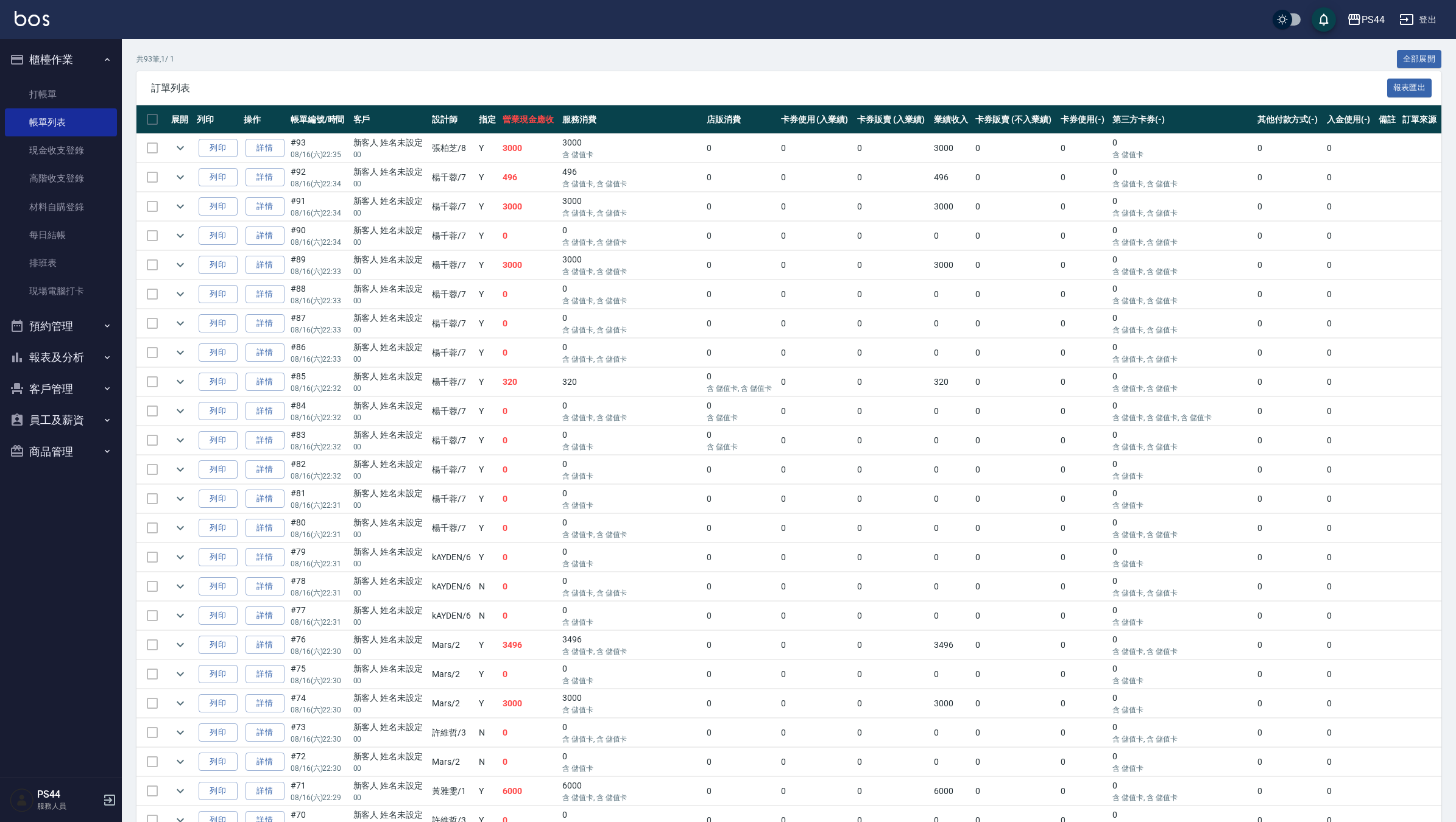
scroll to position [304, 0]
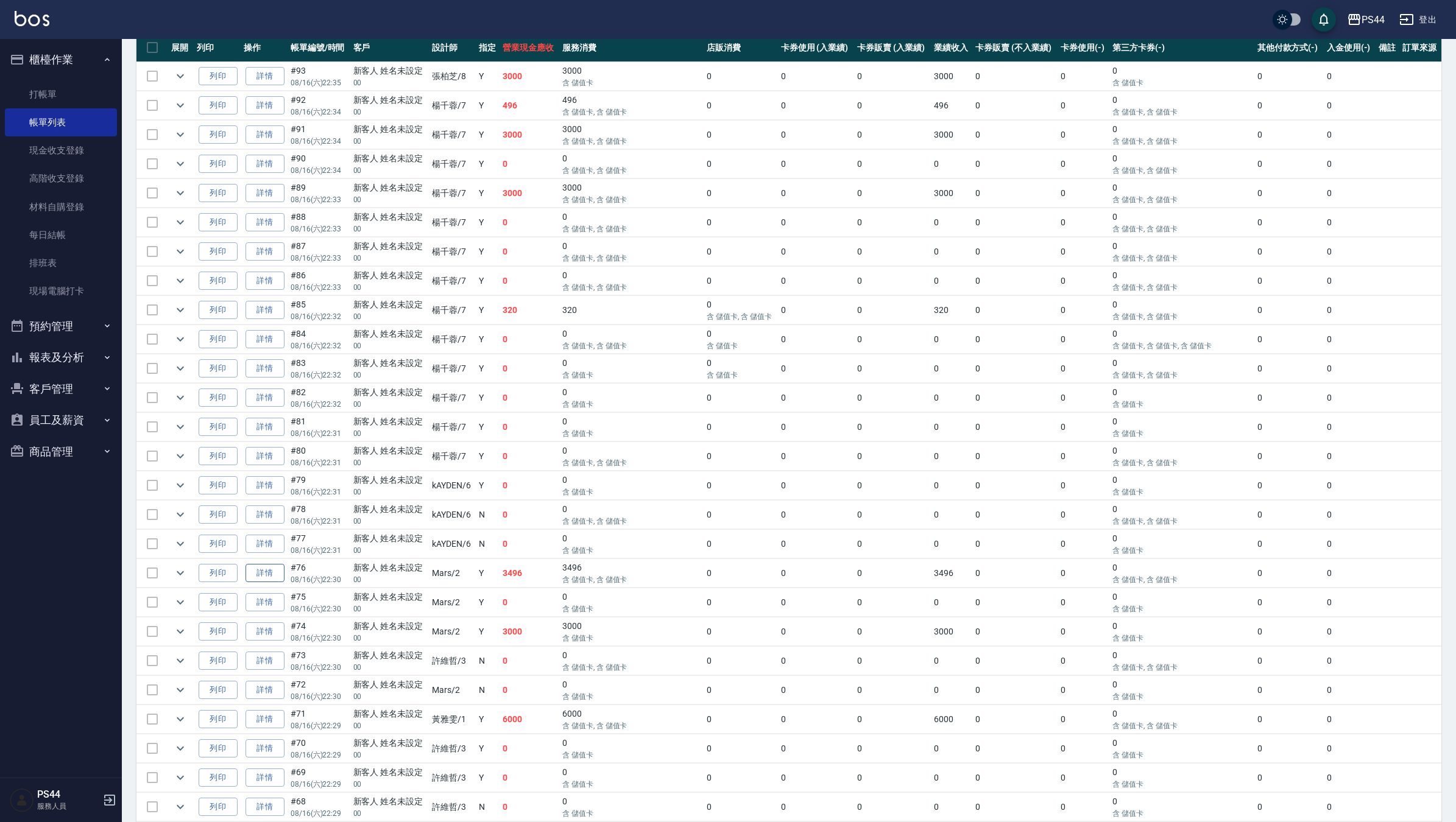
click at [272, 574] on link "詳情" at bounding box center [265, 574] width 39 height 19
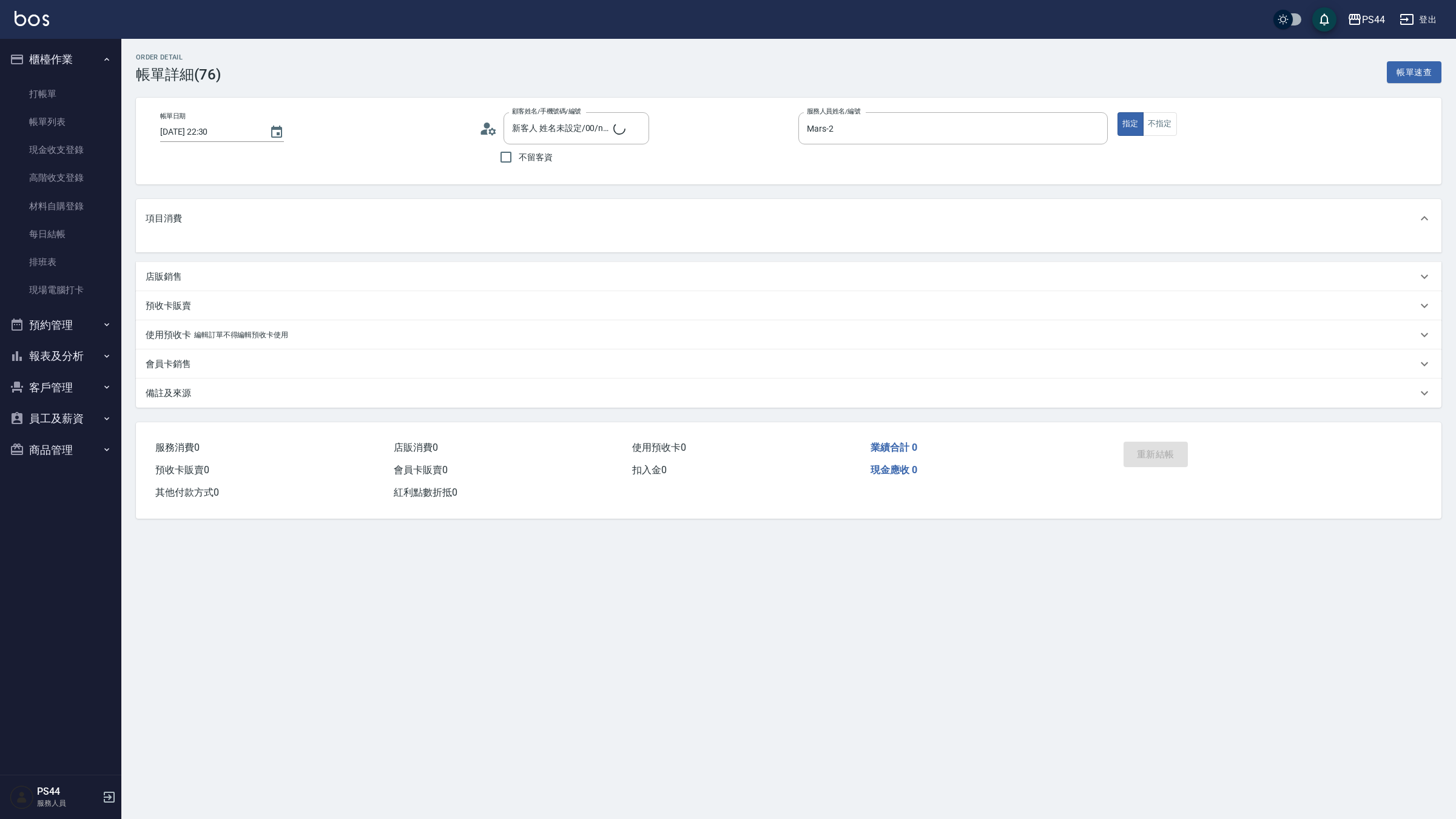
type input "新客人 姓名未設定/00/null"
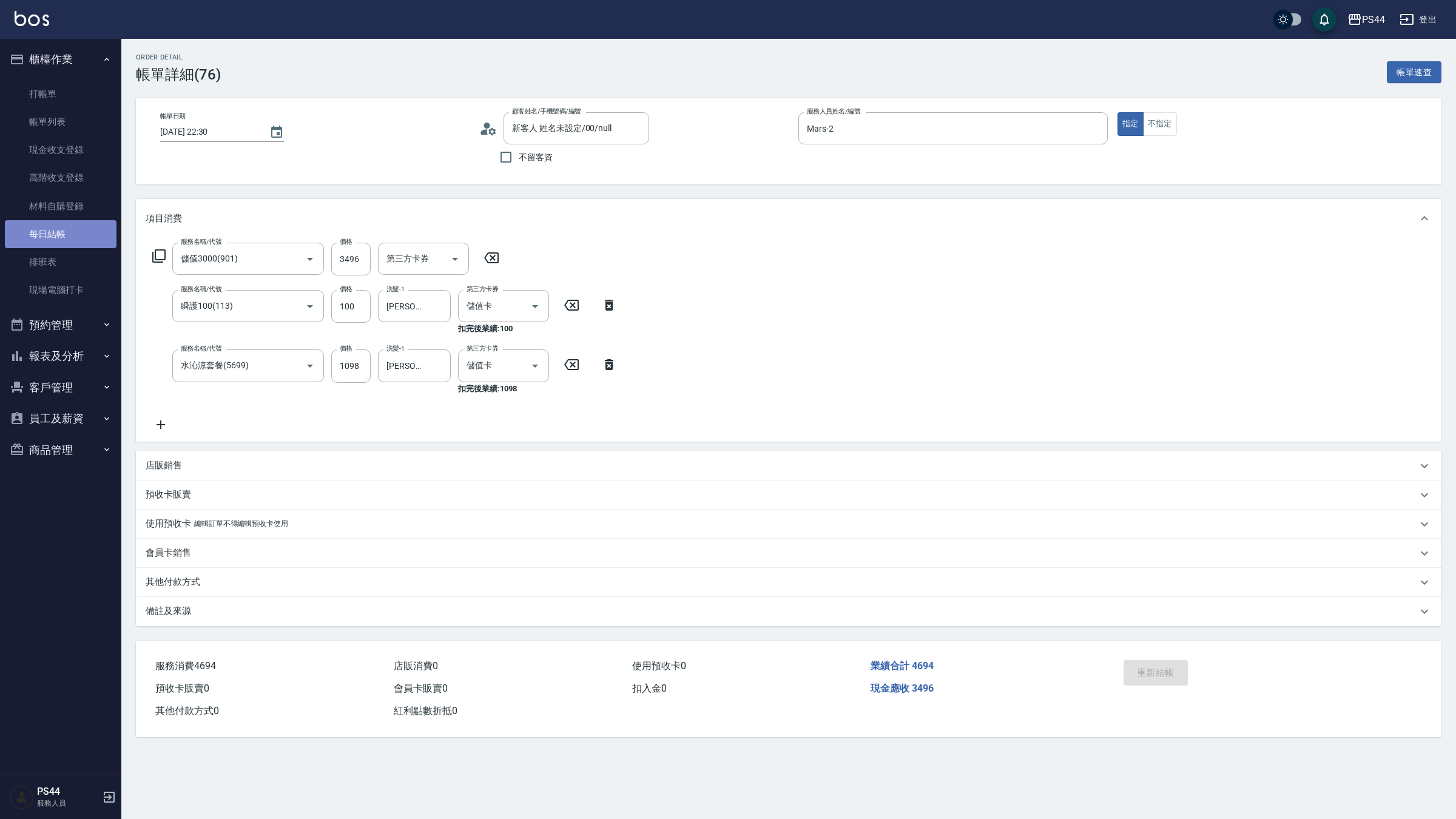
click at [52, 243] on link "每日結帳" at bounding box center [60, 234] width 112 height 28
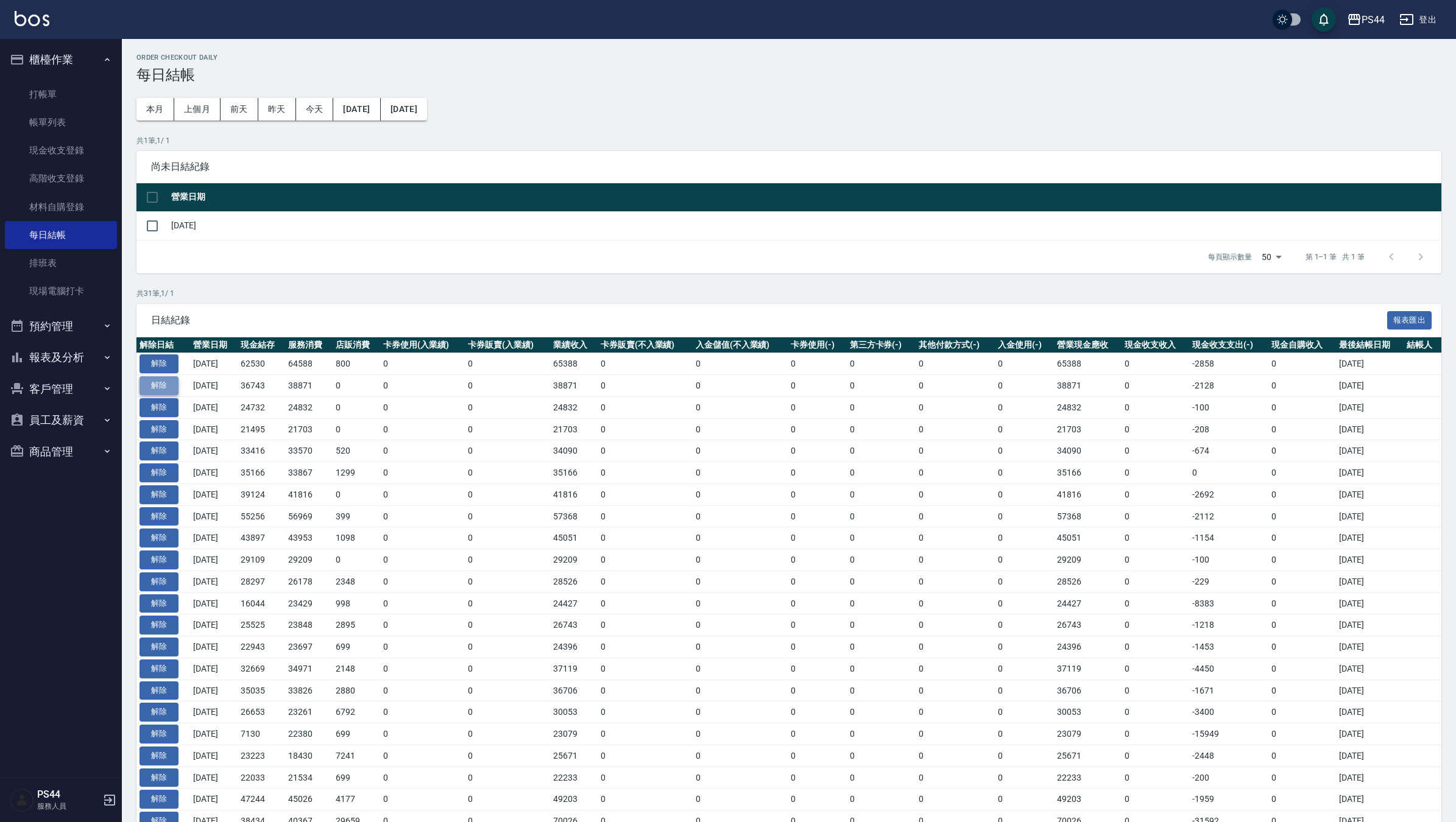
click at [161, 386] on button "解除" at bounding box center [159, 386] width 39 height 19
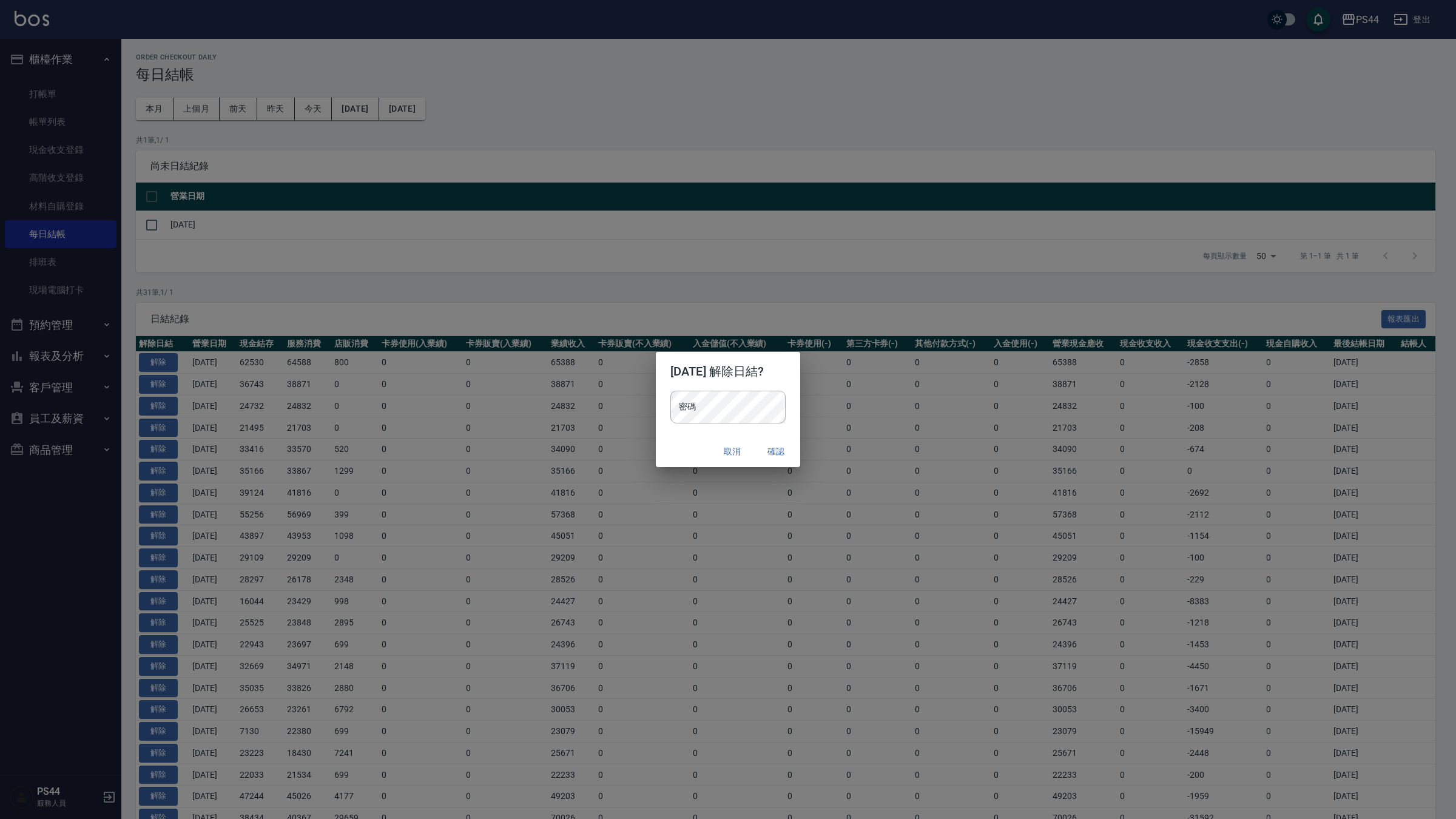
drag, startPoint x: 735, startPoint y: 450, endPoint x: 483, endPoint y: 419, distance: 253.9
click at [733, 450] on button "取消" at bounding box center [732, 452] width 39 height 22
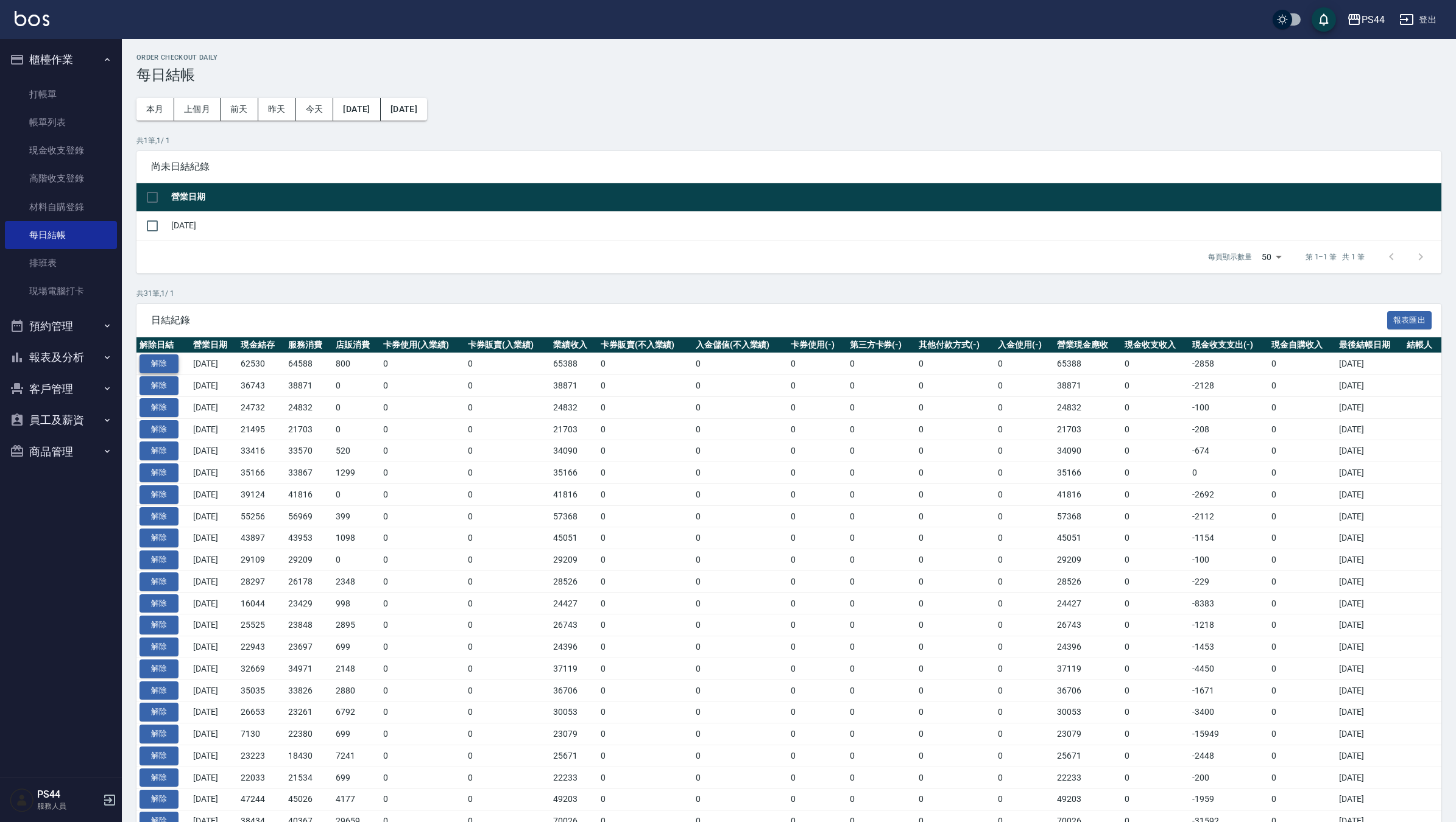
click at [165, 361] on button "解除" at bounding box center [159, 364] width 39 height 19
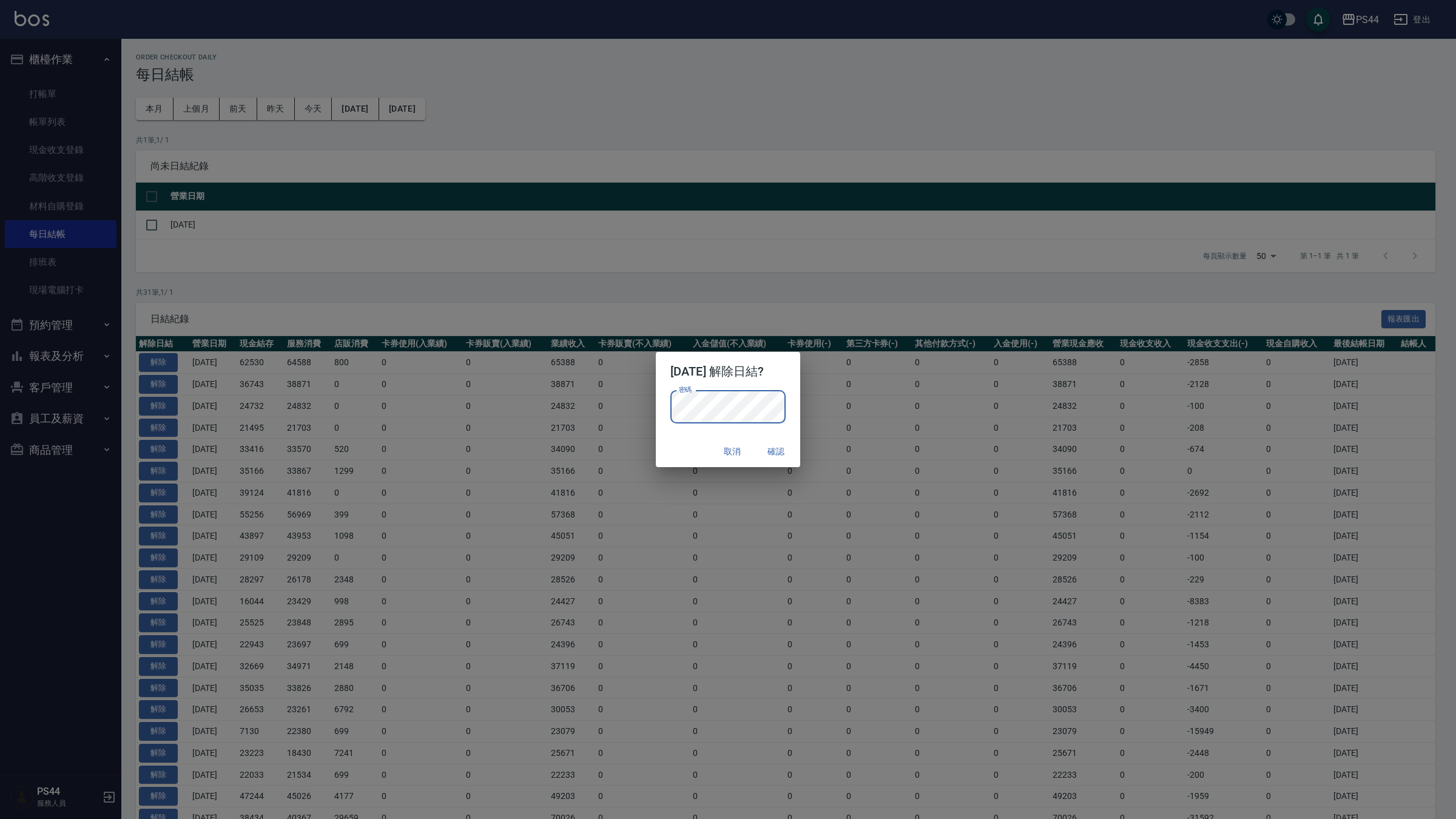
click at [766, 451] on button "確認" at bounding box center [775, 452] width 39 height 22
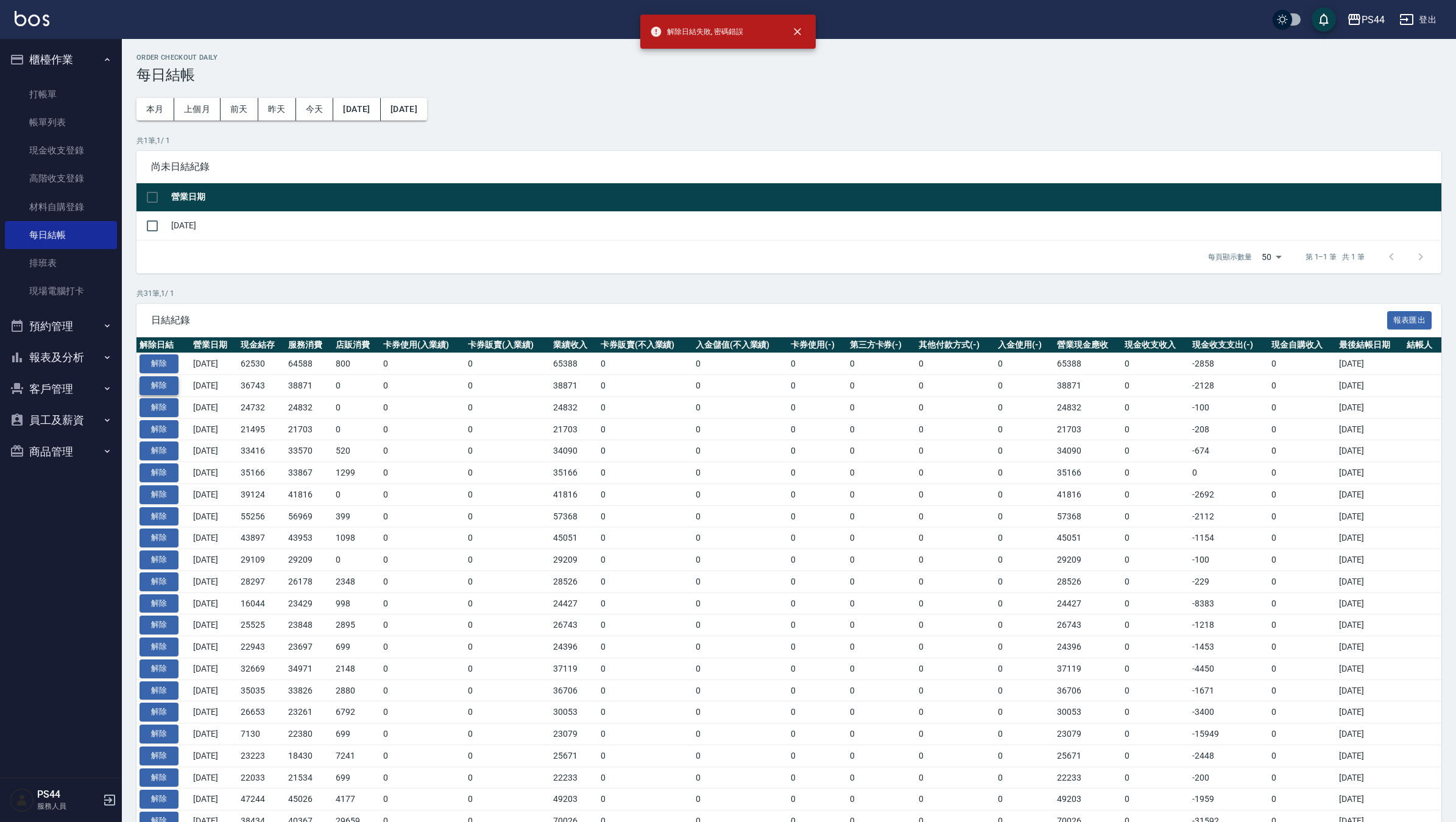
click at [163, 386] on button "解除" at bounding box center [159, 386] width 39 height 19
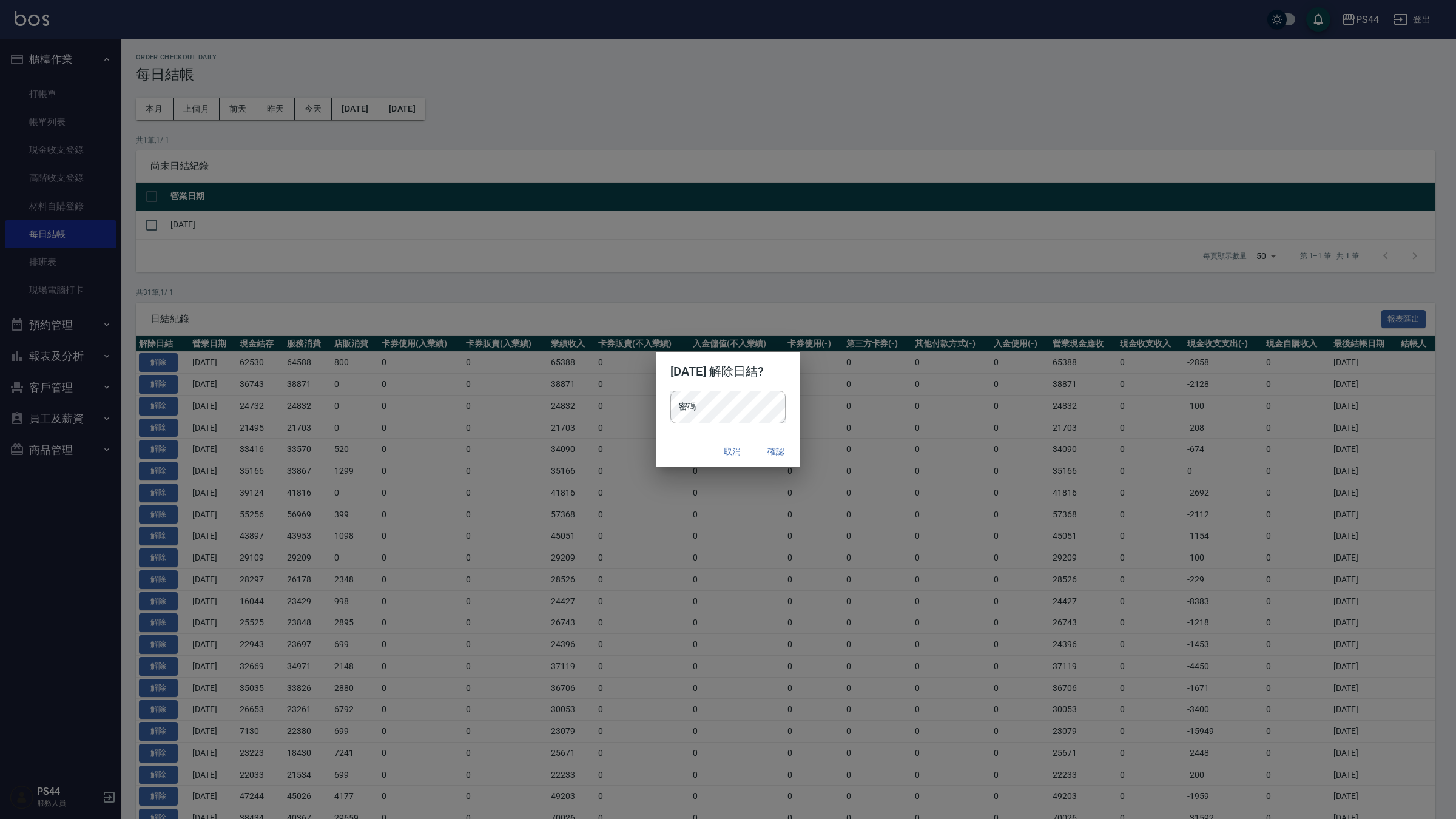
drag, startPoint x: 742, startPoint y: 452, endPoint x: 719, endPoint y: 446, distance: 23.8
click at [736, 450] on button "取消" at bounding box center [732, 452] width 39 height 22
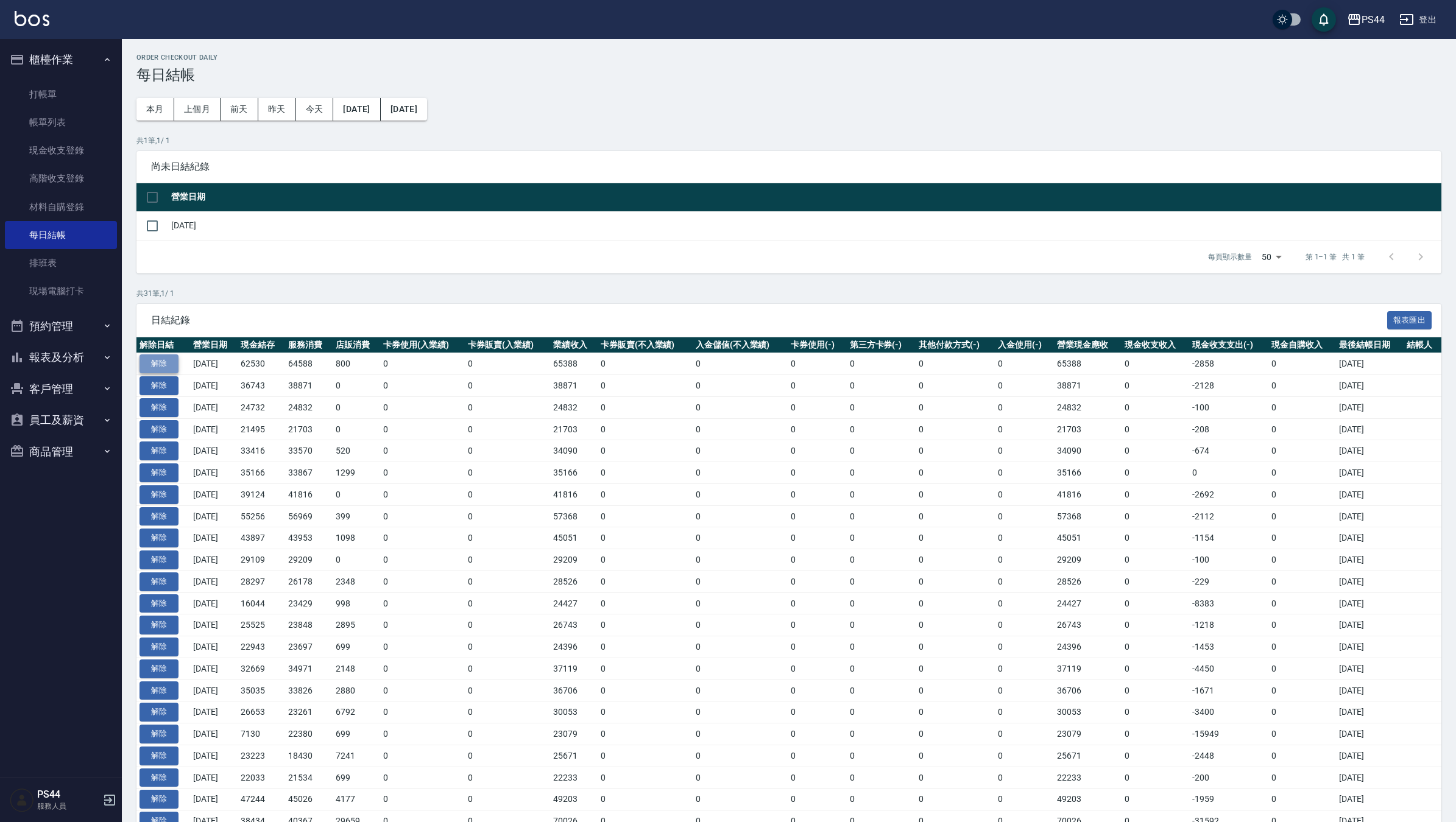
click at [166, 365] on button "解除" at bounding box center [159, 364] width 39 height 19
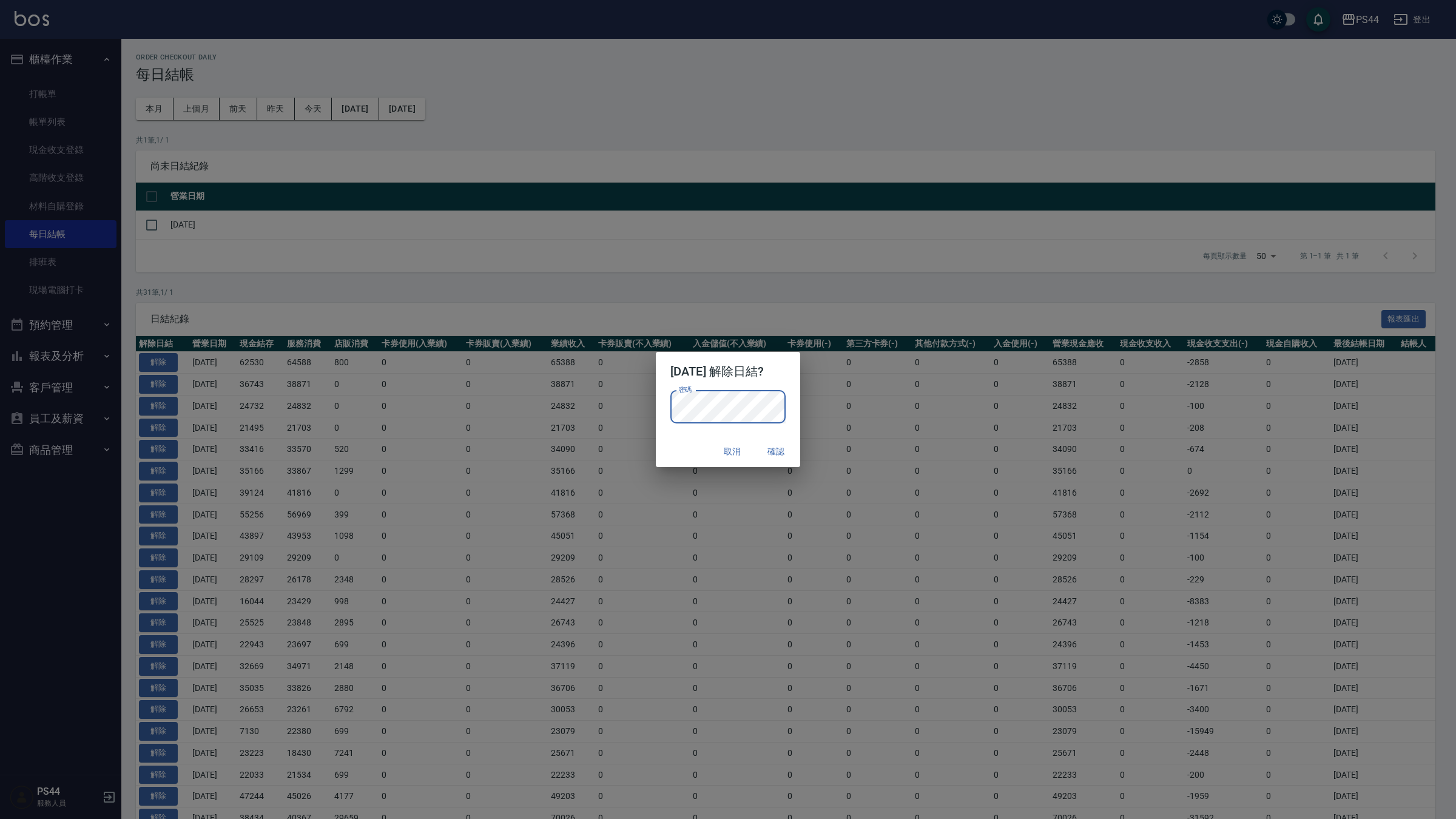
drag, startPoint x: 687, startPoint y: 428, endPoint x: 697, endPoint y: 430, distance: 10.2
click at [687, 430] on div "密碼 密碼" at bounding box center [727, 413] width 144 height 45
click at [780, 447] on button "確認" at bounding box center [775, 452] width 39 height 22
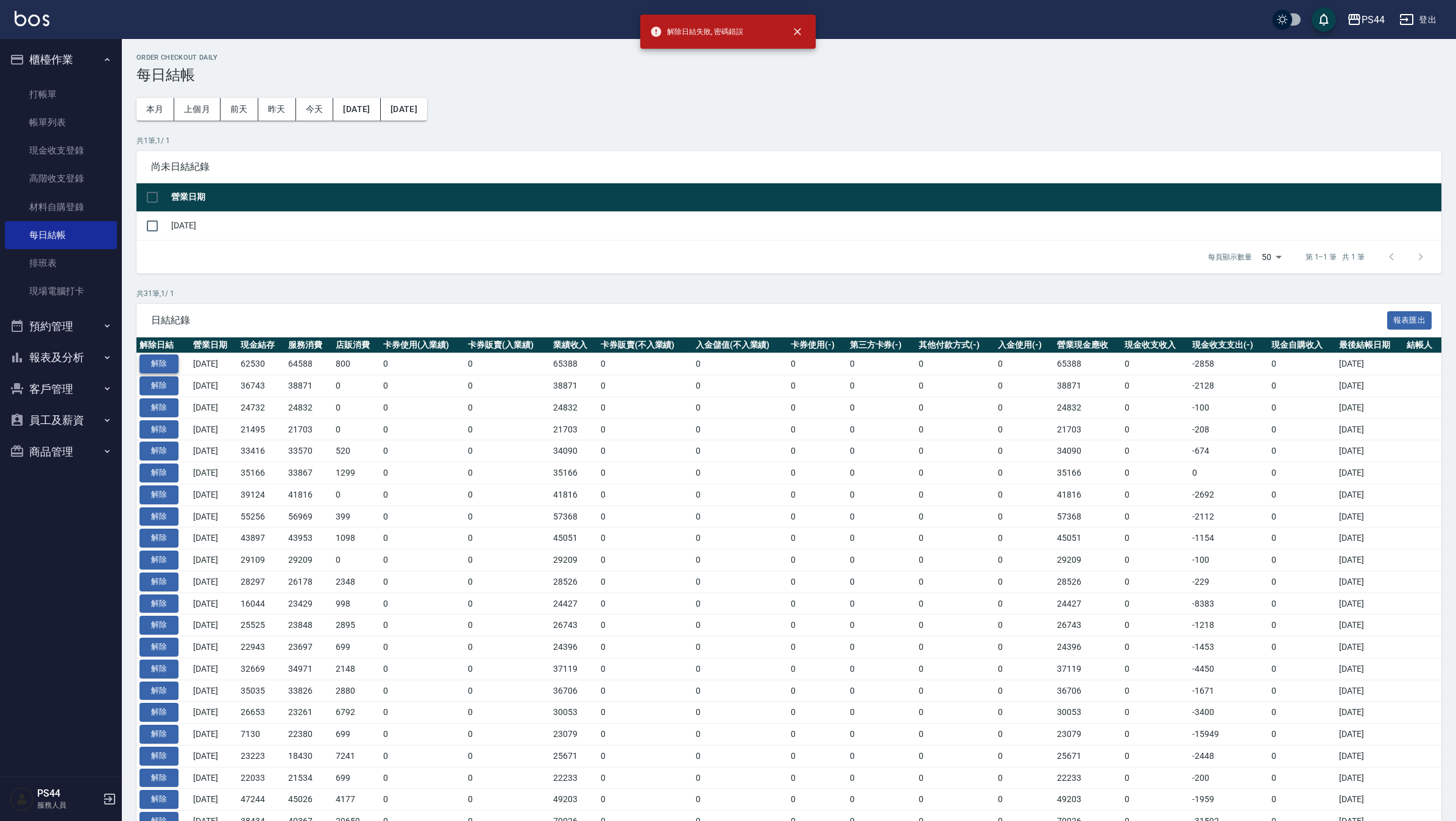
click at [161, 364] on button "解除" at bounding box center [159, 364] width 39 height 19
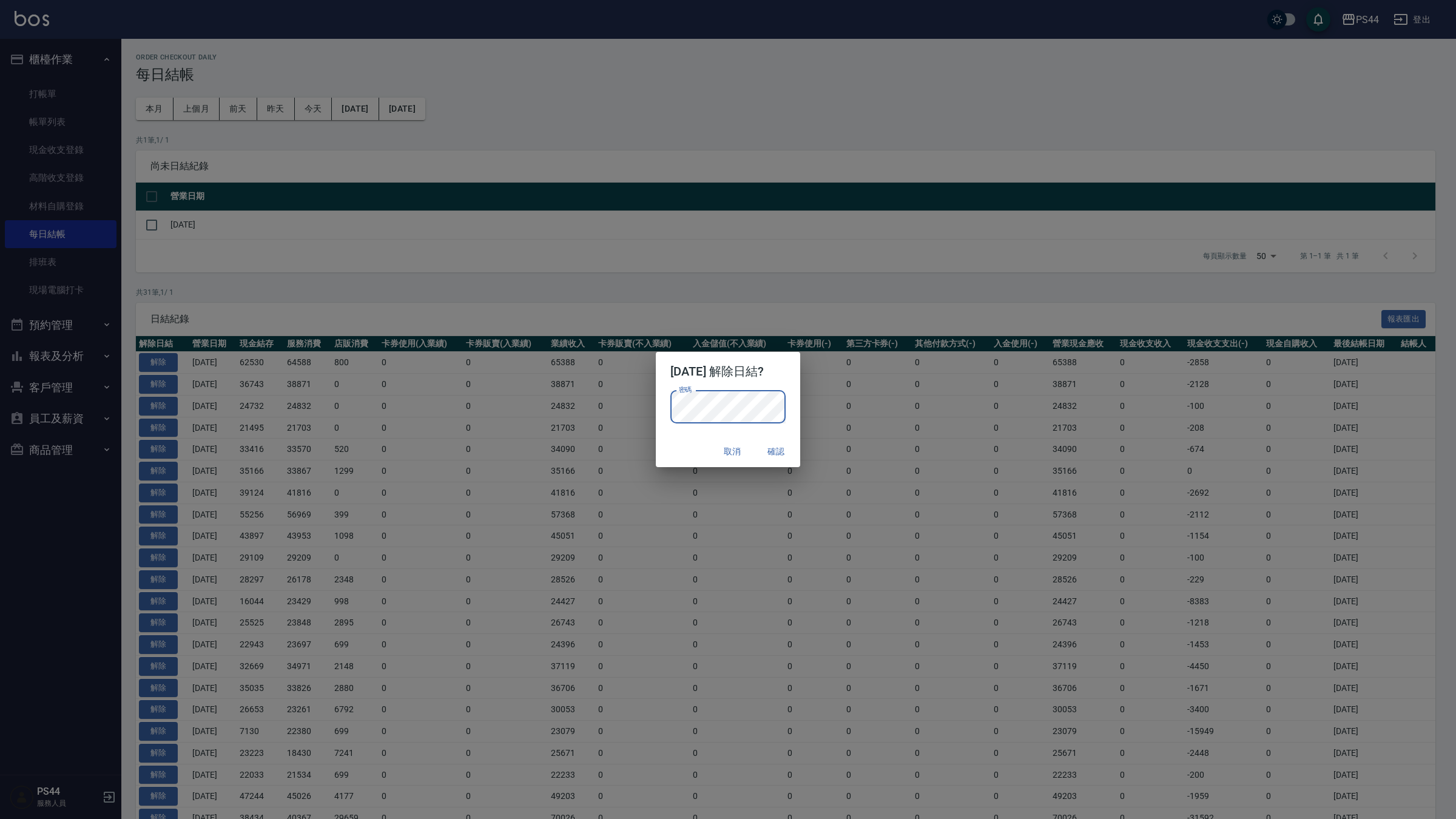
click at [668, 455] on div "取消 確認" at bounding box center [727, 452] width 144 height 32
click at [795, 443] on button "確認" at bounding box center [775, 452] width 39 height 22
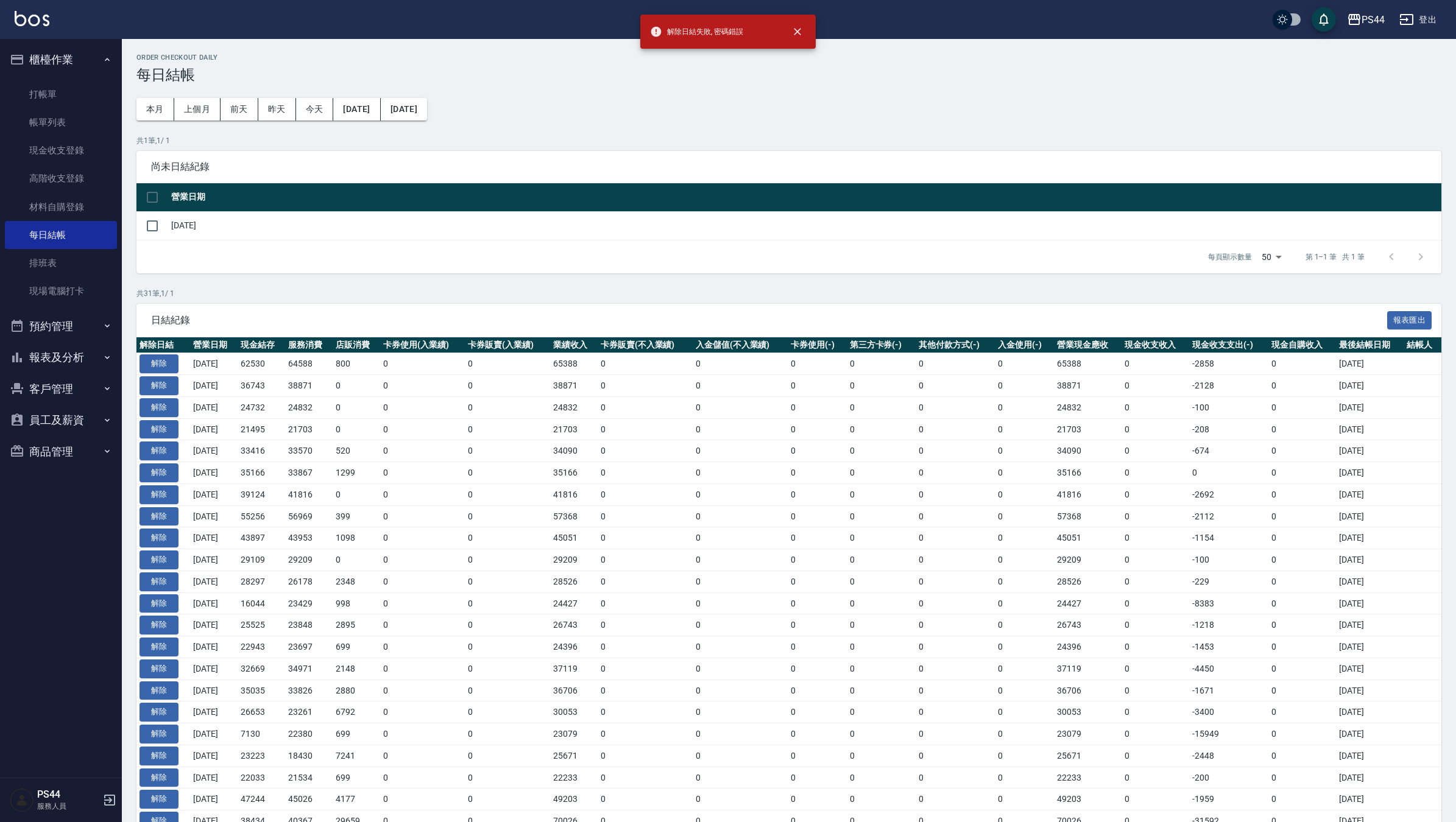
click at [787, 453] on td "0" at bounding box center [741, 451] width 95 height 22
click at [168, 367] on button "解除" at bounding box center [159, 364] width 39 height 19
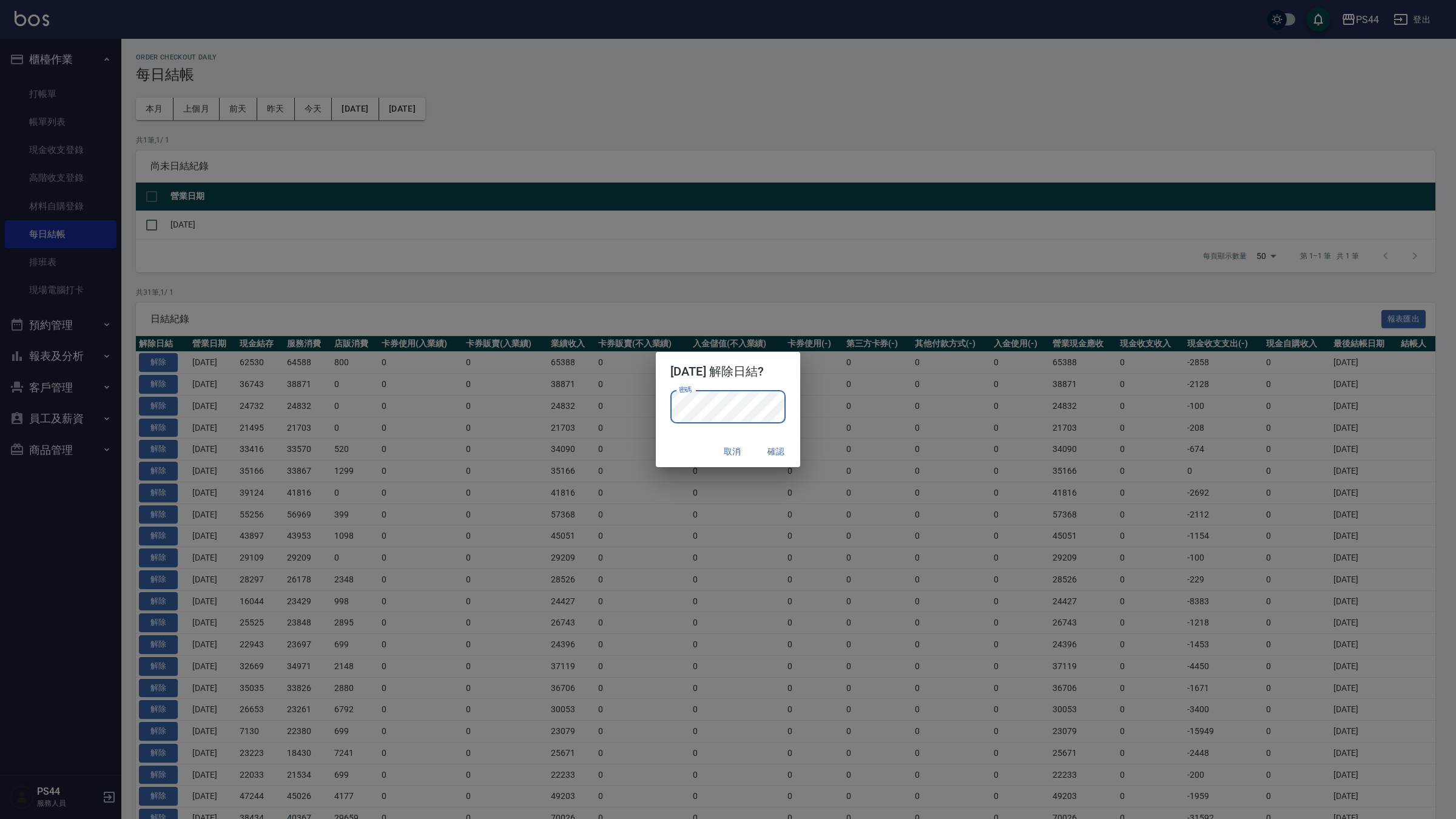
drag, startPoint x: 679, startPoint y: 450, endPoint x: 702, endPoint y: 446, distance: 23.3
click at [684, 450] on div "取消 確認" at bounding box center [727, 452] width 144 height 32
click at [771, 450] on button "確認" at bounding box center [775, 452] width 39 height 22
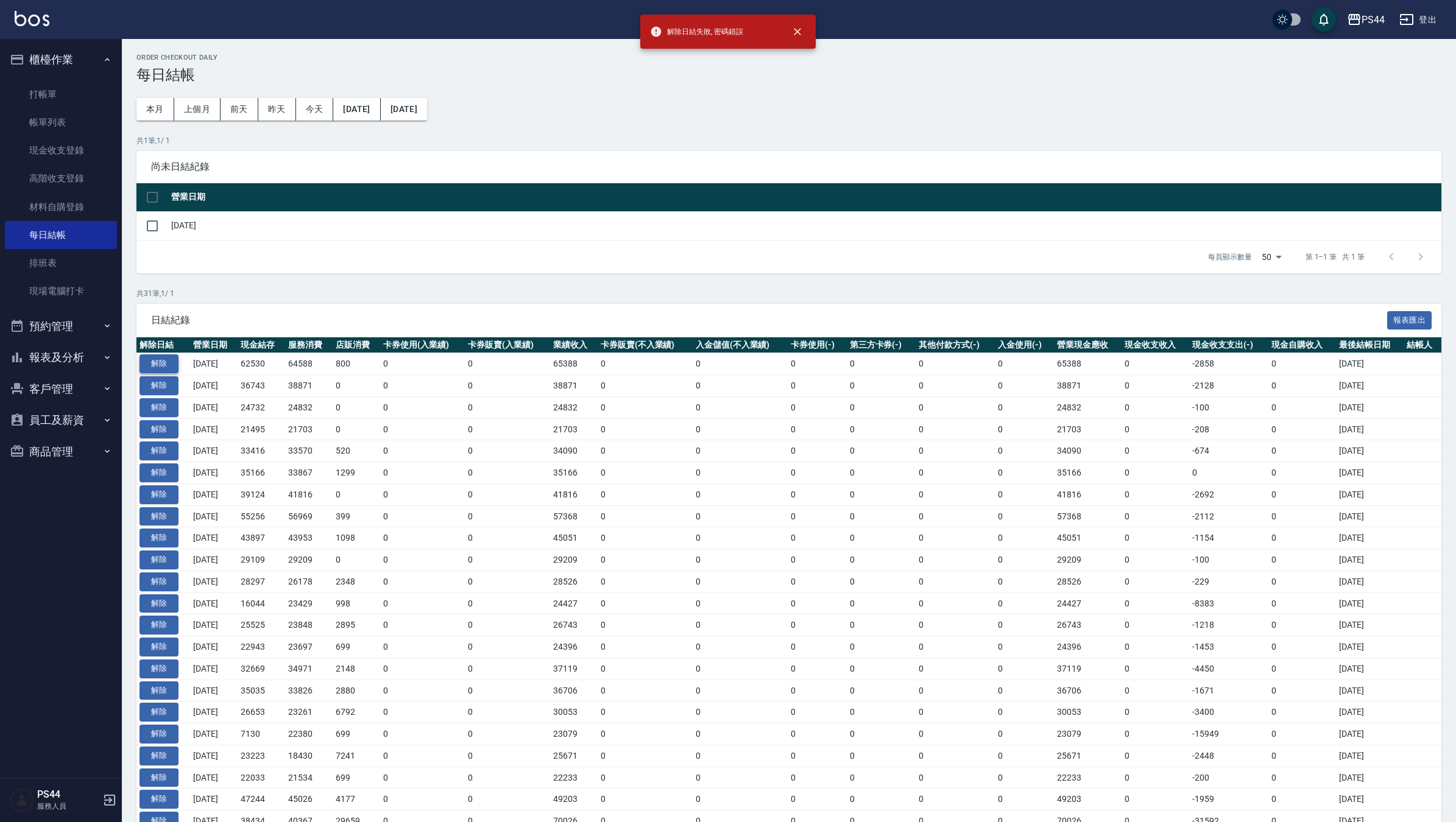
click at [156, 363] on button "解除" at bounding box center [159, 364] width 39 height 19
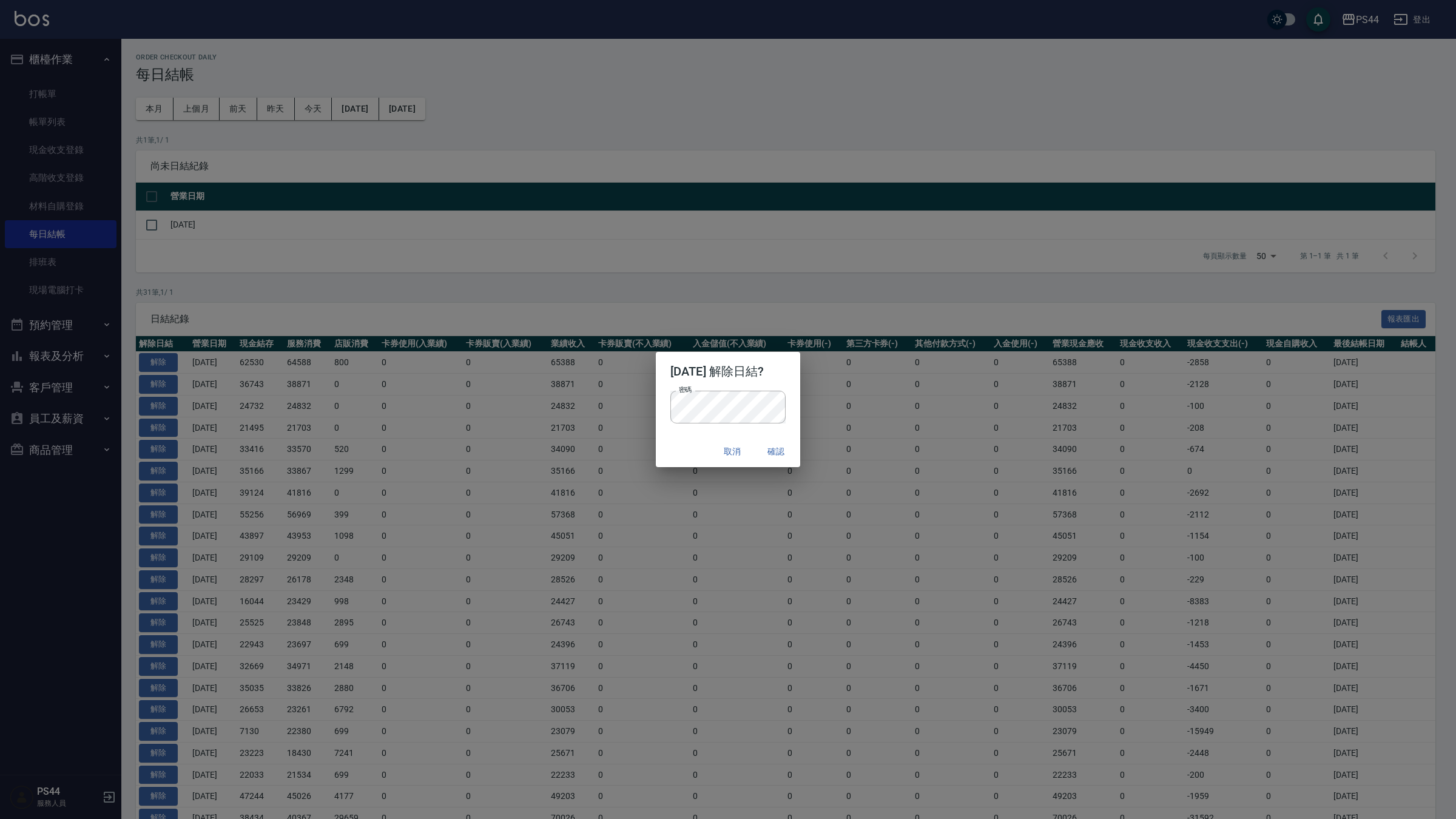
click at [666, 450] on div "取消 確認" at bounding box center [727, 452] width 144 height 32
click at [772, 447] on button "確認" at bounding box center [775, 452] width 39 height 22
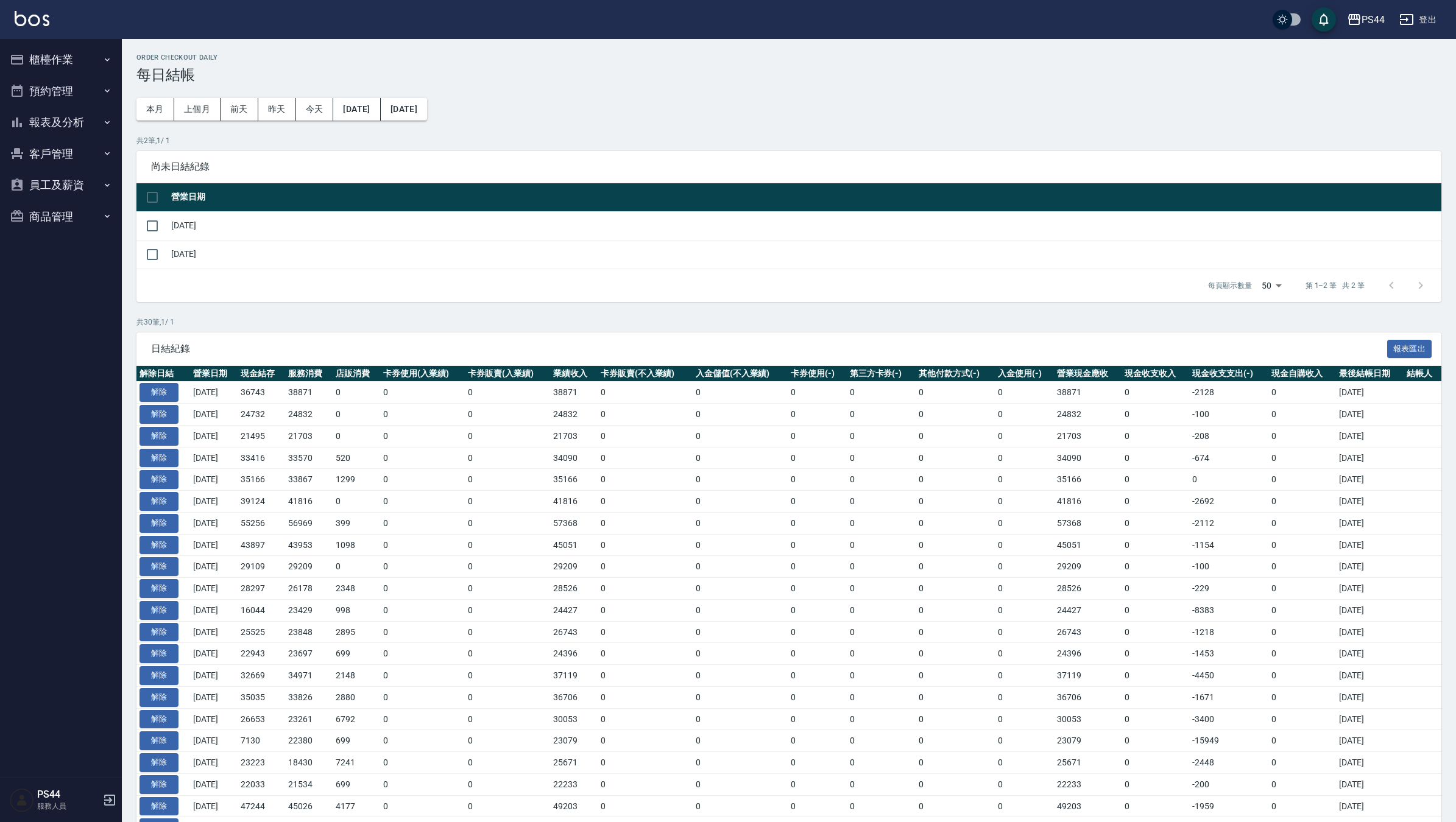
click at [67, 64] on button "櫃檯作業" at bounding box center [61, 59] width 112 height 32
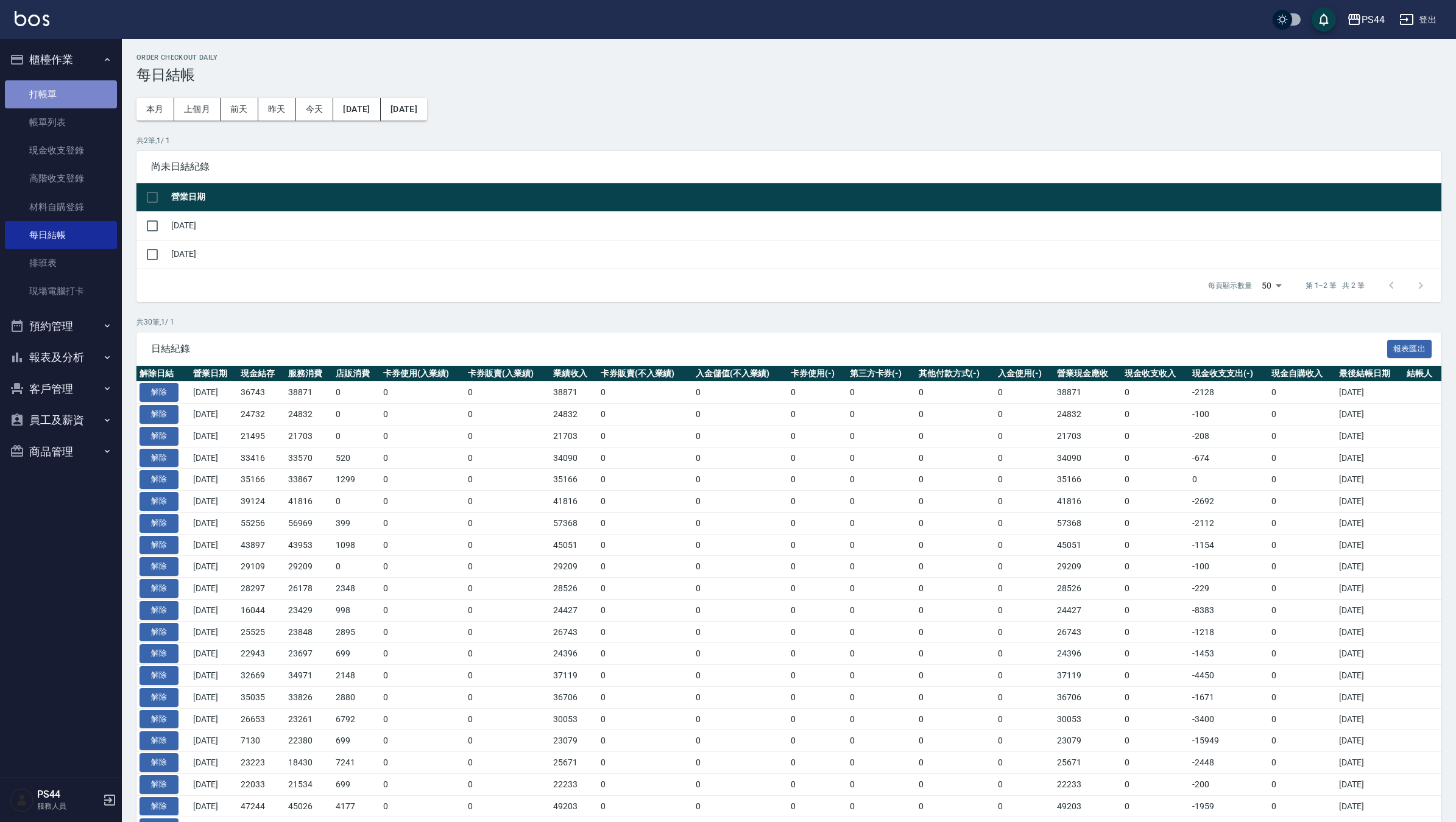
click at [61, 104] on link "打帳單" at bounding box center [61, 94] width 112 height 28
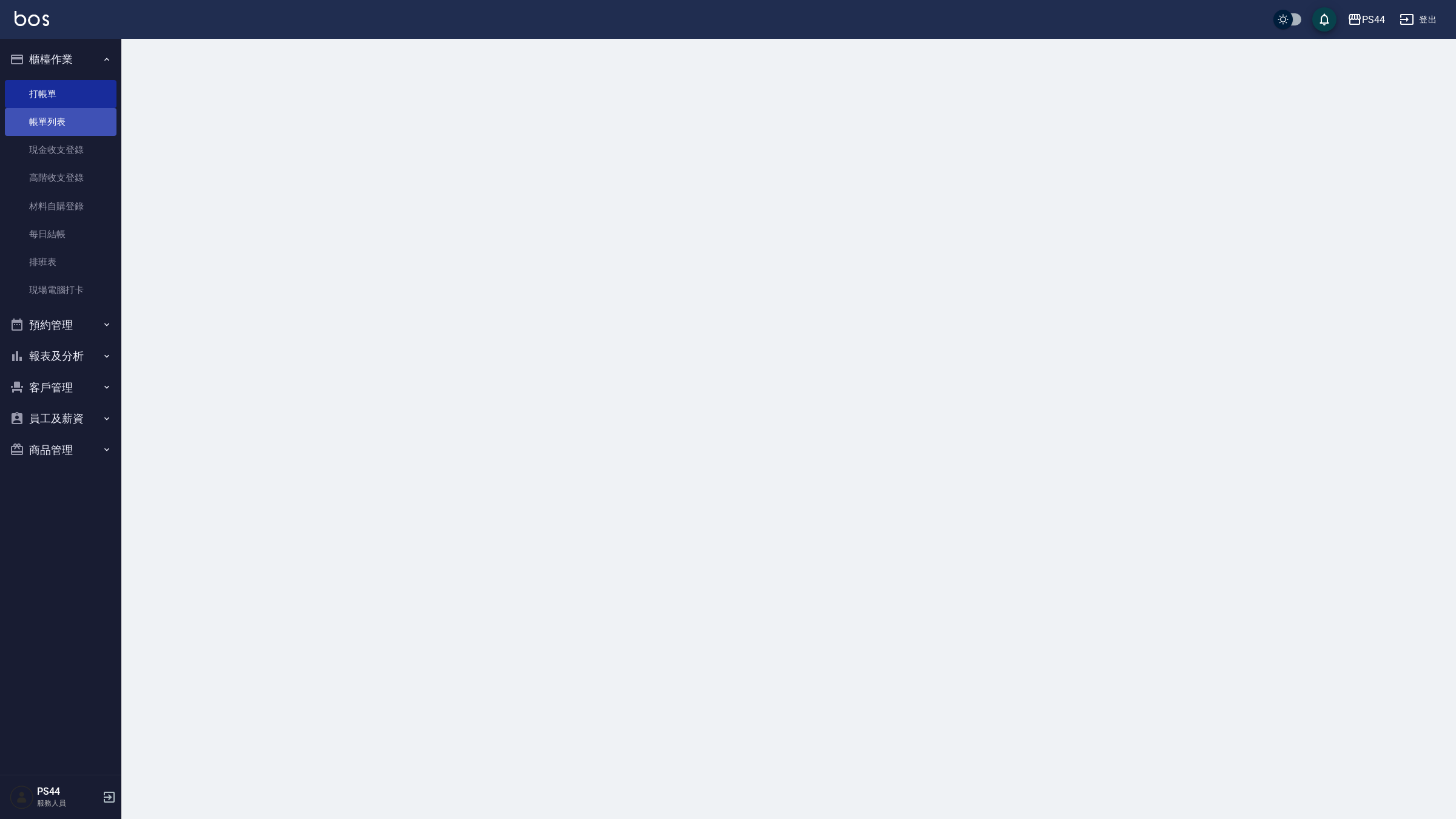
click at [60, 119] on link "帳單列表" at bounding box center [60, 121] width 112 height 28
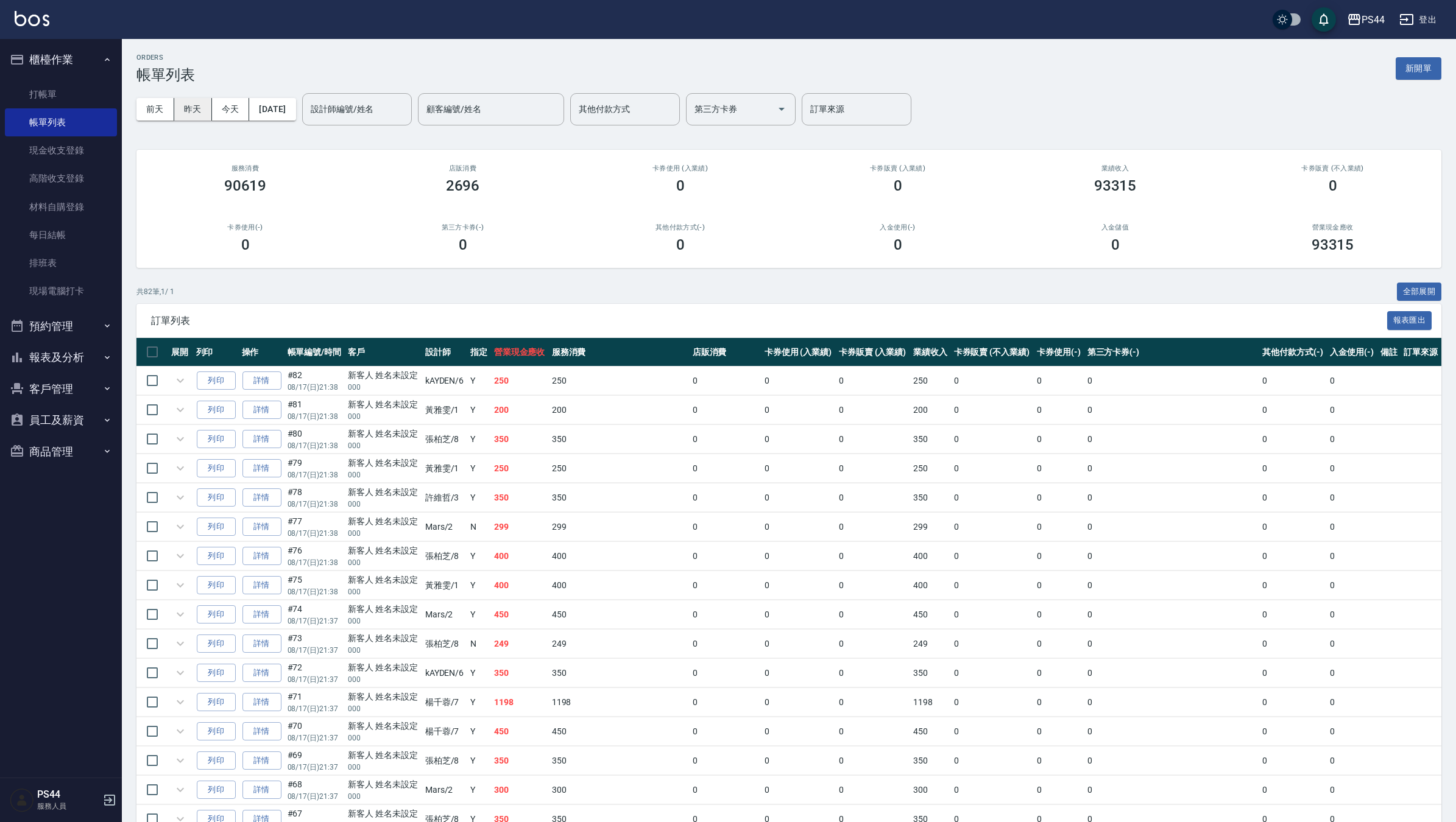
click at [197, 108] on button "昨天" at bounding box center [193, 109] width 37 height 22
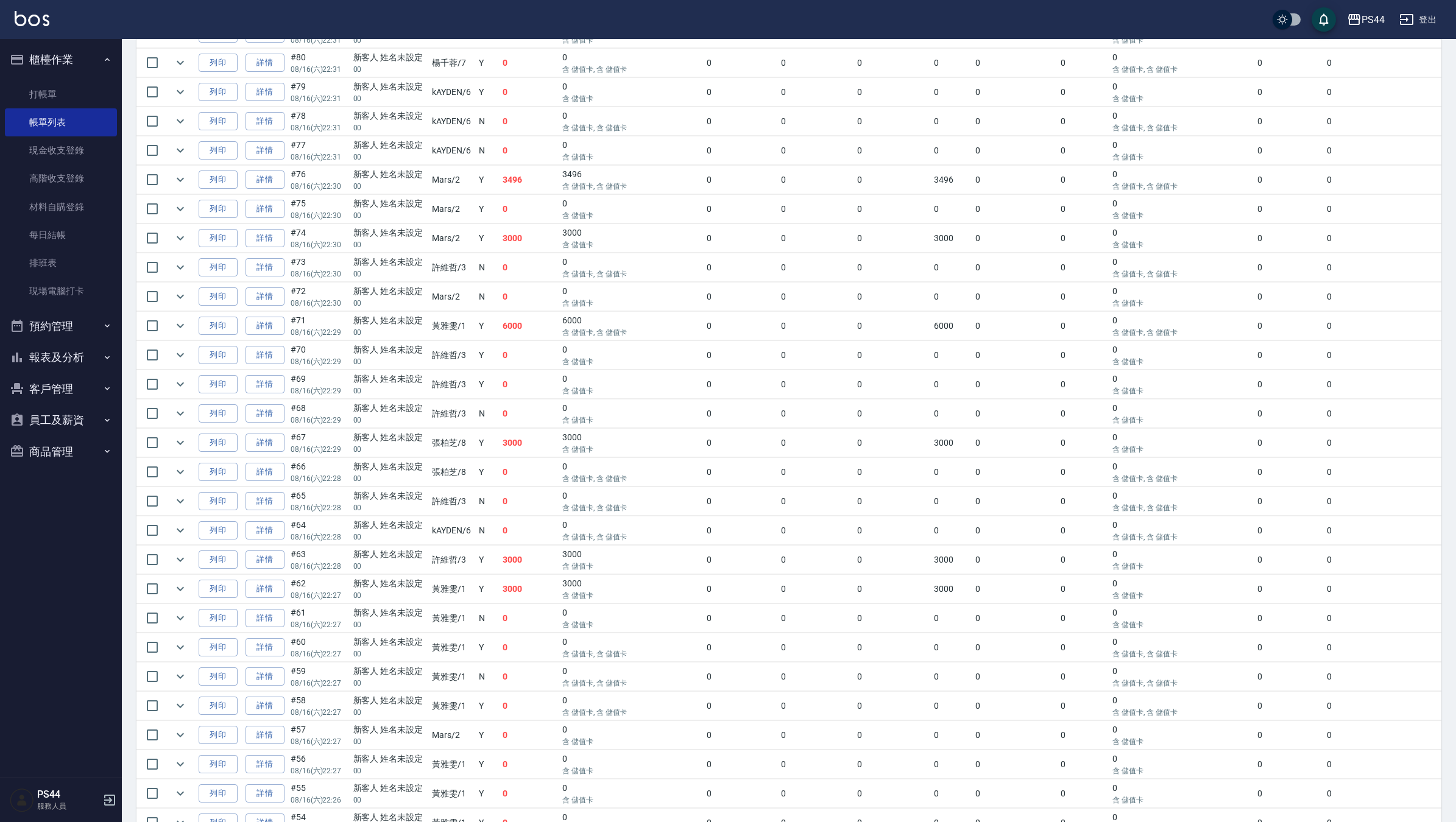
scroll to position [685, 0]
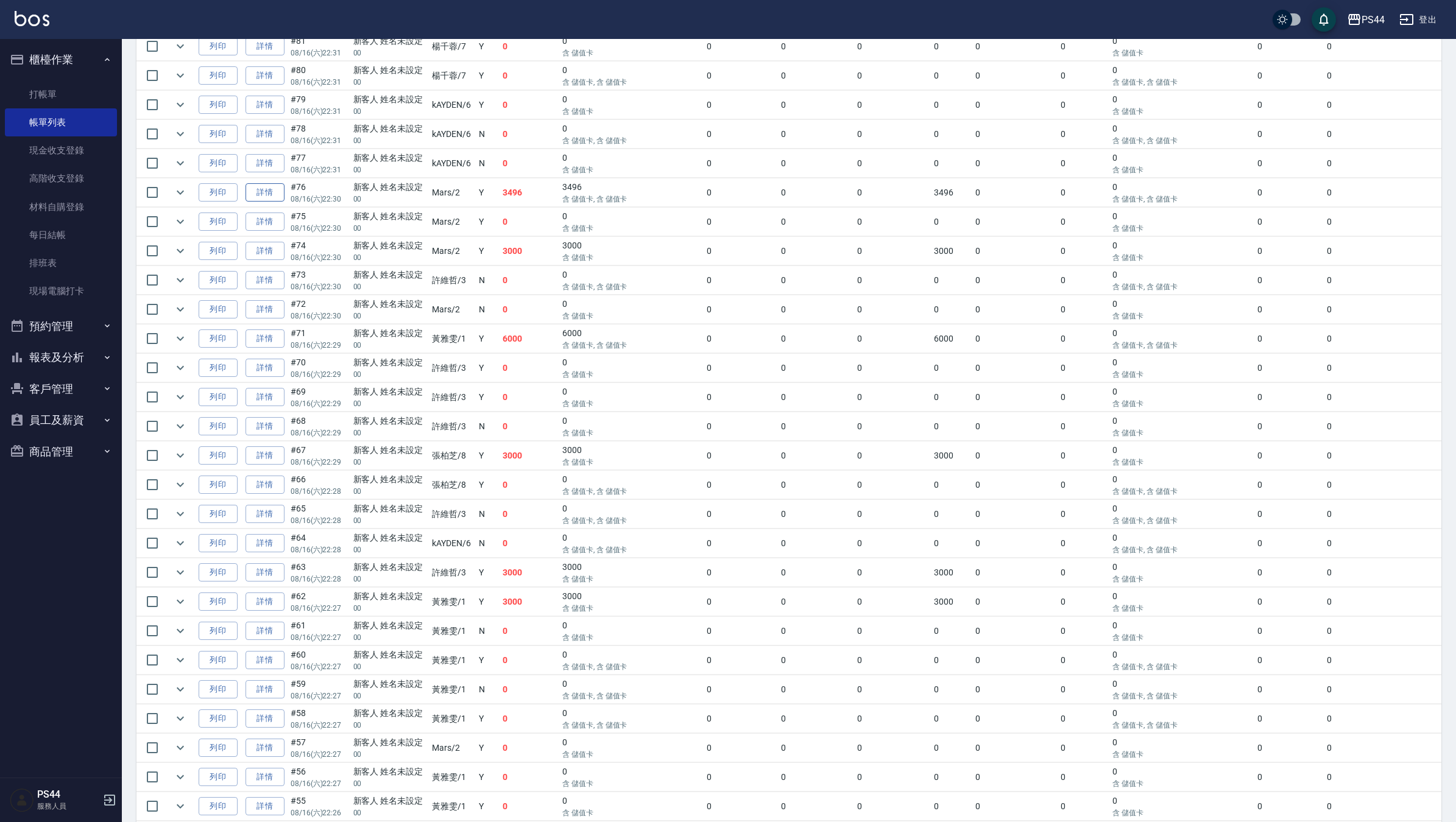
click at [268, 193] on link "詳情" at bounding box center [265, 193] width 39 height 19
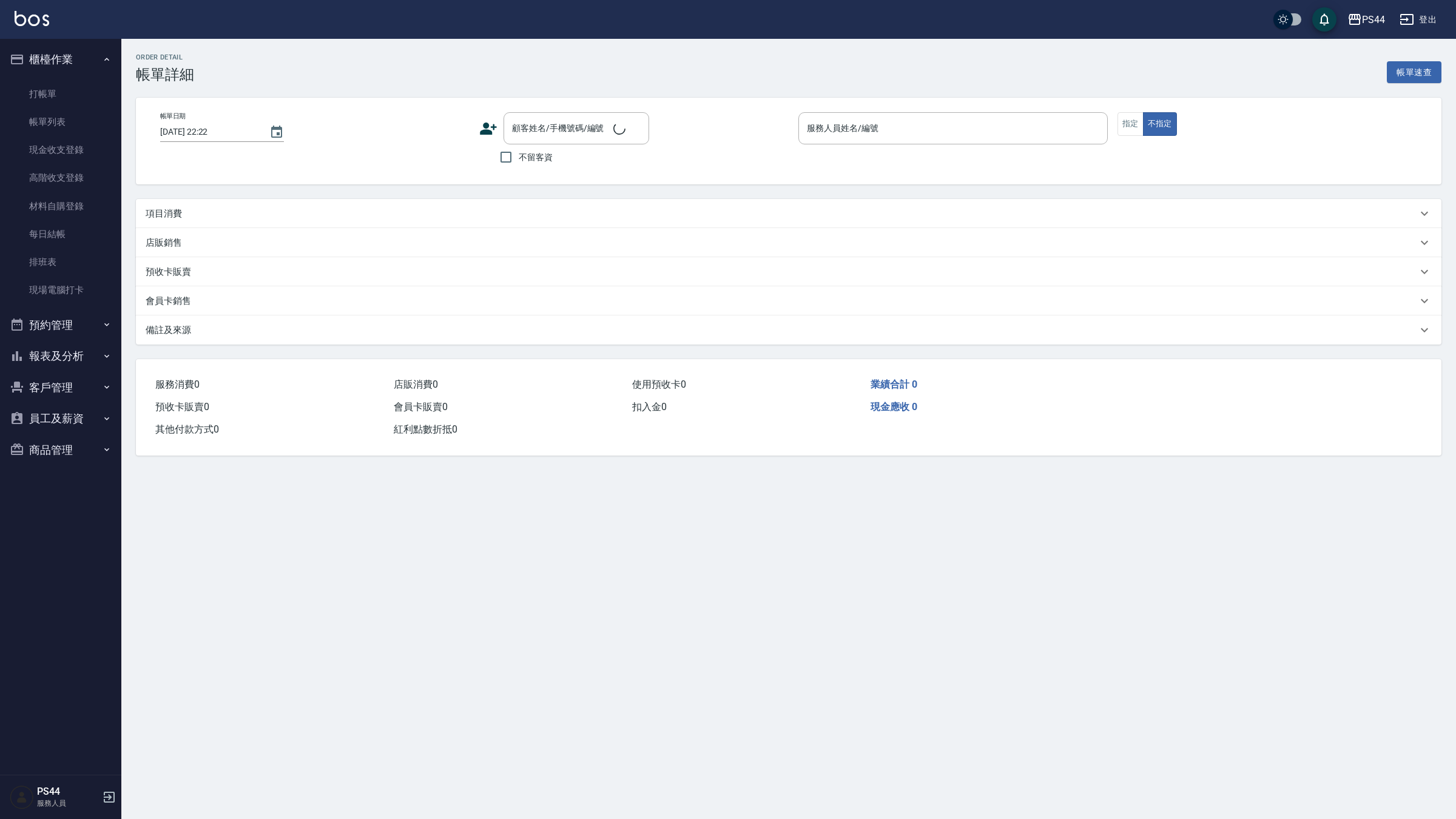
type input "2025/08/16 22:30"
type input "Mars-2"
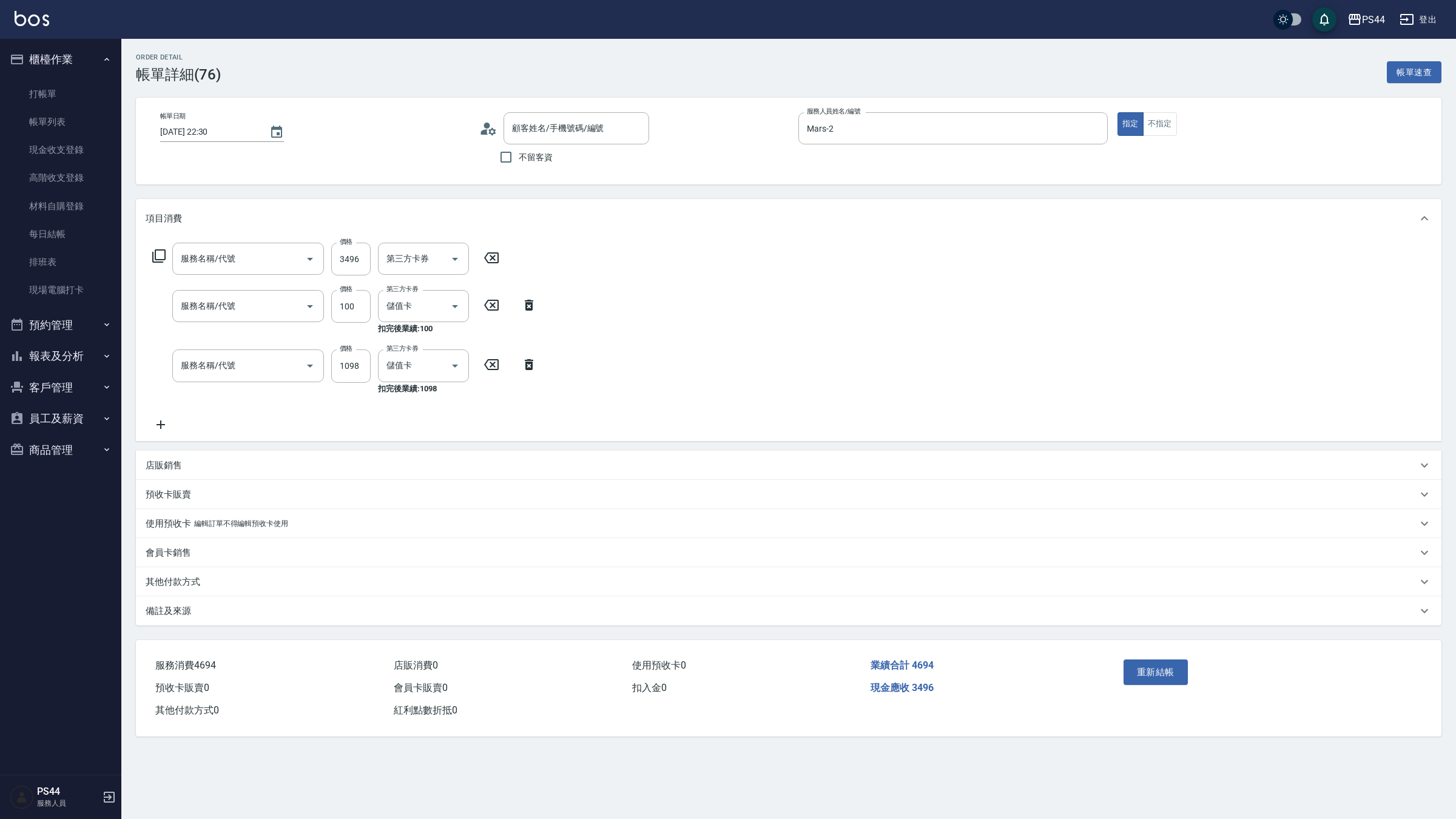
type input "新客人 姓名未設定/00/null"
click at [274, 419] on div "服務名稱/代號 服務名稱/代號 價格 3496 價格 第三方卡券 第三方卡券 服務名稱/代號 服務名稱/代號 價格 100 價格 洗髮-1 蘇昭瑜-55 洗髮…" at bounding box center [385, 337] width 479 height 188
type input "儲值3000(901)"
type input "瞬護100(113)"
type input "水沁涼套餐(5699)"
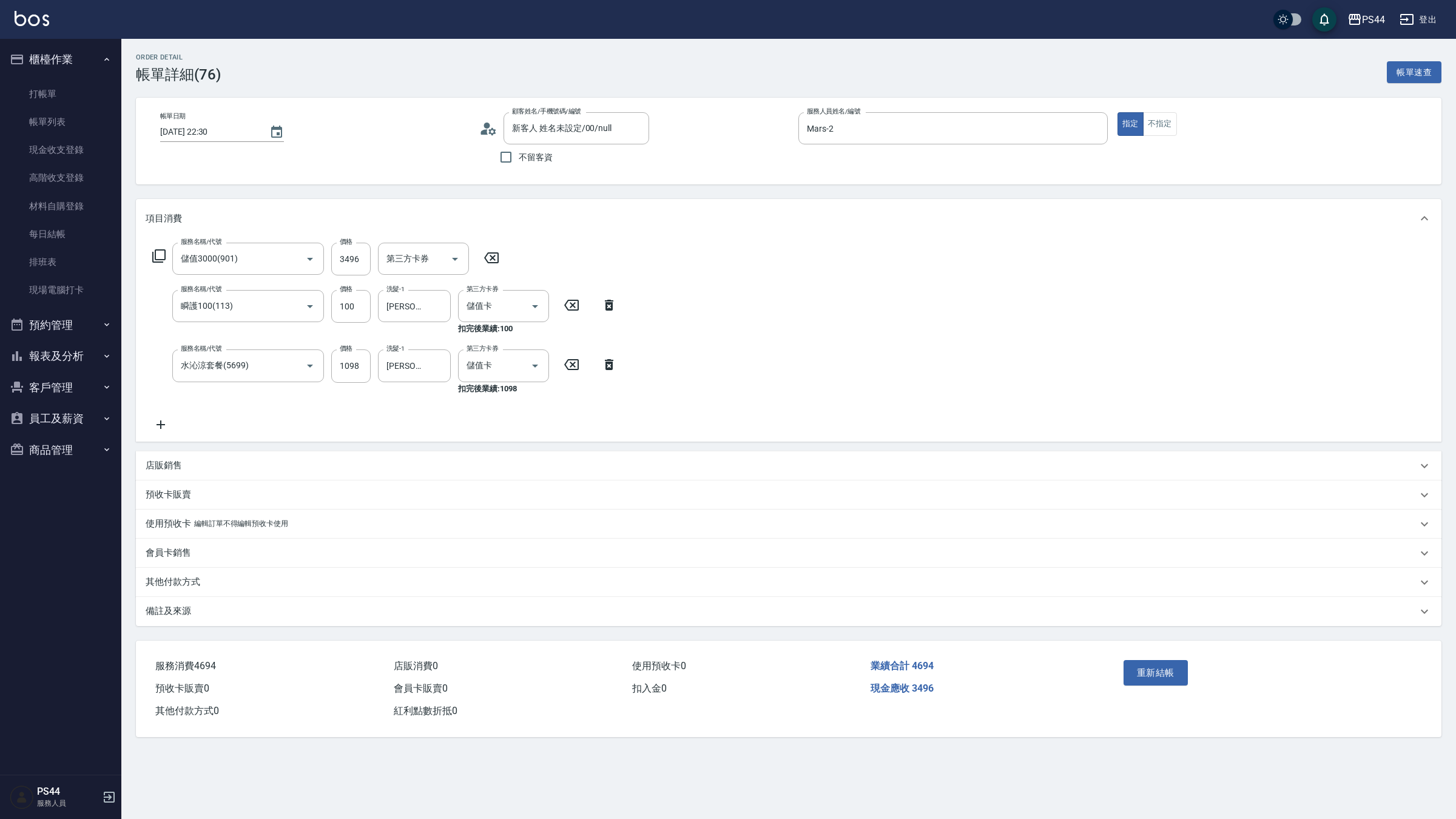
click at [165, 422] on icon at bounding box center [161, 424] width 31 height 14
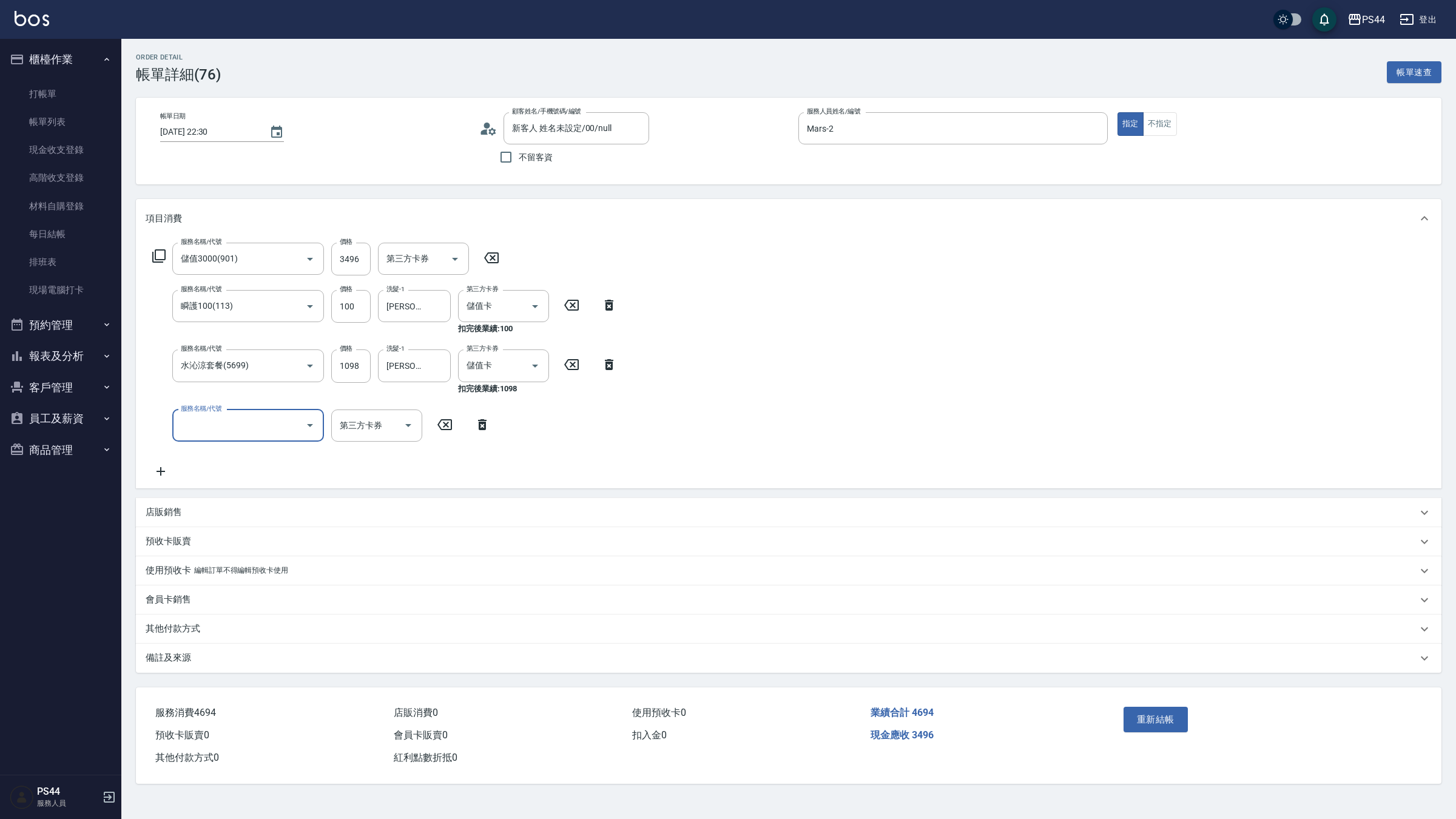
click at [228, 420] on input "服務名稱/代號" at bounding box center [239, 425] width 123 height 21
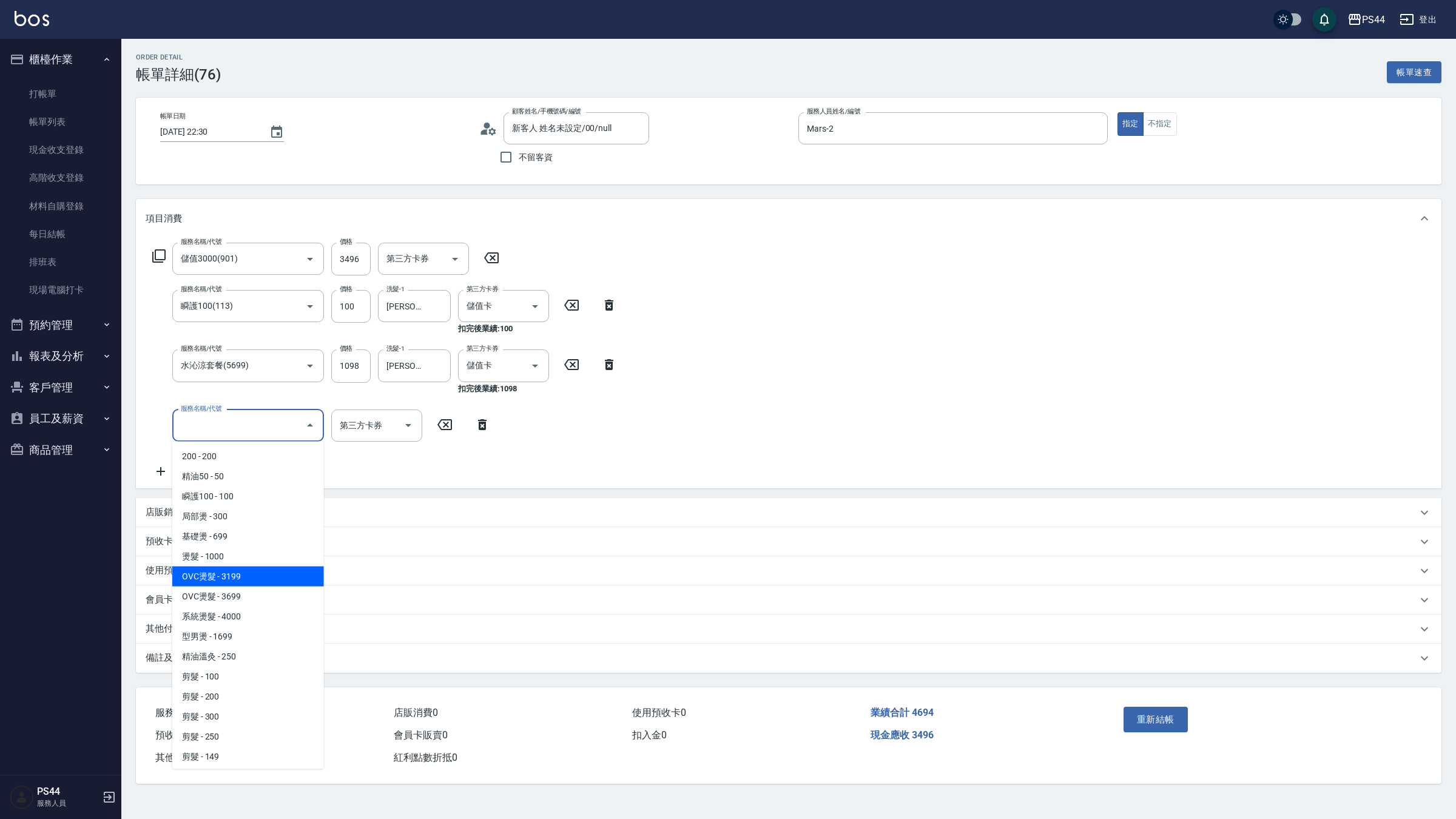
click at [235, 568] on span "OVC燙髮 - 3199" at bounding box center [248, 577] width 152 height 20
type input "OVC燙髮(203)"
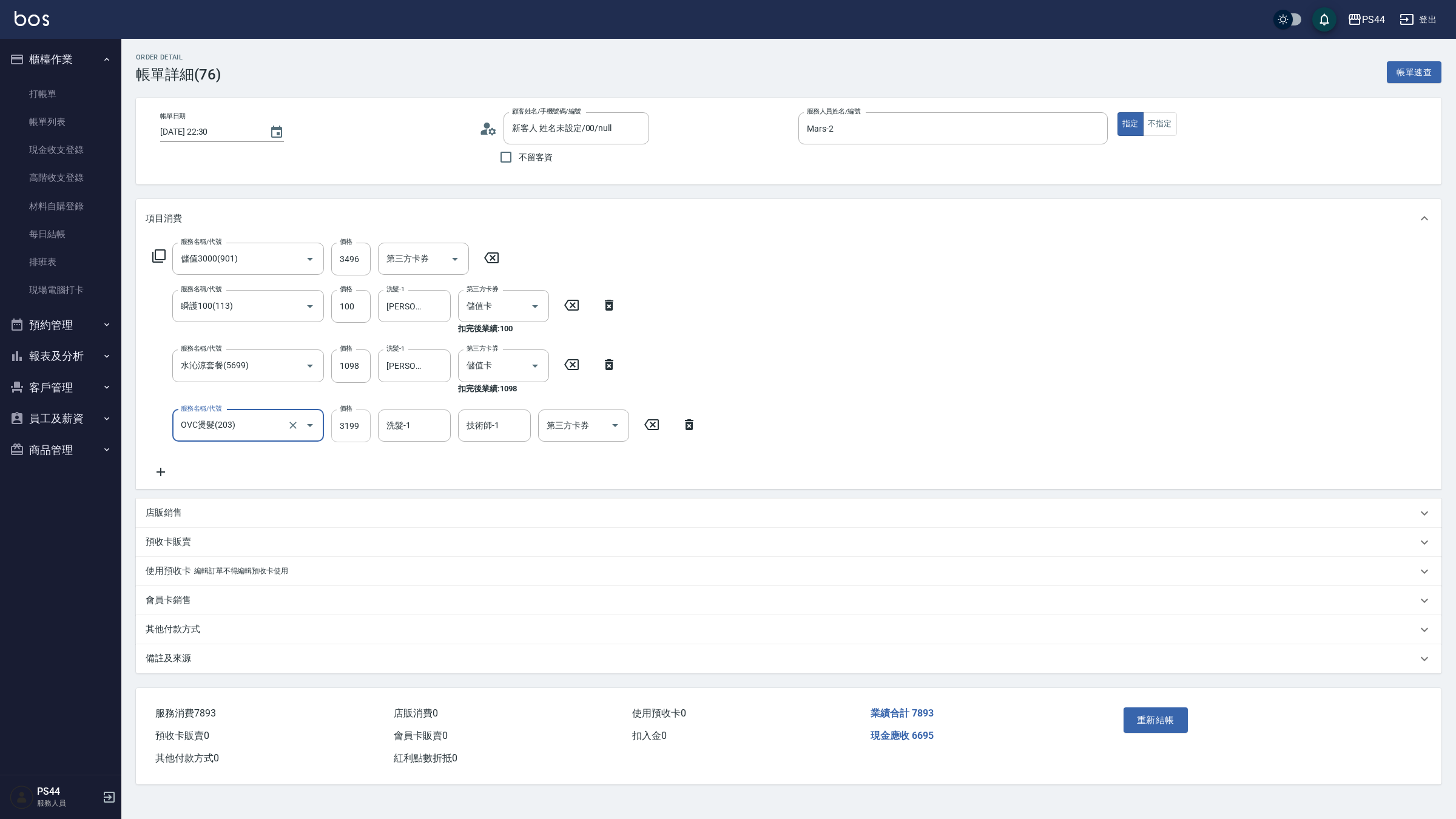
drag, startPoint x: 352, startPoint y: 426, endPoint x: 358, endPoint y: 426, distance: 6.0
click at [352, 426] on input "3199" at bounding box center [351, 426] width 39 height 33
type input "3399"
type input "蘇昭瑜-55"
click at [392, 417] on div "洗髮-1 洗髮-1" at bounding box center [414, 425] width 73 height 32
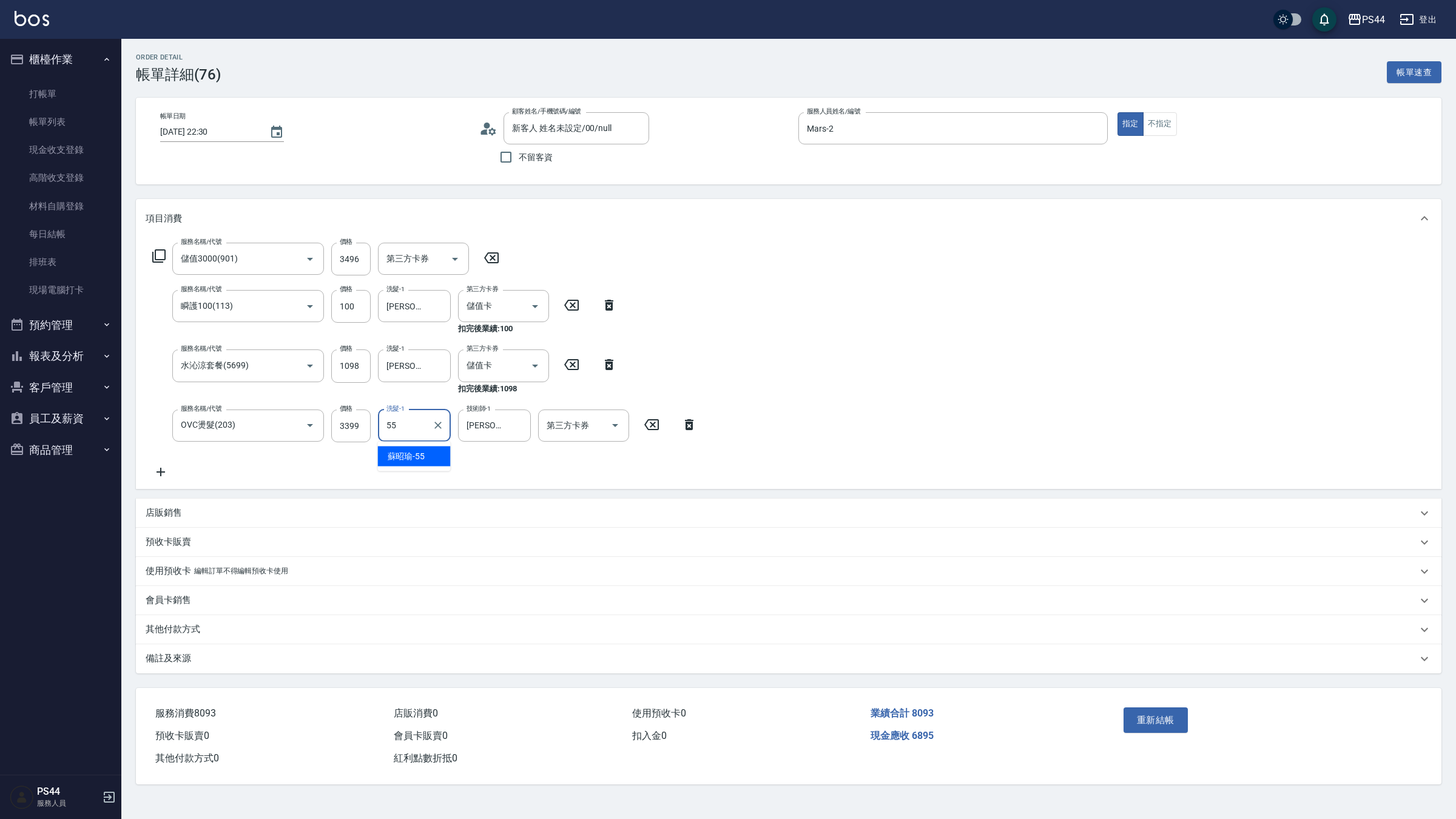
type input "蘇昭瑜-55"
click at [620, 423] on icon "Open" at bounding box center [615, 425] width 14 height 14
click at [552, 529] on span "儲值卡" at bounding box center [584, 537] width 91 height 20
type input "儲值卡"
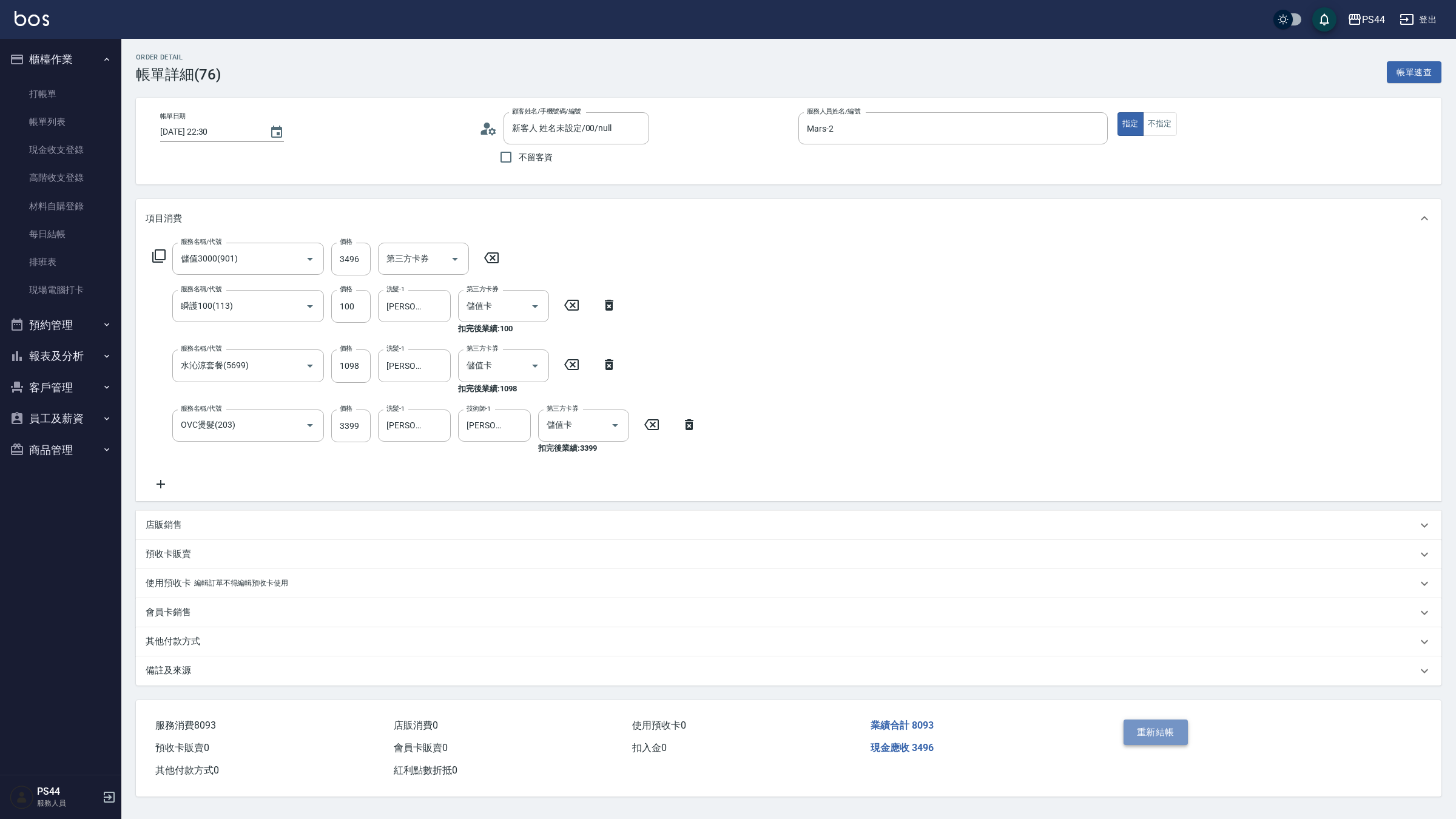
click at [1157, 727] on button "重新結帳" at bounding box center [1155, 732] width 64 height 26
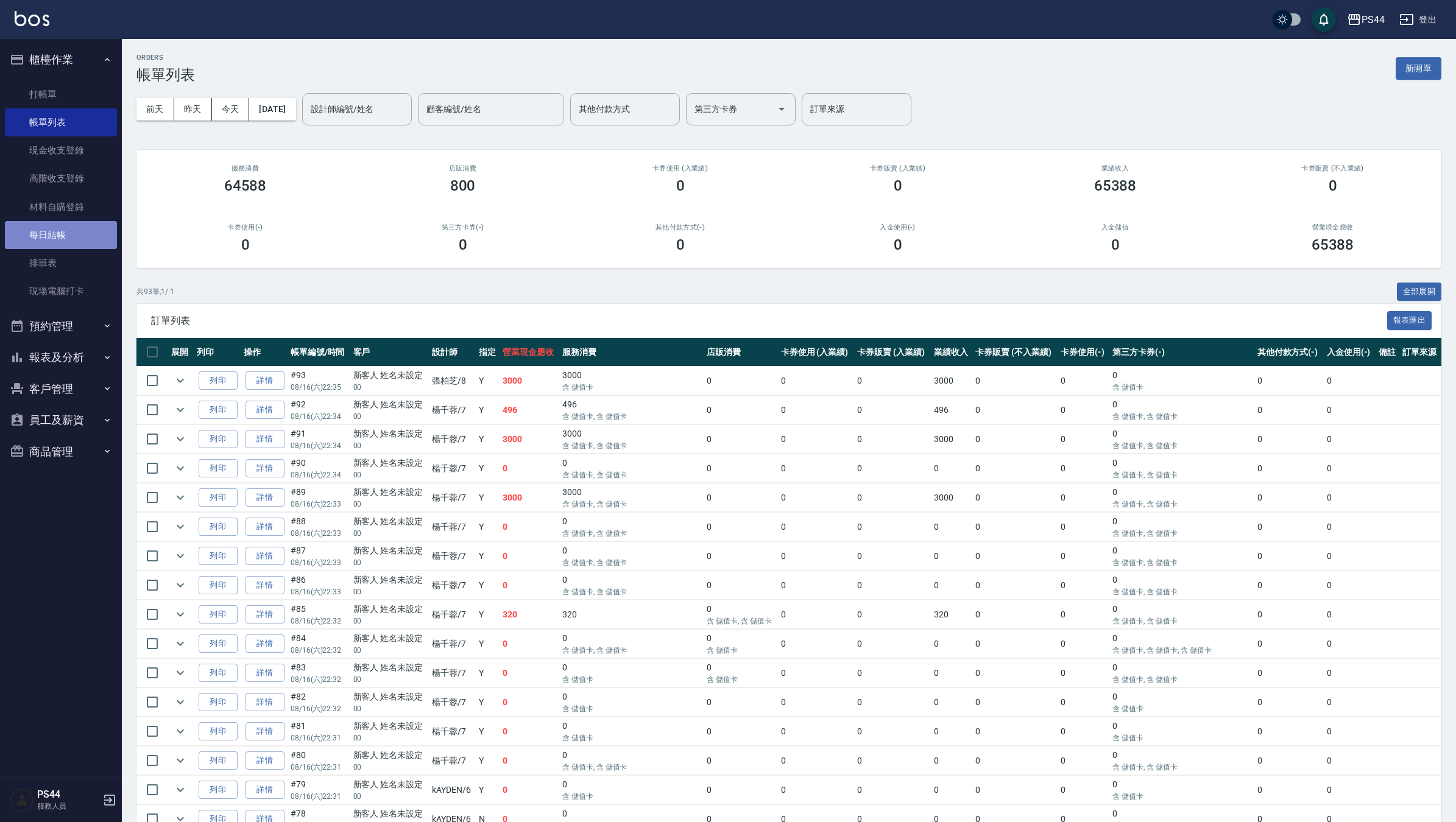
click at [50, 230] on link "每日結帳" at bounding box center [61, 235] width 112 height 28
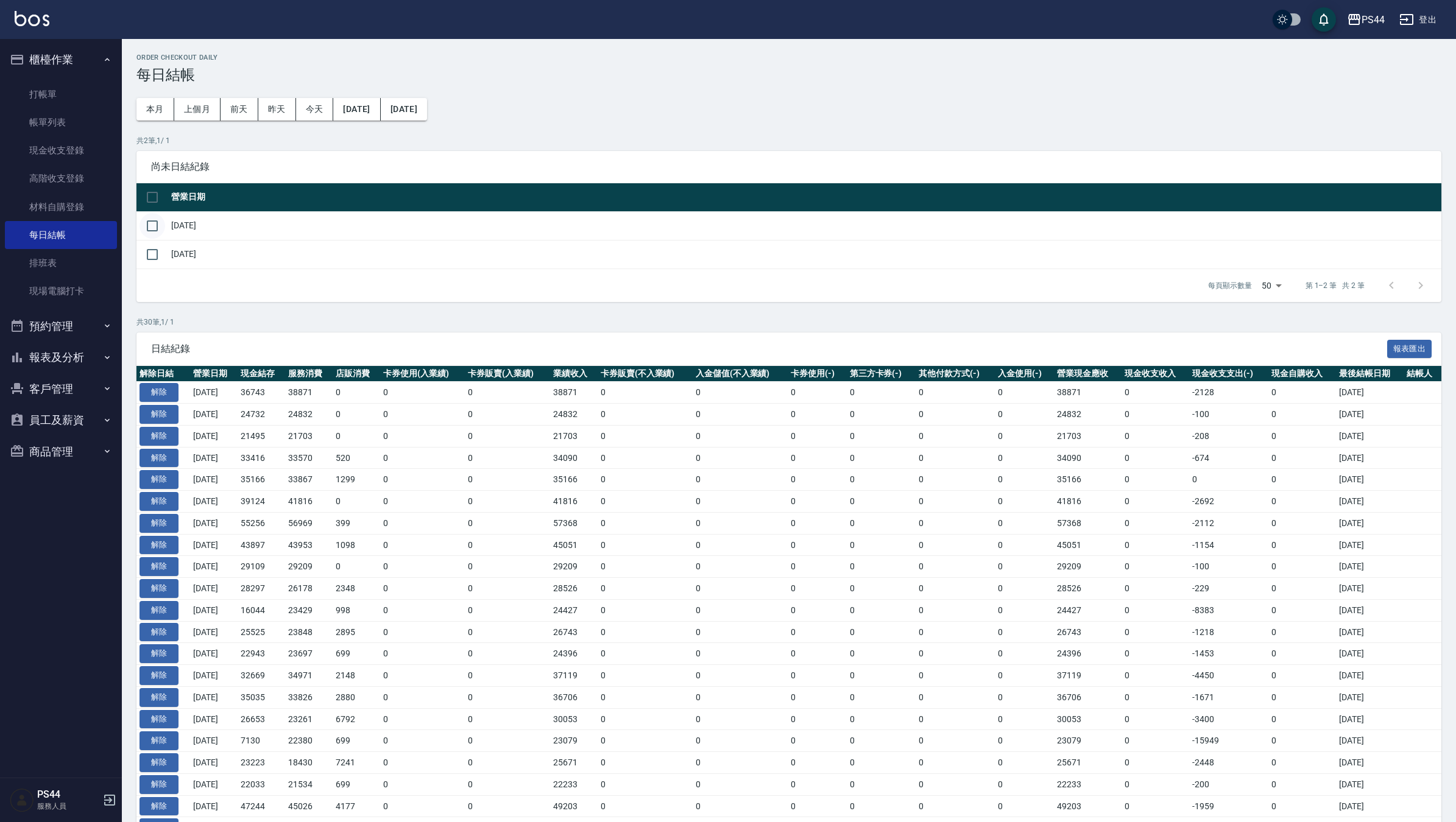
click at [156, 223] on input "checkbox" at bounding box center [152, 226] width 26 height 26
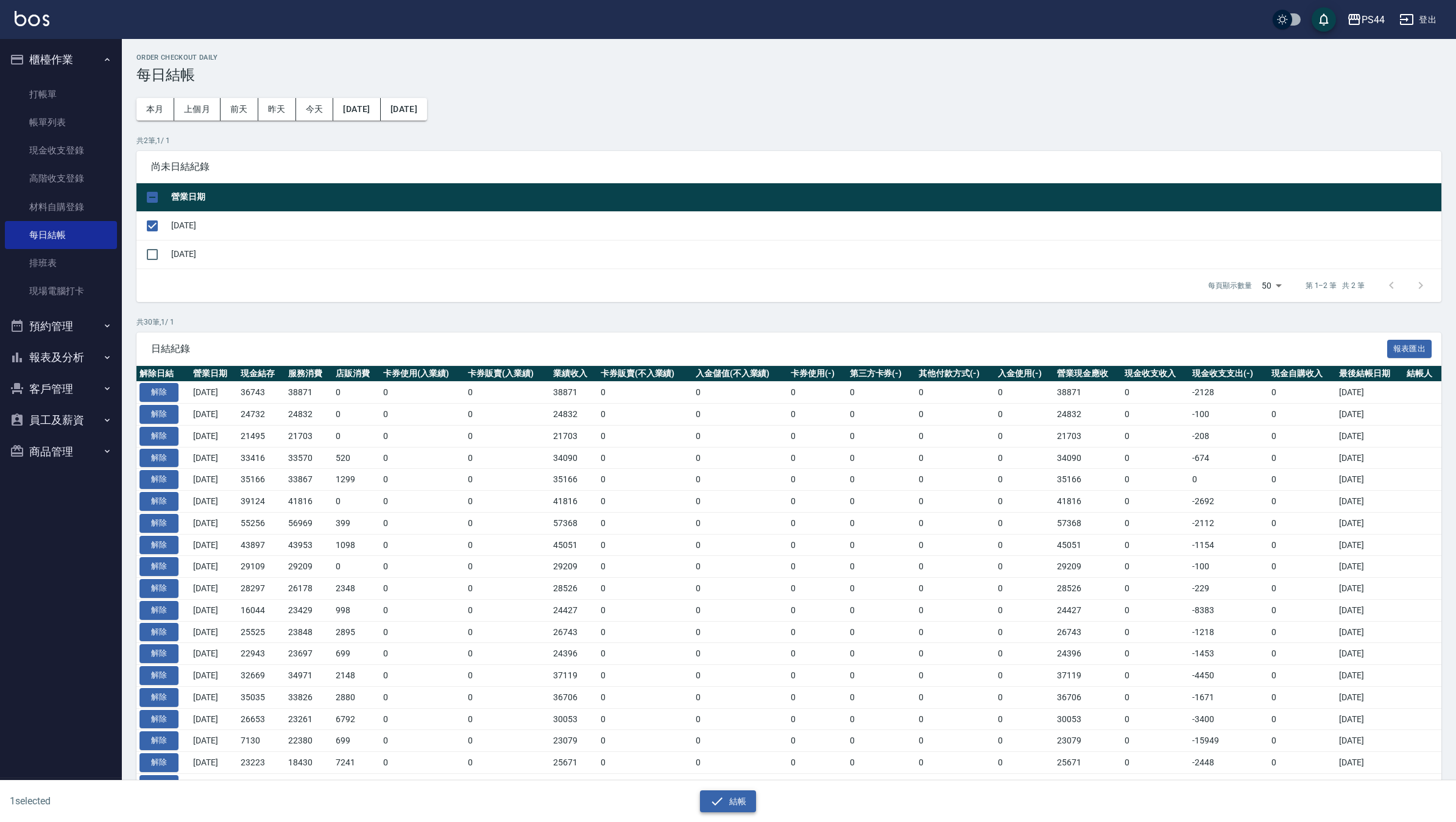
click at [724, 796] on button "結帳" at bounding box center [728, 802] width 56 height 22
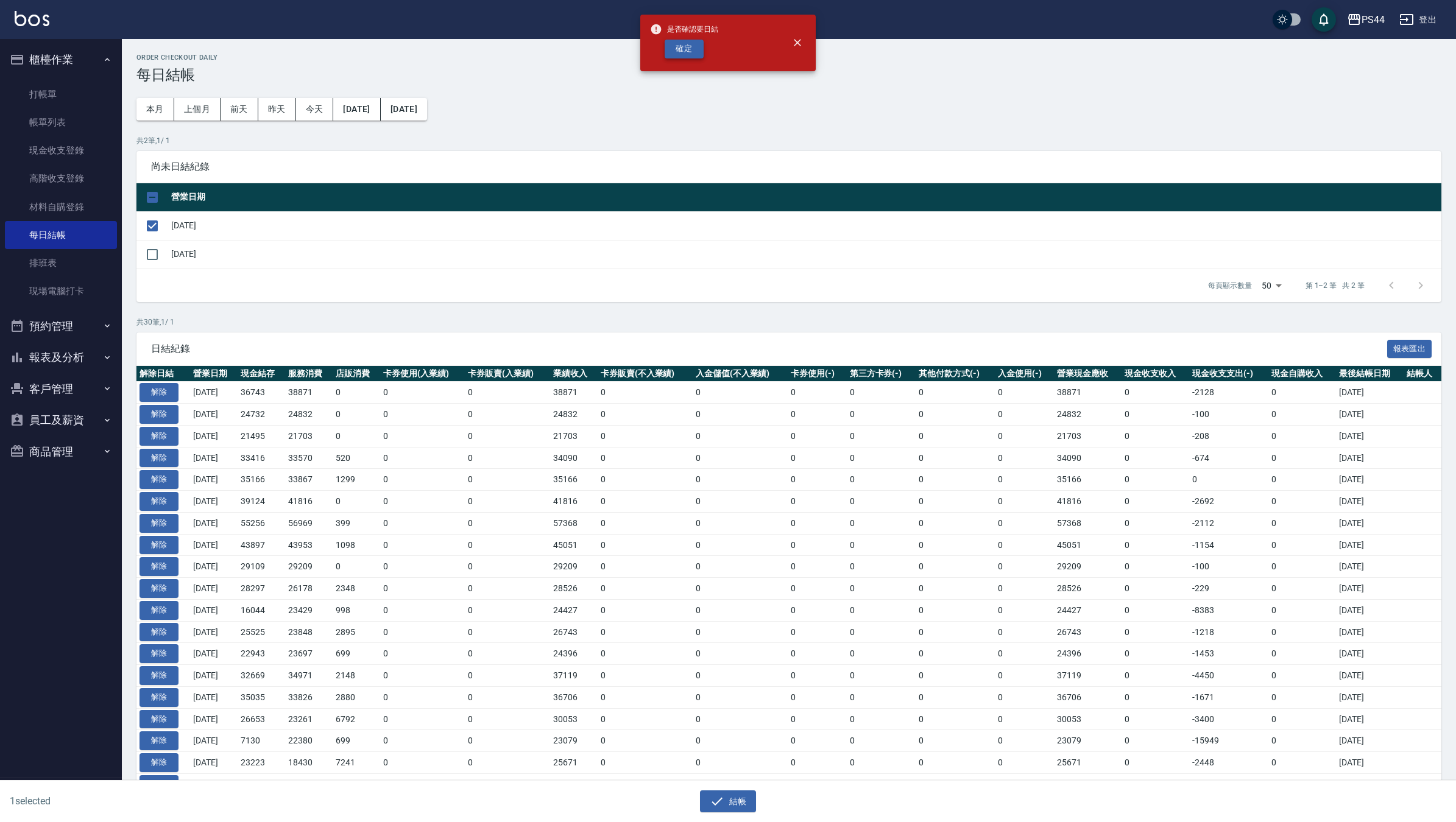
click at [687, 44] on button "確定" at bounding box center [683, 49] width 39 height 19
checkbox input "false"
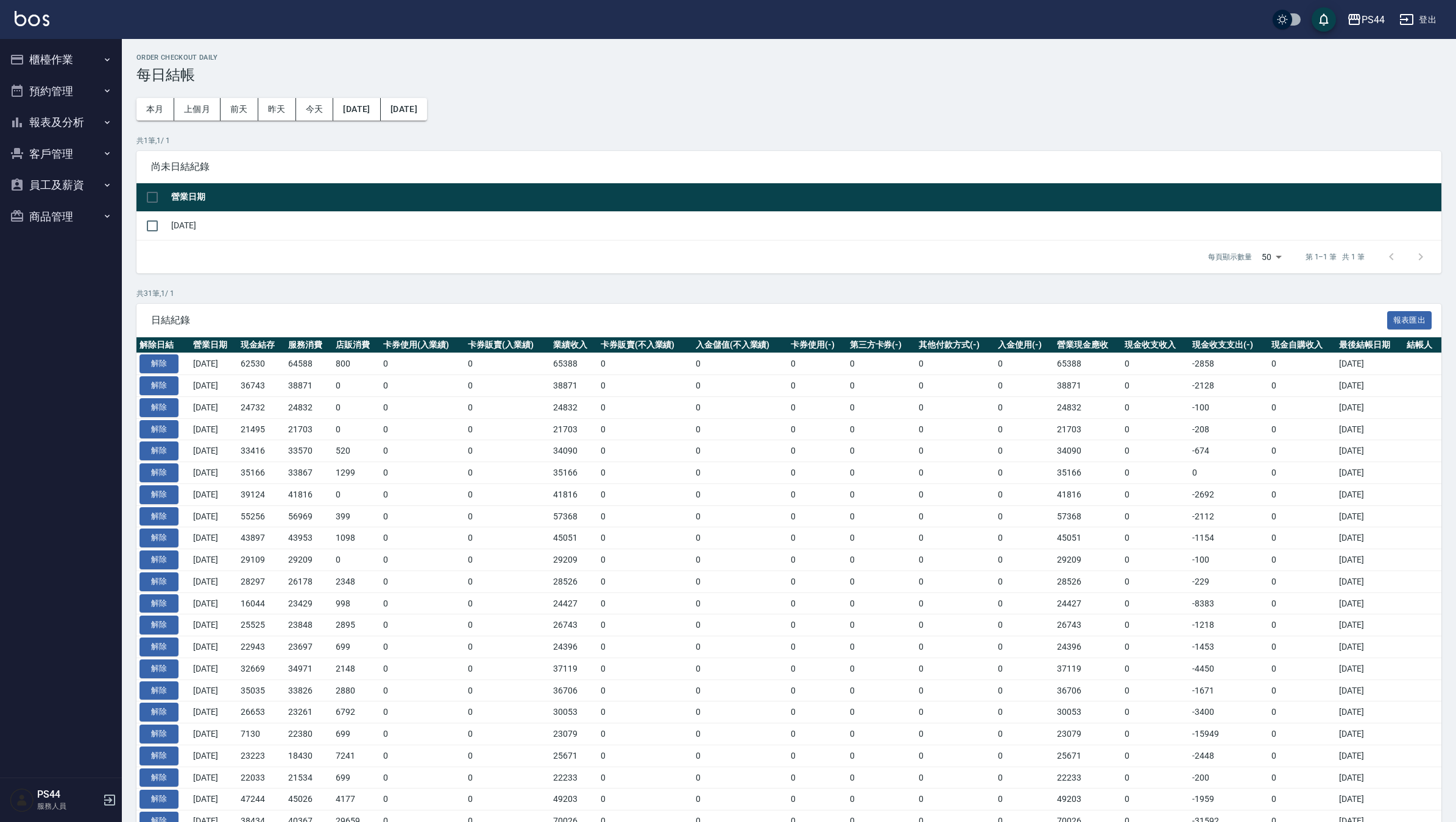
click at [54, 56] on button "櫃檯作業" at bounding box center [61, 59] width 112 height 32
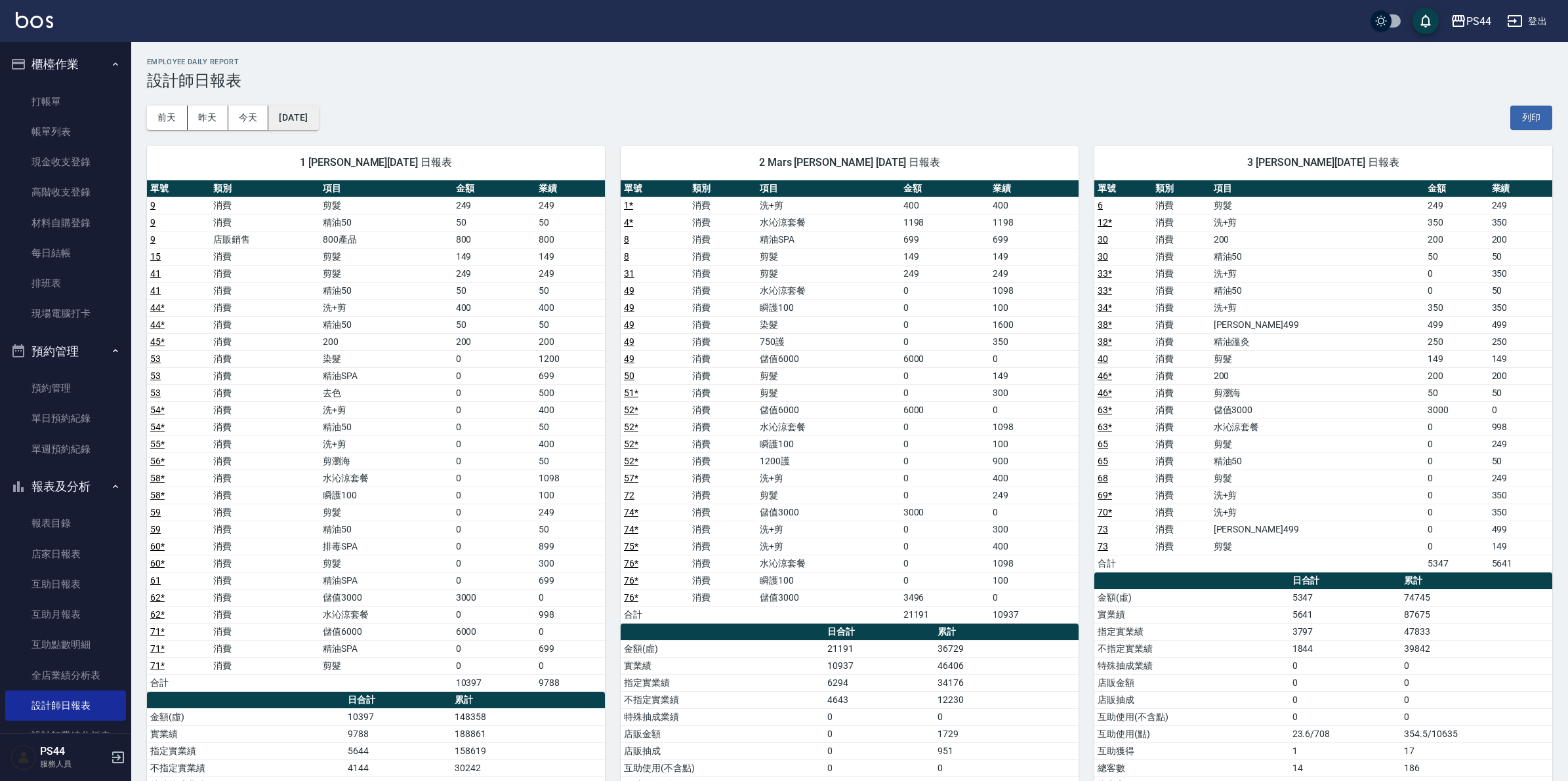
click at [284, 116] on button "[DATE]" at bounding box center [293, 117] width 50 height 24
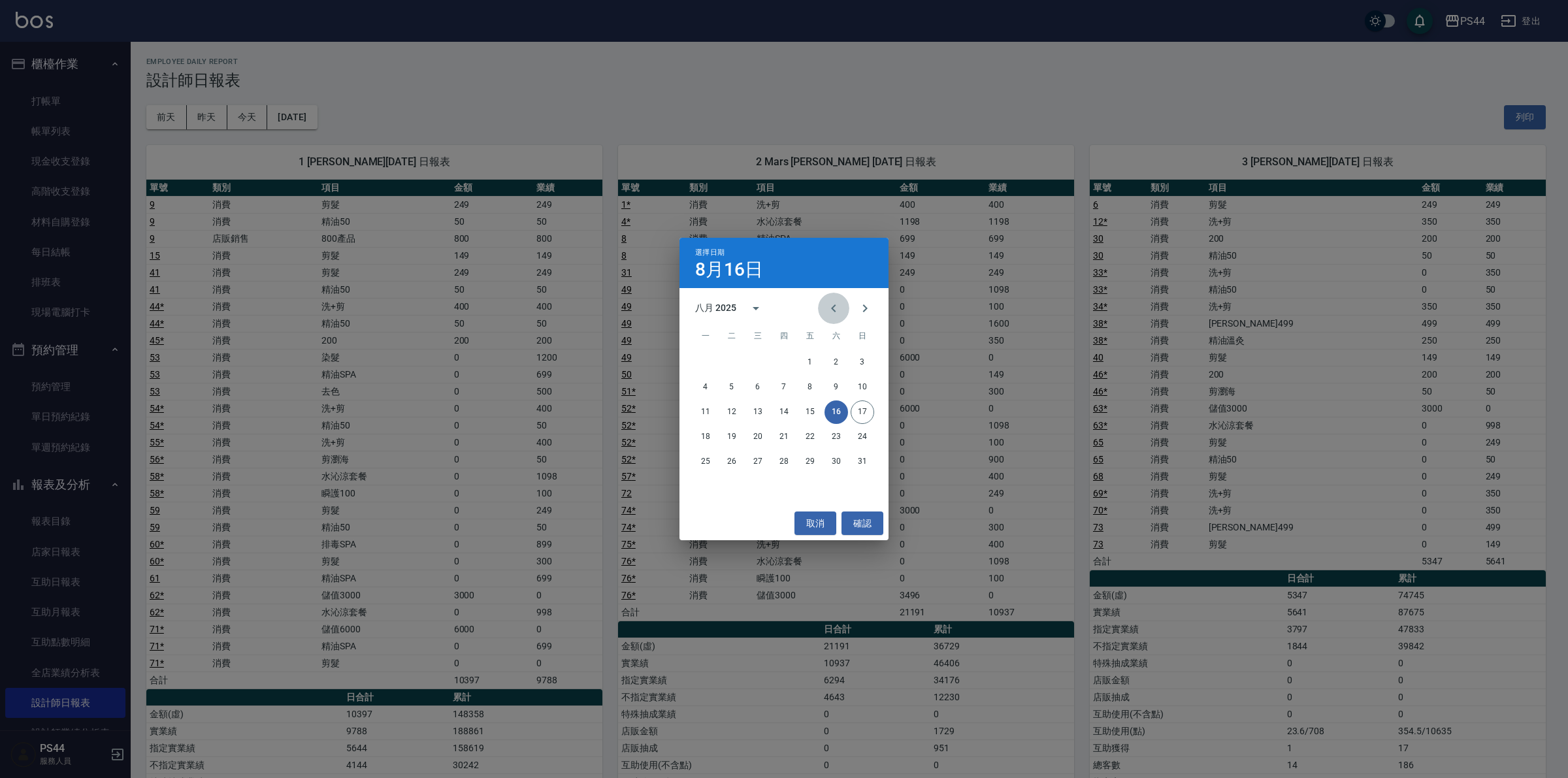
click at [831, 305] on icon "Previous month" at bounding box center [833, 308] width 15 height 15
click at [758, 463] on button "30" at bounding box center [758, 462] width 23 height 23
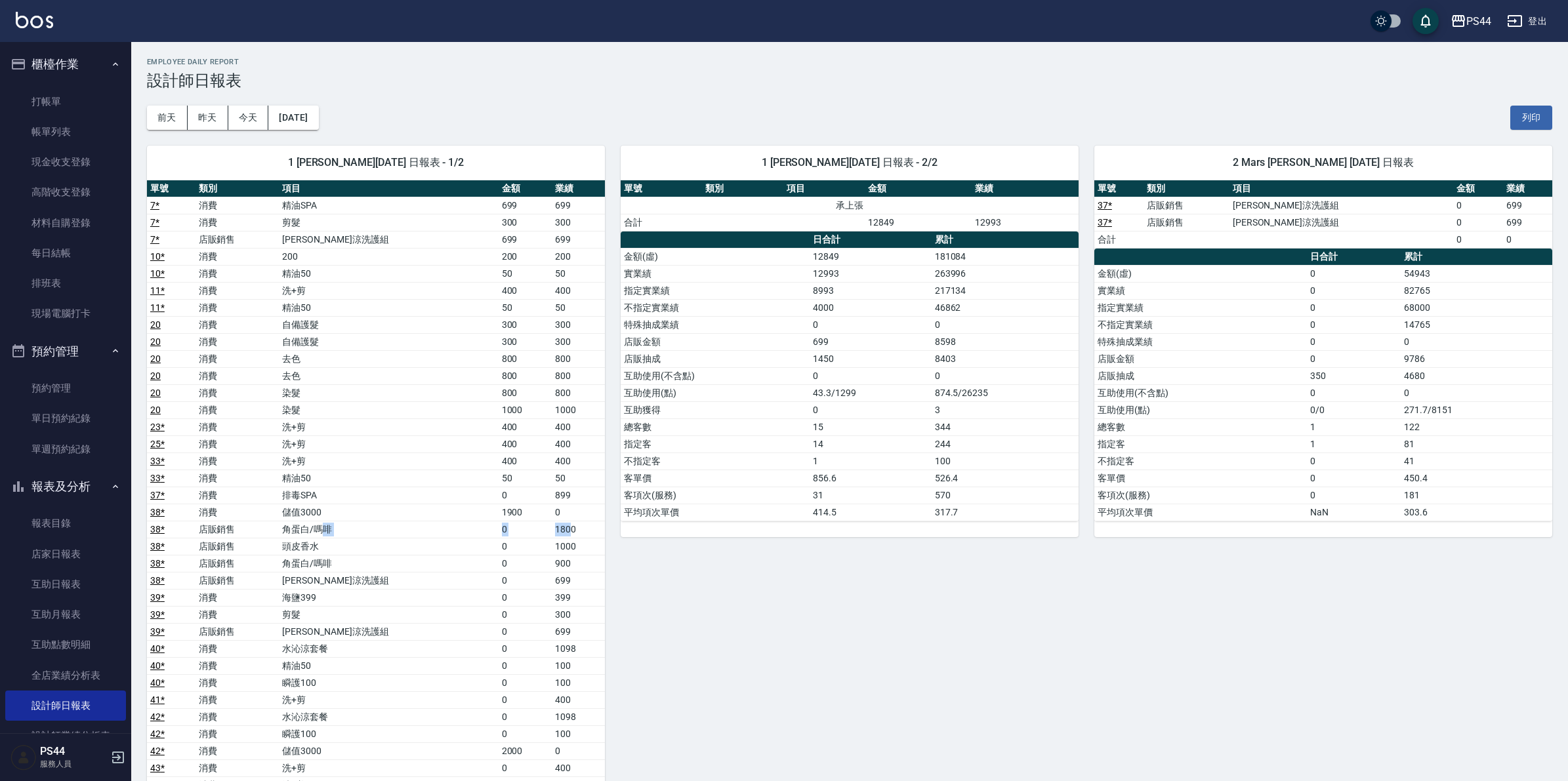
drag, startPoint x: 354, startPoint y: 534, endPoint x: 559, endPoint y: 533, distance: 205.0
click at [559, 533] on tr "38 * 店販銷售 角蛋白/嗎啡 0 1800" at bounding box center [375, 529] width 458 height 17
click at [558, 533] on td "1800" at bounding box center [578, 529] width 53 height 17
drag, startPoint x: 540, startPoint y: 535, endPoint x: 548, endPoint y: 591, distance: 56.6
click at [548, 591] on tbody "7 * 消費 精油SPA 699 699 7 * 消費 剪髮 300 300 7 * 店販銷售 水水沁涼洗護組 699 699 10 * 消費 200 200…" at bounding box center [375, 520] width 458 height 648
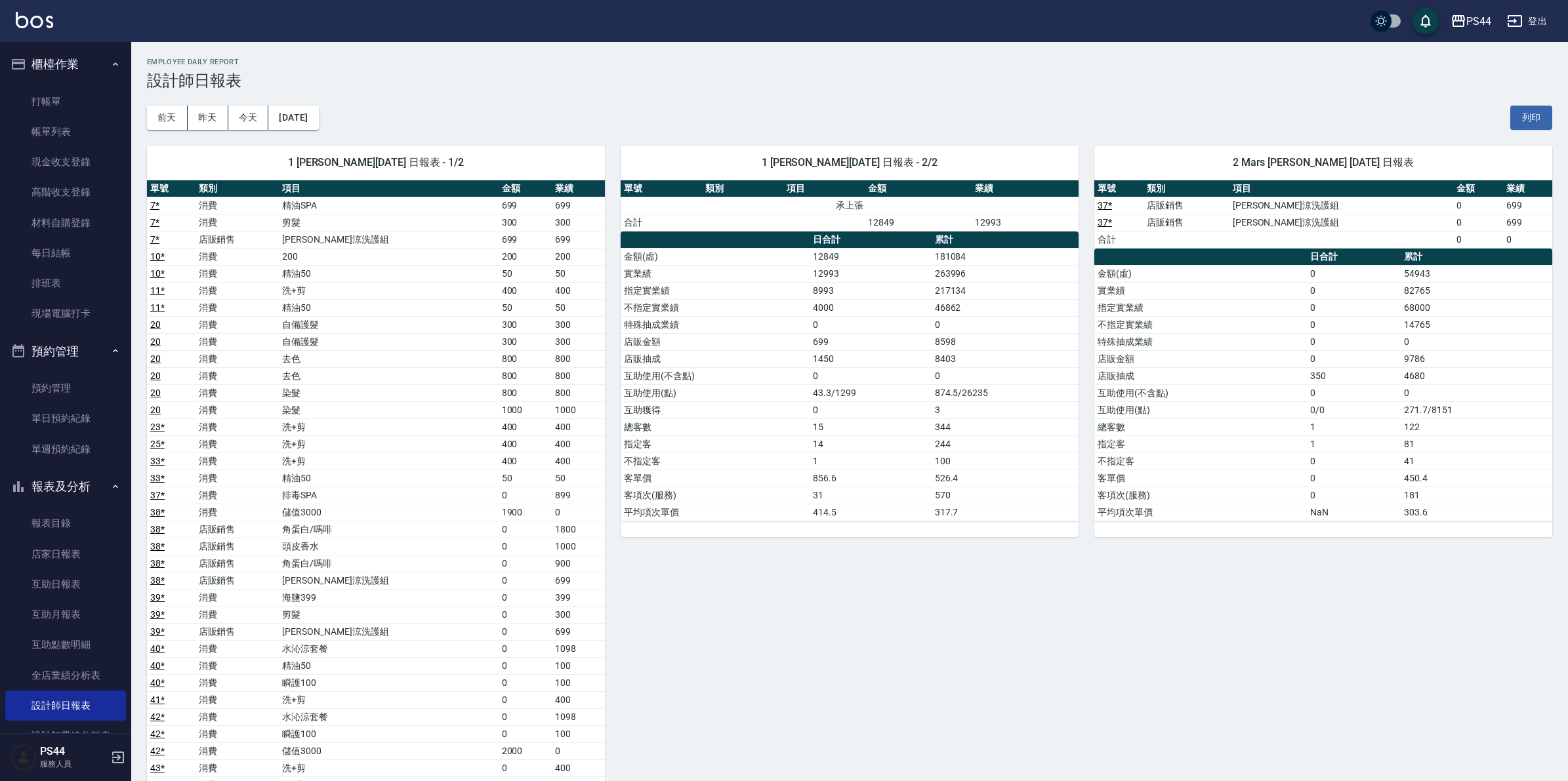
drag, startPoint x: 525, startPoint y: 621, endPoint x: 546, endPoint y: 620, distance: 21.0
click at [532, 618] on td "0" at bounding box center [525, 614] width 53 height 17
drag, startPoint x: 379, startPoint y: 513, endPoint x: 534, endPoint y: 513, distance: 155.0
click at [530, 515] on tr "38 * 消費 儲值3000 1900 0" at bounding box center [375, 511] width 458 height 17
click at [534, 513] on td "1900" at bounding box center [525, 511] width 53 height 17
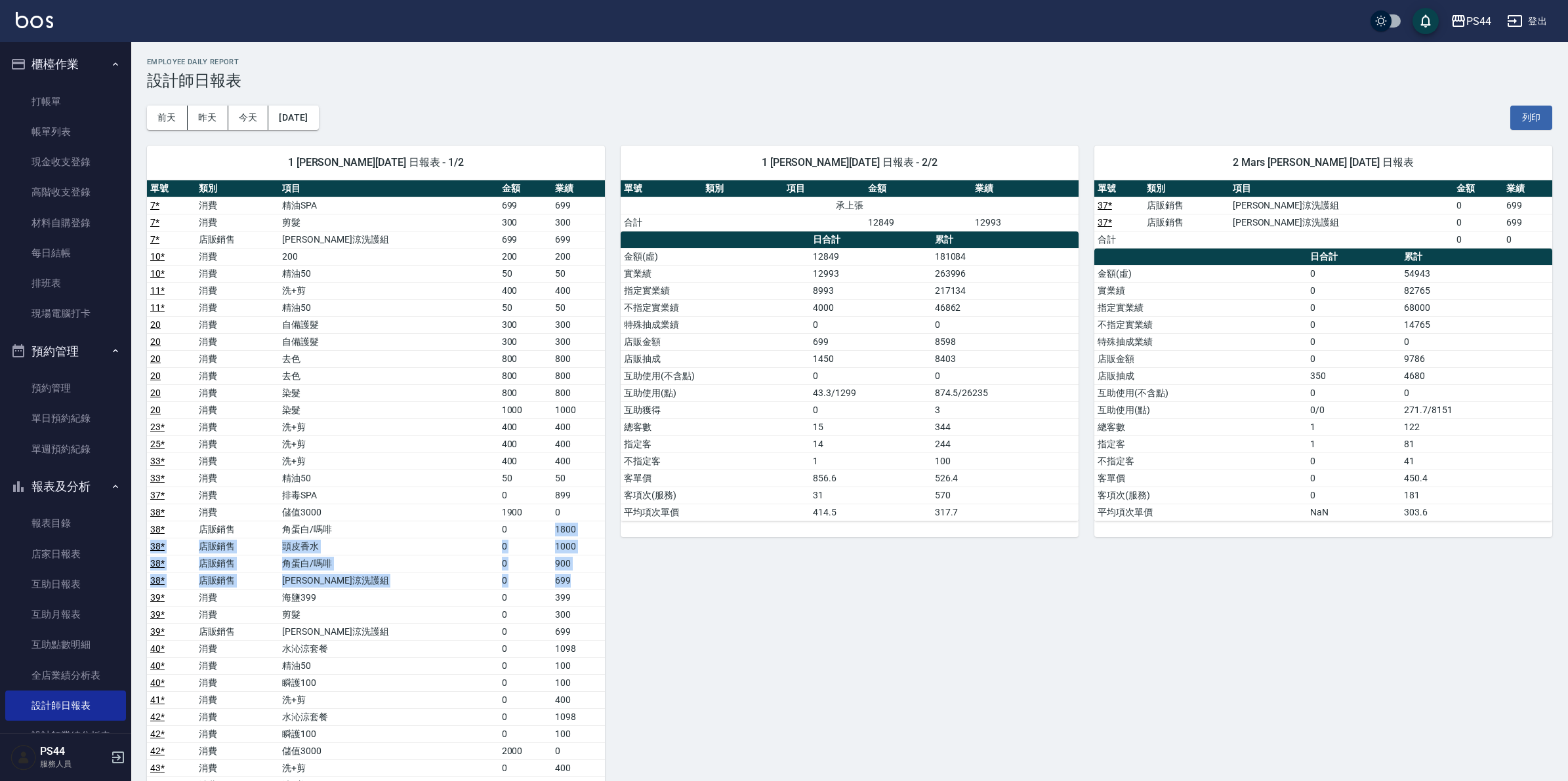
drag, startPoint x: 540, startPoint y: 527, endPoint x: 559, endPoint y: 587, distance: 62.9
click at [559, 587] on tbody "7 * 消費 精油SPA 699 699 7 * 消費 剪髮 300 300 7 * 店販銷售 水水沁涼洗護組 699 699 10 * 消費 200 200…" at bounding box center [375, 520] width 458 height 648
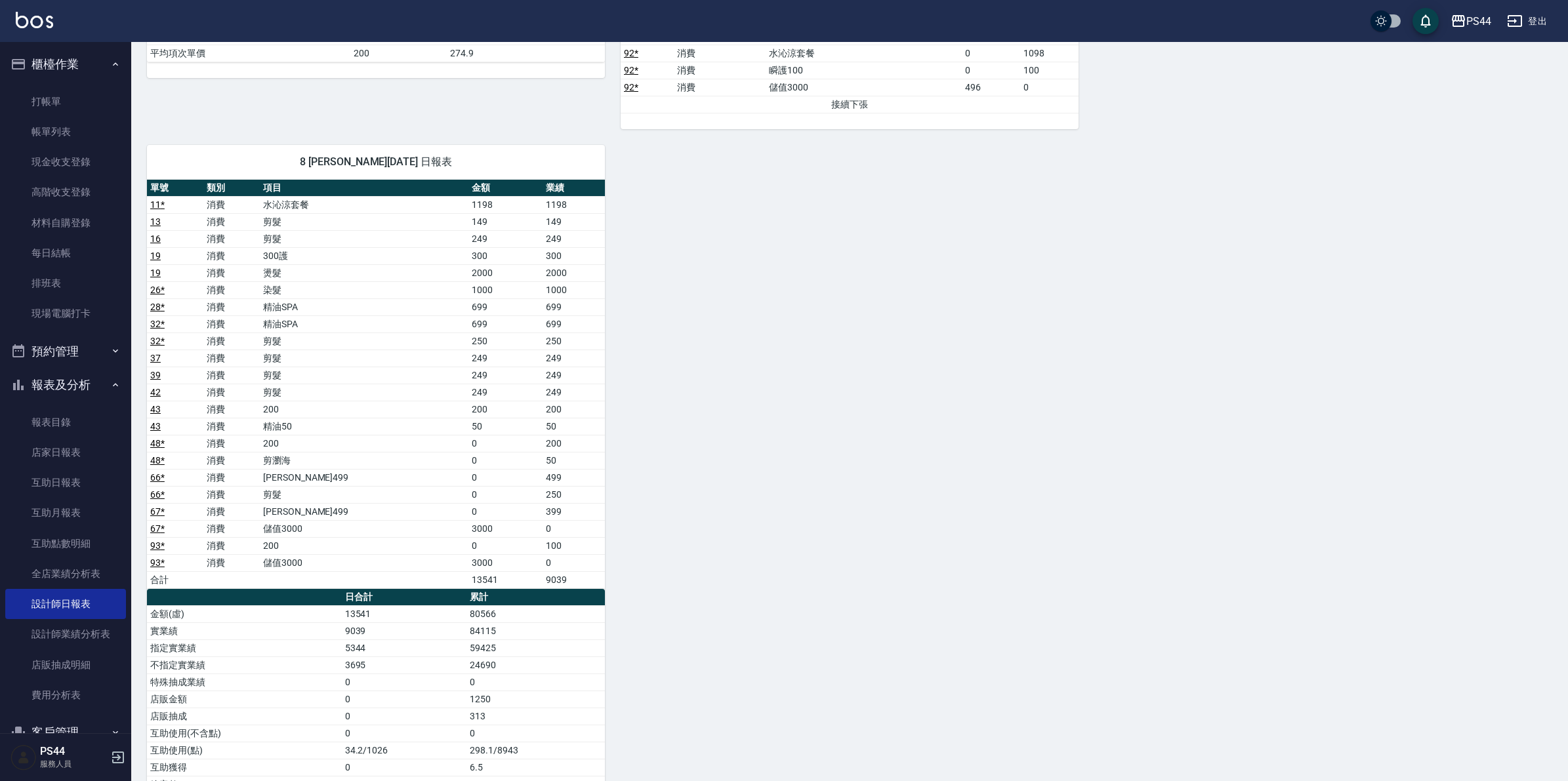
scroll to position [1639, 0]
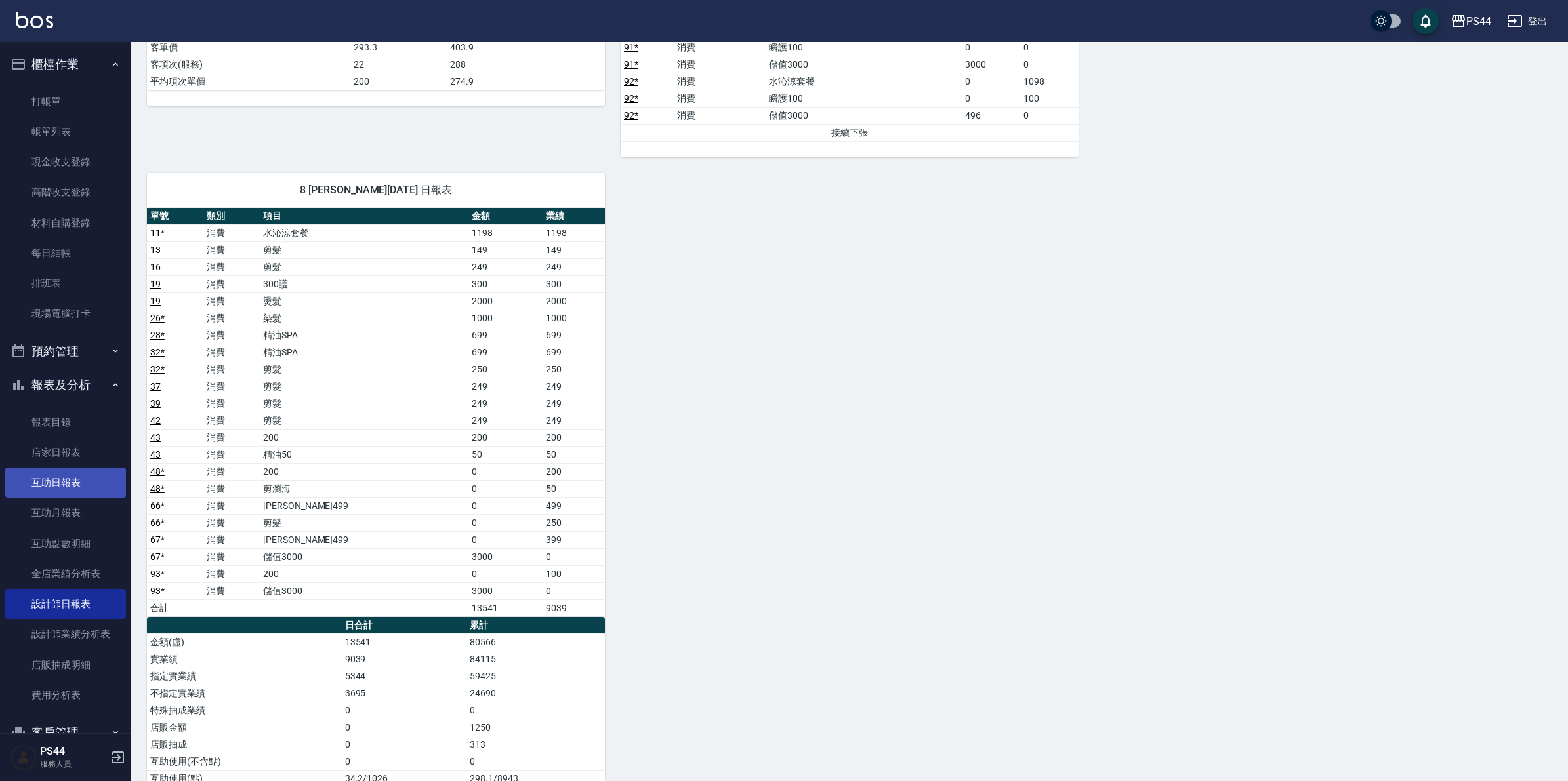
click at [99, 477] on link "互助日報表" at bounding box center [65, 482] width 121 height 30
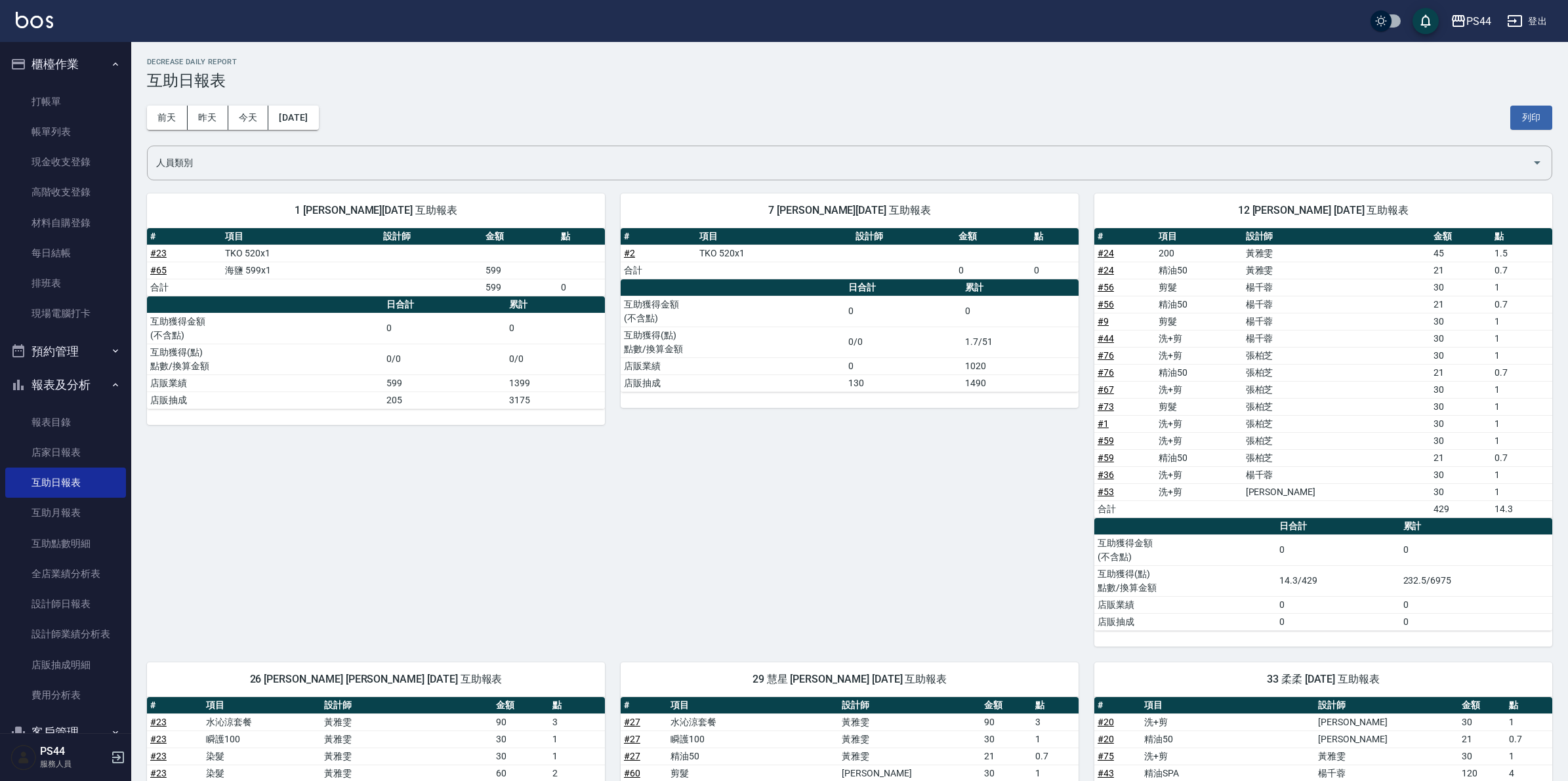
click at [199, 103] on div "前天 昨天 今天 2025/08/17 列印" at bounding box center [849, 118] width 1405 height 56
click at [209, 111] on button "昨天" at bounding box center [207, 117] width 40 height 24
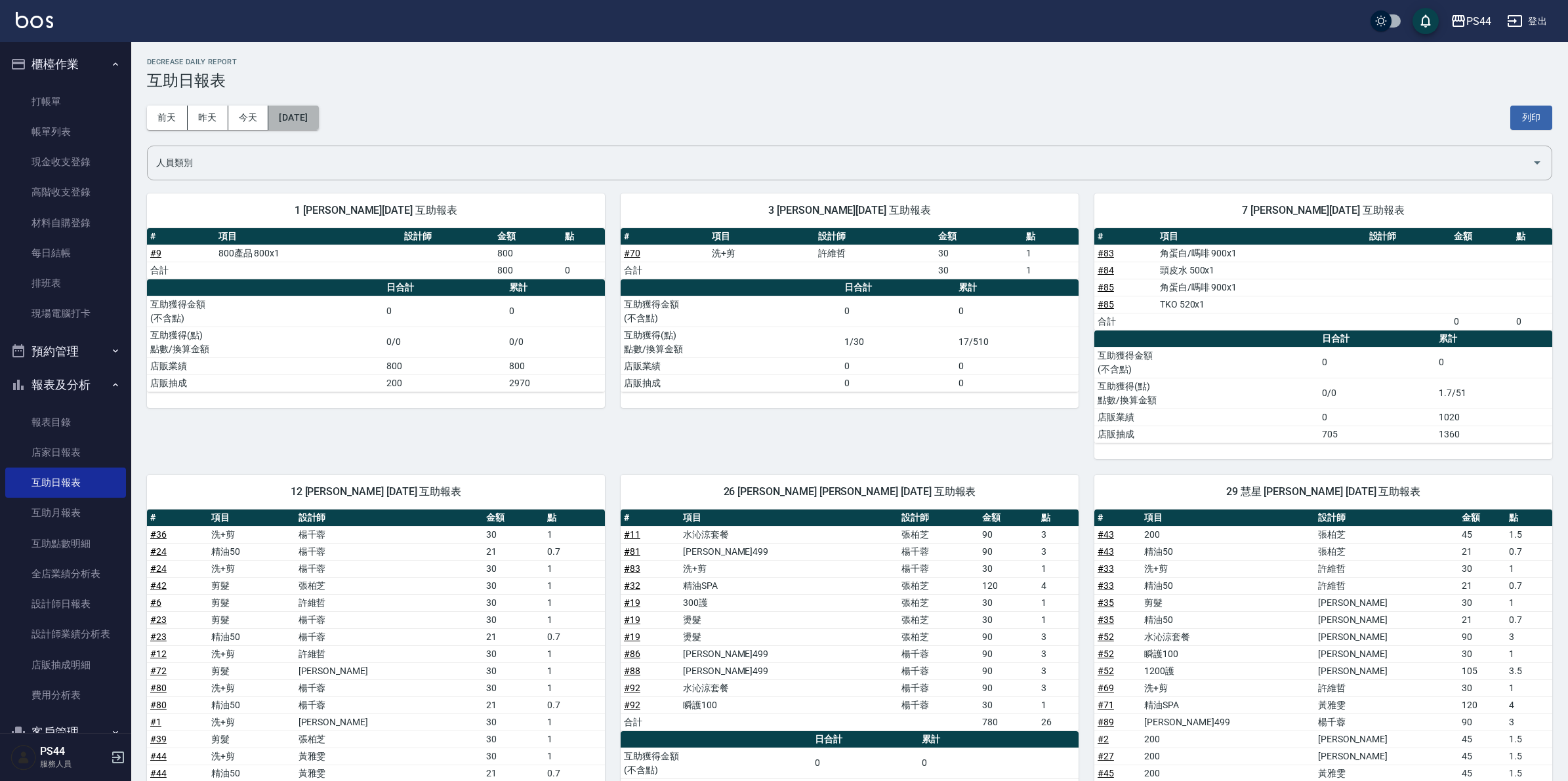
click at [284, 106] on button "[DATE]" at bounding box center [293, 117] width 50 height 24
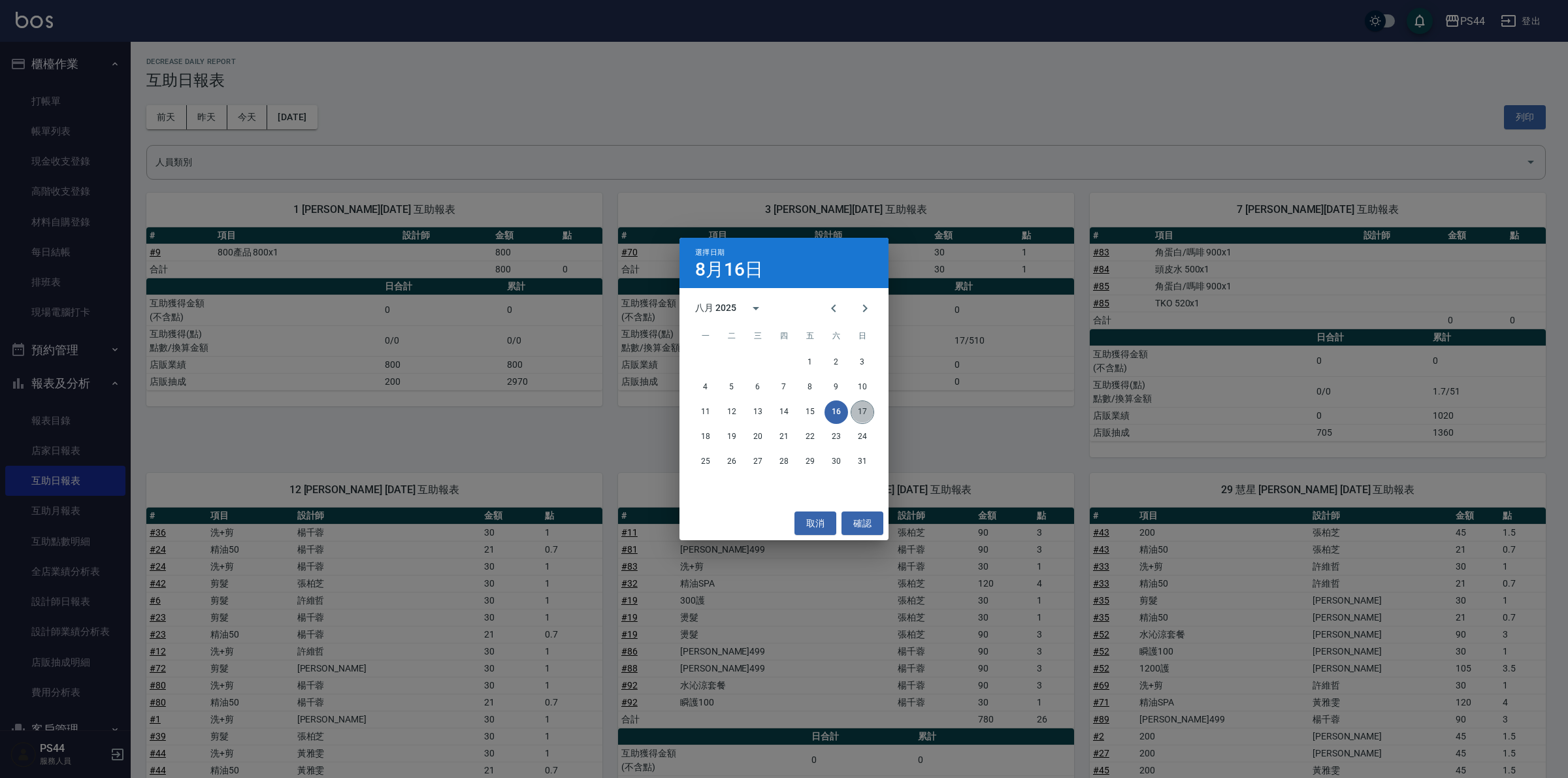
click at [861, 403] on button "17" at bounding box center [862, 412] width 23 height 23
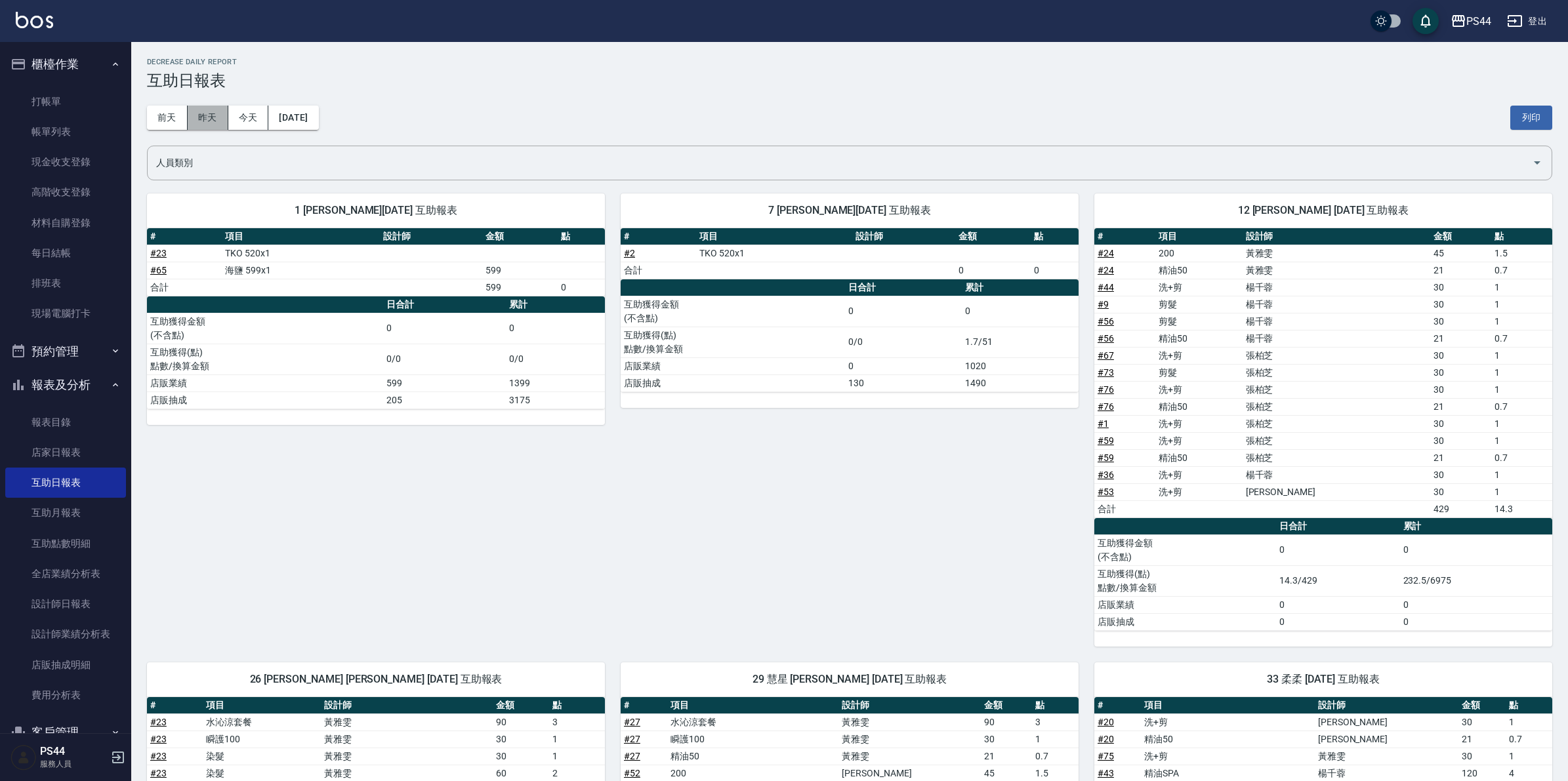
click at [227, 118] on button "昨天" at bounding box center [207, 117] width 40 height 24
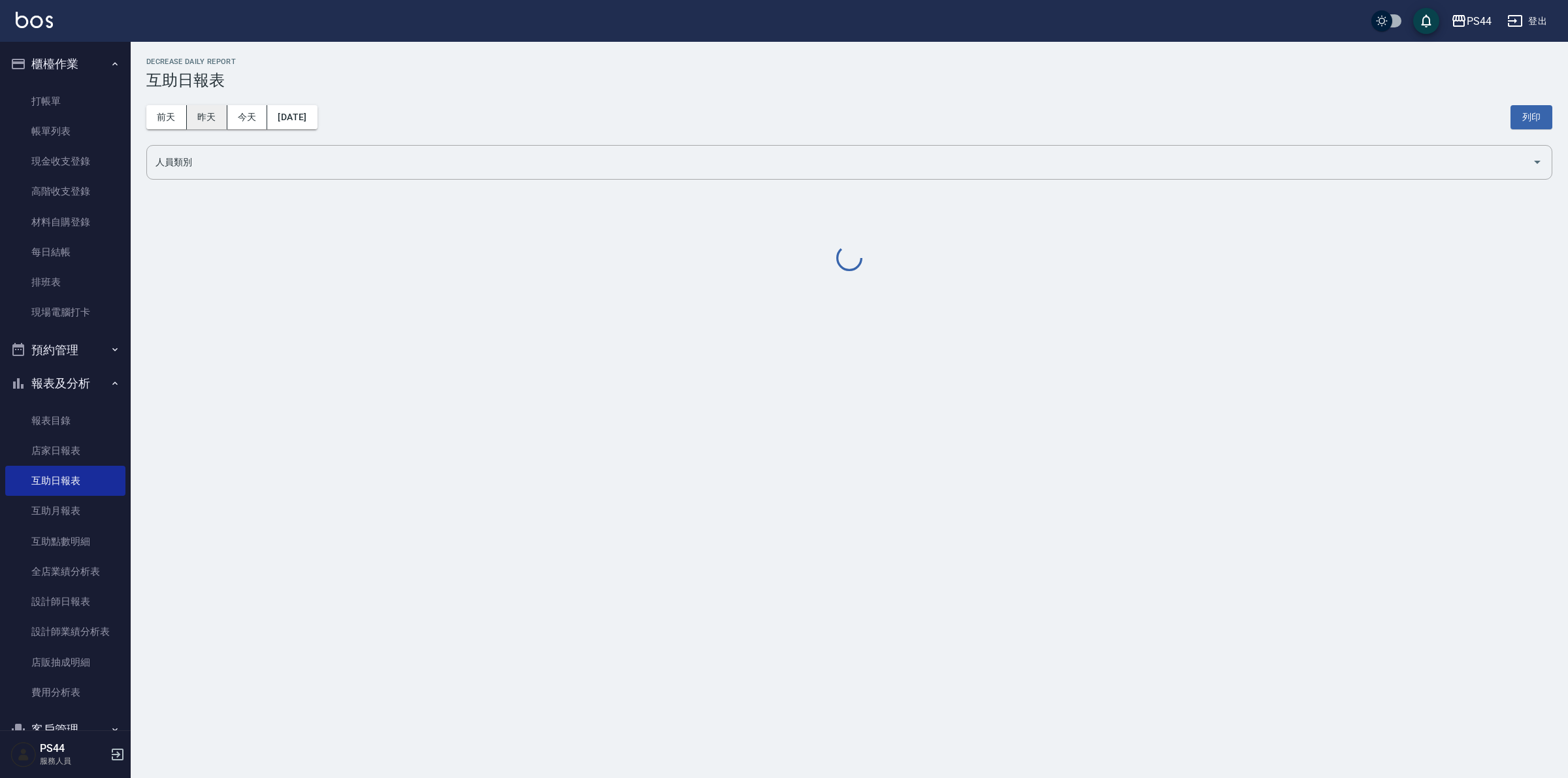
click at [213, 121] on button "昨天" at bounding box center [207, 117] width 40 height 24
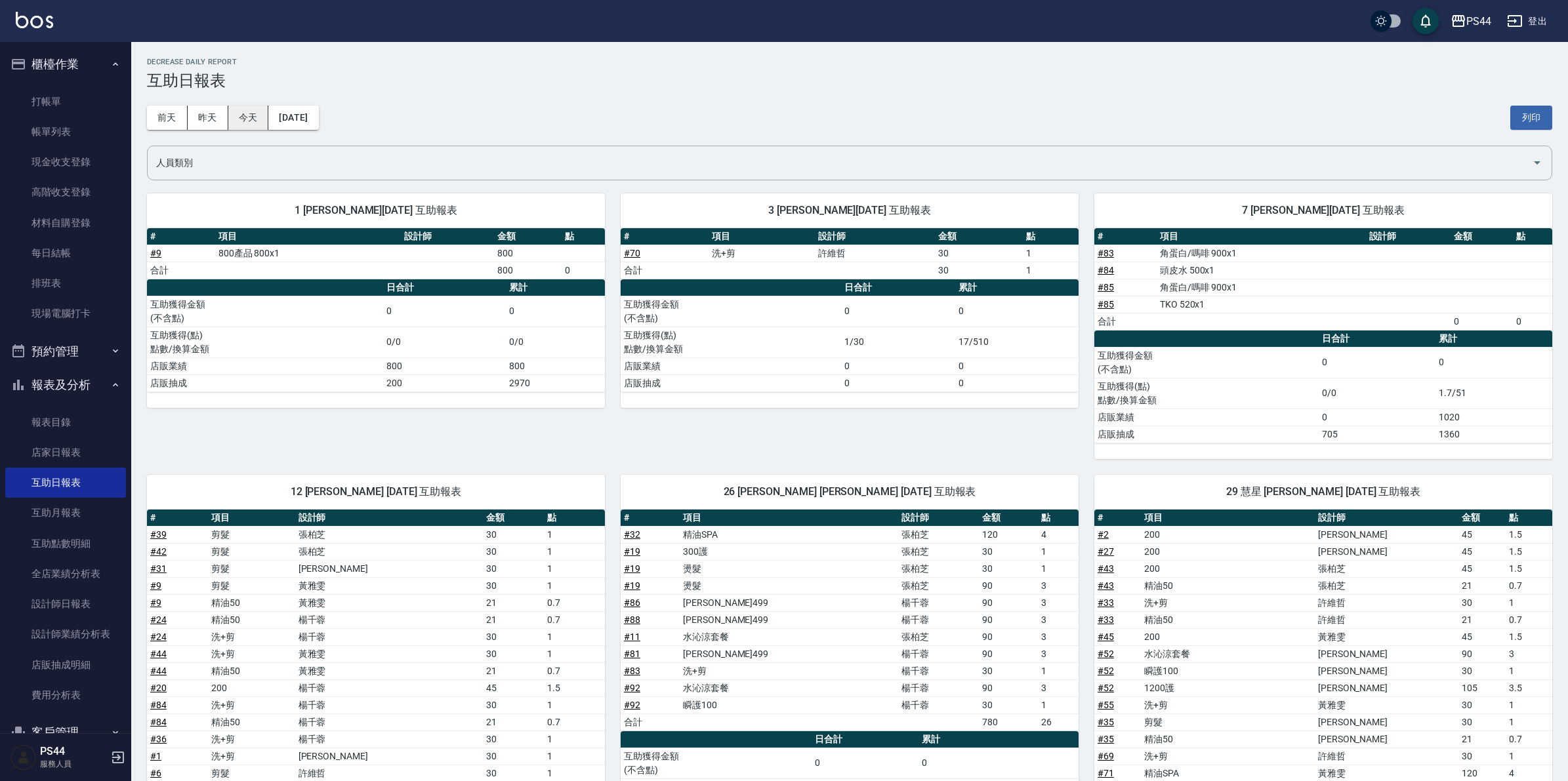
click at [264, 122] on button "今天" at bounding box center [248, 117] width 40 height 24
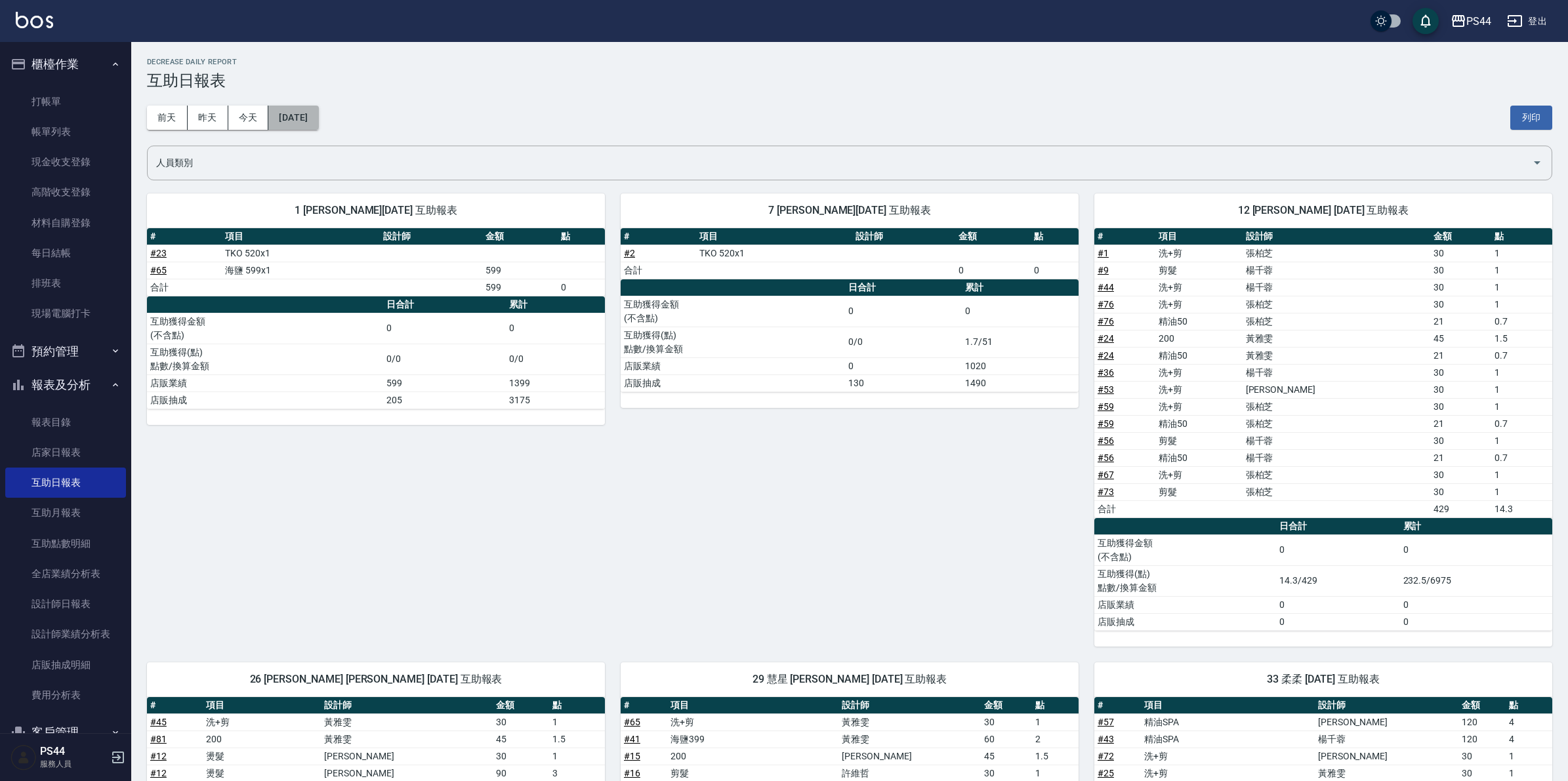
click at [312, 116] on button "[DATE]" at bounding box center [293, 117] width 50 height 24
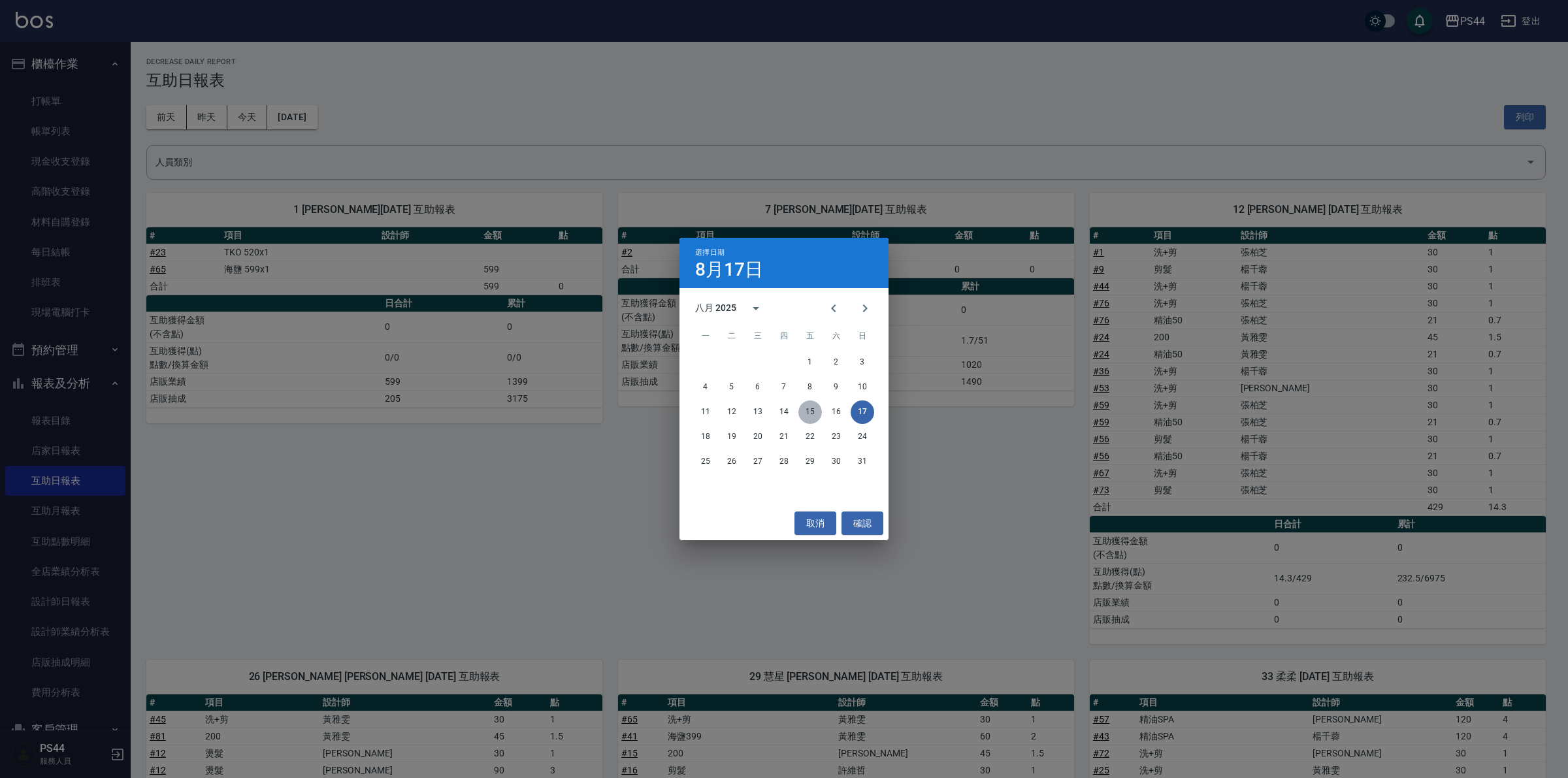
click at [812, 405] on button "15" at bounding box center [810, 412] width 23 height 23
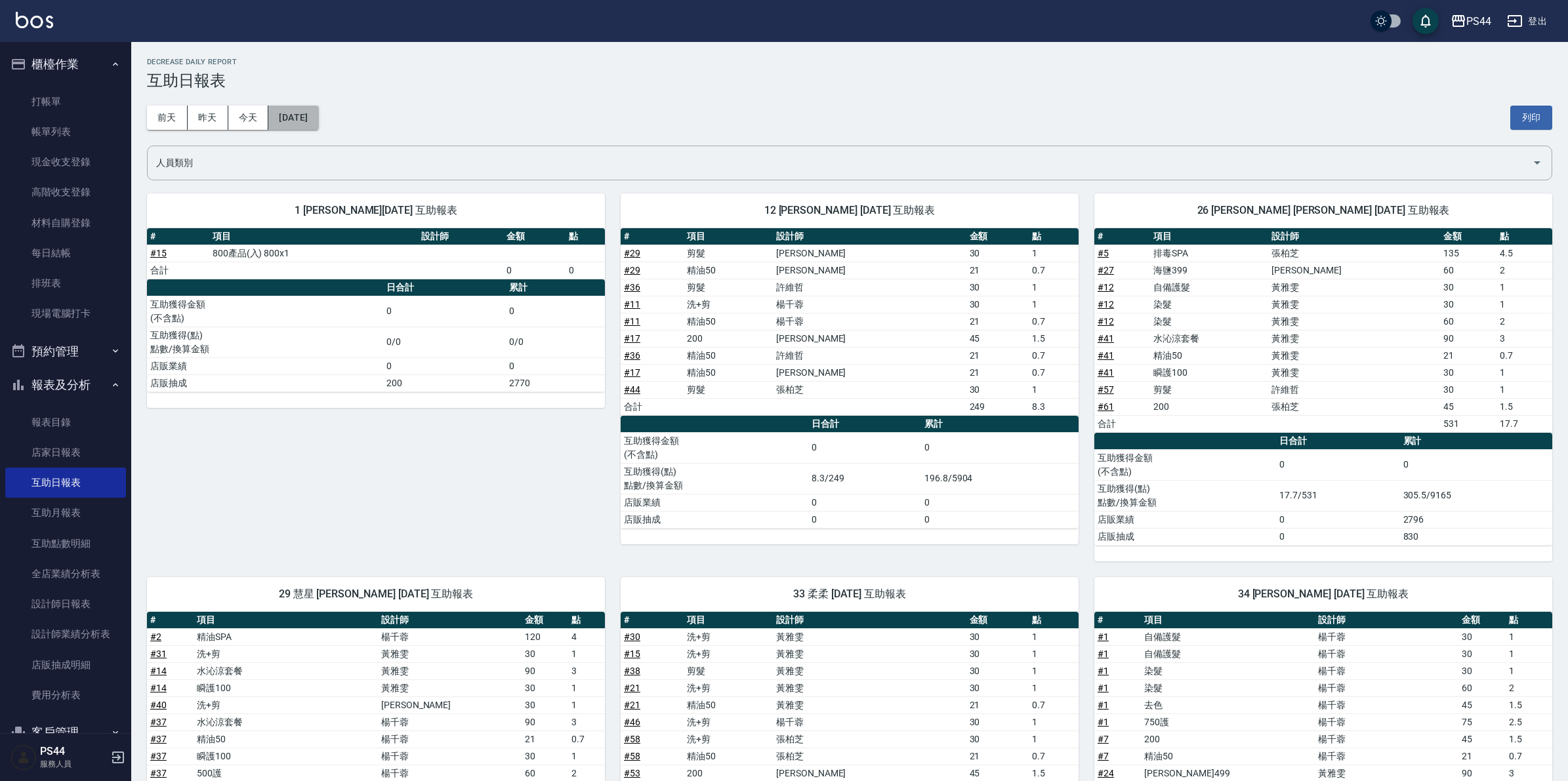
click at [287, 108] on button "[DATE]" at bounding box center [293, 117] width 50 height 24
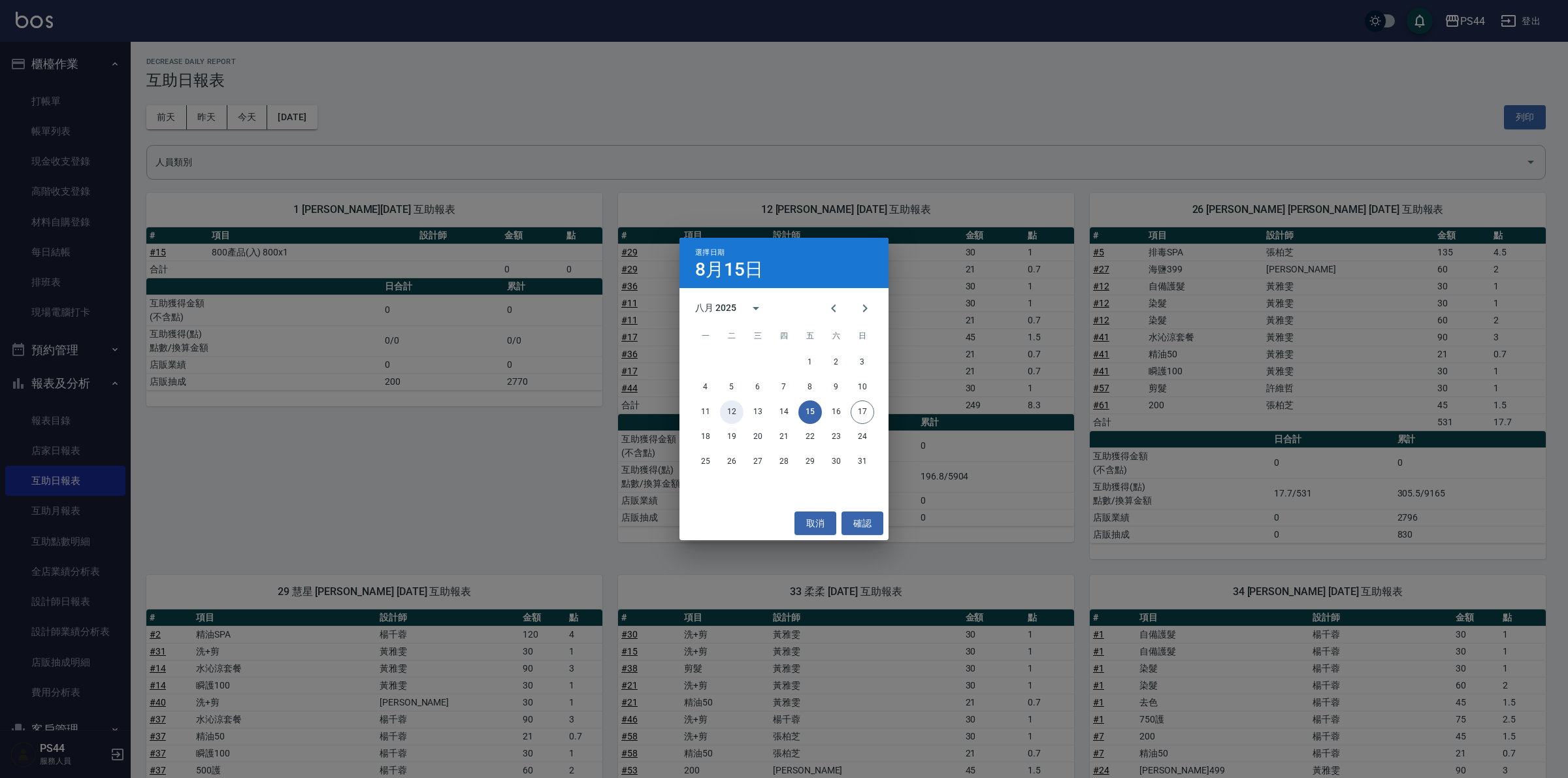
drag, startPoint x: 737, startPoint y: 417, endPoint x: 746, endPoint y: 439, distance: 23.8
click at [737, 418] on button "12" at bounding box center [731, 412] width 23 height 23
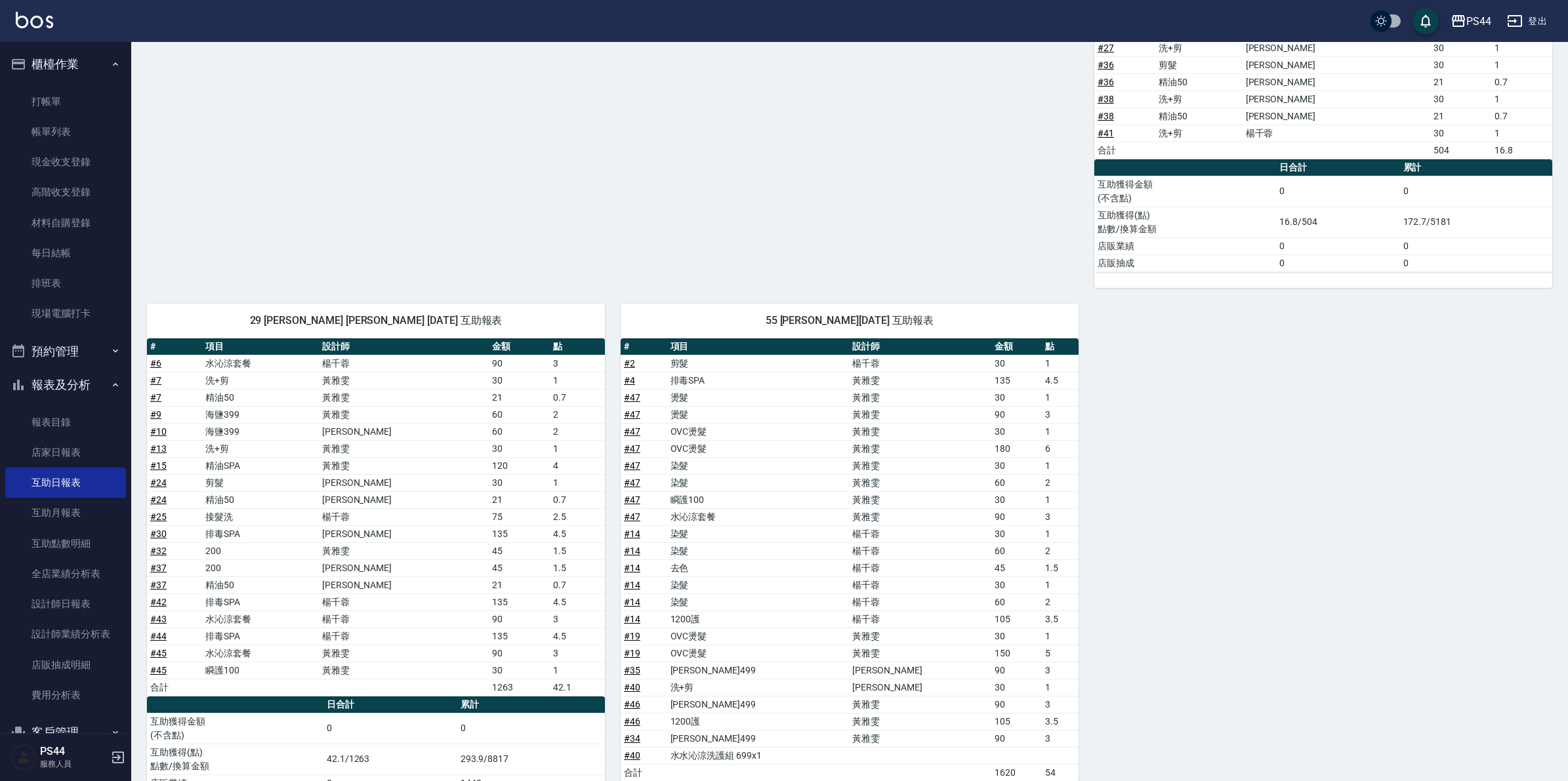
scroll to position [563, 0]
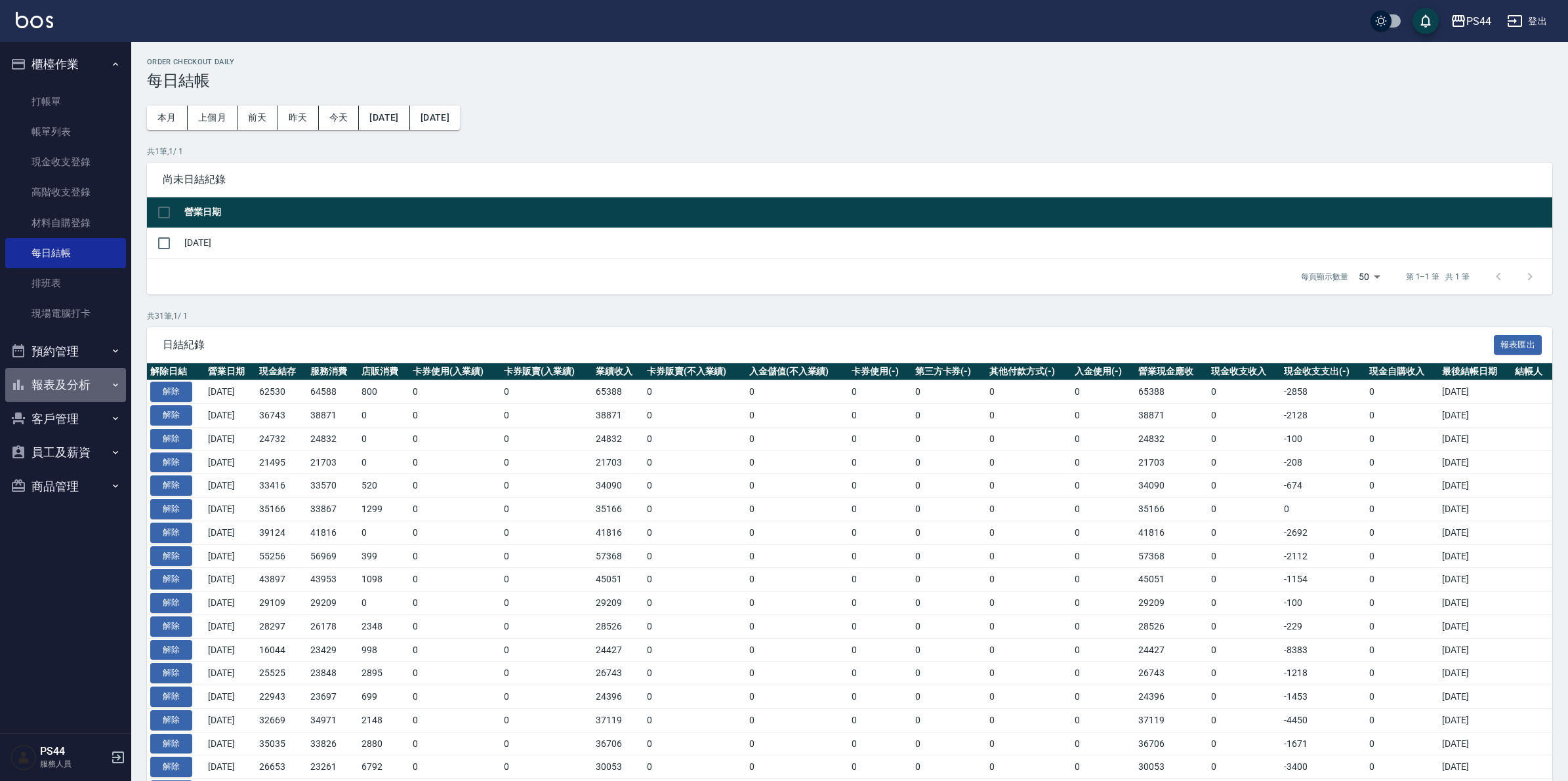
click at [60, 382] on button "報表及分析" at bounding box center [65, 385] width 121 height 34
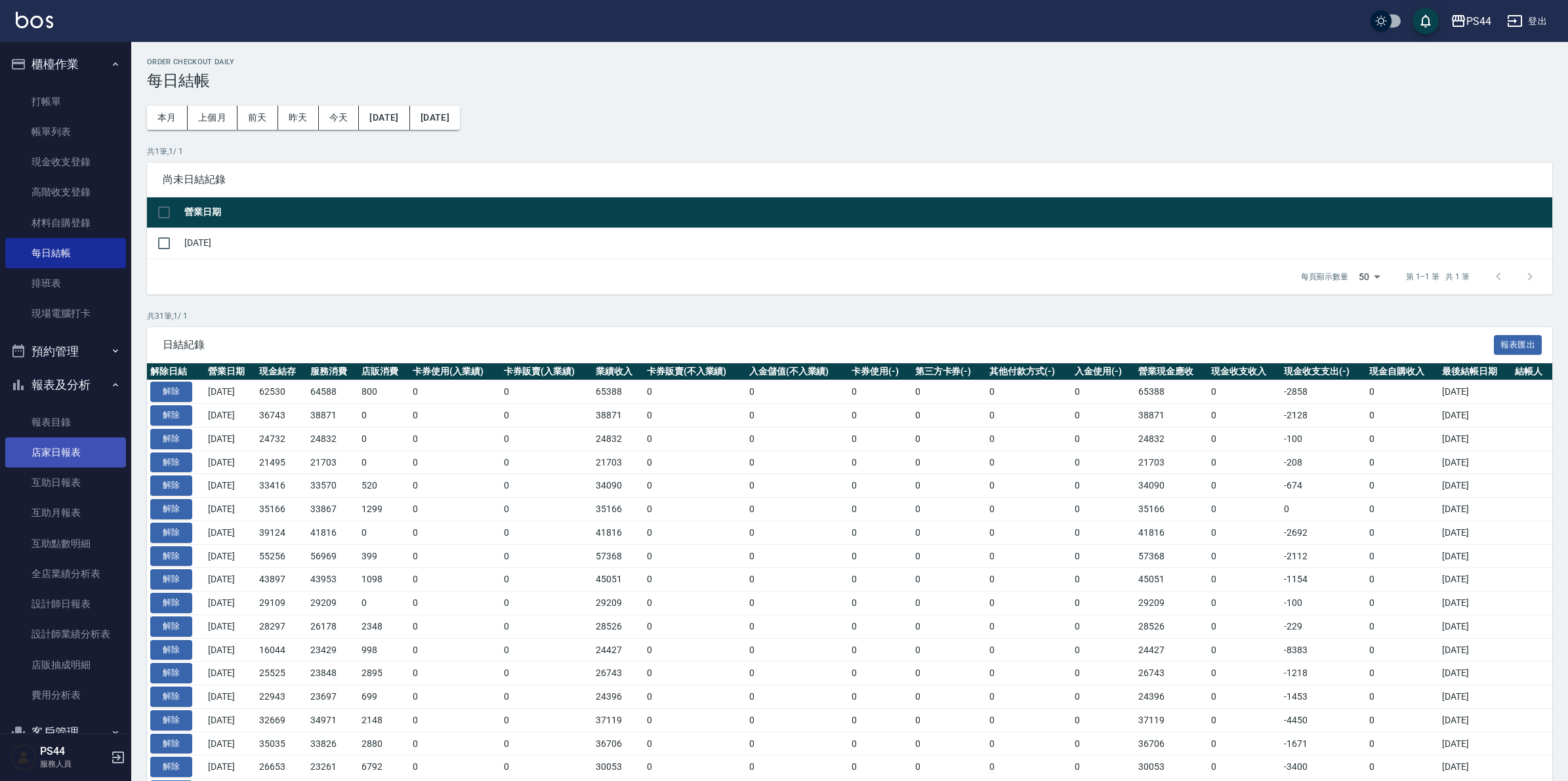
click at [86, 446] on link "店家日報表" at bounding box center [65, 452] width 121 height 30
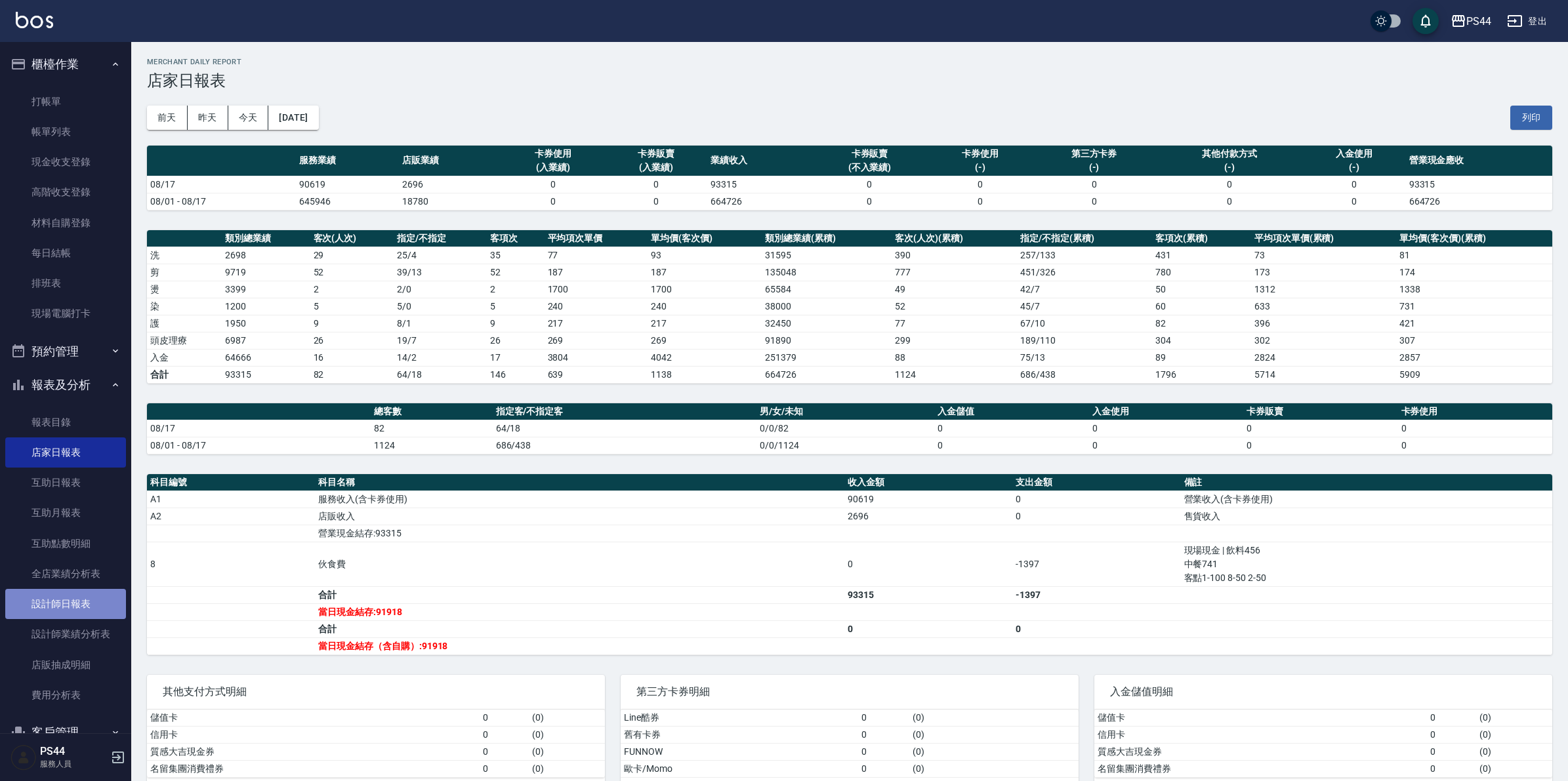
click at [70, 602] on link "設計師日報表" at bounding box center [65, 604] width 121 height 30
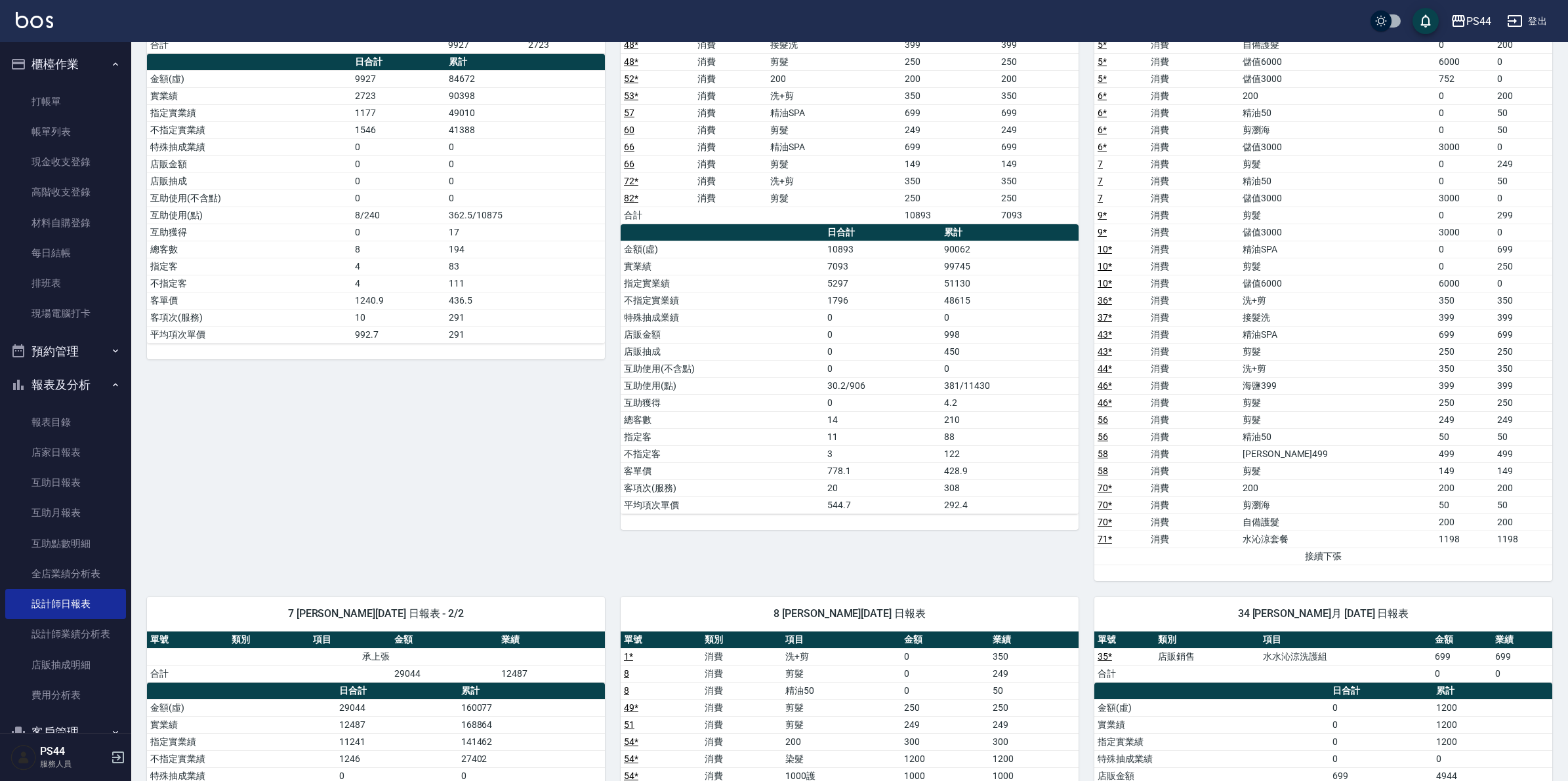
scroll to position [820, 0]
